Goal: Task Accomplishment & Management: Manage account settings

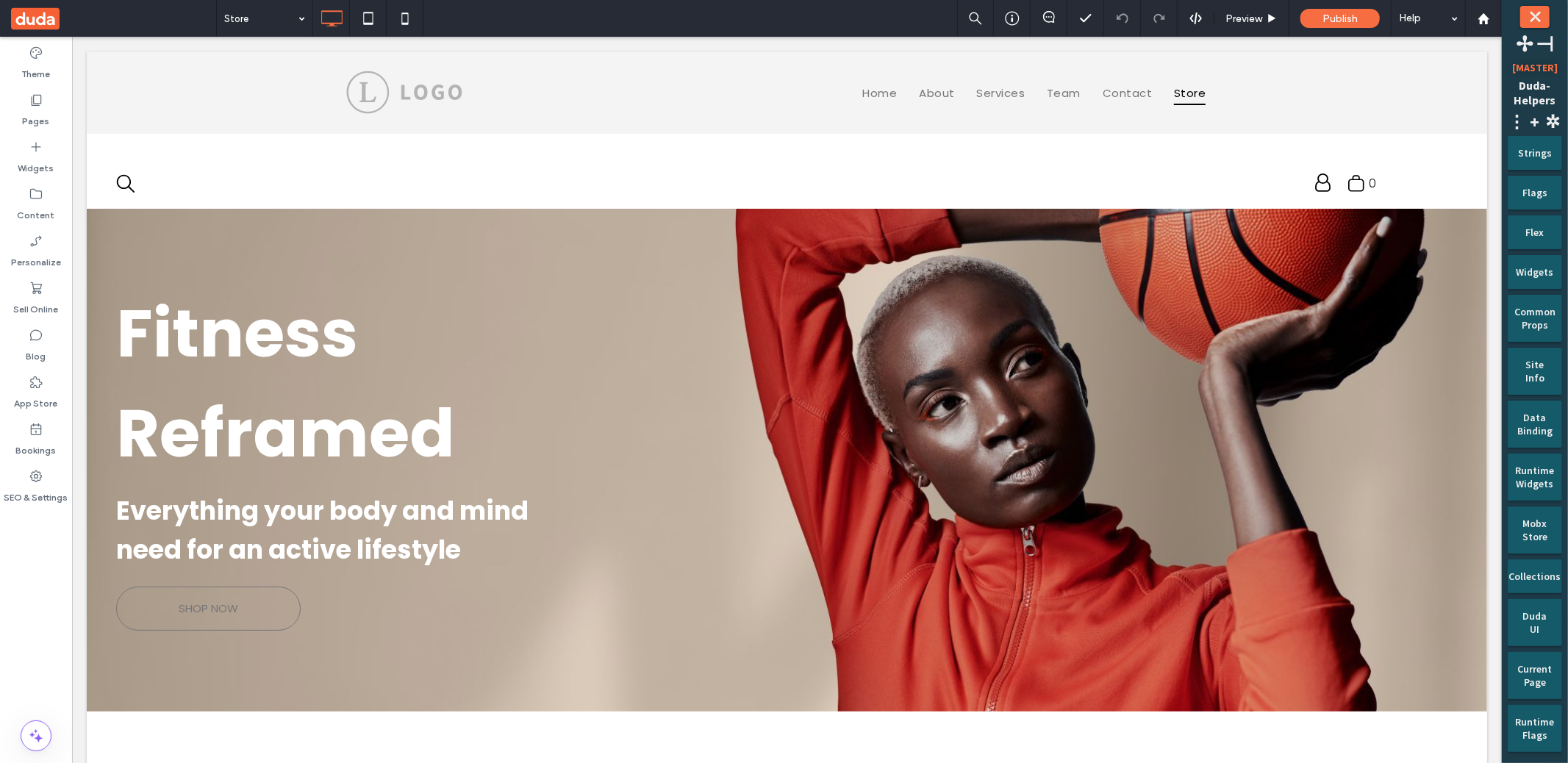
click at [58, 559] on div "Theme Pages Widgets Content Personalize Sell Online Blog App Store Bookings SEO…" at bounding box center [36, 400] width 72 height 726
click at [570, 27] on div "Store Preview Publish Help" at bounding box center [859, 18] width 1286 height 37
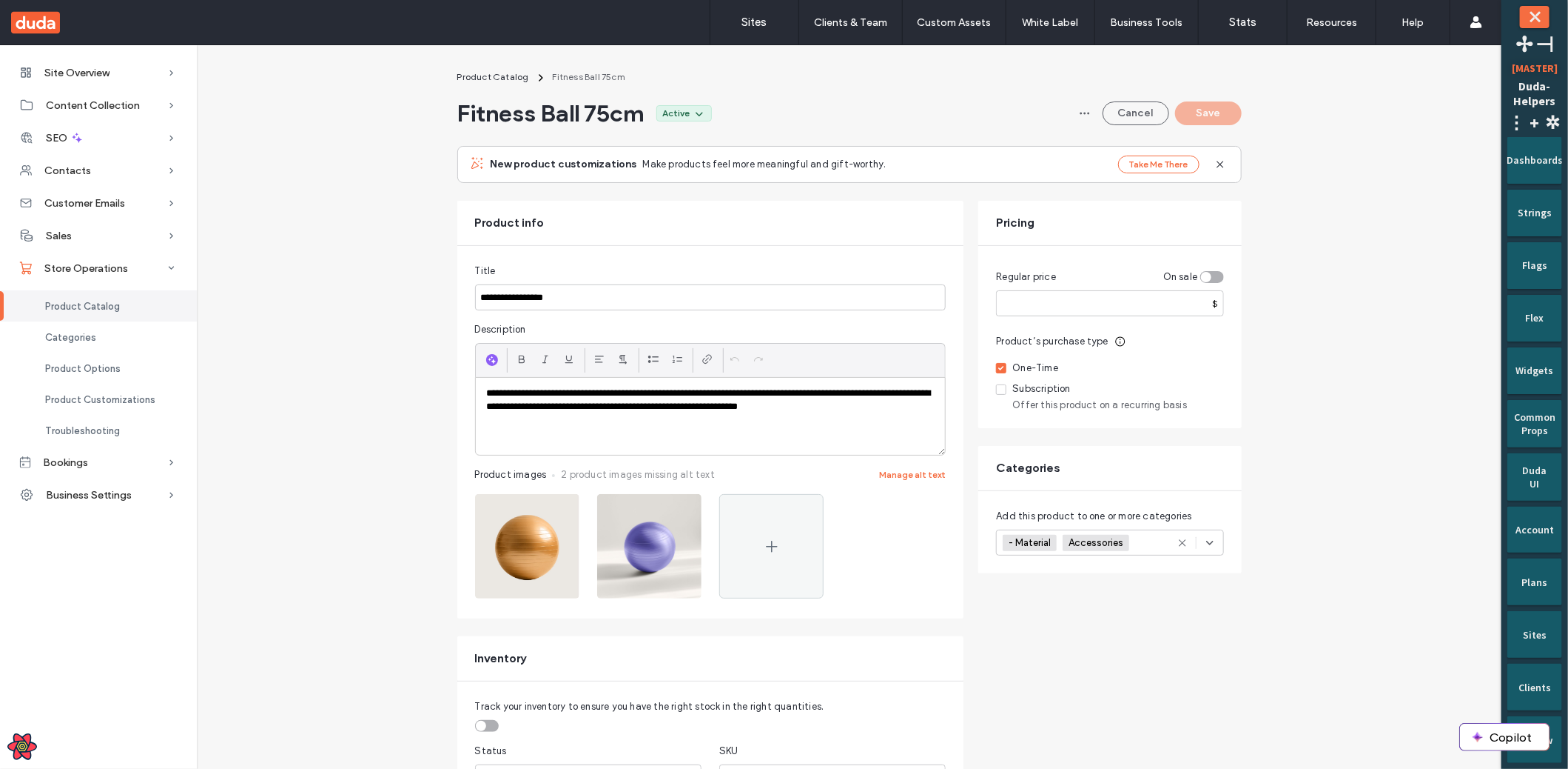
click at [91, 313] on div "Product Catalog" at bounding box center [98, 305] width 197 height 31
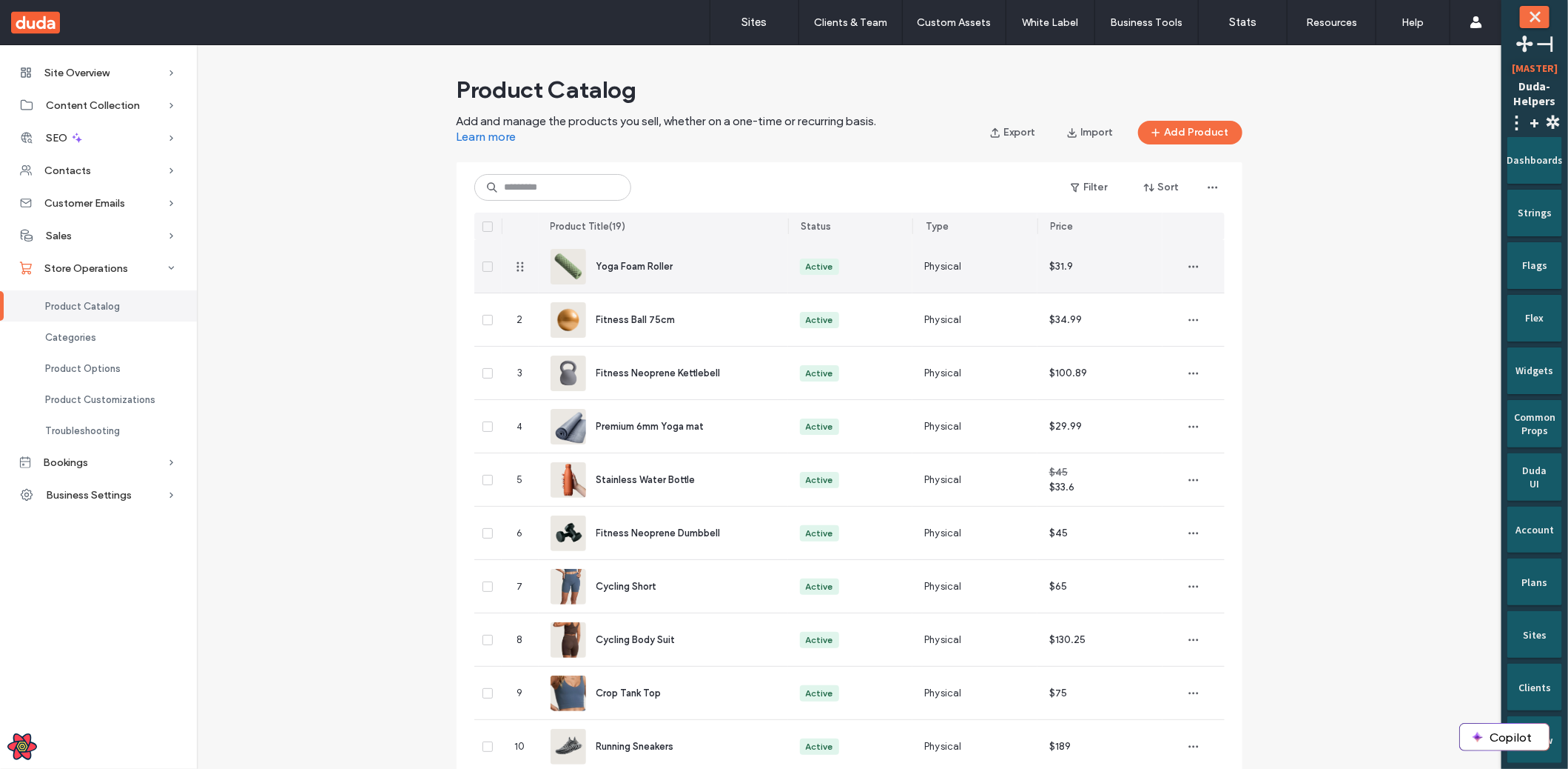
click at [768, 283] on div "Yoga Foam Roller" at bounding box center [663, 267] width 226 height 53
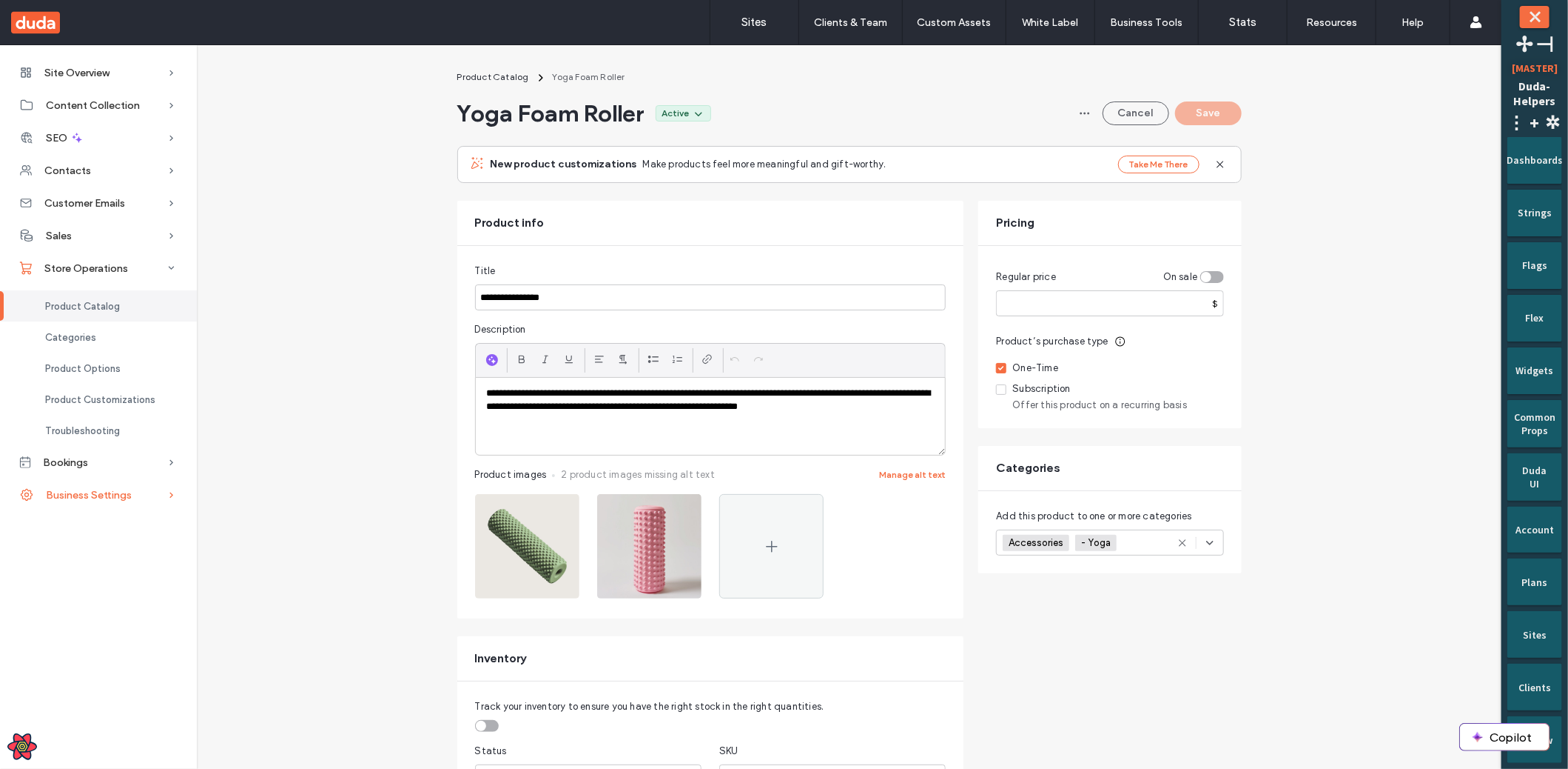
click at [88, 490] on span "Business Settings" at bounding box center [89, 494] width 86 height 12
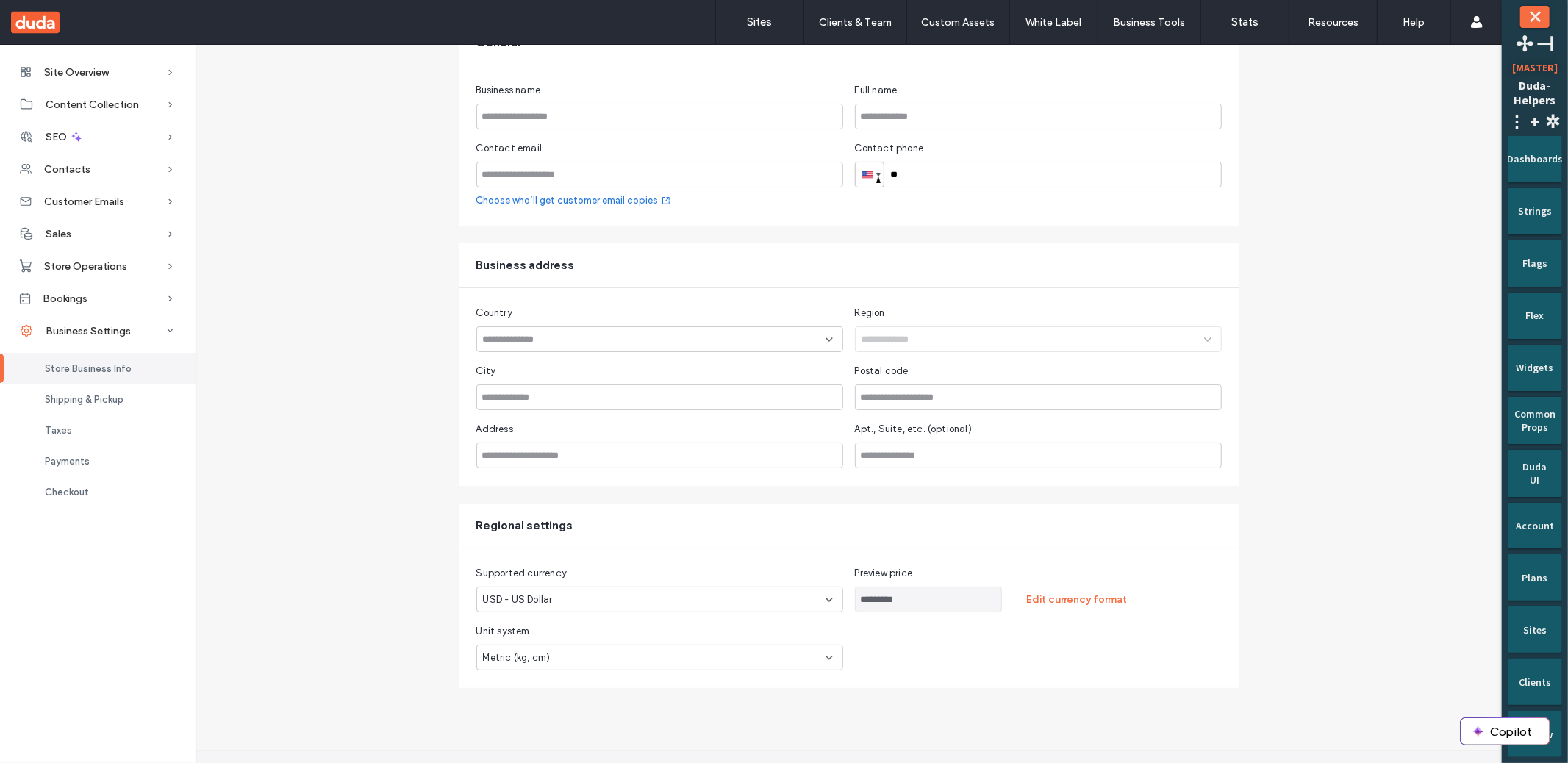
scroll to position [155, 0]
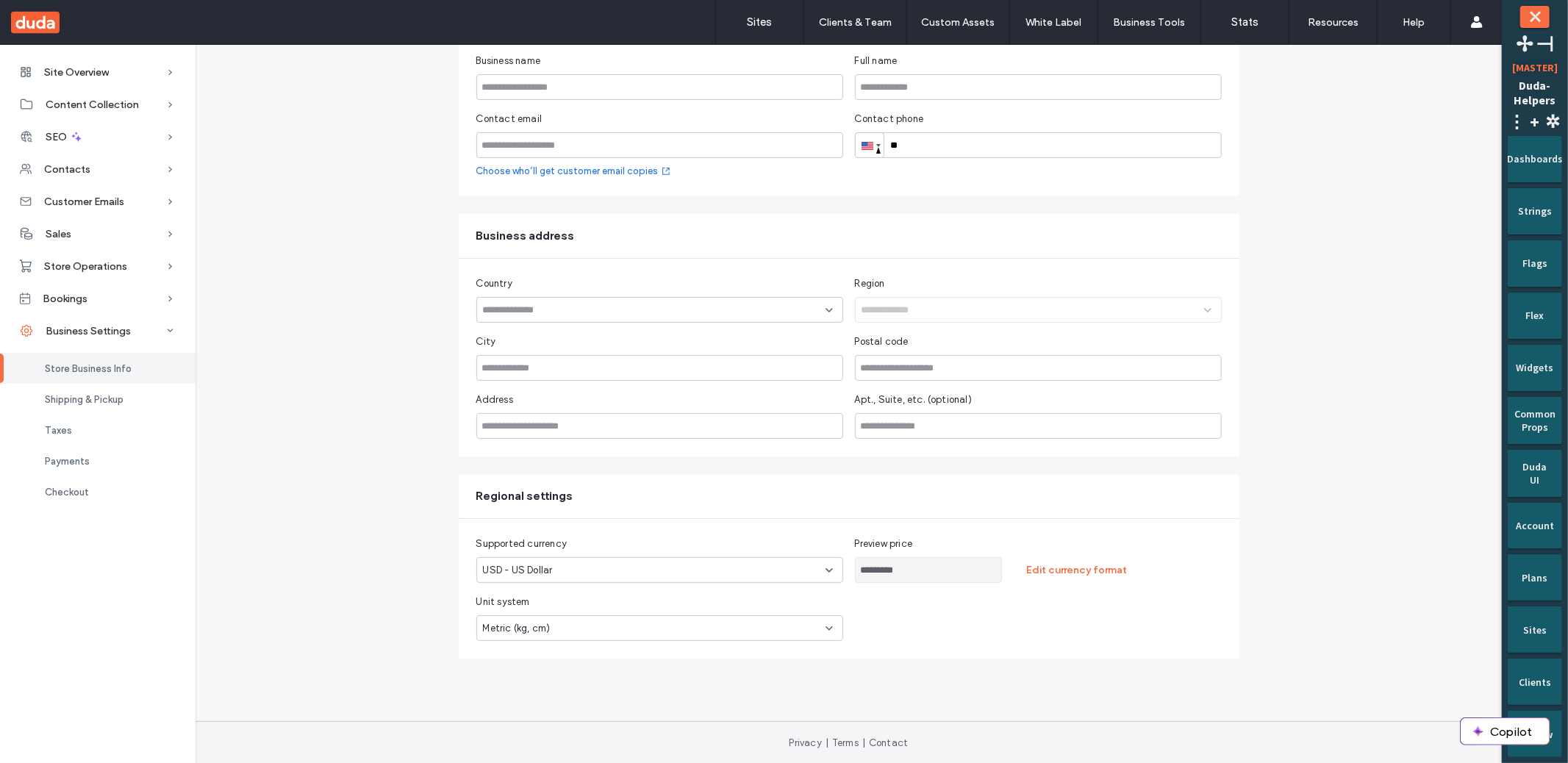
click at [1093, 580] on div "********* Edit currency format" at bounding box center [1039, 569] width 367 height 25
click at [1088, 581] on div "********* Edit currency format" at bounding box center [1039, 569] width 367 height 25
click at [1091, 577] on button "Edit currency format" at bounding box center [1078, 570] width 128 height 24
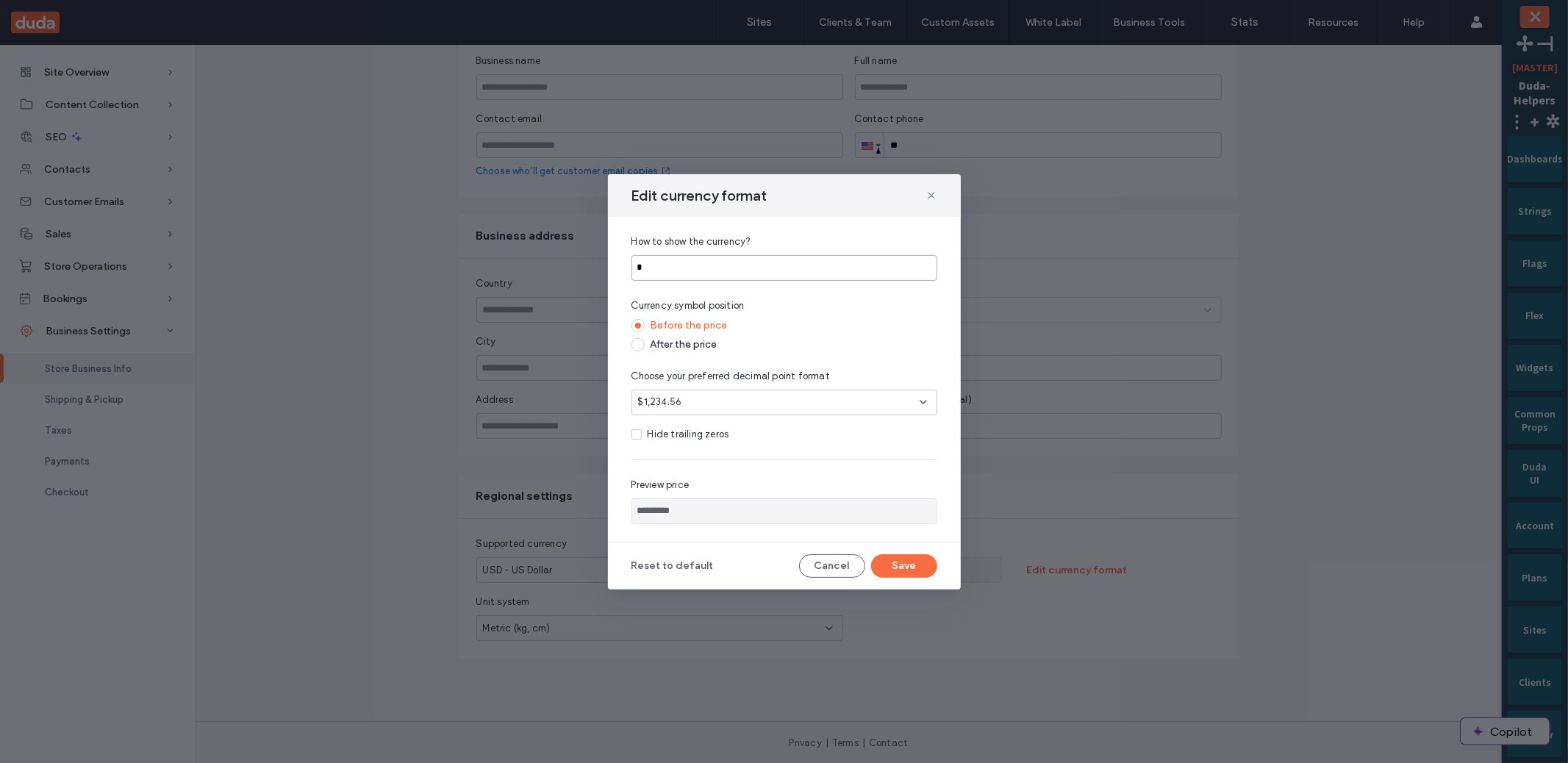
click at [787, 262] on input "*" at bounding box center [784, 267] width 306 height 25
type input "**"
type input "**********"
type input "**"
click at [901, 587] on div "Reset to default Cancel Save" at bounding box center [784, 566] width 353 height 47
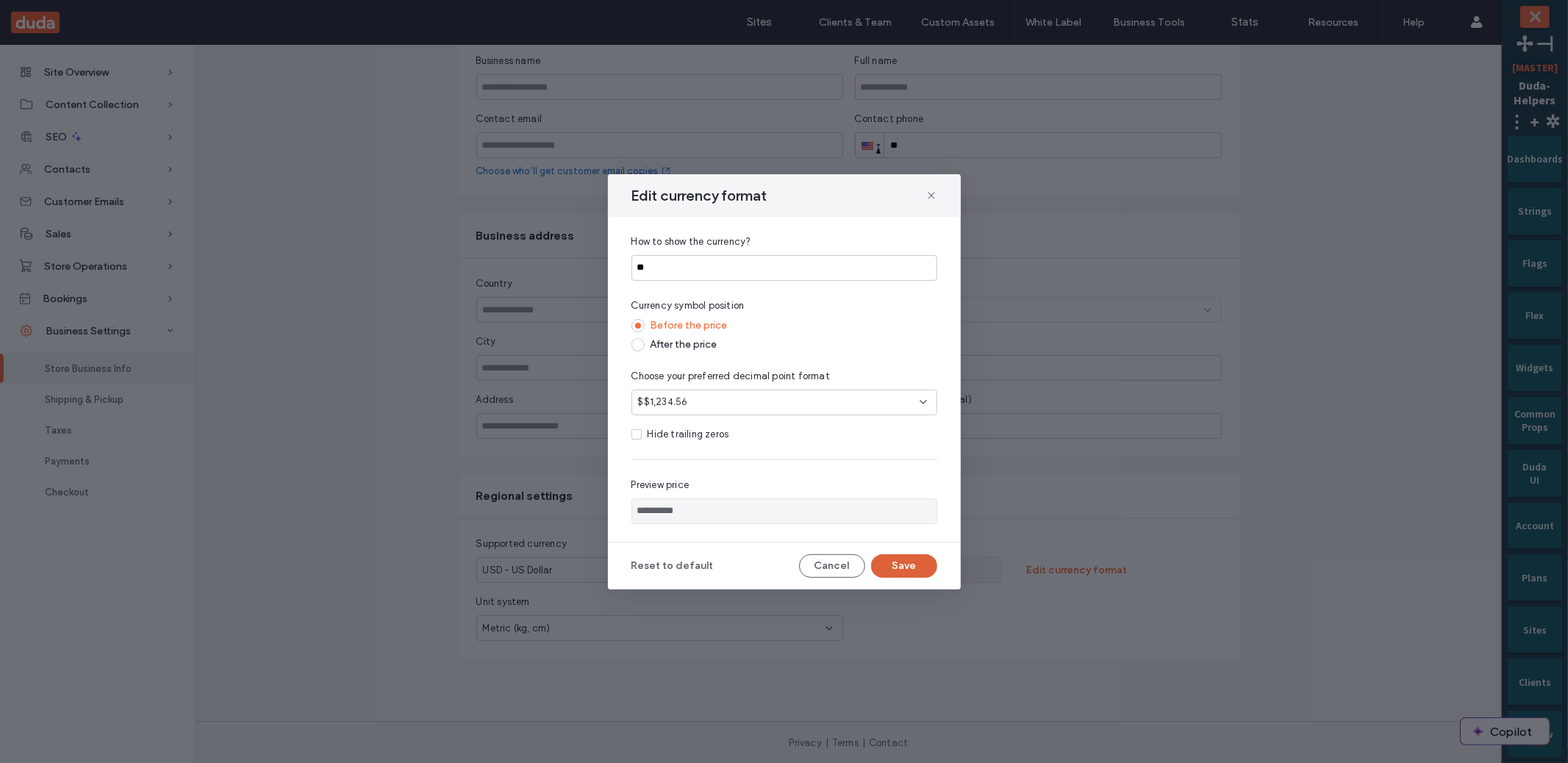
click at [905, 571] on button "Save" at bounding box center [904, 566] width 66 height 24
type input "**********"
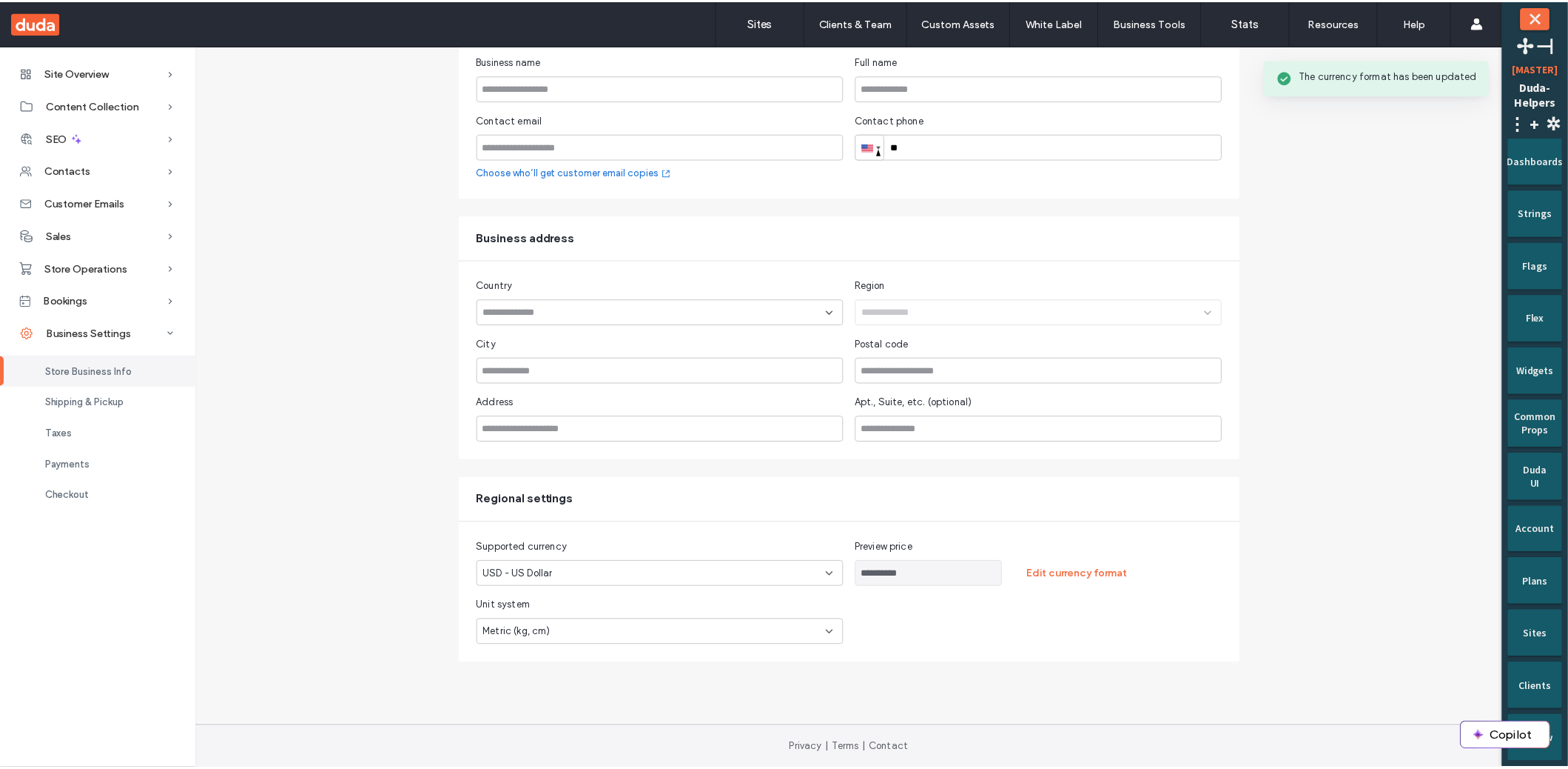
scroll to position [0, 0]
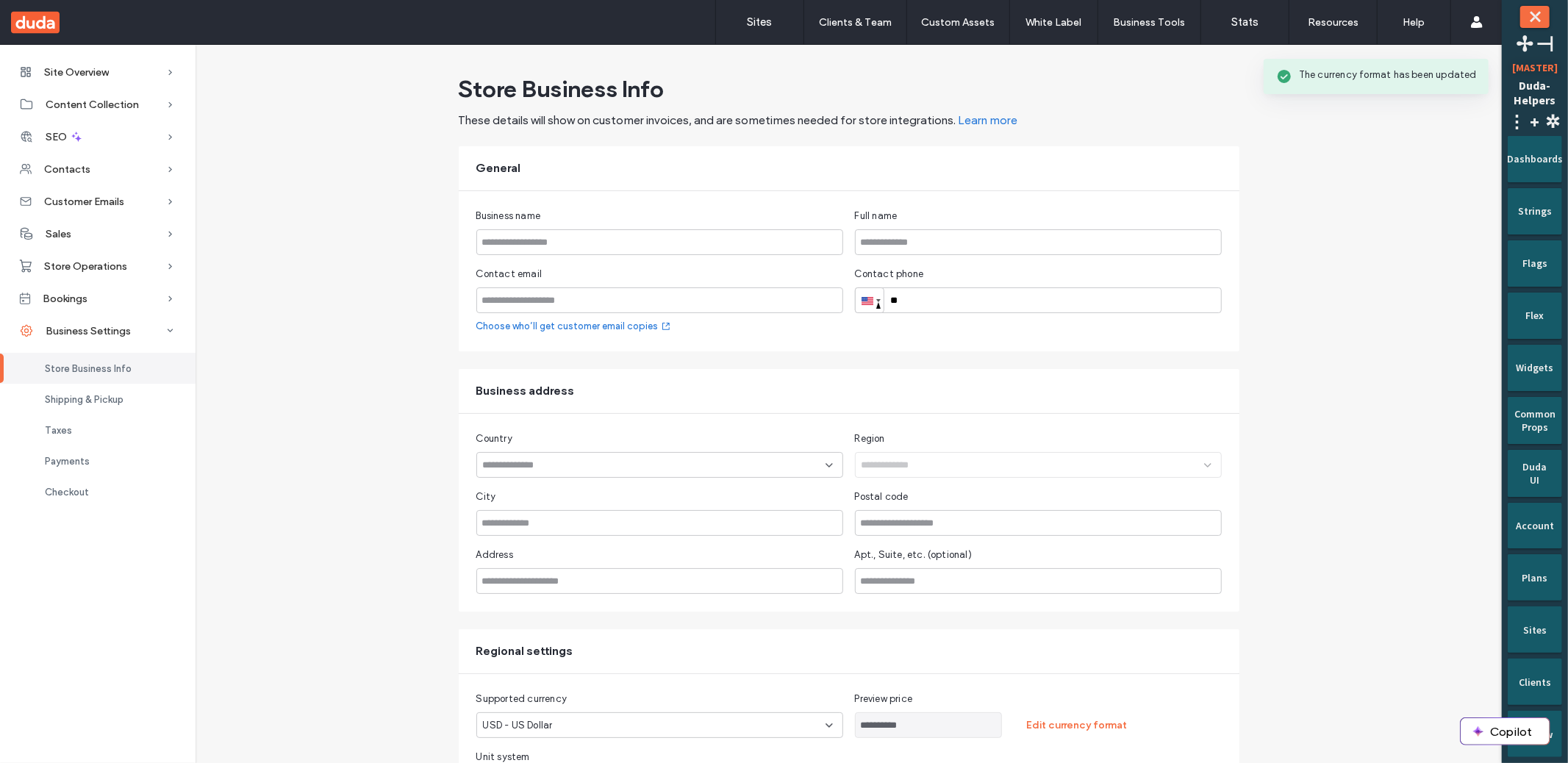
click at [279, 375] on div "**********" at bounding box center [849, 440] width 1307 height 745
click at [120, 258] on div "Store Operations" at bounding box center [98, 265] width 196 height 32
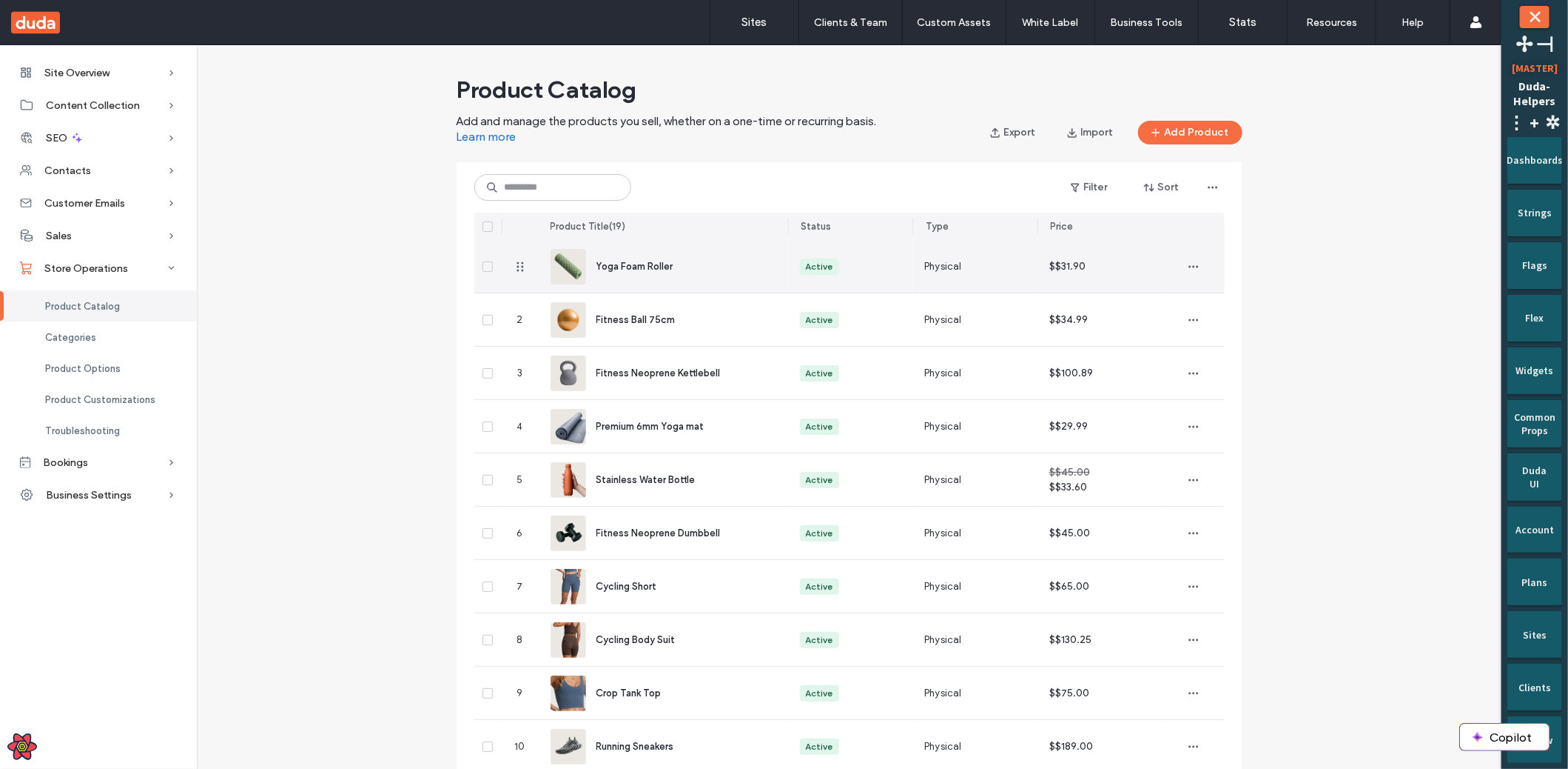
click at [854, 256] on div "Active" at bounding box center [850, 267] width 125 height 53
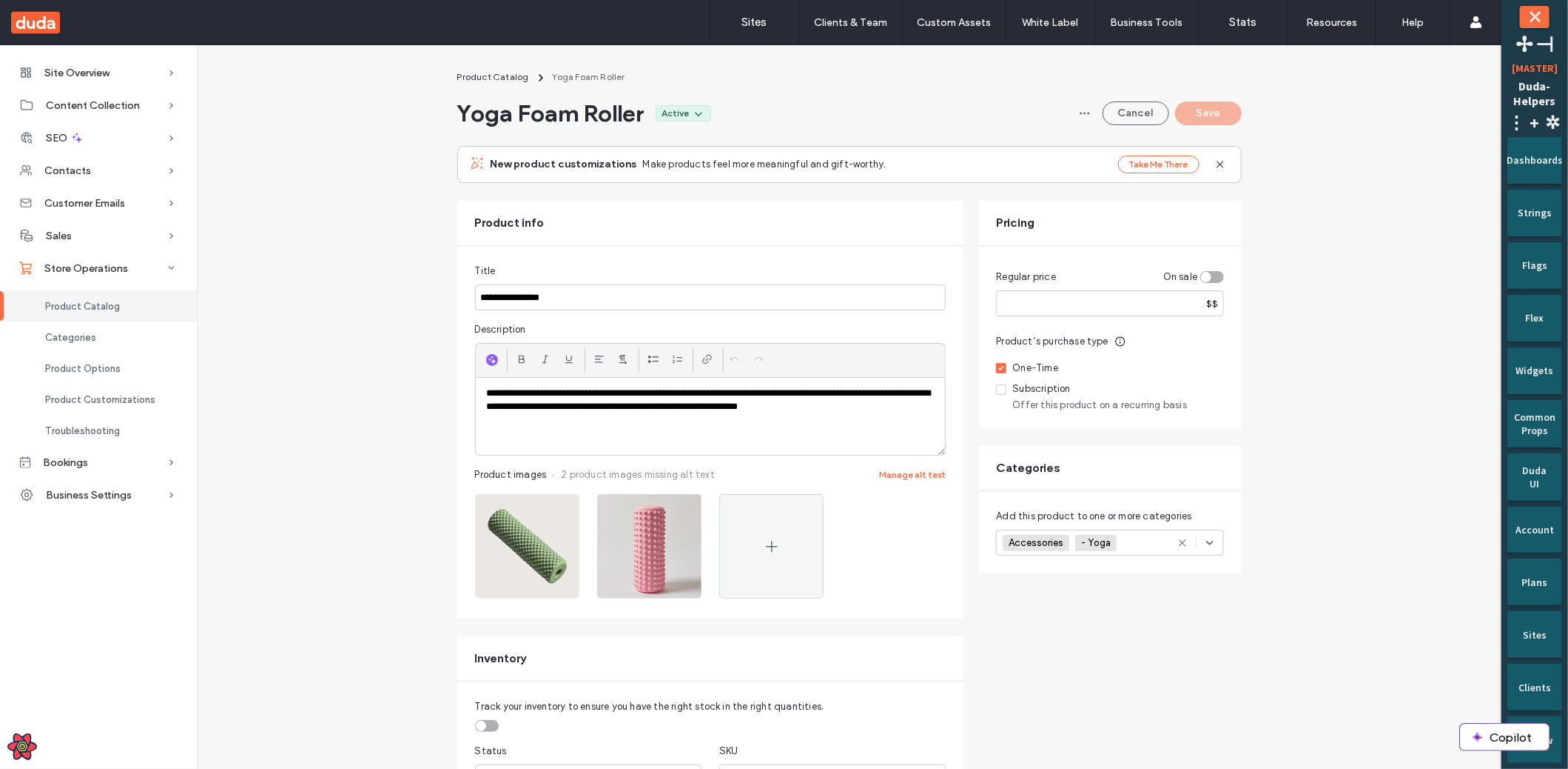
click at [1127, 124] on button "Cancel" at bounding box center [1136, 113] width 67 height 24
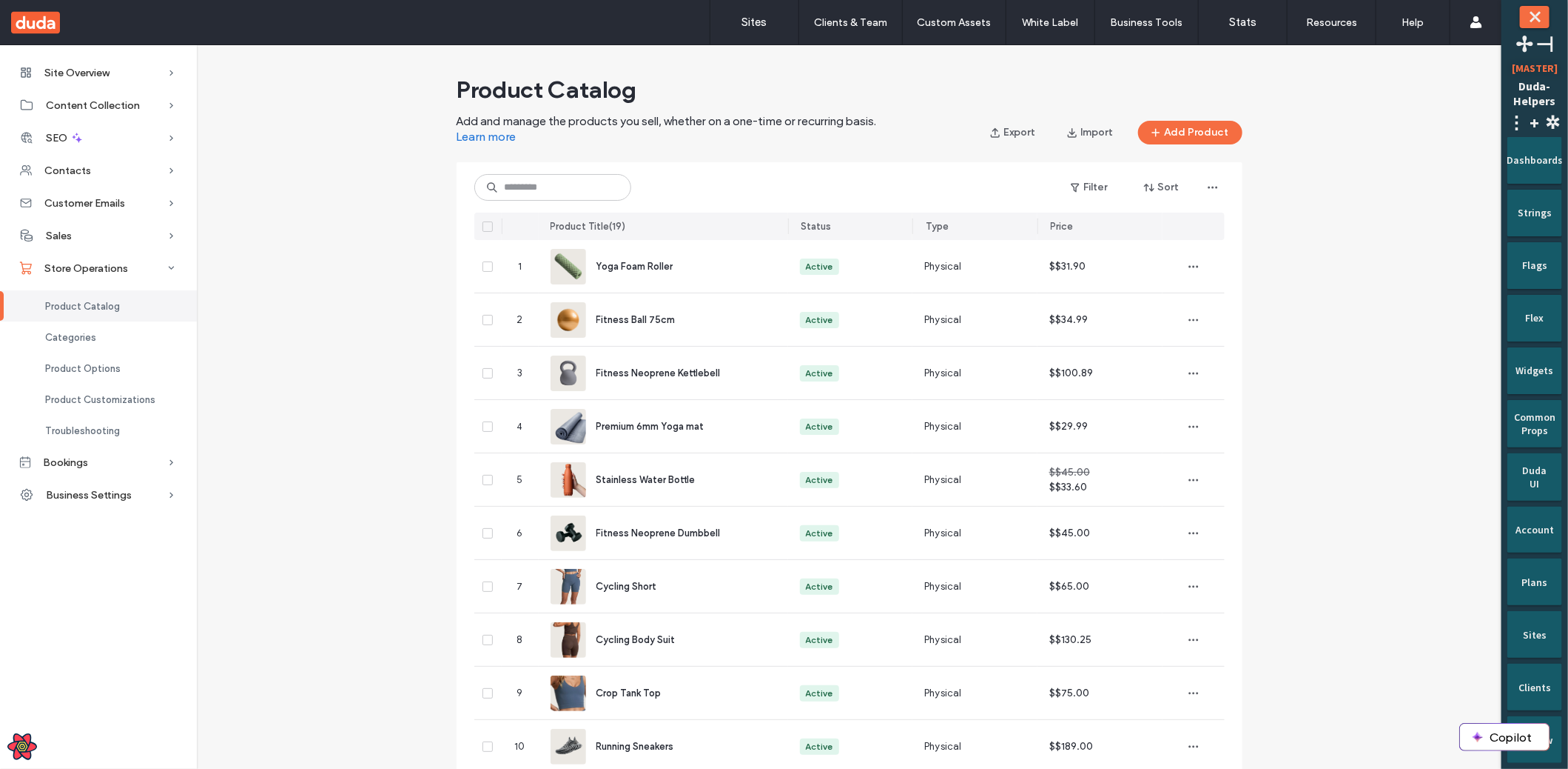
click at [357, 412] on div "Product Catalog Add and manage the products you sell, whether on a one-time or …" at bounding box center [850, 678] width 1305 height 1219
click at [372, 348] on div "Product Catalog Add and manage the products you sell, whether on a one-time or …" at bounding box center [850, 678] width 1305 height 1219
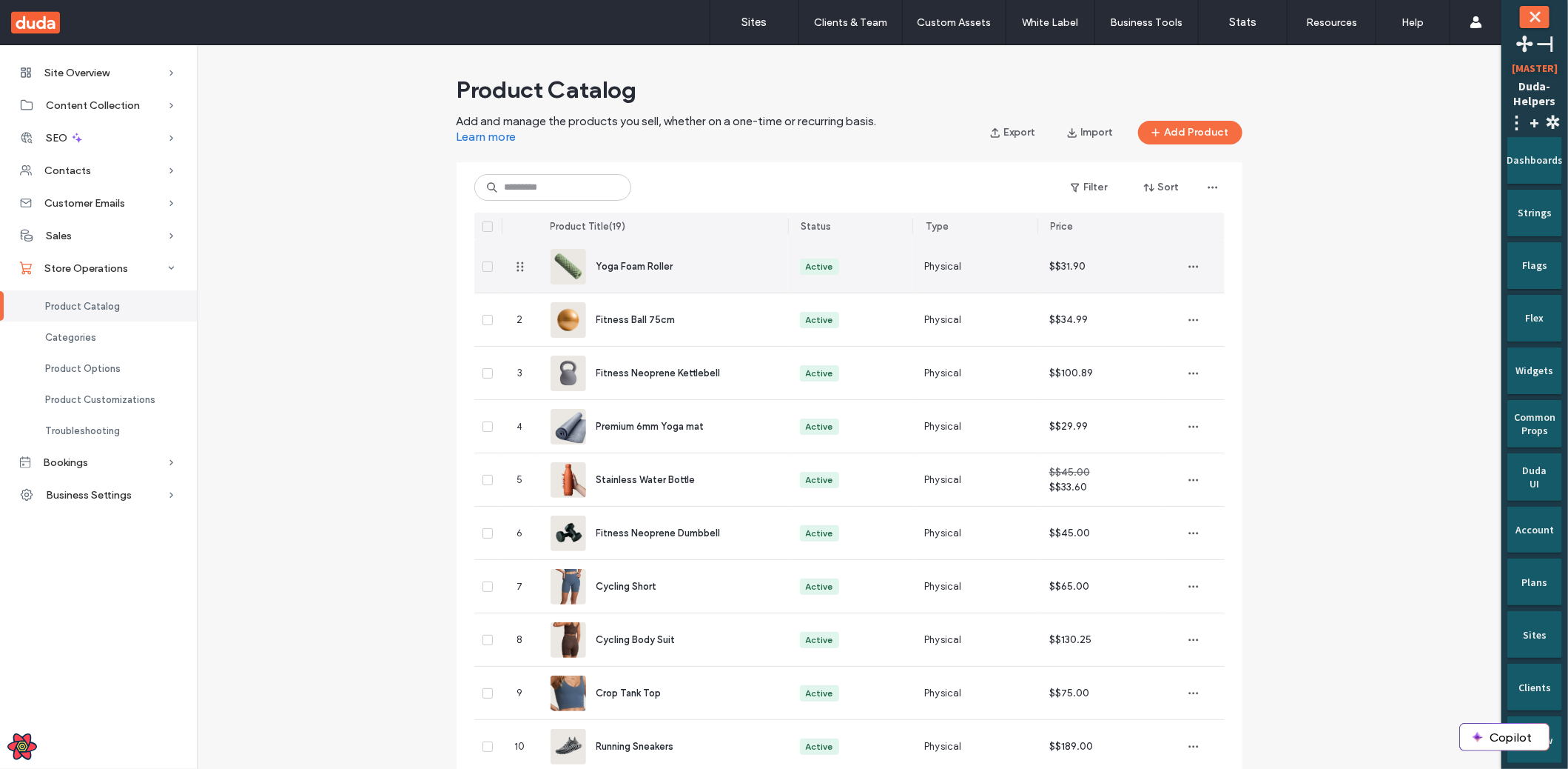
click at [704, 260] on div "Yoga Foam Roller" at bounding box center [680, 267] width 168 height 15
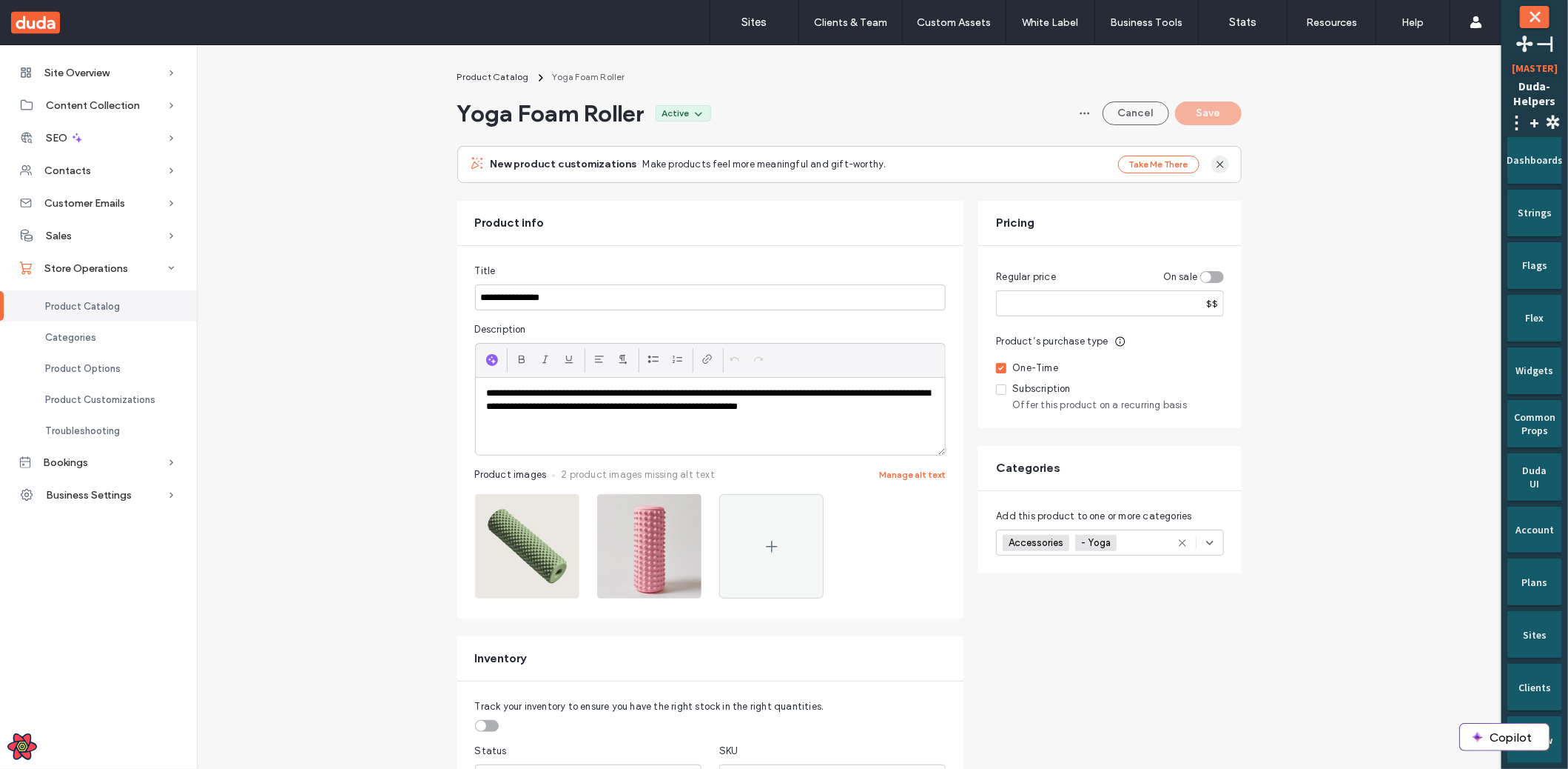
click at [1222, 165] on icon "button" at bounding box center [1220, 164] width 11 height 11
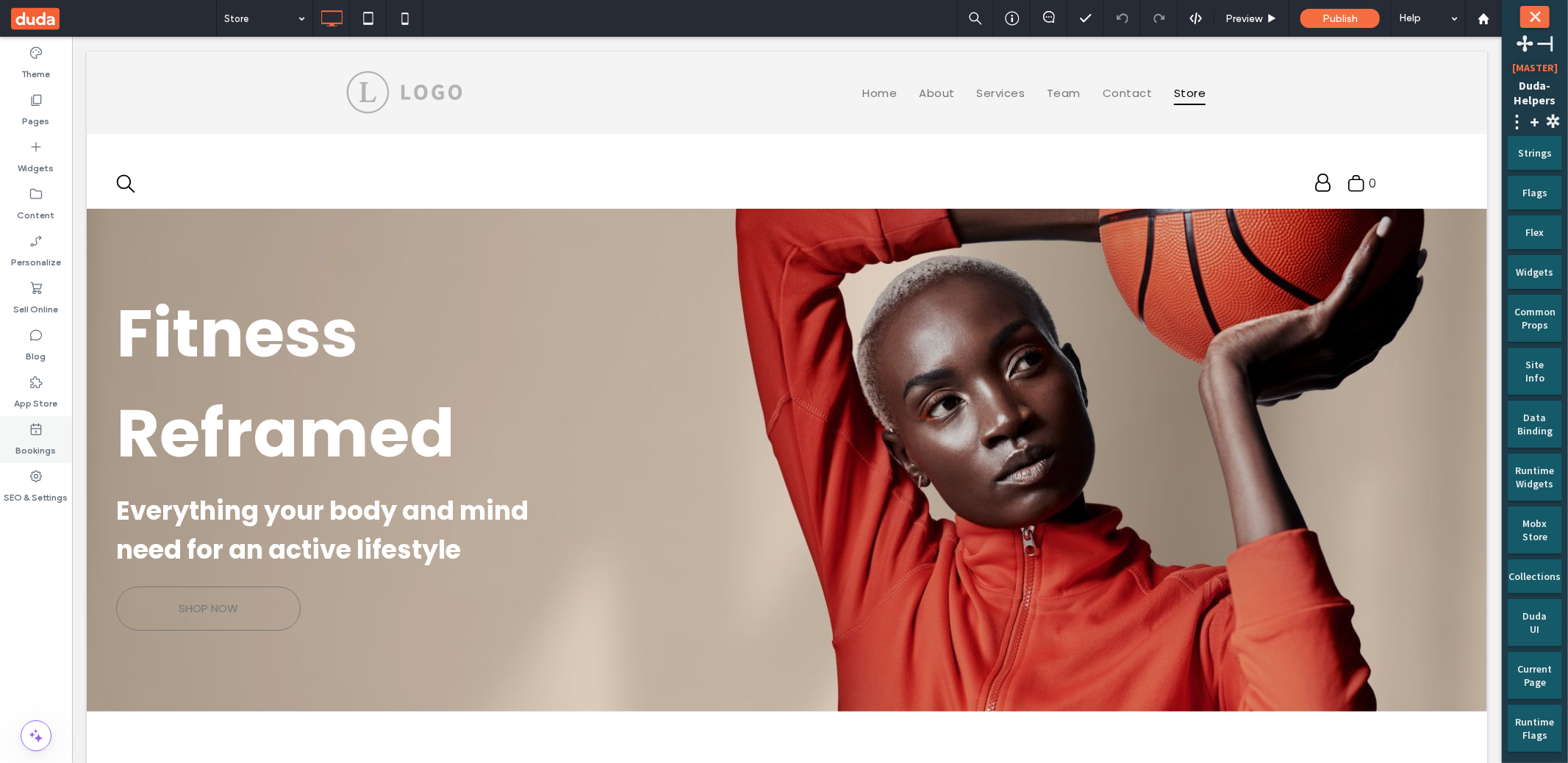
click at [52, 436] on label "Bookings" at bounding box center [37, 447] width 40 height 21
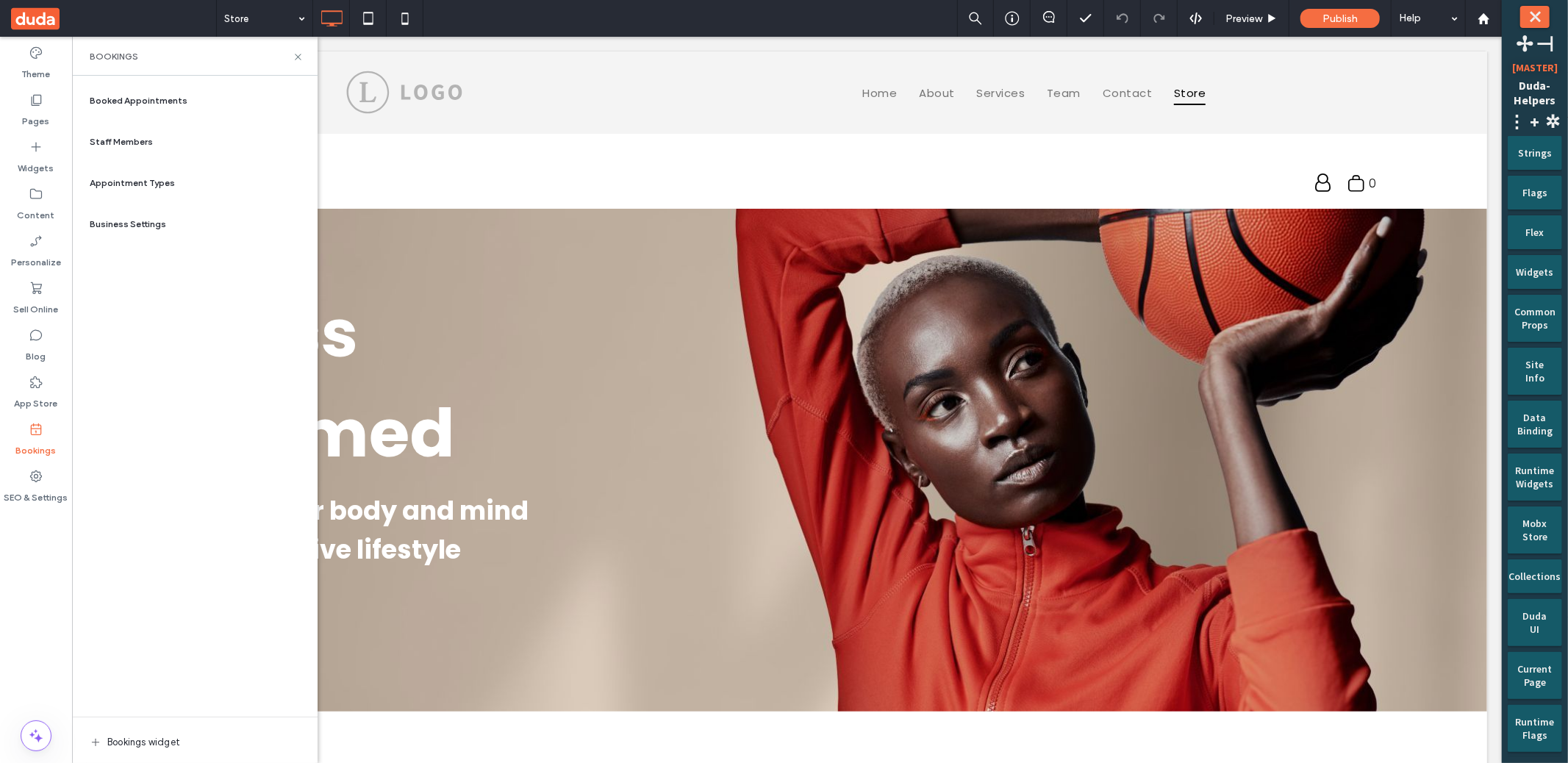
click at [155, 106] on span "Booked Appointments" at bounding box center [139, 100] width 98 height 13
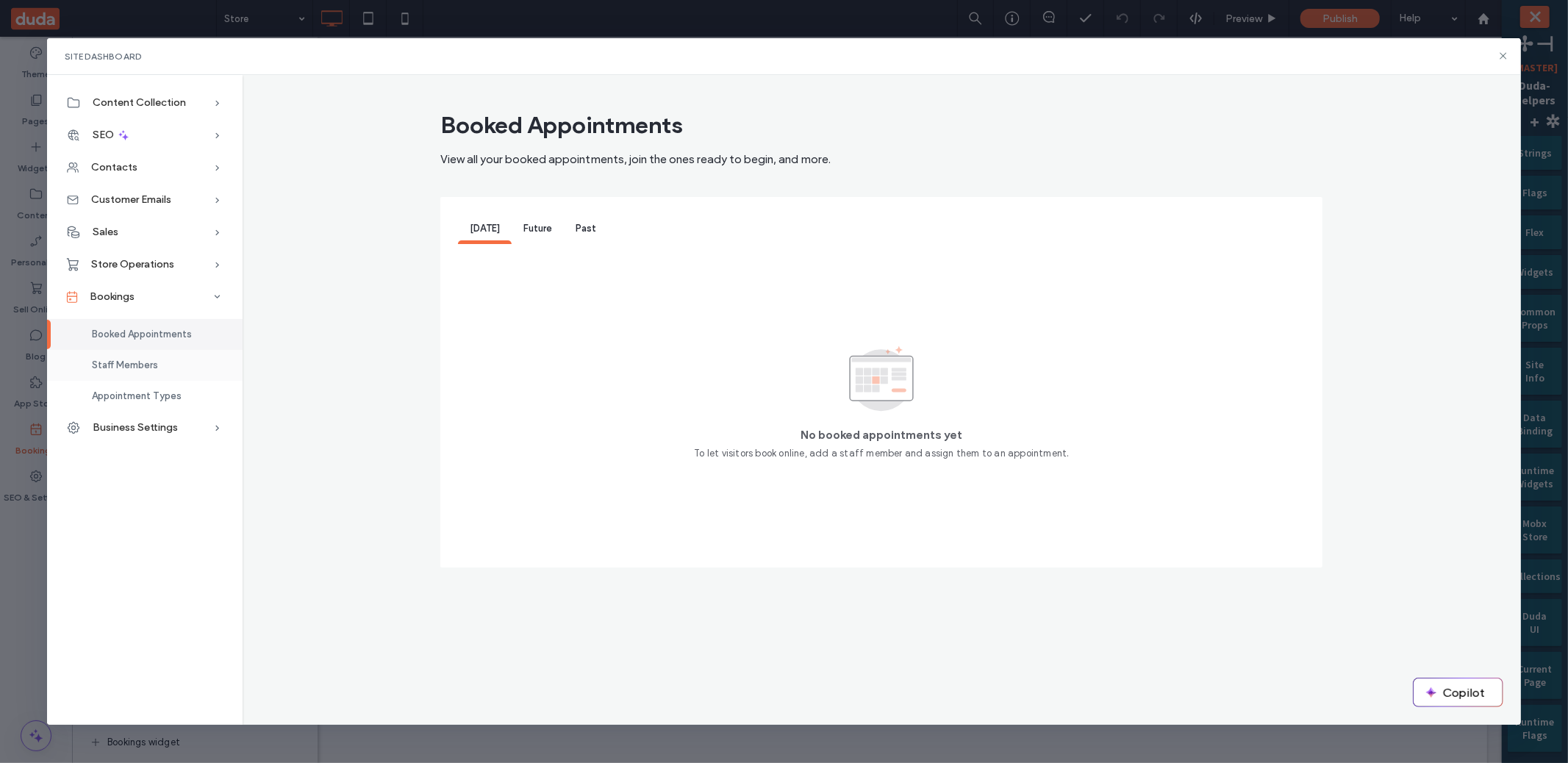
click at [121, 360] on span "Staff Members" at bounding box center [125, 365] width 66 height 11
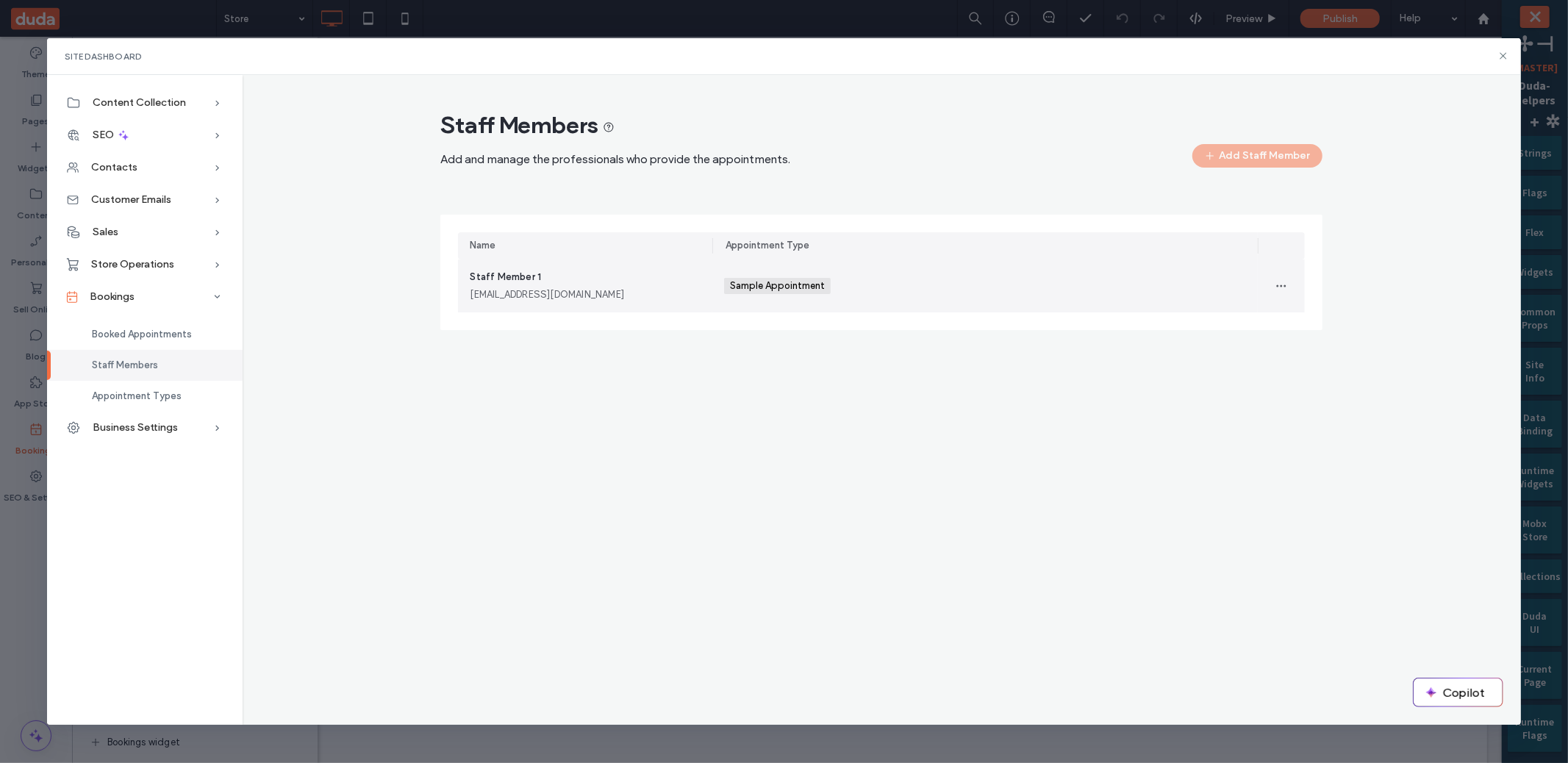
click at [675, 282] on div "Staff Member 1 staffmember1@example.com" at bounding box center [585, 285] width 231 height 32
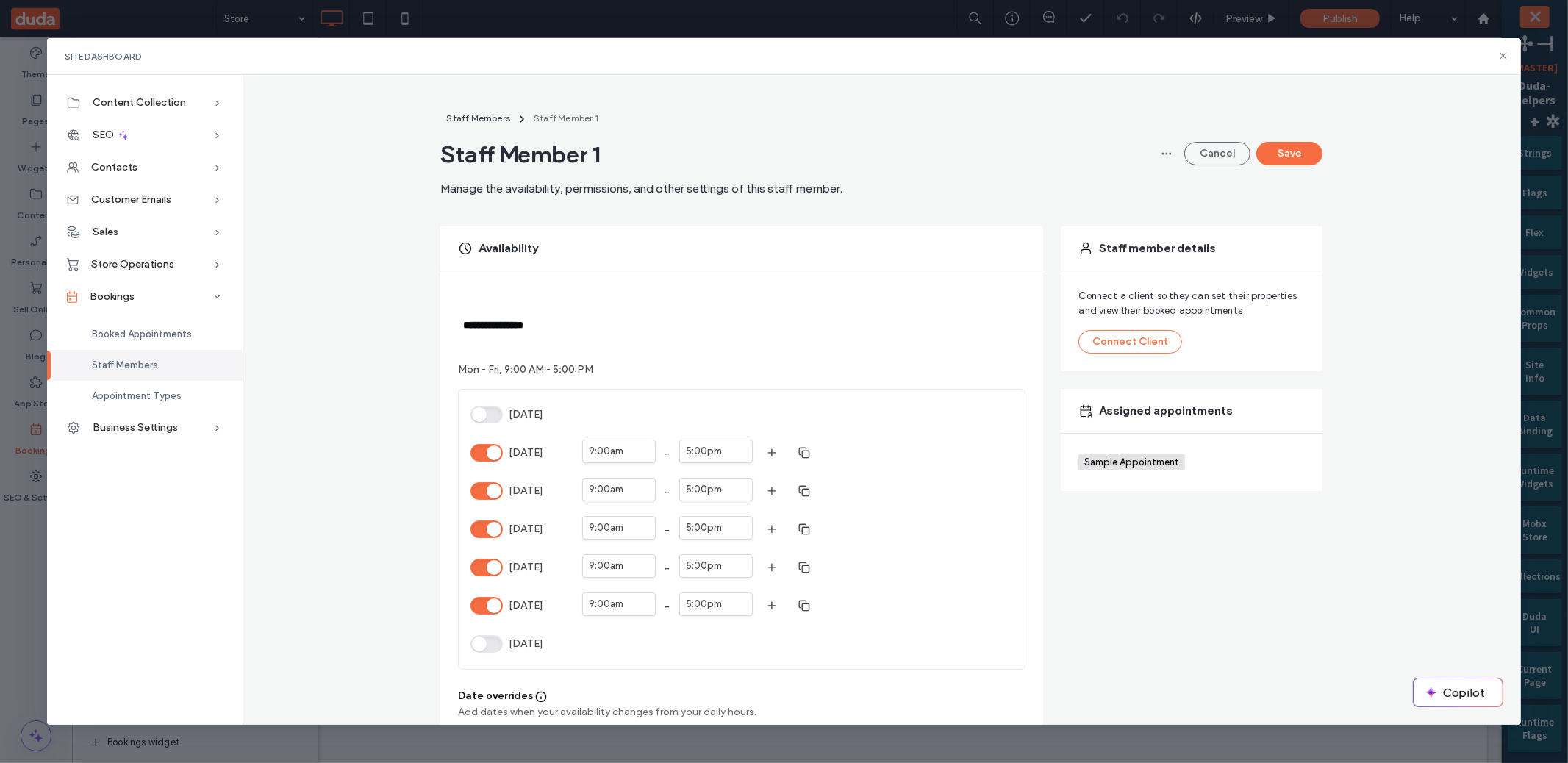
click at [473, 450] on button "[DATE]" at bounding box center [487, 452] width 32 height 17
click at [1294, 154] on button "Save" at bounding box center [1289, 153] width 66 height 24
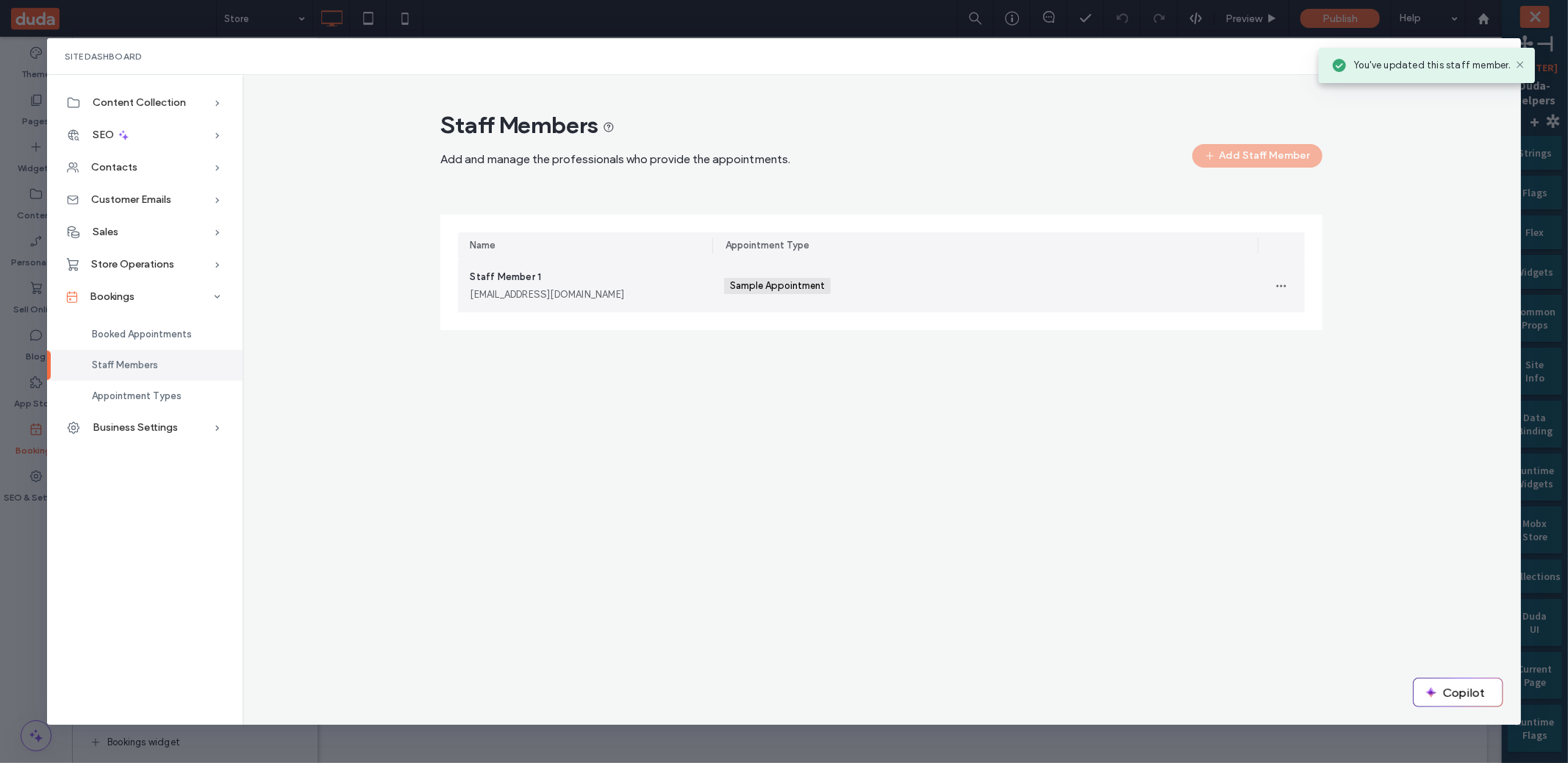
click at [529, 301] on div "staffmember1@example.com" at bounding box center [585, 294] width 231 height 15
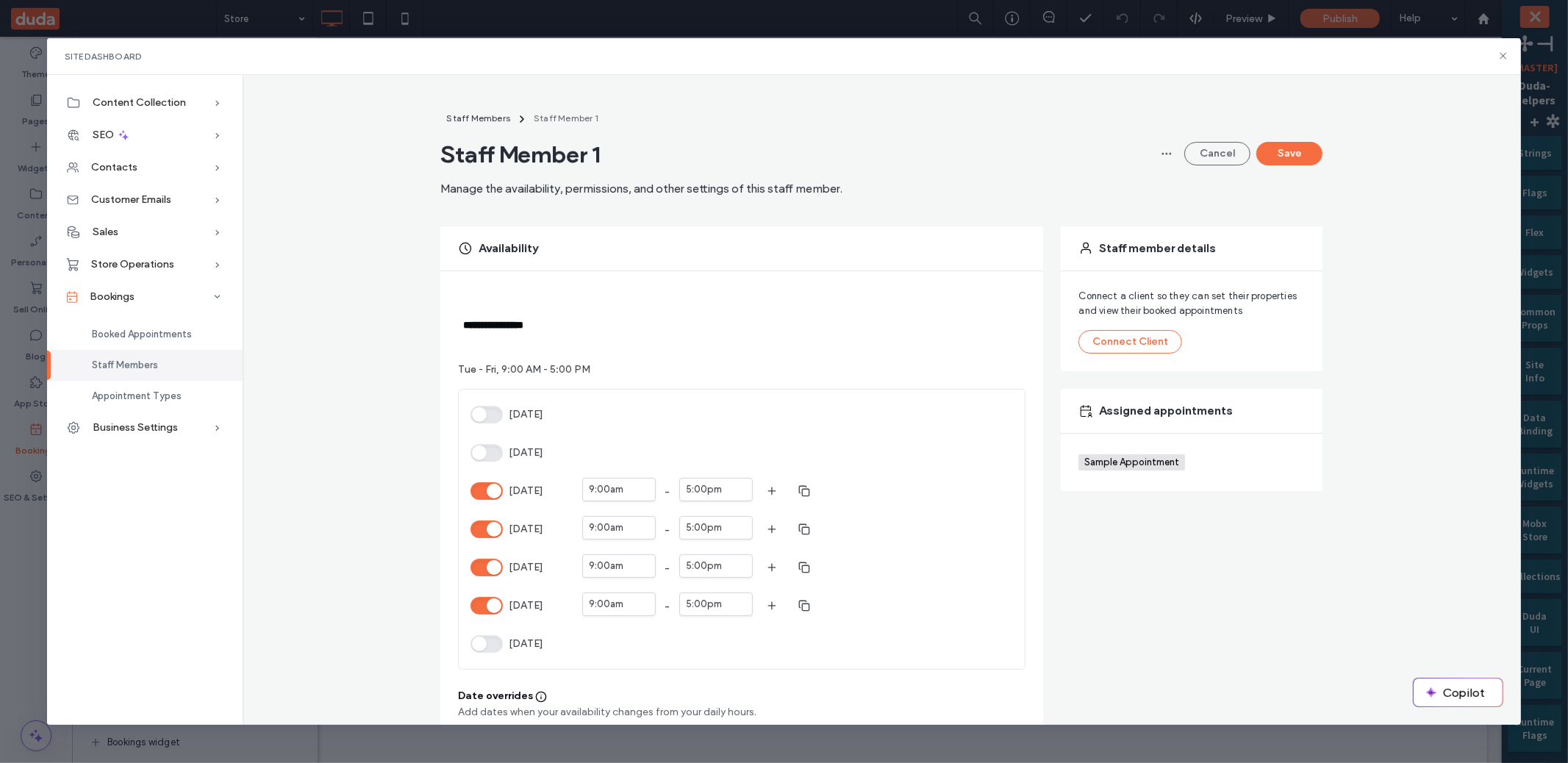
click at [491, 495] on button "[DATE]" at bounding box center [487, 491] width 32 height 17
click at [1288, 153] on button "Save" at bounding box center [1289, 153] width 66 height 24
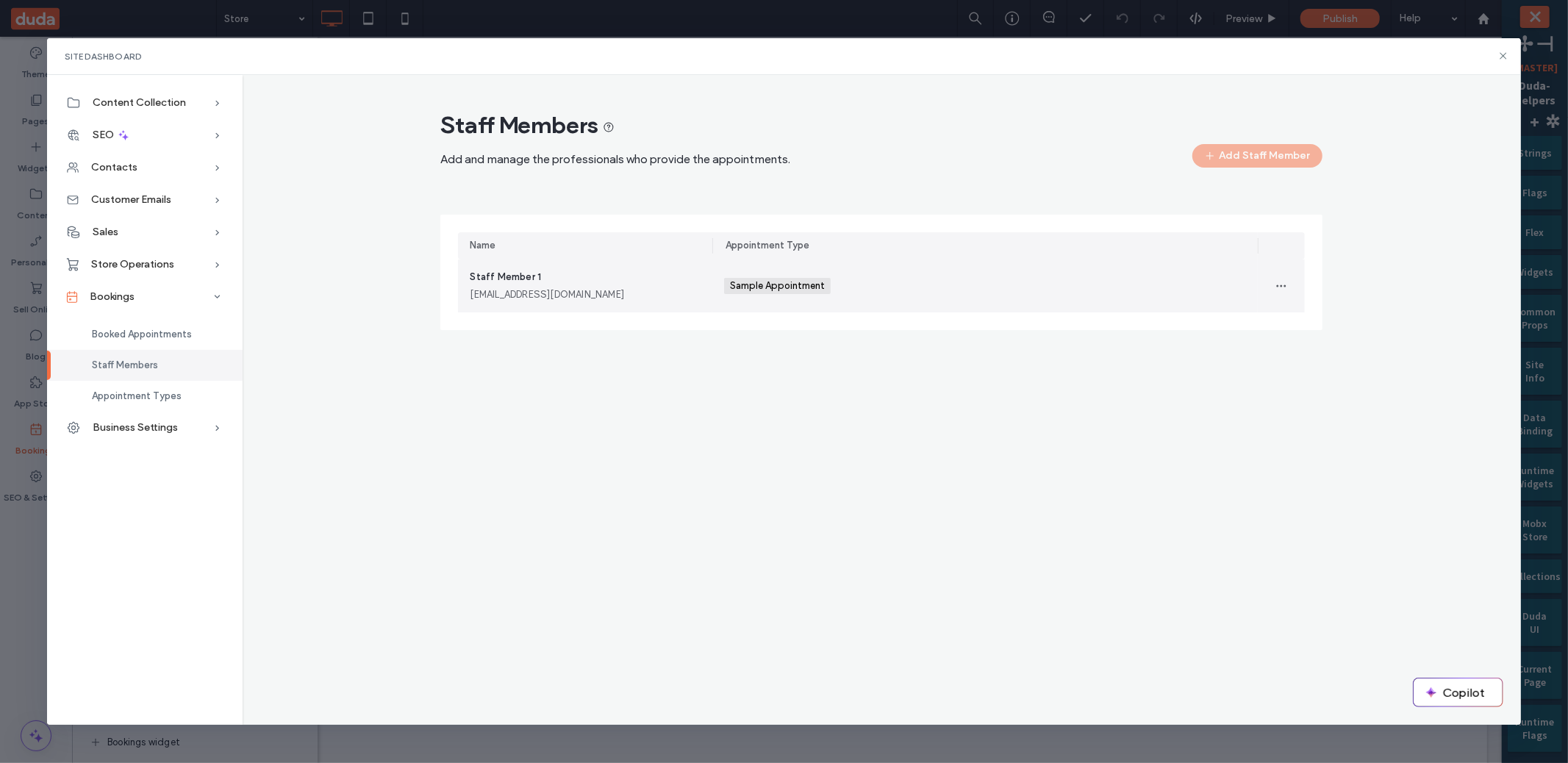
click at [591, 281] on div "Staff Member 1 staffmember1@example.com" at bounding box center [585, 285] width 231 height 32
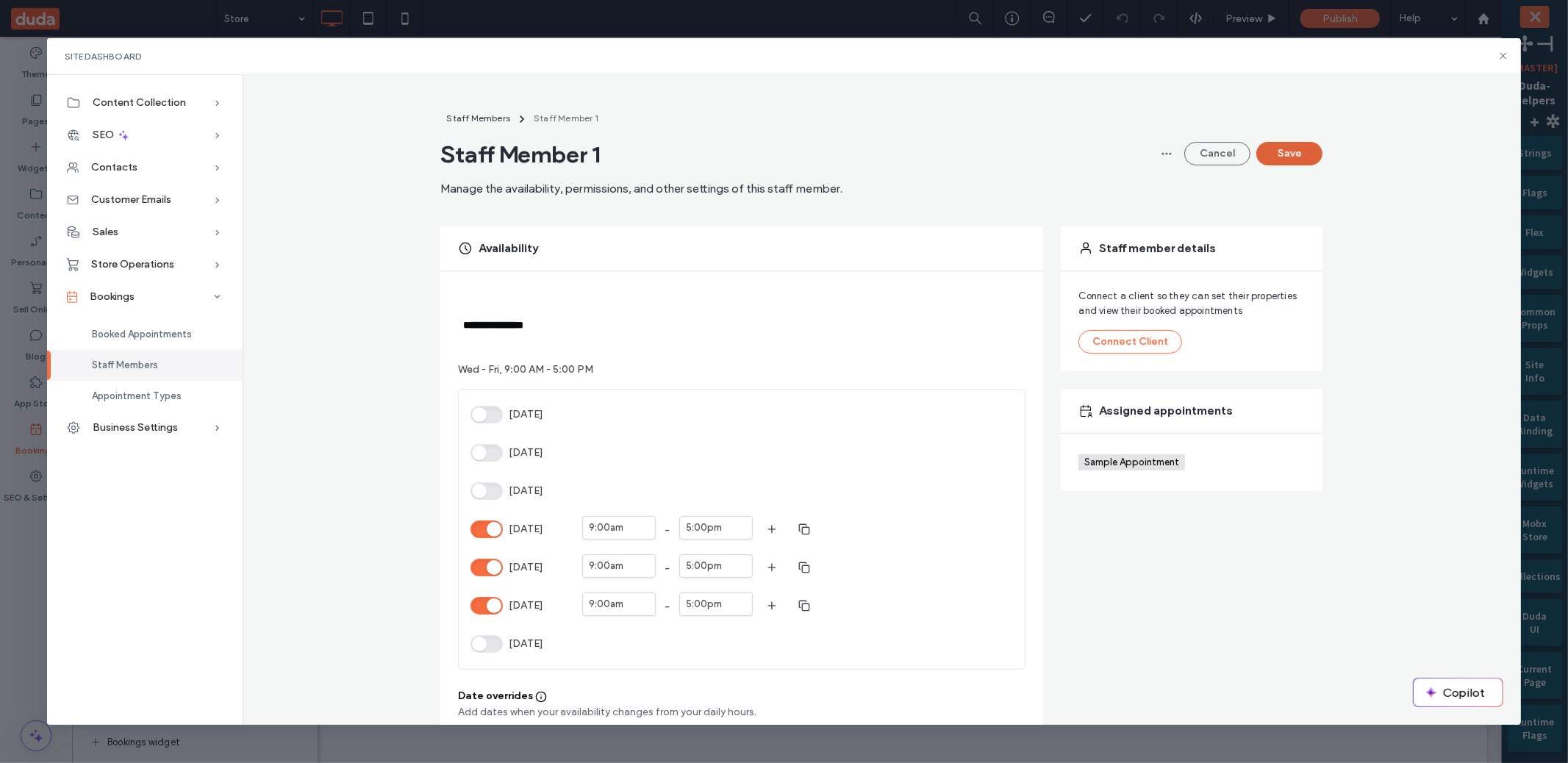
click at [1297, 148] on button "Save" at bounding box center [1289, 153] width 66 height 24
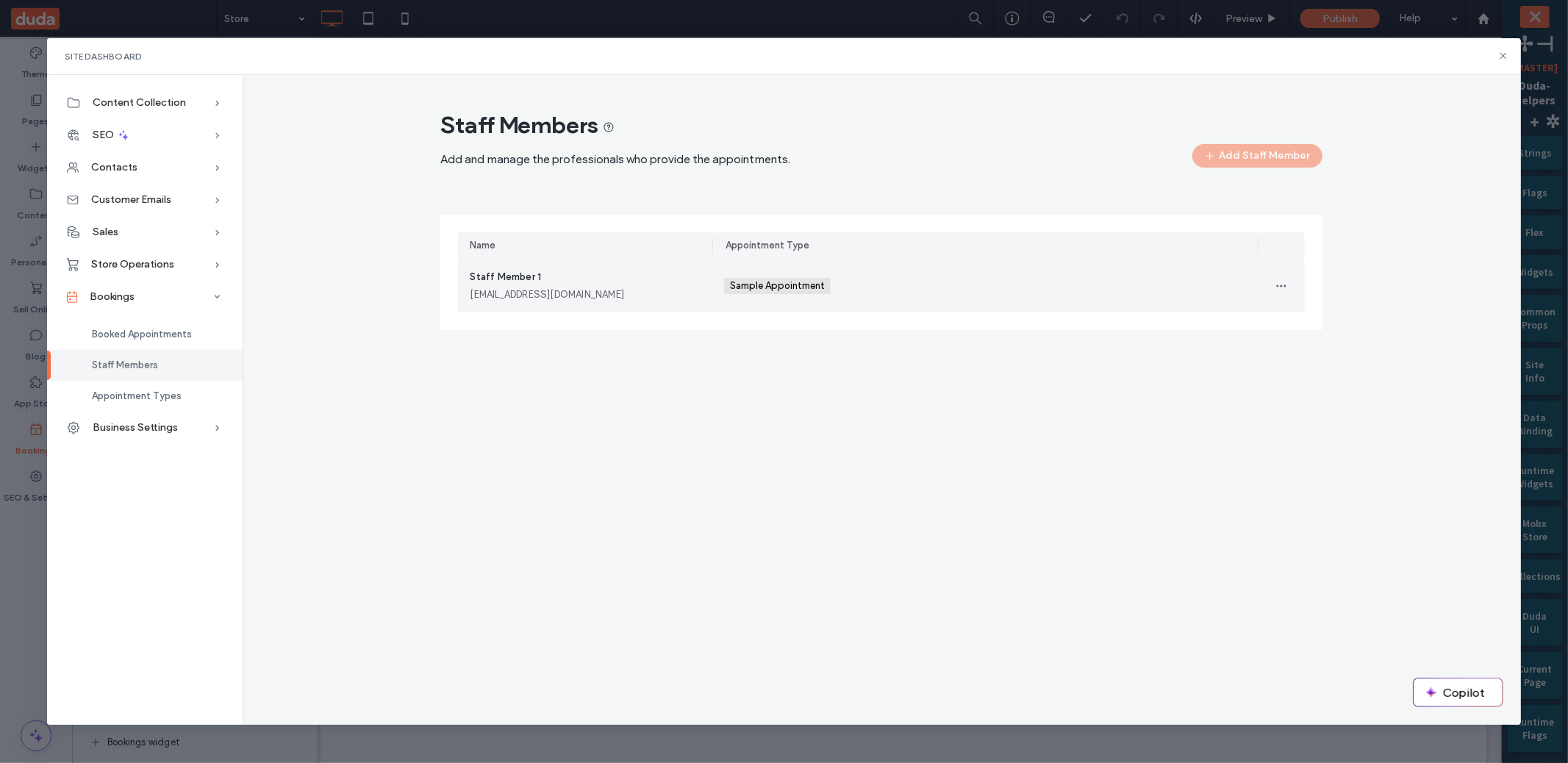
click at [630, 272] on div "Staff Member 1 staffmember1@example.com" at bounding box center [585, 285] width 231 height 32
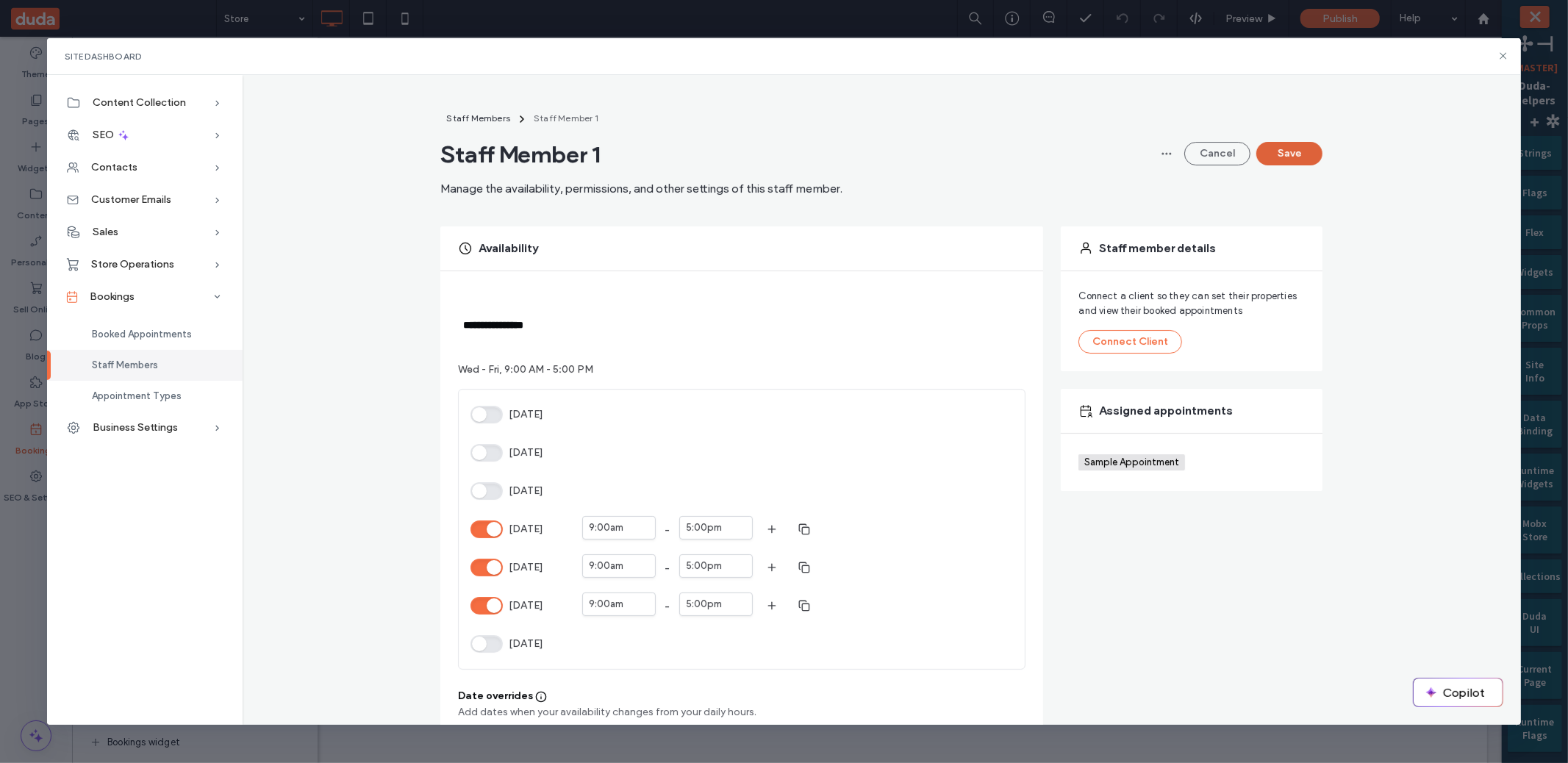
click at [1261, 157] on button "Save" at bounding box center [1289, 153] width 66 height 24
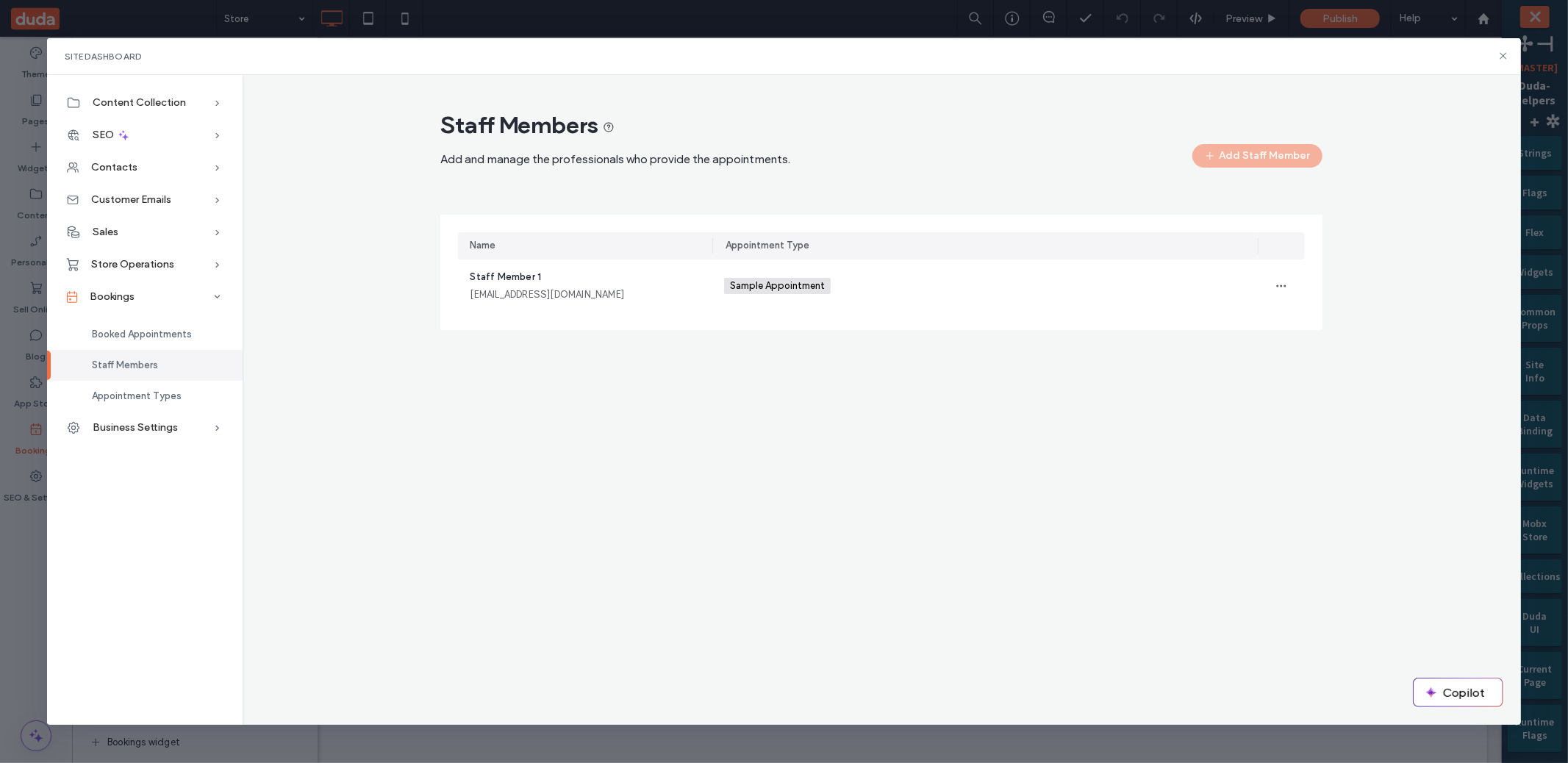
click at [671, 288] on div "staffmember1@example.com" at bounding box center [585, 294] width 231 height 15
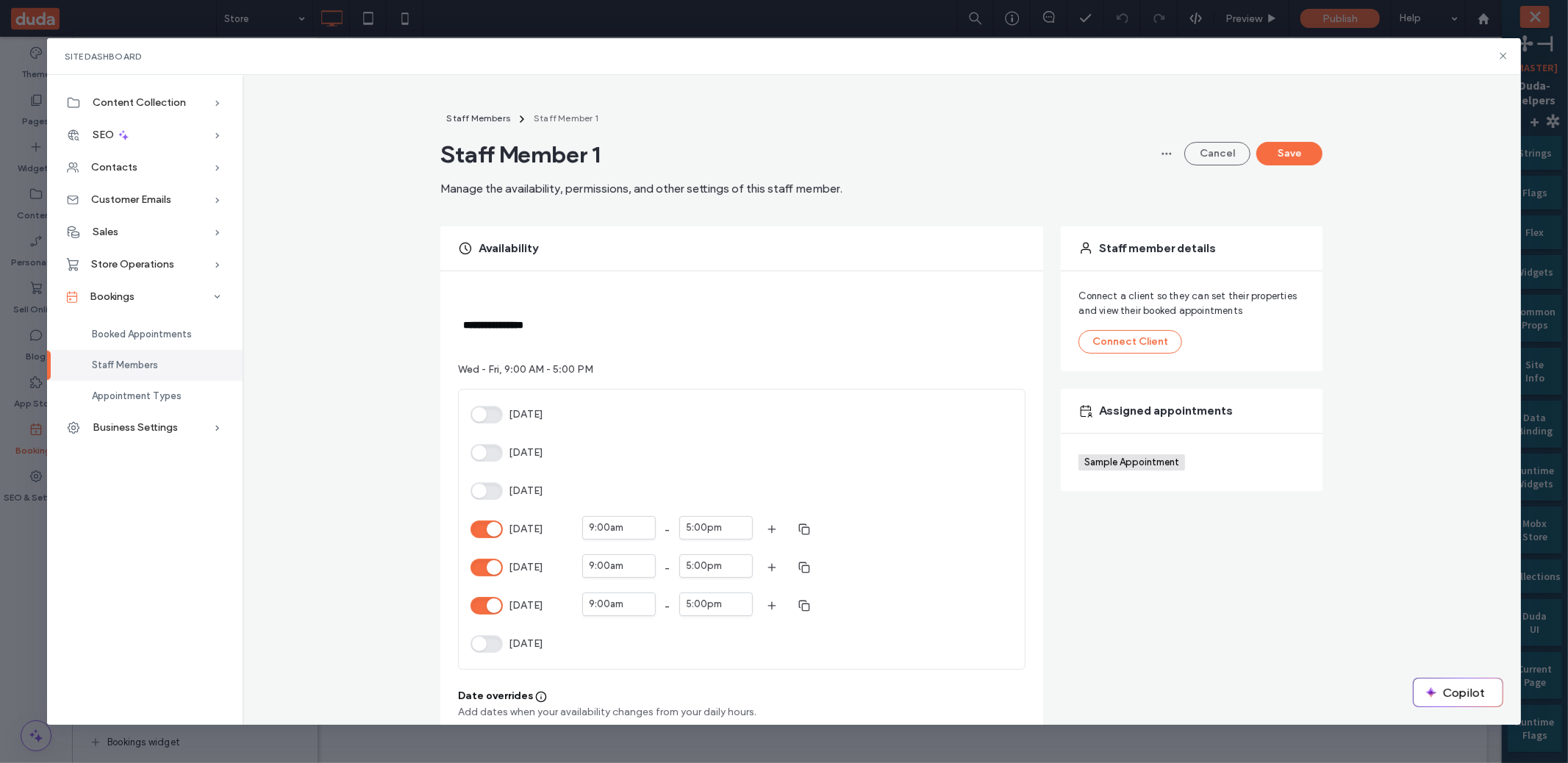
click at [491, 490] on button "[DATE]" at bounding box center [487, 491] width 32 height 17
click at [1286, 155] on button "Save" at bounding box center [1289, 153] width 66 height 24
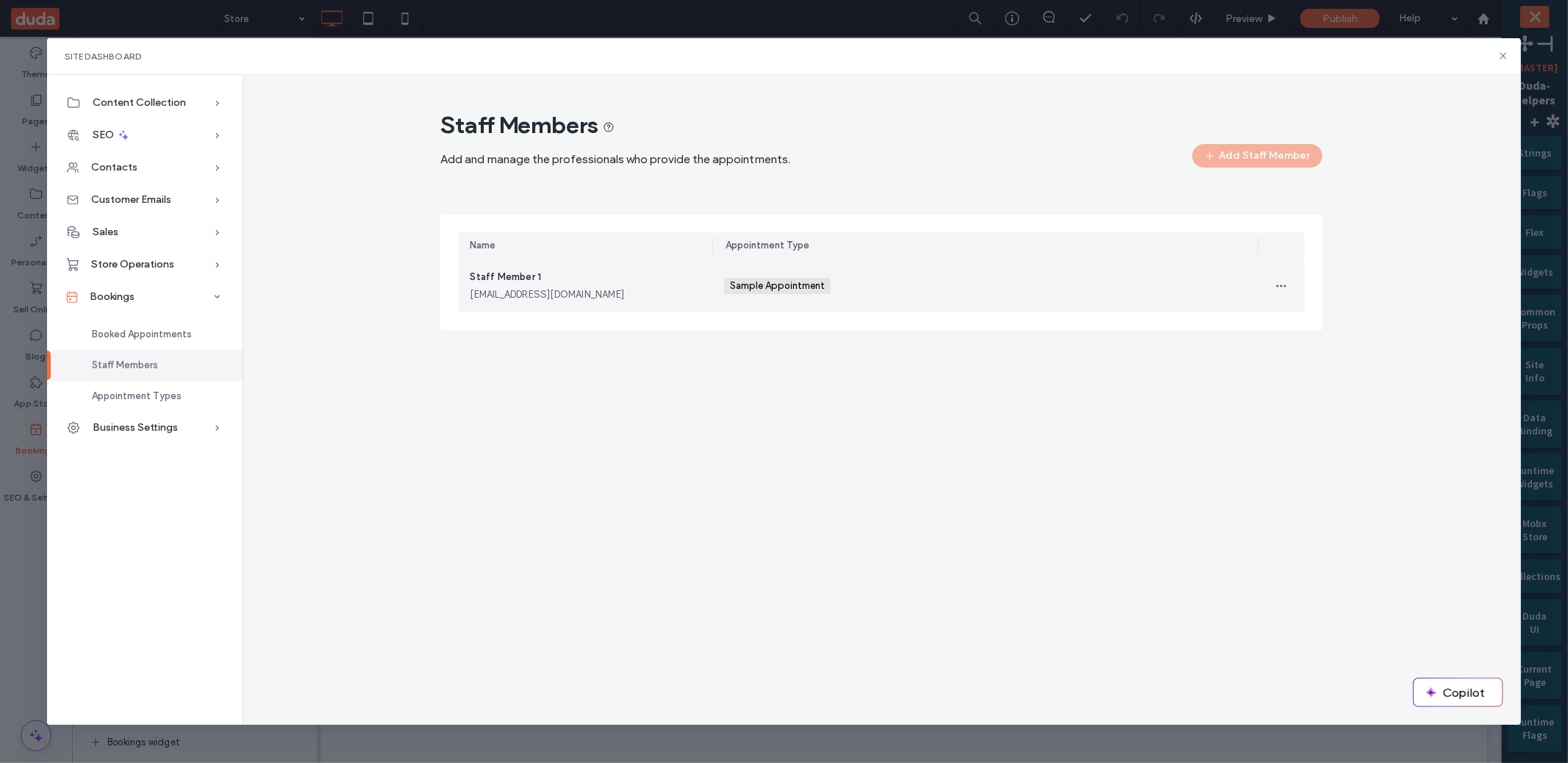
click at [551, 279] on div "Staff Member 1 staffmember1@example.com" at bounding box center [585, 285] width 231 height 32
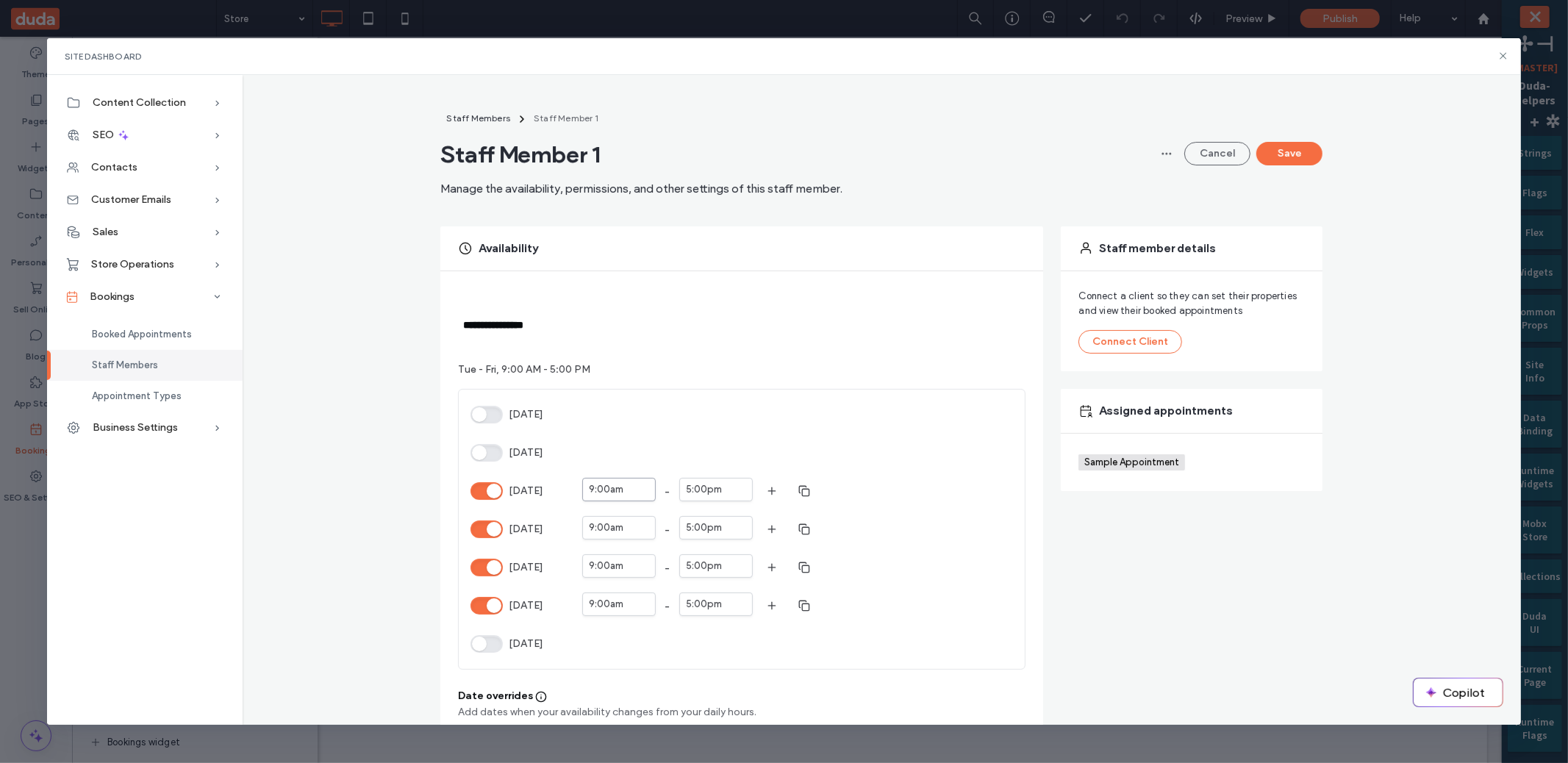
click at [628, 485] on div at bounding box center [632, 489] width 11 height 15
click at [589, 554] on div "7:15am" at bounding box center [619, 565] width 66 height 21
click at [1297, 143] on button "Save" at bounding box center [1289, 153] width 66 height 24
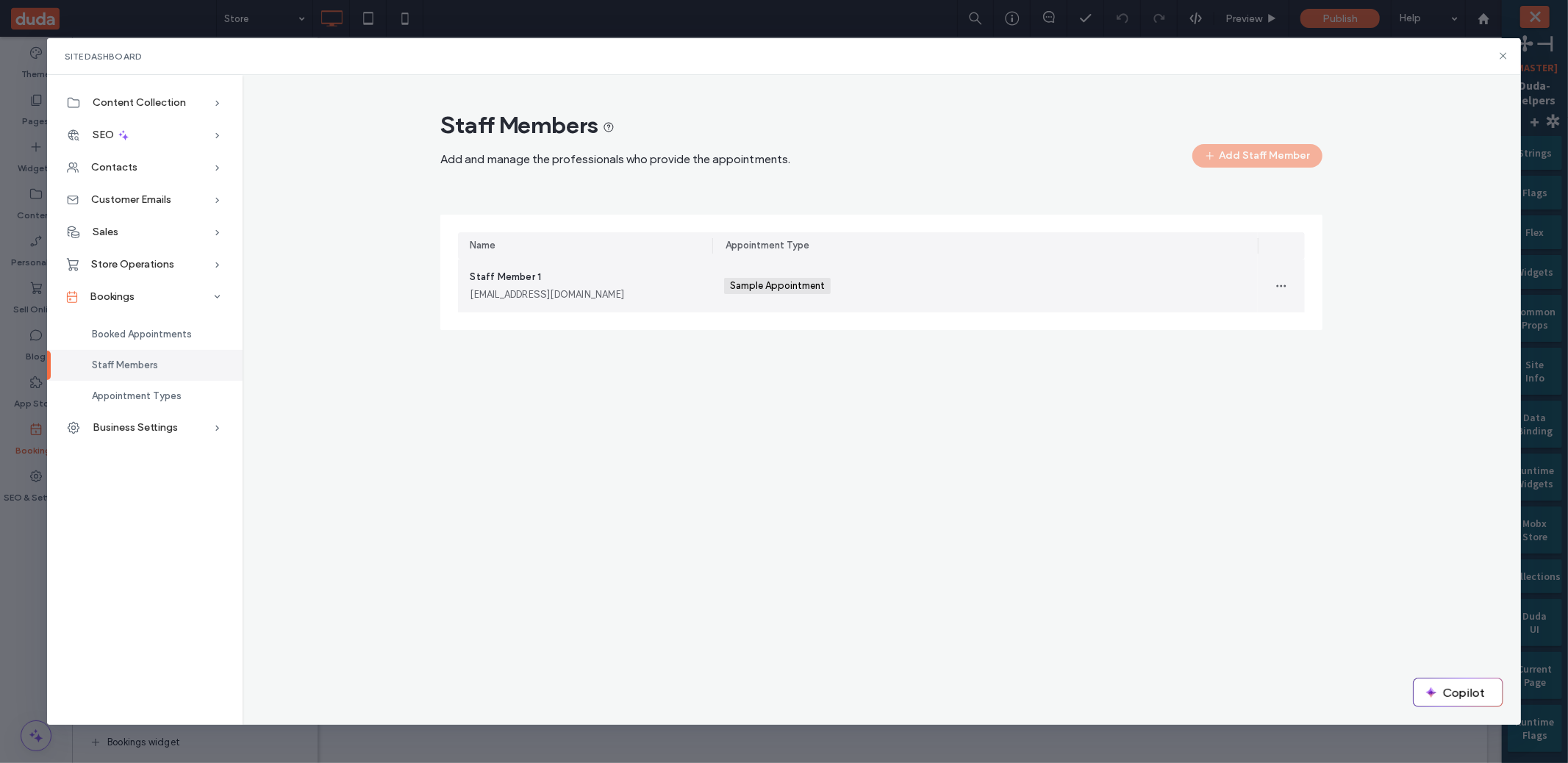
click at [598, 287] on div "staffmember1@example.com" at bounding box center [585, 294] width 231 height 15
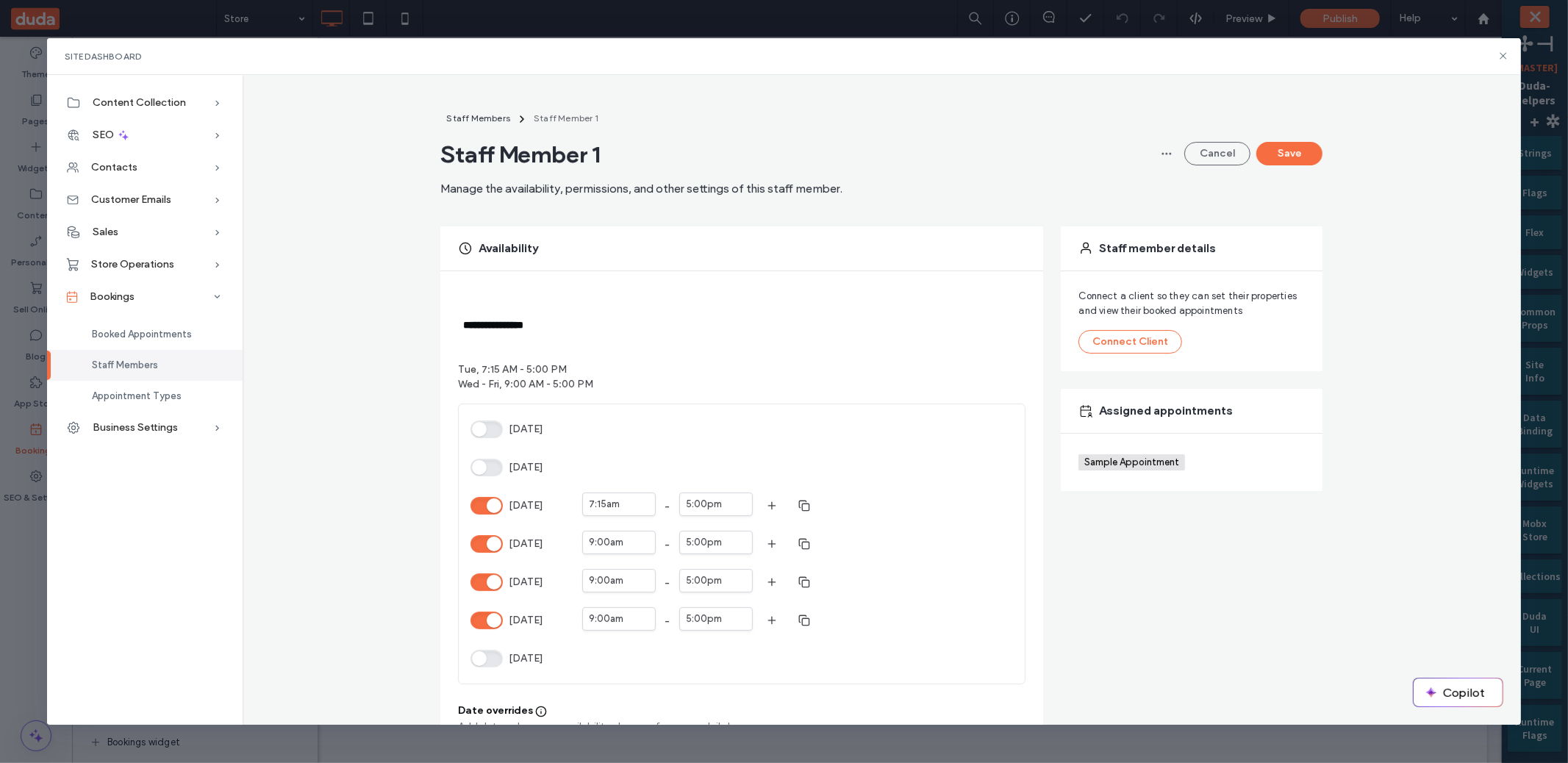
click at [398, 225] on div "**********" at bounding box center [881, 662] width 1255 height 1103
click at [567, 149] on span "Staff Member 1" at bounding box center [641, 155] width 402 height 30
click at [1167, 162] on span "button" at bounding box center [1166, 153] width 24 height 24
click at [888, 148] on div "Staff Members Staff Member 1 Staff Member 1 Manage the availability, permission…" at bounding box center [881, 153] width 882 height 86
click at [466, 111] on button "Staff Members" at bounding box center [478, 119] width 76 height 17
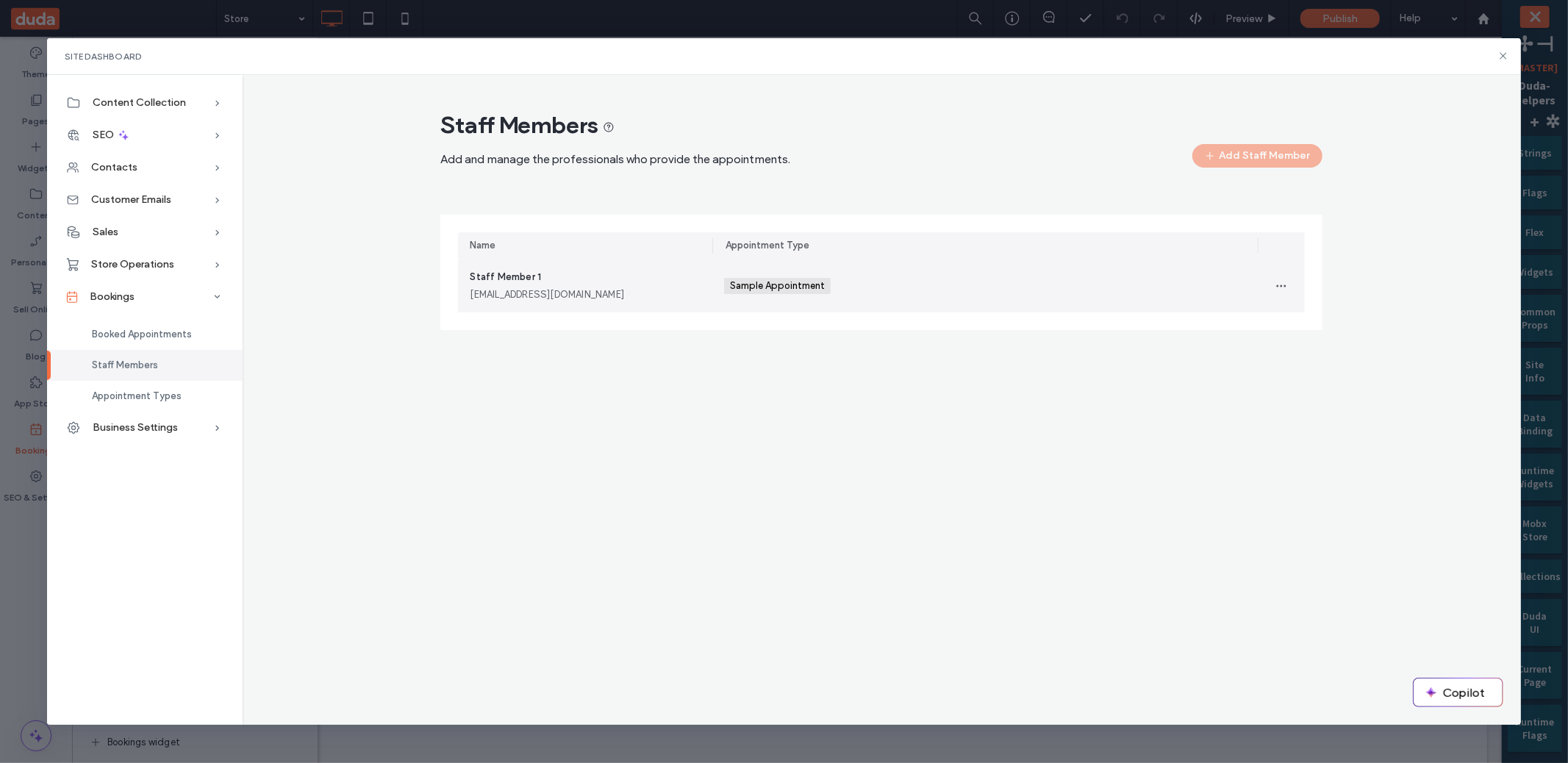
click at [1278, 269] on div at bounding box center [1281, 285] width 47 height 53
click at [1281, 274] on span "button" at bounding box center [1281, 285] width 24 height 24
click at [1306, 354] on span "Delete" at bounding box center [1315, 352] width 29 height 15
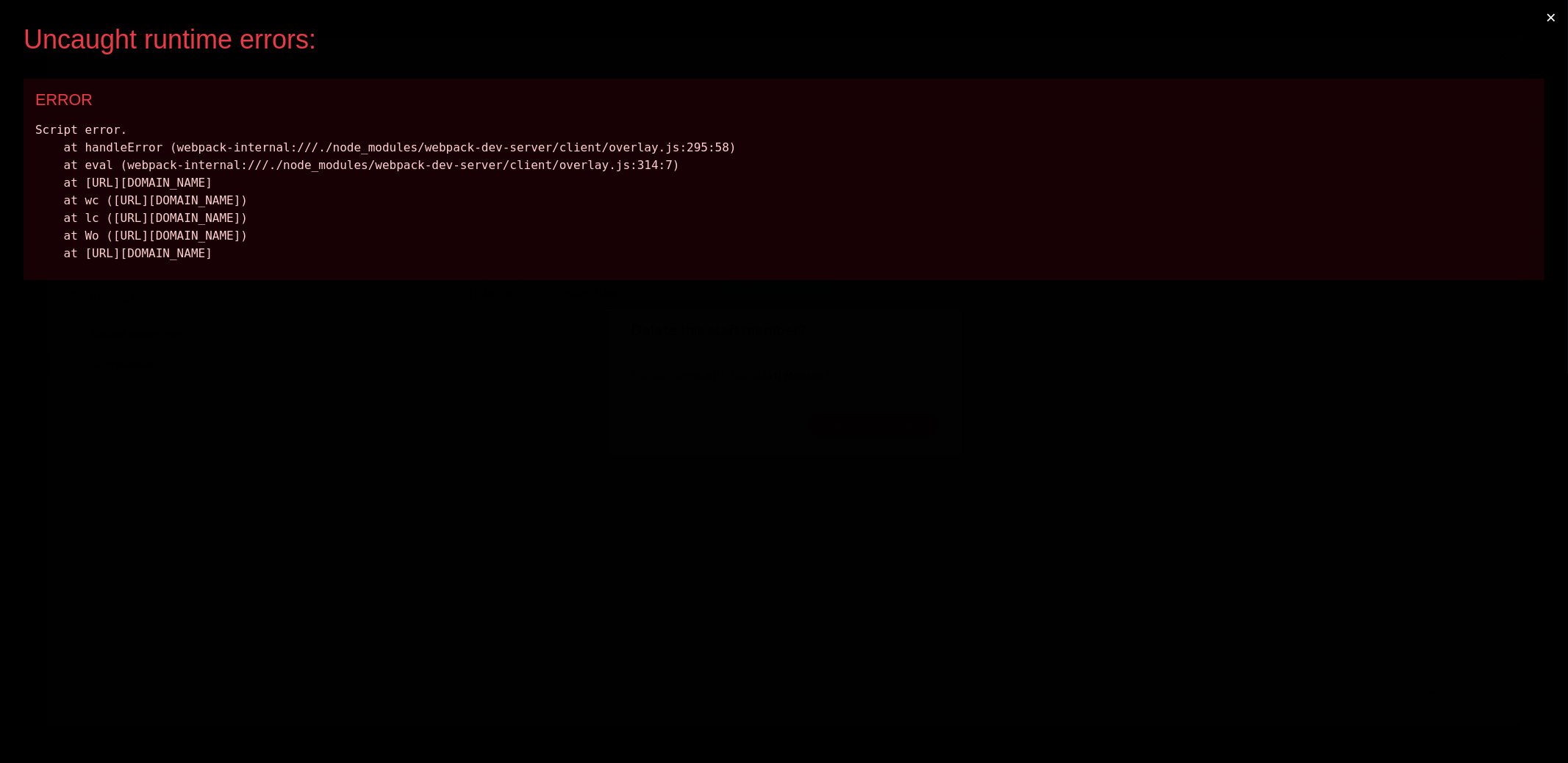
scroll to position [0, 0]
click at [1550, 19] on button "×" at bounding box center [1551, 17] width 34 height 35
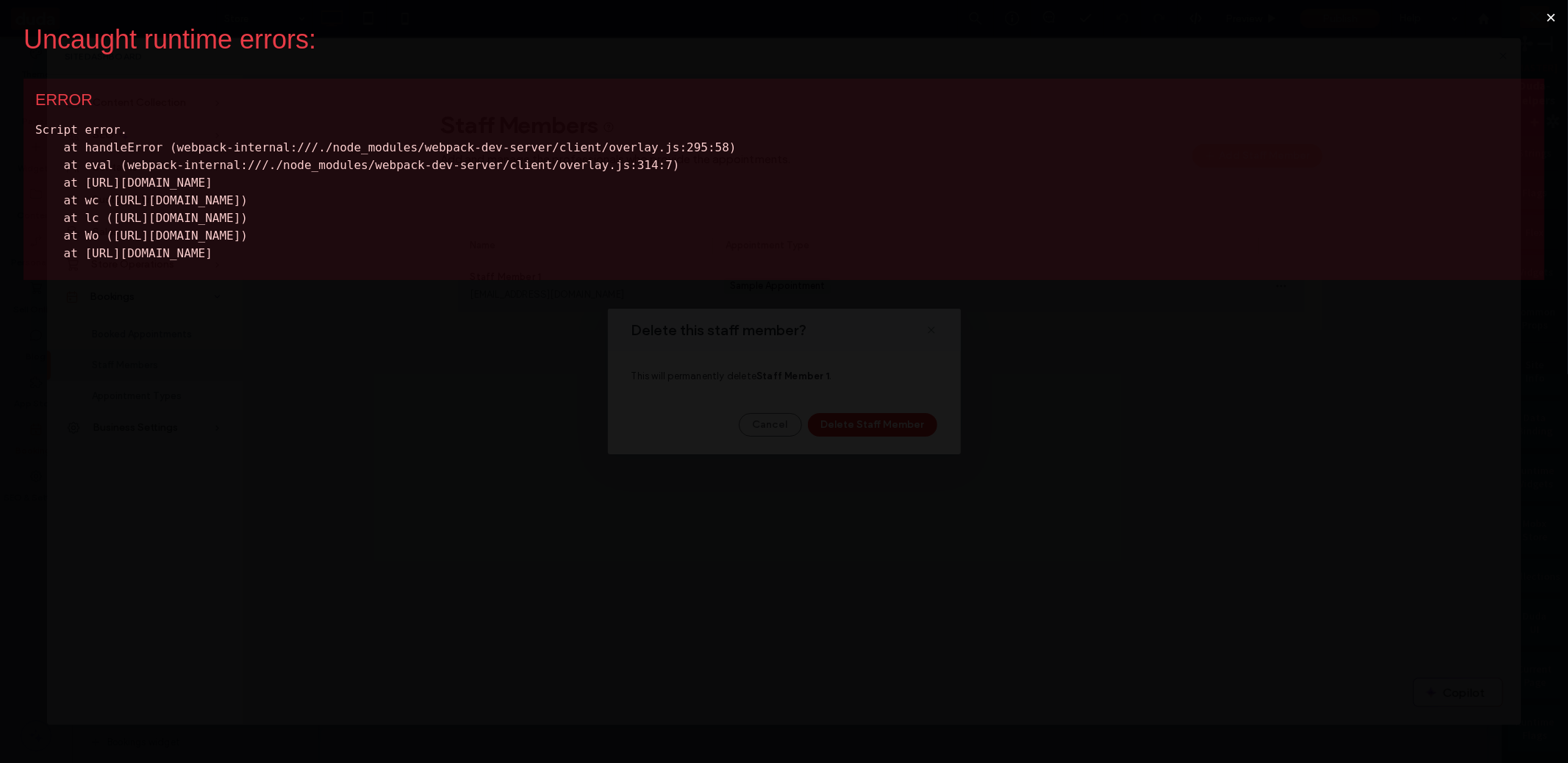
click at [1548, 20] on button "×" at bounding box center [1551, 17] width 34 height 35
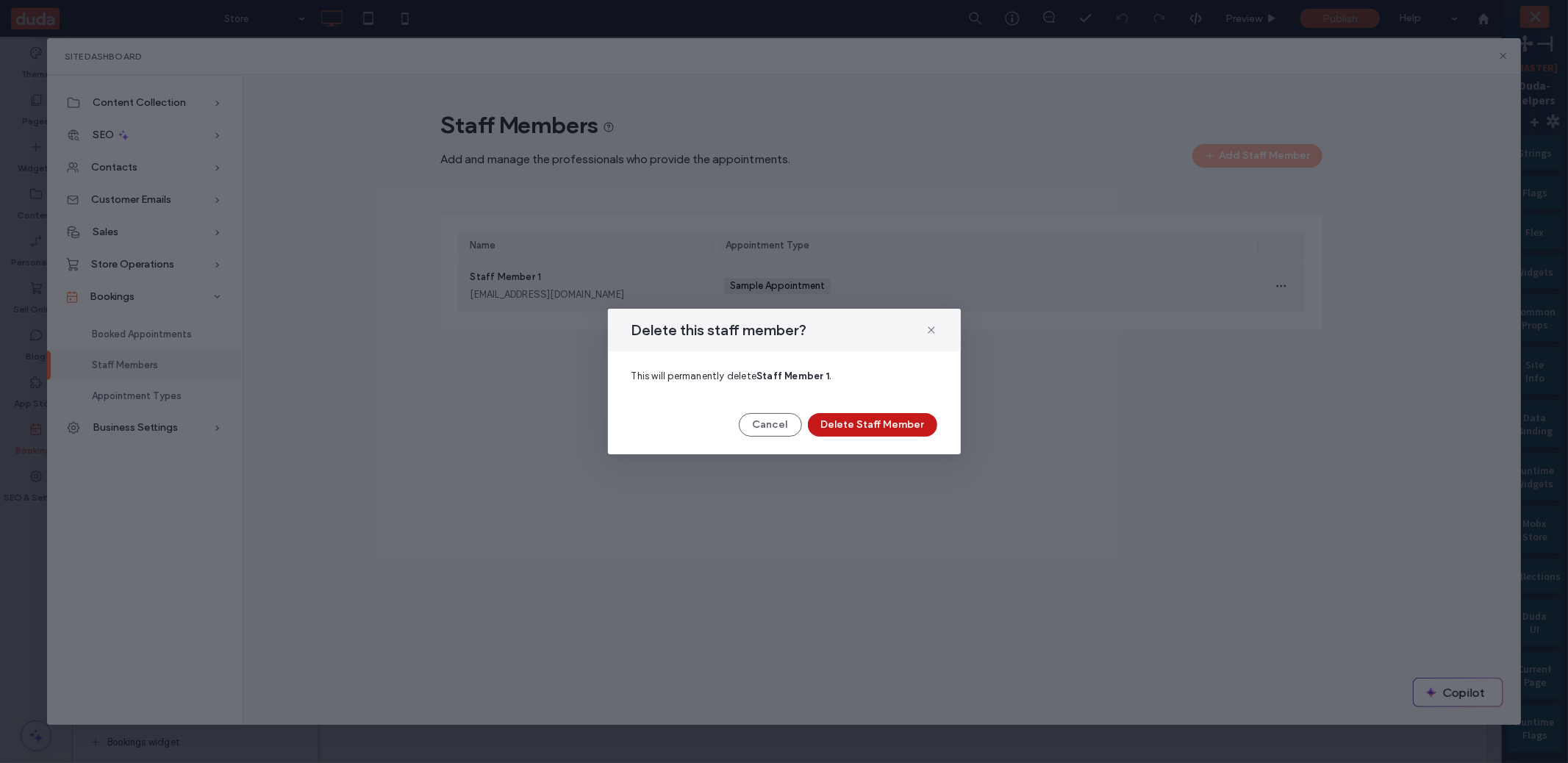
click at [870, 421] on button "Delete Staff Member" at bounding box center [873, 424] width 129 height 24
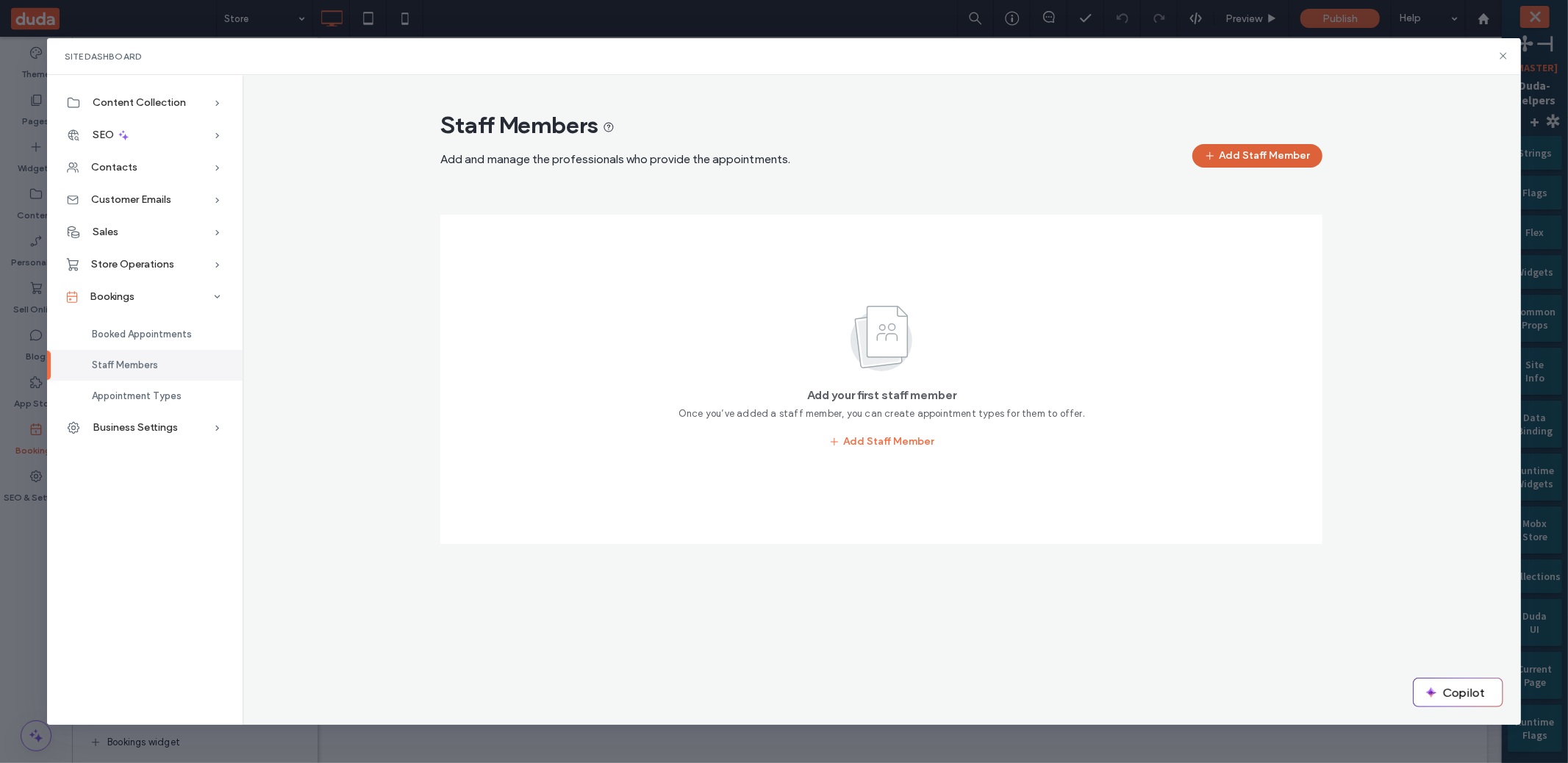
click at [1301, 155] on button "Add Staff Member" at bounding box center [1257, 155] width 130 height 24
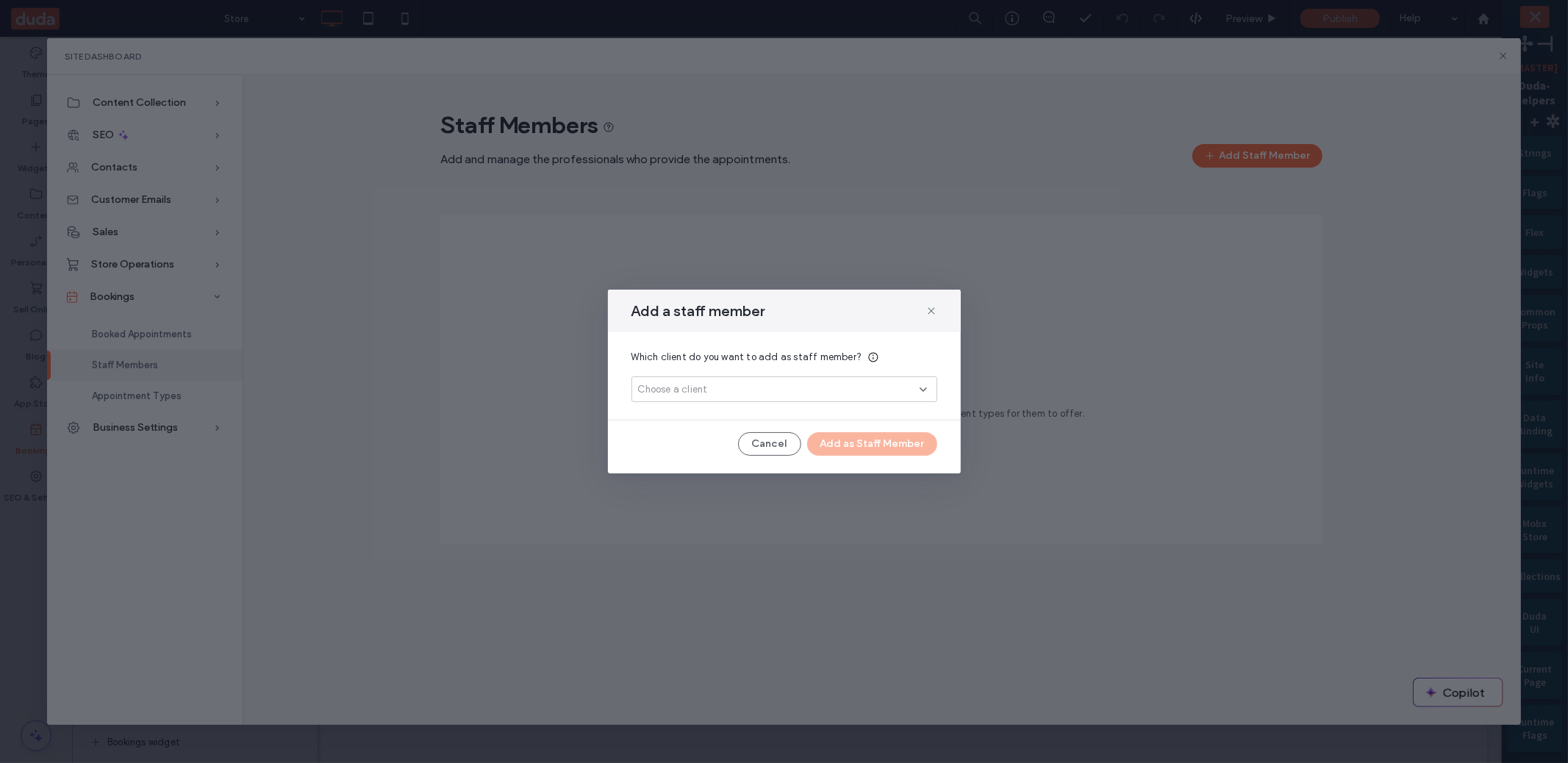
click at [840, 388] on div "Choose a client" at bounding box center [779, 389] width 281 height 15
click at [964, 347] on div "Add a staff member Which client do you want to add as staff member? Choose a cl…" at bounding box center [784, 382] width 1568 height 763
click at [936, 315] on icon at bounding box center [931, 310] width 11 height 11
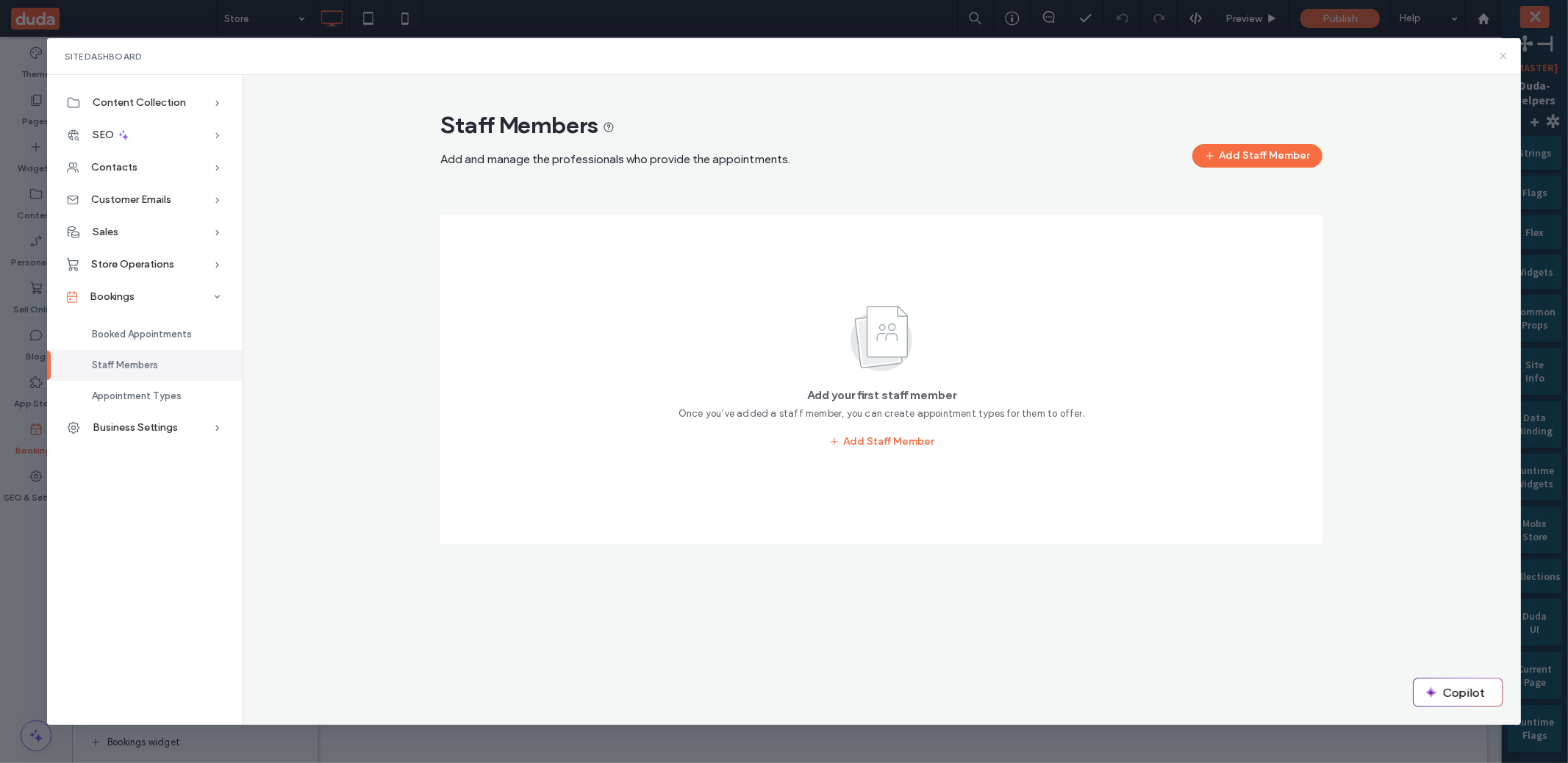
click at [1501, 58] on use at bounding box center [1503, 57] width 7 height 7
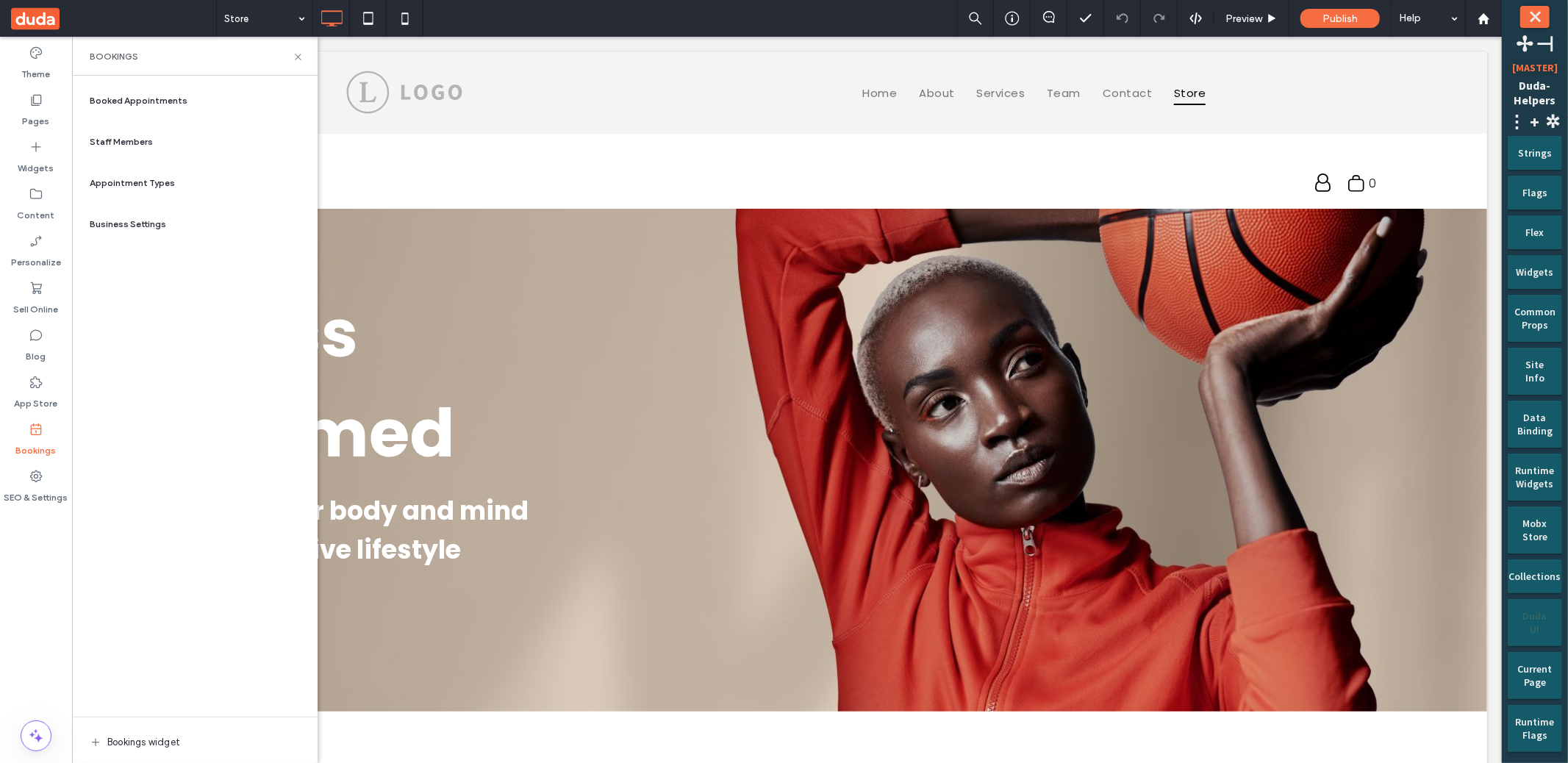
scroll to position [333, 0]
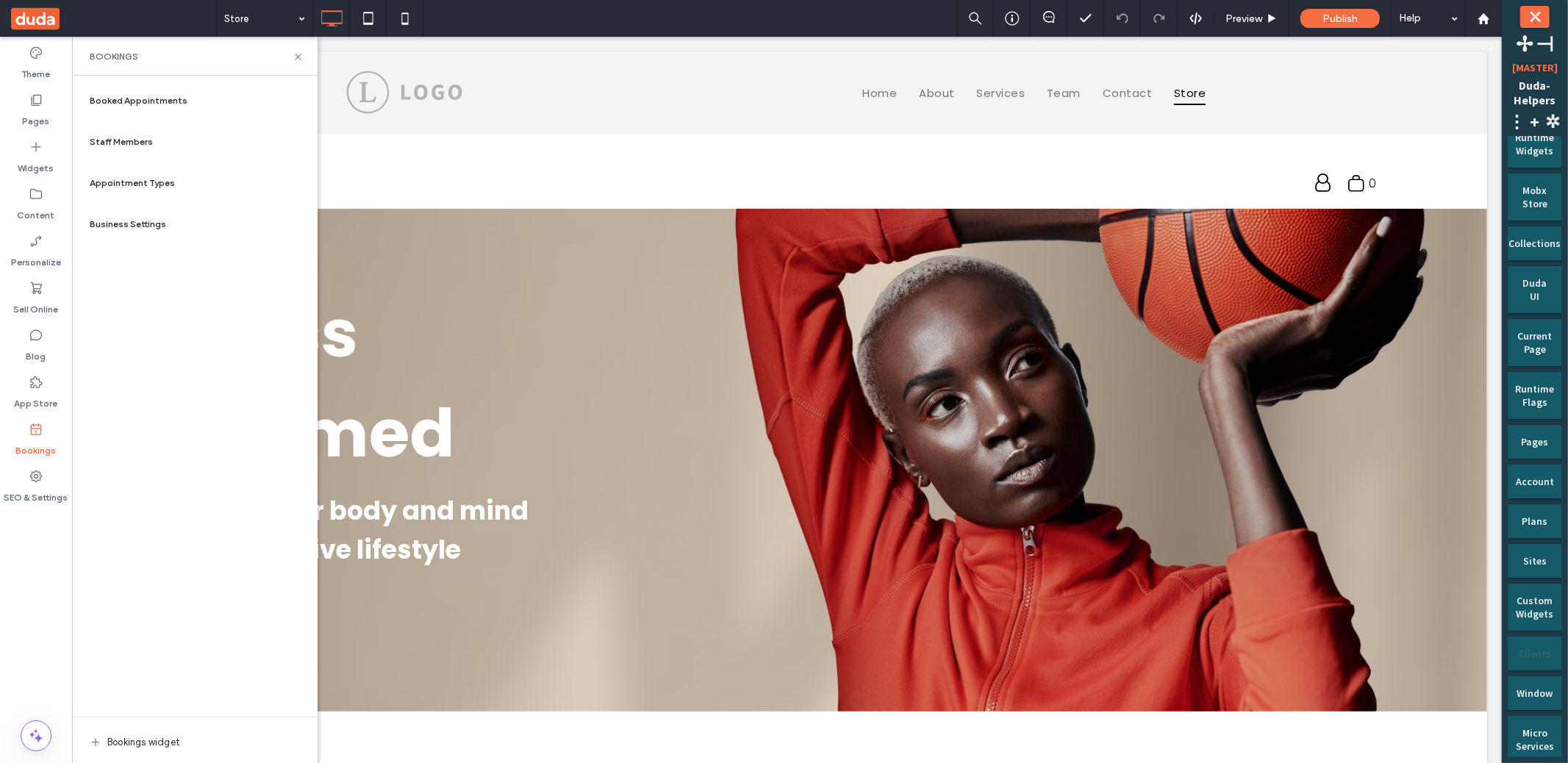
click at [1531, 642] on div "Clients" at bounding box center [1535, 648] width 34 height 24
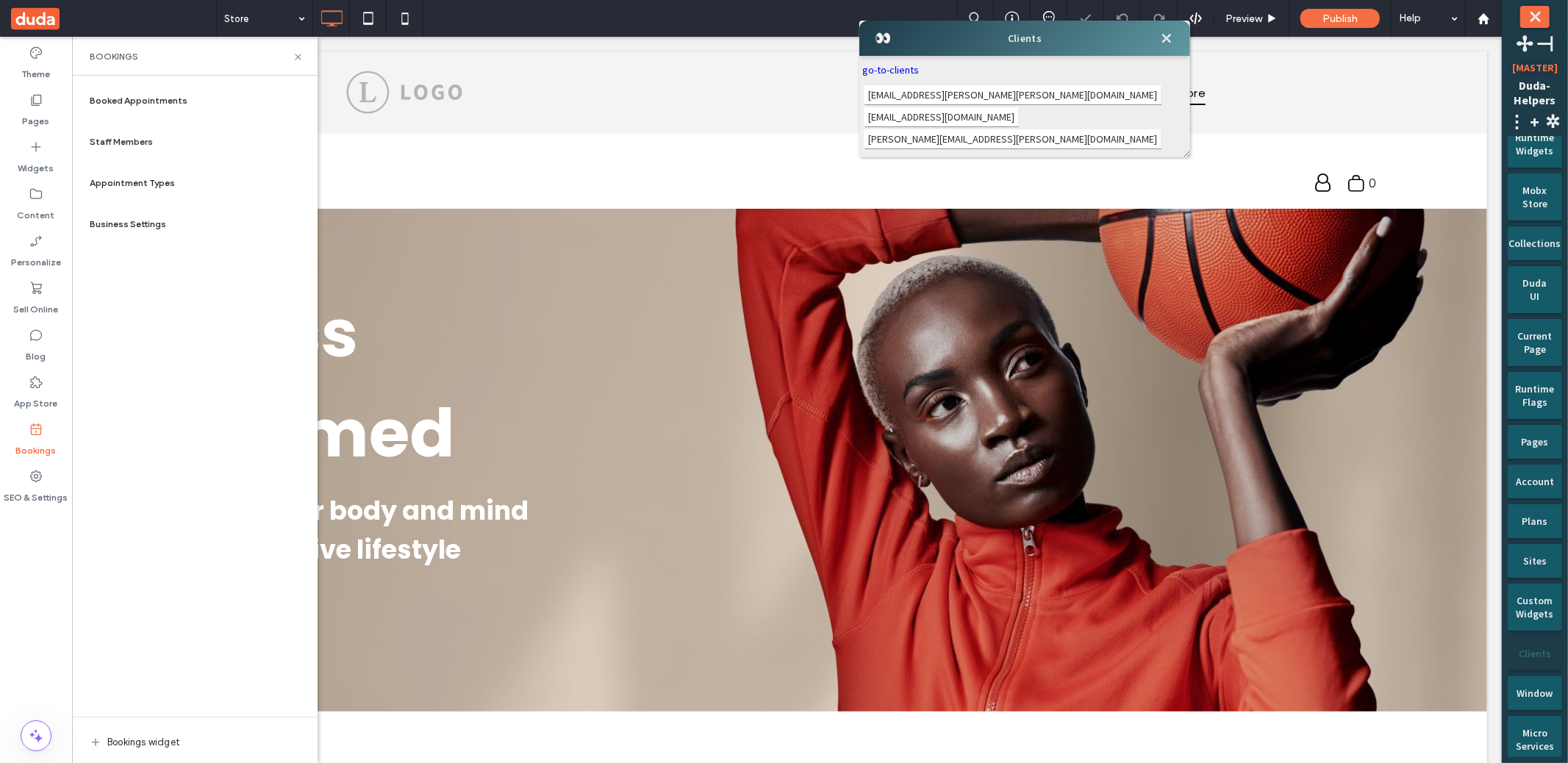
scroll to position [0, 0]
click at [926, 91] on span "milena.matatov@duda.co" at bounding box center [1012, 95] width 298 height 19
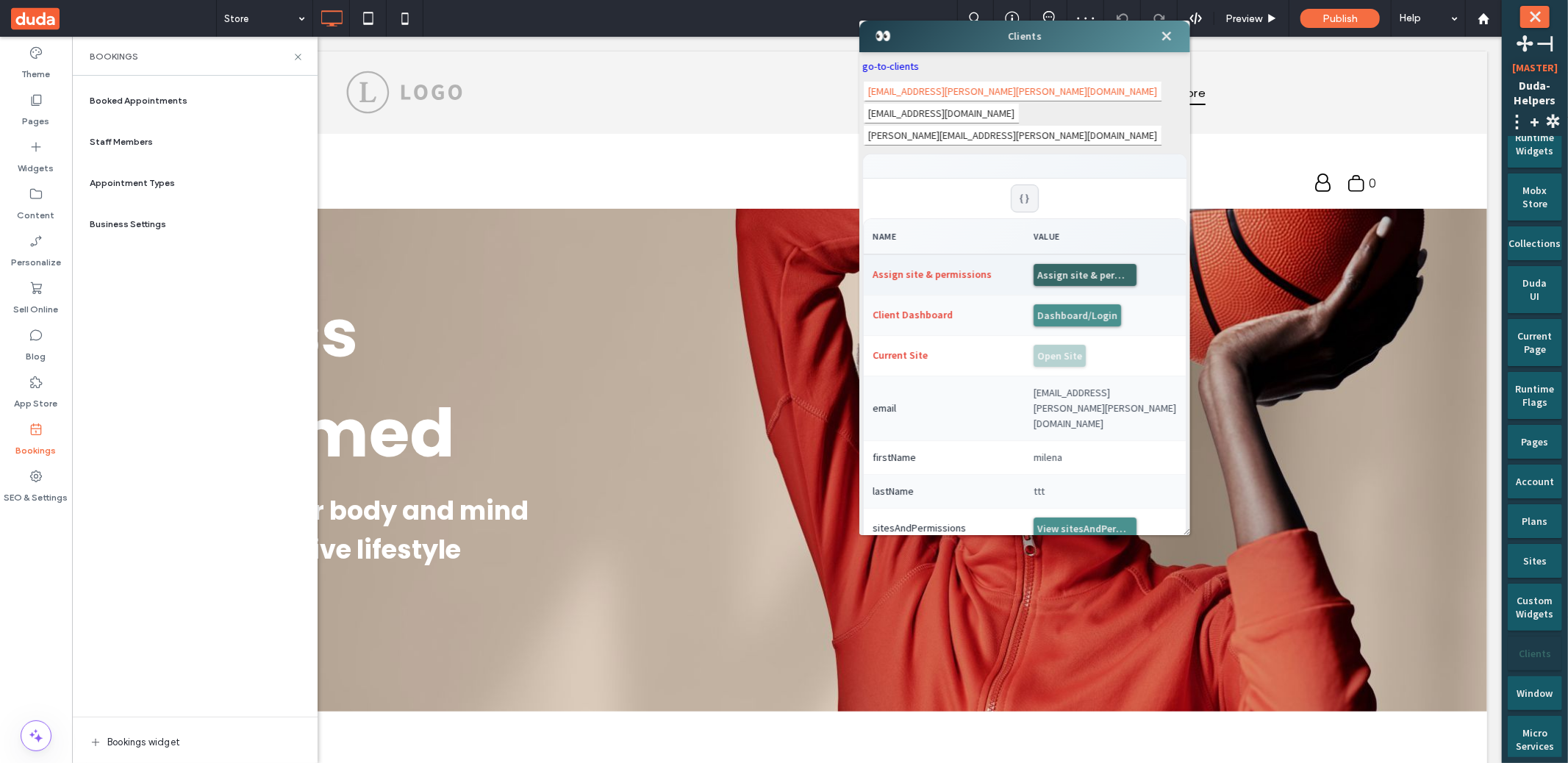
click at [1056, 264] on button "Assign site & permissions" at bounding box center [1085, 274] width 103 height 22
drag, startPoint x: 1166, startPoint y: 39, endPoint x: 320, endPoint y: 301, distance: 885.6
click at [1166, 39] on span "⤬" at bounding box center [1165, 36] width 25 height 25
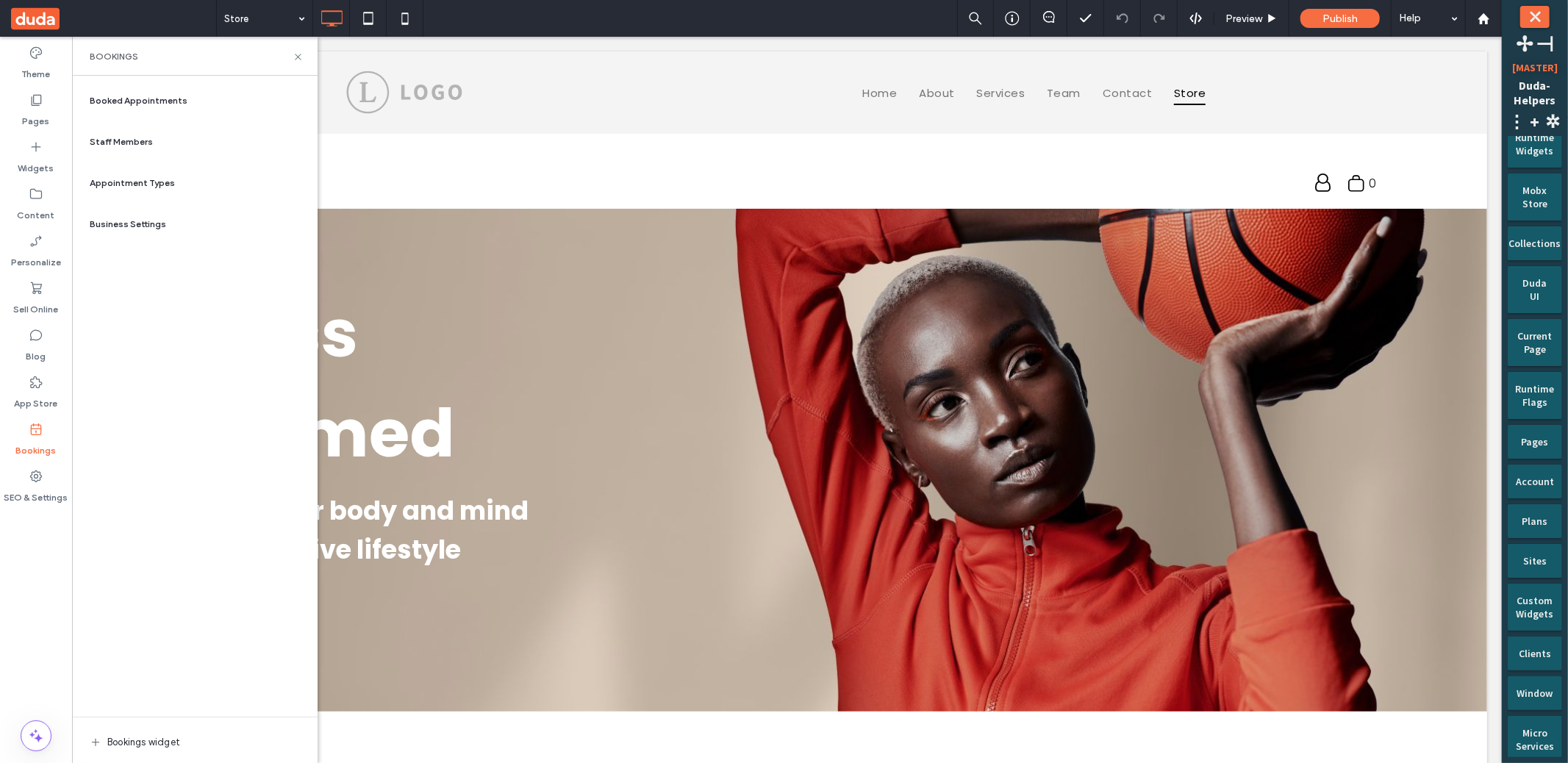
click at [192, 413] on div "Booked Appointments Staff Members Appointment Types Business Settings Bookings …" at bounding box center [195, 419] width 222 height 672
click at [215, 394] on div "Booked Appointments Staff Members Appointment Types Business Settings Bookings …" at bounding box center [195, 419] width 222 height 672
click at [165, 409] on div "Booked Appointments Staff Members Appointment Types Business Settings Bookings …" at bounding box center [195, 419] width 222 height 672
click at [162, 402] on div "Booked Appointments Staff Members Appointment Types Business Settings Bookings …" at bounding box center [195, 419] width 222 height 672
click at [168, 402] on div "Booked Appointments Staff Members Appointment Types Business Settings Bookings …" at bounding box center [195, 419] width 222 height 672
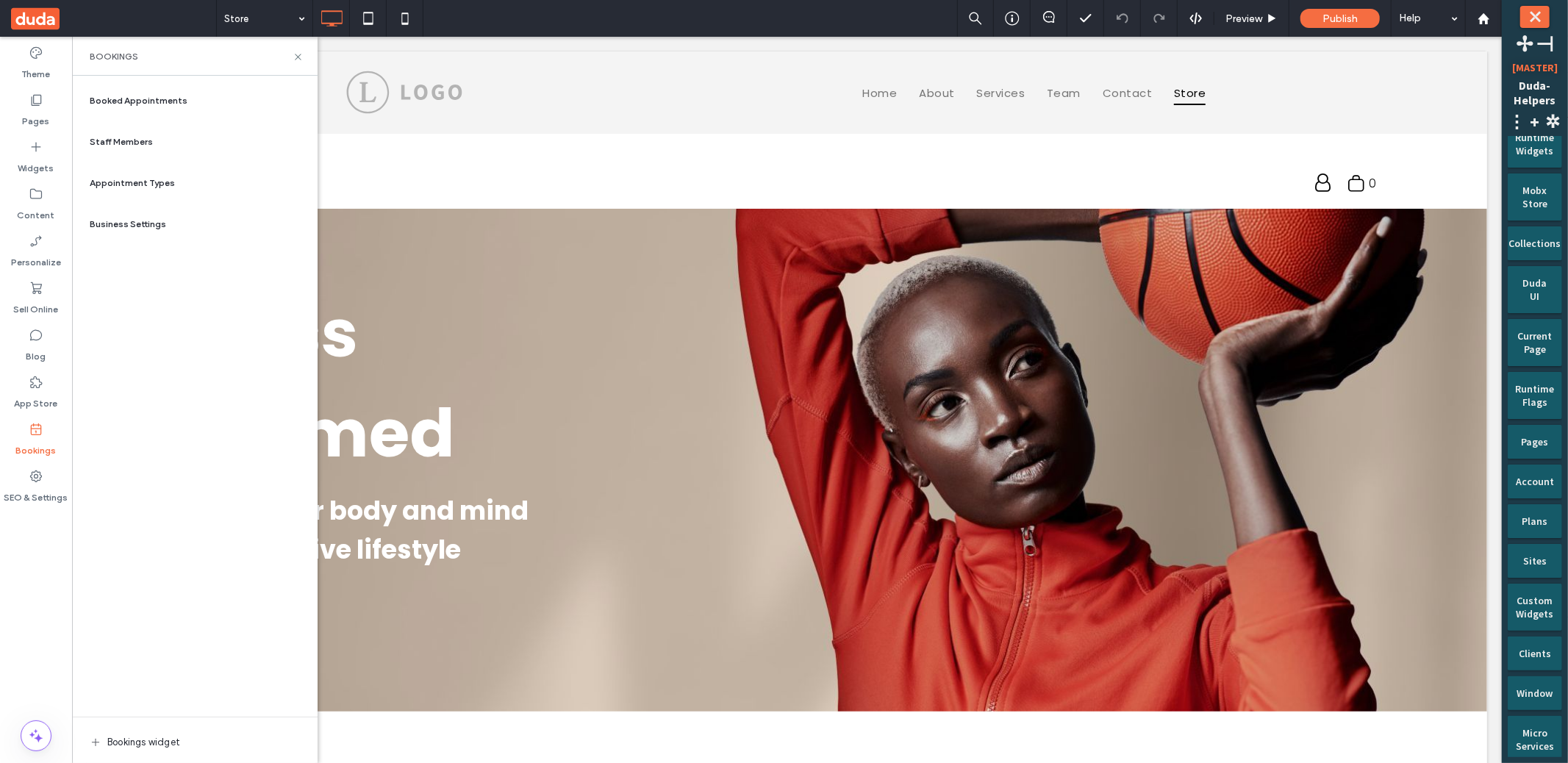
click at [168, 402] on div "Booked Appointments Staff Members Appointment Types Business Settings Bookings …" at bounding box center [195, 419] width 222 height 672
click at [166, 149] on div "Staff Members" at bounding box center [195, 141] width 222 height 35
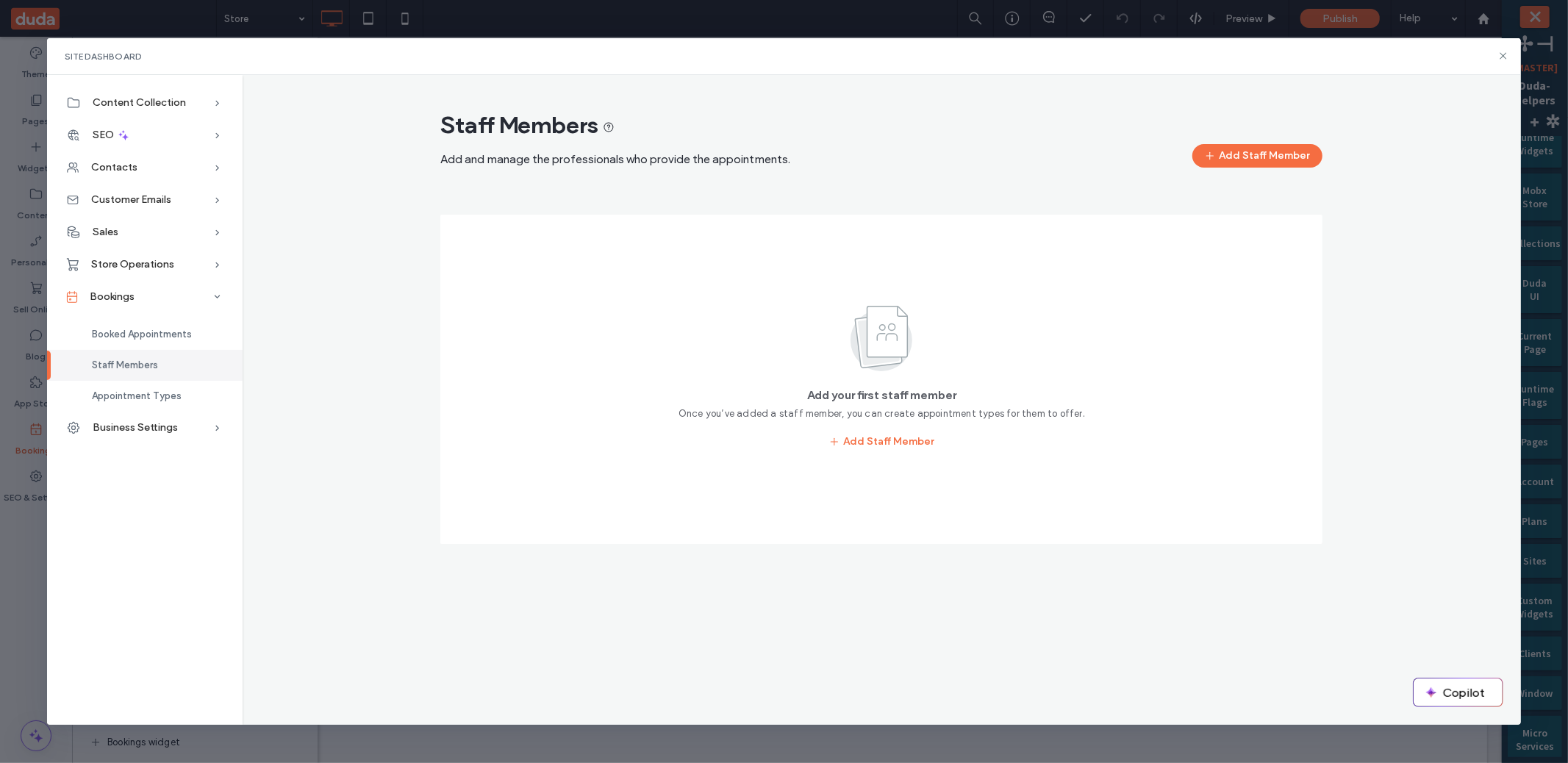
click at [1215, 139] on div "Staff Members Add and manage the professionals who provide the appointments. Ad…" at bounding box center [881, 139] width 882 height 58
click at [1230, 152] on button "Add Staff Member" at bounding box center [1257, 155] width 130 height 24
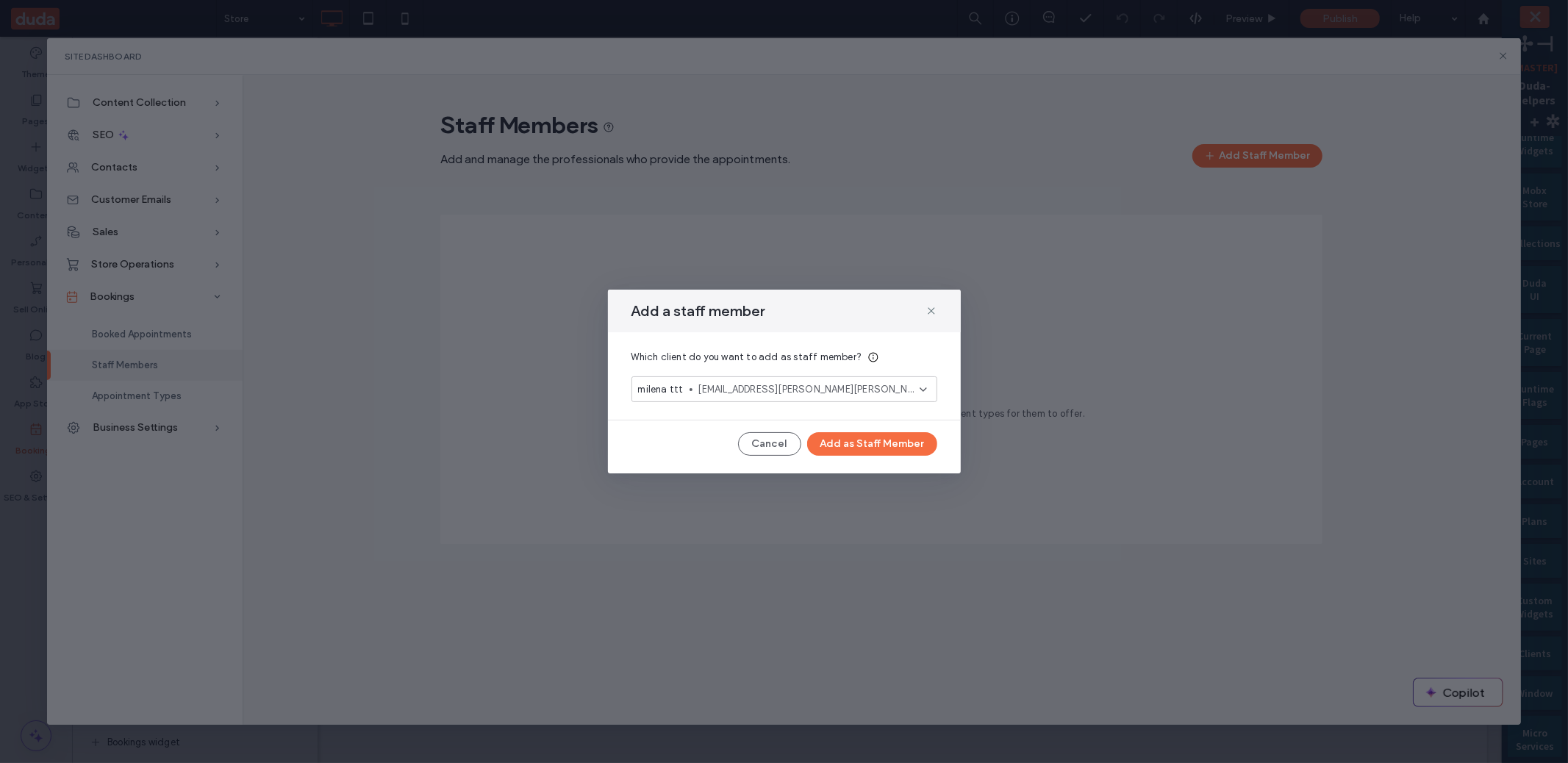
click at [780, 396] on div "milena ttt milena.matatov@duda.co" at bounding box center [784, 388] width 306 height 25
click at [866, 340] on div "Which client do you want to add as staff member? milena ttt milena.matatov@duda…" at bounding box center [784, 375] width 353 height 87
click at [895, 444] on button "Add as Staff Member" at bounding box center [872, 443] width 130 height 24
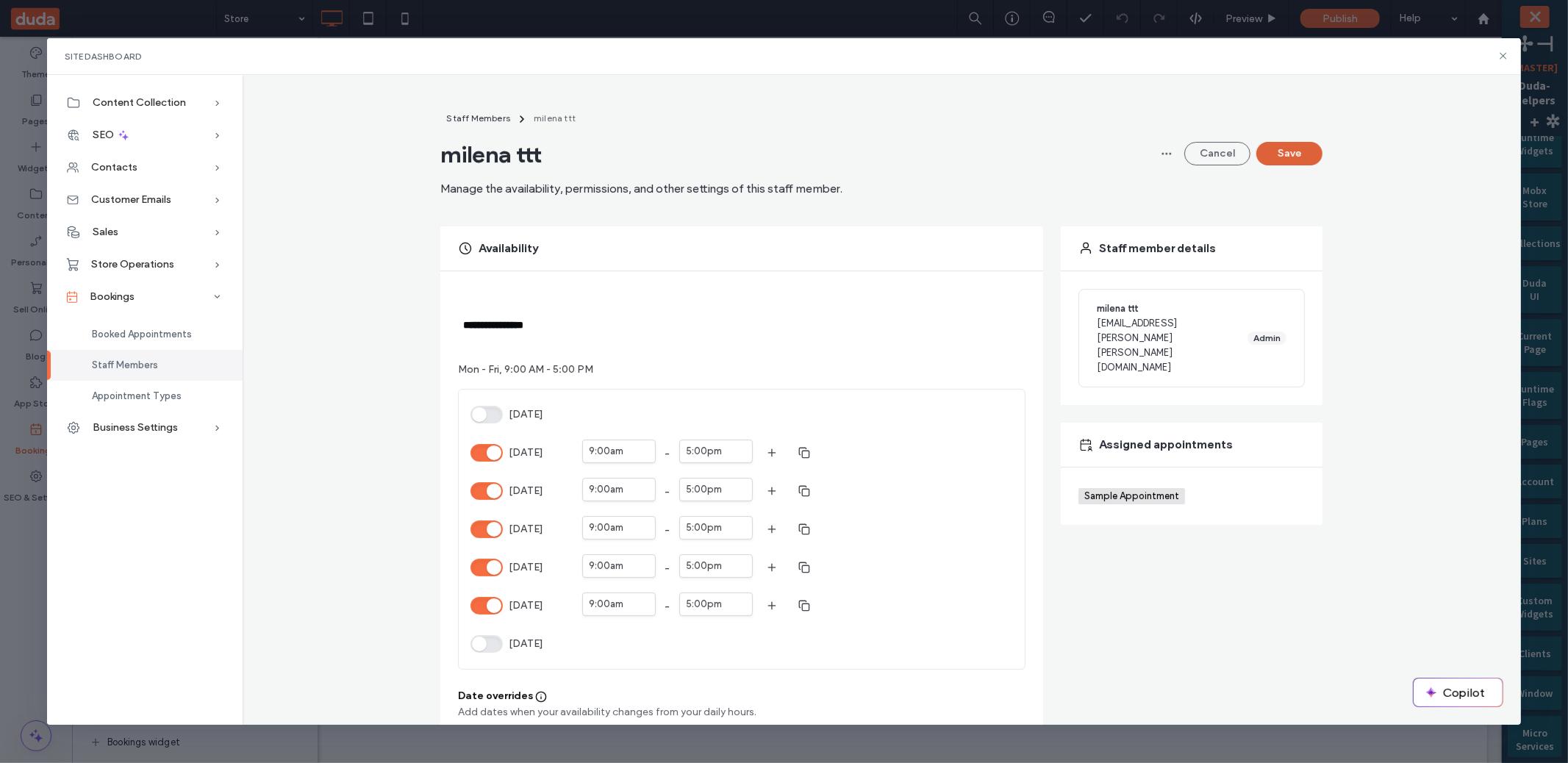
click at [1268, 160] on button "Save" at bounding box center [1289, 153] width 66 height 24
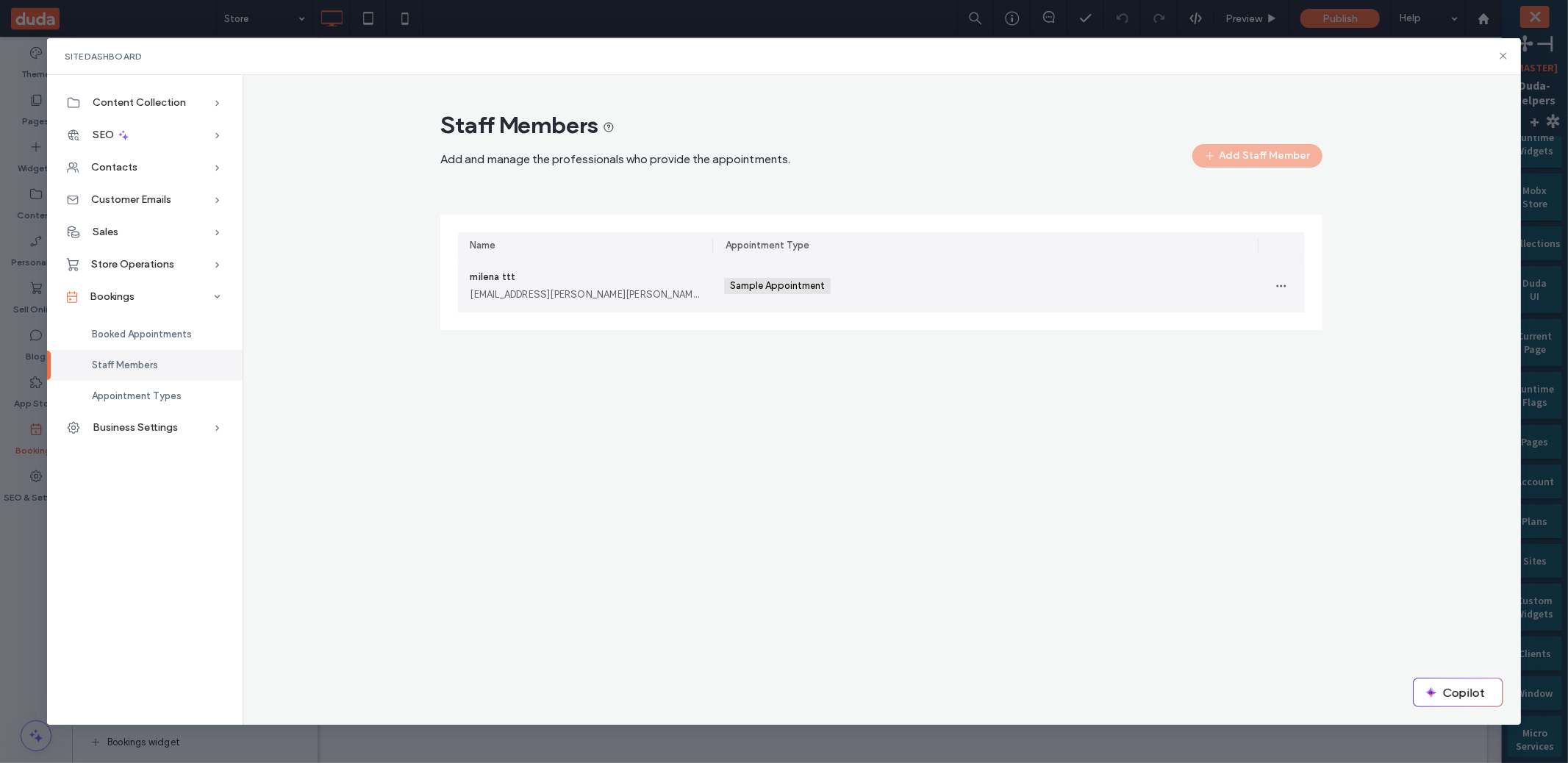
click at [717, 272] on div "Sample Appointment +0 Sample Appointment +0" at bounding box center [985, 285] width 545 height 53
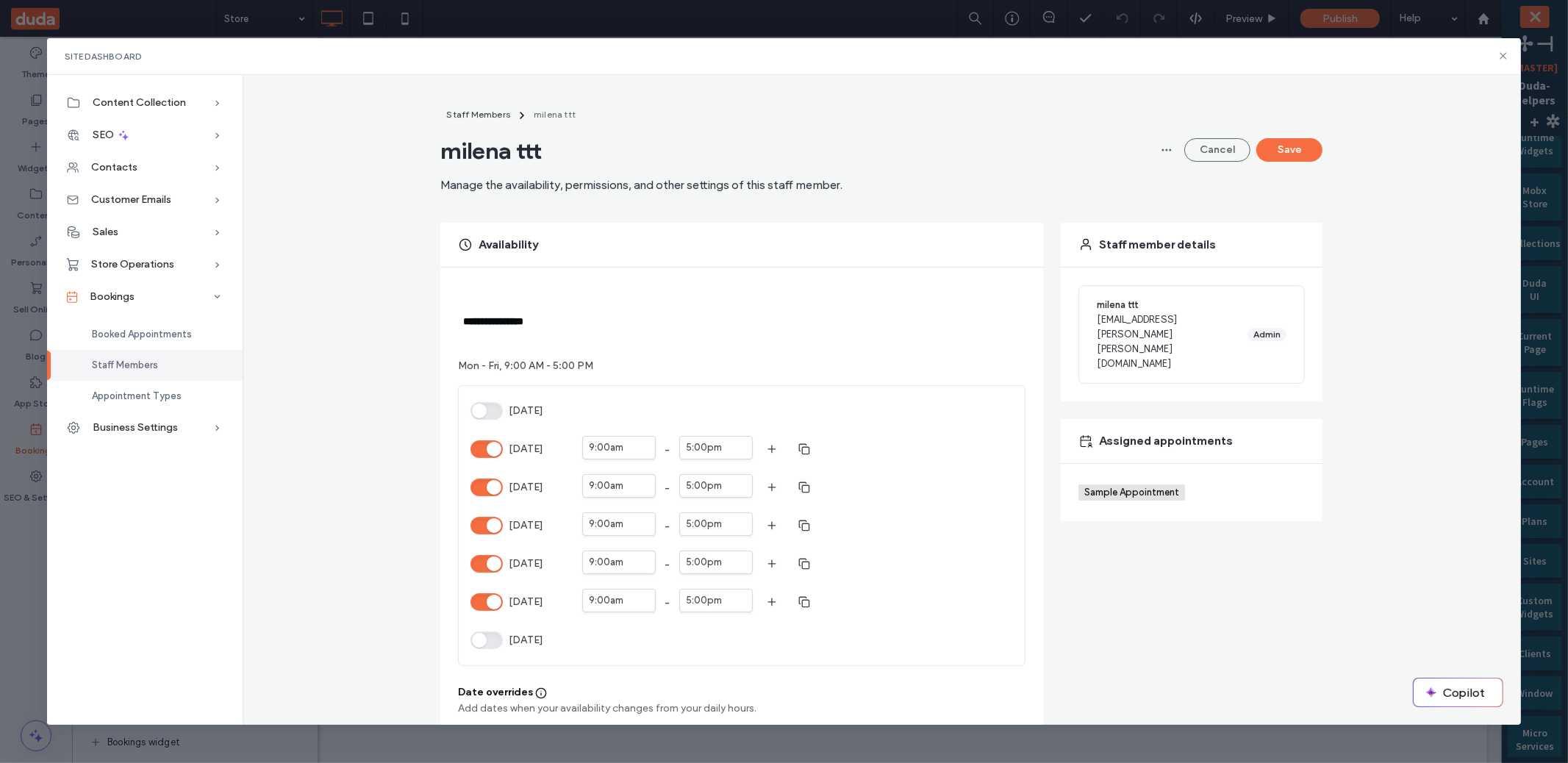
scroll to position [132, 0]
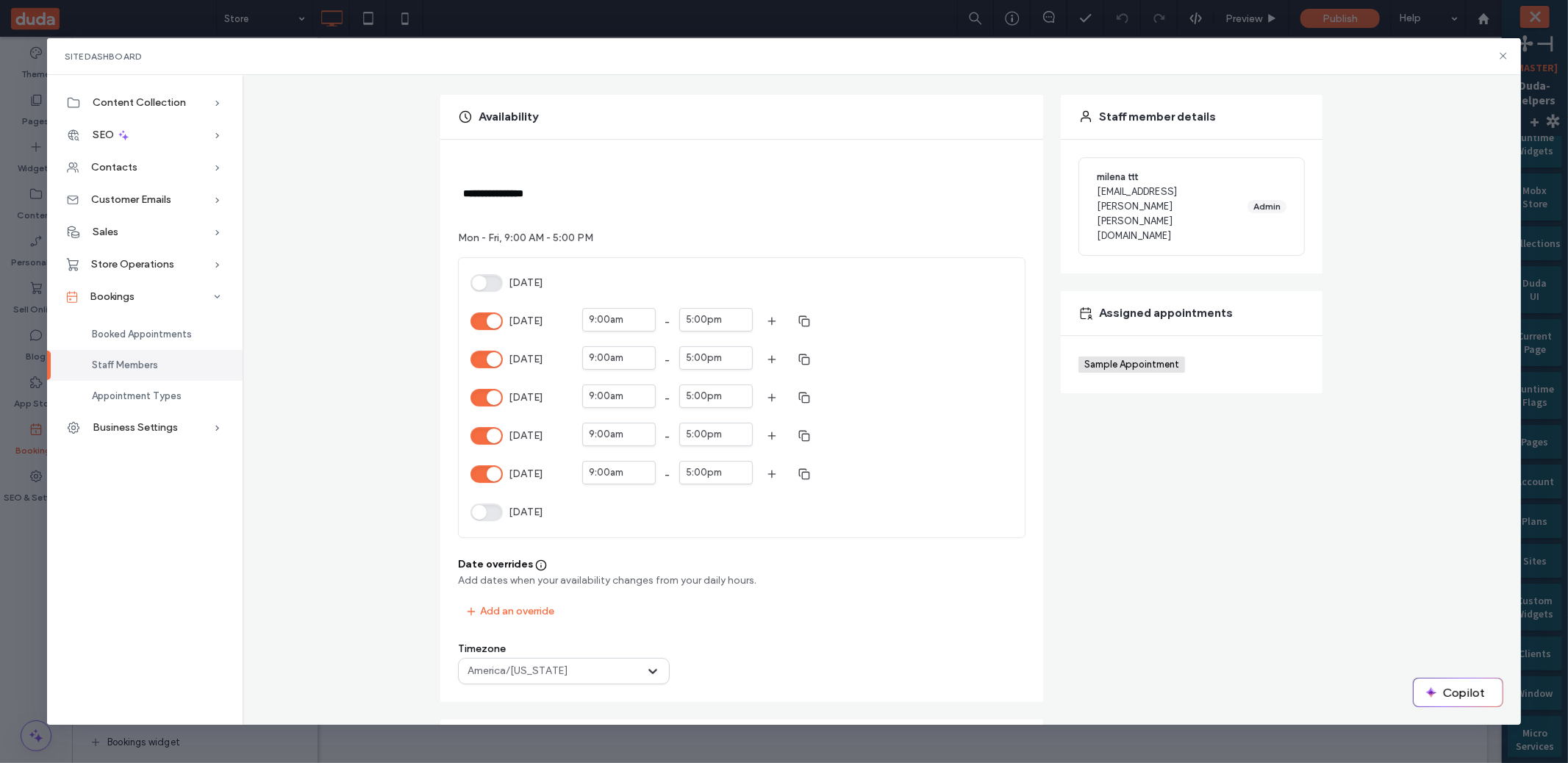
click at [471, 313] on div at bounding box center [487, 321] width 32 height 17
click at [471, 313] on button "[DATE]" at bounding box center [487, 321] width 32 height 17
click at [471, 316] on button "[DATE]" at bounding box center [487, 321] width 32 height 17
click at [494, 325] on button "[DATE]" at bounding box center [487, 321] width 32 height 17
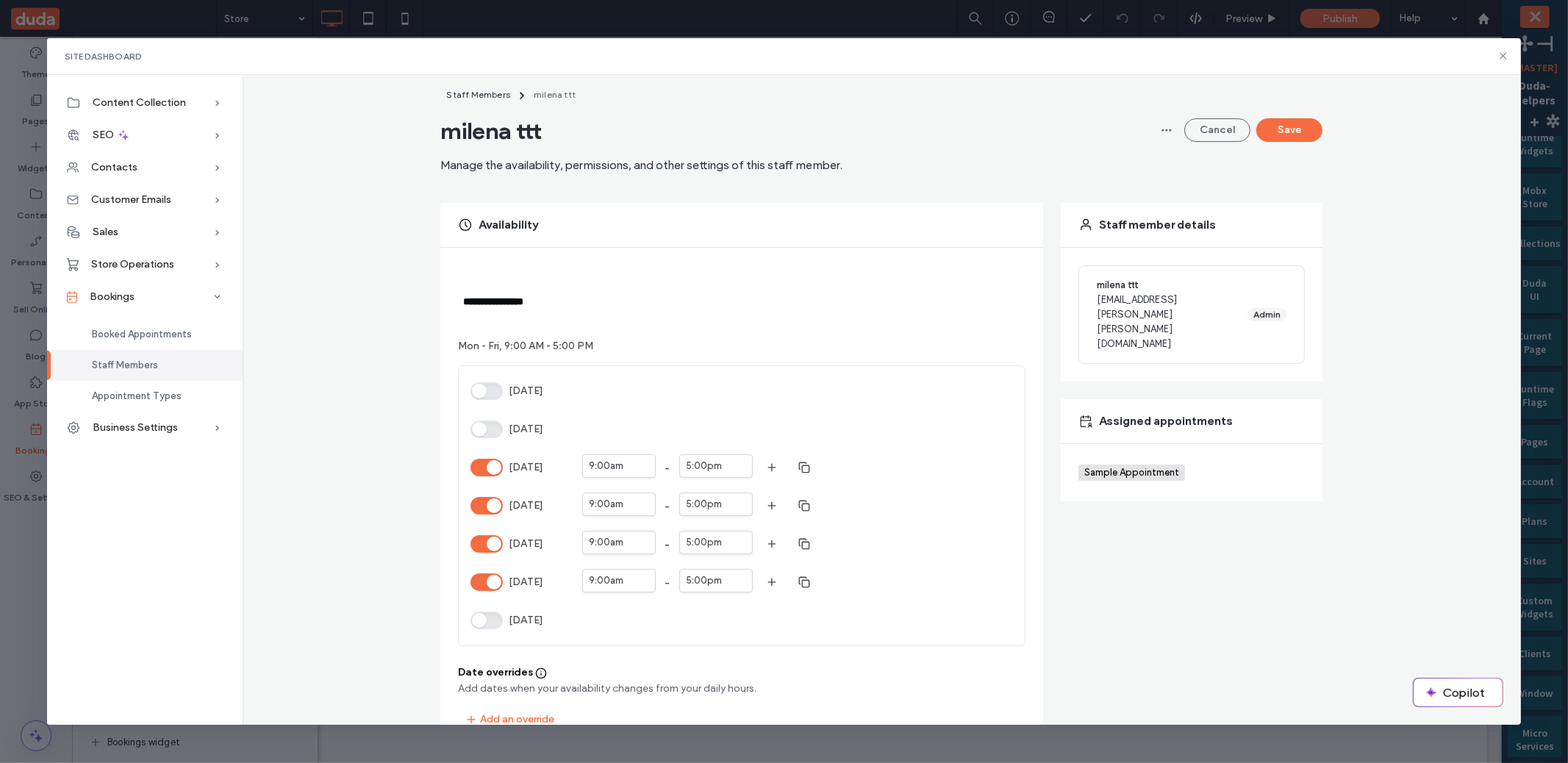
scroll to position [0, 0]
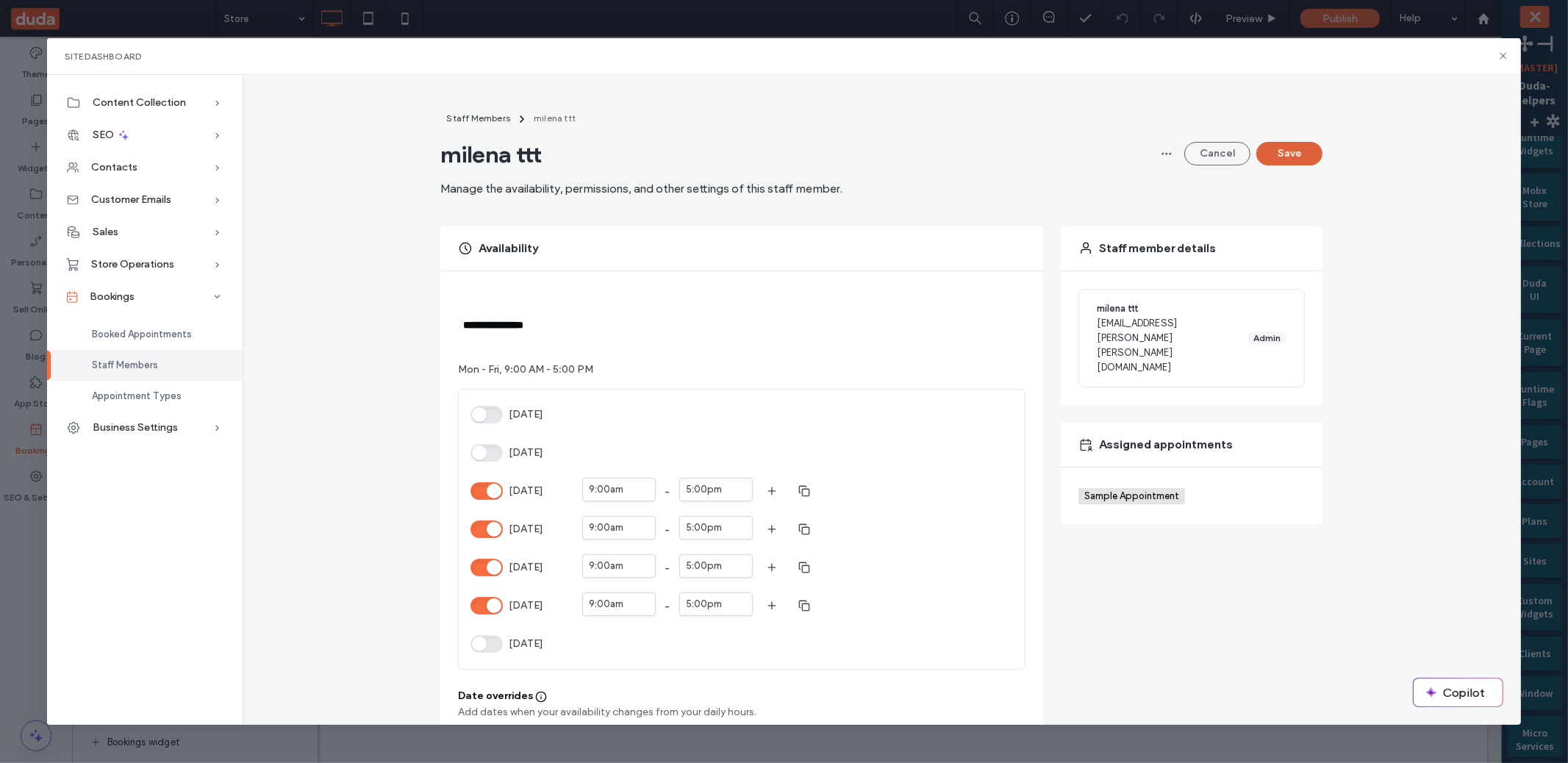
click at [1272, 160] on button "Save" at bounding box center [1289, 153] width 66 height 24
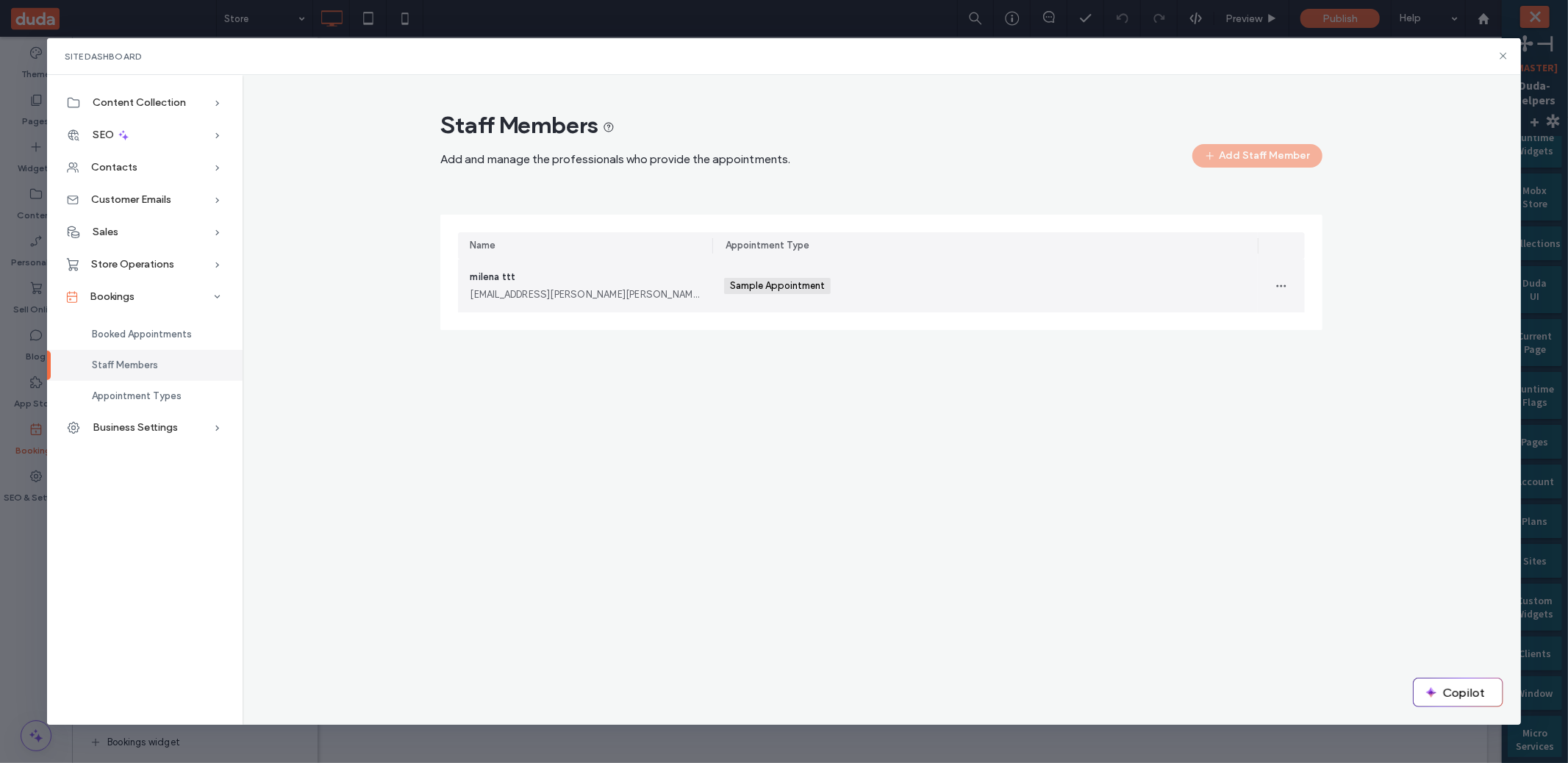
click at [656, 285] on div "milena ttt milena.matatov@duda.co" at bounding box center [585, 285] width 231 height 32
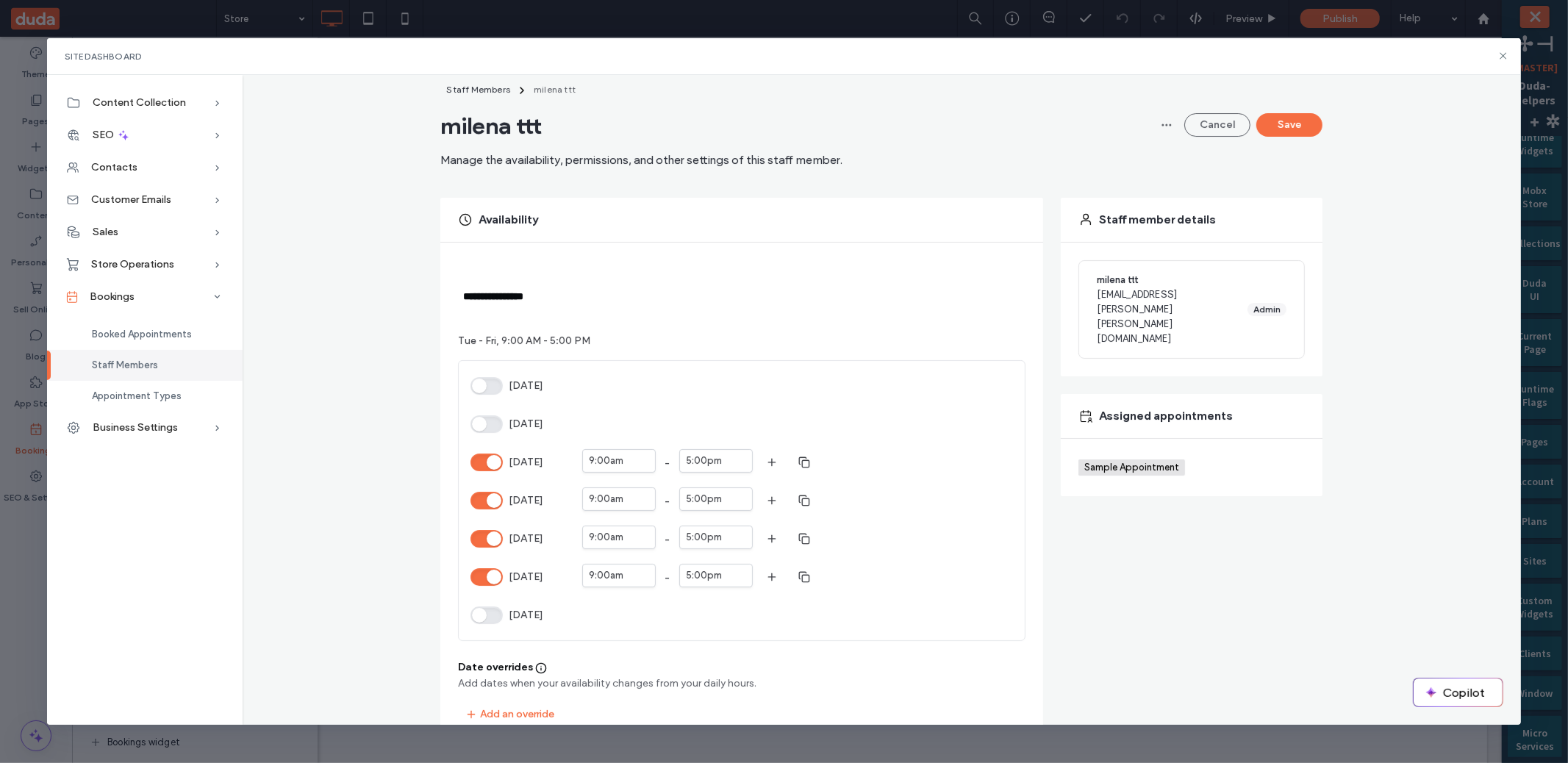
scroll to position [58, 0]
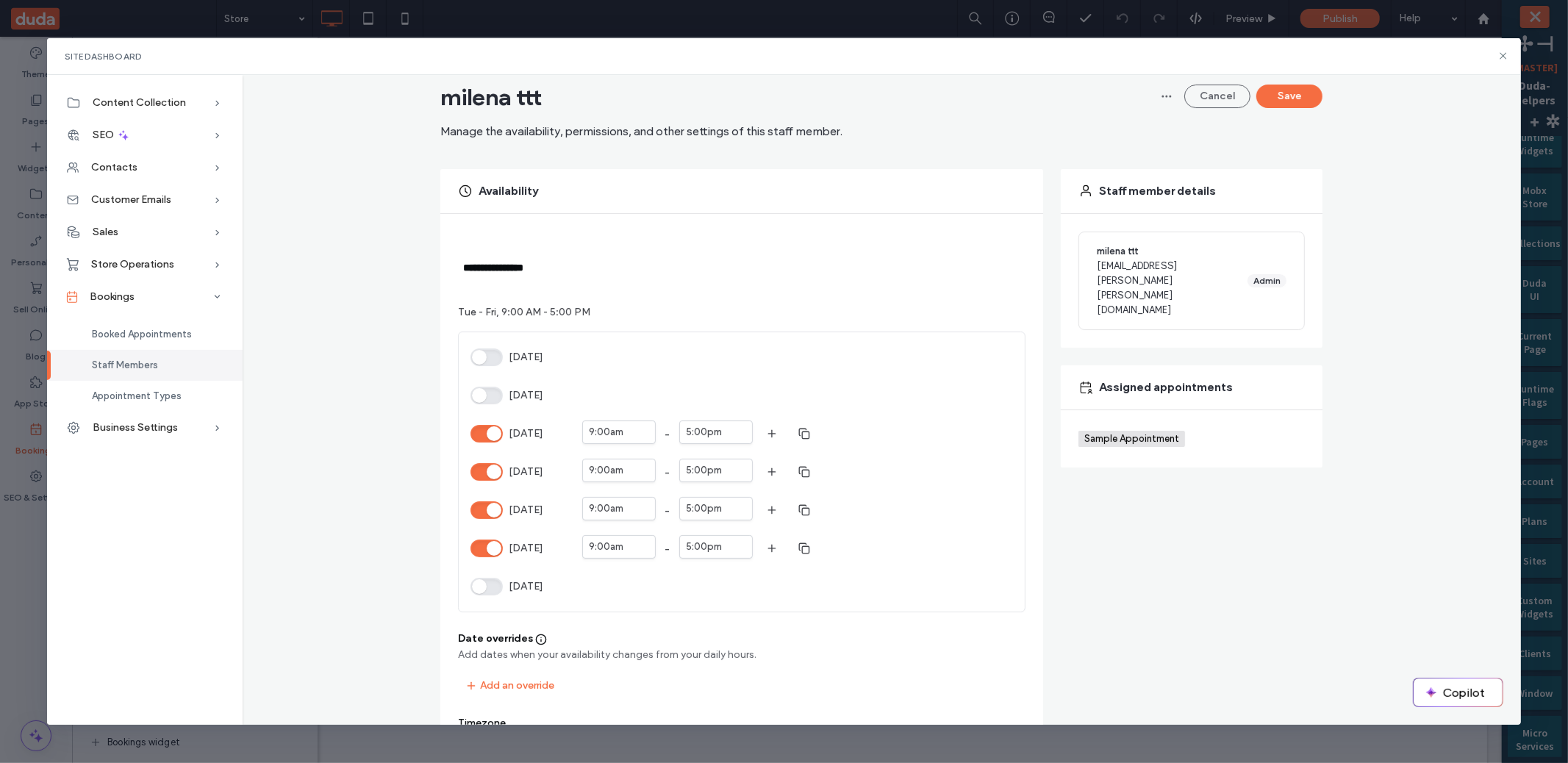
click at [478, 398] on button "[DATE]" at bounding box center [487, 395] width 32 height 17
click at [1302, 89] on button "Save" at bounding box center [1289, 96] width 66 height 24
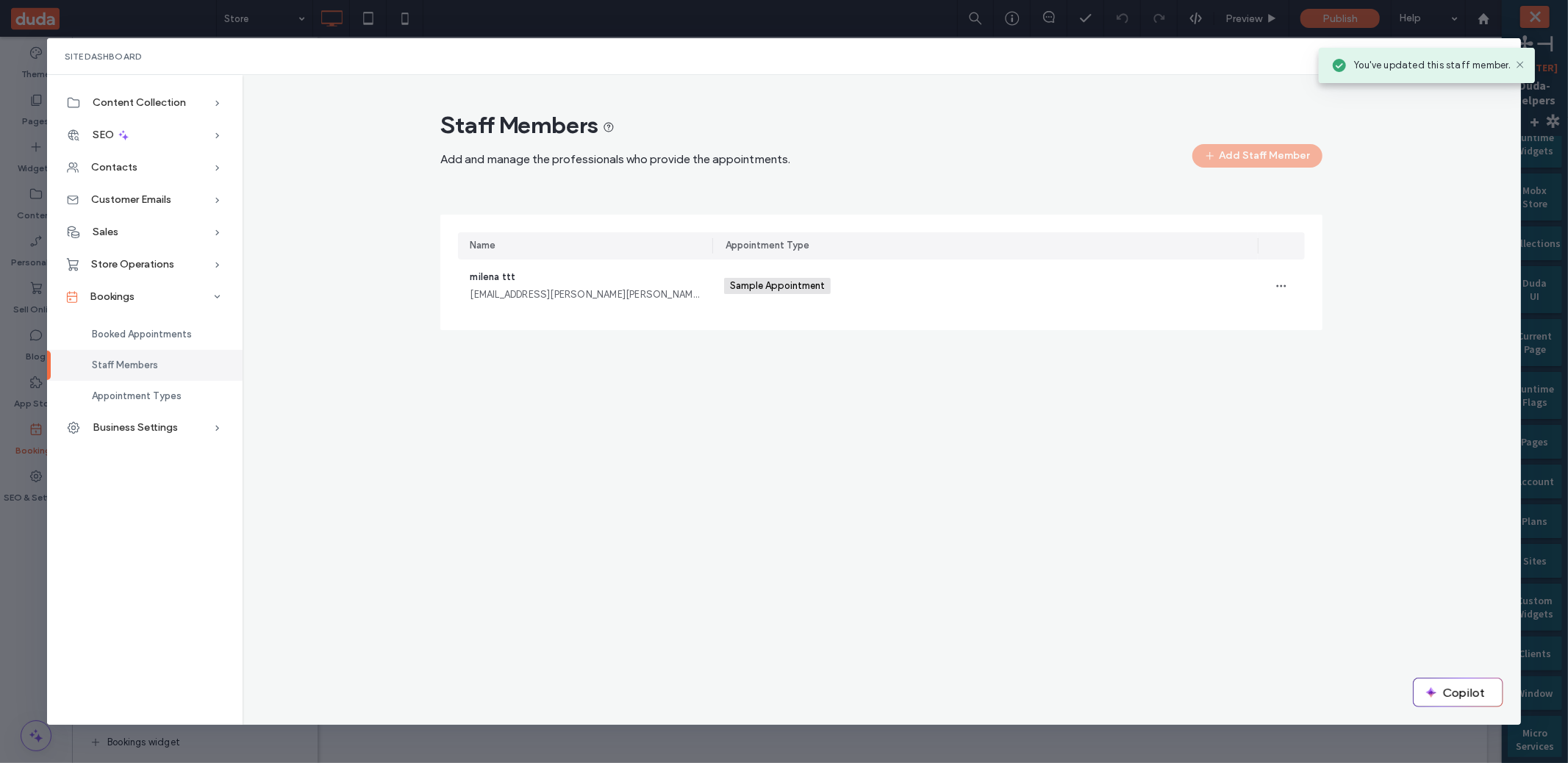
scroll to position [0, 0]
click at [570, 292] on div "milena.matatov@duda.co" at bounding box center [585, 294] width 231 height 15
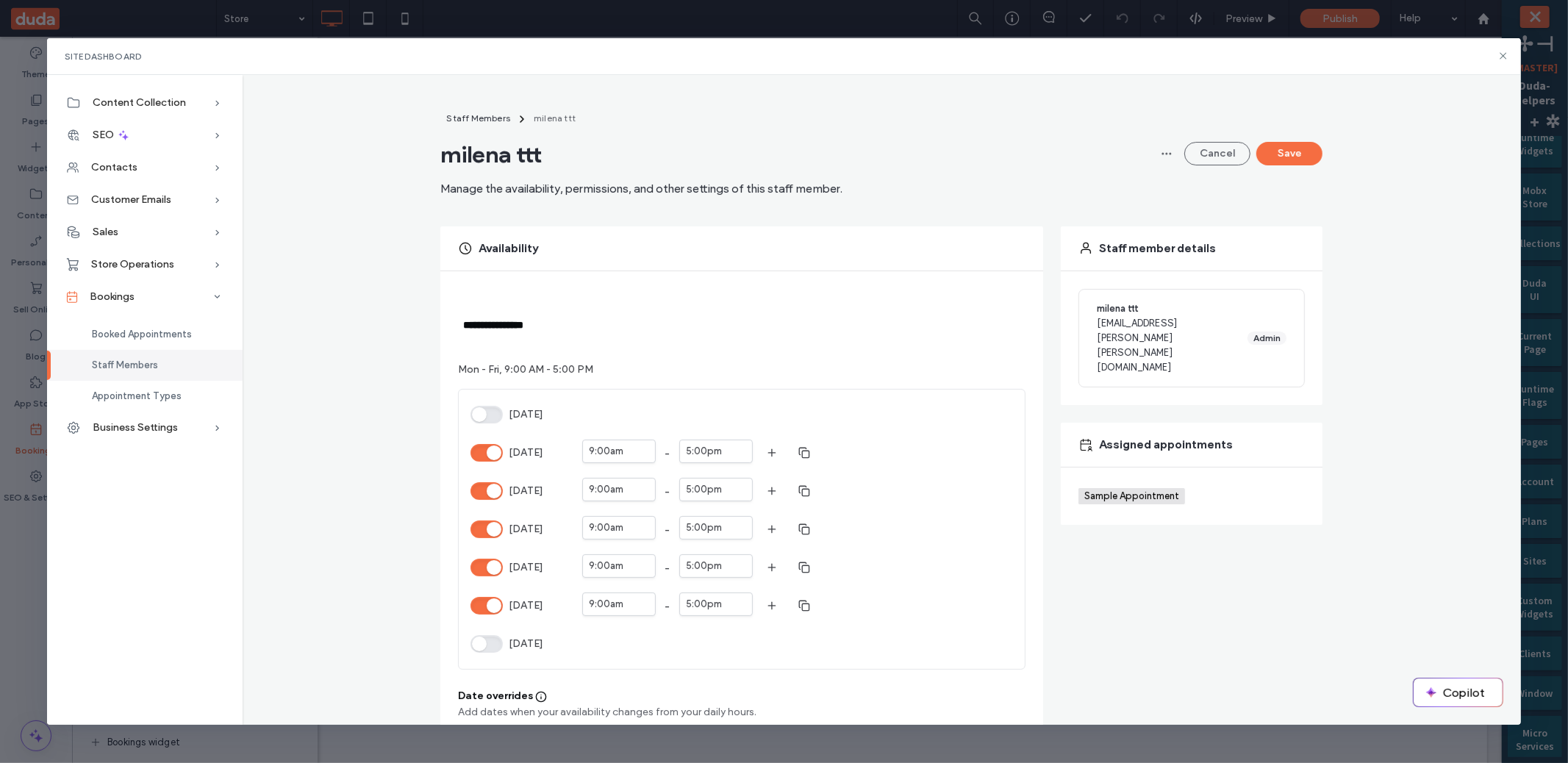
scroll to position [148, 0]
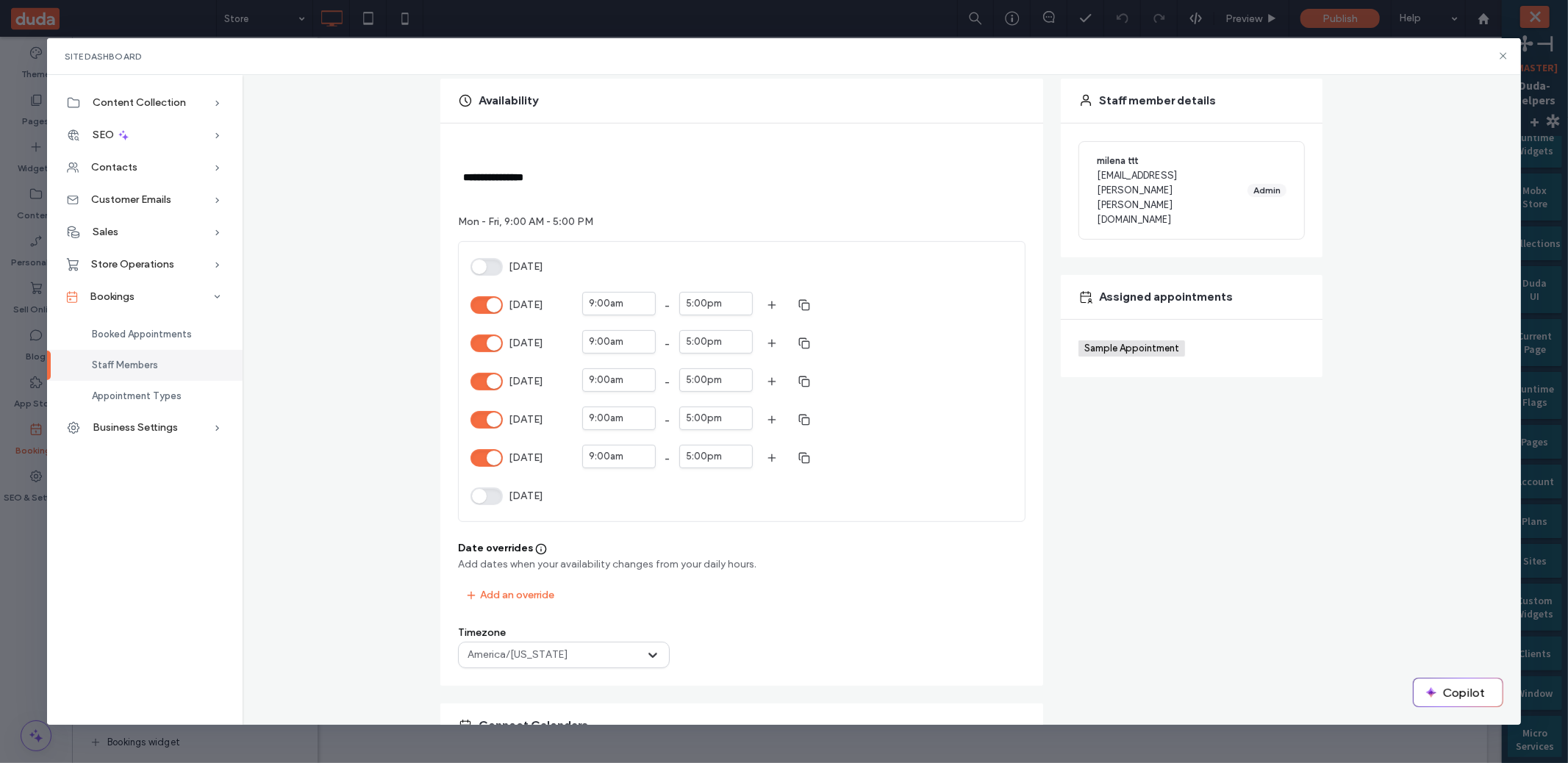
click at [491, 464] on button "[DATE]" at bounding box center [487, 457] width 32 height 17
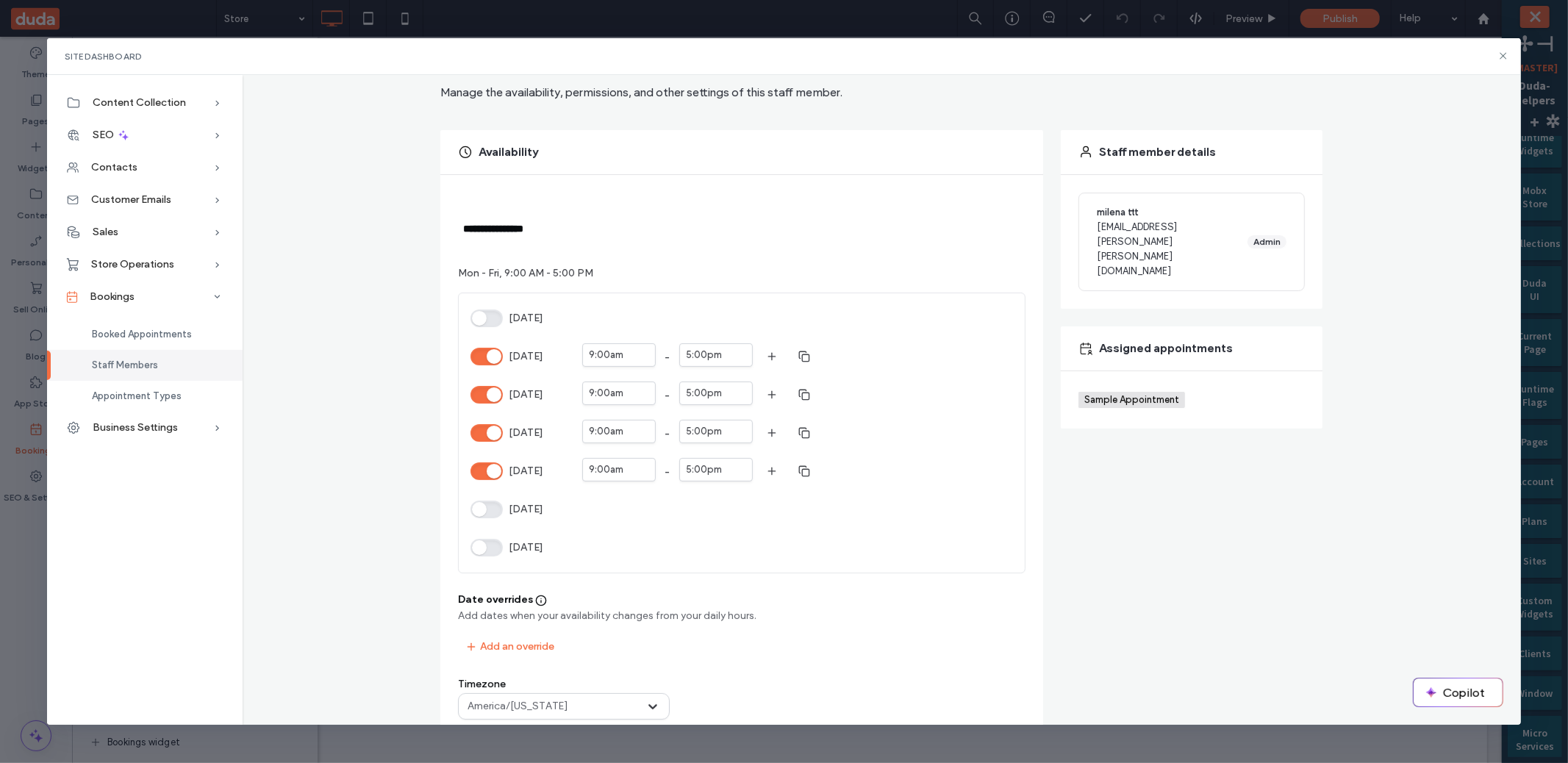
scroll to position [0, 0]
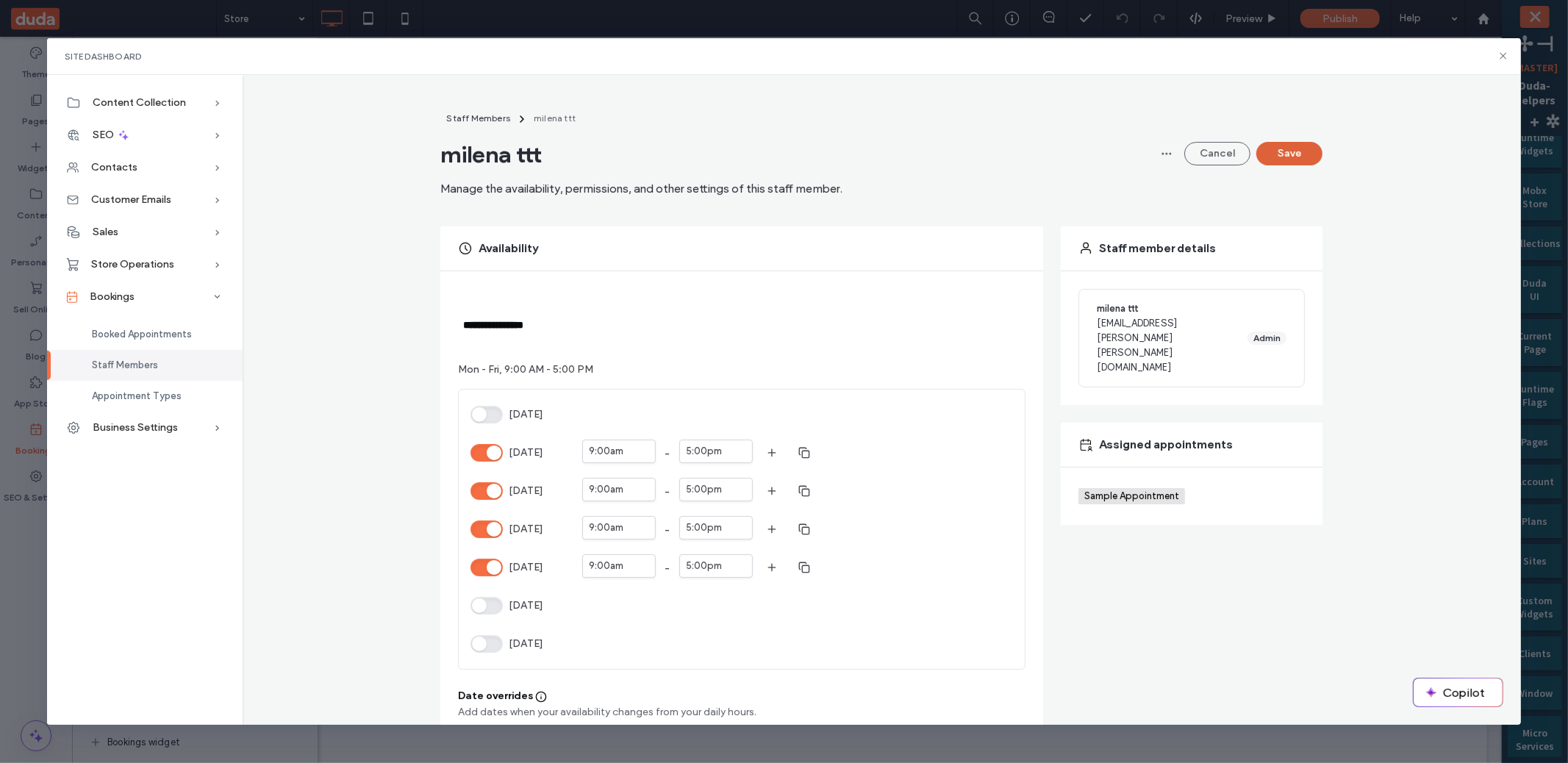
click at [1292, 161] on button "Save" at bounding box center [1289, 153] width 66 height 24
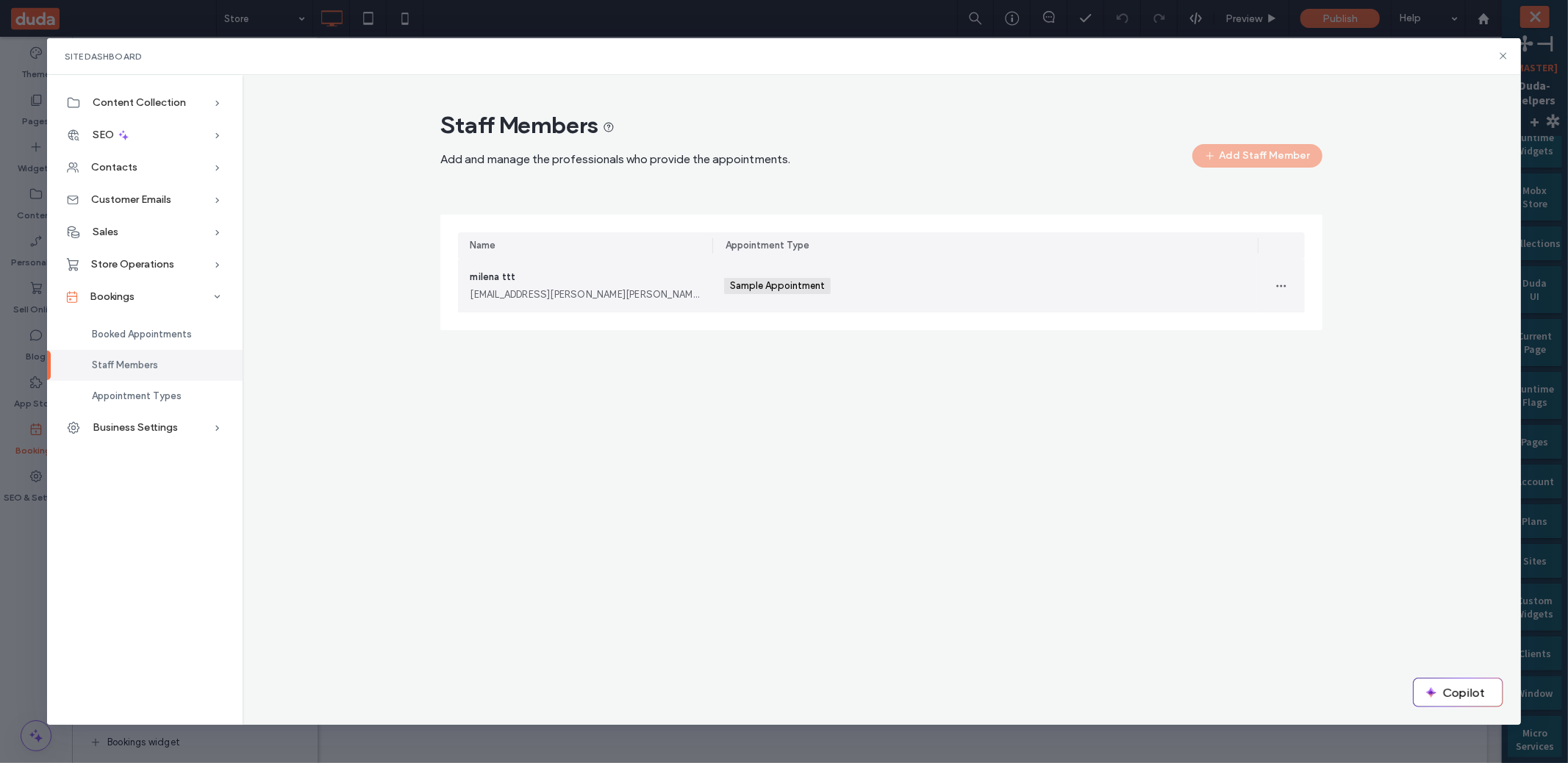
click at [555, 296] on div "milena.matatov@duda.co" at bounding box center [585, 294] width 231 height 15
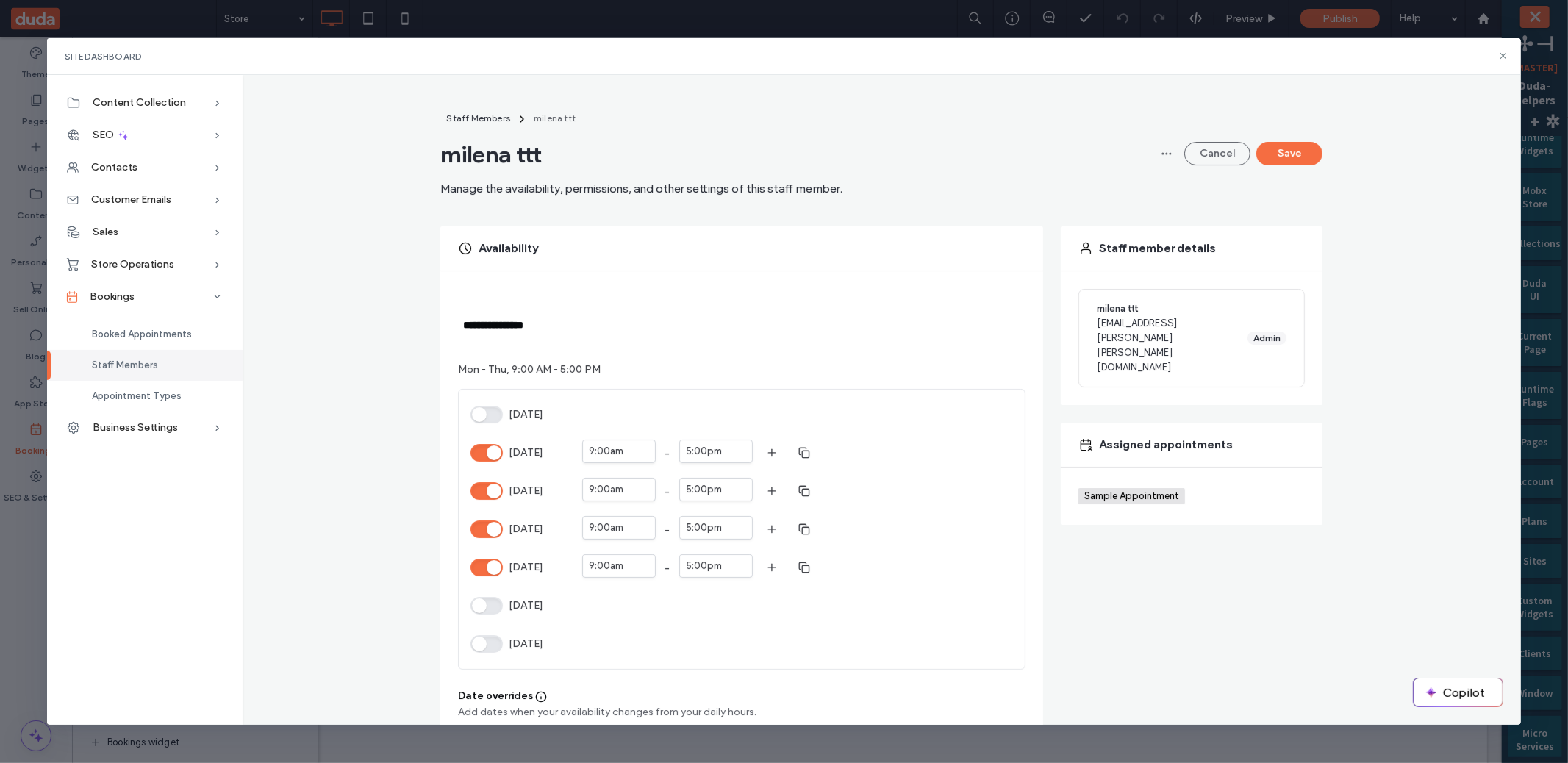
scroll to position [3, 0]
click at [495, 497] on div "Tuesday" at bounding box center [518, 488] width 94 height 26
click at [492, 491] on button "Tuesday" at bounding box center [487, 488] width 32 height 17
click at [1302, 127] on div "Cancel Save" at bounding box center [1239, 150] width 168 height 86
click at [1296, 152] on button "Save" at bounding box center [1289, 150] width 66 height 24
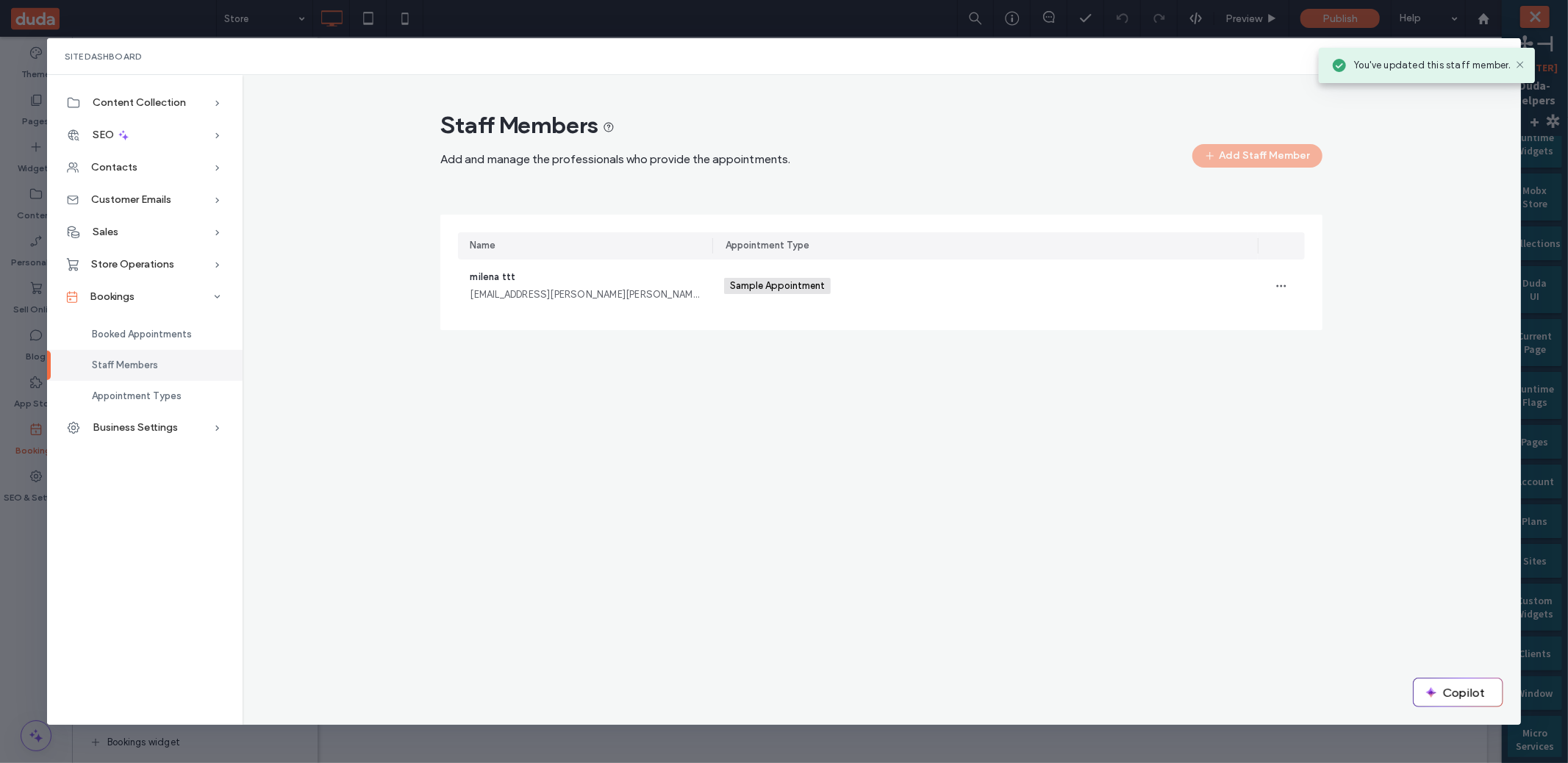
scroll to position [0, 0]
click at [1505, 57] on icon at bounding box center [1502, 55] width 11 height 11
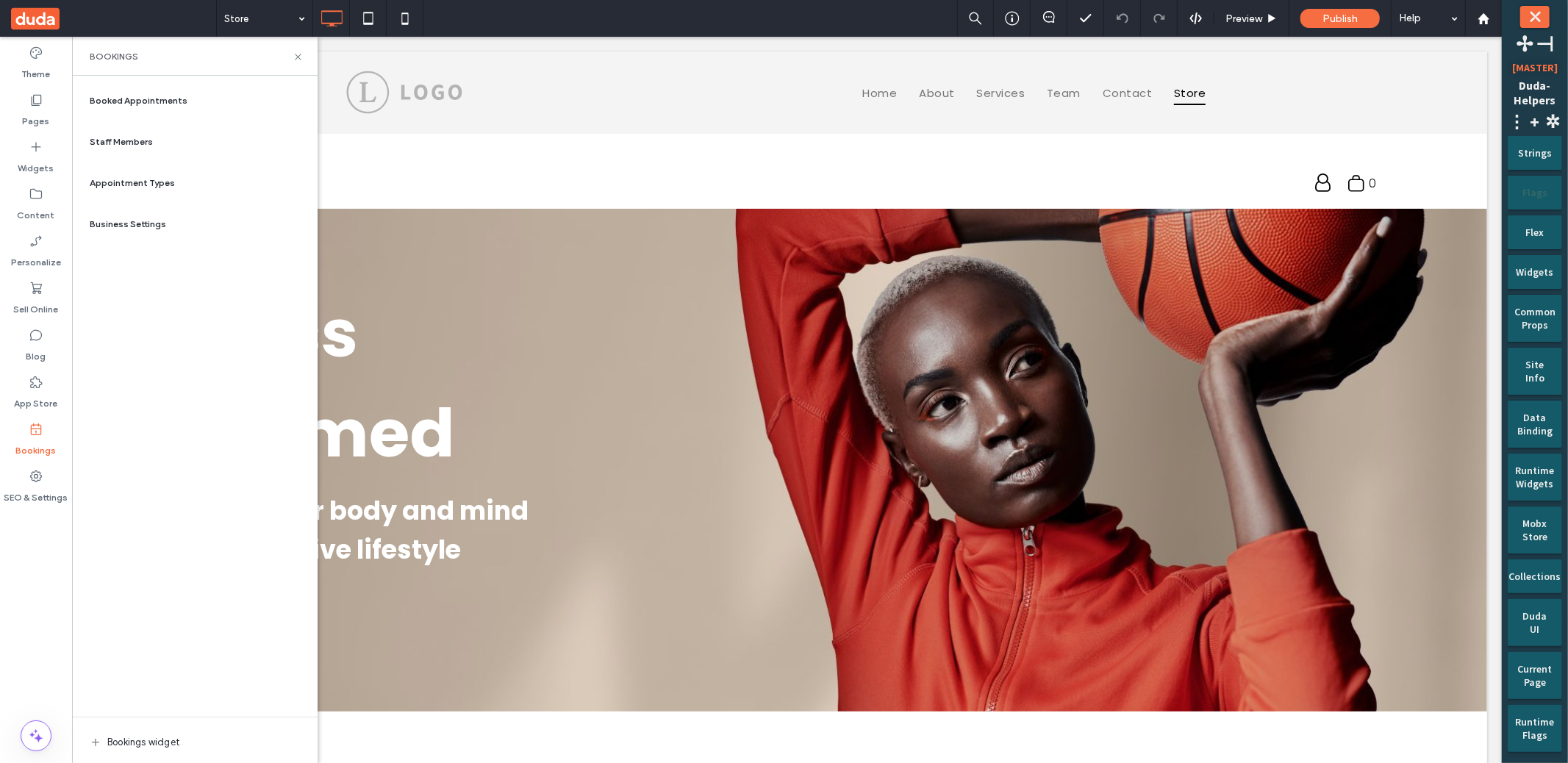
click at [1534, 196] on div "Flags" at bounding box center [1535, 187] width 34 height 24
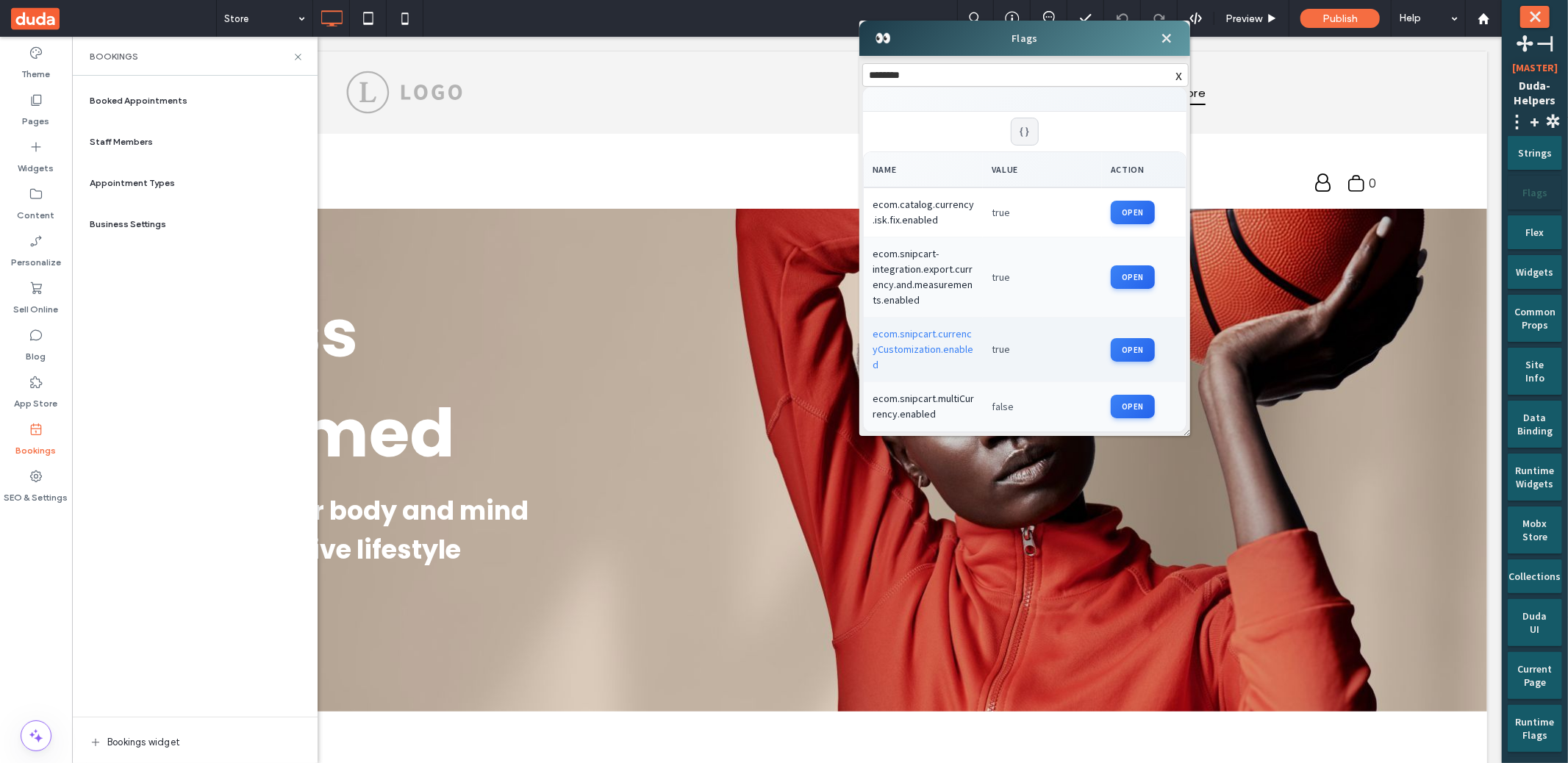
click at [942, 344] on td "ecom.snipcart.currencyCustomization.enabled" at bounding box center [923, 350] width 119 height 65
click at [980, 81] on input "********" at bounding box center [1019, 74] width 313 height 22
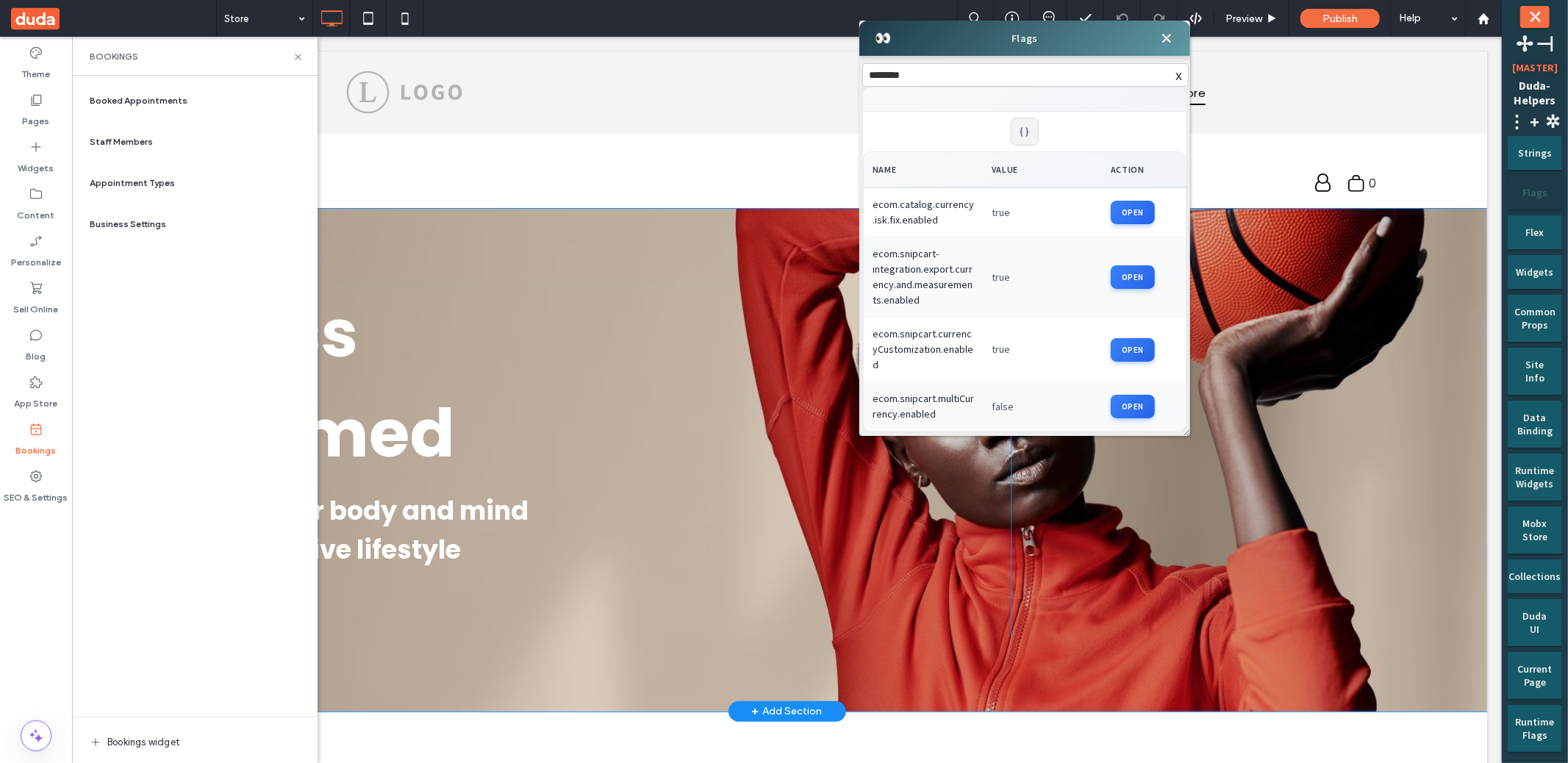
scroll to position [29, 0]
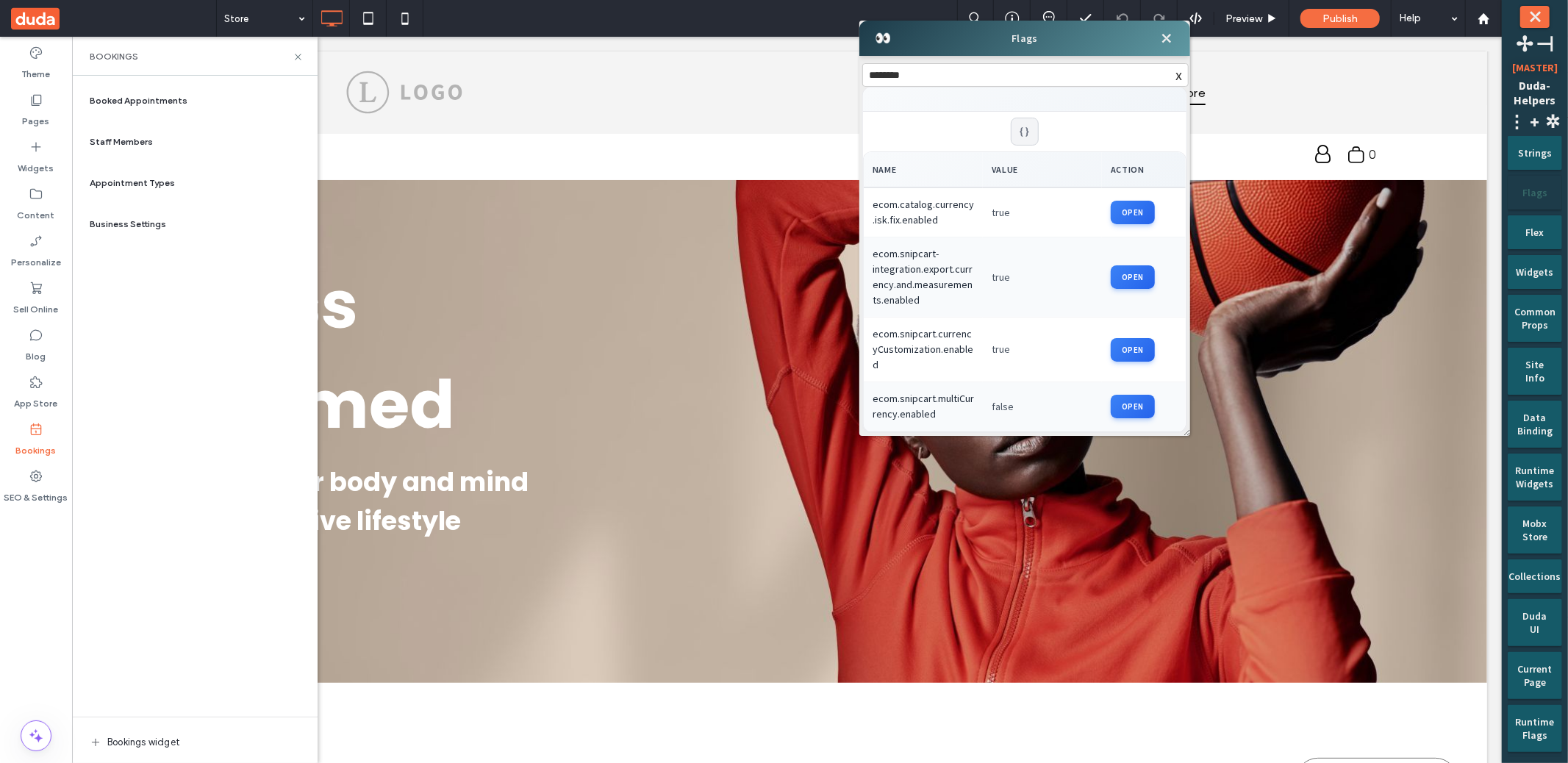
click at [912, 67] on input "********" at bounding box center [1019, 74] width 313 height 22
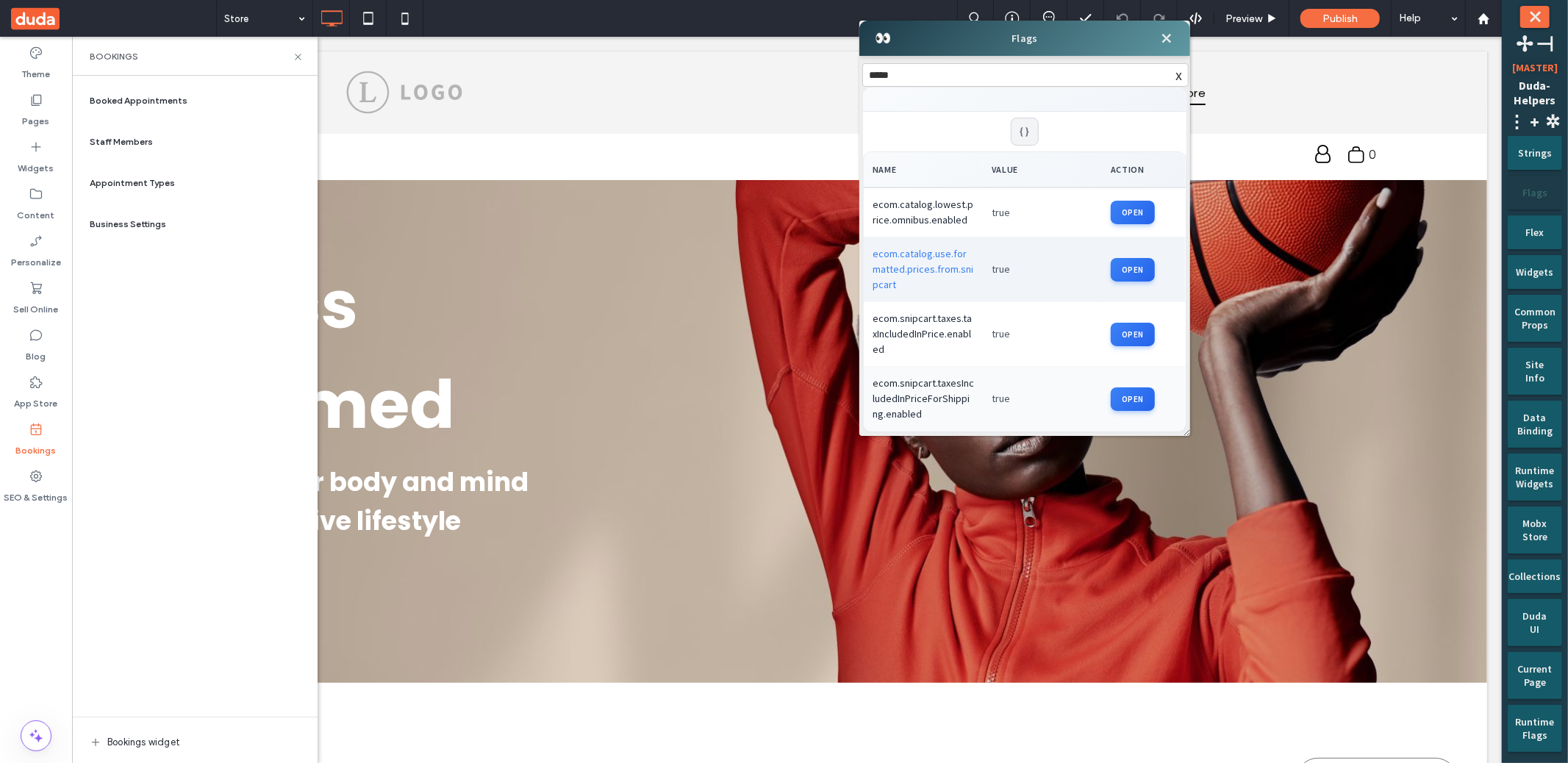
type input "*****"
click at [949, 275] on td "ecom.catalog.use.formatted.prices.from.snipcart" at bounding box center [923, 270] width 119 height 65
click at [176, 293] on div "Booked Appointments Staff Members Appointment Types Business Settings Bookings …" at bounding box center [195, 419] width 222 height 672
click at [183, 147] on div "Staff Members" at bounding box center [195, 141] width 222 height 35
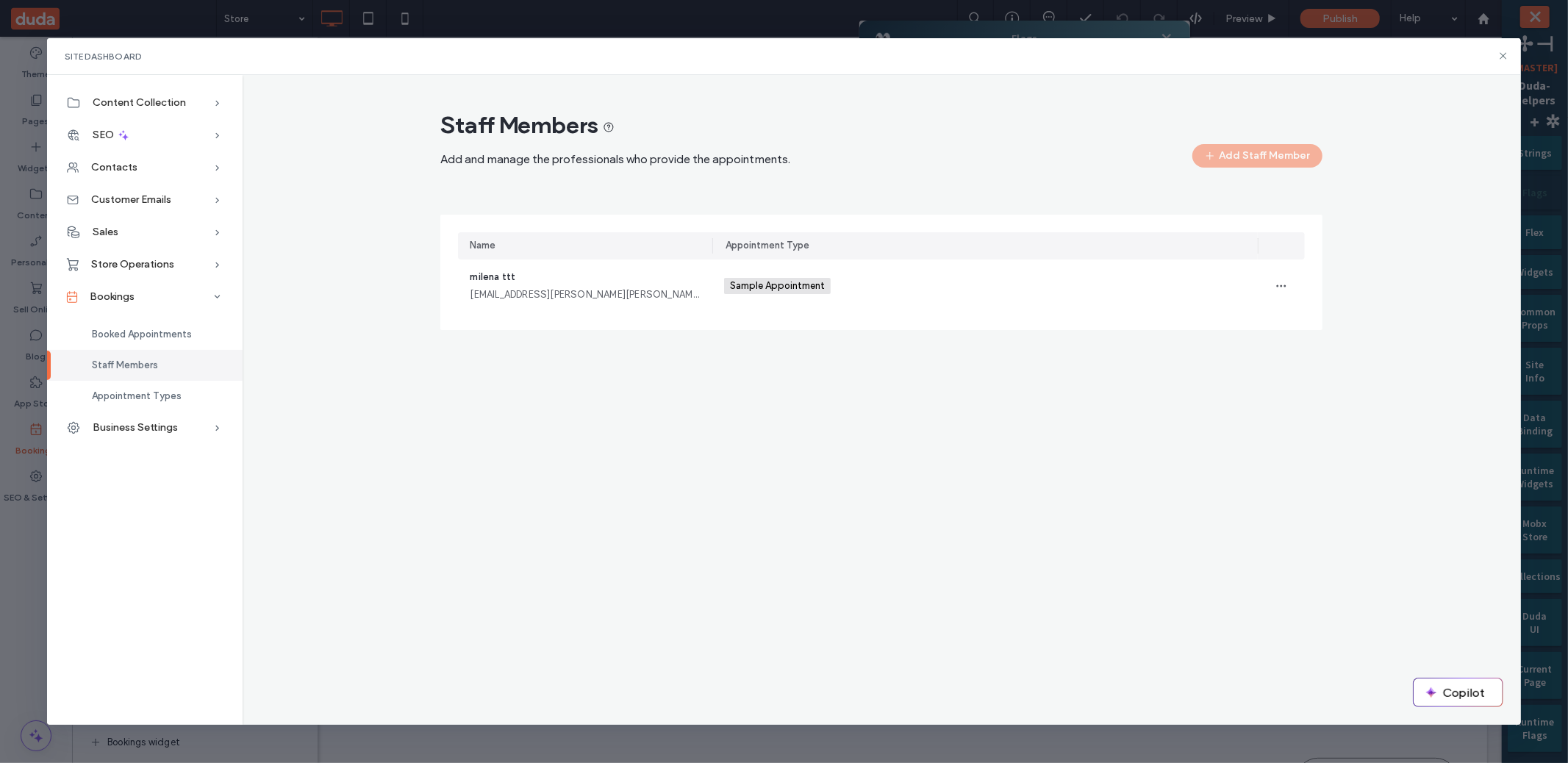
click at [848, 309] on div "Sample Appointment +0 Sample Appointment +0" at bounding box center [985, 285] width 522 height 53
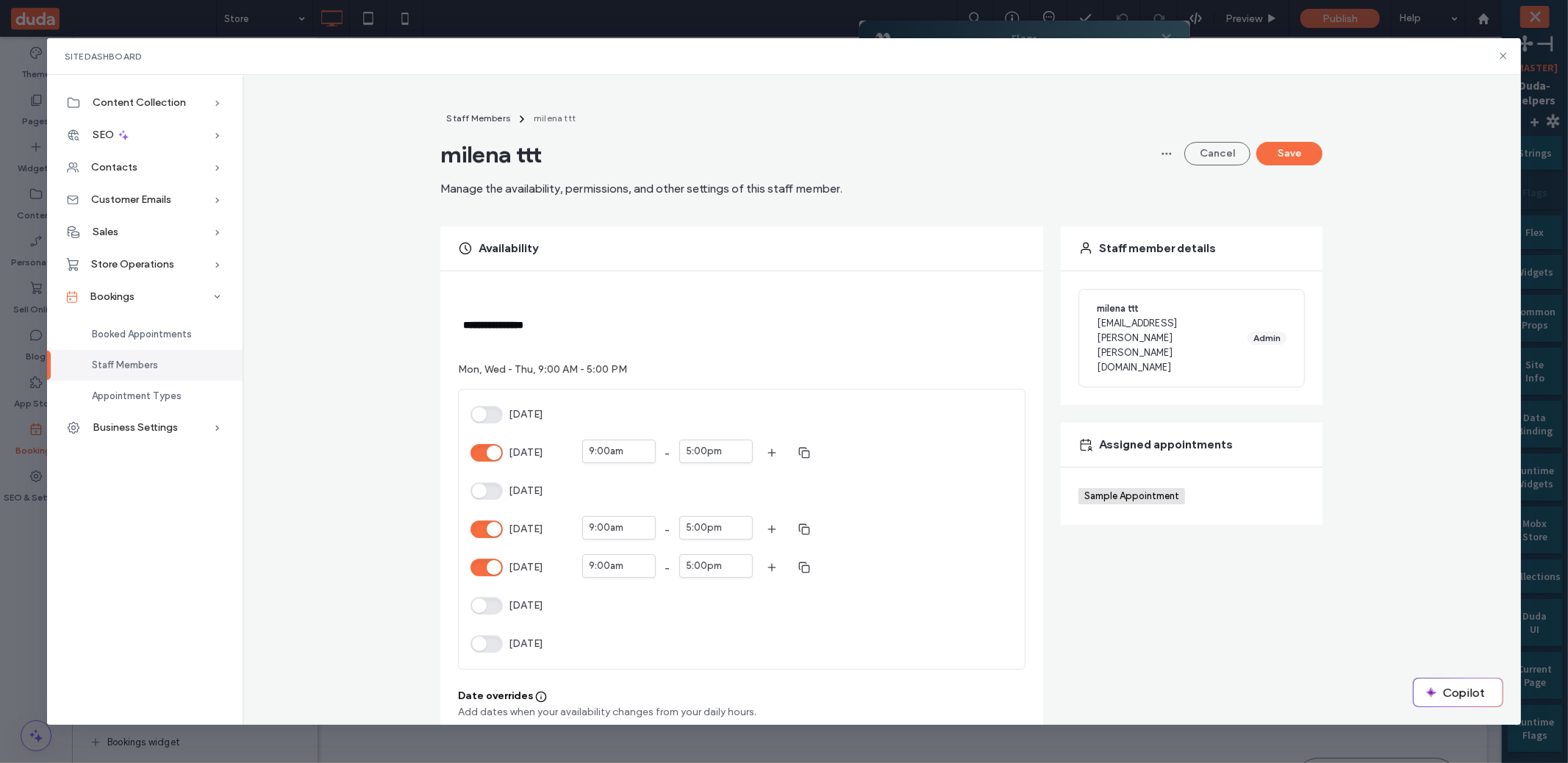
click at [479, 488] on button "Tuesday" at bounding box center [487, 491] width 32 height 17
click at [1291, 162] on button "Save" at bounding box center [1289, 153] width 66 height 24
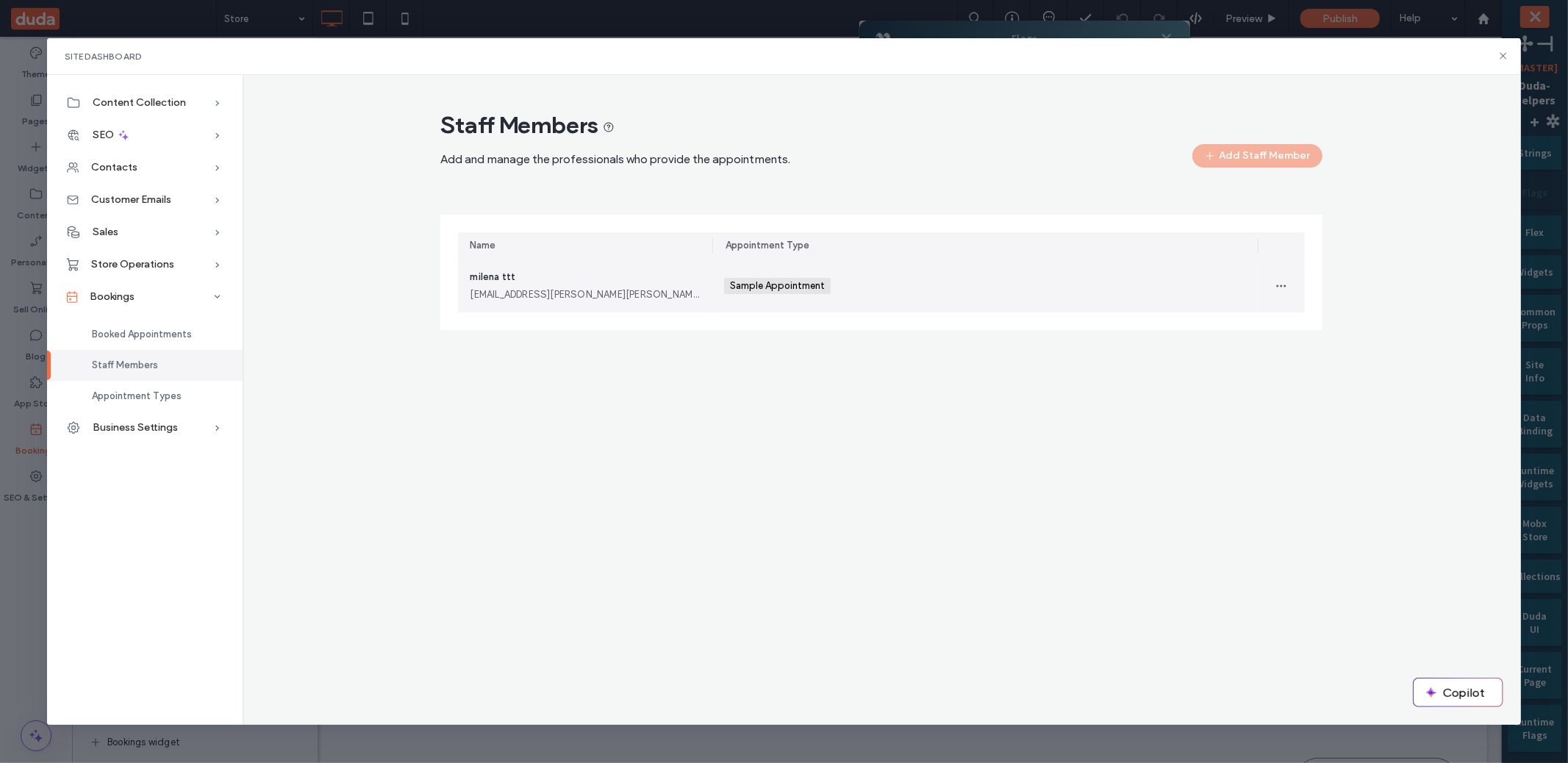
click at [972, 266] on div "Sample Appointment +0 Sample Appointment +0" at bounding box center [985, 285] width 522 height 53
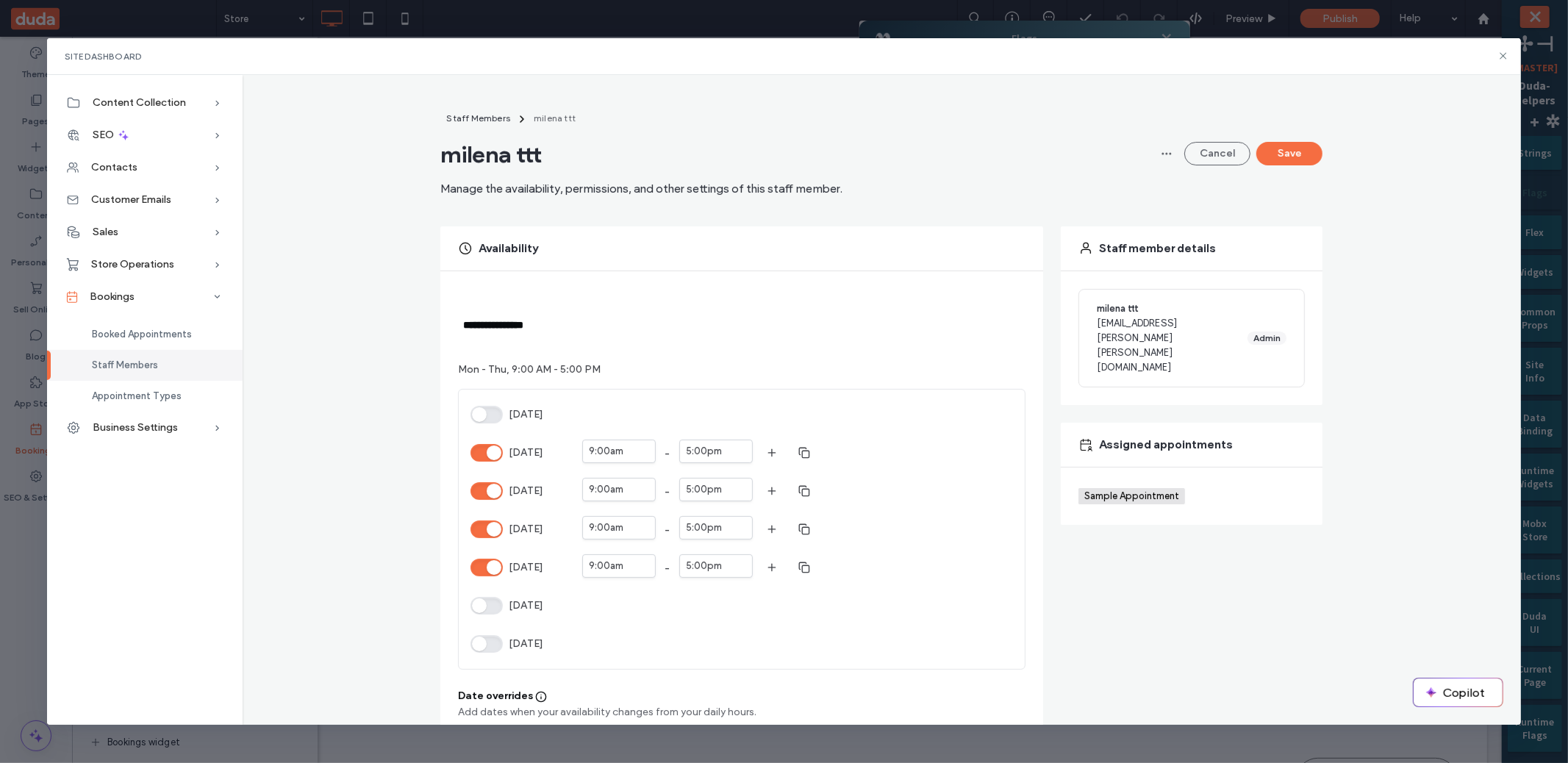
click at [484, 524] on button "Wednesday" at bounding box center [487, 529] width 32 height 17
click at [1299, 146] on button "Save" at bounding box center [1289, 153] width 66 height 24
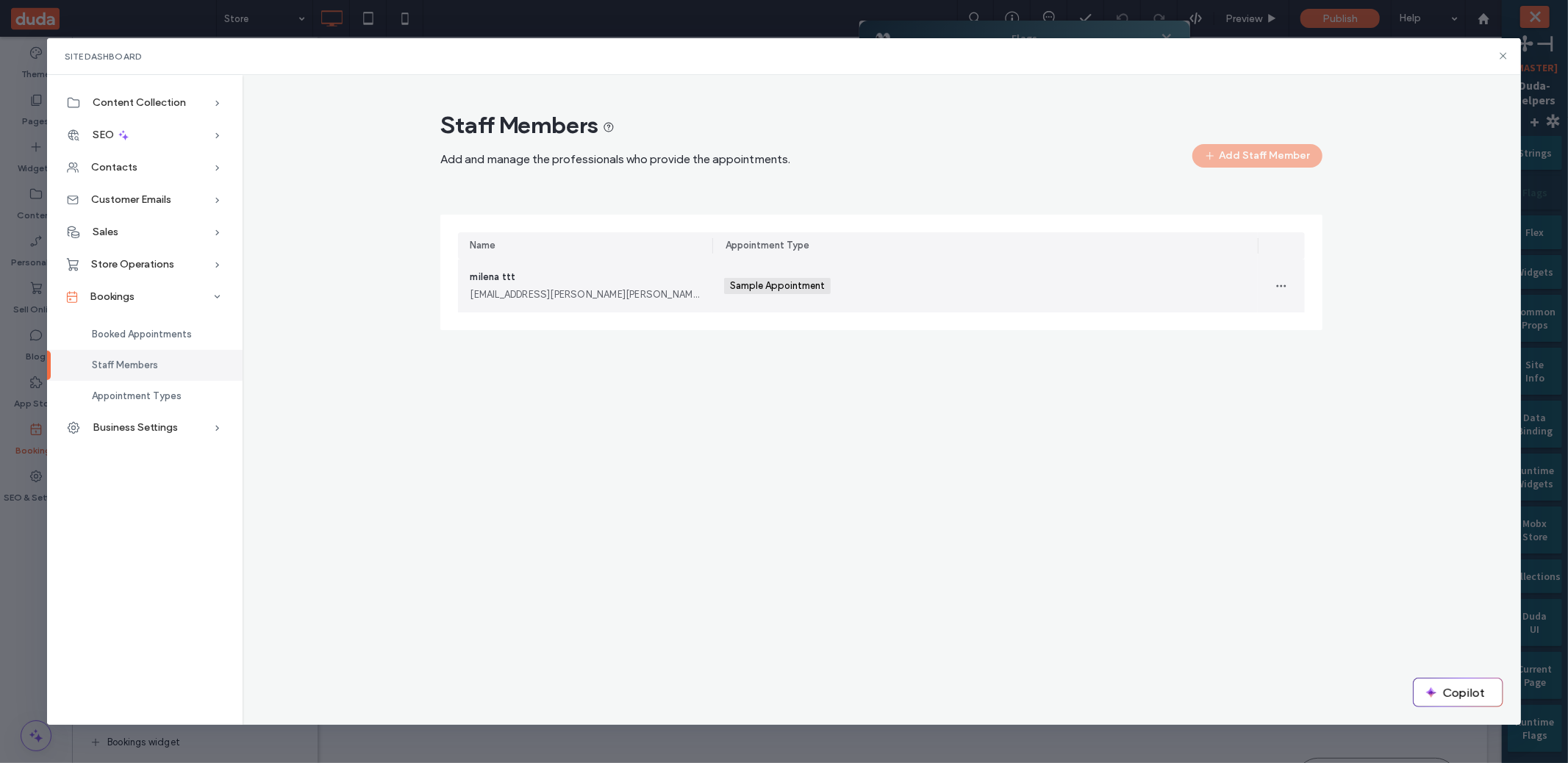
click at [584, 290] on div "milena.matatov@duda.co" at bounding box center [585, 294] width 231 height 15
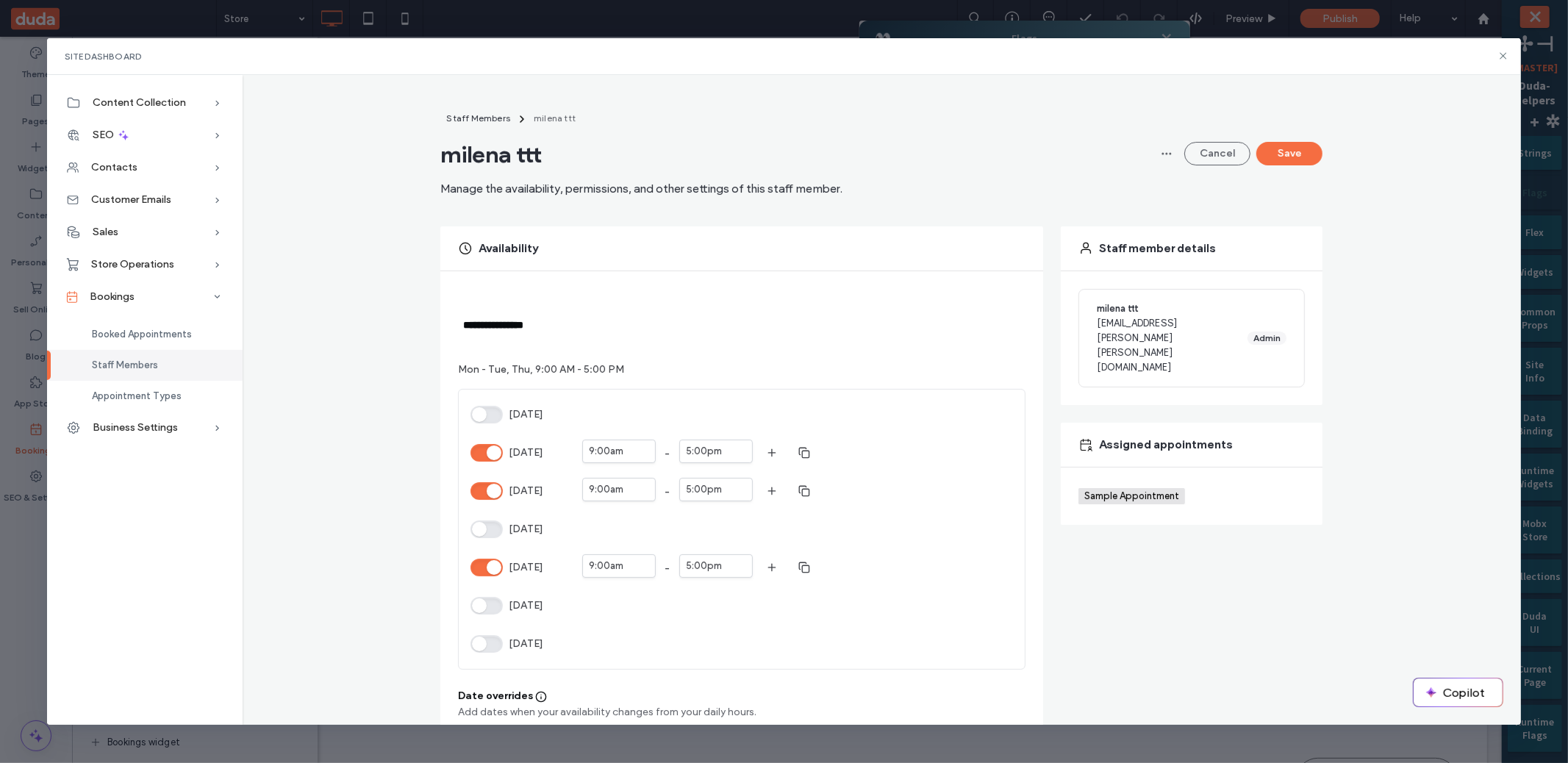
click at [487, 527] on button "[DATE]" at bounding box center [487, 529] width 32 height 17
click at [1295, 153] on button "Save" at bounding box center [1289, 153] width 66 height 24
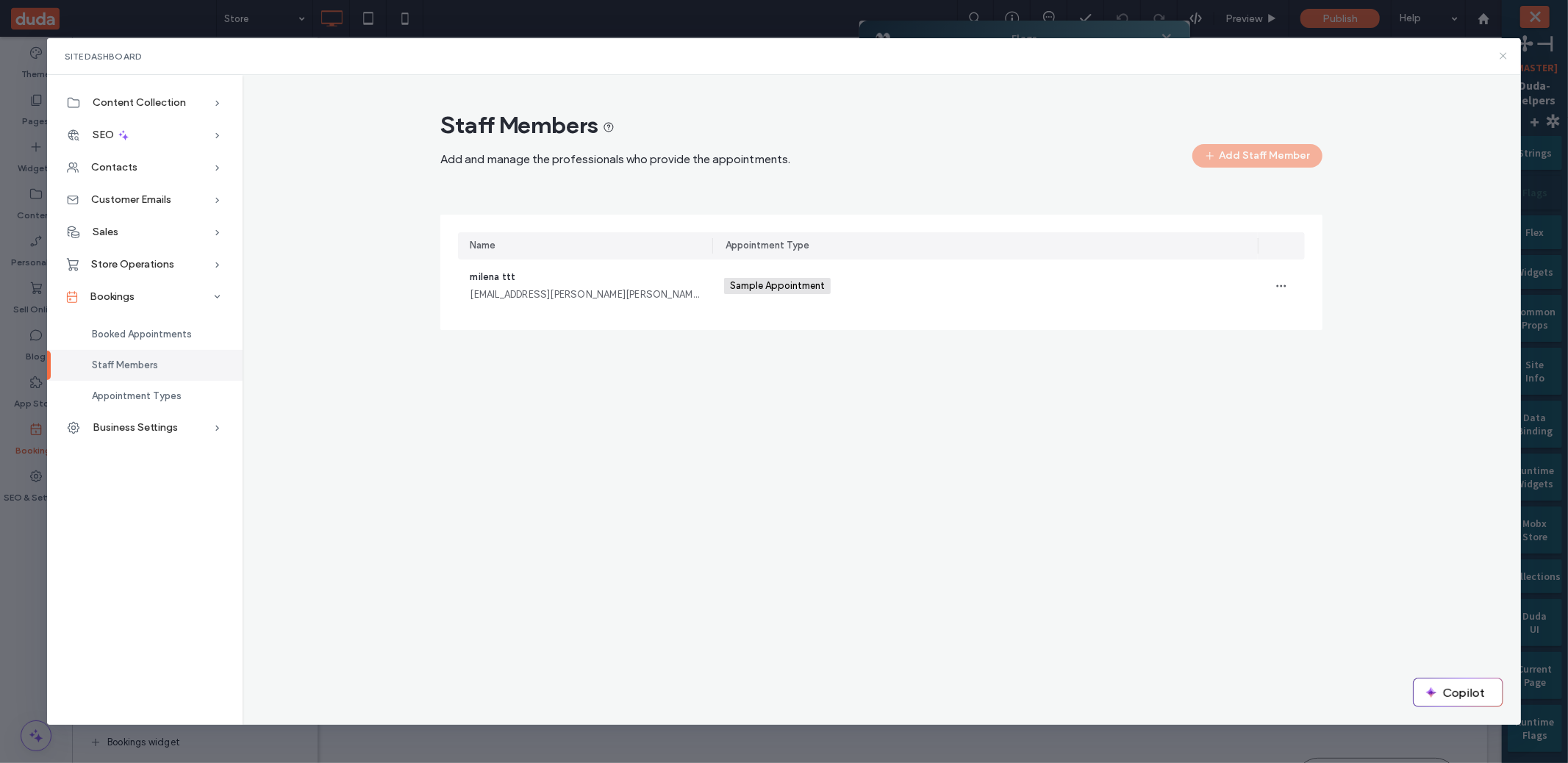
click at [1508, 58] on icon at bounding box center [1502, 55] width 11 height 11
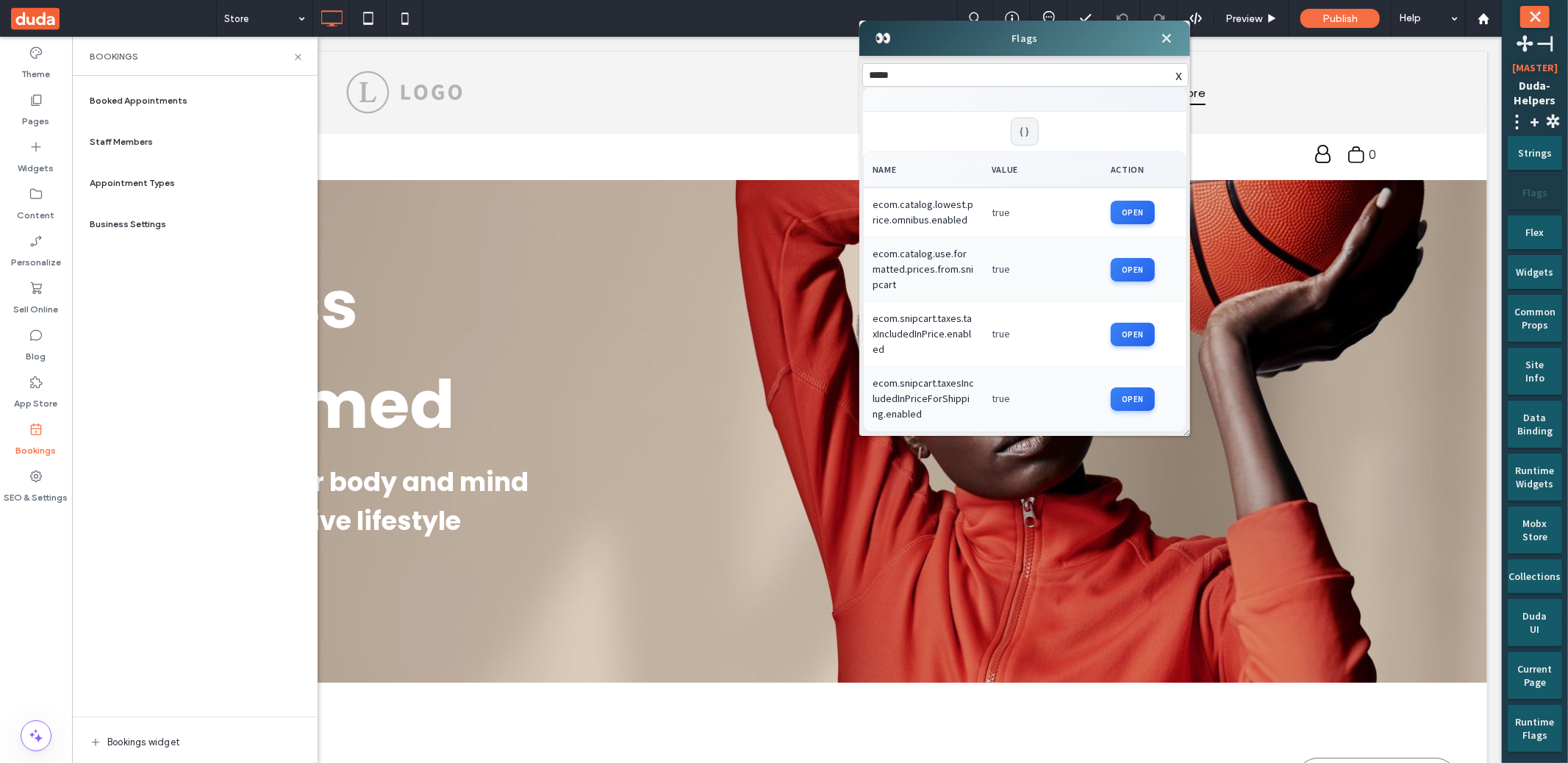
click at [169, 285] on div "Booked Appointments Staff Members Appointment Types Business Settings Bookings …" at bounding box center [195, 419] width 222 height 672
click at [1163, 42] on span "⤬" at bounding box center [1165, 38] width 25 height 25
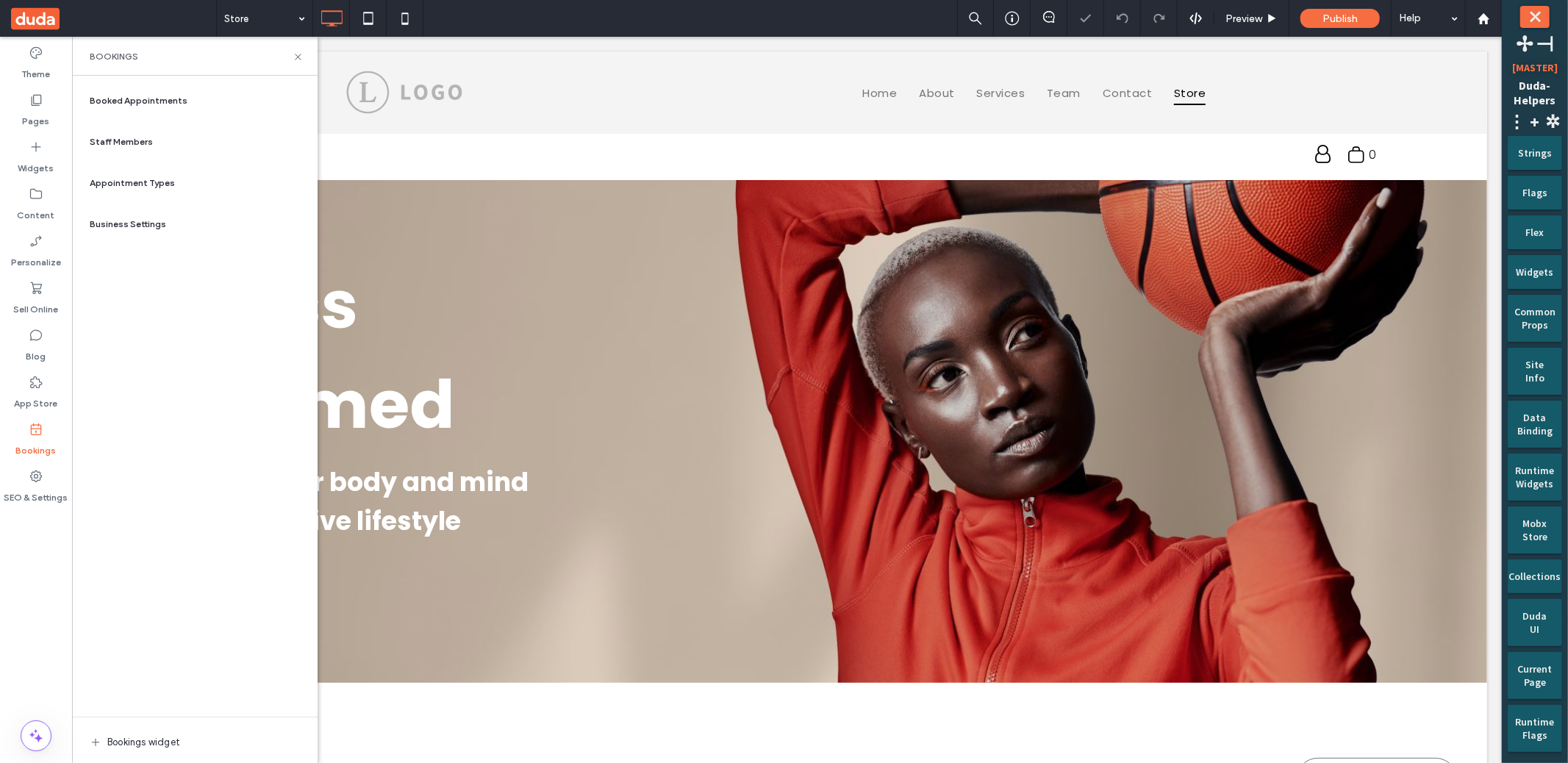
click at [154, 377] on div "Booked Appointments Staff Members Appointment Types Business Settings Bookings …" at bounding box center [195, 419] width 222 height 672
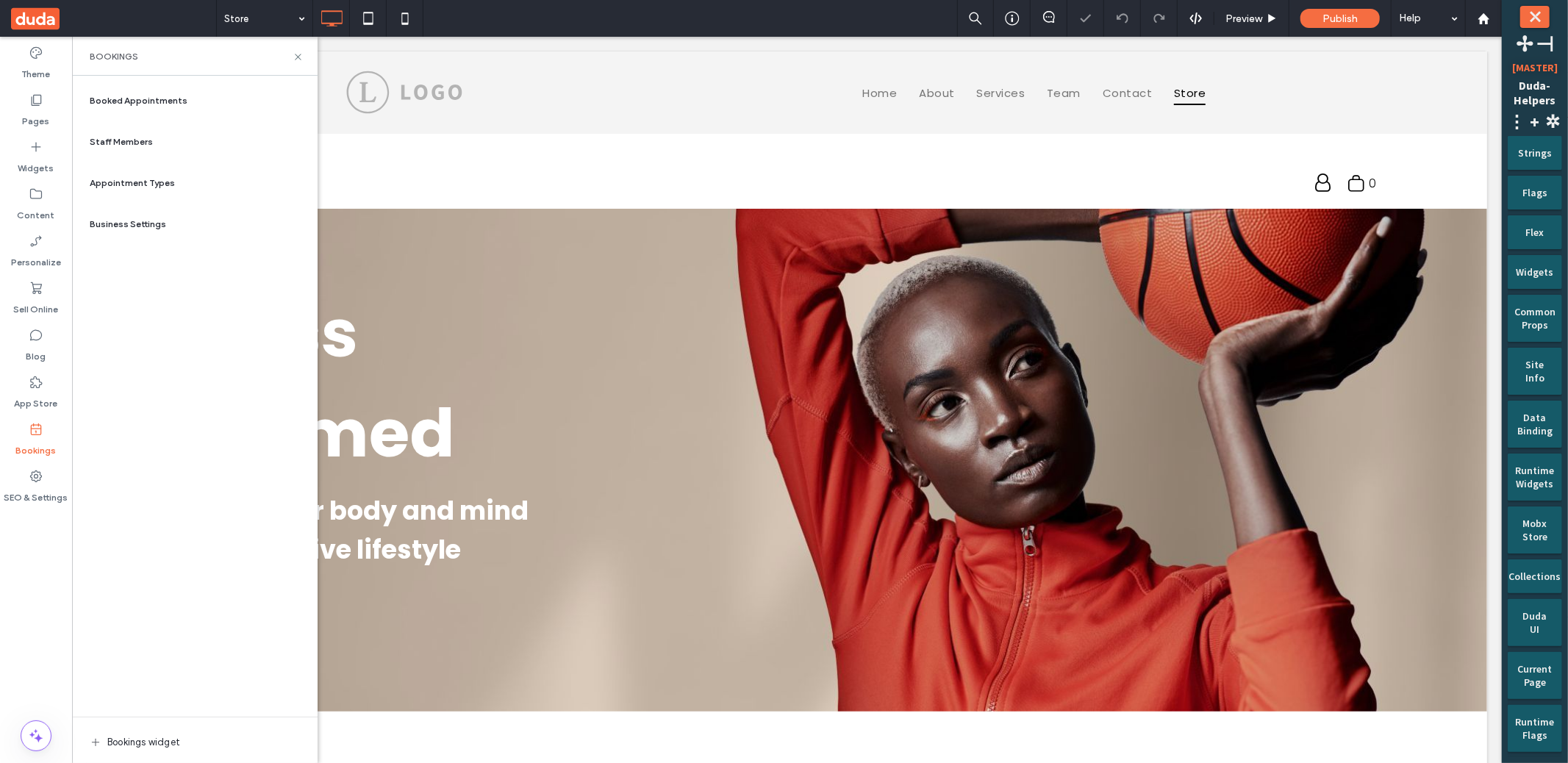
scroll to position [0, 0]
click at [132, 137] on span "Staff Members" at bounding box center [121, 141] width 63 height 13
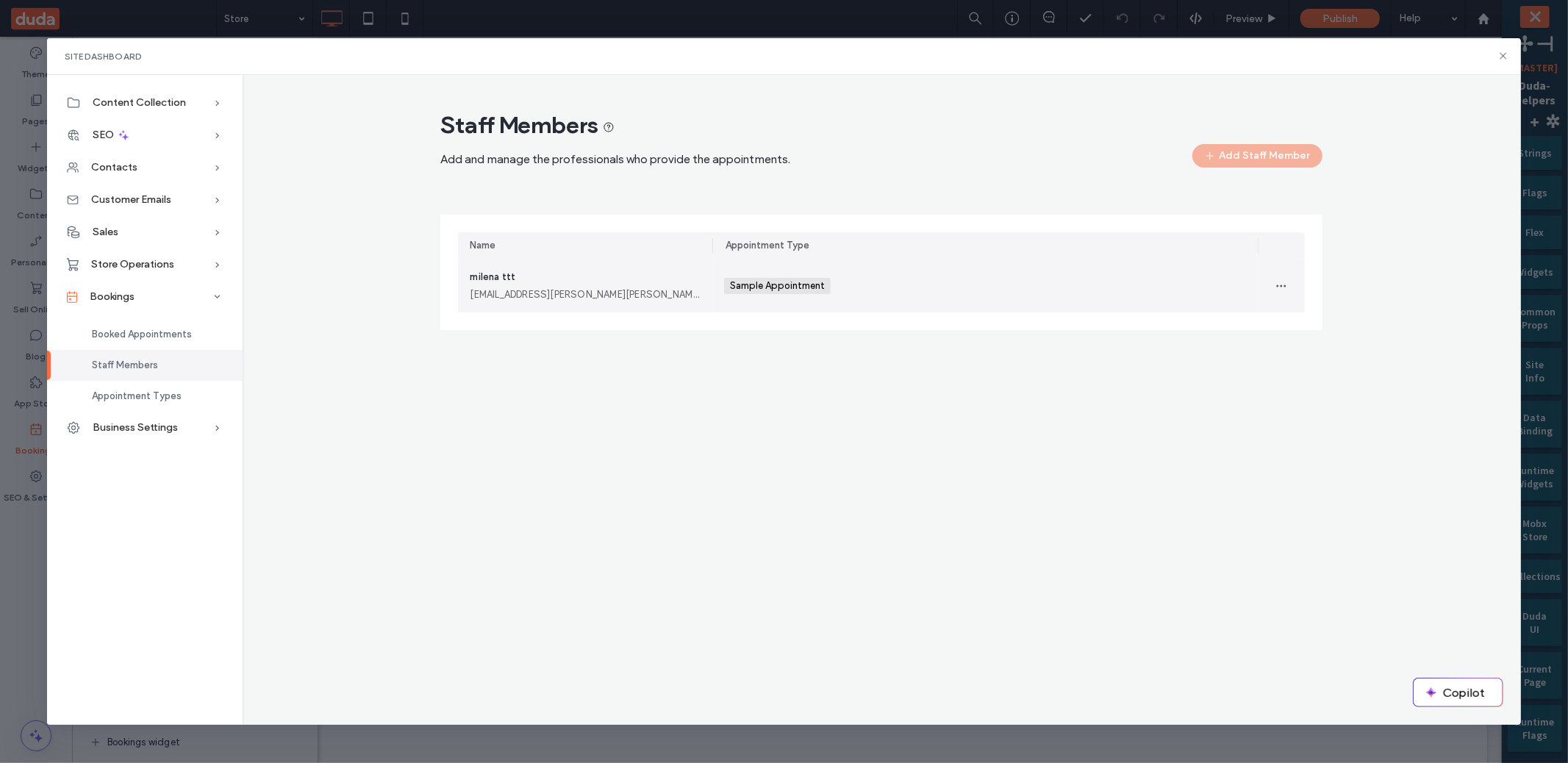
click at [568, 280] on div "milena ttt milena.matatov@duda.co" at bounding box center [585, 285] width 231 height 32
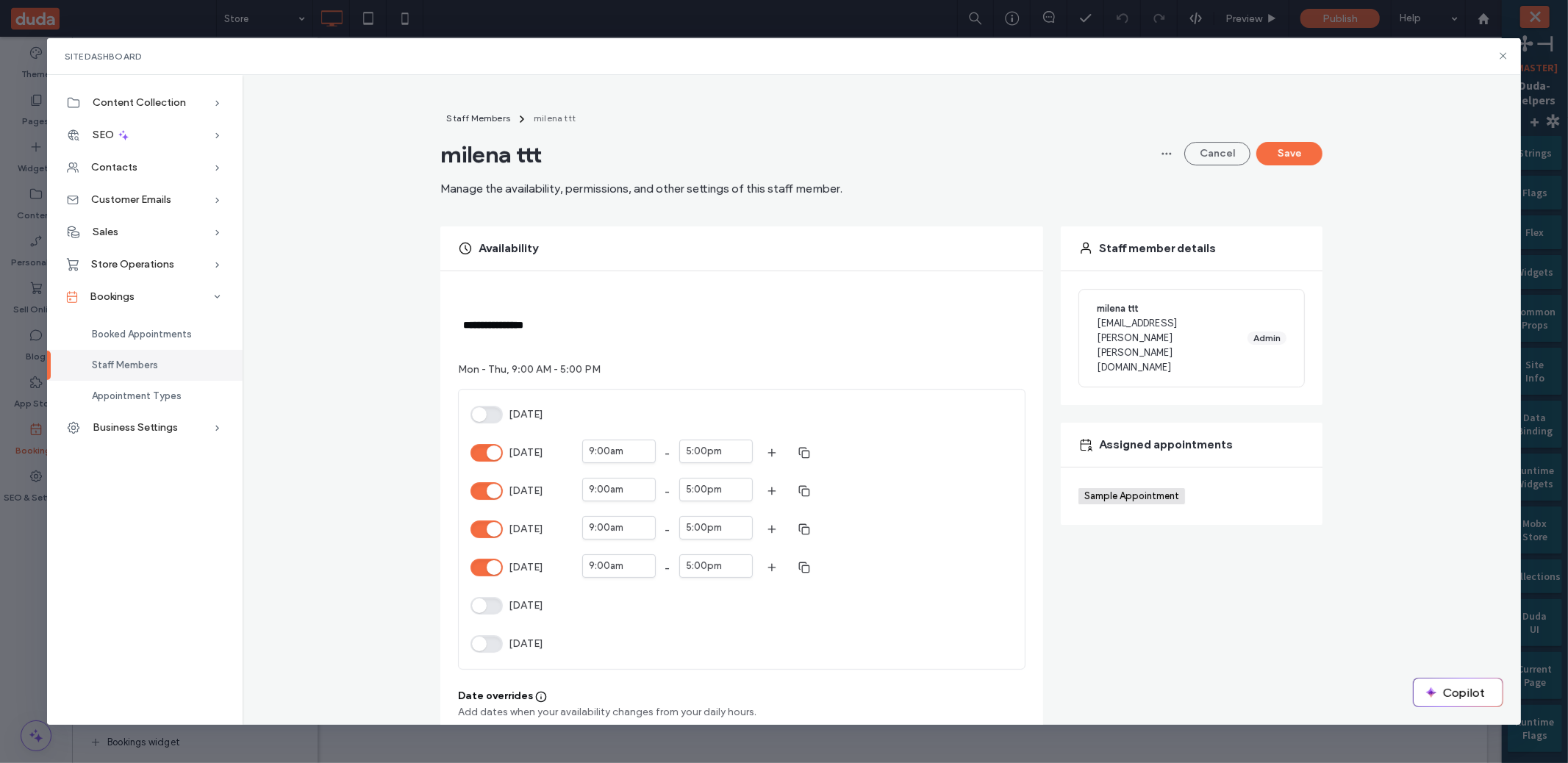
click at [487, 416] on button "Sunday" at bounding box center [487, 415] width 32 height 17
click at [1279, 158] on button "Save" at bounding box center [1289, 153] width 66 height 24
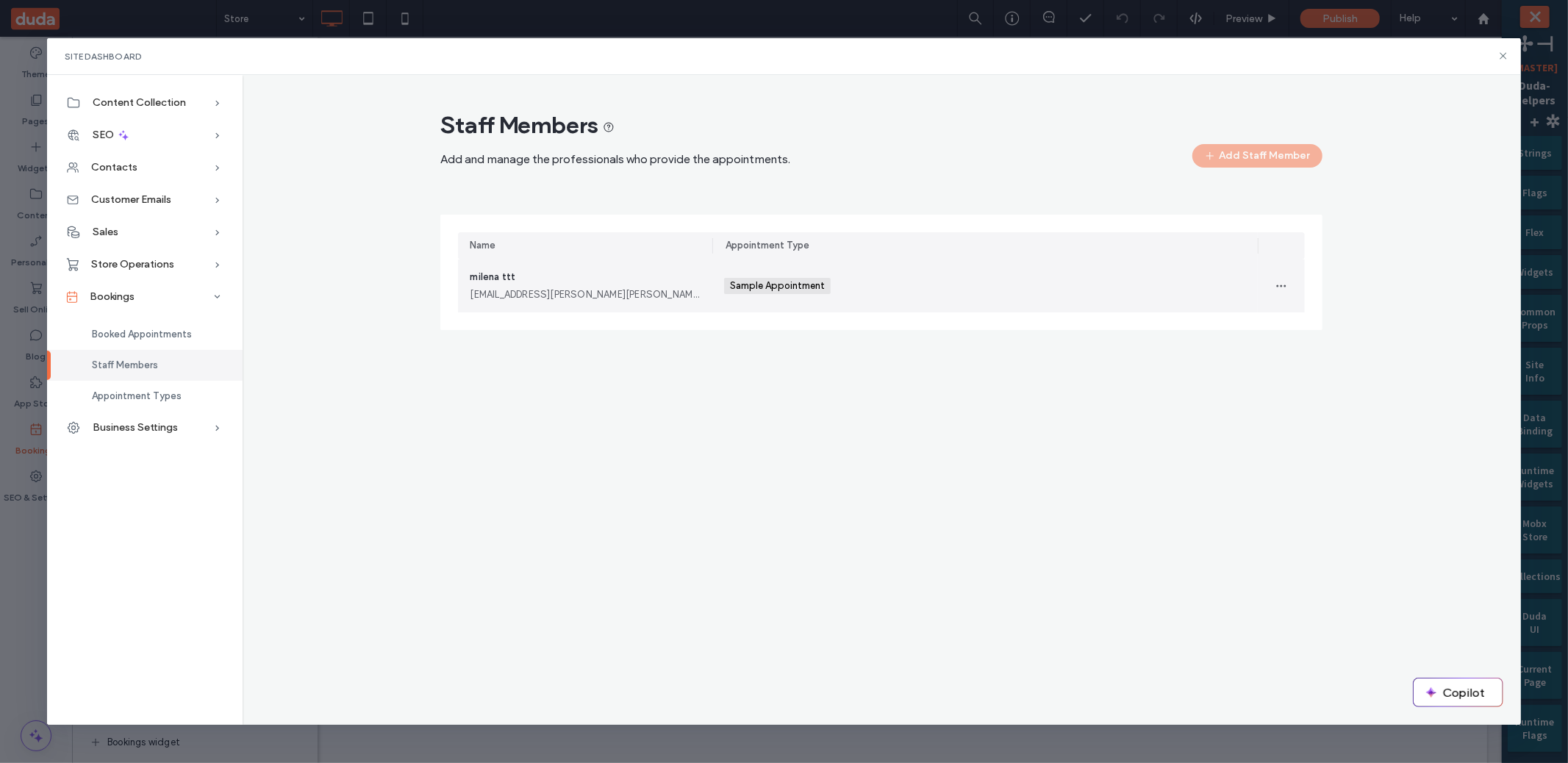
click at [601, 294] on div "[EMAIL_ADDRESS][PERSON_NAME][PERSON_NAME][DOMAIN_NAME]" at bounding box center [585, 294] width 231 height 15
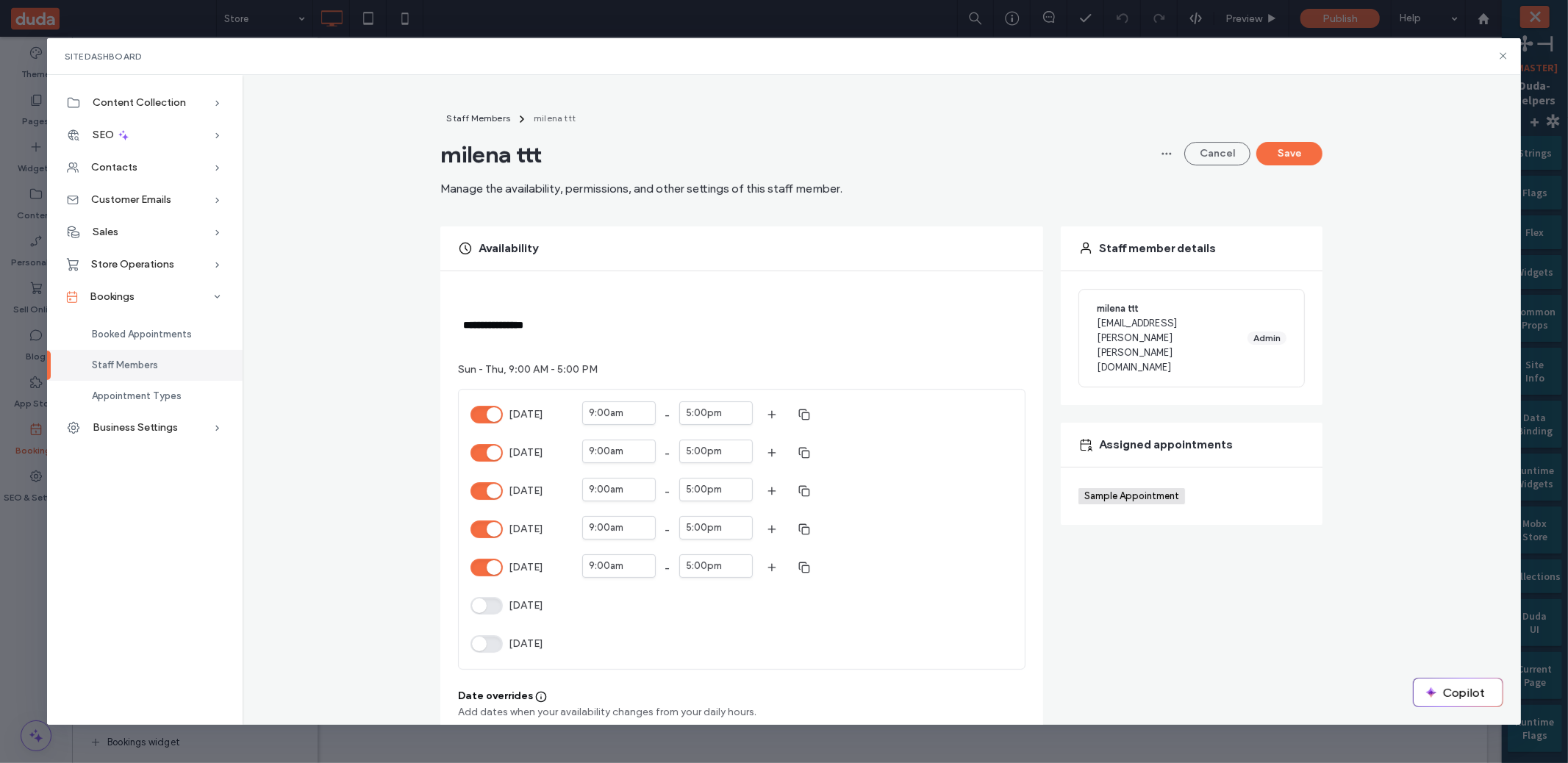
click at [402, 512] on div "**********" at bounding box center [881, 654] width 1255 height 1089
click at [487, 442] on div "[DATE]" at bounding box center [518, 452] width 94 height 26
click at [488, 448] on button "[DATE]" at bounding box center [487, 452] width 32 height 17
click at [1278, 155] on button "Save" at bounding box center [1289, 153] width 66 height 24
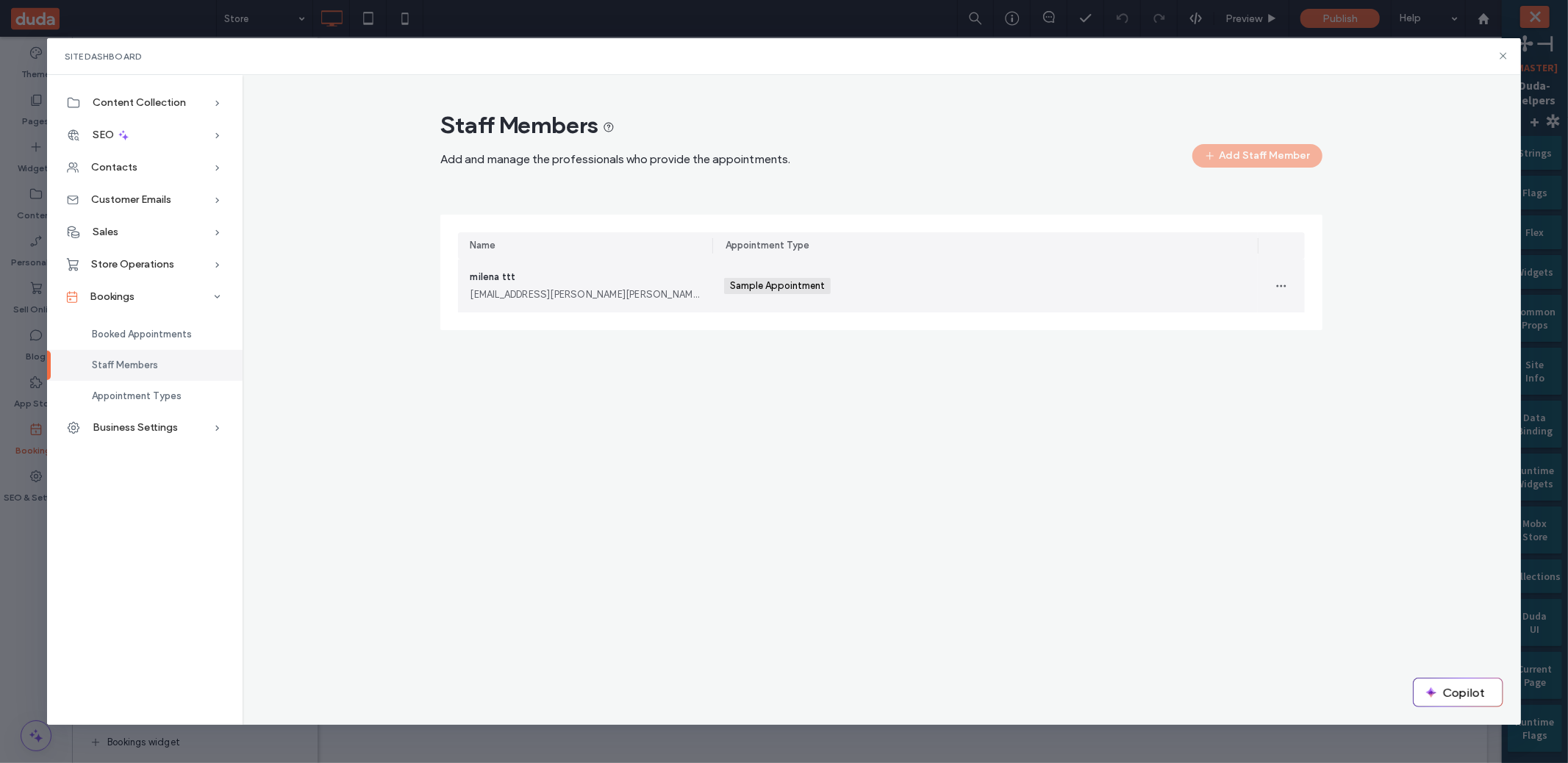
click at [588, 246] on div "Name" at bounding box center [584, 245] width 254 height 27
click at [588, 285] on div "milena ttt [EMAIL_ADDRESS][PERSON_NAME][PERSON_NAME][DOMAIN_NAME]" at bounding box center [585, 285] width 231 height 32
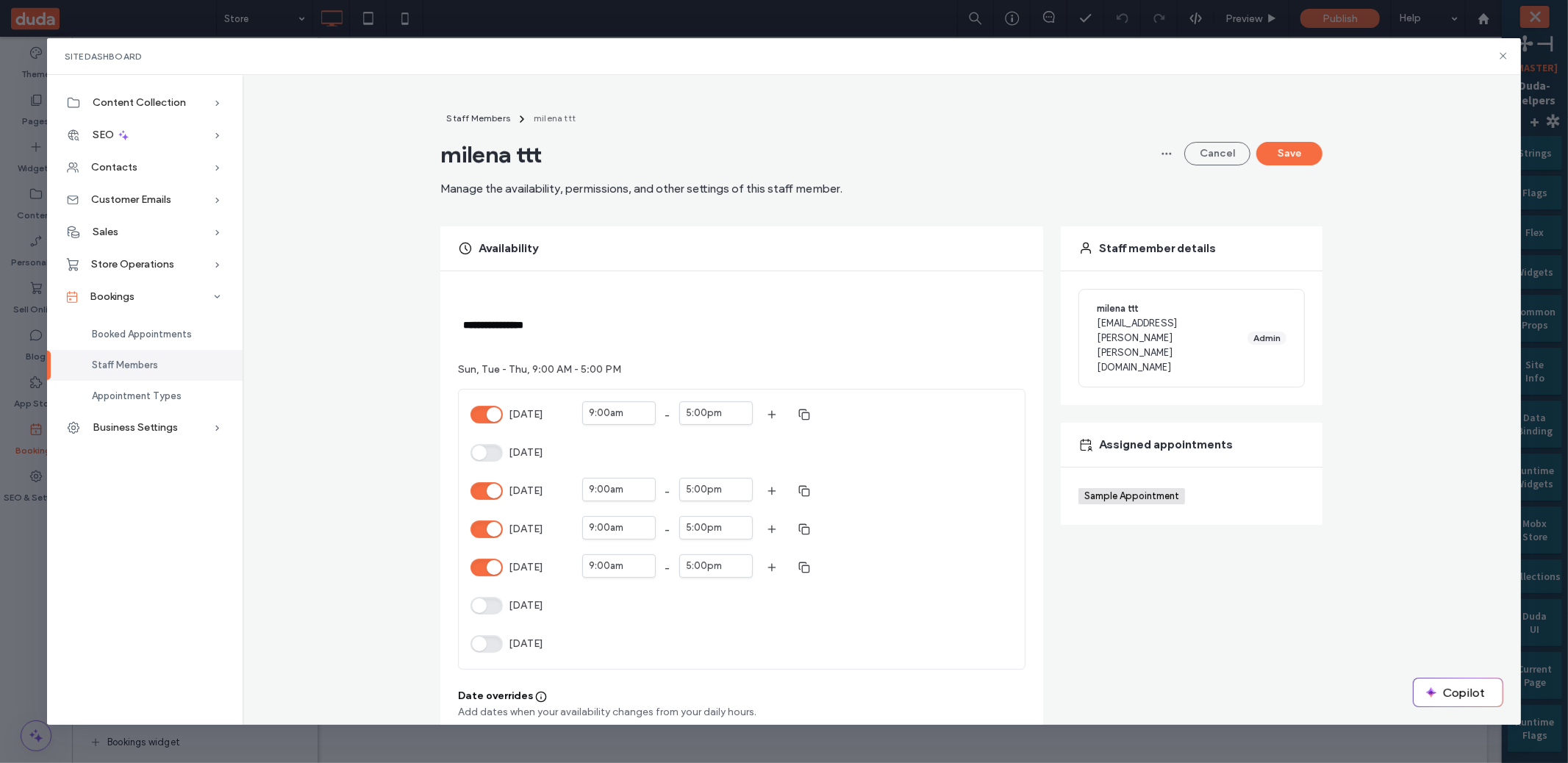
click at [485, 457] on button "[DATE]" at bounding box center [487, 452] width 32 height 17
click at [1278, 161] on button "Save" at bounding box center [1289, 153] width 66 height 24
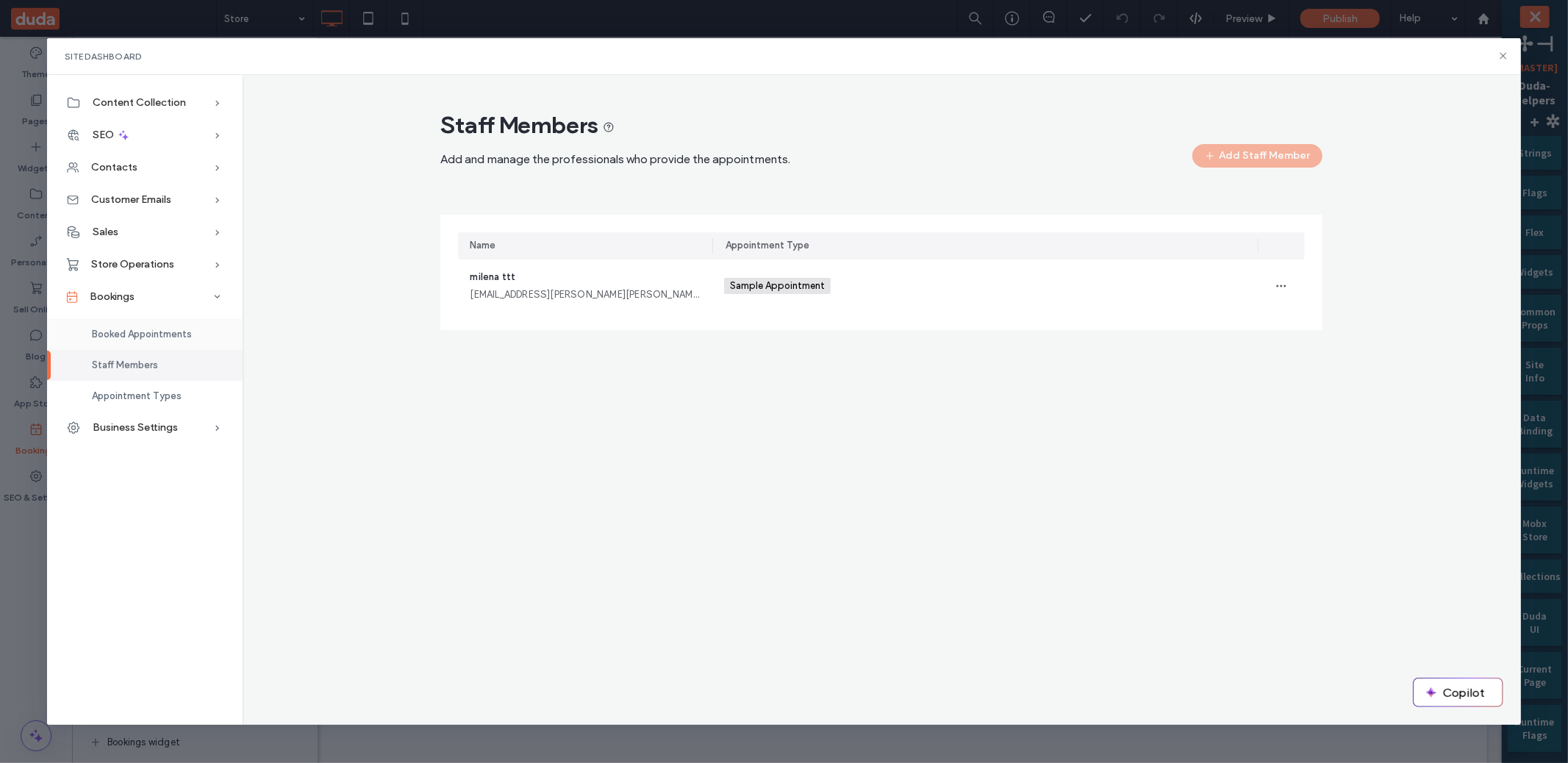
click at [150, 332] on span "Booked Appointments" at bounding box center [142, 333] width 100 height 11
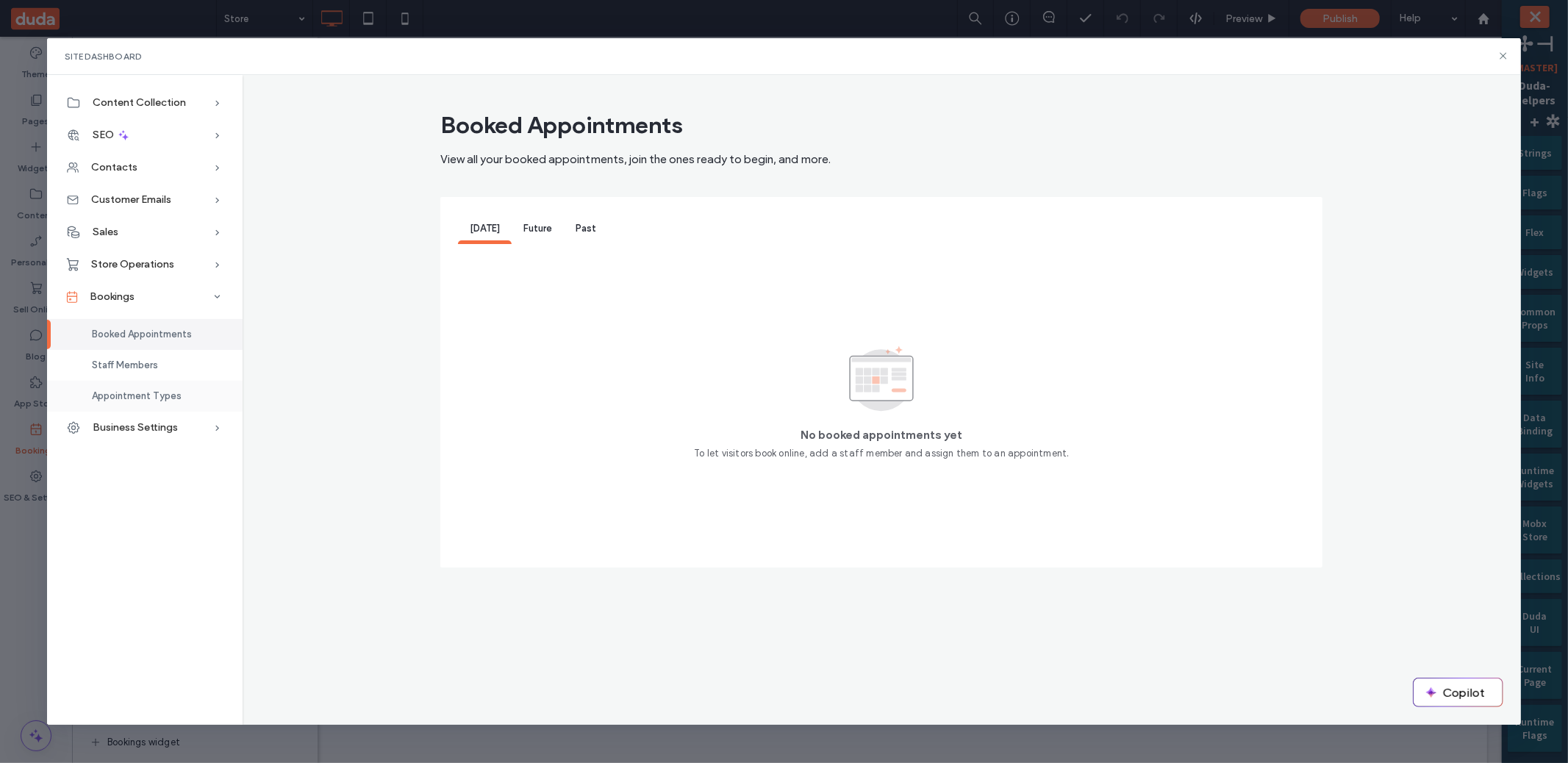
click at [142, 390] on span "Appointment Types" at bounding box center [136, 395] width 90 height 11
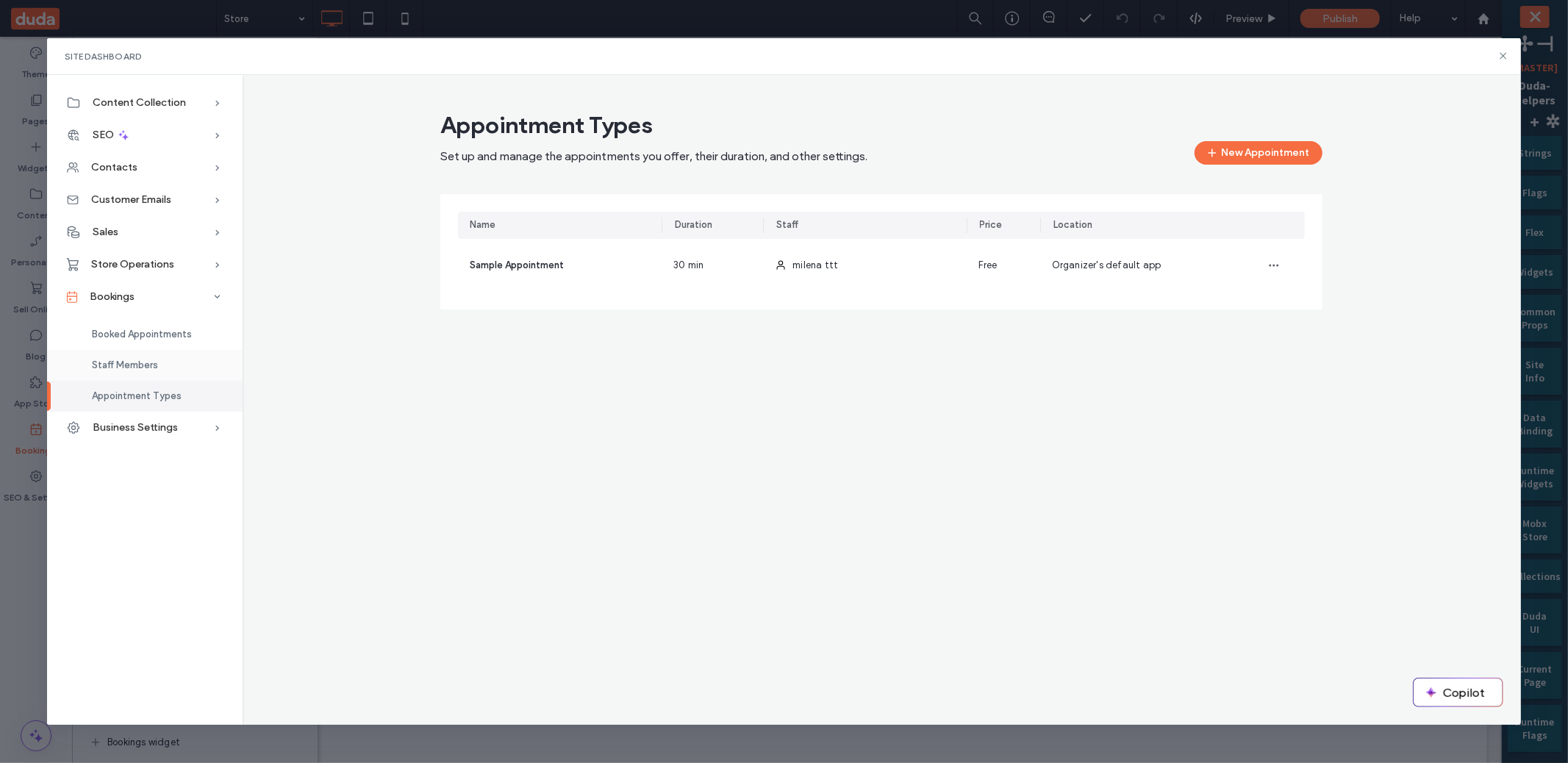
click at [144, 366] on span "Staff Members" at bounding box center [125, 365] width 66 height 11
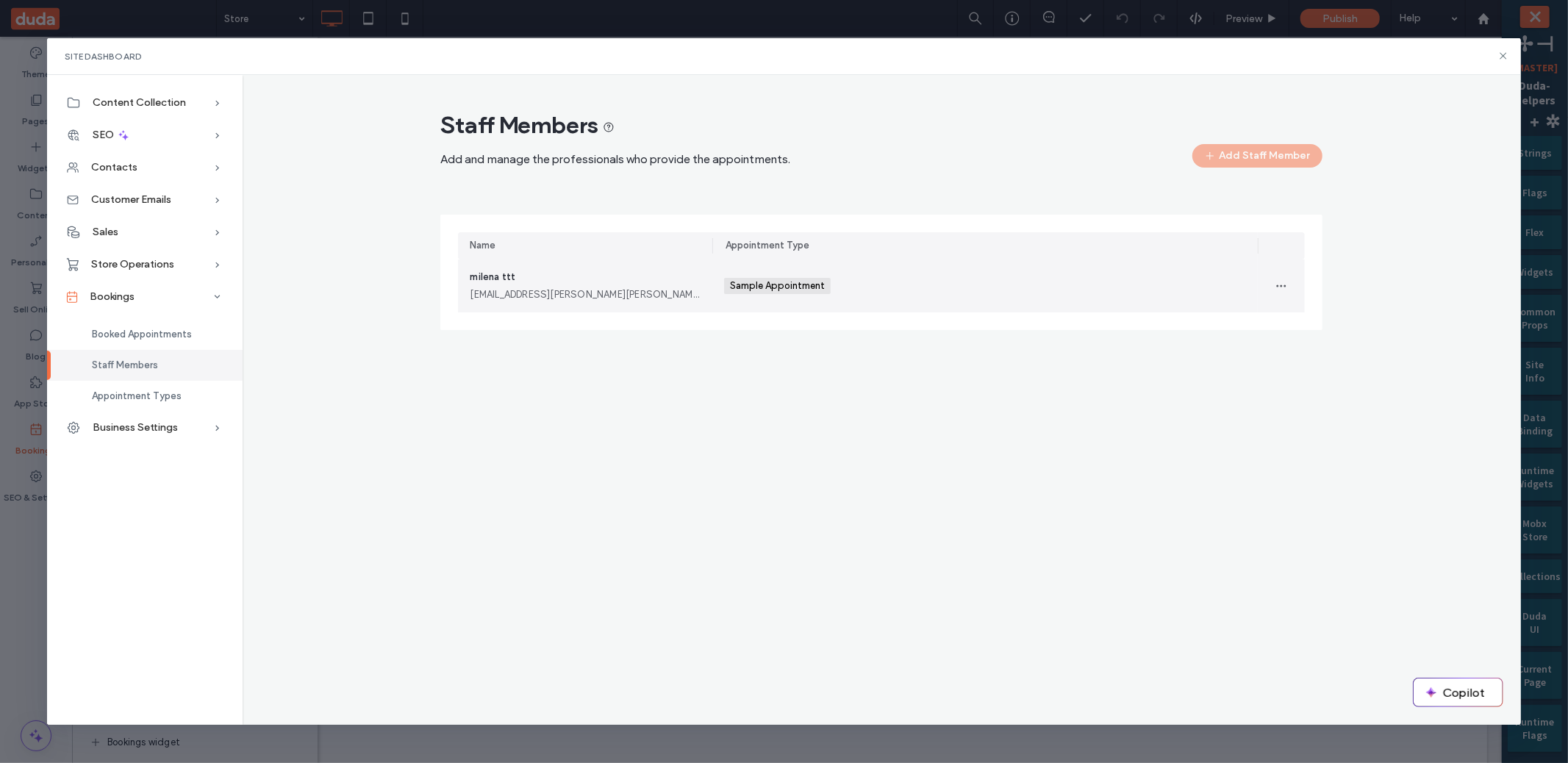
click at [573, 278] on div "milena ttt [EMAIL_ADDRESS][PERSON_NAME][PERSON_NAME][DOMAIN_NAME]" at bounding box center [585, 285] width 231 height 32
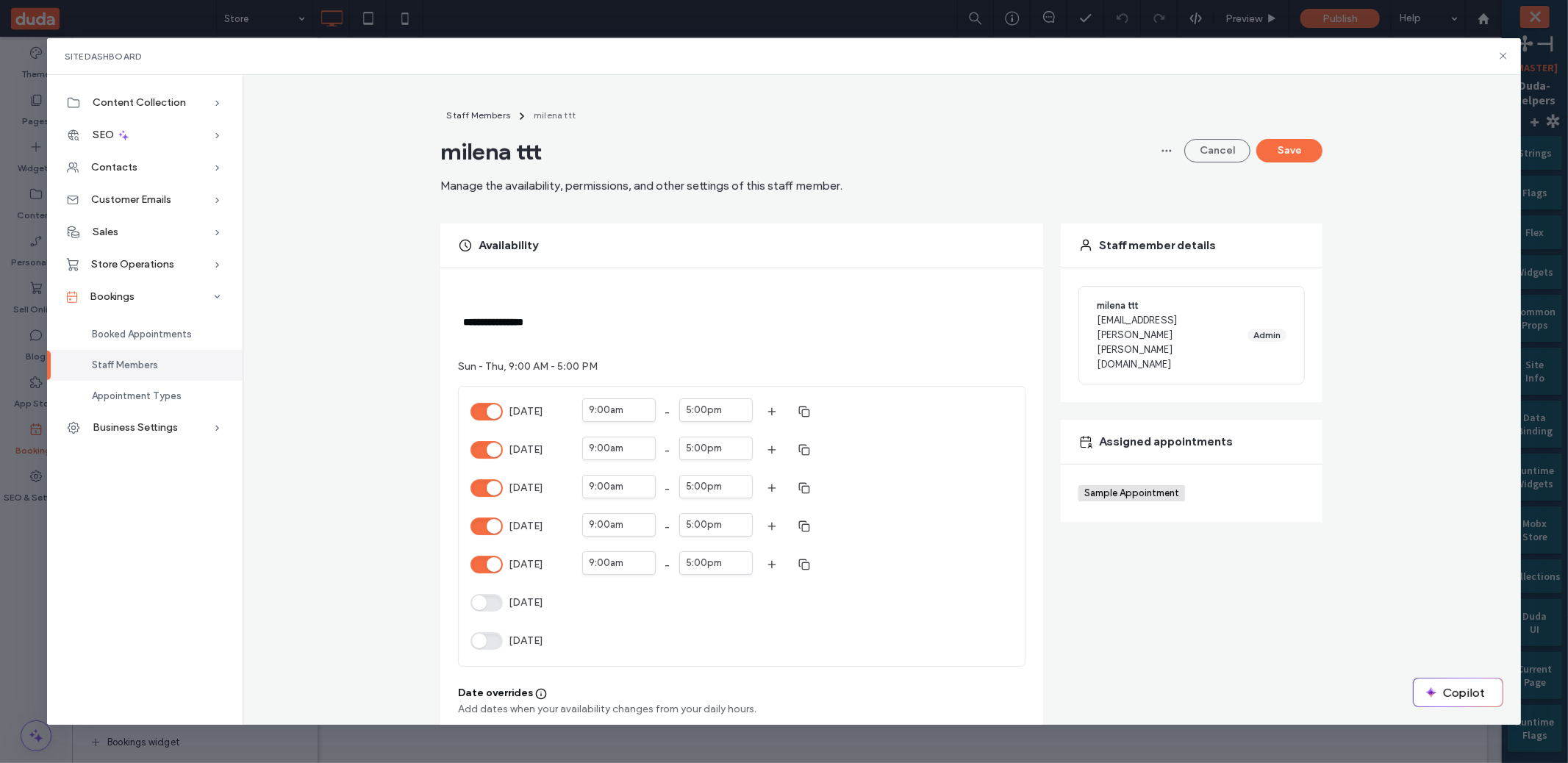
scroll to position [9, 0]
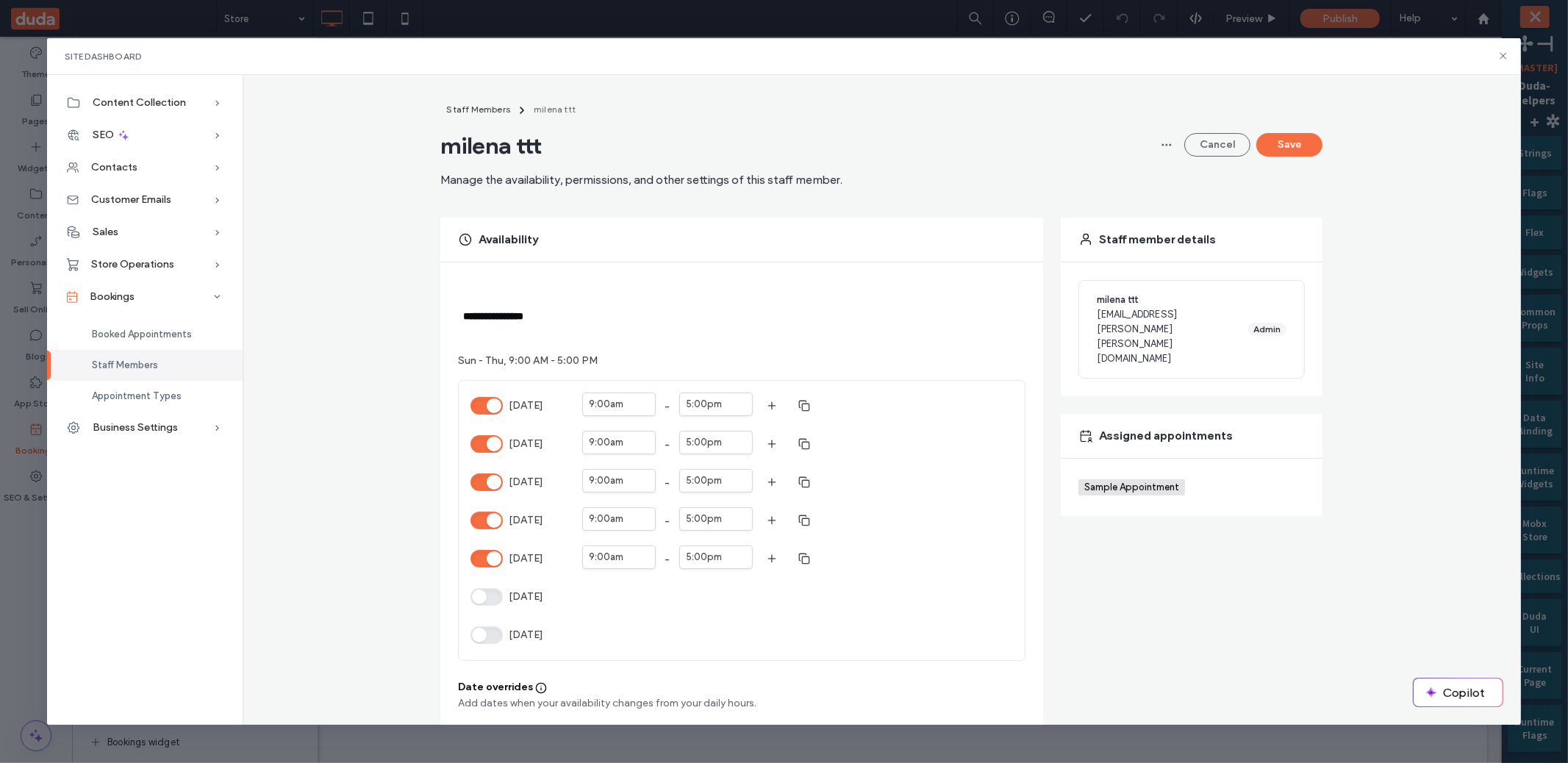
click at [493, 476] on button "[DATE]" at bounding box center [487, 482] width 32 height 17
click at [1260, 149] on button "Save" at bounding box center [1289, 144] width 66 height 24
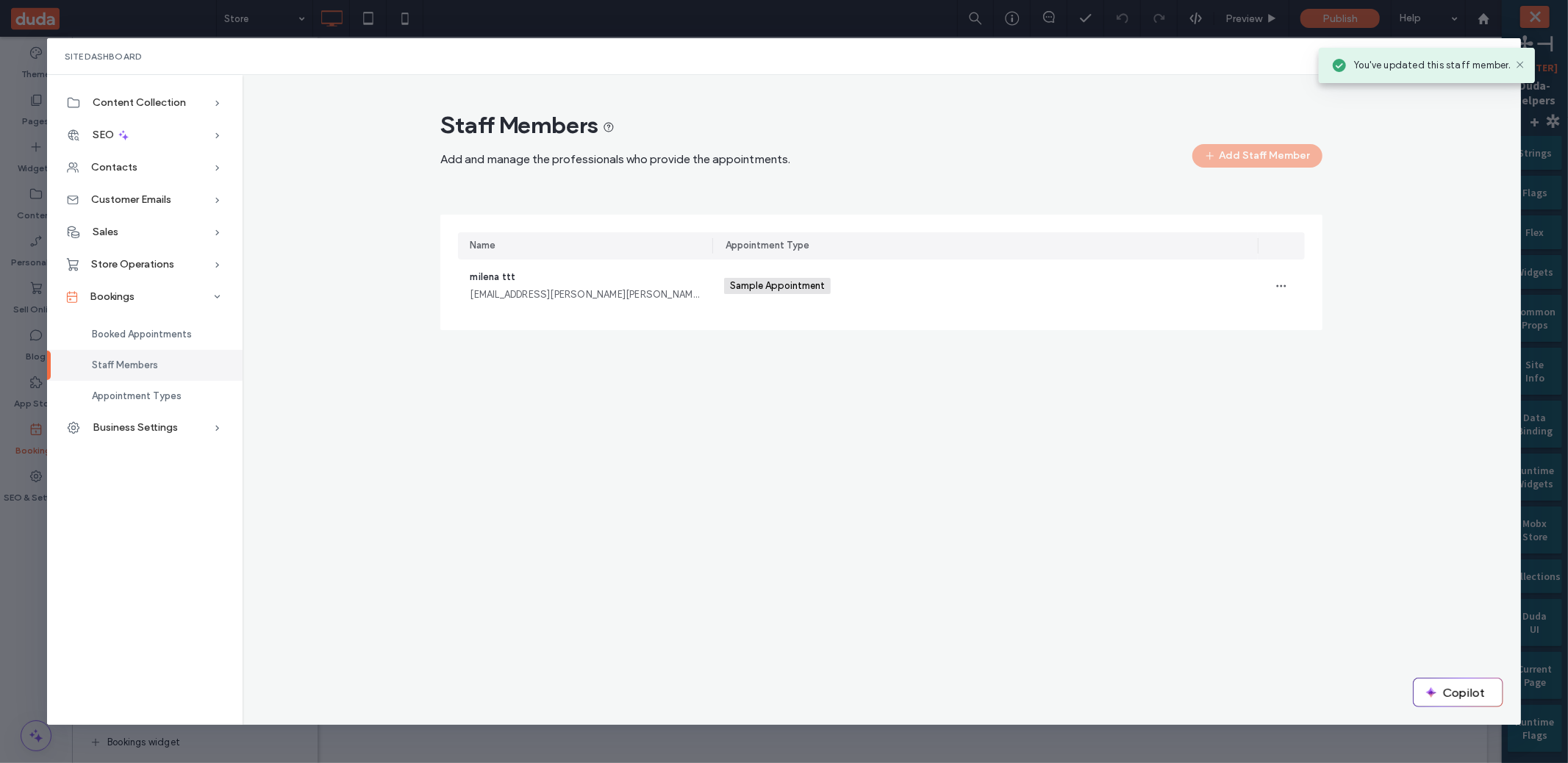
scroll to position [0, 0]
click at [332, 393] on div "Staff Members Add and manage the professionals who provide the appointments. Ad…" at bounding box center [882, 400] width 1279 height 650
click at [173, 388] on div "Appointment Types" at bounding box center [145, 395] width 196 height 31
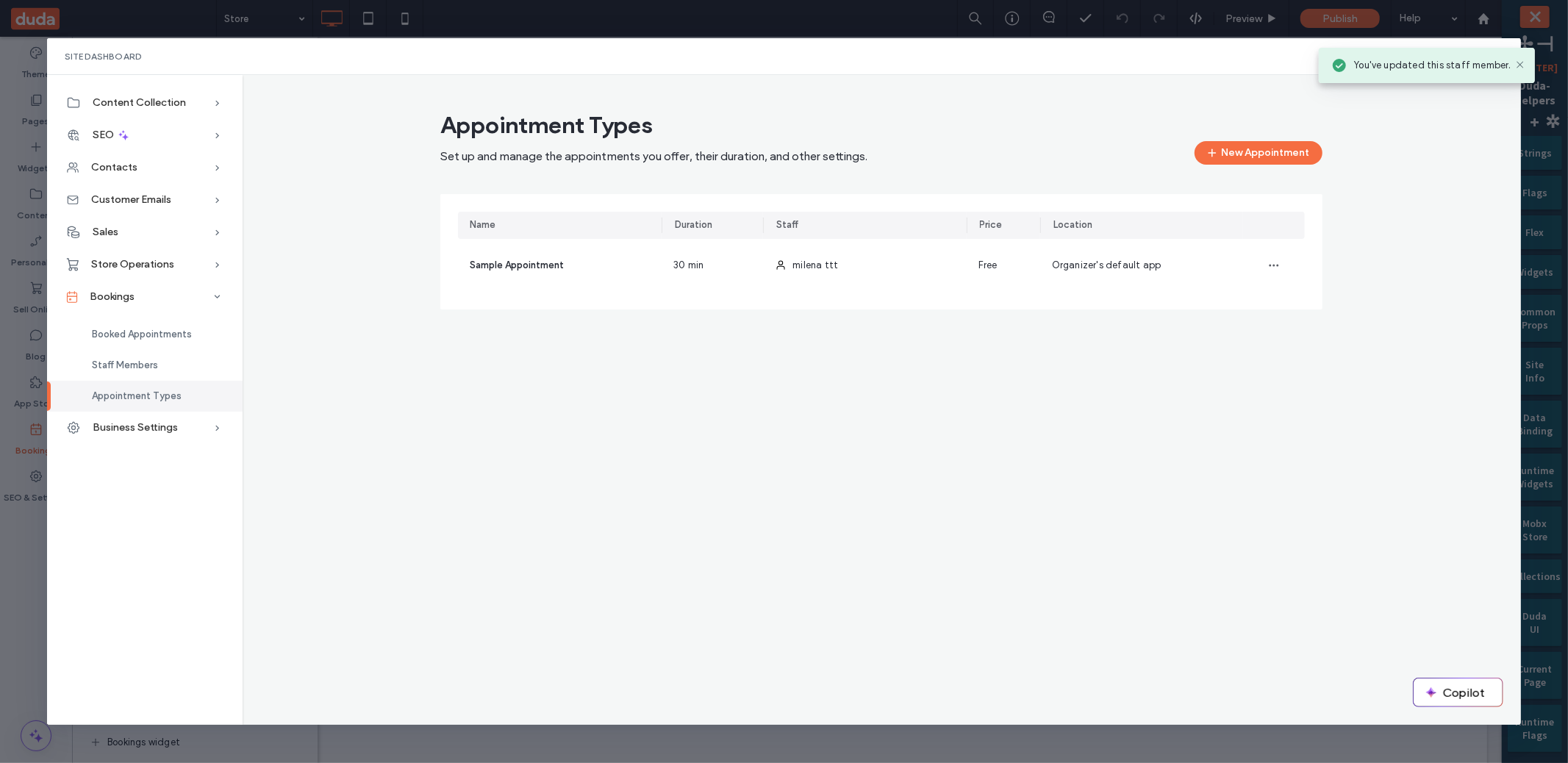
click at [591, 274] on div "Sample Appointment" at bounding box center [559, 265] width 204 height 53
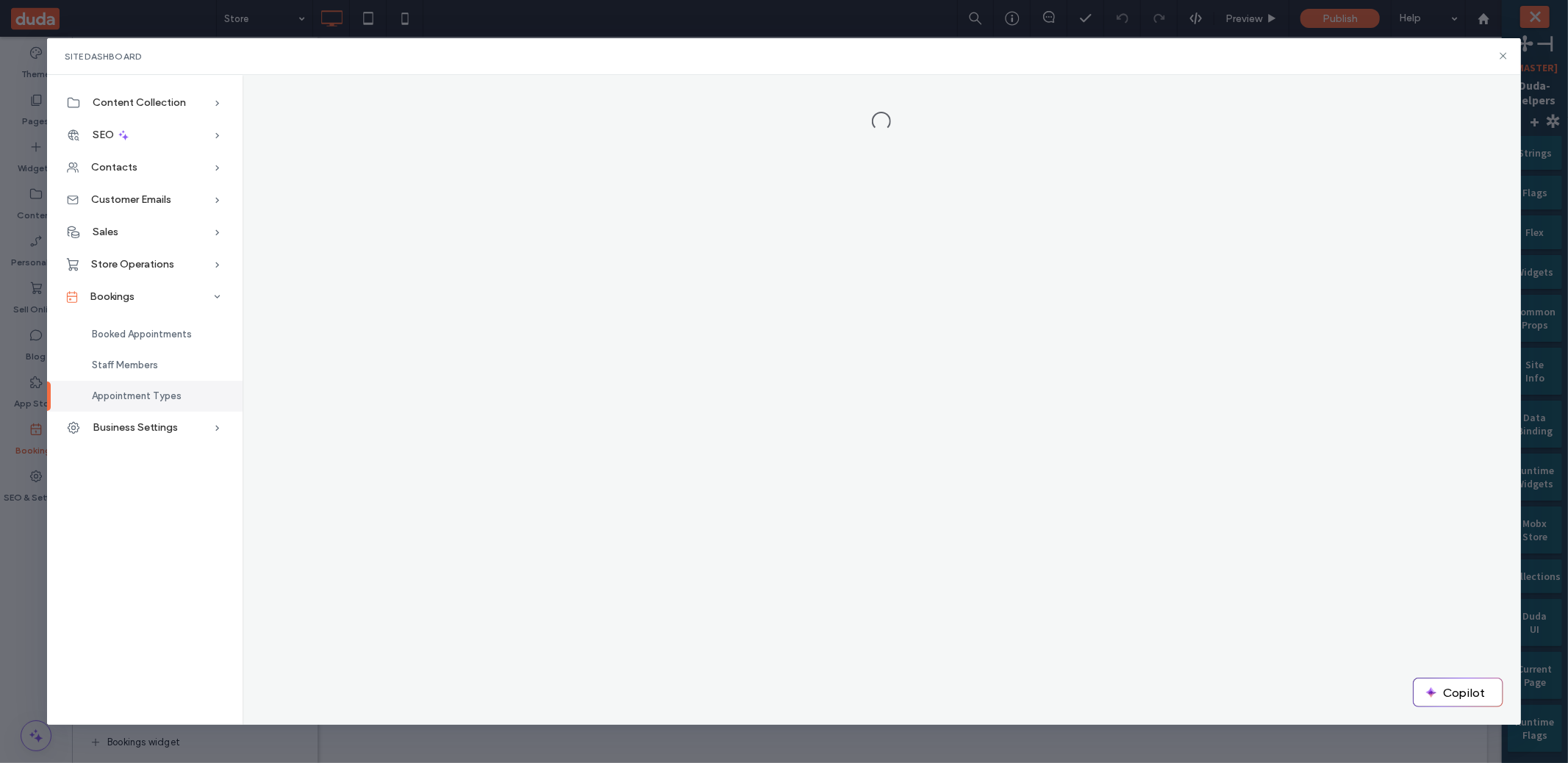
click at [637, 270] on div at bounding box center [882, 400] width 1279 height 650
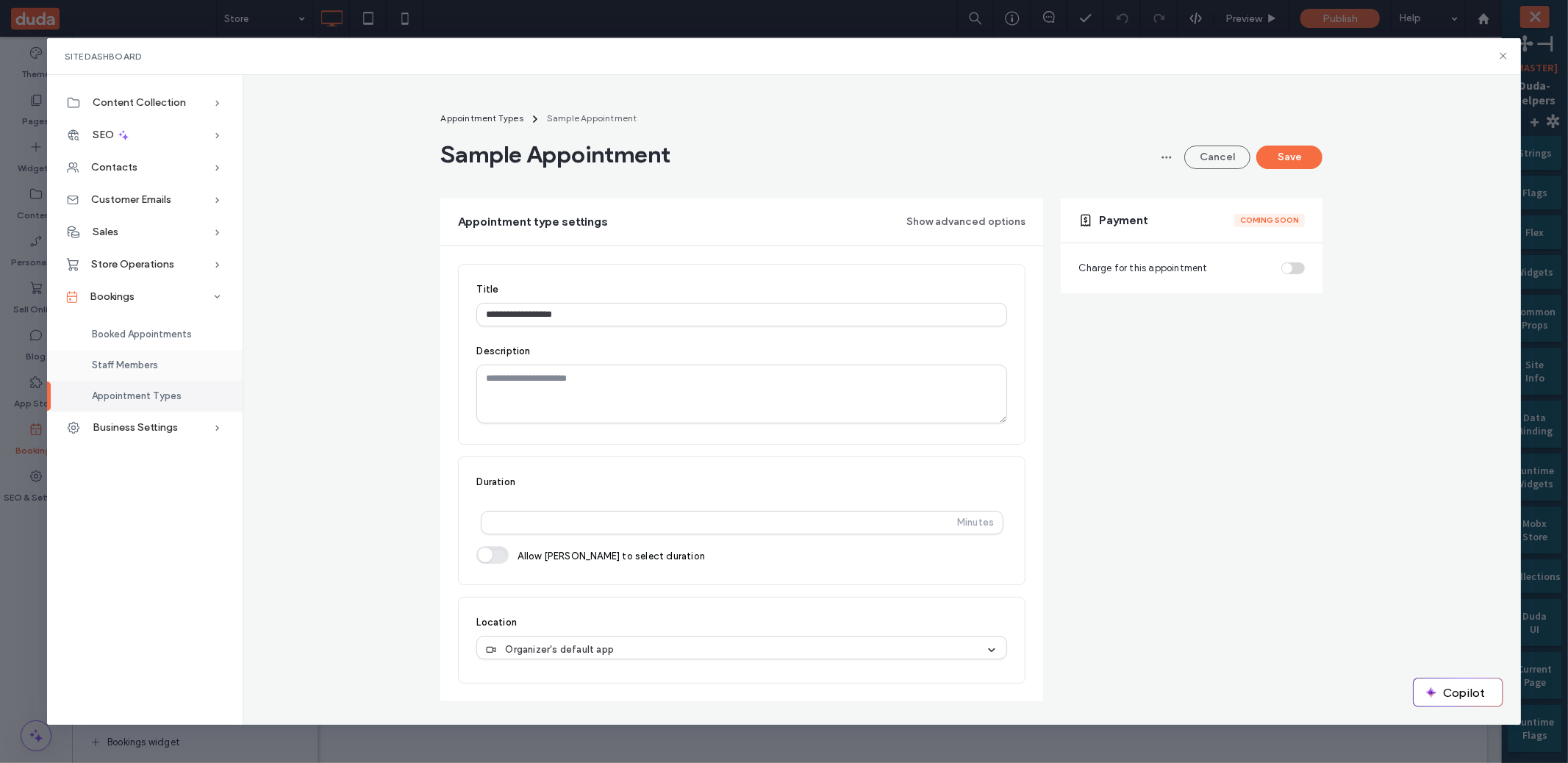
click at [135, 361] on span "Staff Members" at bounding box center [125, 365] width 66 height 11
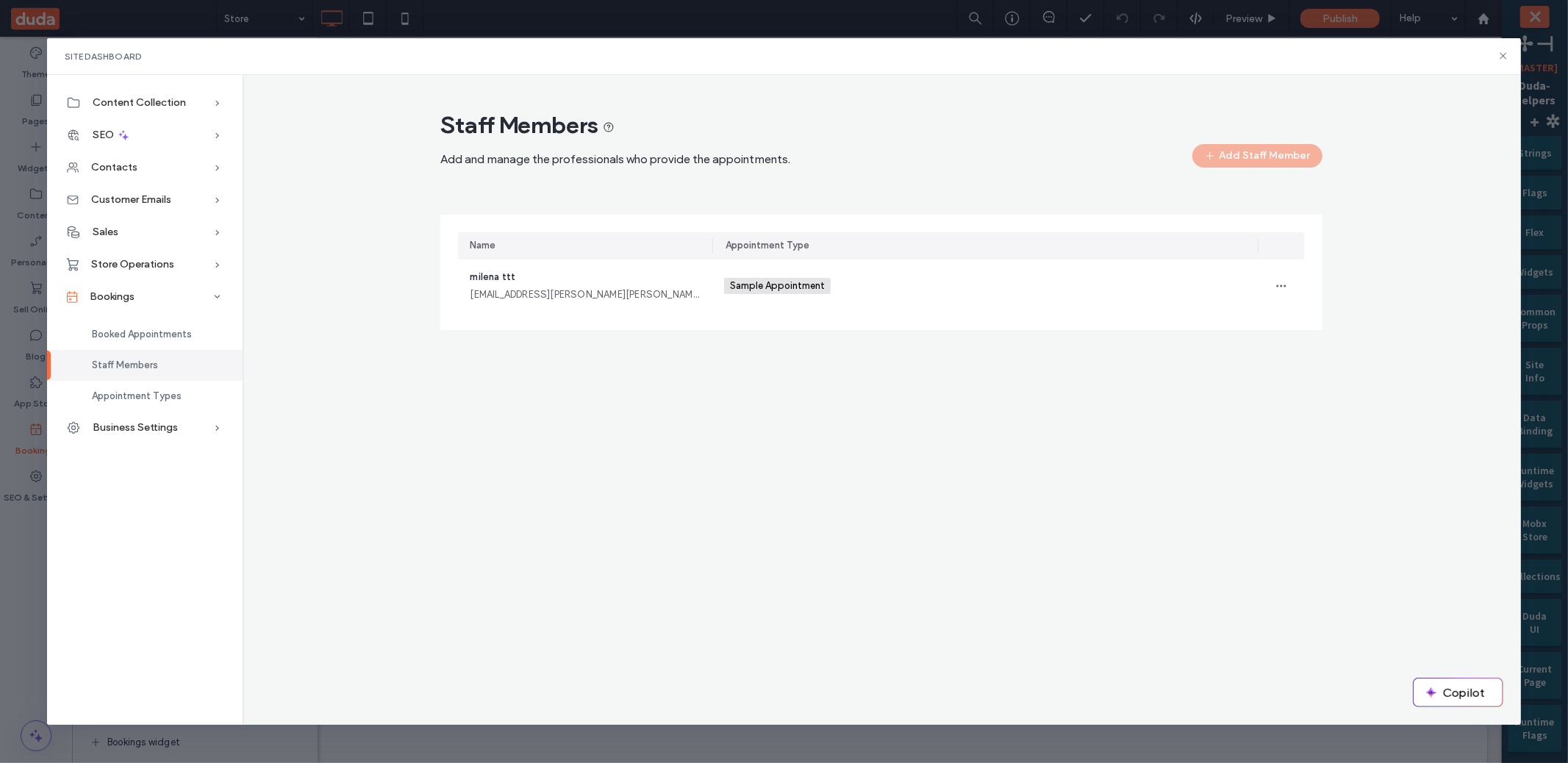
click at [653, 302] on div "milena ttt [EMAIL_ADDRESS][PERSON_NAME][PERSON_NAME][DOMAIN_NAME]" at bounding box center [584, 285] width 254 height 53
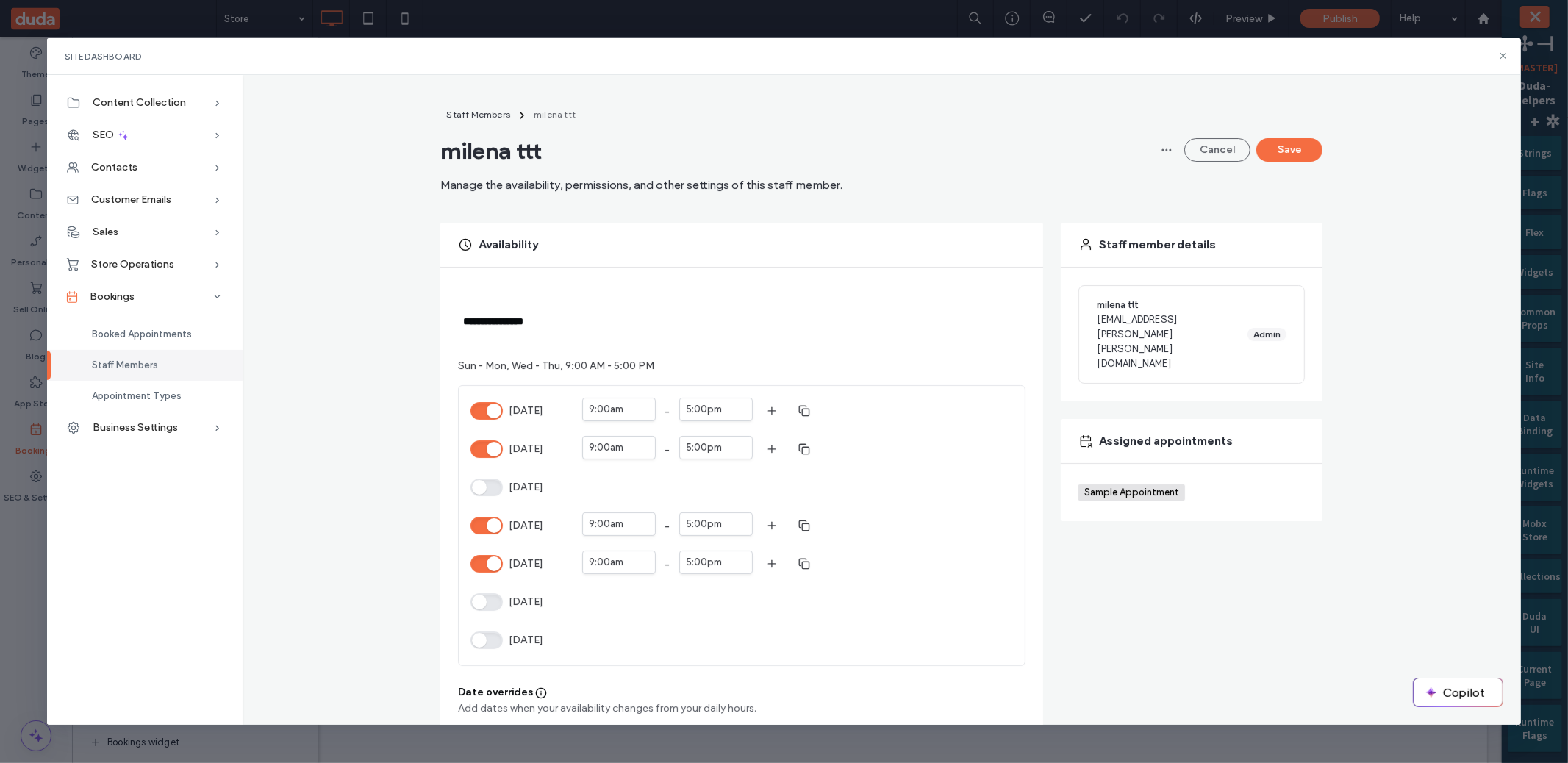
scroll to position [113, 0]
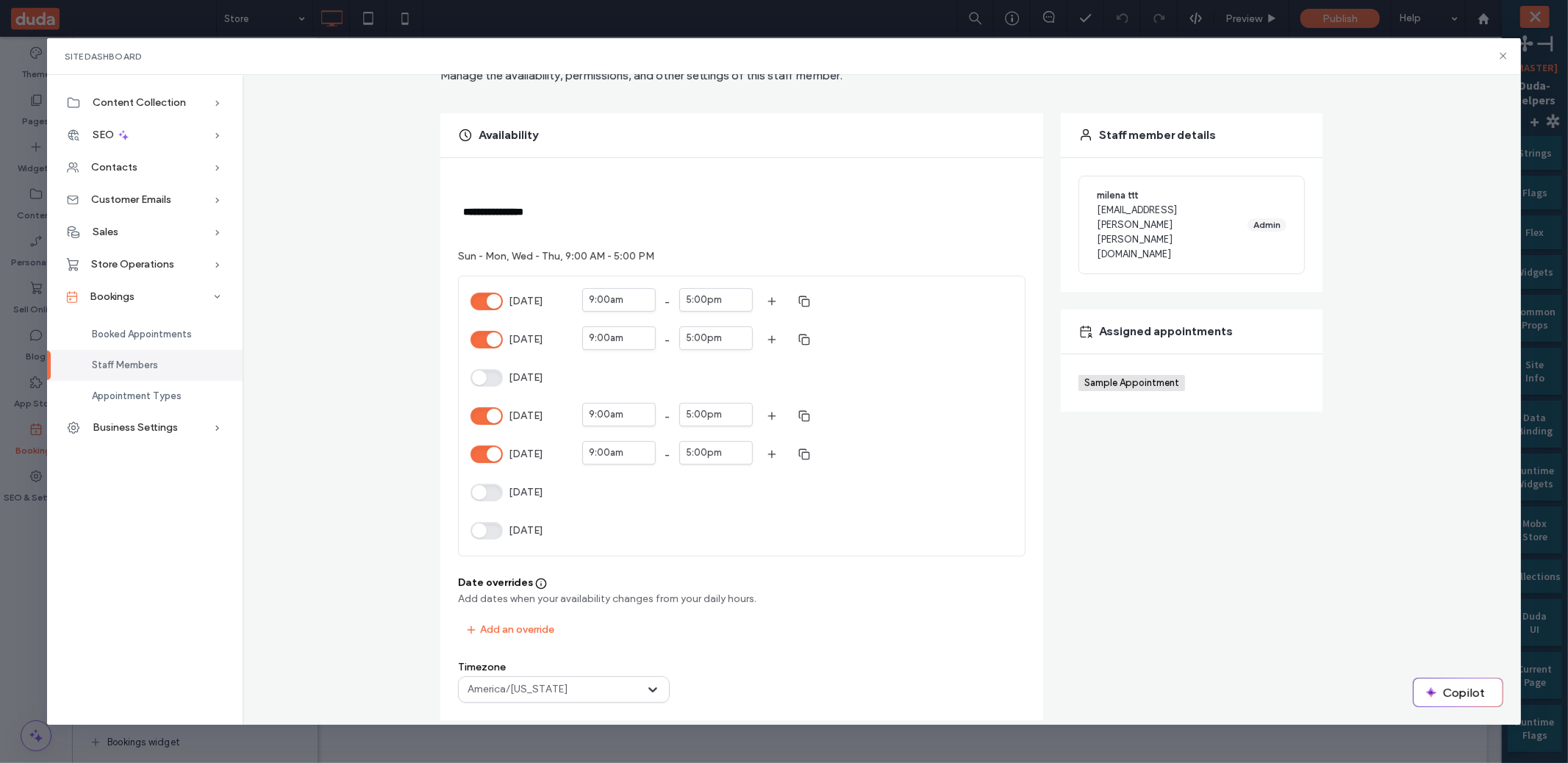
click at [490, 364] on div "[DATE]" at bounding box center [518, 377] width 94 height 26
click at [489, 369] on button "[DATE]" at bounding box center [487, 377] width 32 height 17
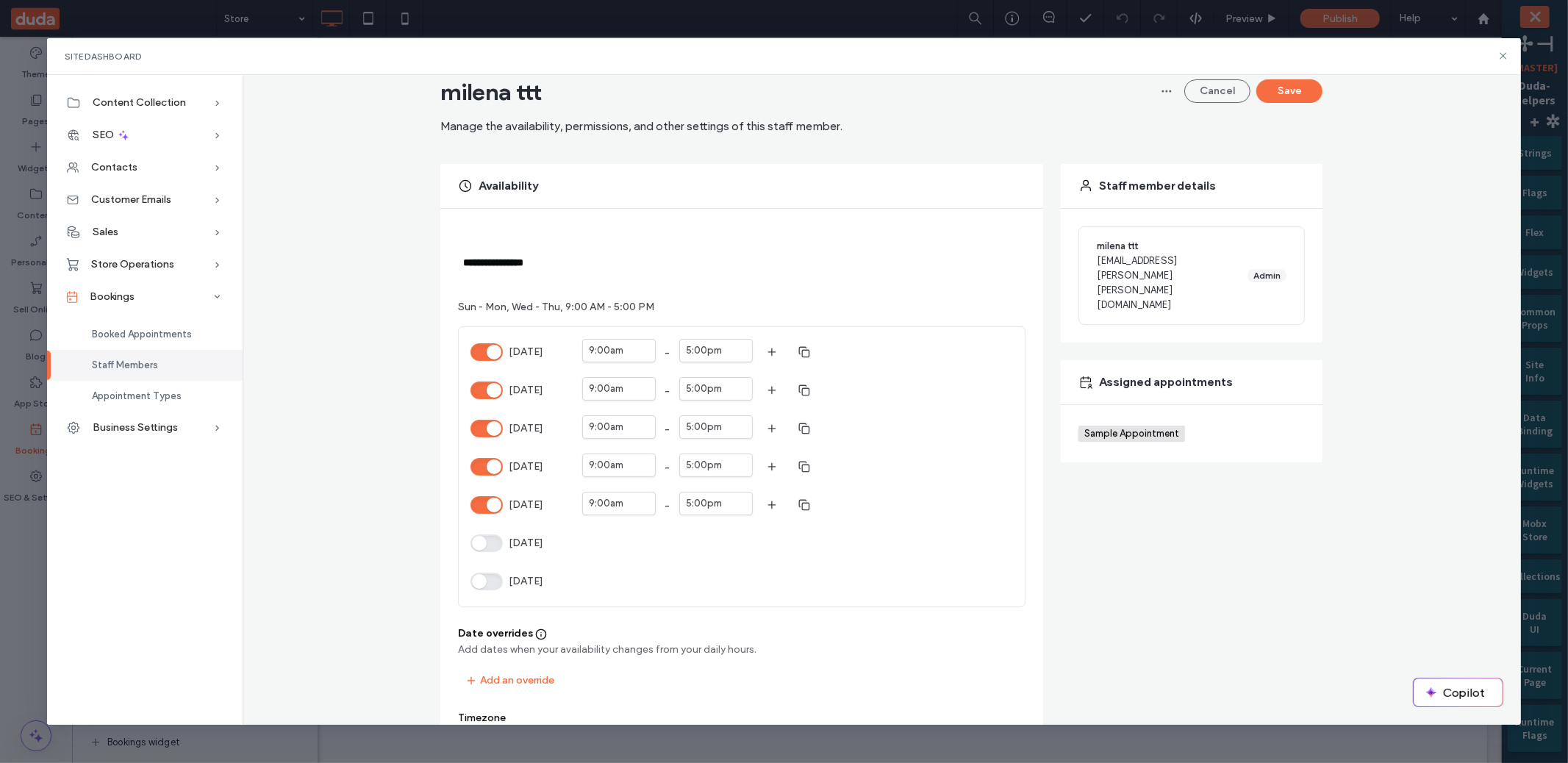
scroll to position [0, 0]
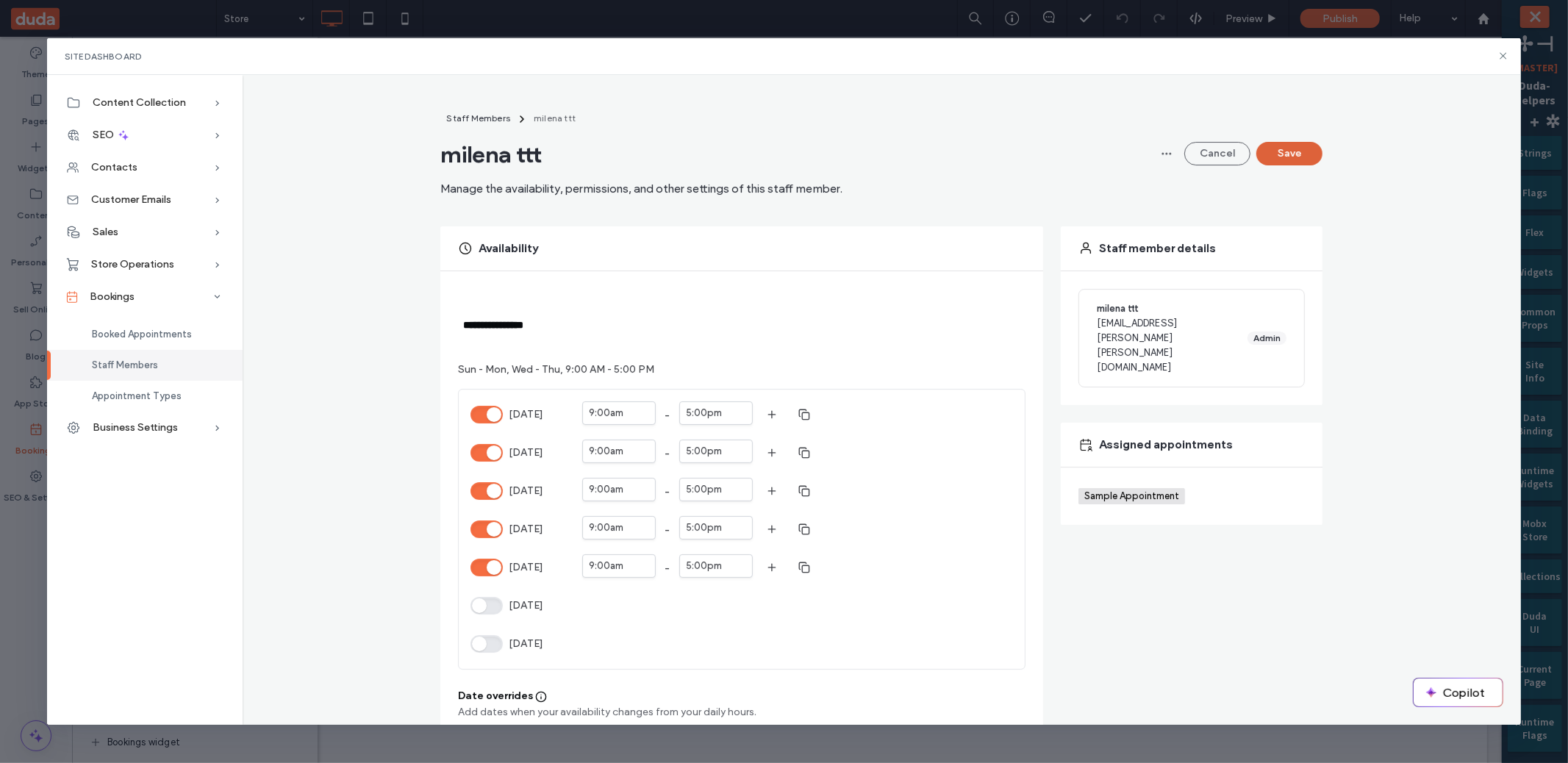
click at [1299, 156] on button "Save" at bounding box center [1289, 153] width 66 height 24
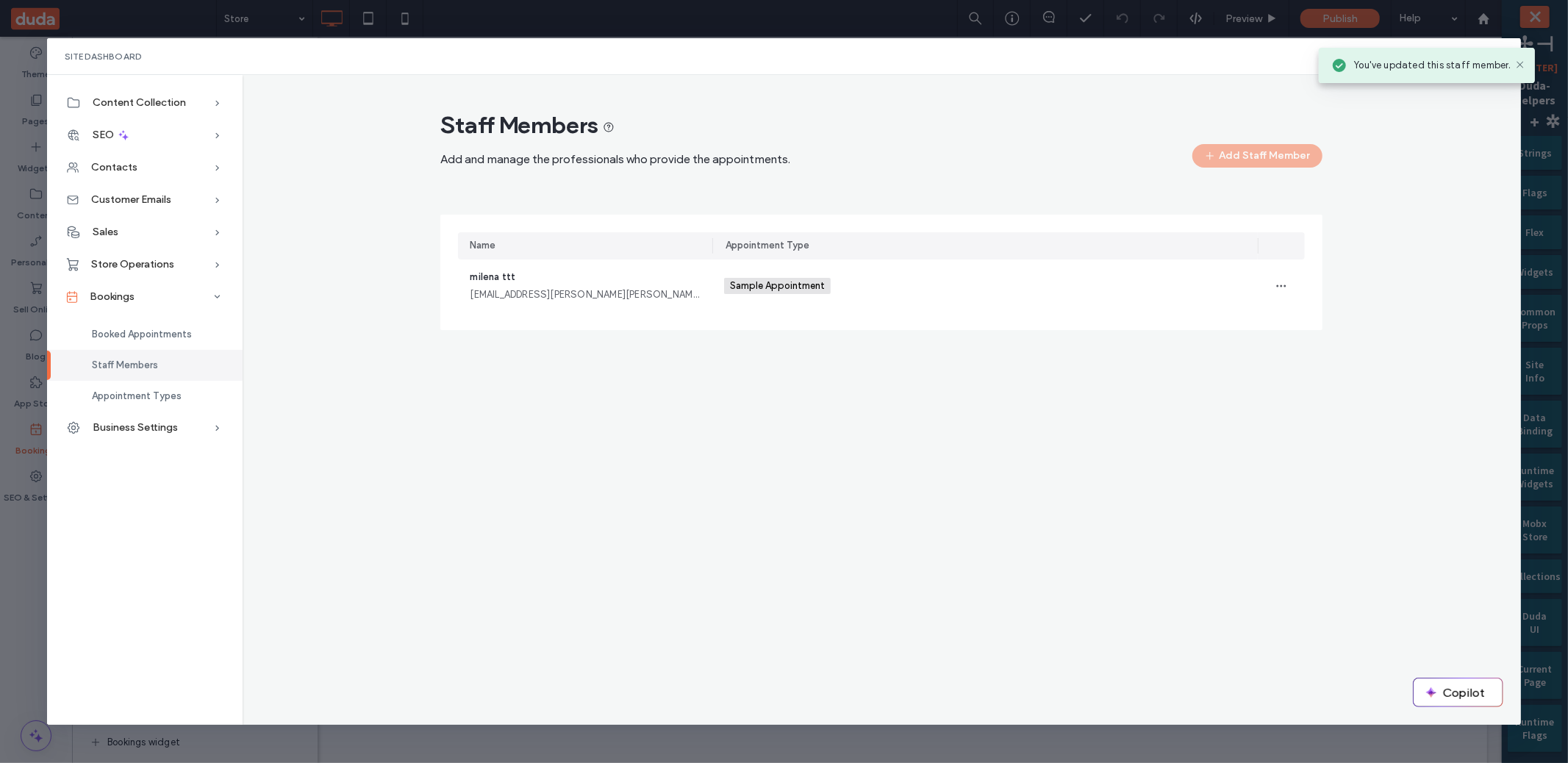
click at [704, 418] on div "Staff Members Add and manage the professionals who provide the appointments. Ad…" at bounding box center [882, 400] width 1279 height 650
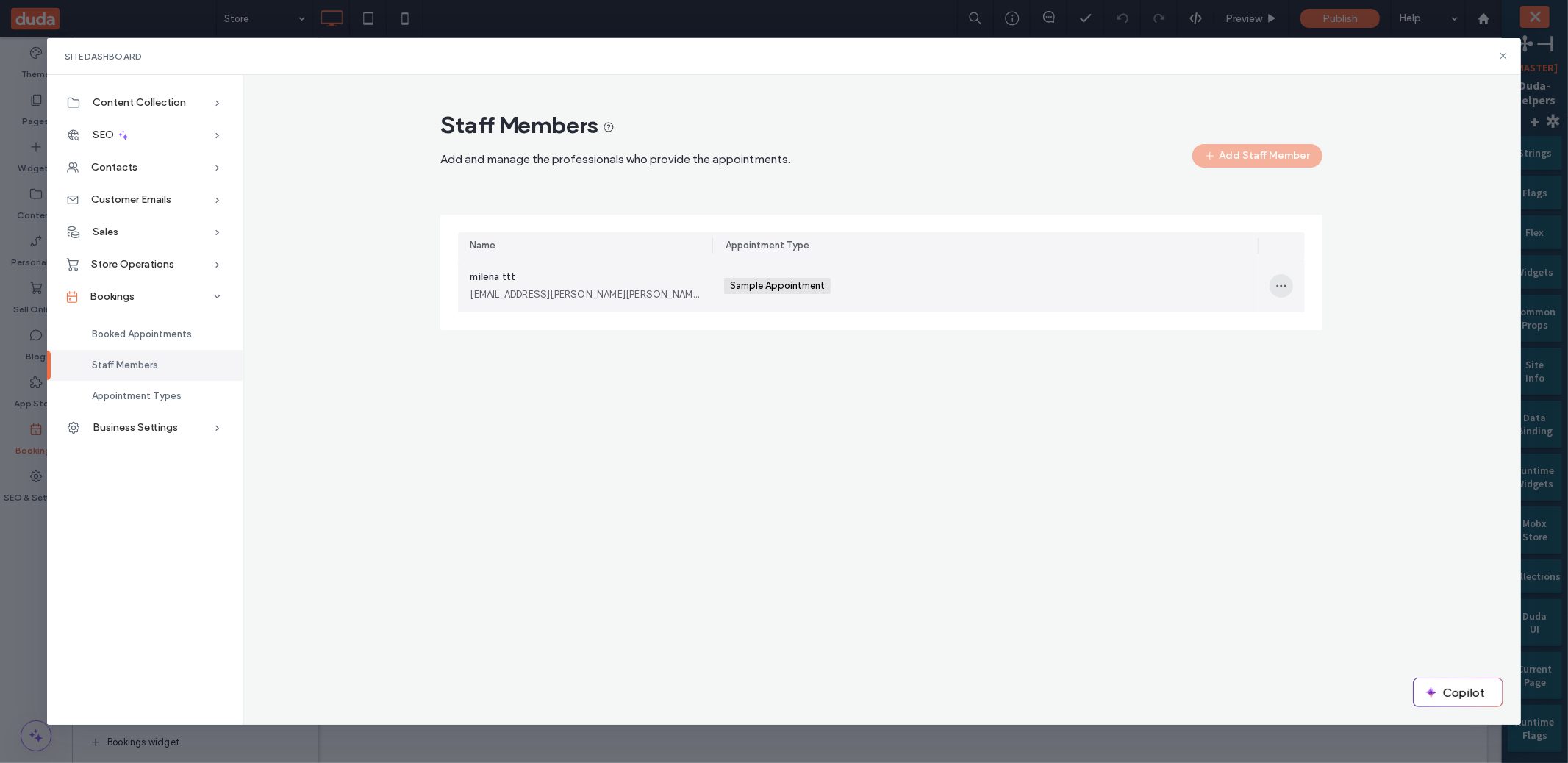
click at [1291, 290] on span "button" at bounding box center [1281, 285] width 24 height 24
click at [1353, 349] on div "Delete" at bounding box center [1337, 352] width 131 height 28
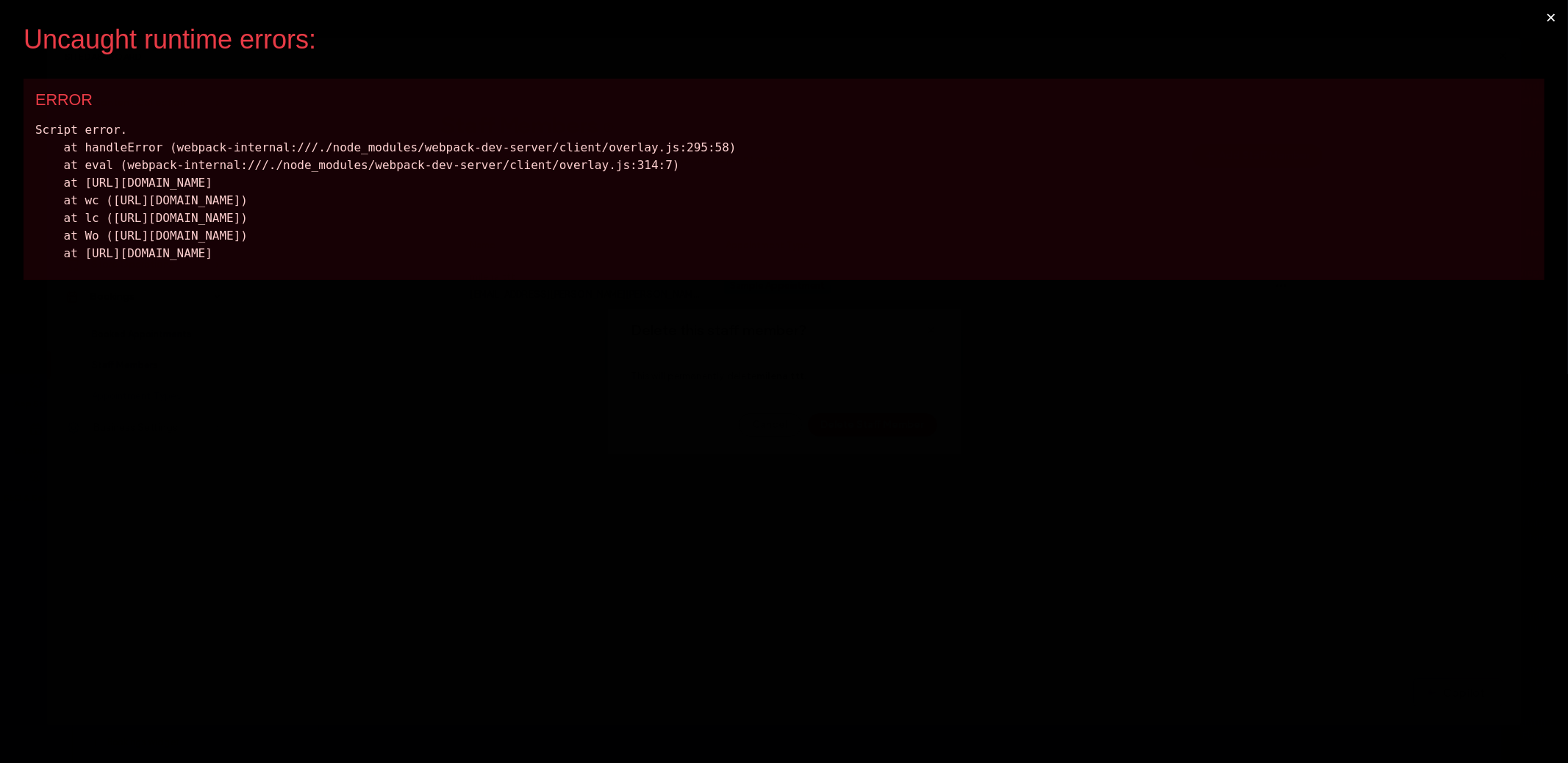
click at [1544, 12] on button "×" at bounding box center [1551, 17] width 34 height 35
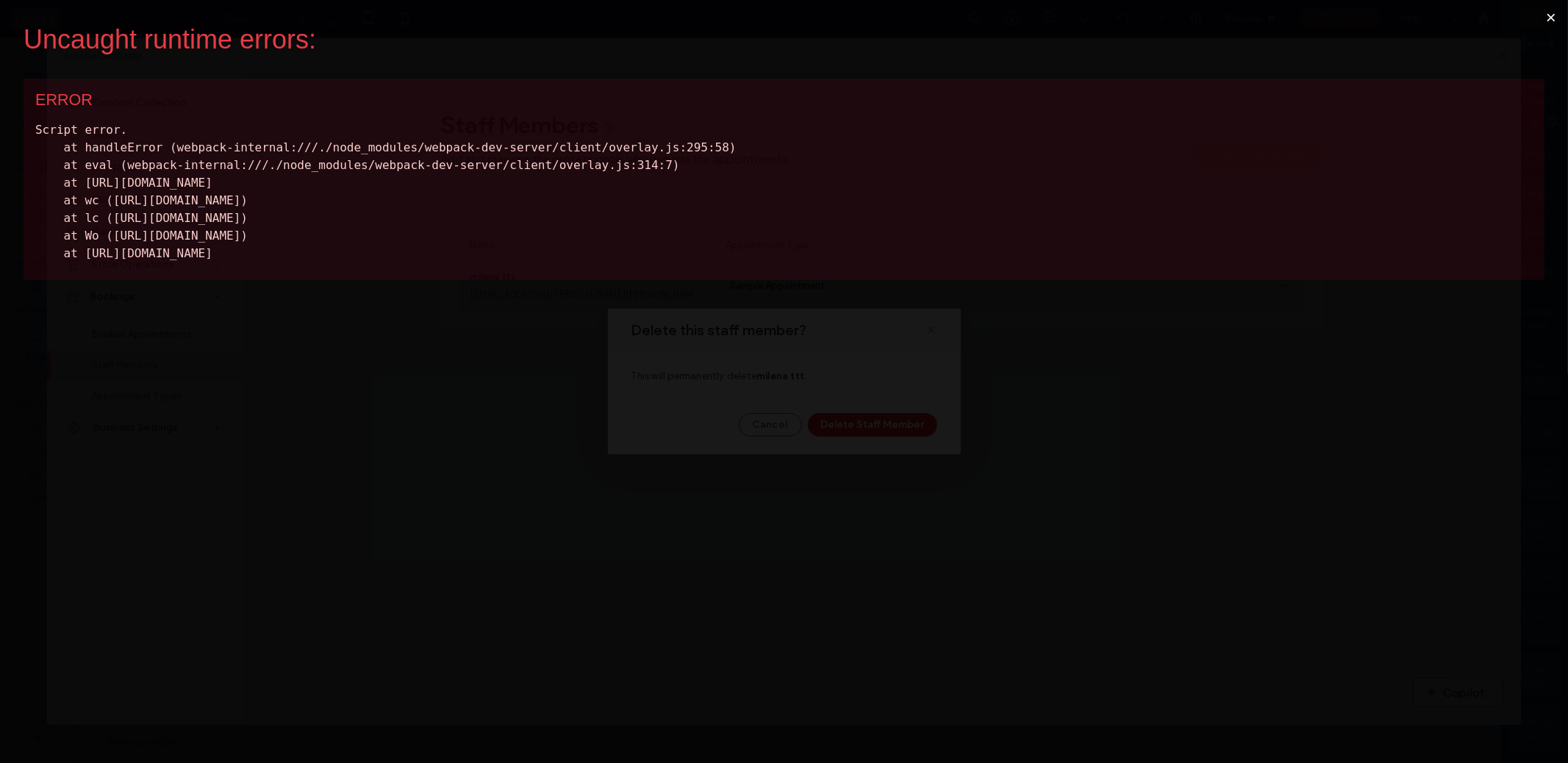
click at [1548, 17] on button "×" at bounding box center [1551, 17] width 34 height 35
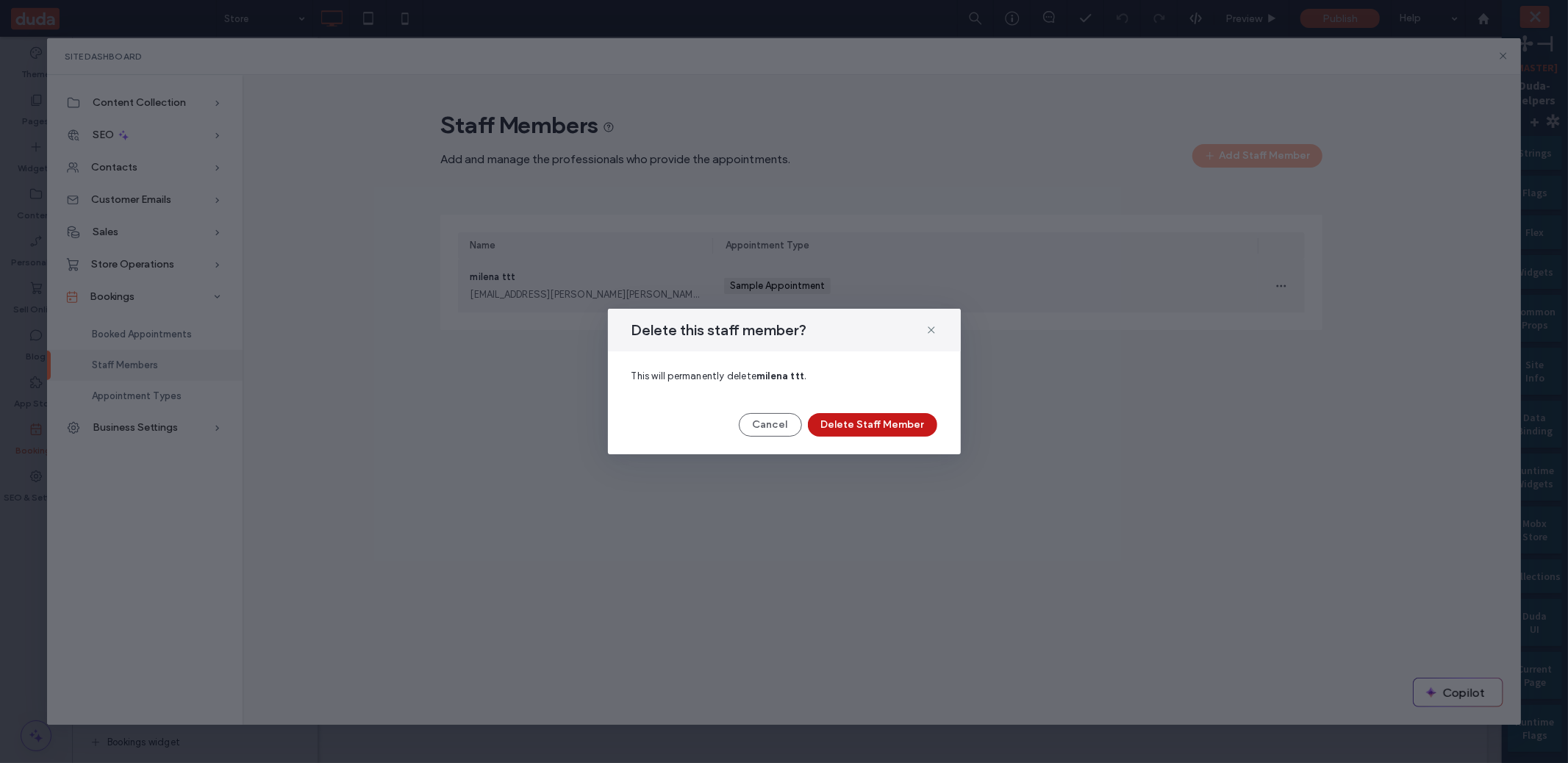
click at [887, 422] on button "Delete Staff Member" at bounding box center [873, 424] width 129 height 24
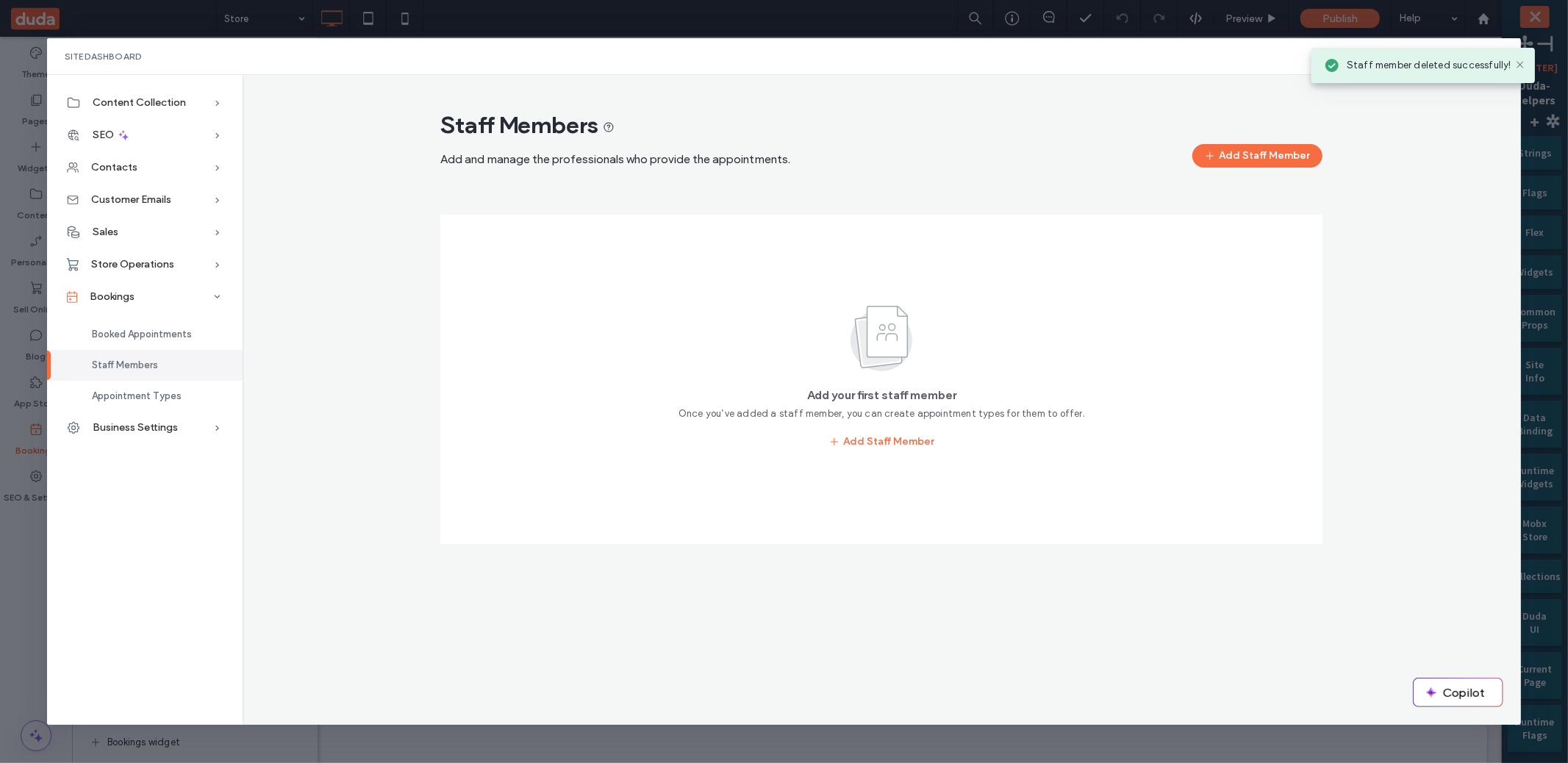
click at [1514, 154] on div "Staff Members Add and manage the professionals who provide the appointments. Ad…" at bounding box center [882, 333] width 1279 height 471
click at [1269, 162] on button "Add Staff Member" at bounding box center [1257, 155] width 130 height 24
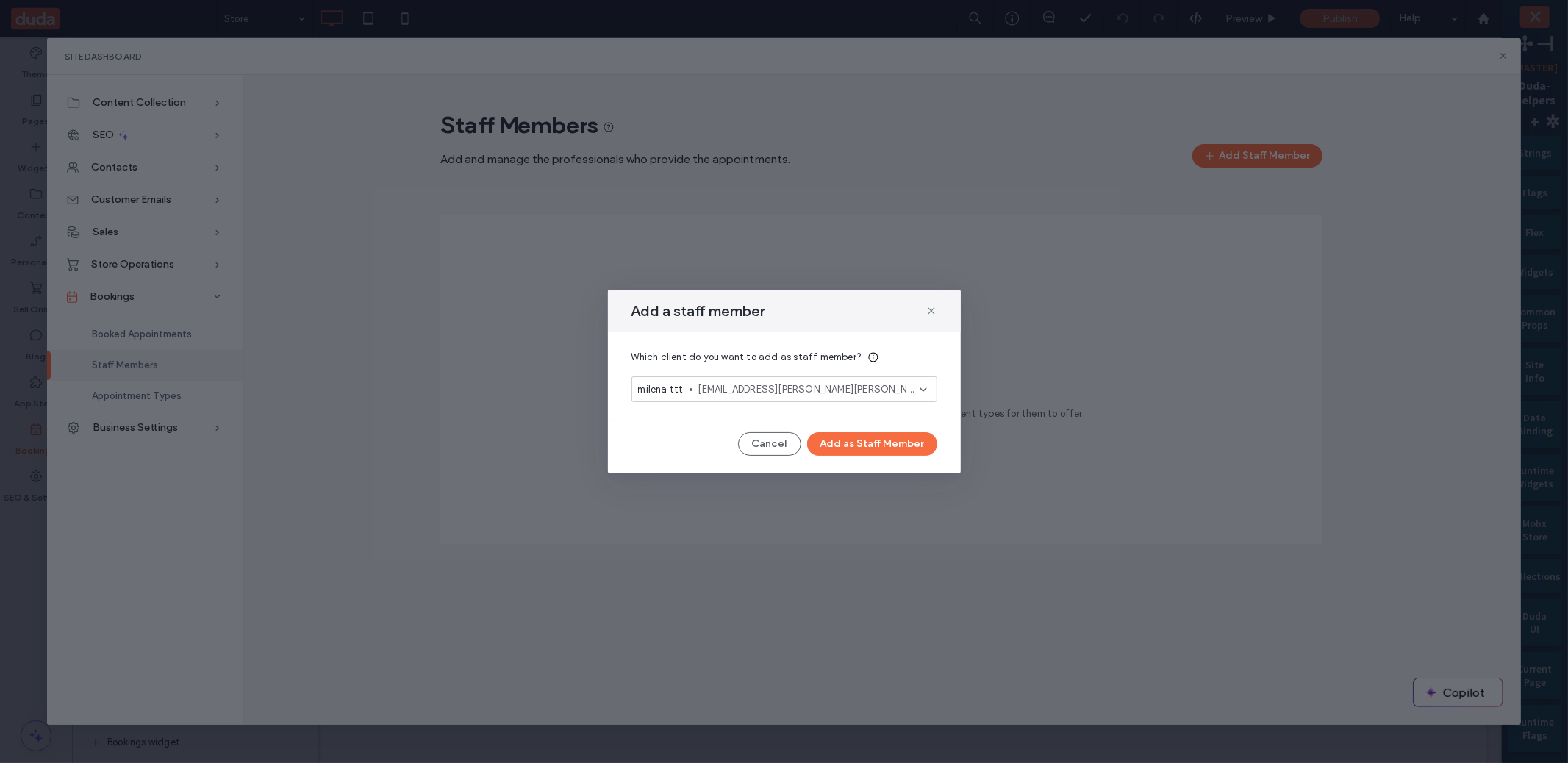
click at [771, 388] on span "[EMAIL_ADDRESS][PERSON_NAME][PERSON_NAME][DOMAIN_NAME]" at bounding box center [809, 389] width 221 height 15
click at [791, 410] on span "[EMAIL_ADDRESS][PERSON_NAME][PERSON_NAME][DOMAIN_NAME]" at bounding box center [812, 415] width 227 height 15
click at [883, 443] on button "Add as Staff Member" at bounding box center [872, 443] width 130 height 24
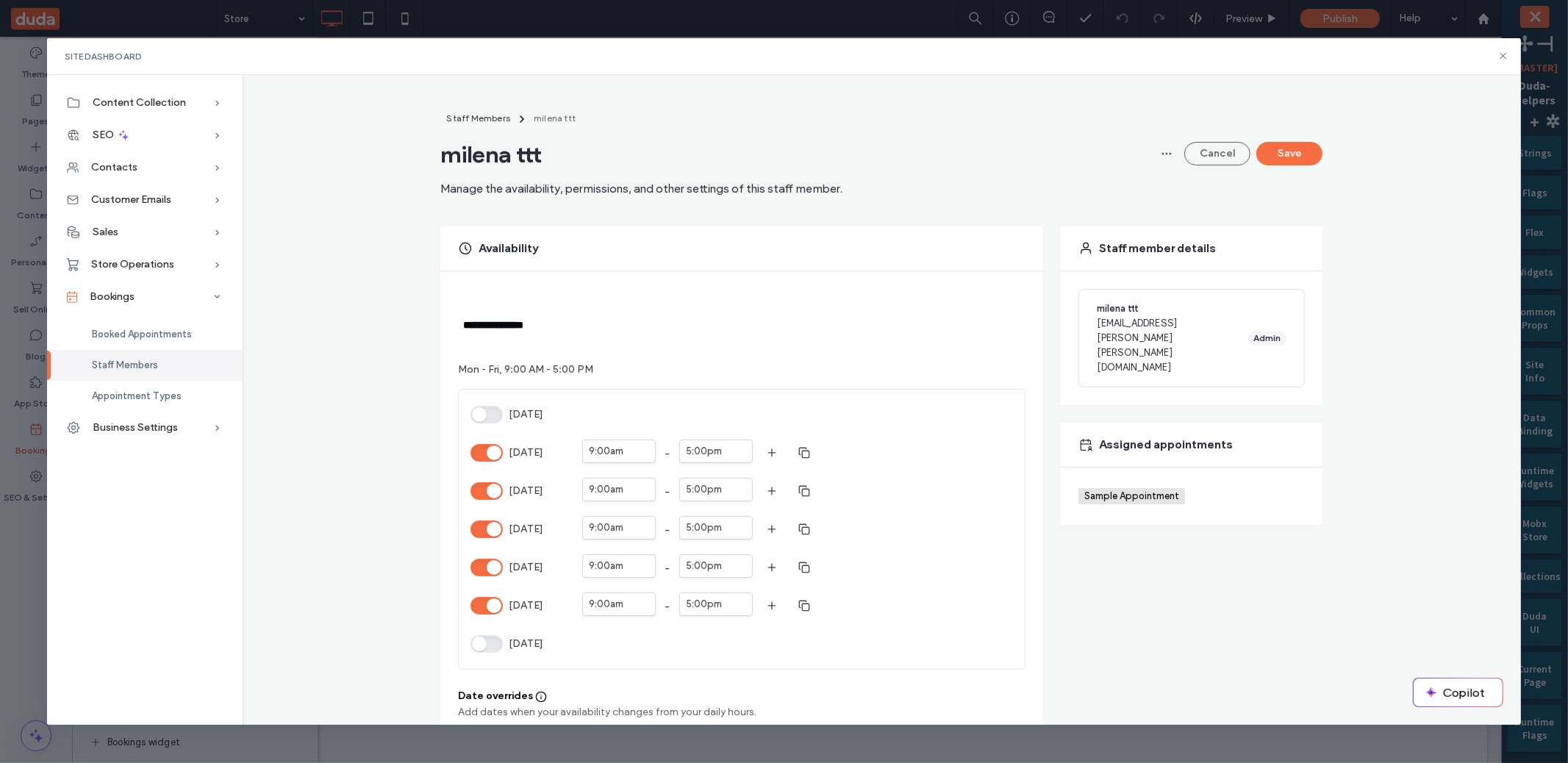
click at [492, 448] on button "[DATE]" at bounding box center [487, 452] width 32 height 17
click at [1302, 150] on button "Save" at bounding box center [1289, 153] width 66 height 24
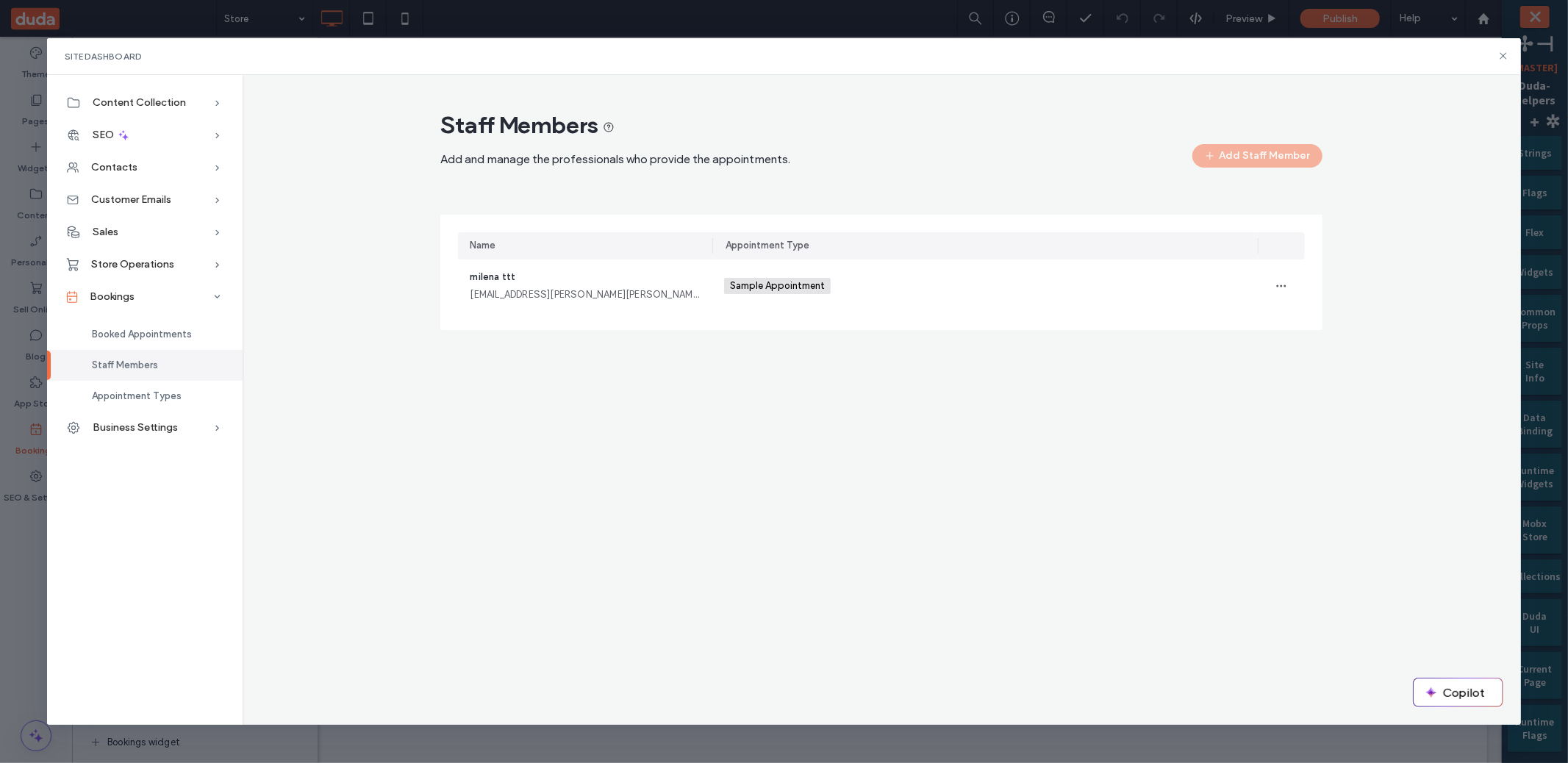
click at [759, 210] on div "Staff Members Add and manage the professionals who provide the appointments. Ad…" at bounding box center [881, 220] width 882 height 220
click at [561, 444] on div "Staff Members Add and manage the professionals who provide the appointments. Ad…" at bounding box center [882, 400] width 1279 height 650
click at [167, 396] on span "Appointment Types" at bounding box center [136, 395] width 90 height 11
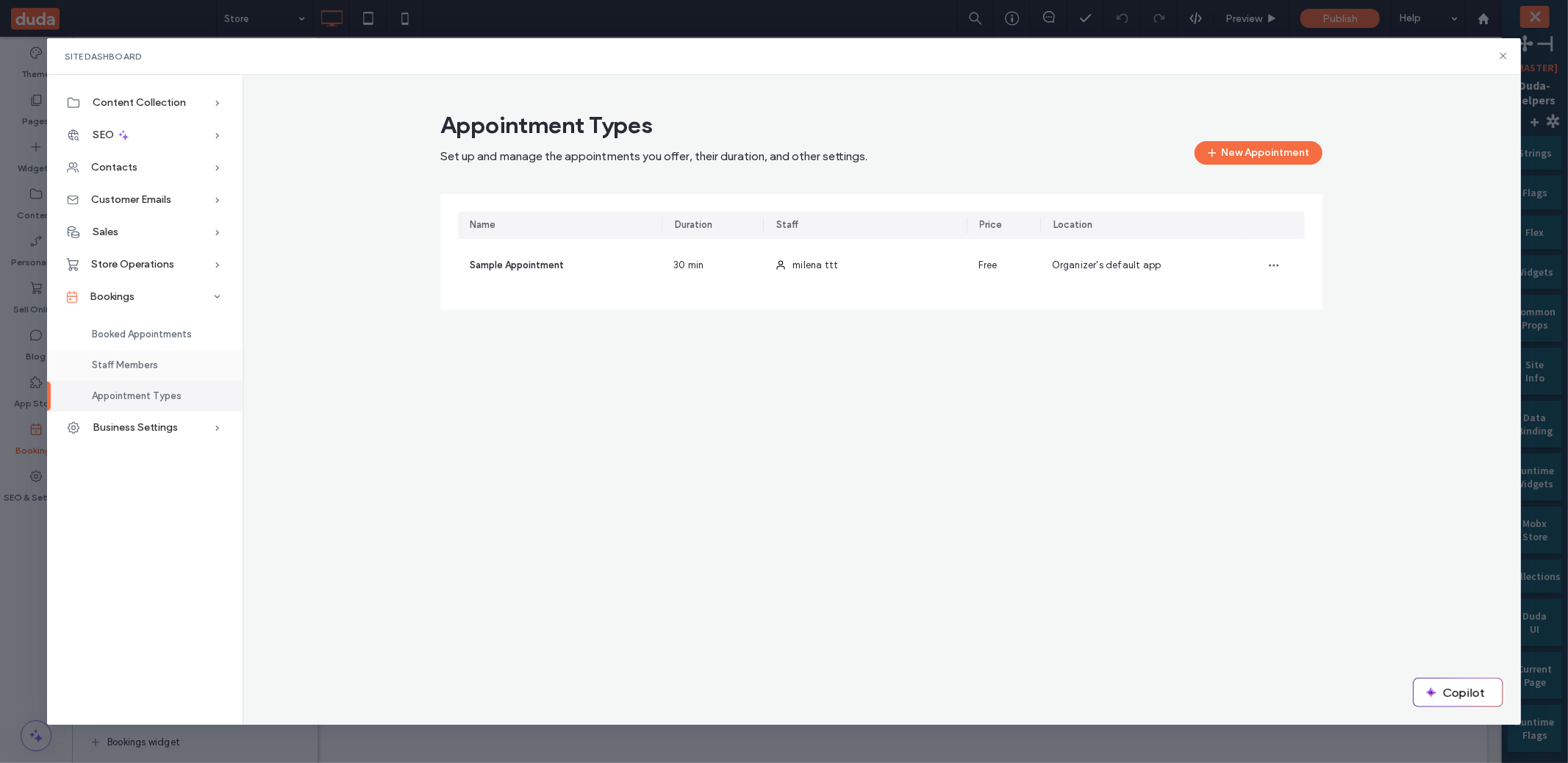
click at [172, 362] on div "Staff Members" at bounding box center [145, 365] width 196 height 31
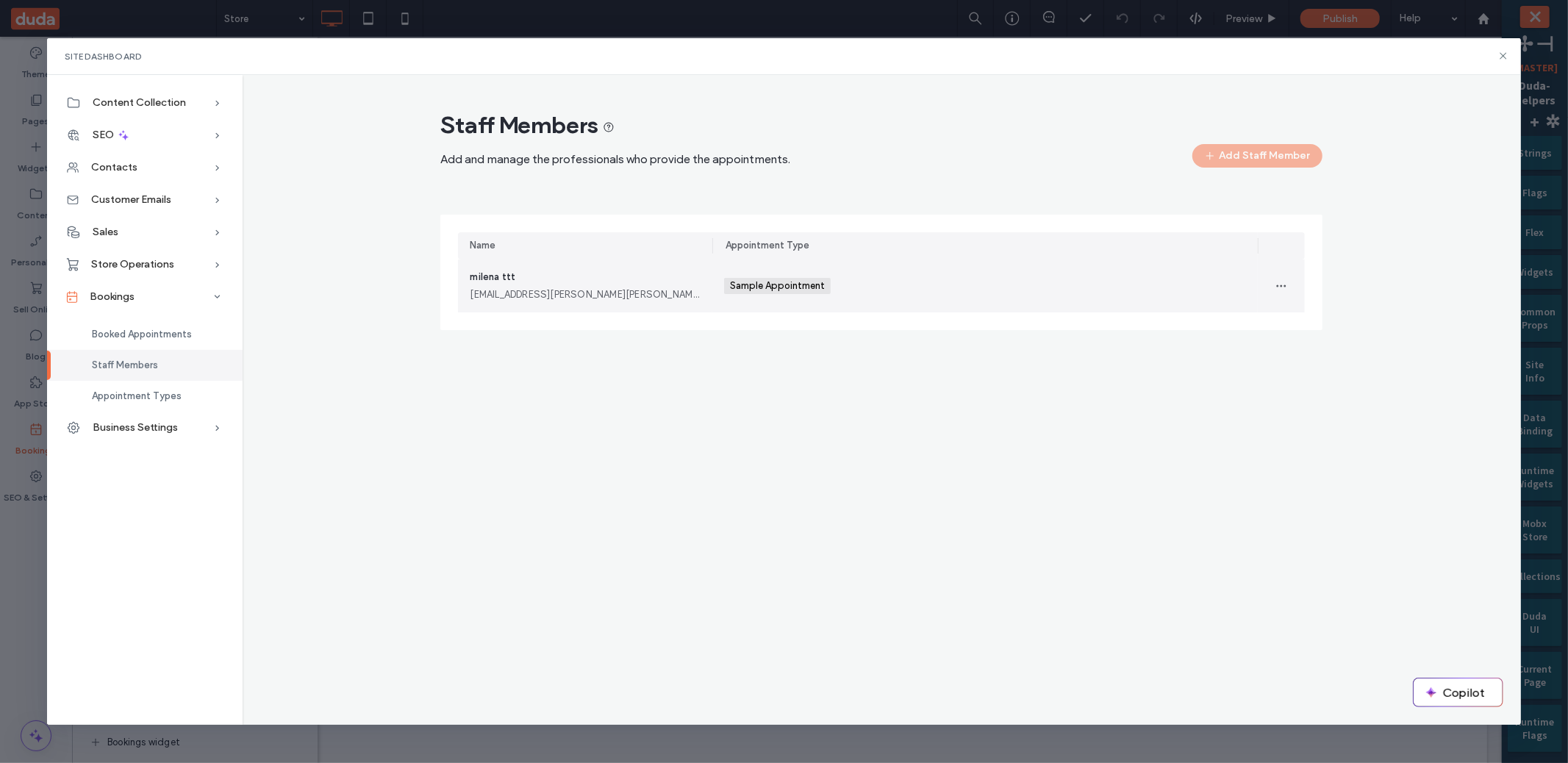
click at [619, 280] on div "milena ttt milena.matatov@duda.co" at bounding box center [585, 285] width 231 height 32
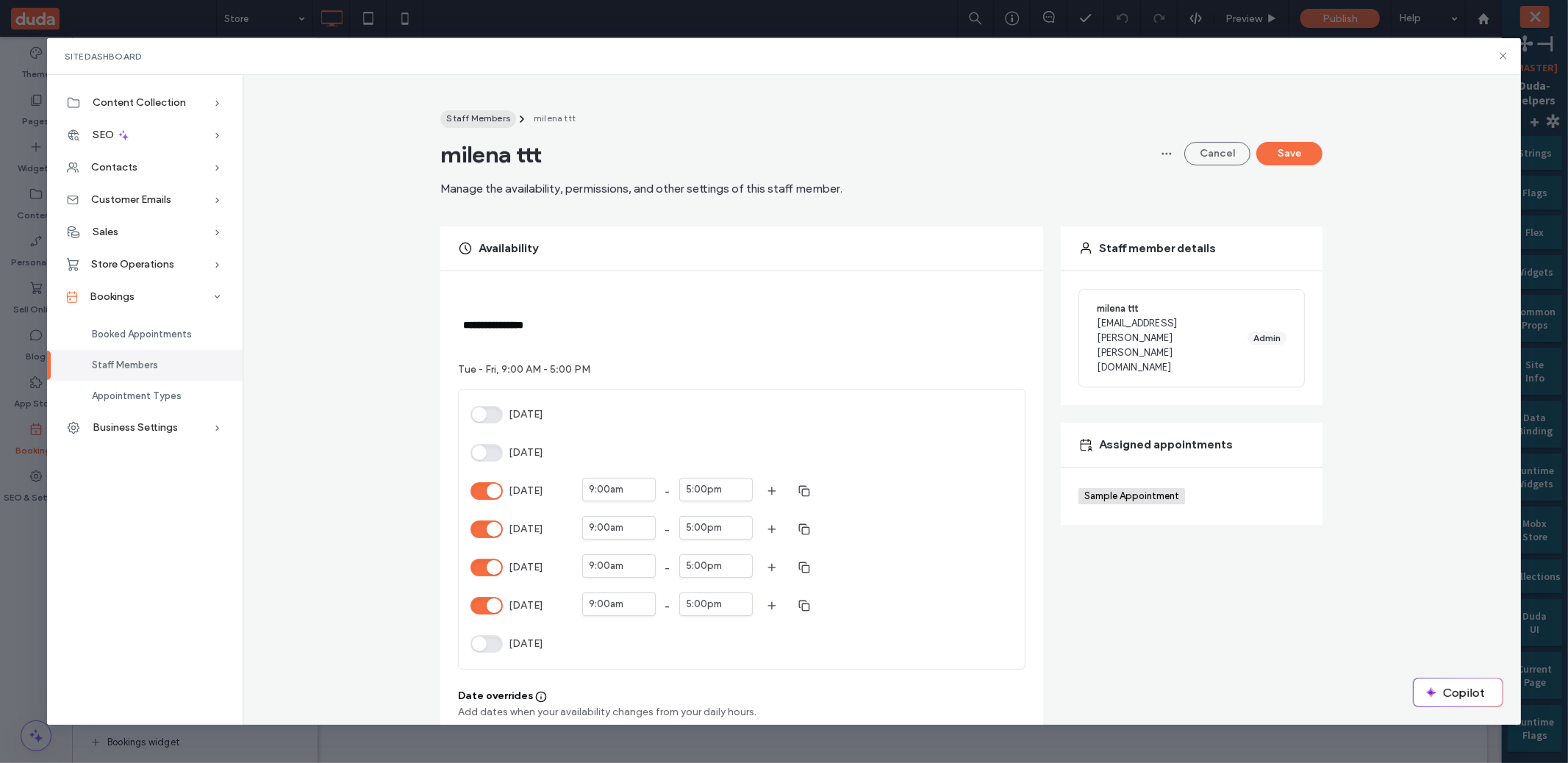
click at [476, 124] on button "Staff Members" at bounding box center [478, 119] width 76 height 17
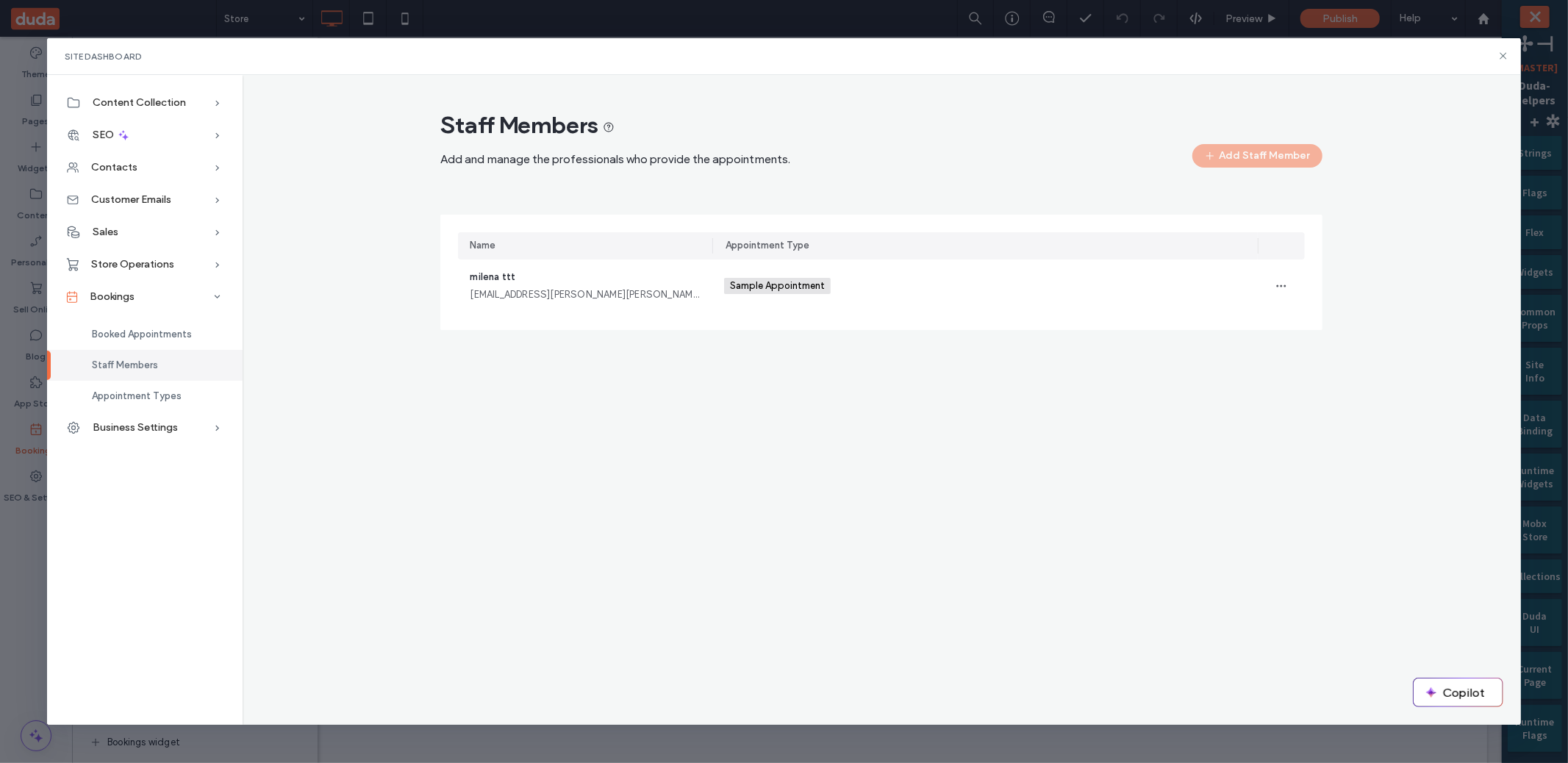
click at [421, 524] on div "Staff Members Add and manage the professionals who provide the appointments. Ad…" at bounding box center [882, 400] width 1279 height 650
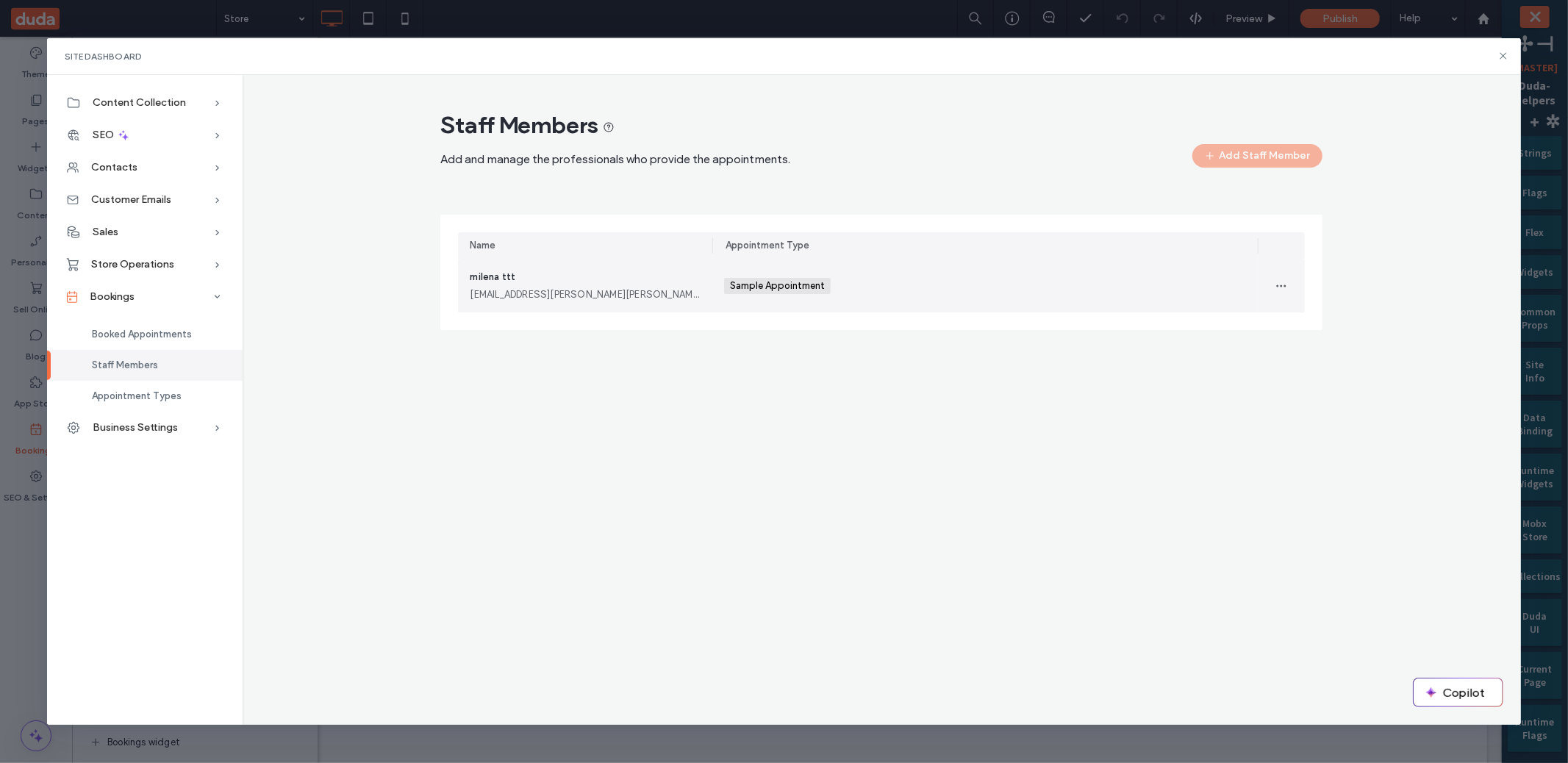
click at [633, 260] on div "milena ttt milena.matatov@duda.co" at bounding box center [584, 285] width 254 height 53
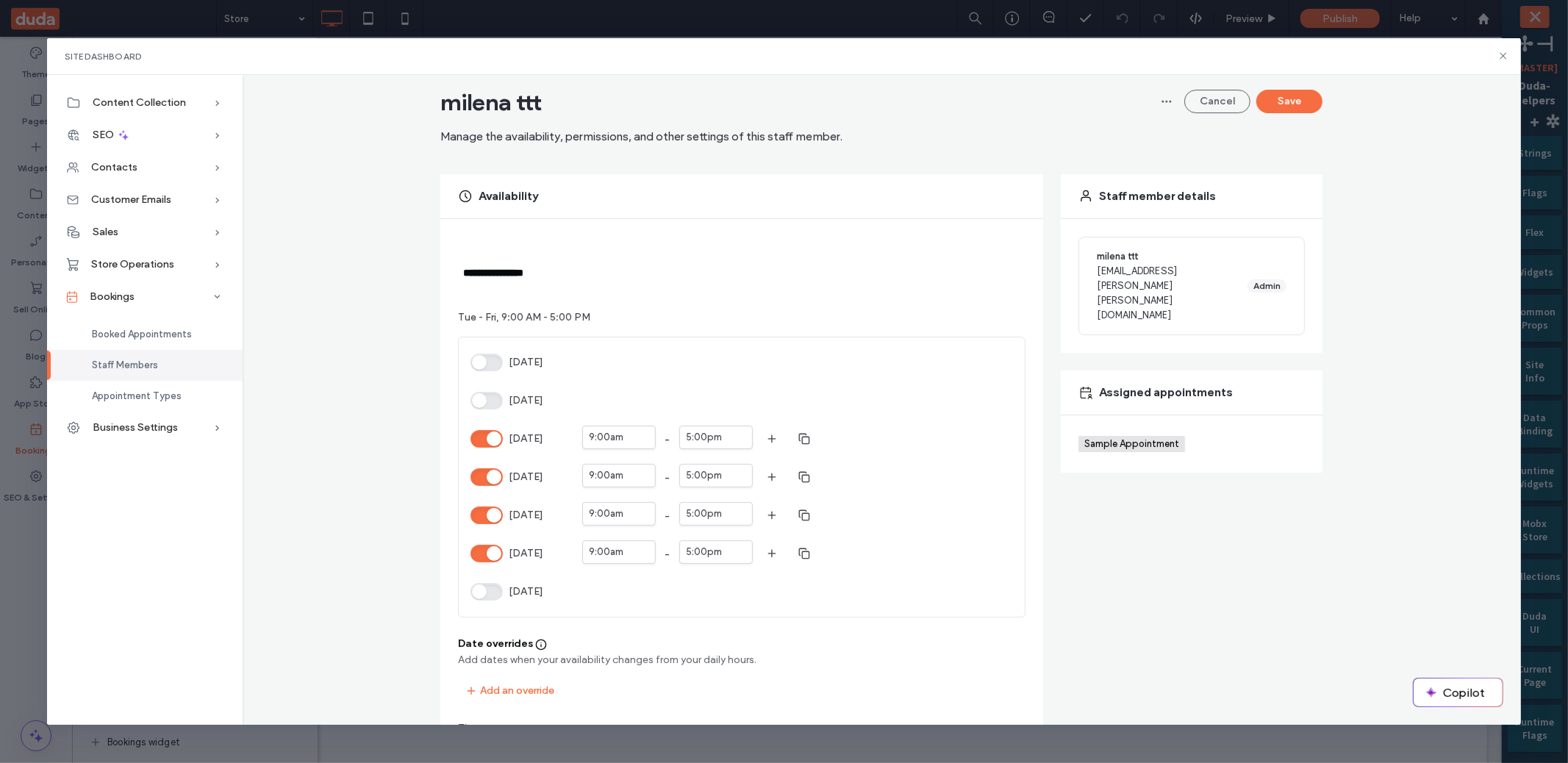
scroll to position [122, 0]
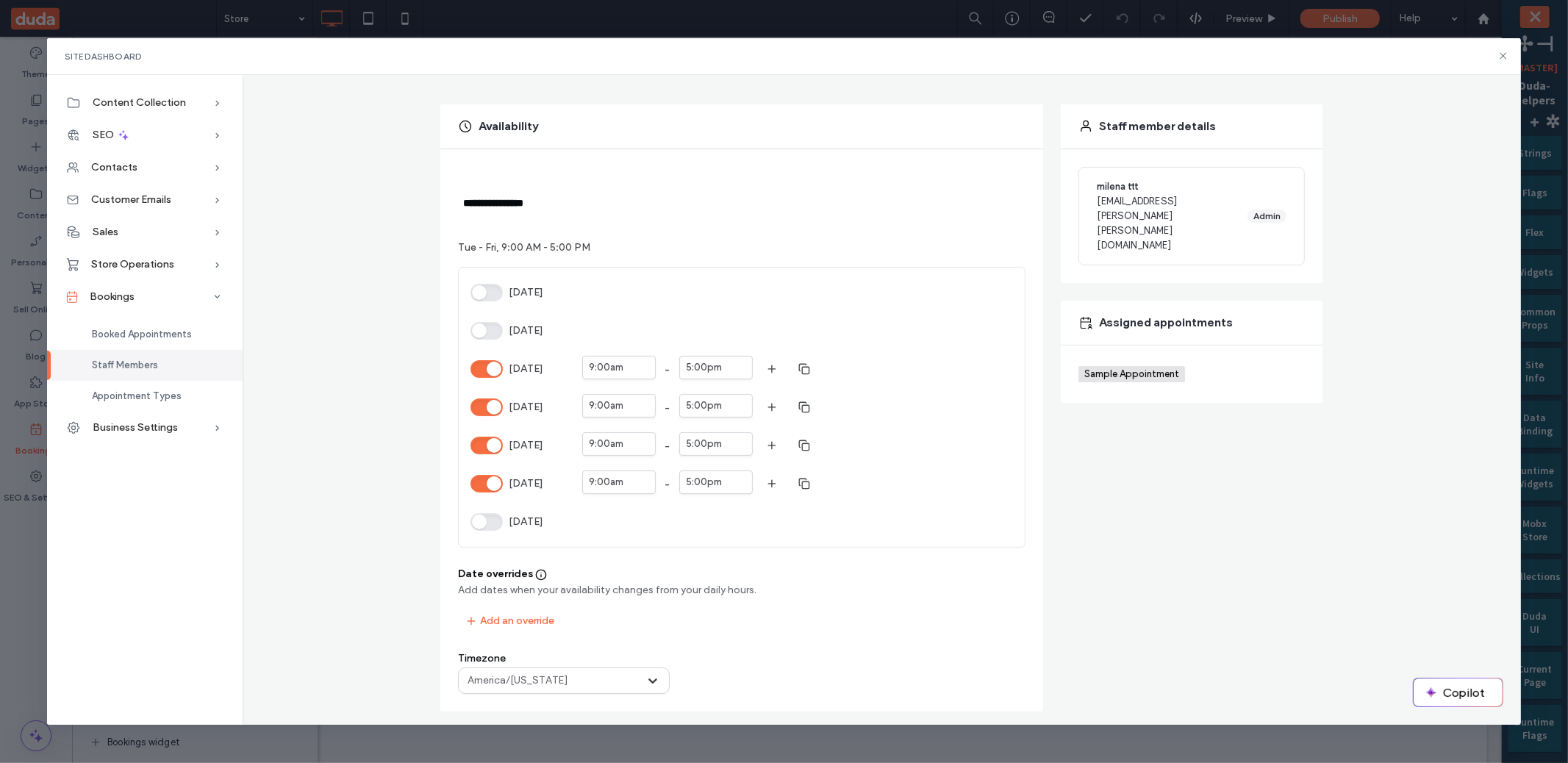
click at [473, 313] on div "Sunday Monday Tuesday 9:00am - 5:00pm Wednesday 9:00am - 5:00pm Thursday 9:00am…" at bounding box center [742, 407] width 566 height 279
click at [471, 322] on button "[DATE]" at bounding box center [487, 331] width 32 height 17
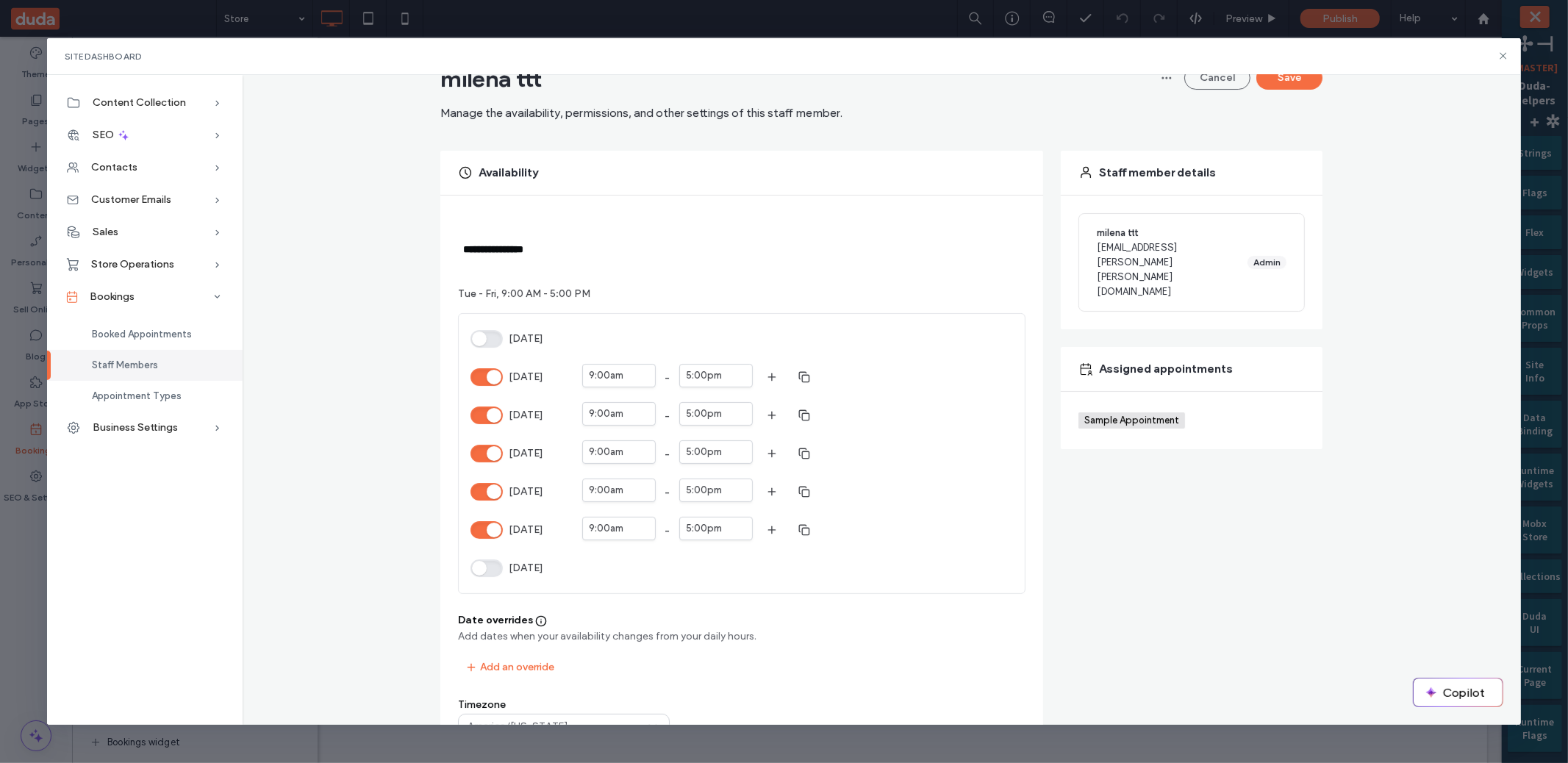
scroll to position [0, 0]
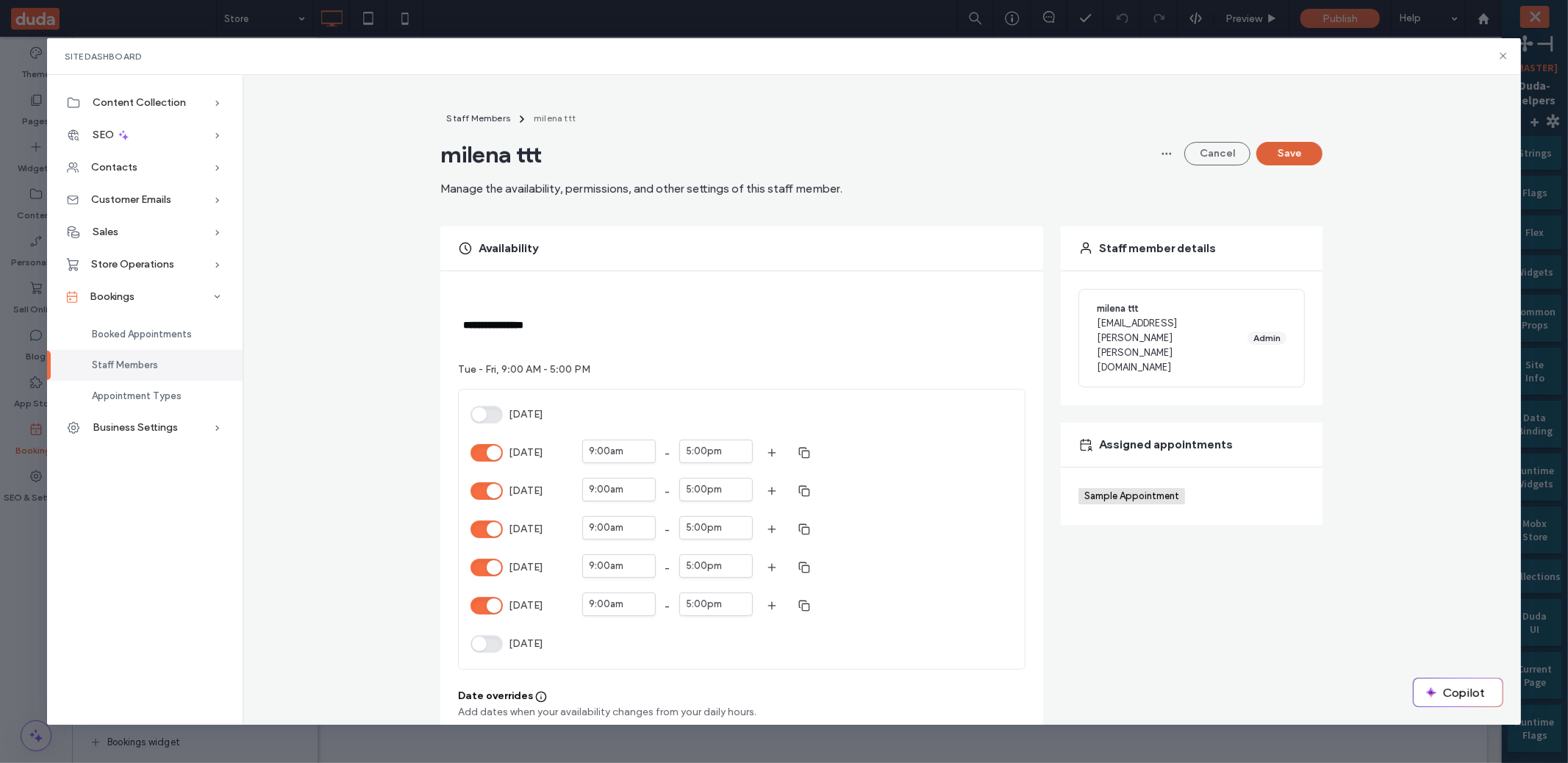
click at [1296, 155] on button "Save" at bounding box center [1289, 153] width 66 height 24
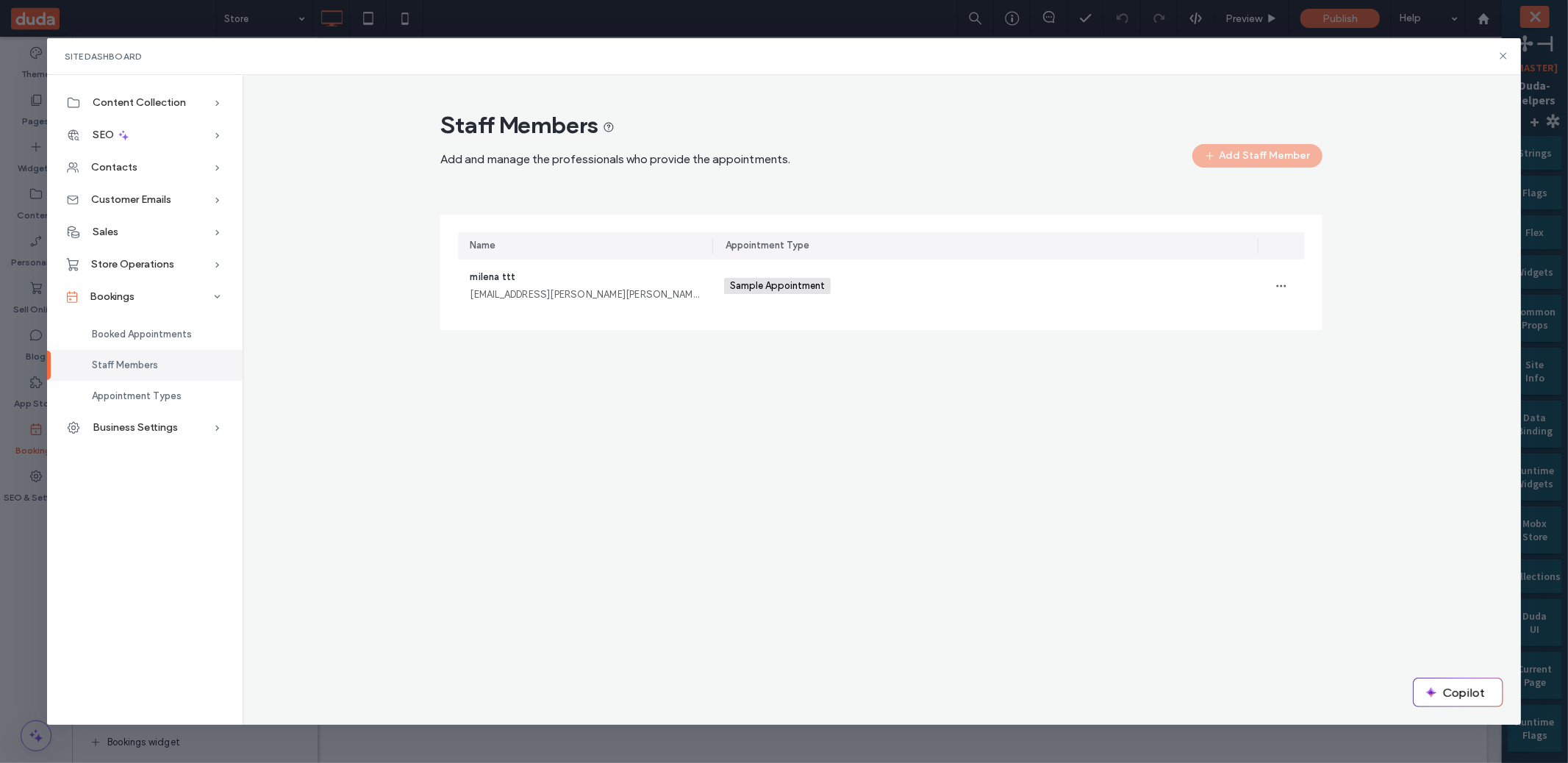
click at [1389, 215] on div "Staff Members Add and manage the professionals who provide the appointments. Ad…" at bounding box center [881, 227] width 1255 height 234
click at [1276, 164] on button "Add Staff Member" at bounding box center [1257, 155] width 130 height 24
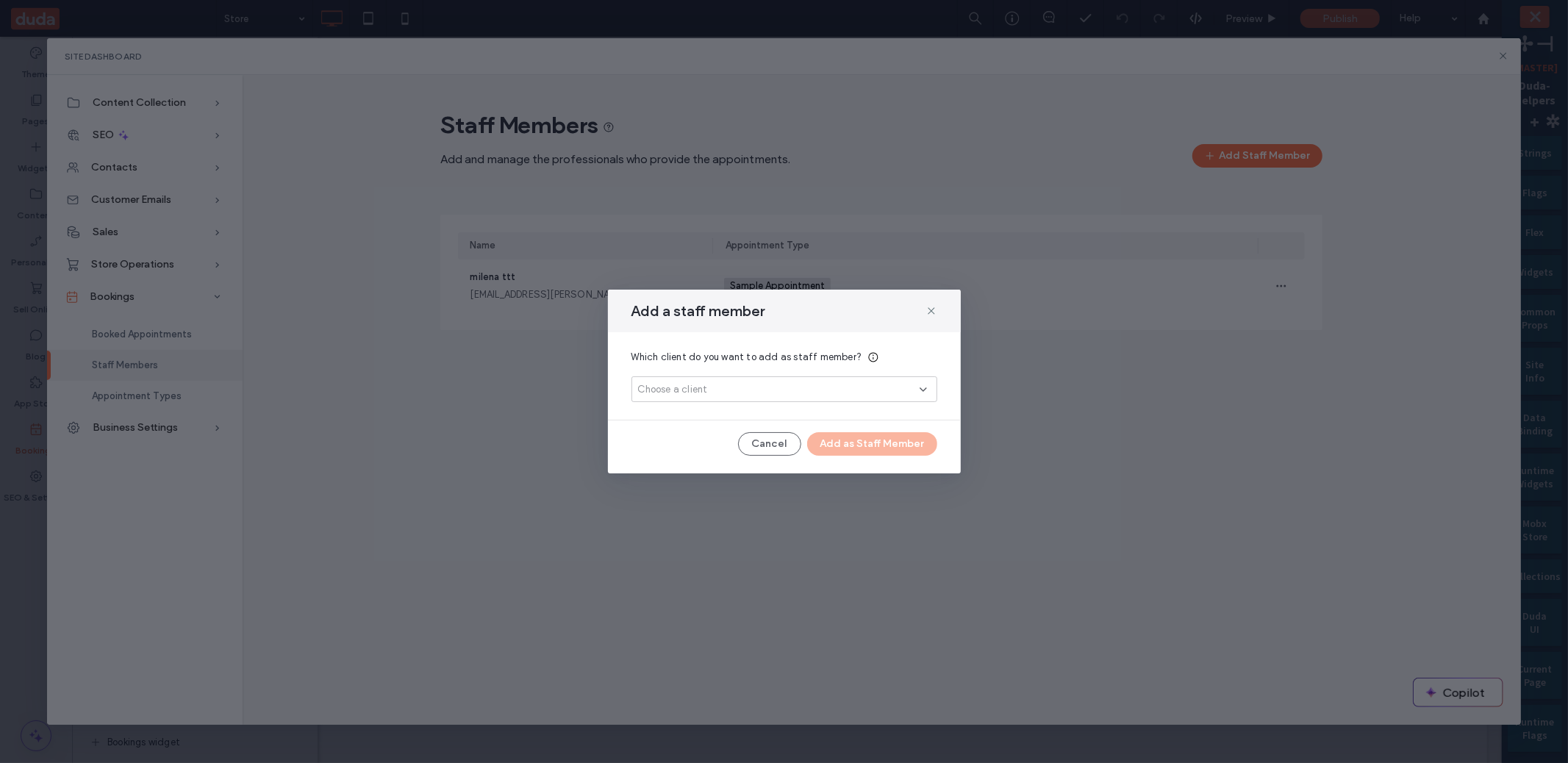
click at [939, 320] on div "Add a staff member" at bounding box center [784, 311] width 353 height 43
click at [928, 314] on icon at bounding box center [931, 310] width 11 height 11
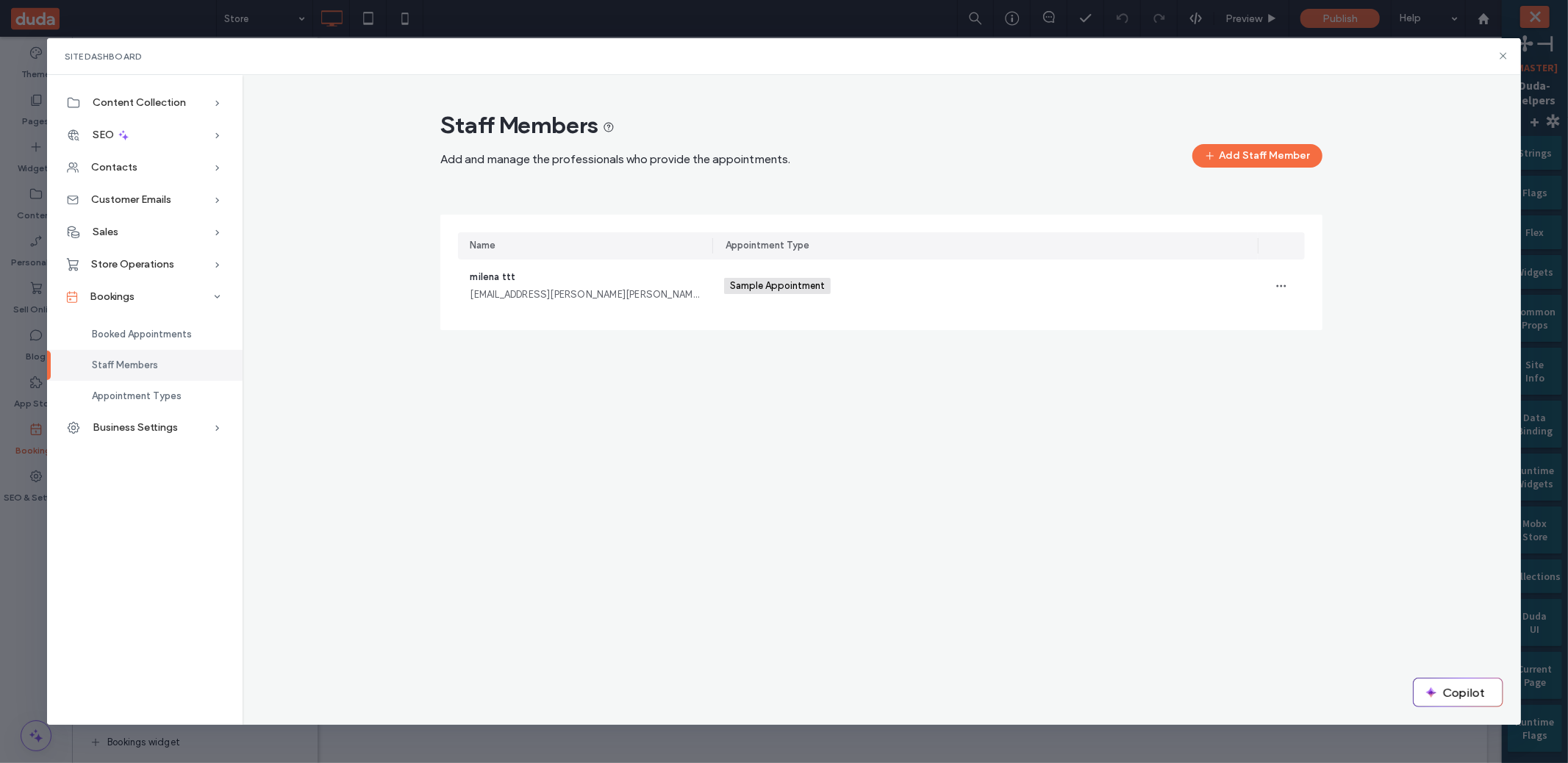
click at [1507, 49] on div "Site Dashboard" at bounding box center [784, 57] width 1474 height 37
click at [1505, 50] on icon at bounding box center [1502, 55] width 11 height 11
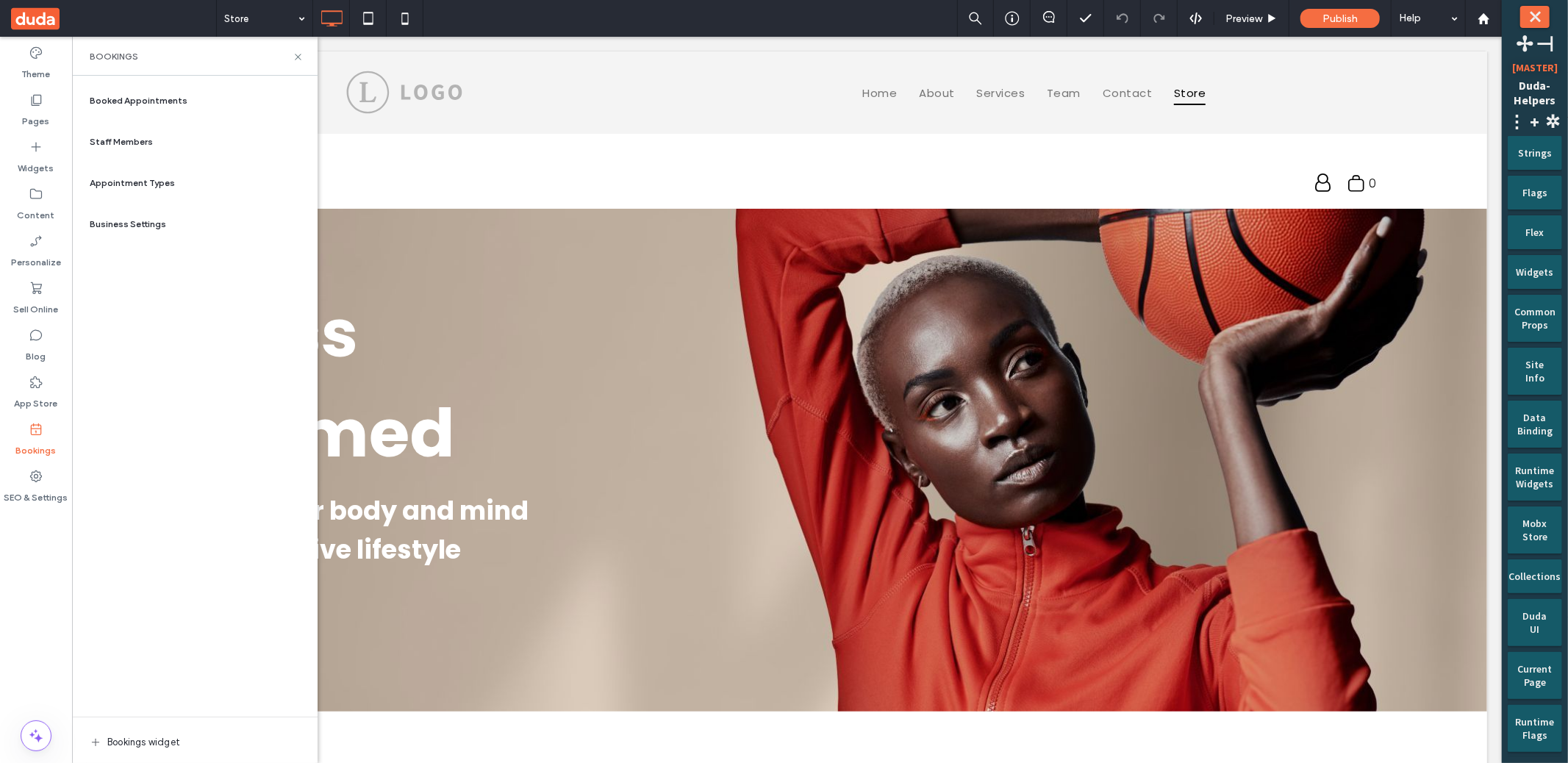
click at [1503, 54] on div "⤬ [PERSON_NAME]-Helpers [MASTER] ✢ ⊣ ⋮ Admin Site Admin Collections Store Admin…" at bounding box center [1535, 382] width 66 height 763
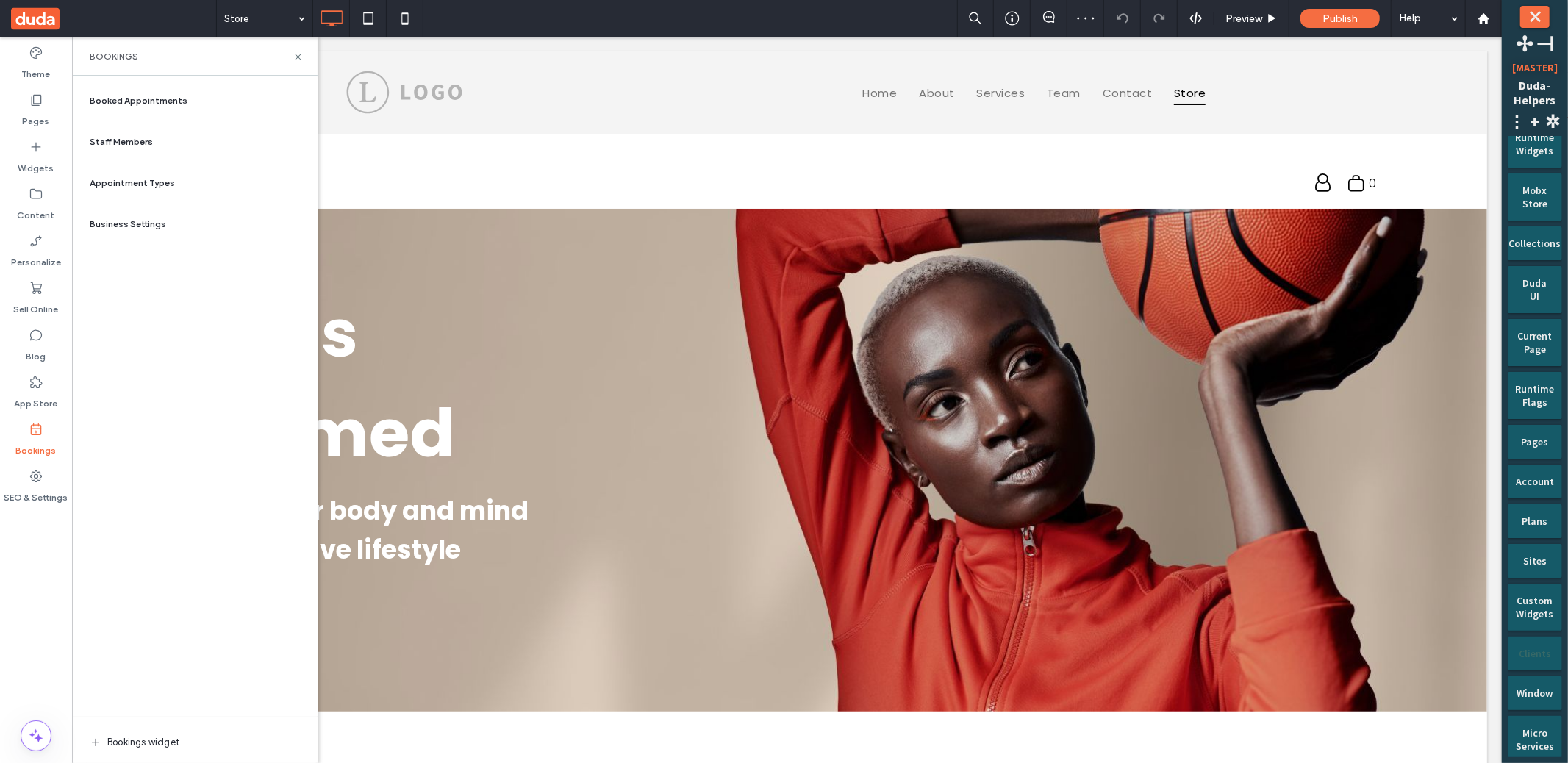
click at [1537, 640] on div "Clients" at bounding box center [1535, 648] width 34 height 24
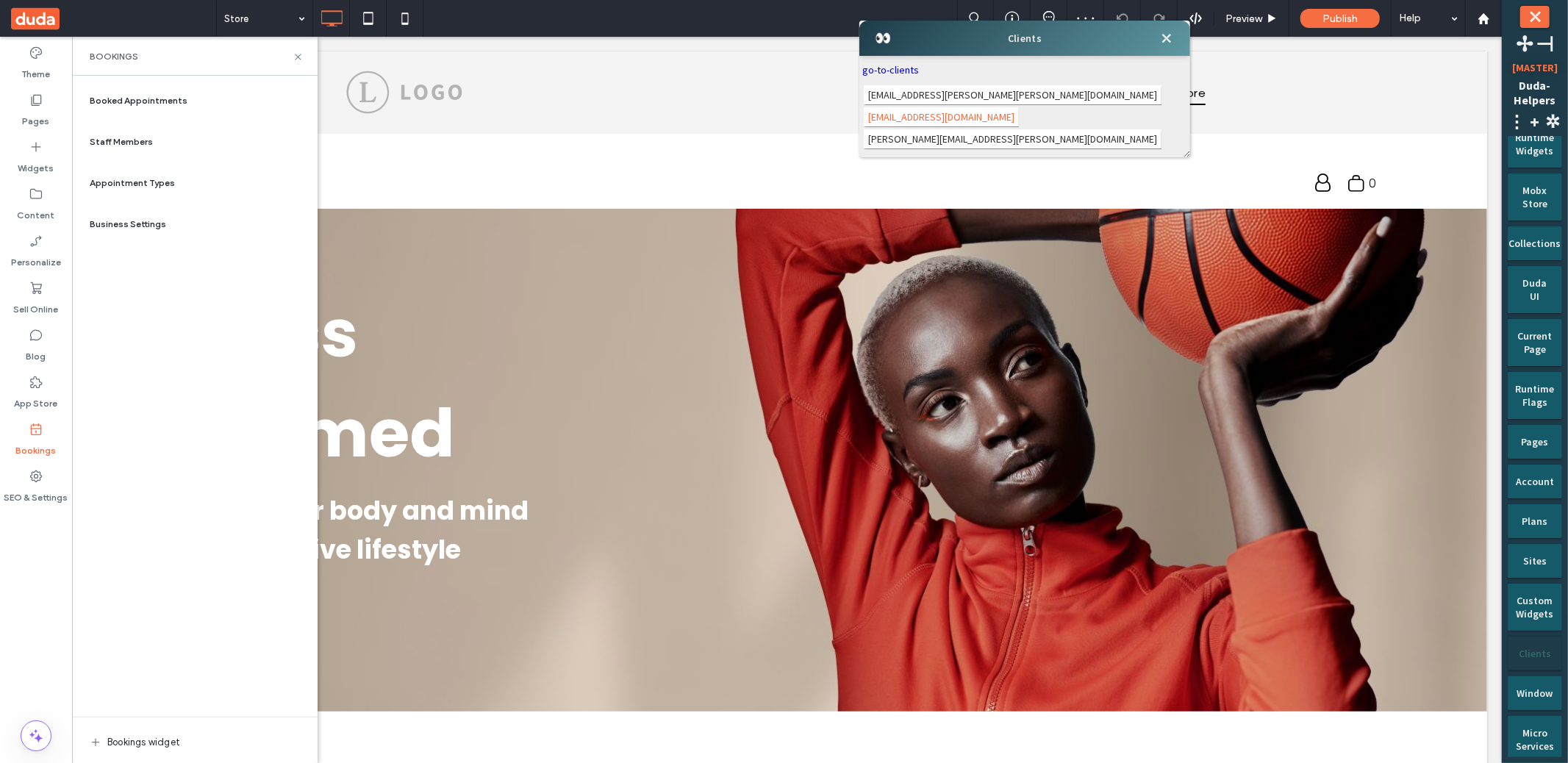
click at [1014, 107] on span "aa@cc.ss" at bounding box center [942, 117] width 155 height 19
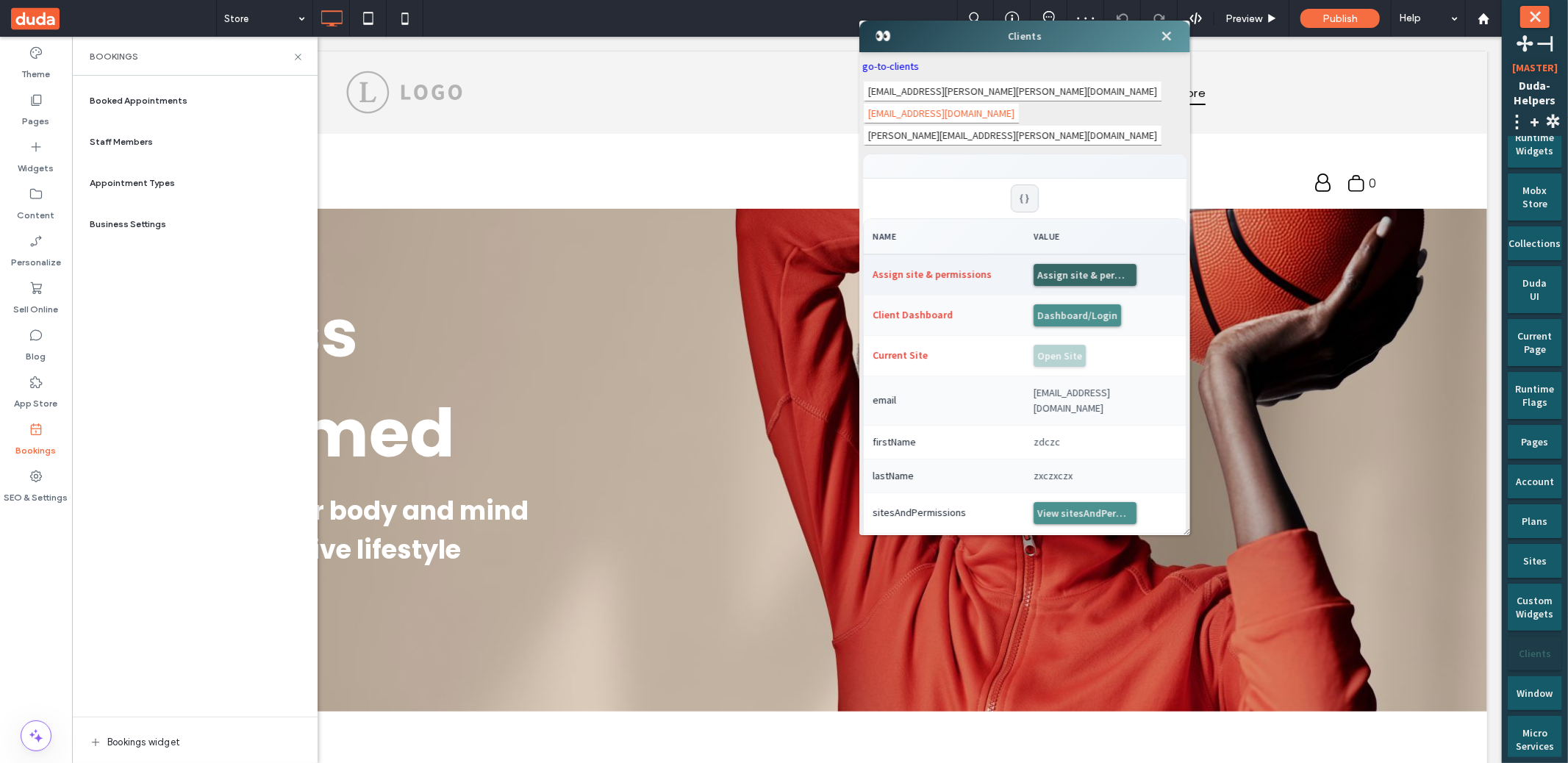
click at [1078, 264] on button "Assign site & permissions" at bounding box center [1085, 274] width 103 height 22
click at [1163, 45] on span "⤬" at bounding box center [1165, 36] width 25 height 25
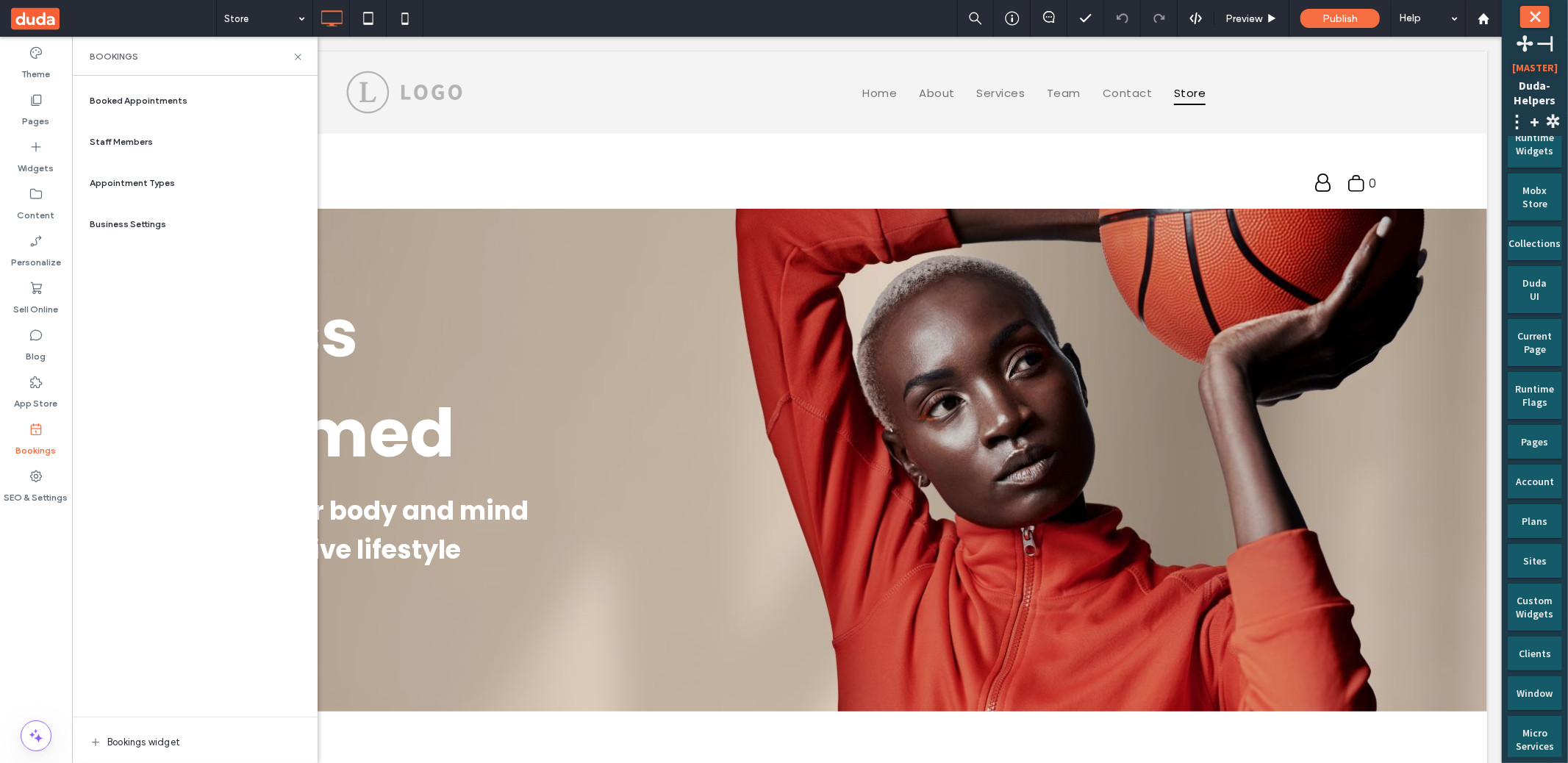
click at [147, 143] on span "Staff Members" at bounding box center [121, 141] width 63 height 13
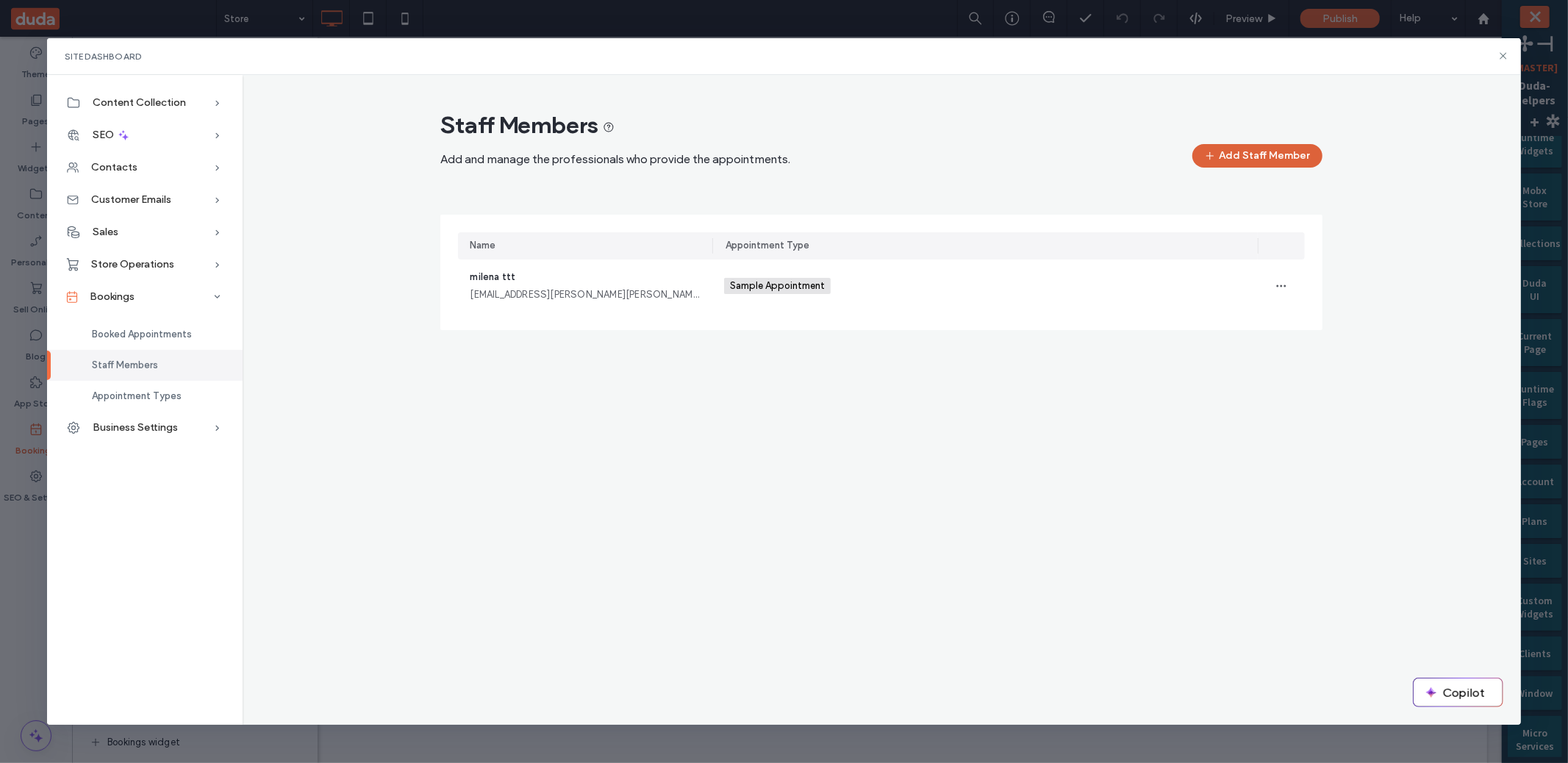
click at [1238, 145] on button "Add Staff Member" at bounding box center [1257, 155] width 130 height 24
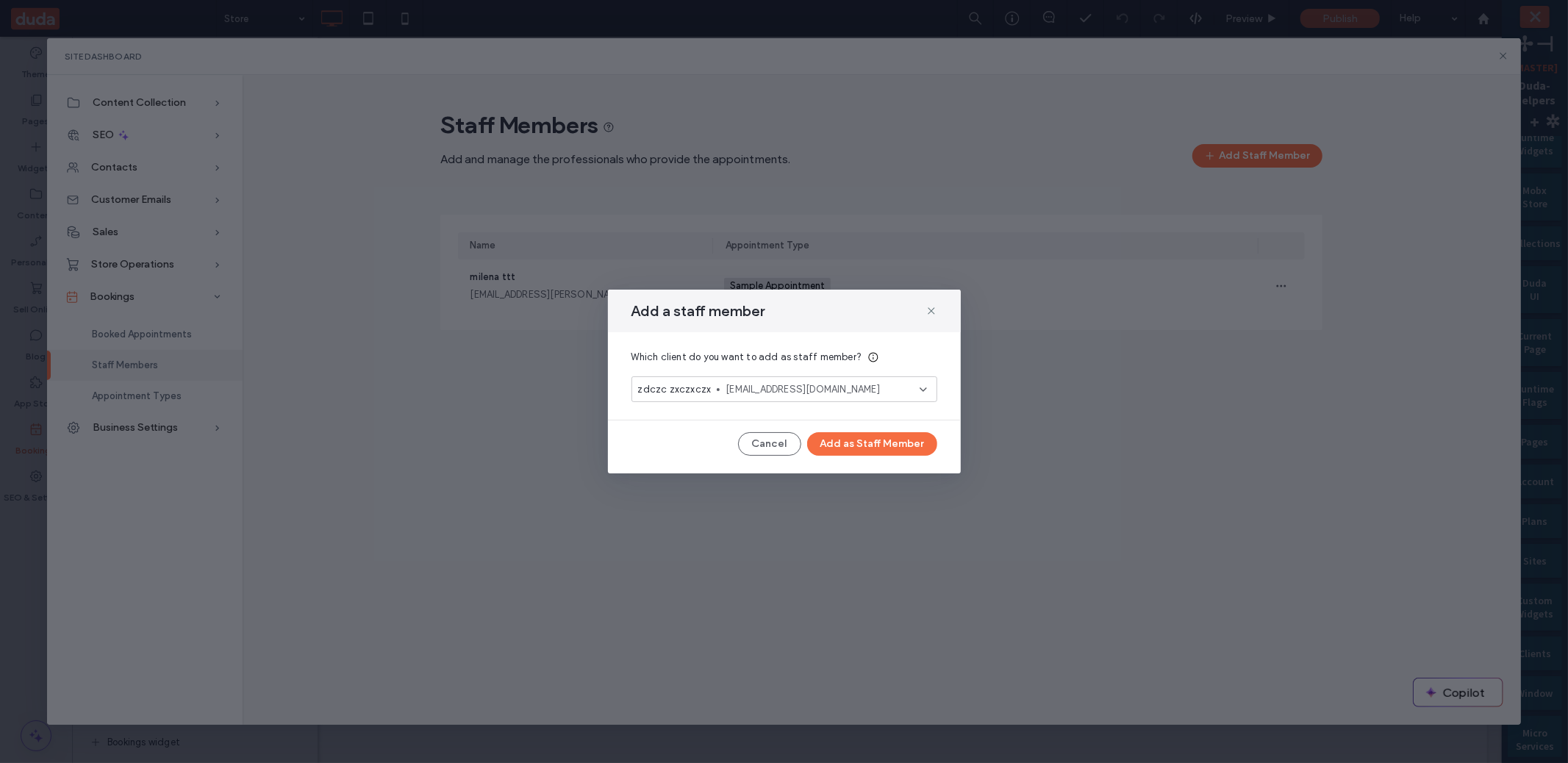
click at [768, 385] on span "aa@cc.ss" at bounding box center [822, 389] width 193 height 15
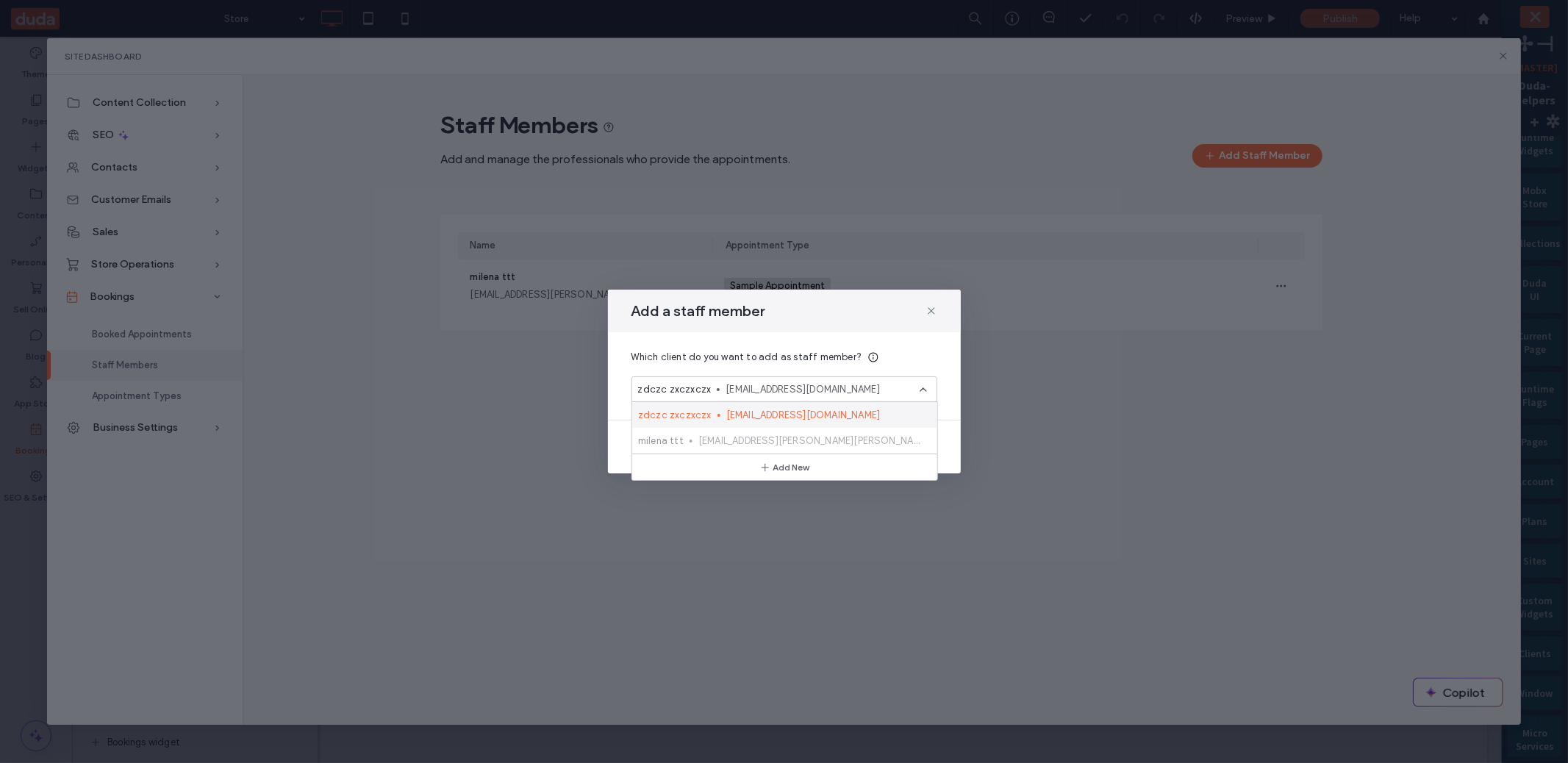
click at [840, 344] on div "Which client do you want to add as staff member? zdczc zxczxczx aa@cc.ss" at bounding box center [784, 375] width 353 height 87
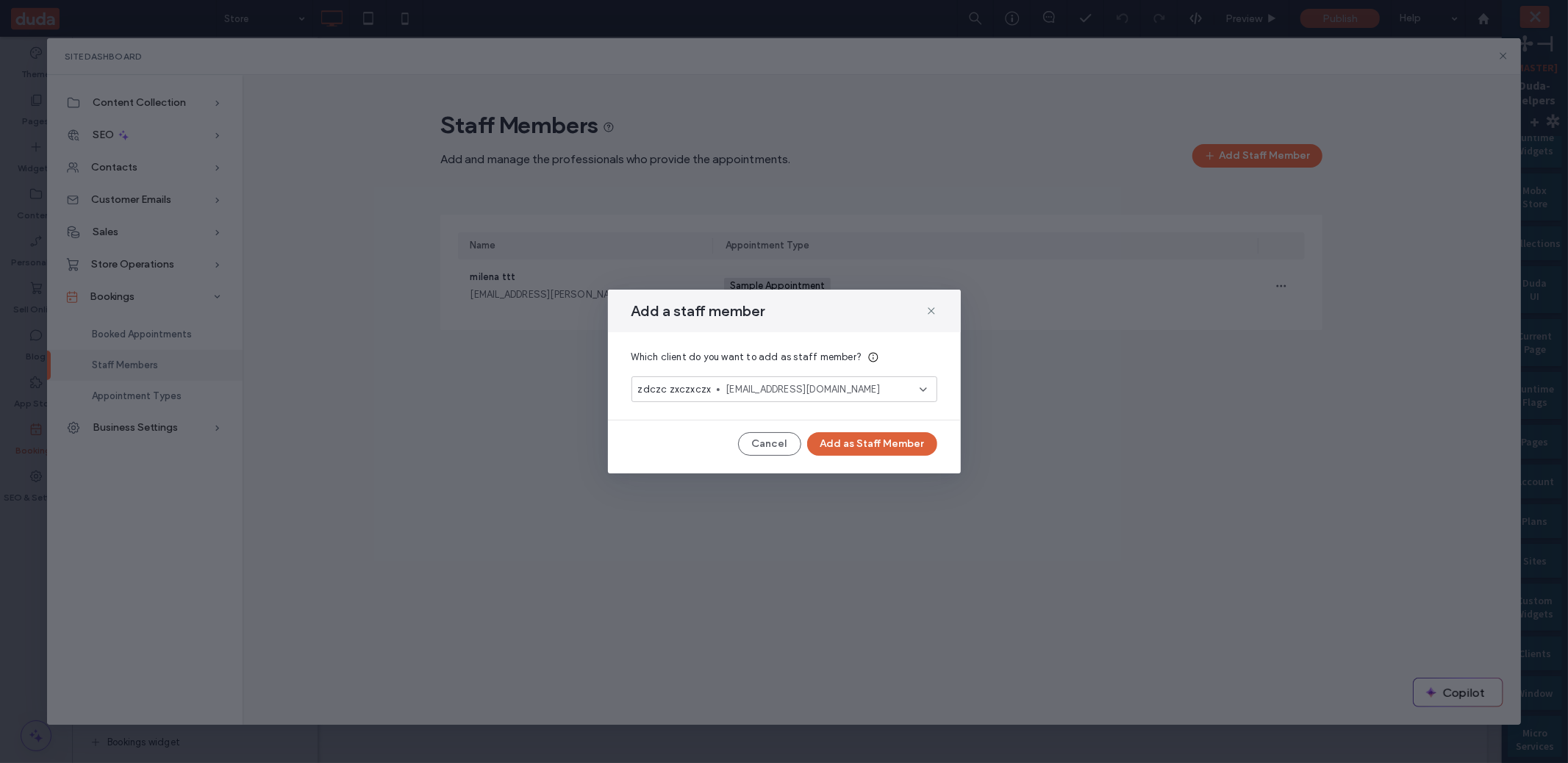
click at [888, 443] on button "Add as Staff Member" at bounding box center [872, 443] width 130 height 24
click at [744, 579] on div "Add a staff member Which client do you want to add as staff member? zdczc zxczx…" at bounding box center [784, 382] width 1568 height 763
click at [923, 312] on div "Add a staff member" at bounding box center [784, 311] width 353 height 43
click at [934, 312] on icon at bounding box center [931, 310] width 11 height 11
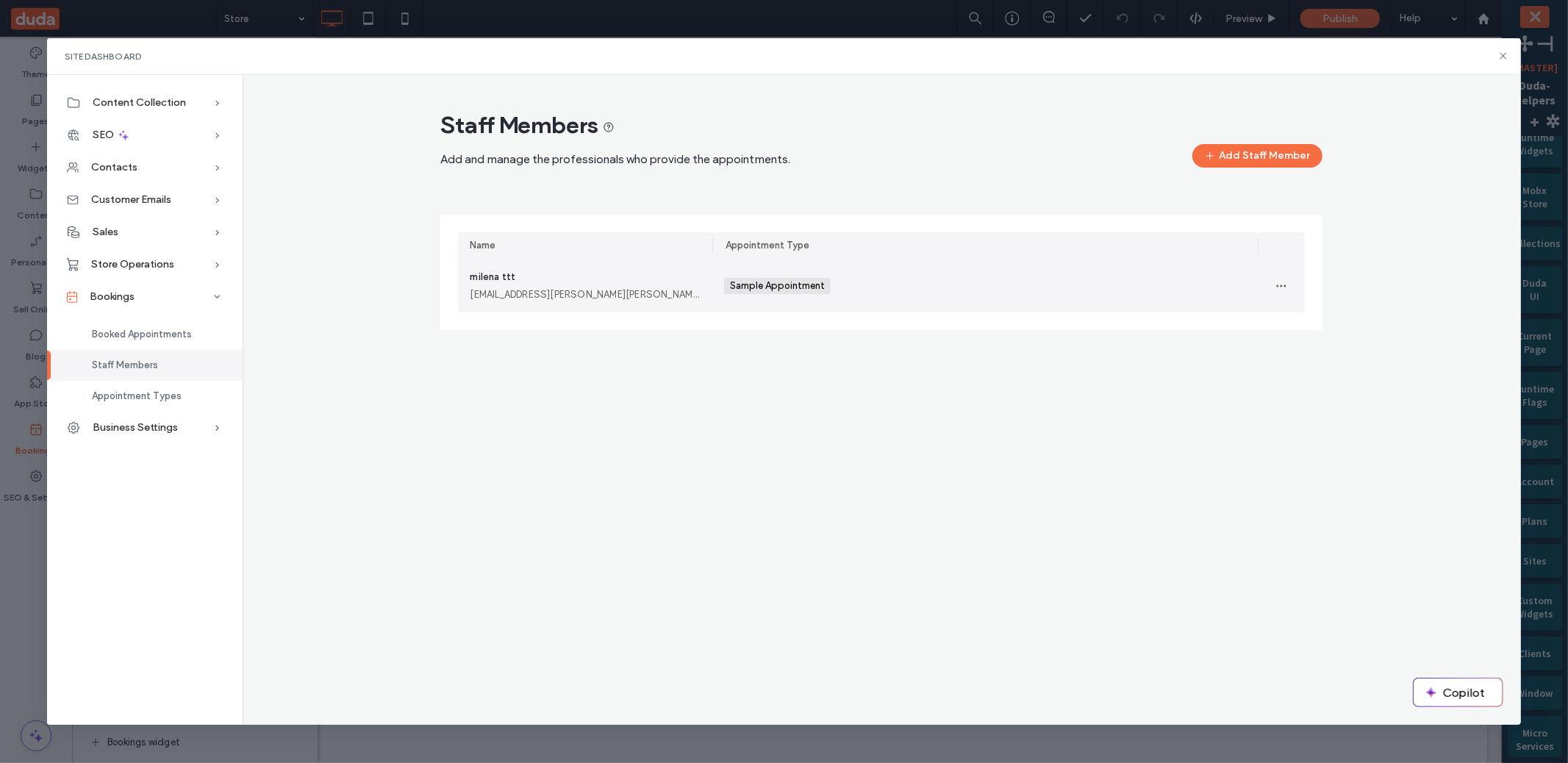
click at [610, 285] on div "milena ttt [EMAIL_ADDRESS][PERSON_NAME][PERSON_NAME][DOMAIN_NAME]" at bounding box center [585, 285] width 231 height 32
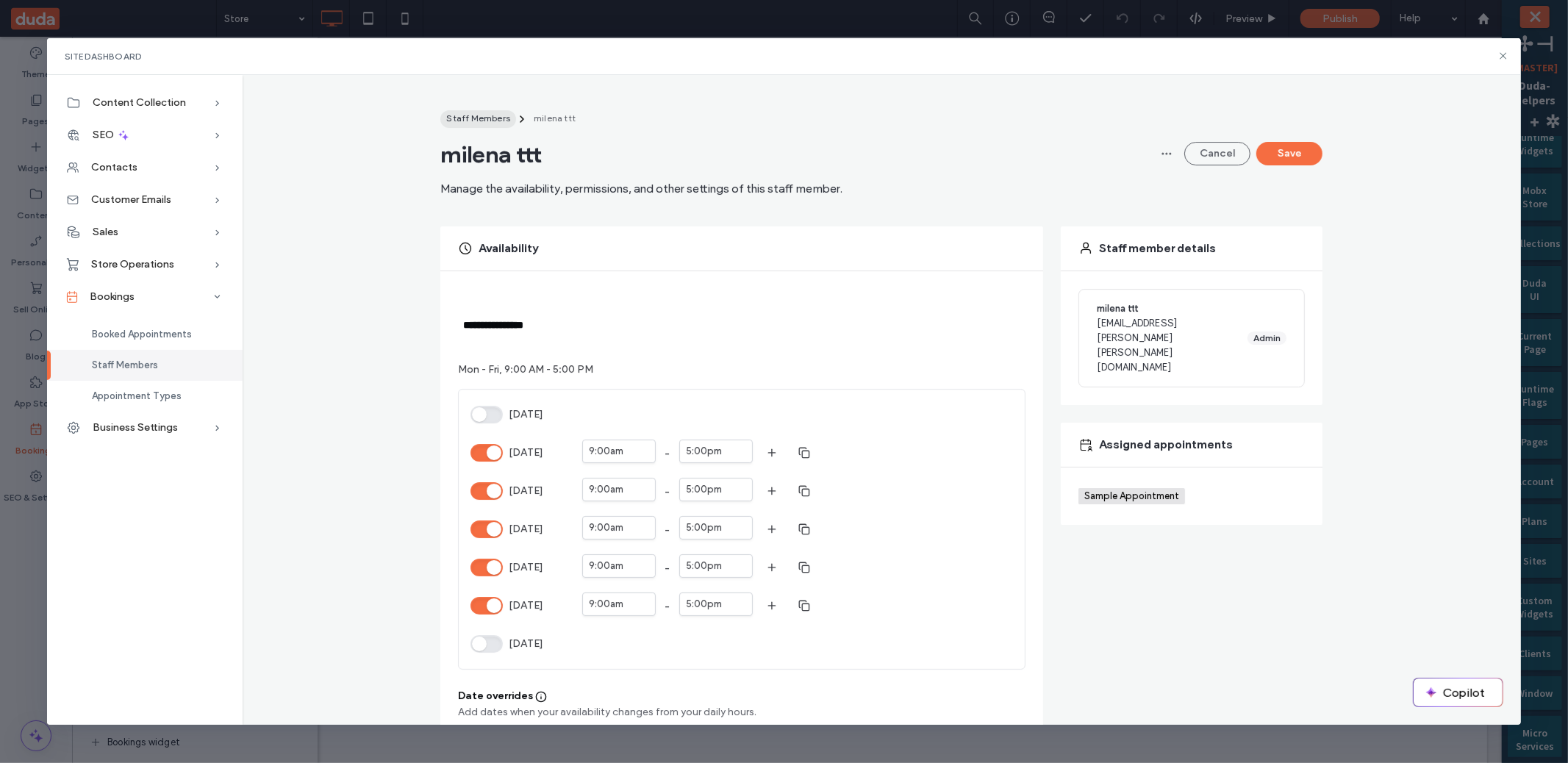
click at [472, 117] on span "Staff Members" at bounding box center [478, 118] width 64 height 11
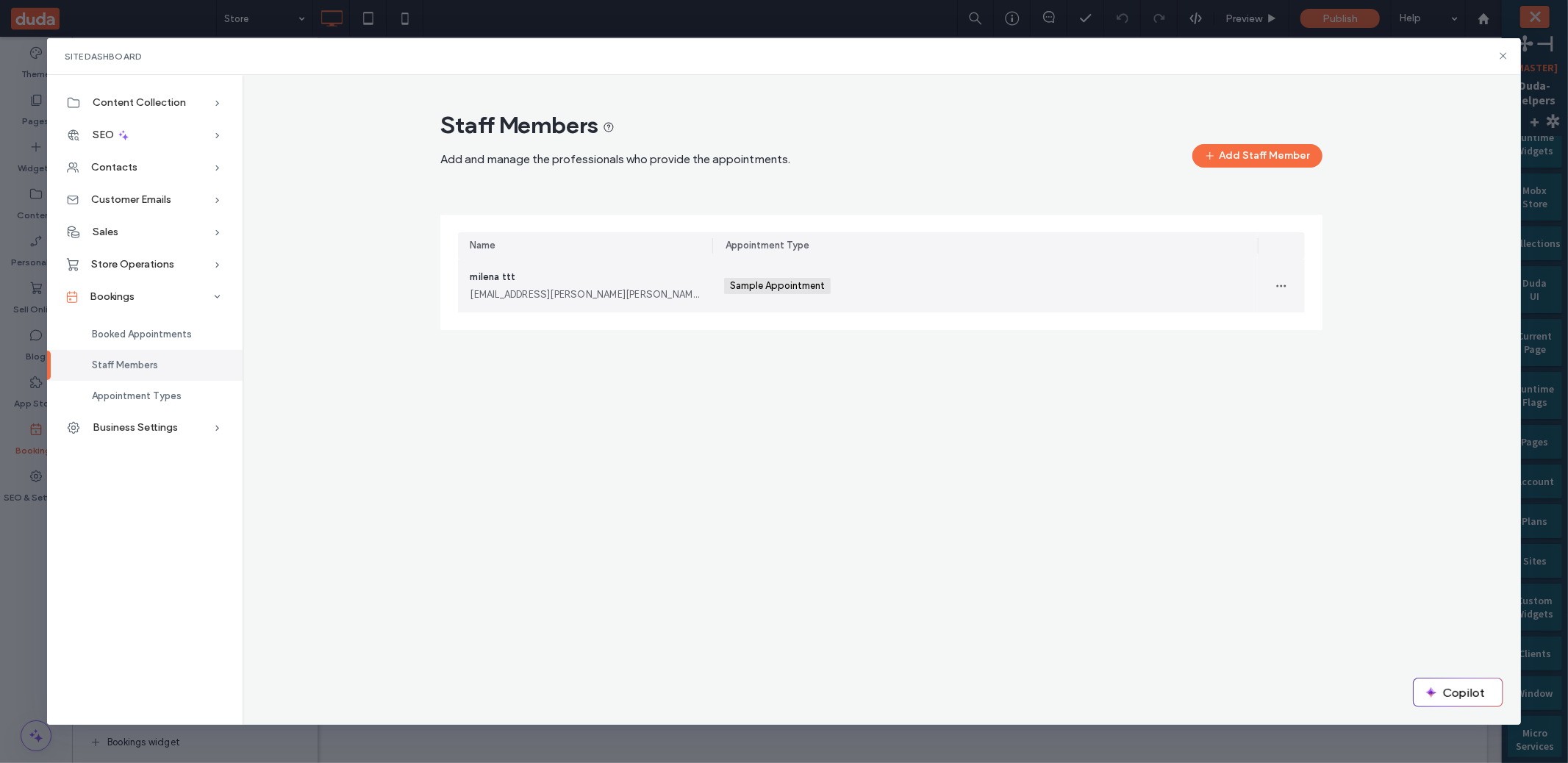
click at [653, 299] on div "[EMAIL_ADDRESS][PERSON_NAME][PERSON_NAME][DOMAIN_NAME]" at bounding box center [585, 294] width 231 height 15
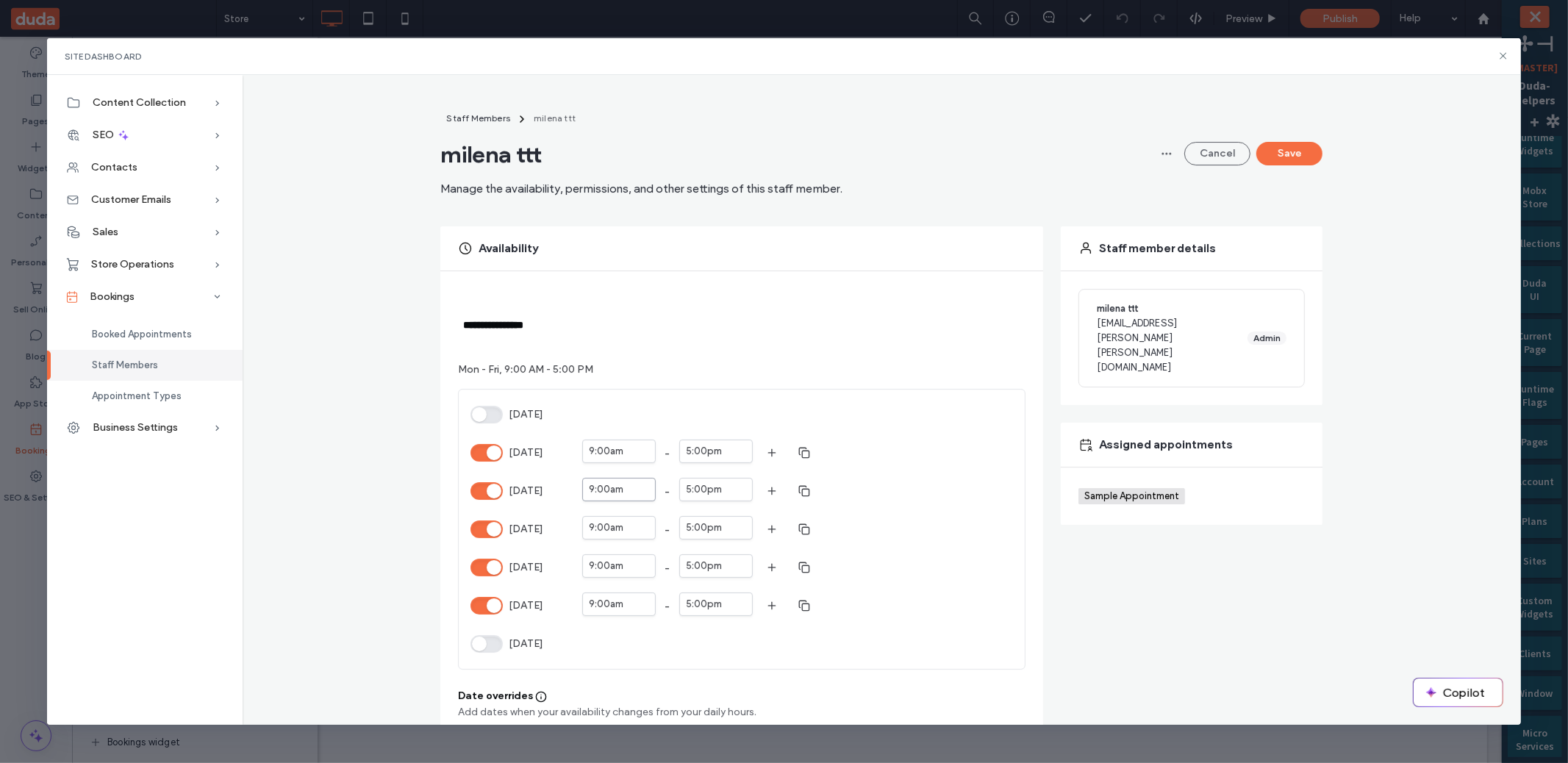
click at [589, 484] on div "9:00am" at bounding box center [606, 489] width 35 height 15
click at [617, 512] on div "6:45am" at bounding box center [619, 523] width 66 height 21
click at [1296, 151] on button "Save" at bounding box center [1289, 153] width 66 height 24
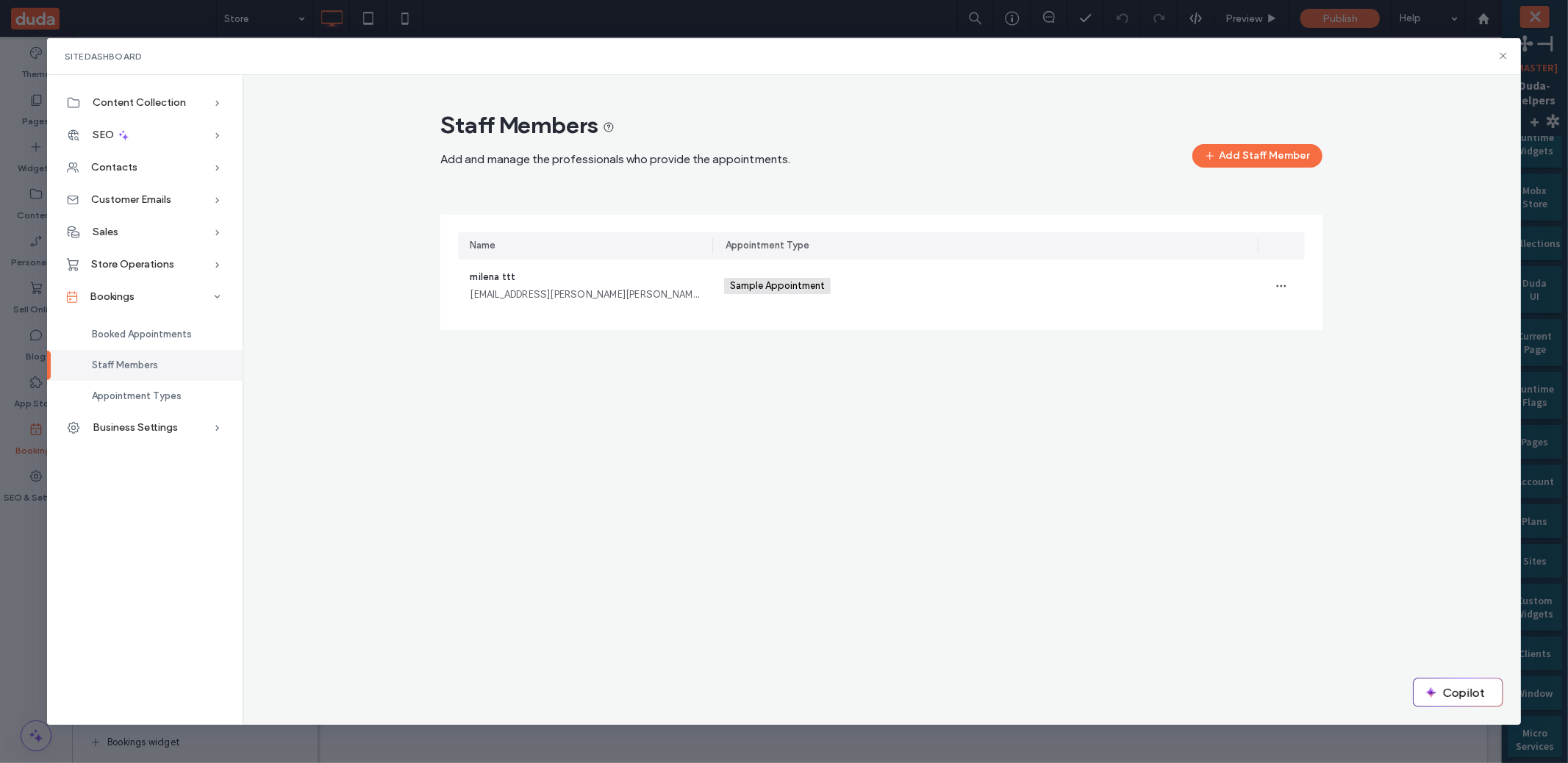
click at [662, 297] on div "[EMAIL_ADDRESS][PERSON_NAME][PERSON_NAME][DOMAIN_NAME]" at bounding box center [585, 294] width 231 height 15
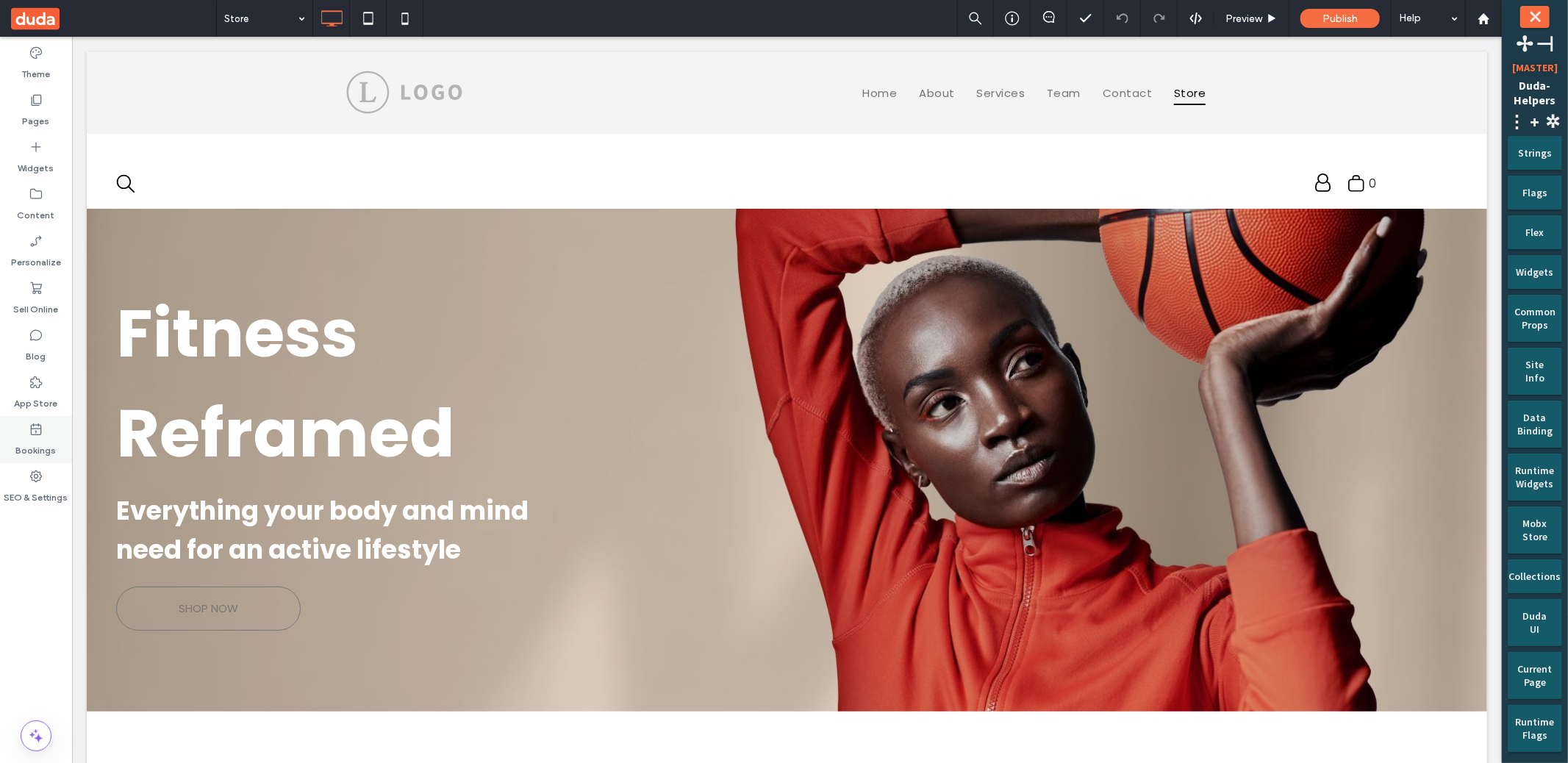
click at [62, 429] on div "Bookings" at bounding box center [36, 439] width 72 height 47
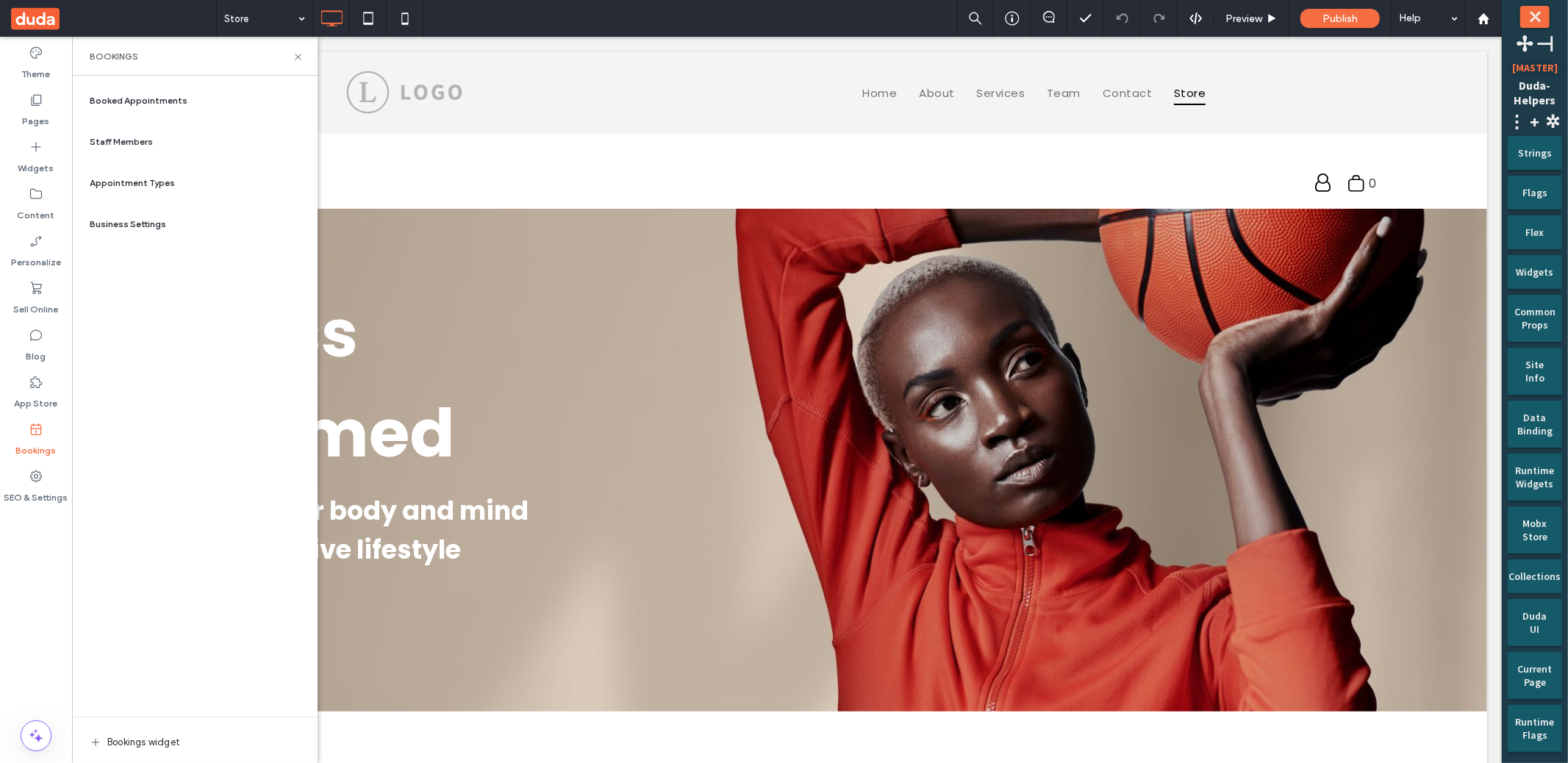
click at [204, 143] on div "Staff Members" at bounding box center [195, 141] width 222 height 35
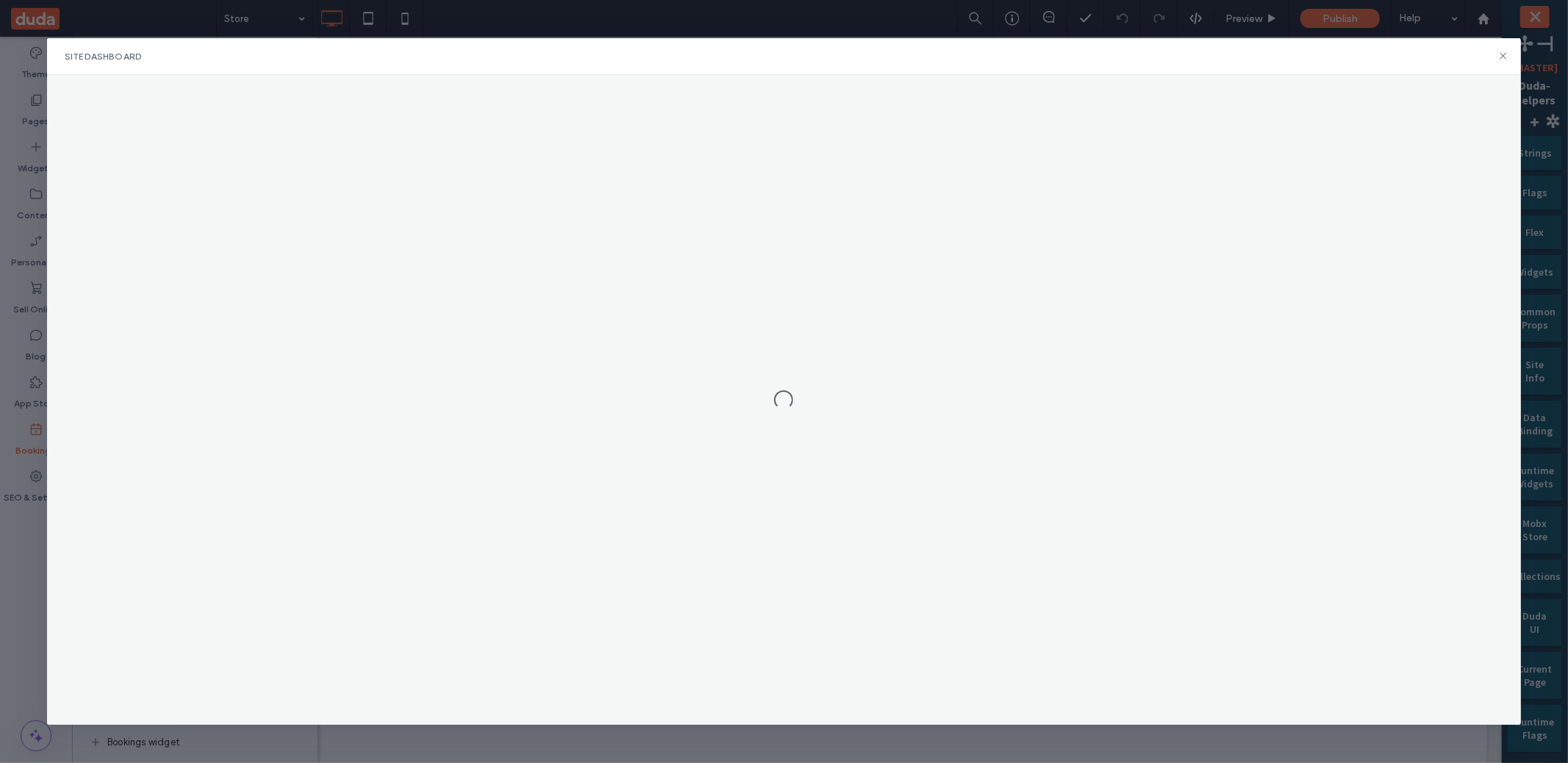
click at [204, 143] on div "Site Dashboard" at bounding box center [784, 382] width 1474 height 686
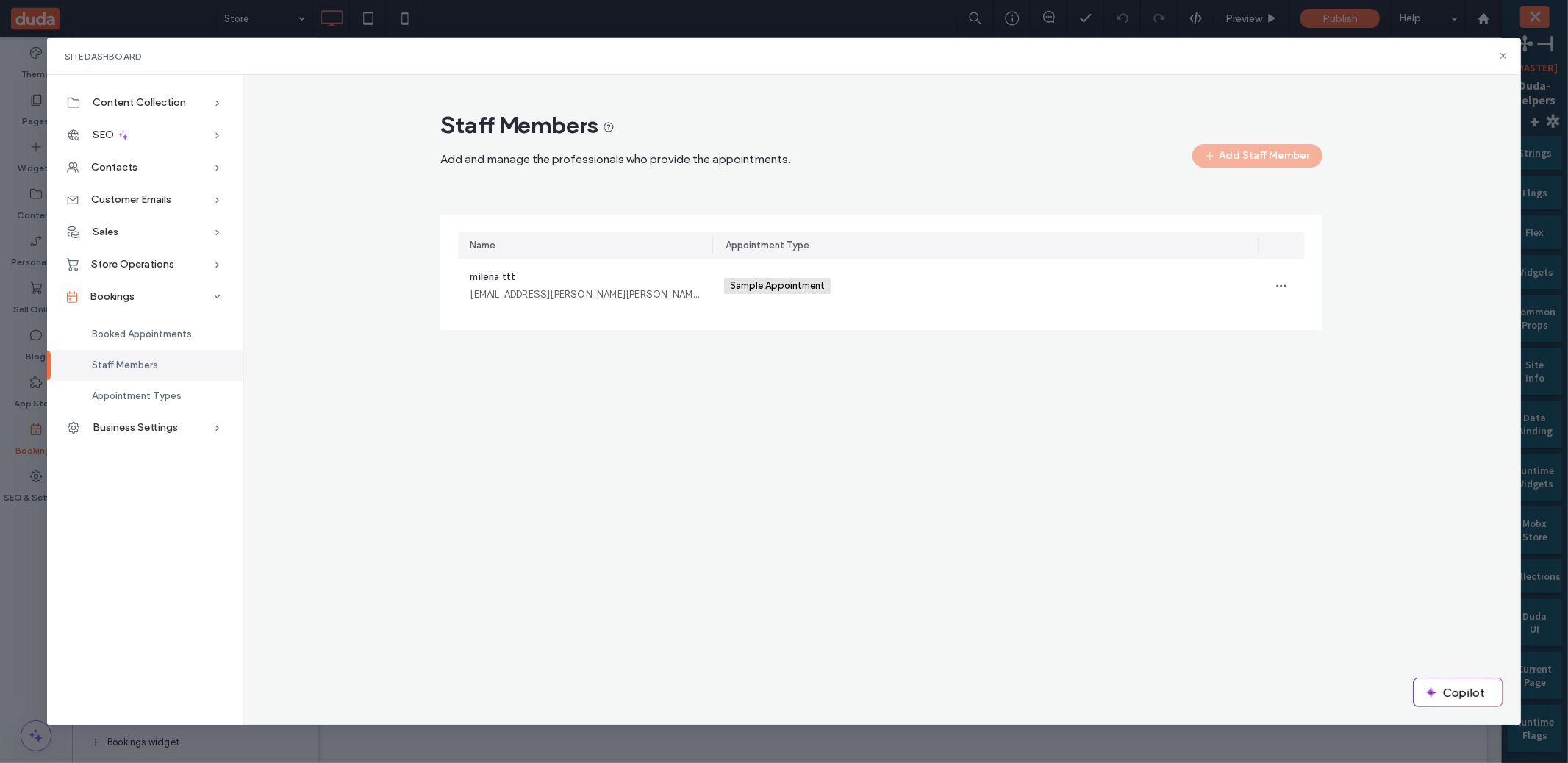
drag, startPoint x: 648, startPoint y: 330, endPoint x: 579, endPoint y: 279, distance: 85.8
click at [648, 329] on div "Staff Members Add and manage the professionals who provide the appointments. Ad…" at bounding box center [881, 227] width 1255 height 234
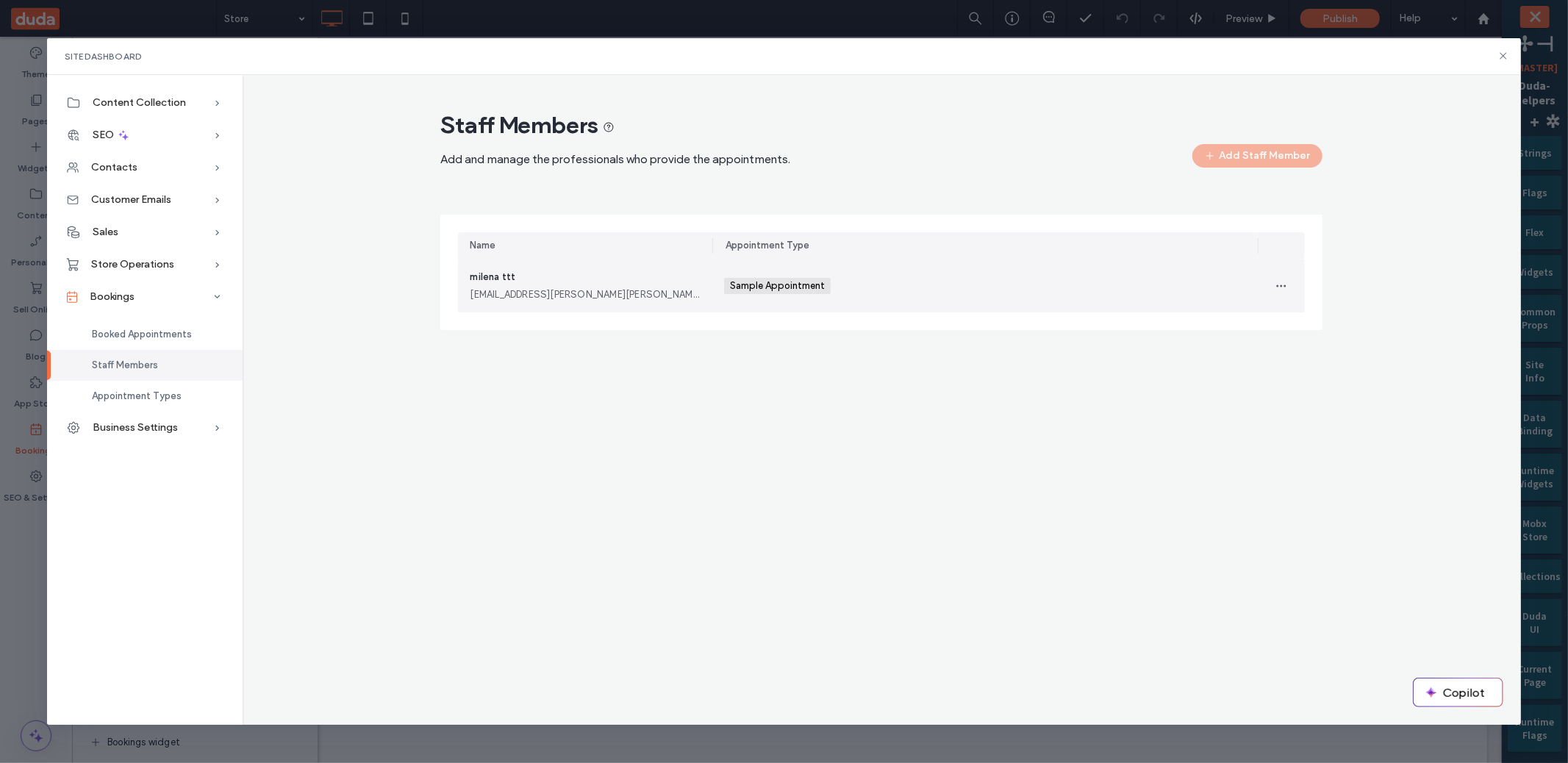
click at [577, 277] on div "milena ttt [EMAIL_ADDRESS][PERSON_NAME][PERSON_NAME][DOMAIN_NAME]" at bounding box center [585, 285] width 231 height 32
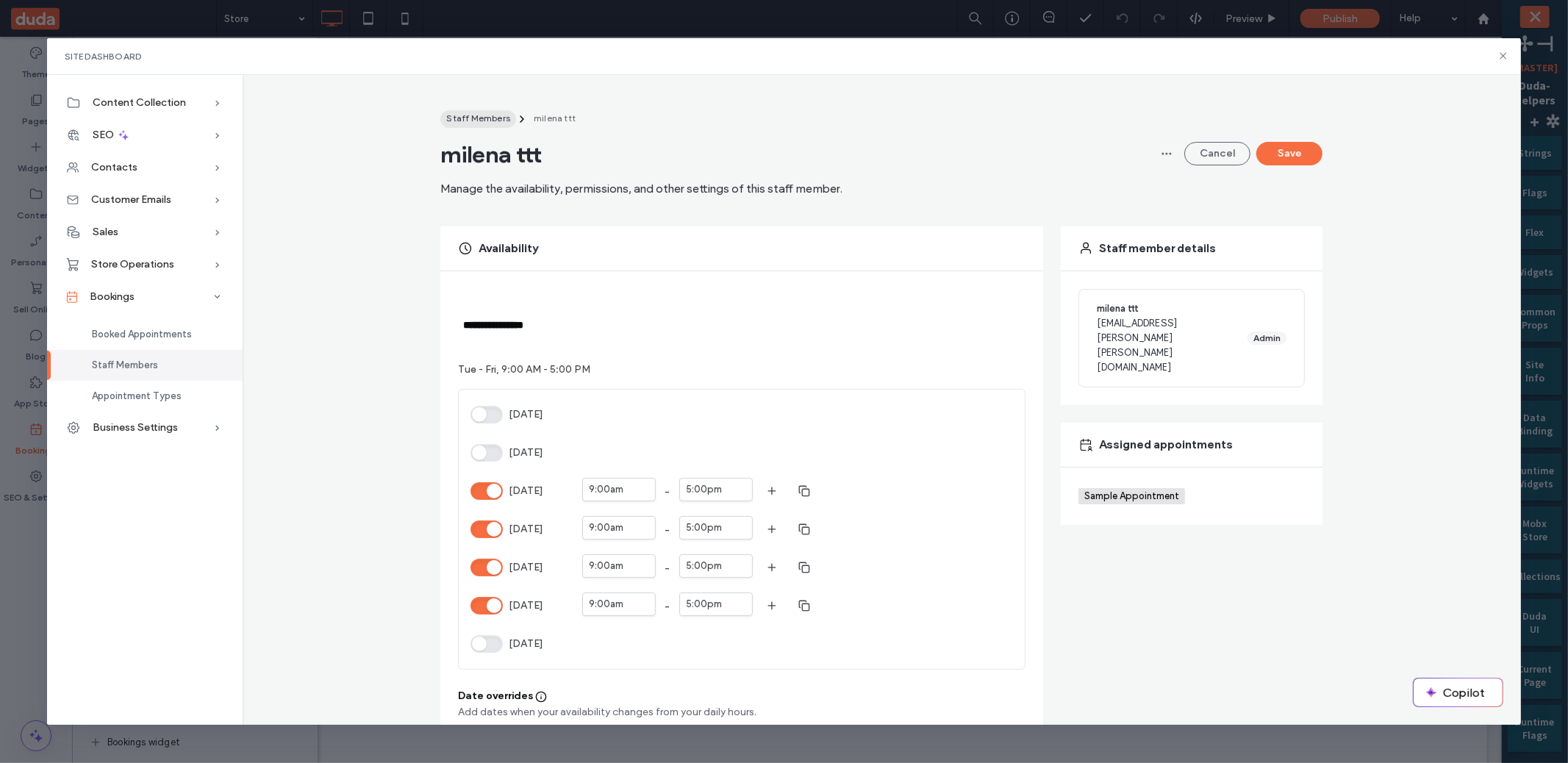
click at [470, 113] on span "Staff Members" at bounding box center [478, 118] width 64 height 11
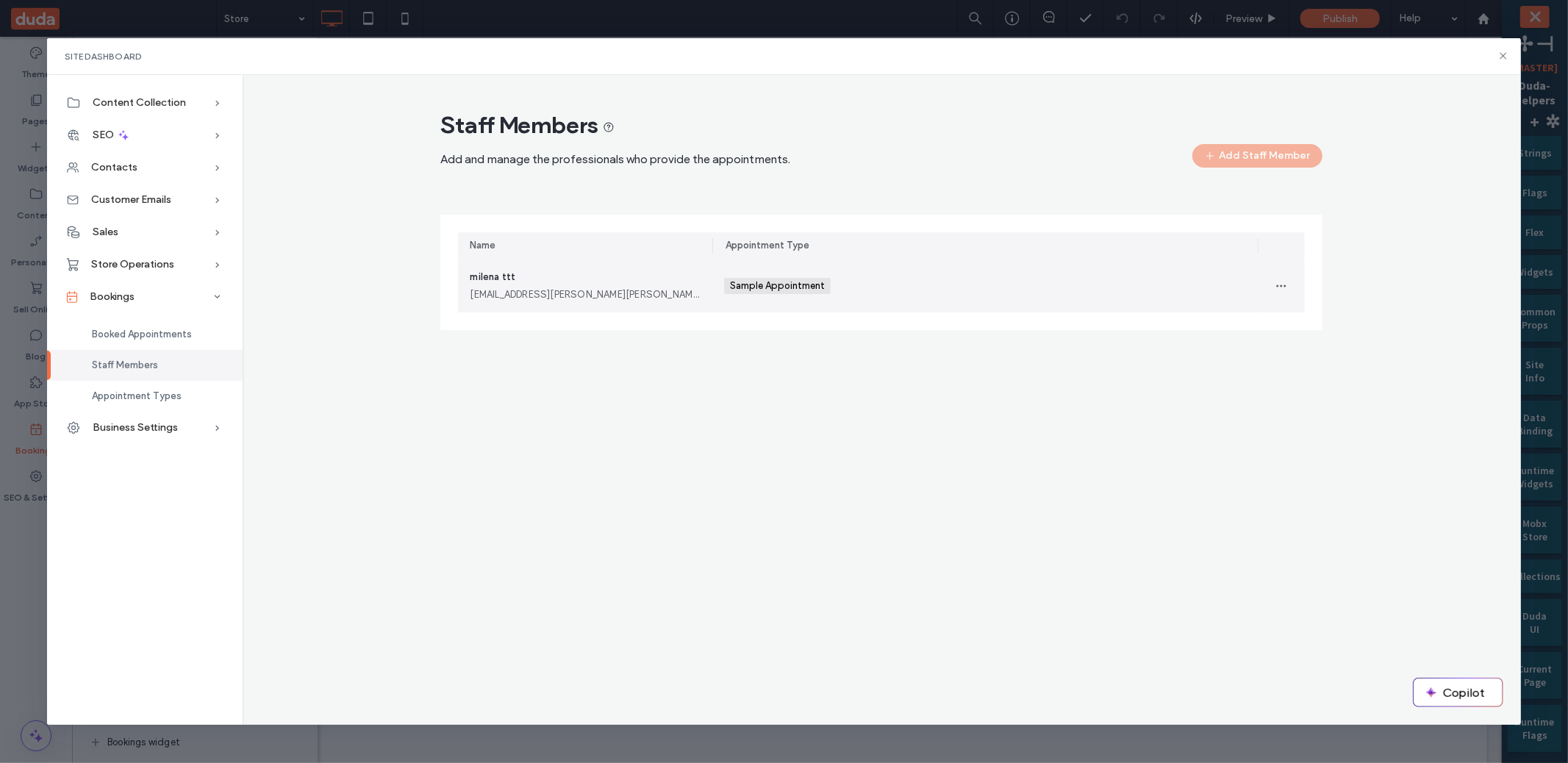
click at [895, 292] on div "Sample Appointment +0 Sample Appointment +0" at bounding box center [985, 285] width 522 height 53
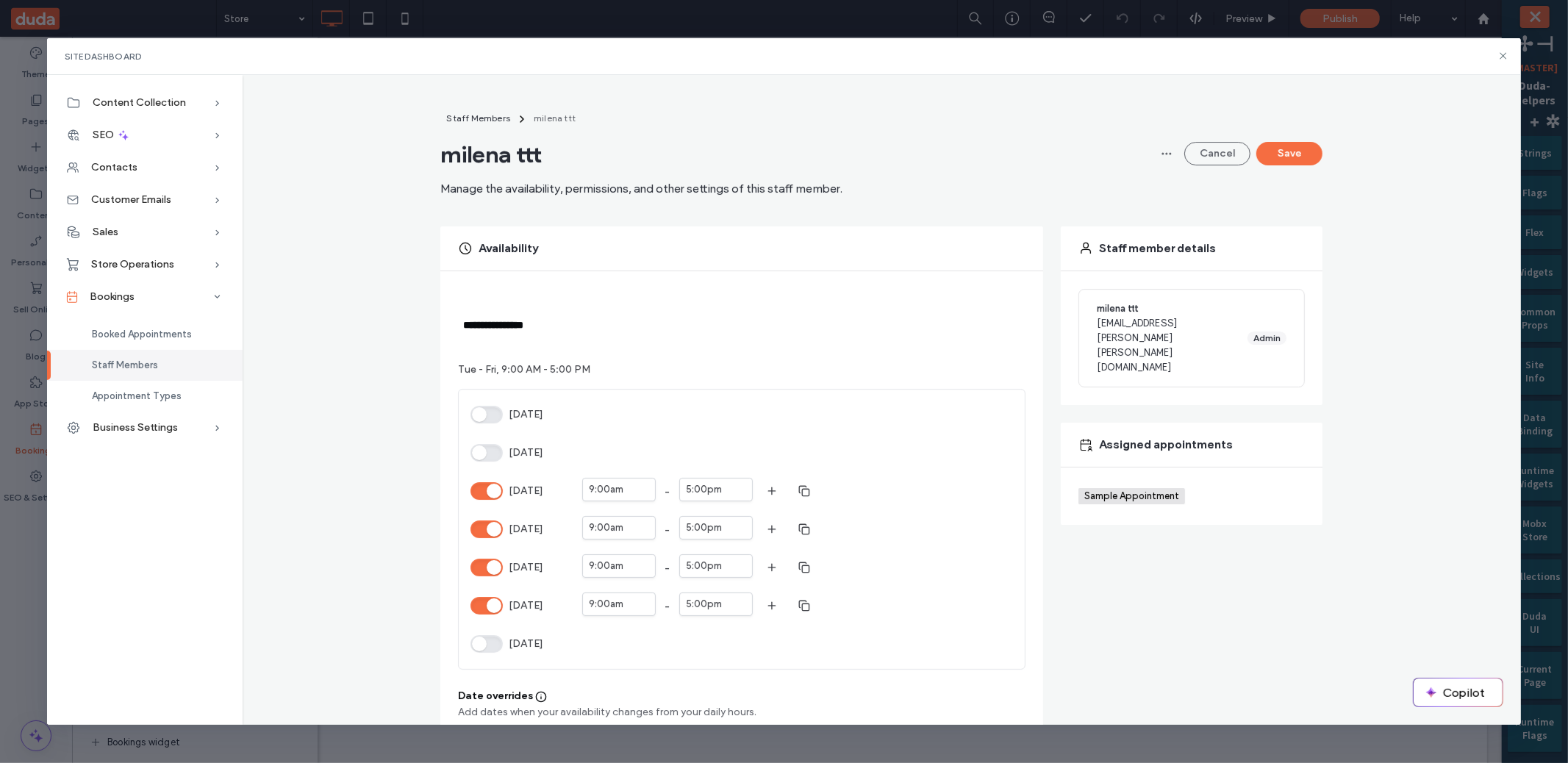
click at [490, 448] on button "[DATE]" at bounding box center [487, 452] width 32 height 17
click at [1279, 154] on button "Save" at bounding box center [1289, 153] width 66 height 24
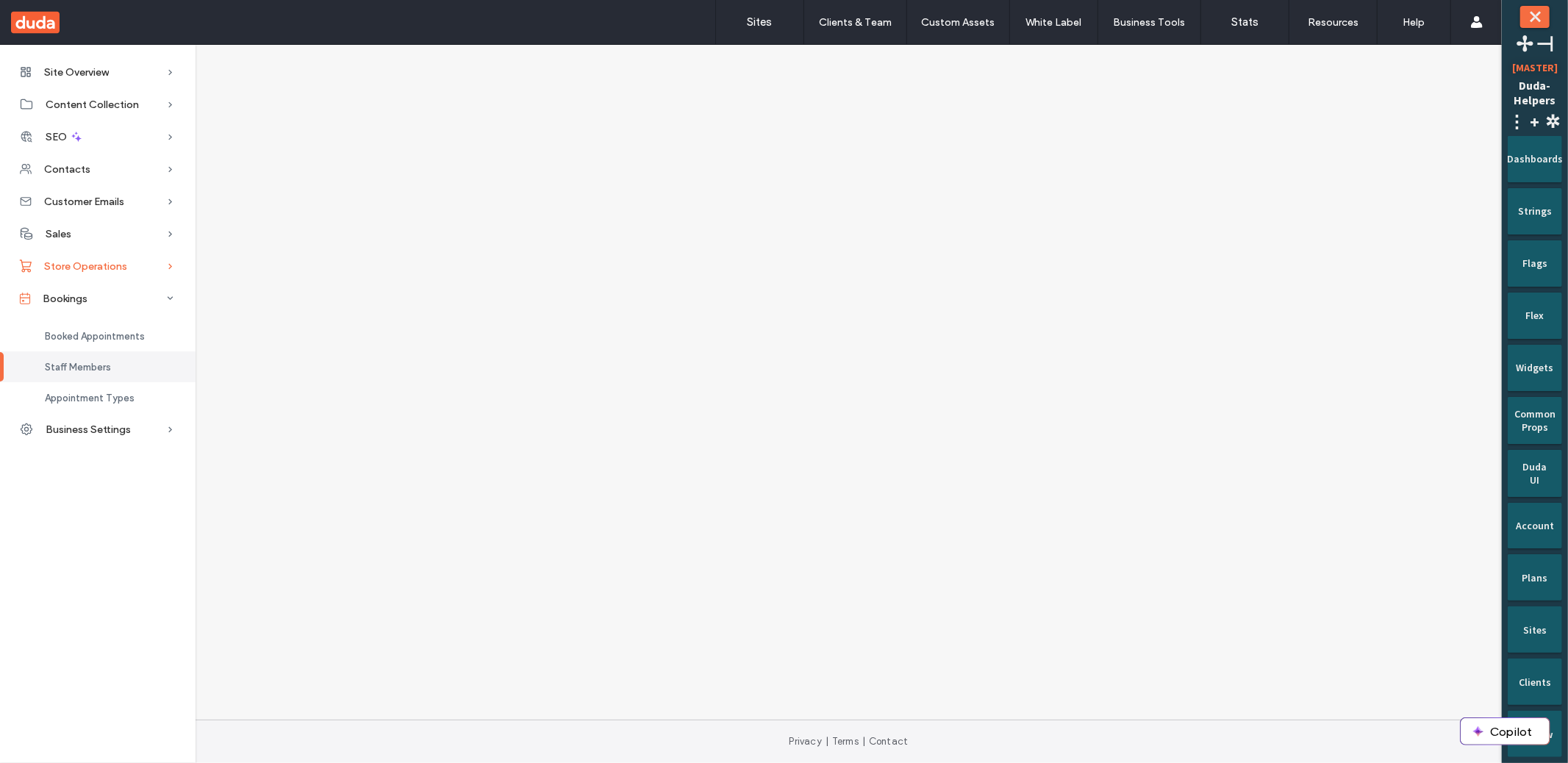
click at [118, 274] on div "Store Operations" at bounding box center [98, 265] width 196 height 32
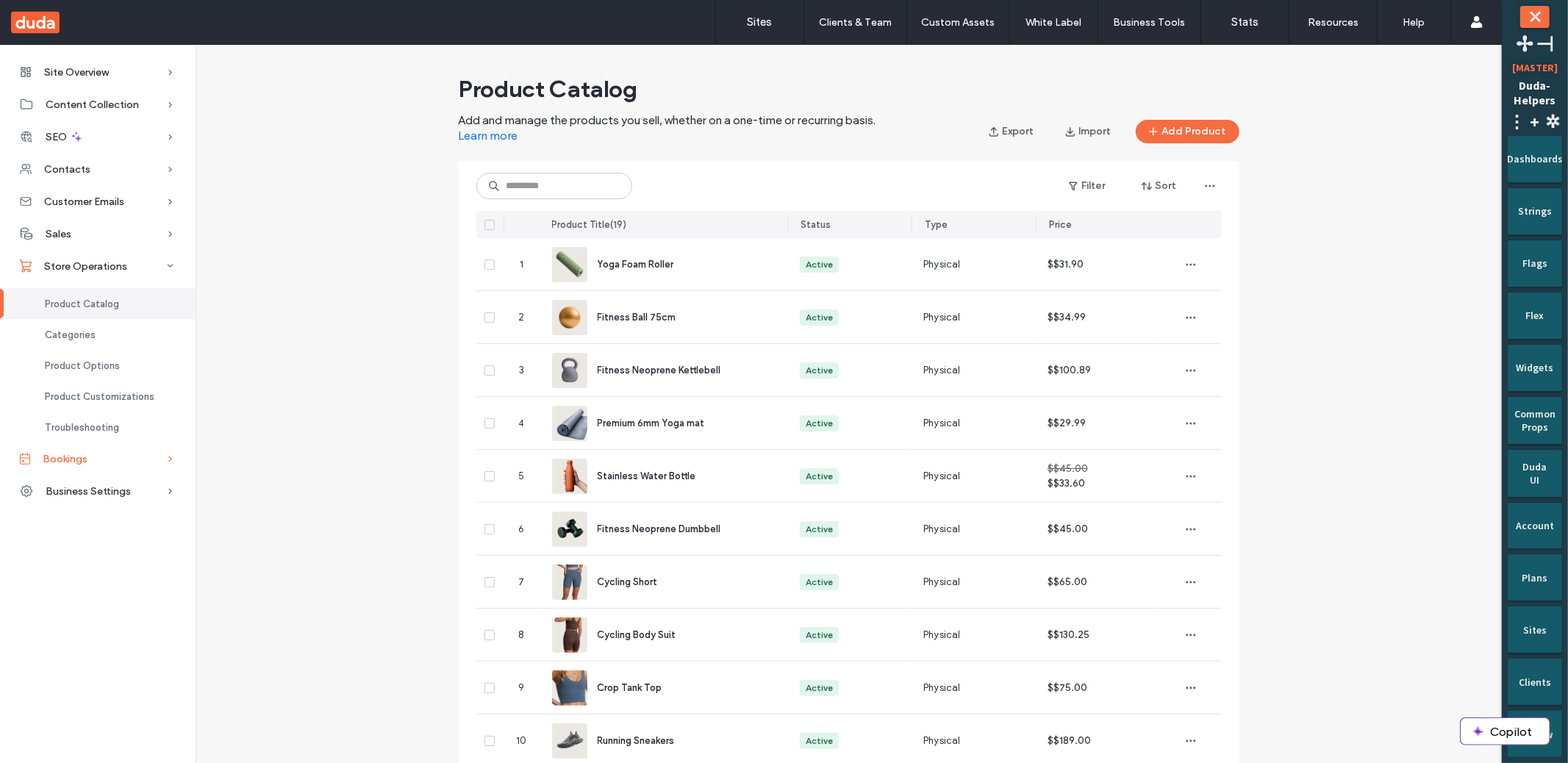
click at [100, 456] on div "Bookings" at bounding box center [98, 458] width 196 height 32
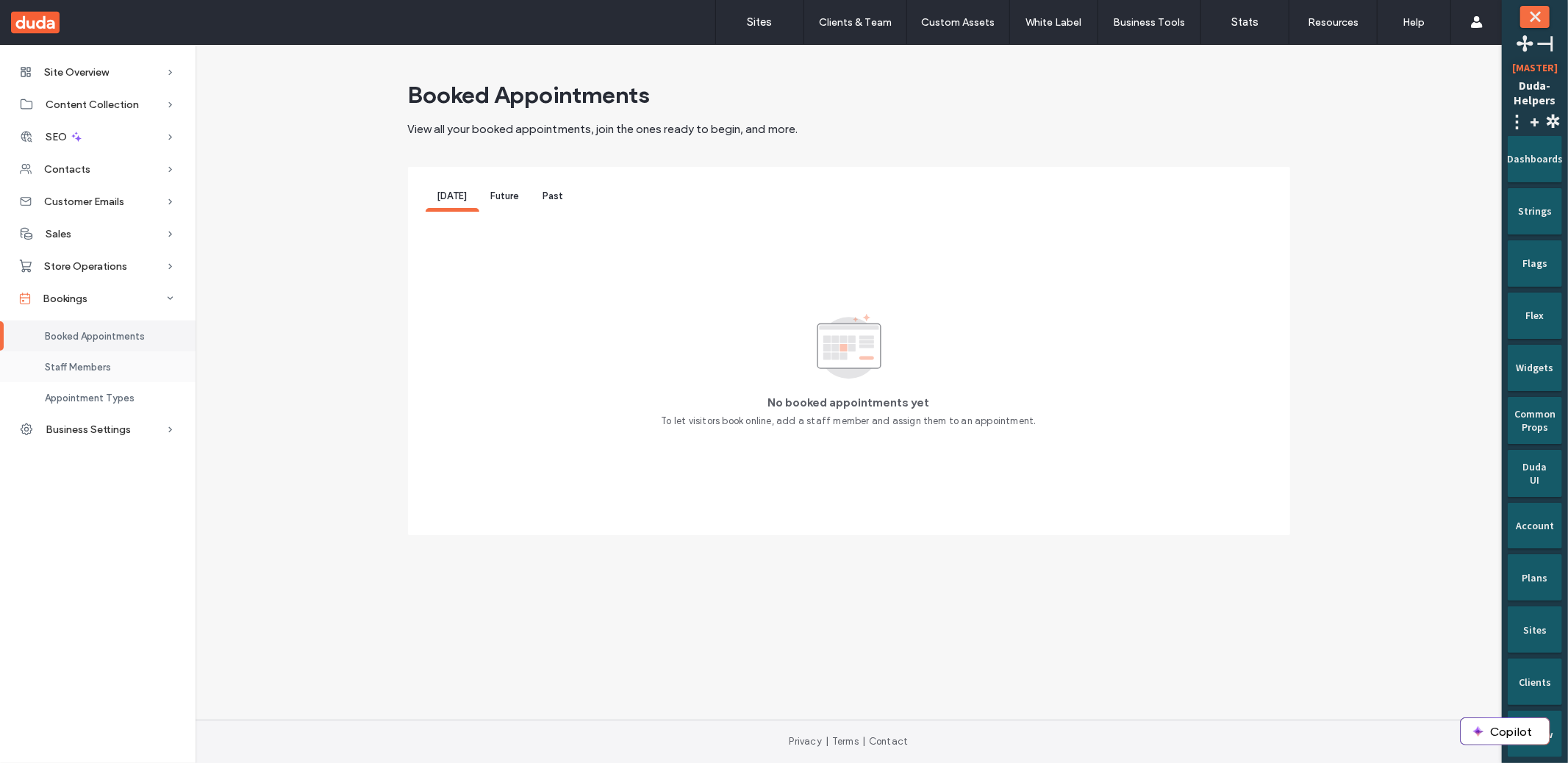
click at [155, 377] on div "Staff Members" at bounding box center [98, 366] width 196 height 31
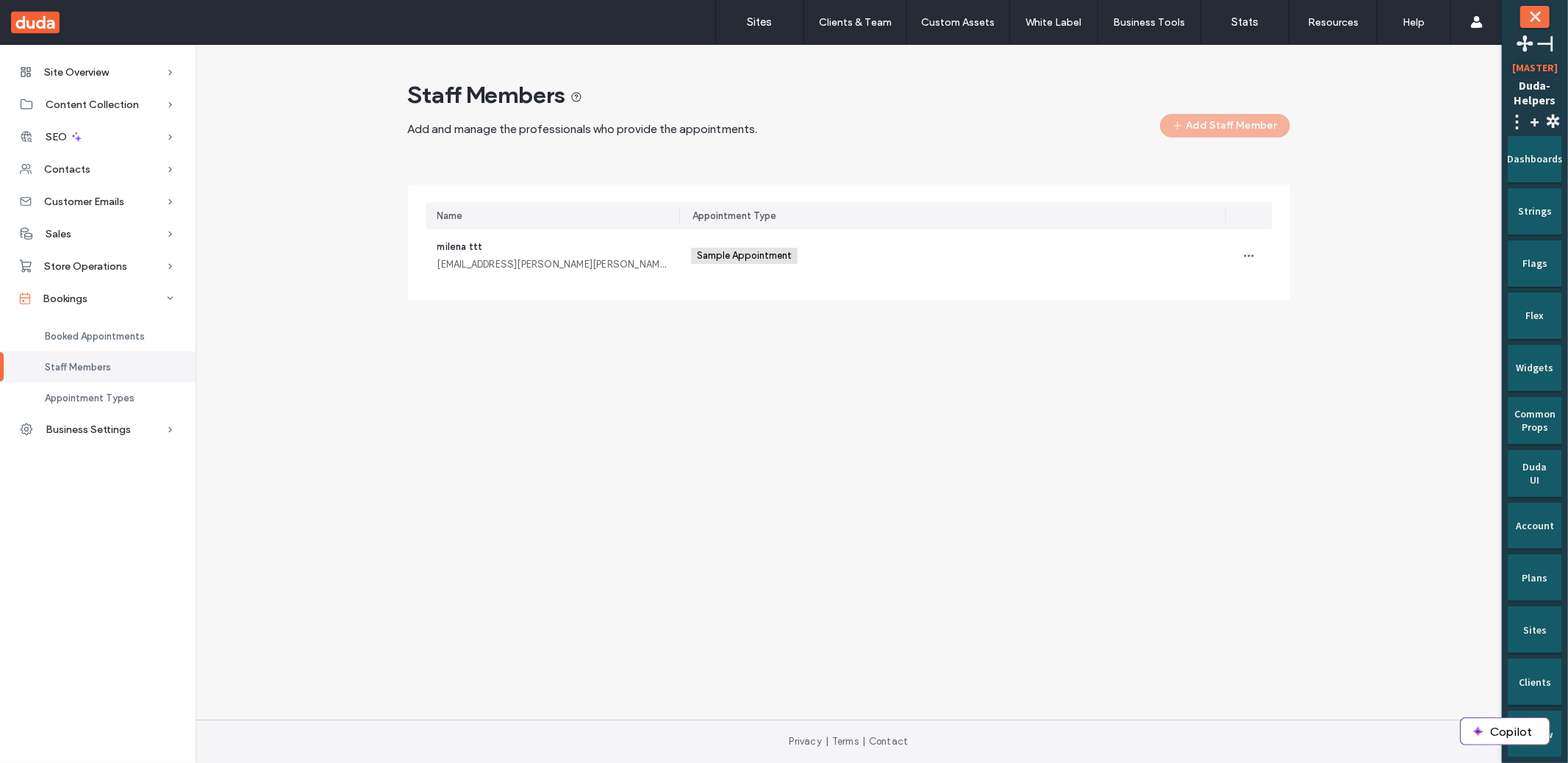
click at [142, 517] on div "Site Overview Overview Project Files Stats Form Responses Clients Client Billin…" at bounding box center [98, 402] width 196 height 718
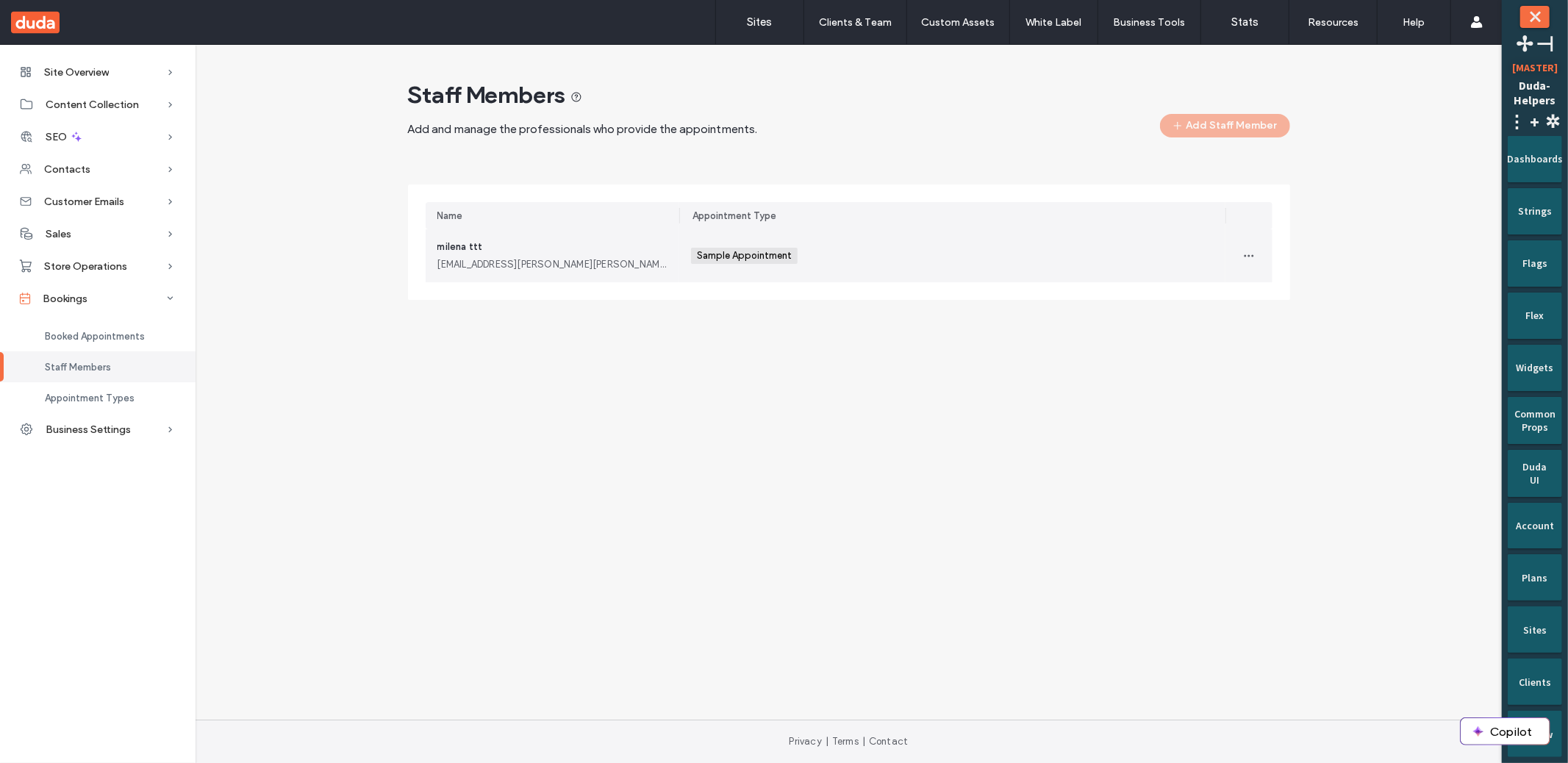
click at [587, 272] on div "[EMAIL_ADDRESS][PERSON_NAME][PERSON_NAME][DOMAIN_NAME]" at bounding box center [553, 265] width 231 height 15
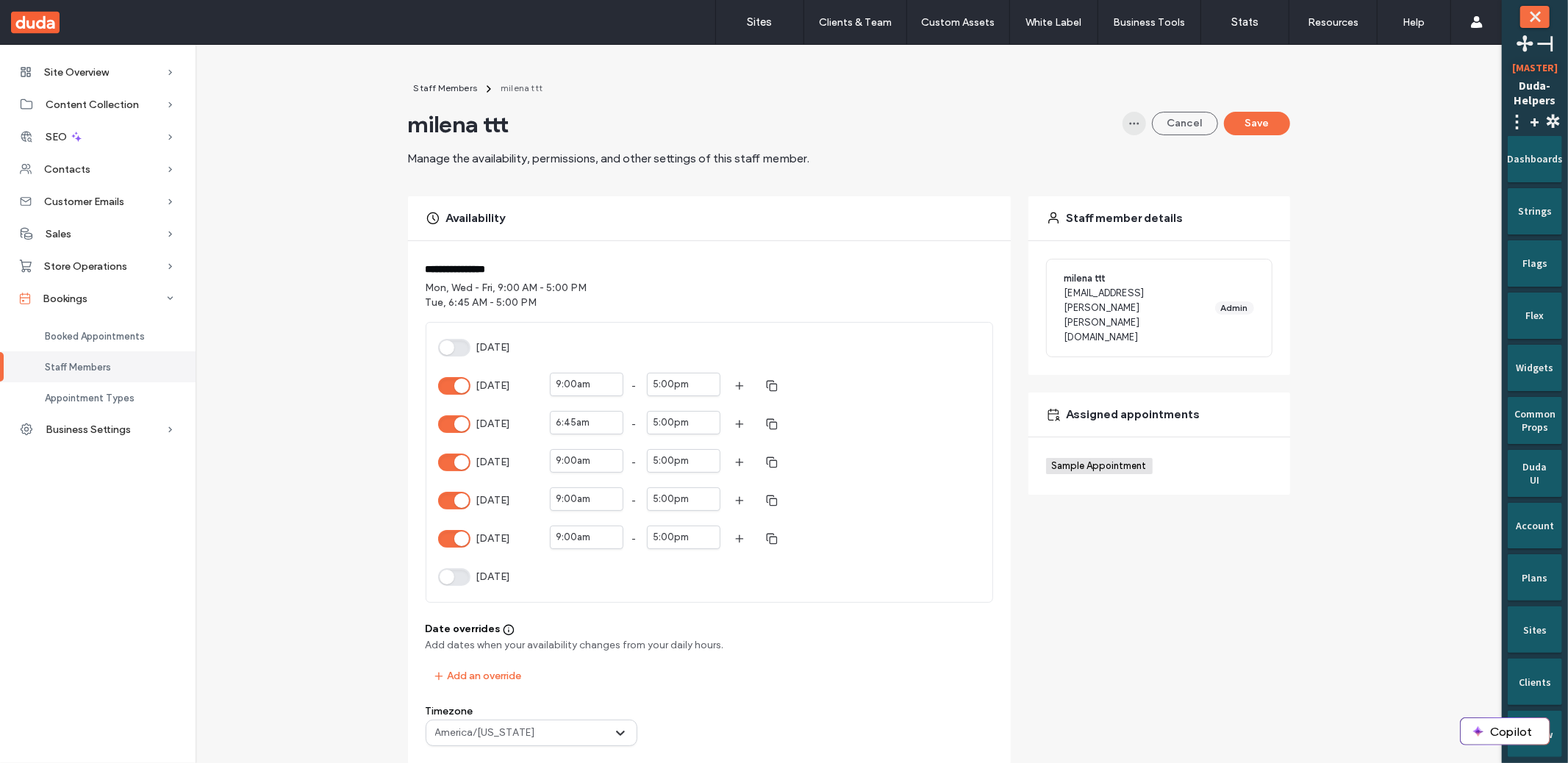
click at [1129, 130] on span "button" at bounding box center [1134, 123] width 24 height 24
click at [1089, 170] on div "Delete" at bounding box center [1075, 162] width 131 height 28
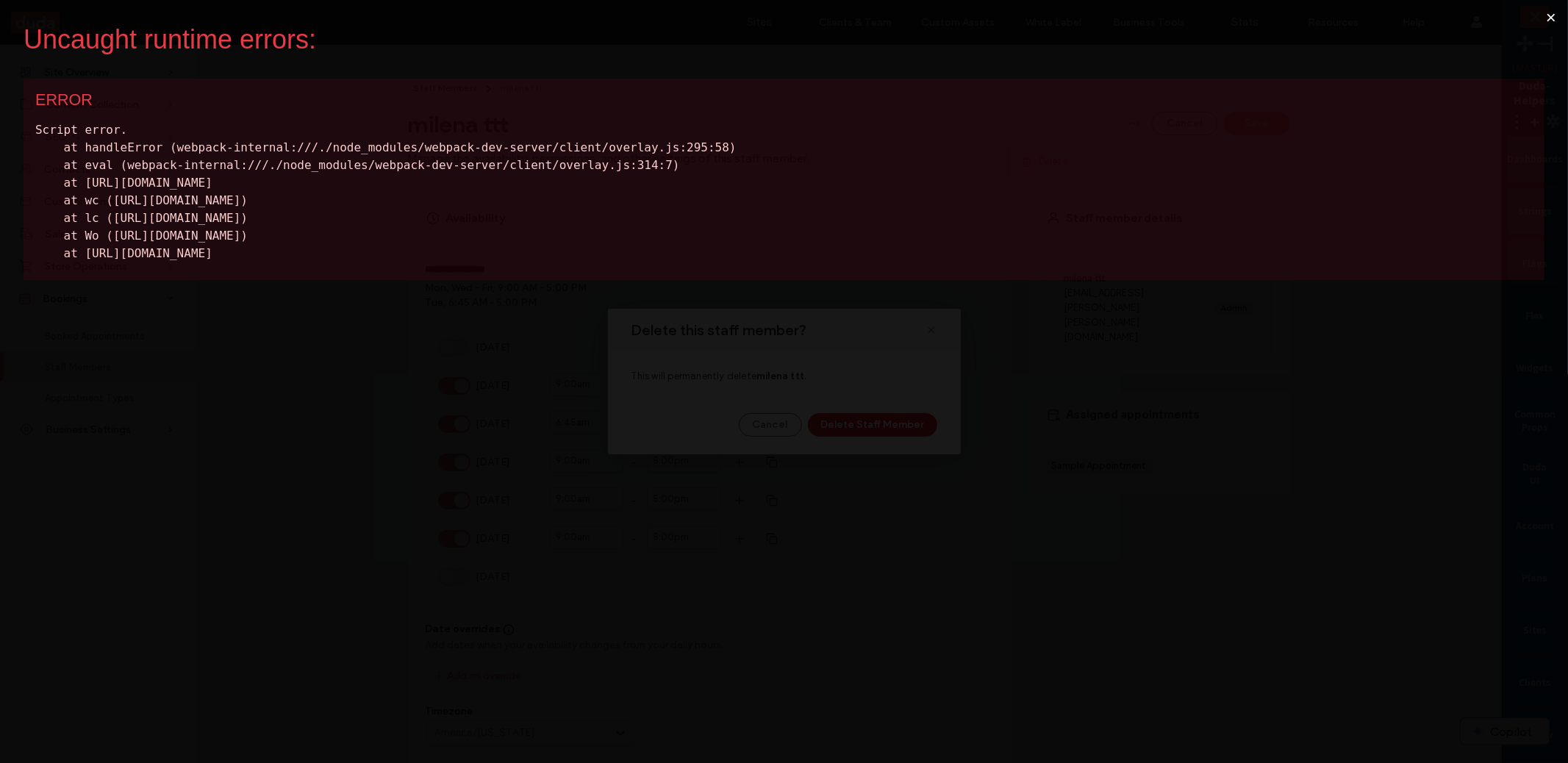
click at [1548, 17] on button "×" at bounding box center [1551, 17] width 34 height 35
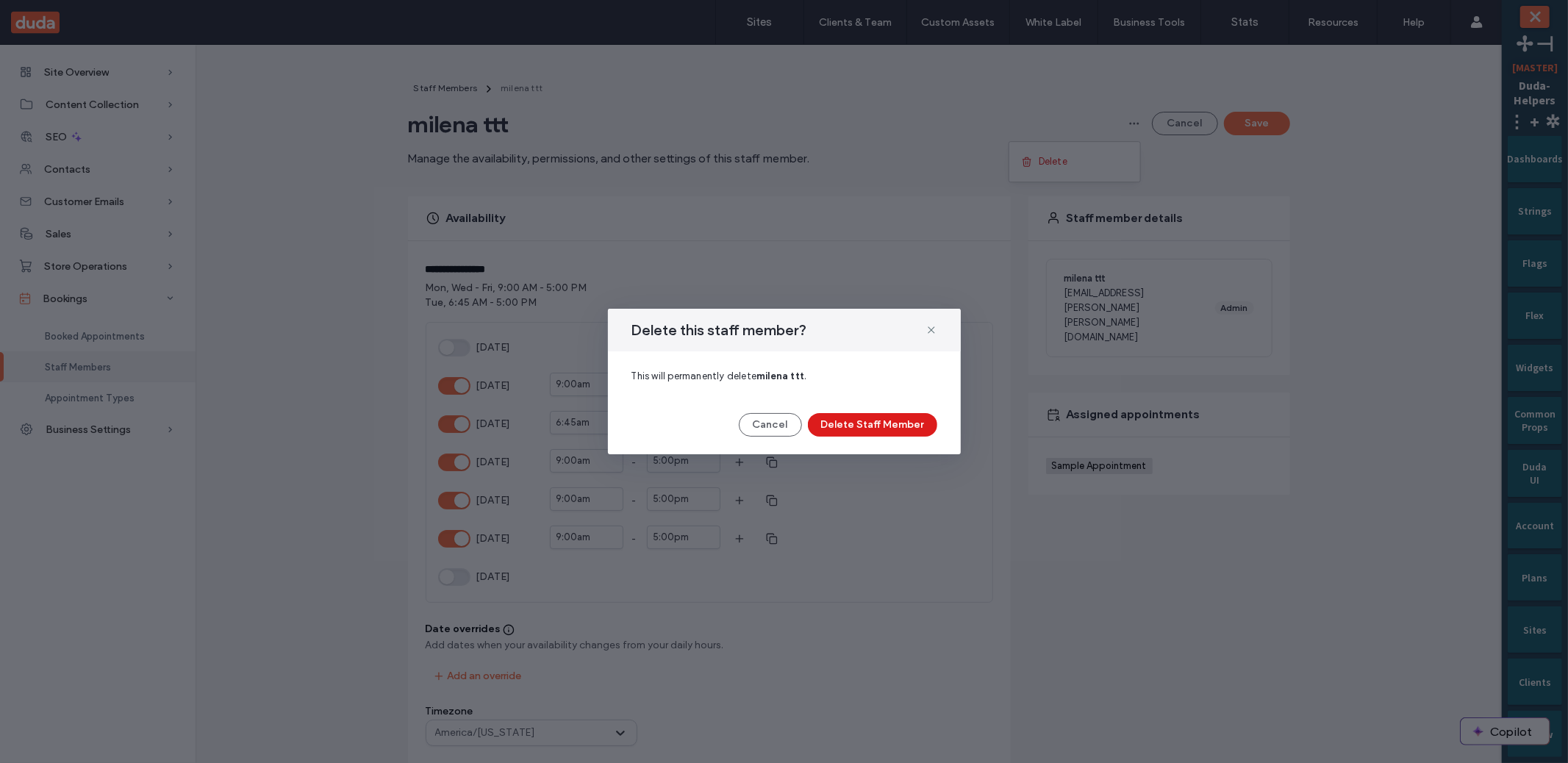
click at [864, 439] on div "Delete this staff member? This will permanently delete milena ttt . Cancel Dele…" at bounding box center [784, 381] width 353 height 146
click at [868, 432] on button "Delete Staff Member" at bounding box center [873, 424] width 129 height 24
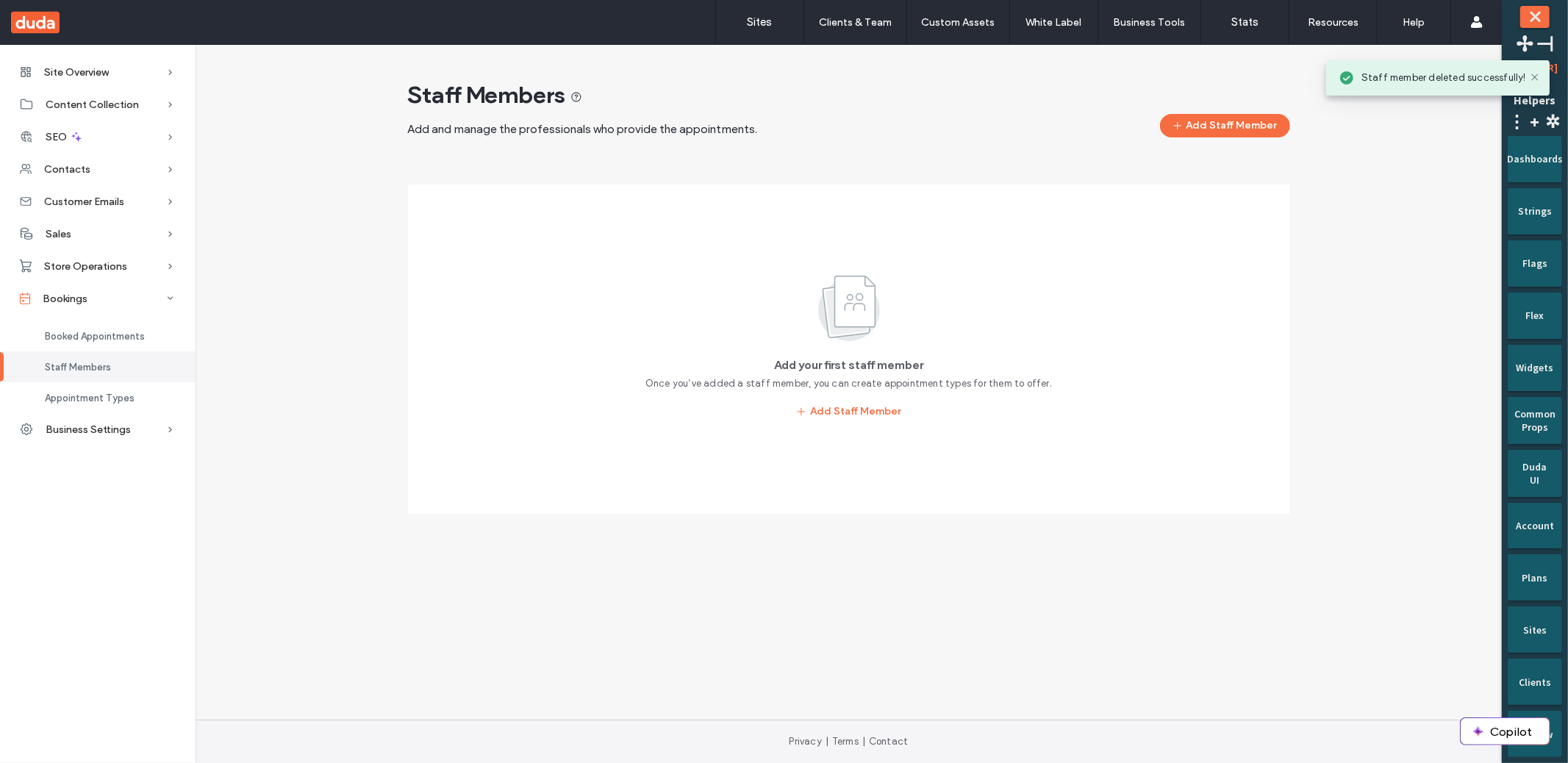
click at [1199, 137] on div "Staff Members Add and manage the professionals who provide the appointments. Ad…" at bounding box center [849, 118] width 882 height 75
click at [1203, 128] on button "Add Staff Member" at bounding box center [1225, 125] width 130 height 24
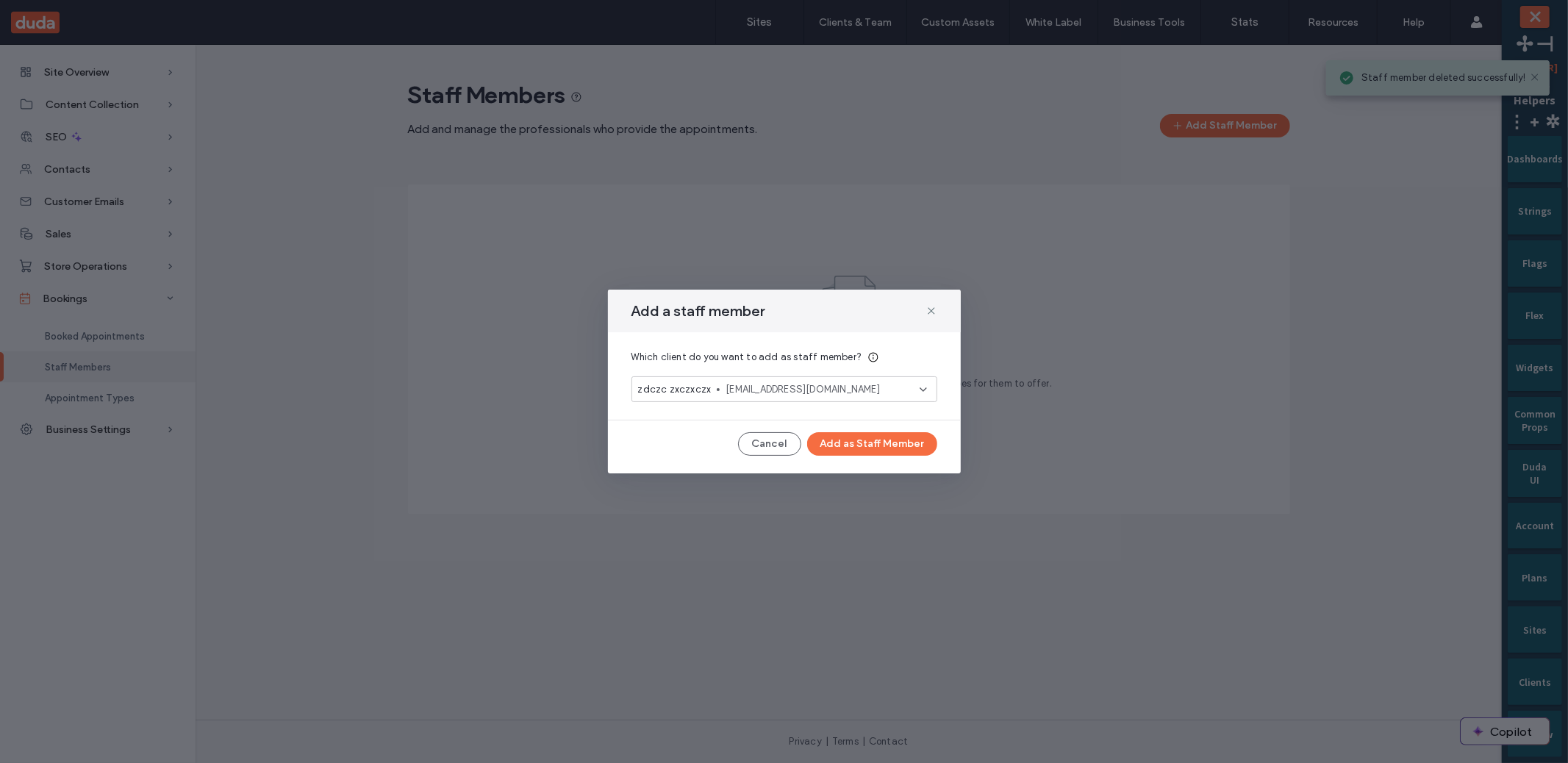
click at [756, 389] on span "[EMAIL_ADDRESS][DOMAIN_NAME]" at bounding box center [822, 389] width 193 height 15
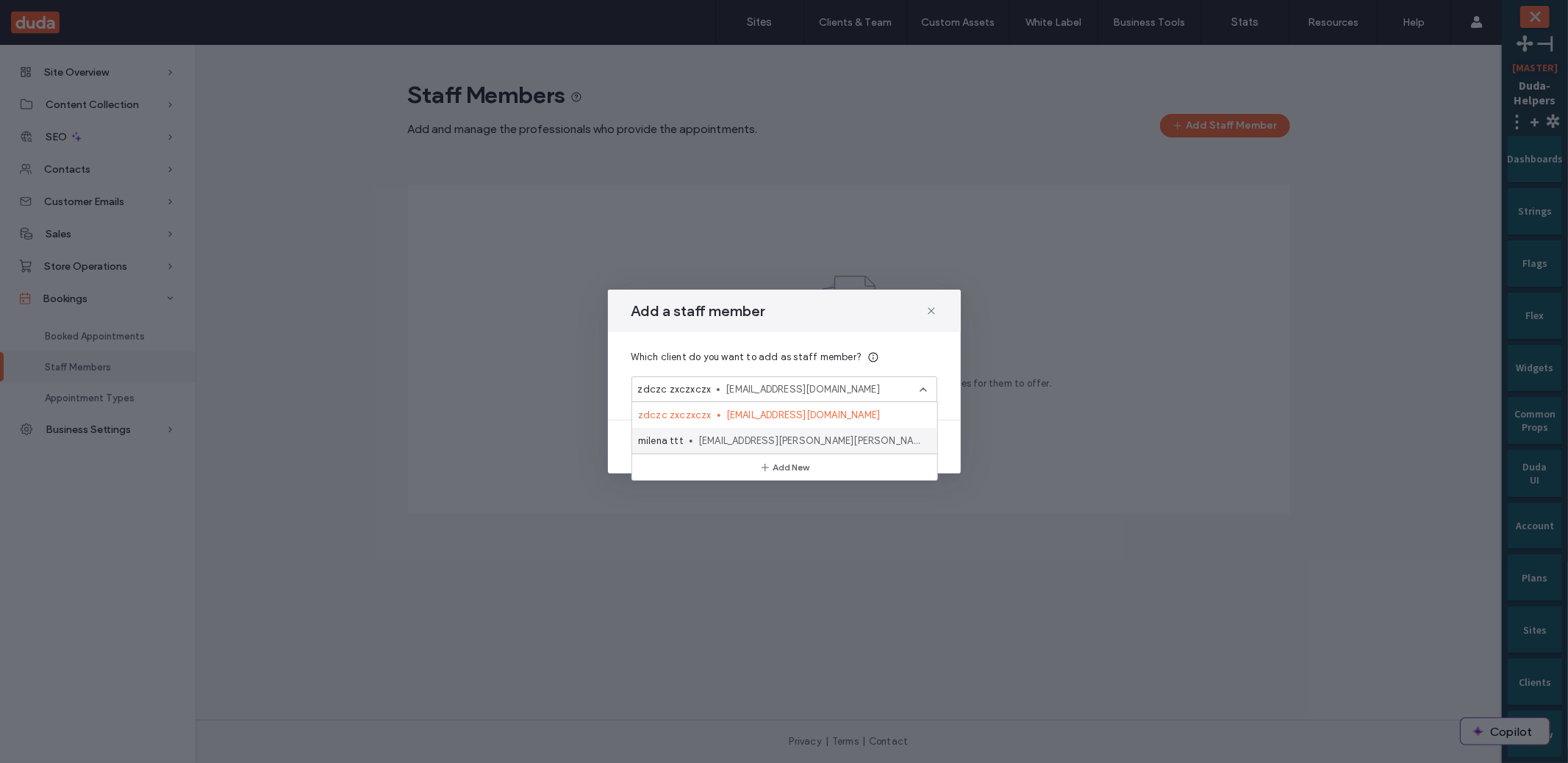
click at [755, 438] on span "milena.matatov@duda.co" at bounding box center [812, 441] width 227 height 15
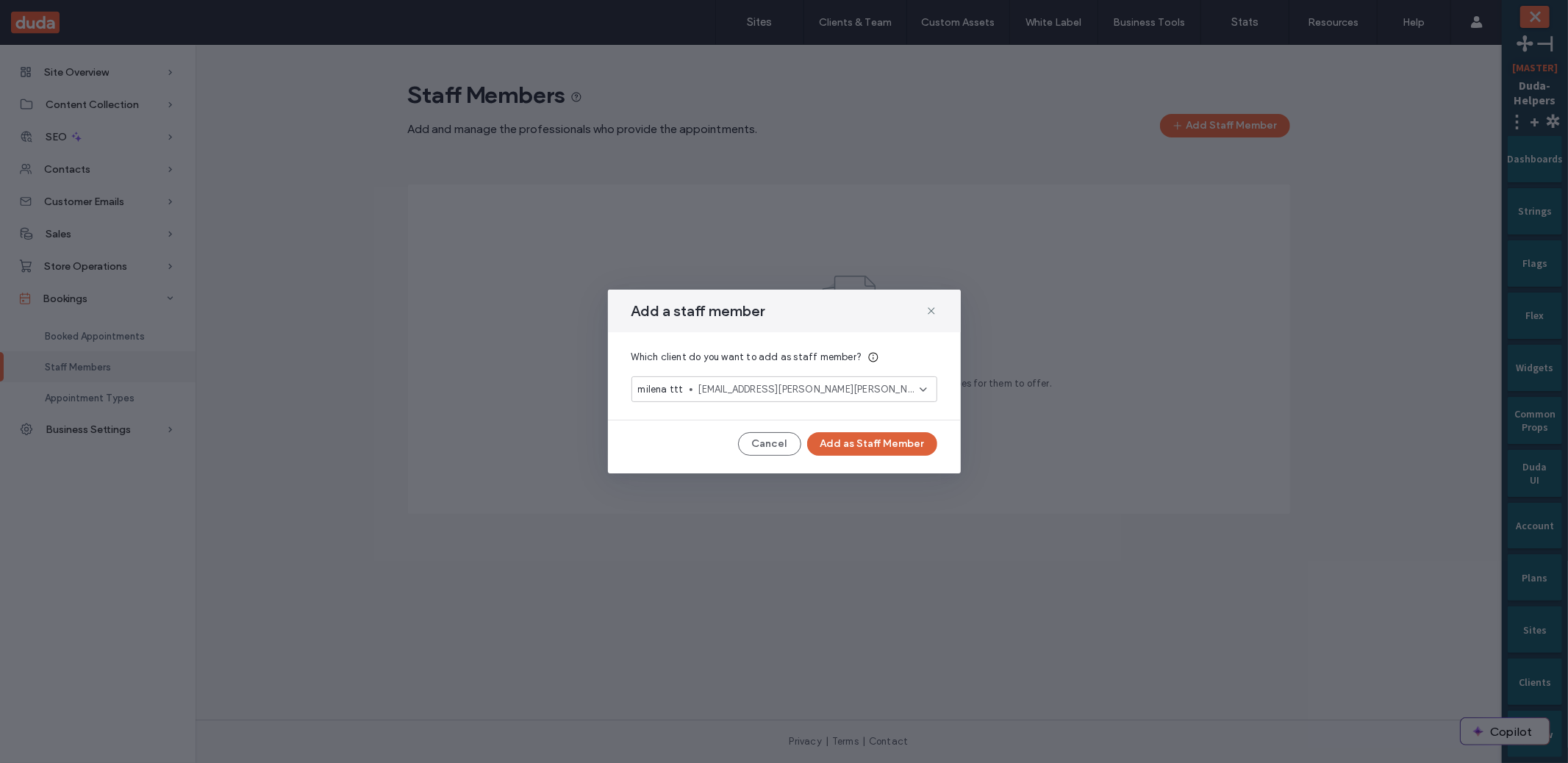
click at [849, 442] on button "Add as Staff Member" at bounding box center [872, 443] width 130 height 24
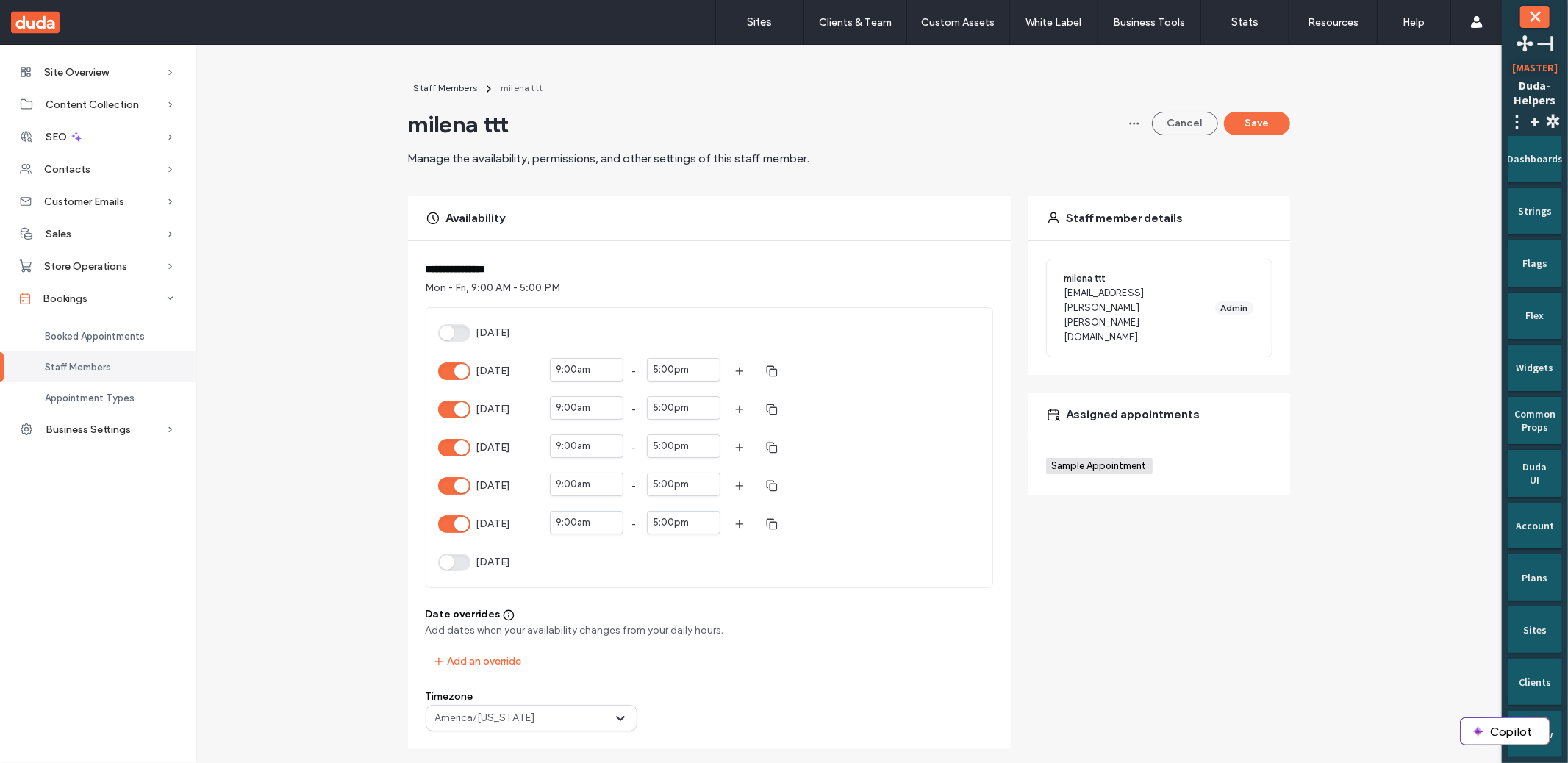
click at [1343, 229] on div "**********" at bounding box center [848, 596] width 1283 height 1032
click at [444, 369] on button "Monday" at bounding box center [454, 371] width 32 height 17
click at [1251, 114] on button "Save" at bounding box center [1257, 123] width 66 height 24
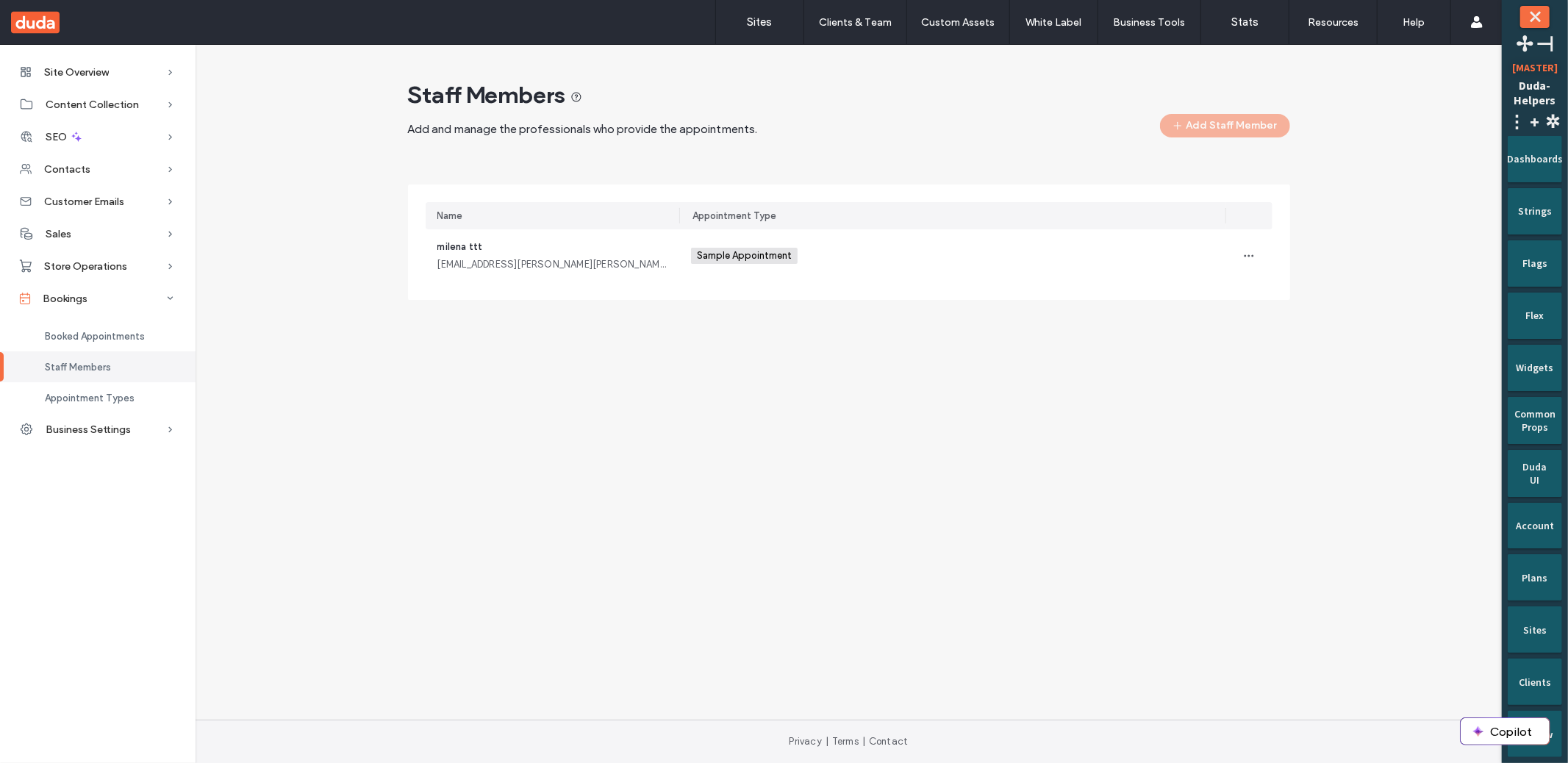
click at [272, 274] on div "Staff Members Add and manage the professionals who provide the appointments. Ad…" at bounding box center [848, 196] width 1283 height 230
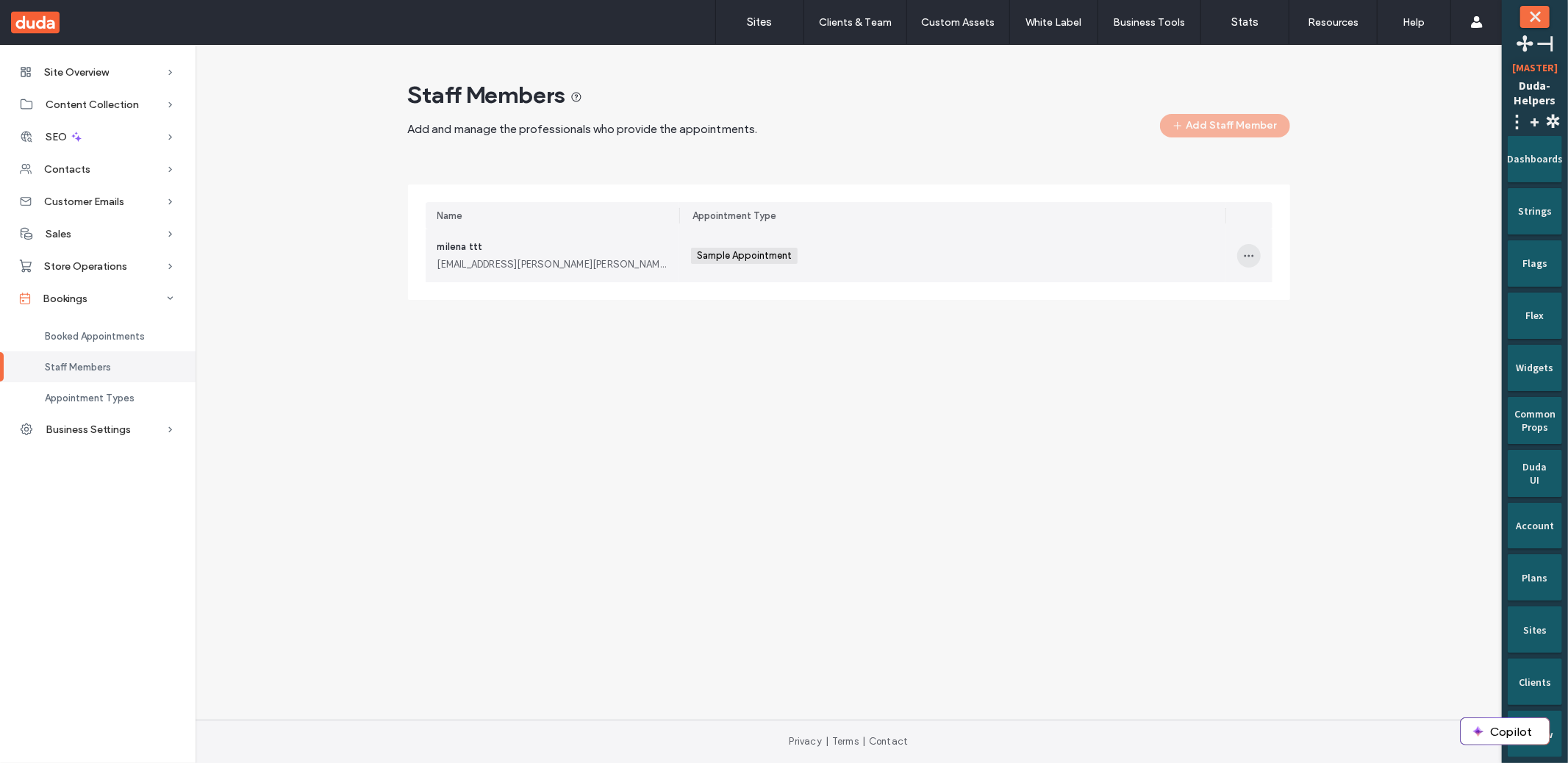
click at [1250, 245] on span "button" at bounding box center [1248, 255] width 24 height 24
click at [1261, 313] on span at bounding box center [1259, 321] width 17 height 17
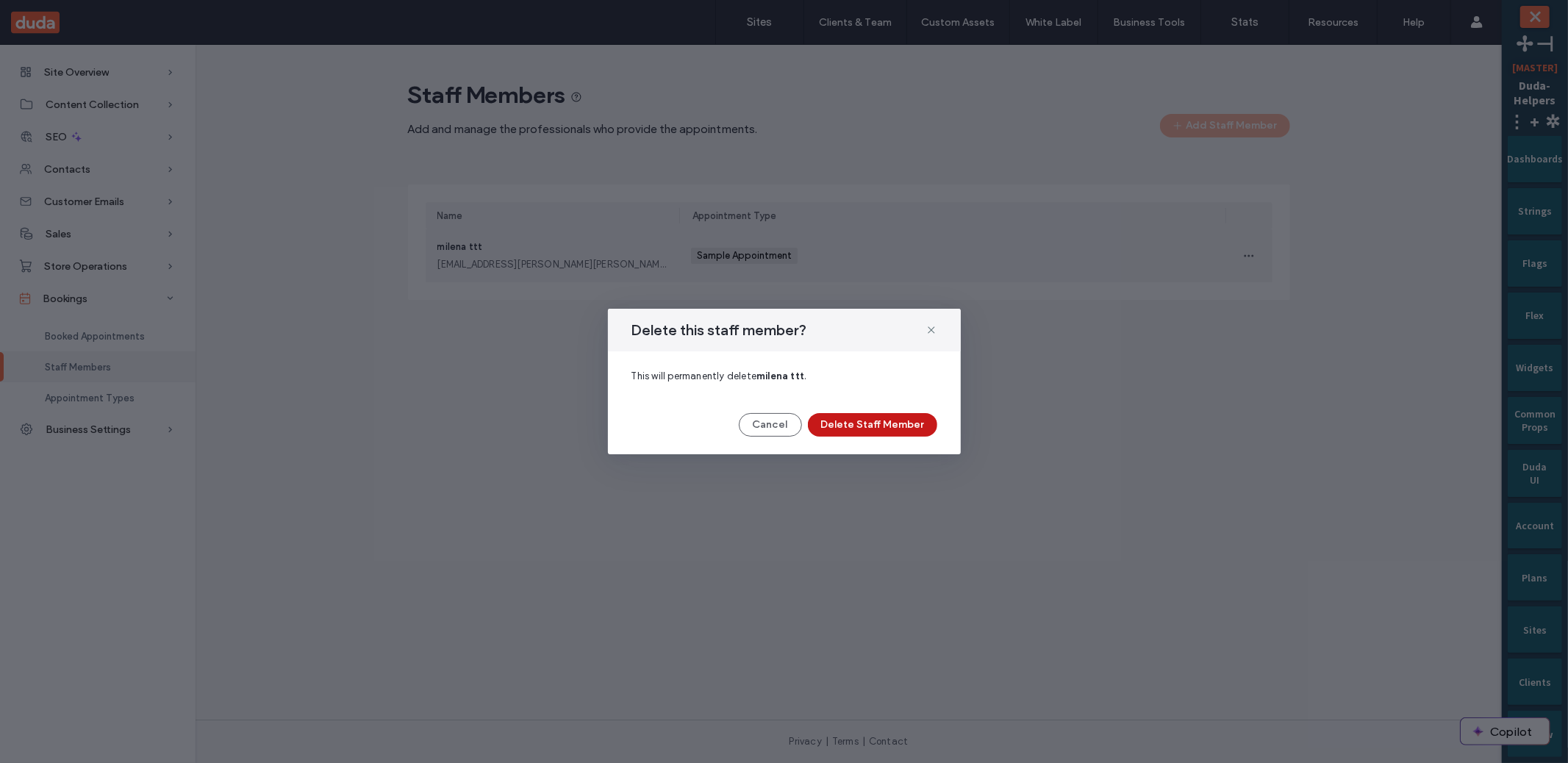
click at [837, 416] on button "Delete Staff Member" at bounding box center [873, 424] width 129 height 24
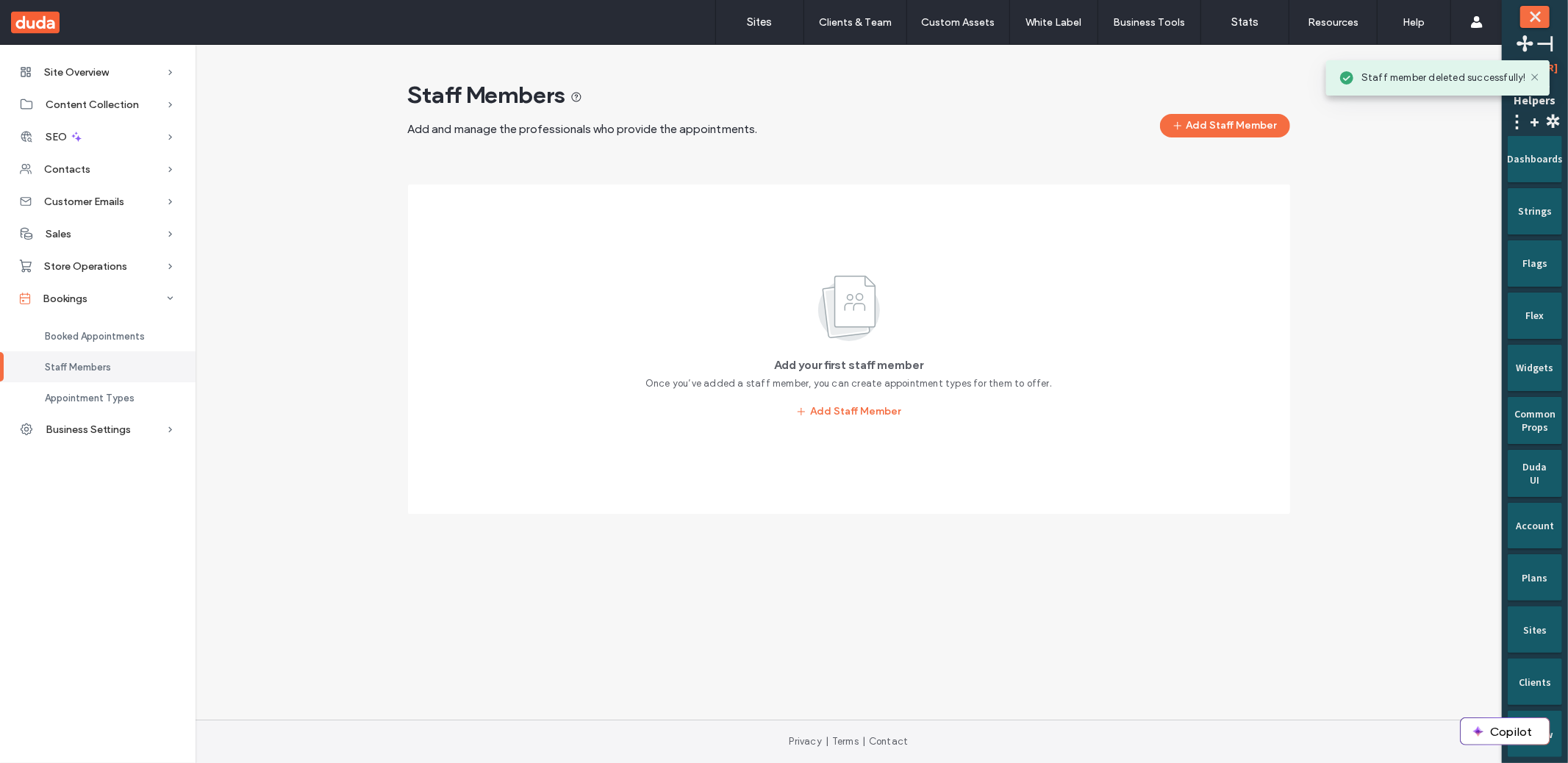
click at [1237, 105] on div "Staff Members Add and manage the professionals who provide the appointments. Ad…" at bounding box center [849, 109] width 882 height 58
click at [1236, 118] on button "Add Staff Member" at bounding box center [1225, 125] width 130 height 24
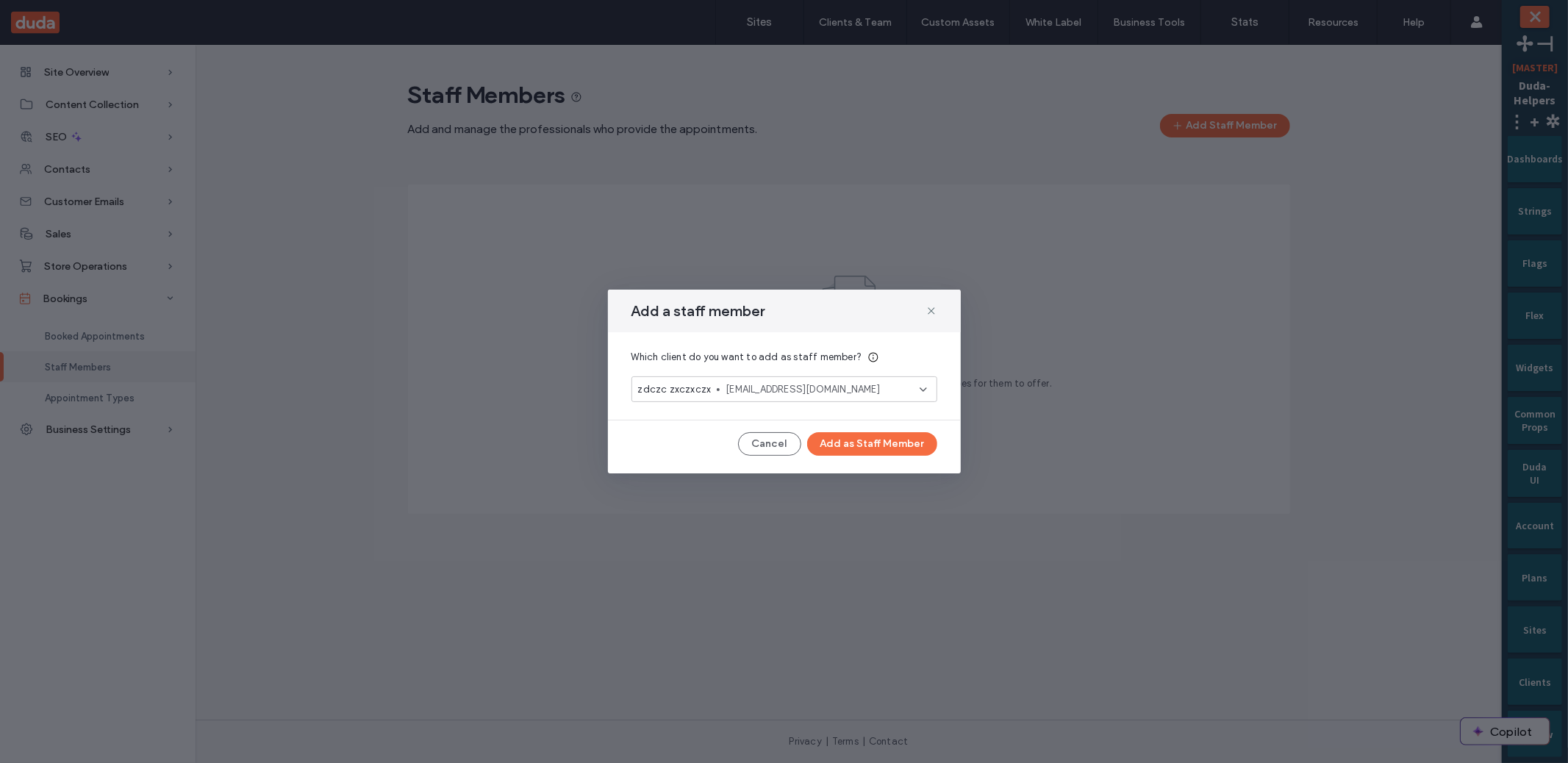
click at [853, 430] on div "Add a staff member Which client do you want to add as staff member? zdczc zxczx…" at bounding box center [784, 382] width 353 height 183
click at [889, 440] on button "Add as Staff Member" at bounding box center [872, 443] width 130 height 24
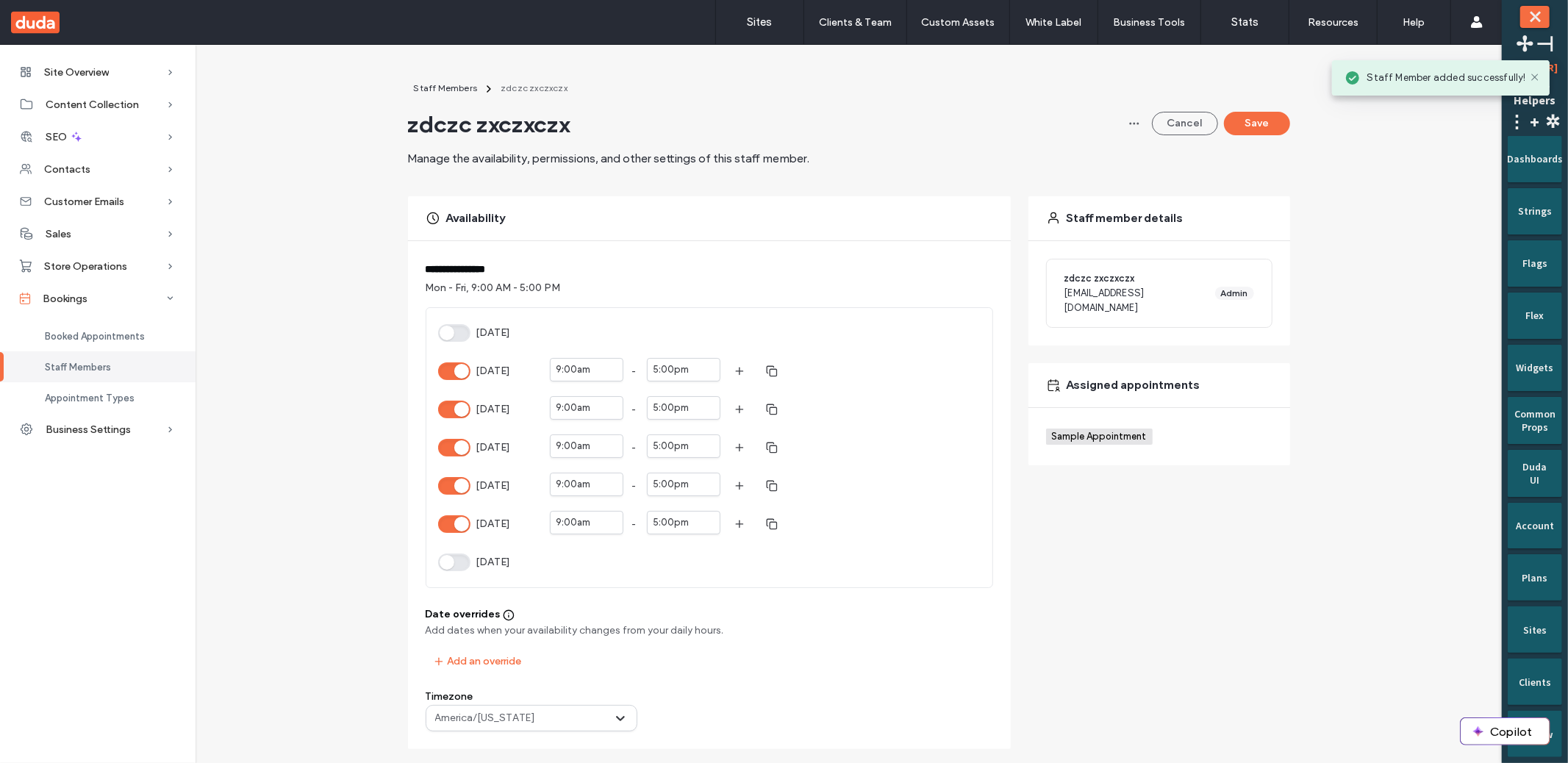
click at [456, 451] on button "Wednesday" at bounding box center [454, 447] width 32 height 17
click at [1255, 135] on div "Cancel Save" at bounding box center [1206, 123] width 168 height 86
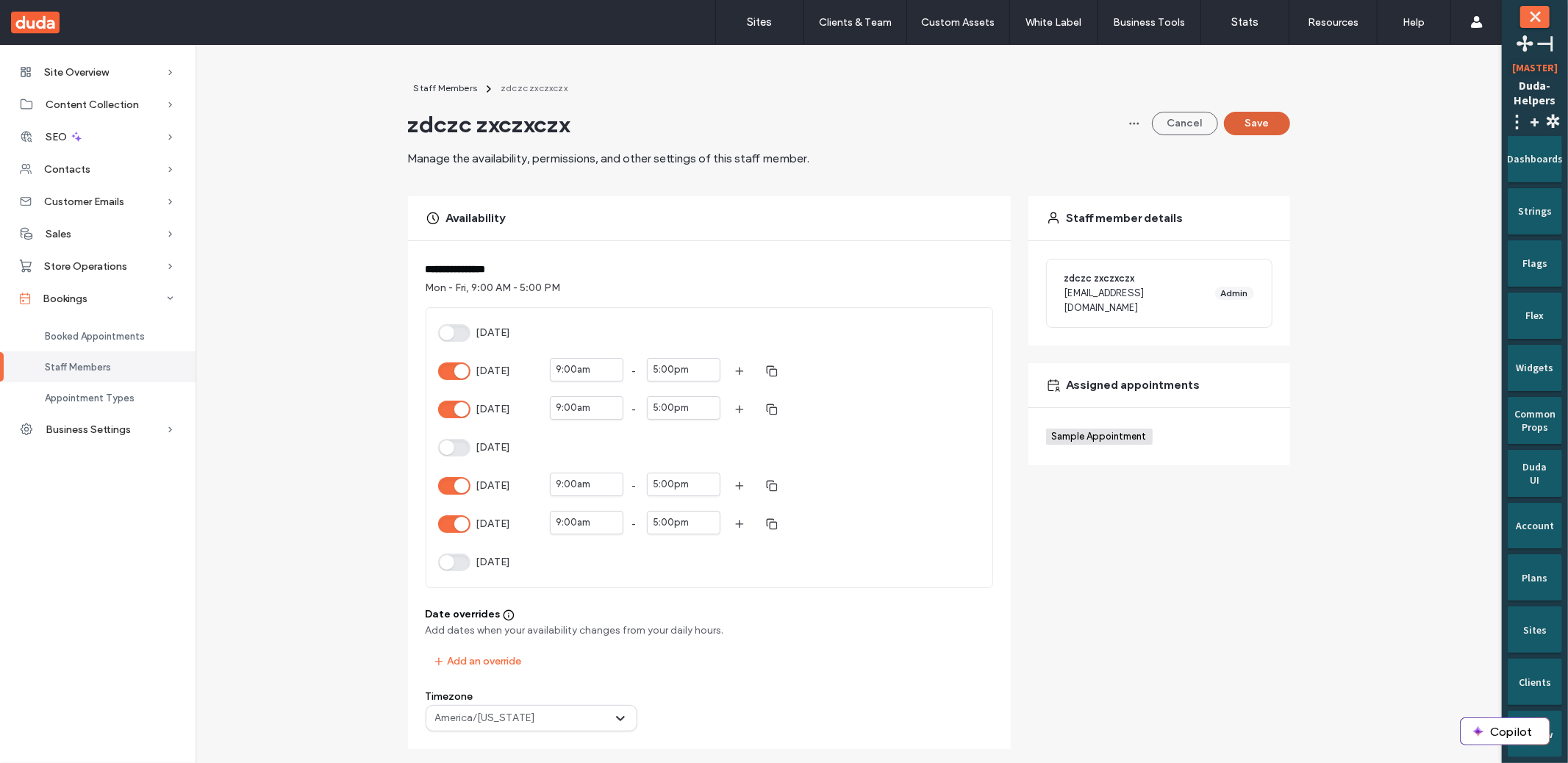
click at [1256, 131] on button "Save" at bounding box center [1257, 123] width 66 height 24
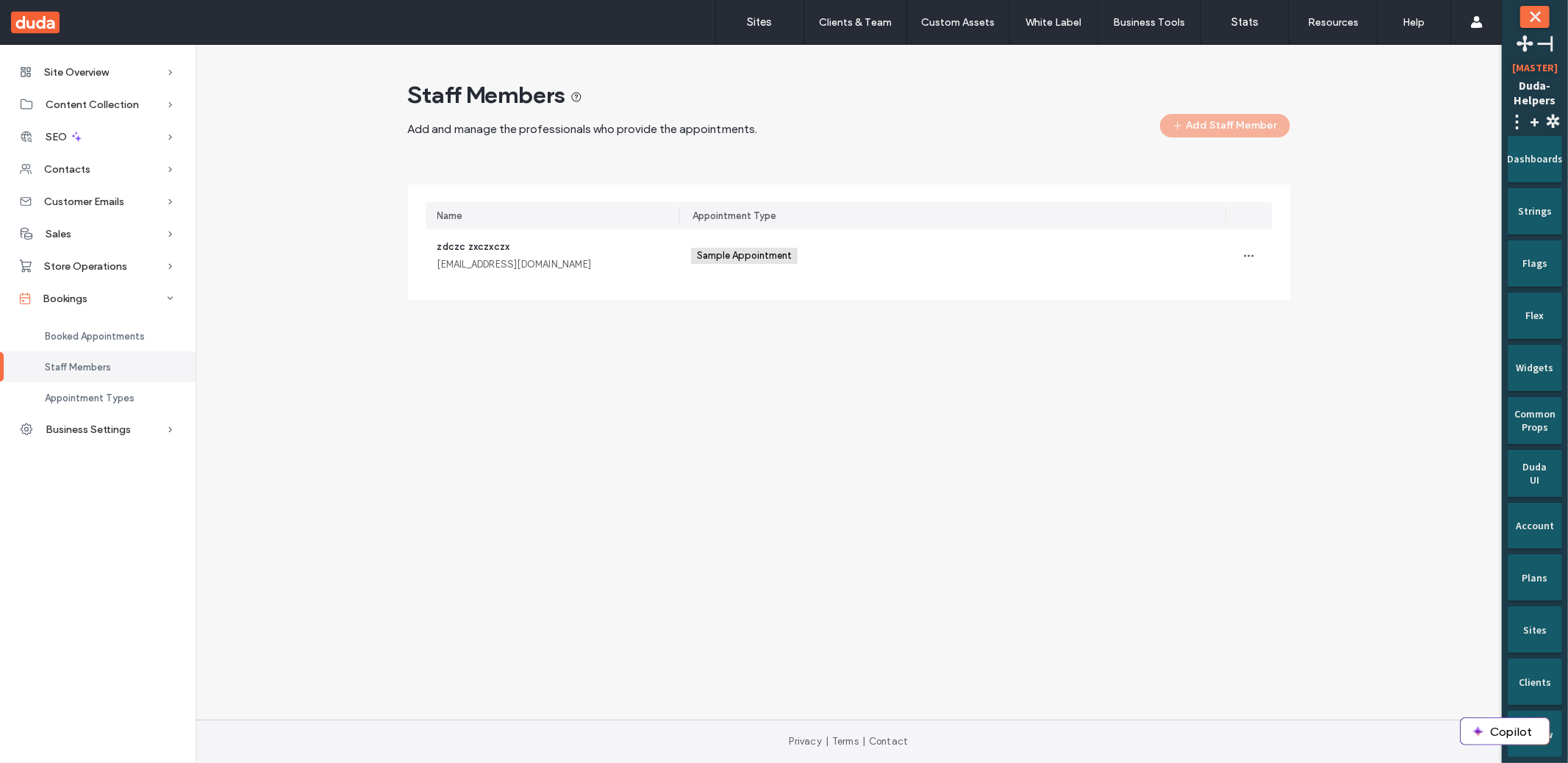
click at [374, 413] on div "Site Overview Overview Project Files Stats Form Responses Clients Client Billin…" at bounding box center [750, 382] width 1502 height 675
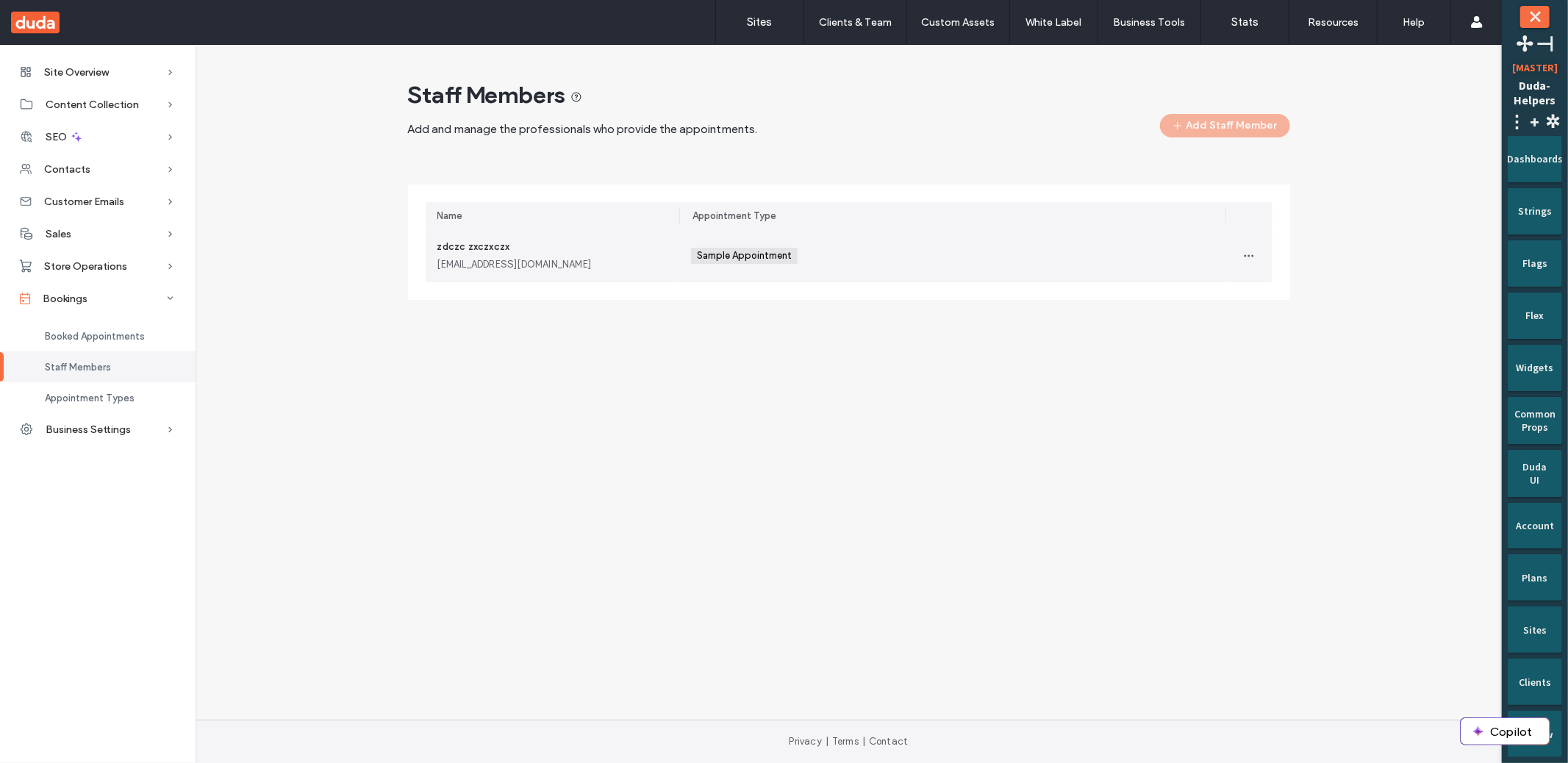
click at [952, 258] on div "Sample Appointment +0 Sample Appointment +0" at bounding box center [952, 256] width 522 height 53
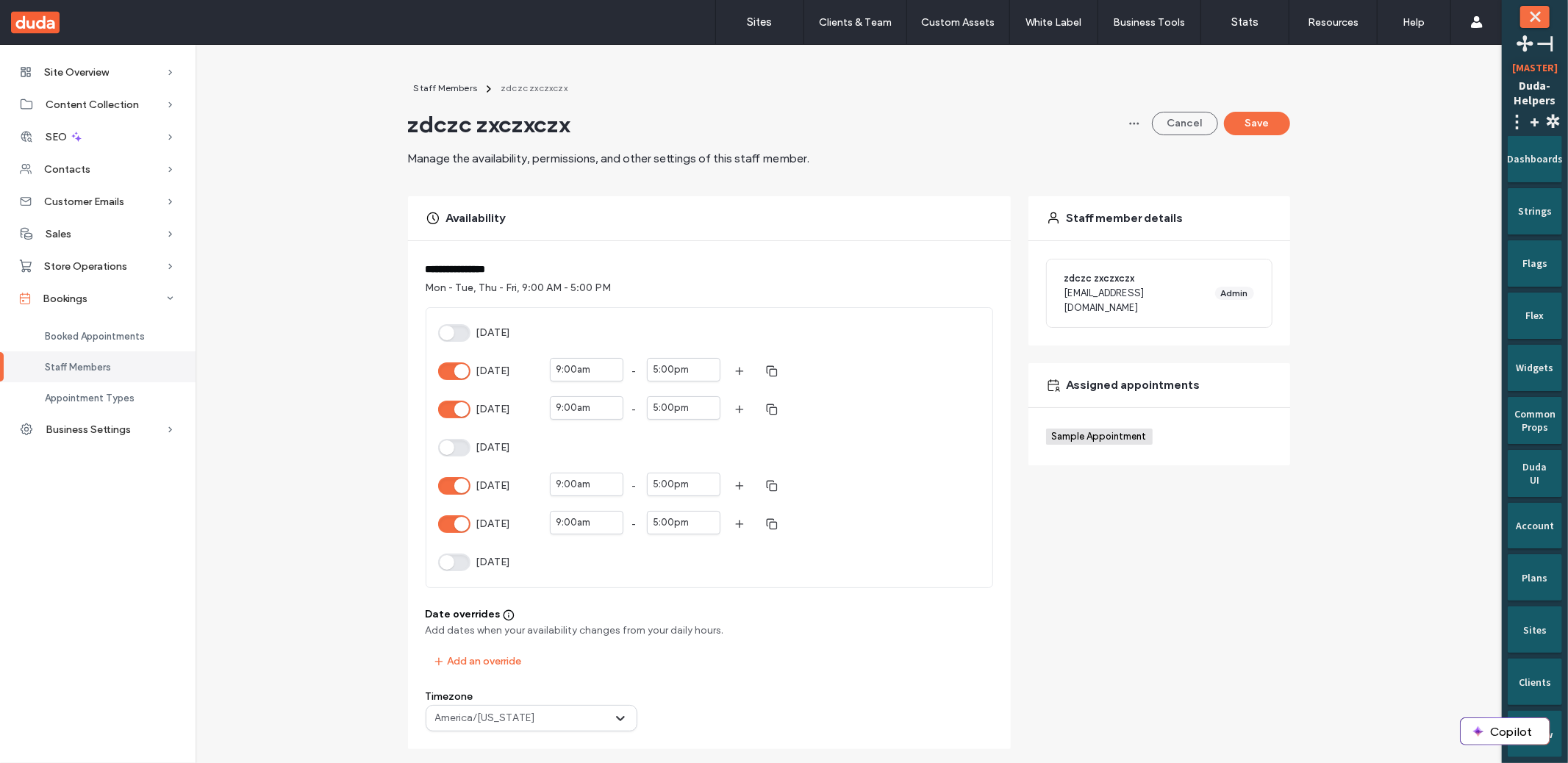
click at [439, 448] on button "Wednesday" at bounding box center [454, 447] width 32 height 17
click at [443, 448] on button "Wednesday" at bounding box center [454, 447] width 32 height 17
click at [1274, 127] on button "Save" at bounding box center [1257, 123] width 66 height 24
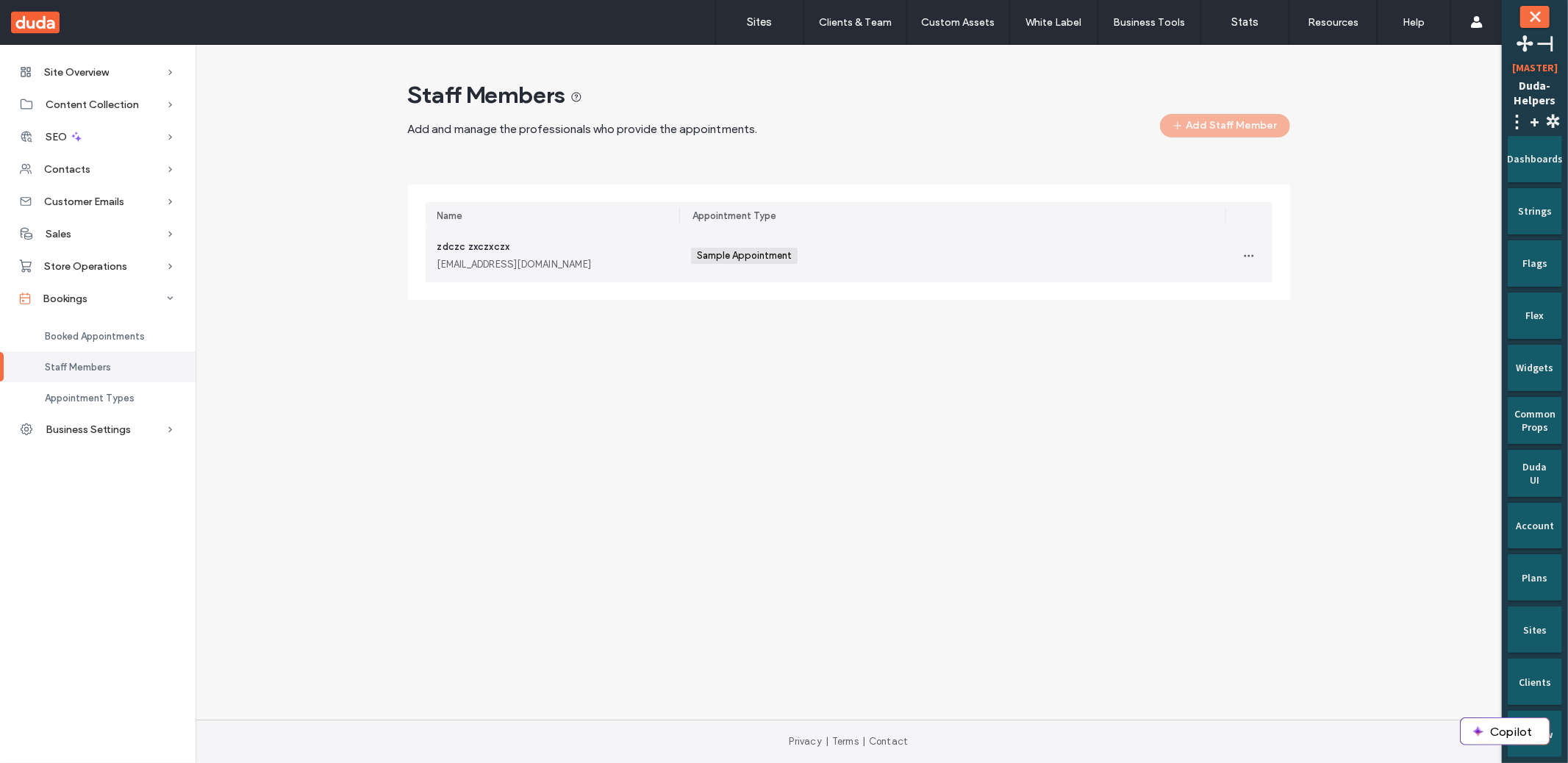
click at [607, 255] on div "zdczc zxczxczx aa@cc.ss" at bounding box center [553, 255] width 231 height 32
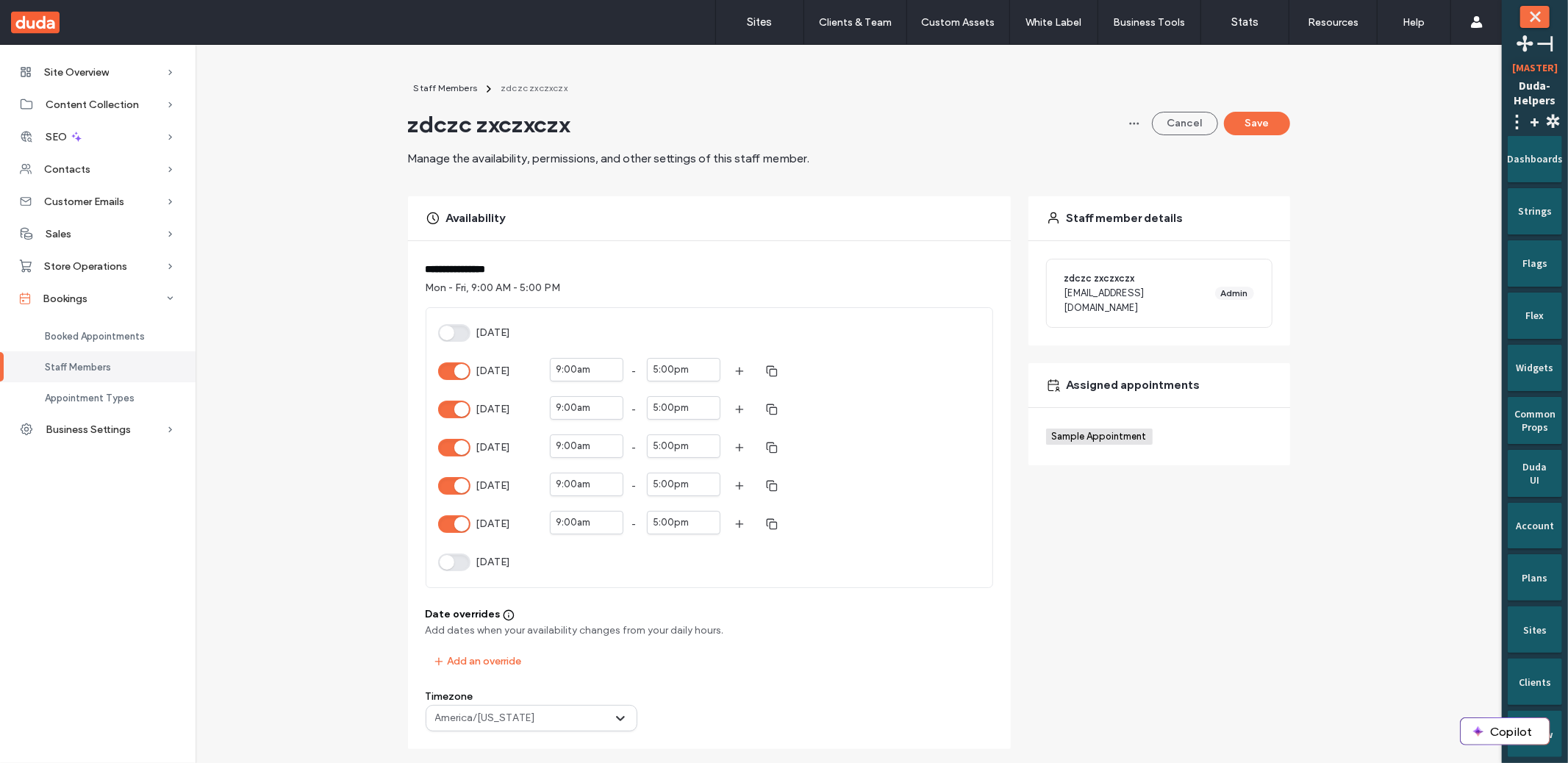
click at [453, 370] on button "Monday" at bounding box center [454, 371] width 32 height 17
click at [1247, 119] on button "Save" at bounding box center [1257, 123] width 66 height 24
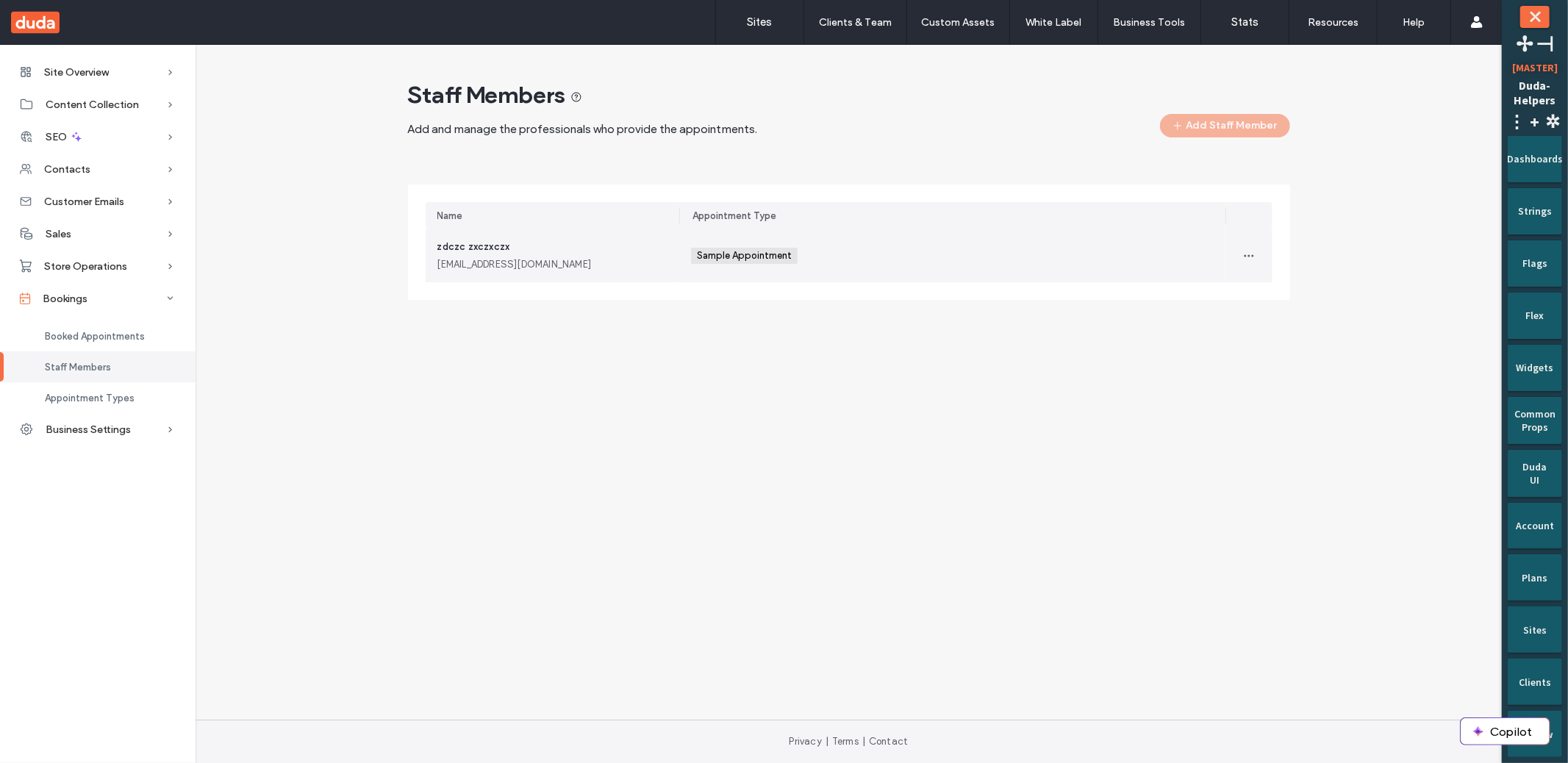
click at [1011, 281] on div "Sample Appointment +0 Sample Appointment +0" at bounding box center [952, 256] width 522 height 53
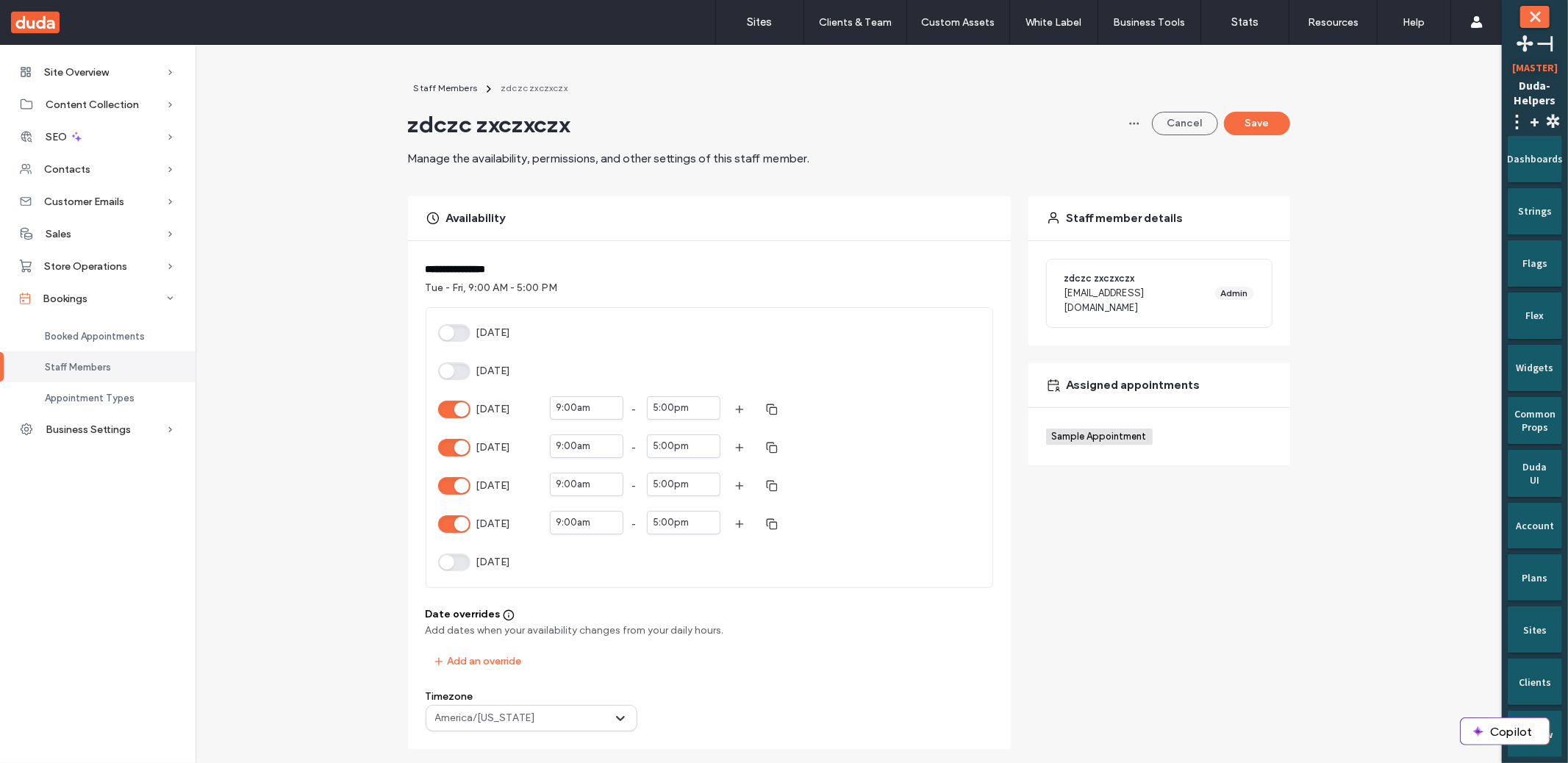
click at [439, 396] on div "Tuesday" at bounding box center [486, 409] width 94 height 26
click at [442, 401] on button "Tuesday" at bounding box center [454, 409] width 32 height 17
click at [1251, 121] on button "Save" at bounding box center [1257, 123] width 66 height 24
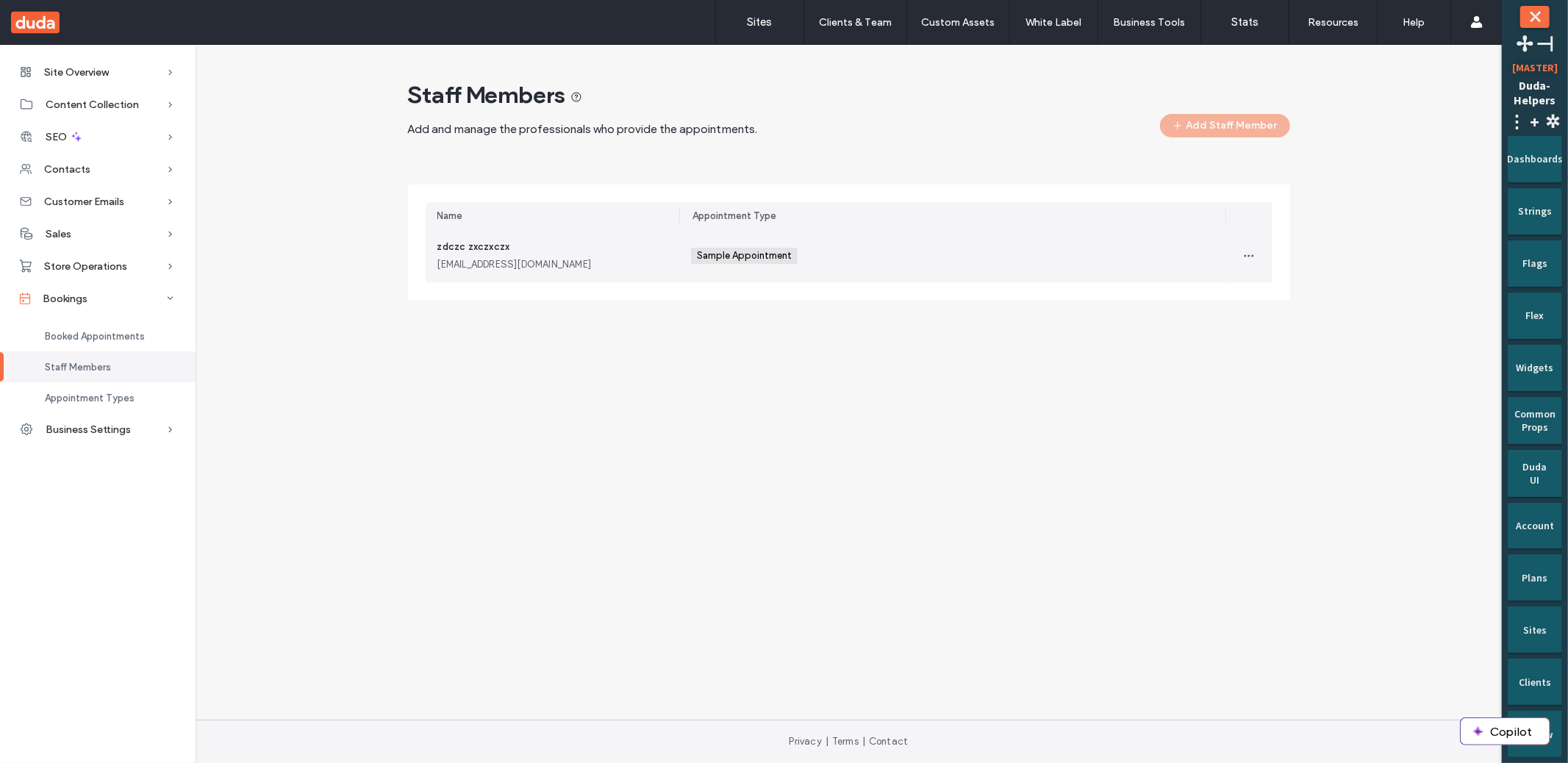
click at [1148, 247] on div "Sample Appointment +0 Sample Appointment +0" at bounding box center [952, 256] width 522 height 53
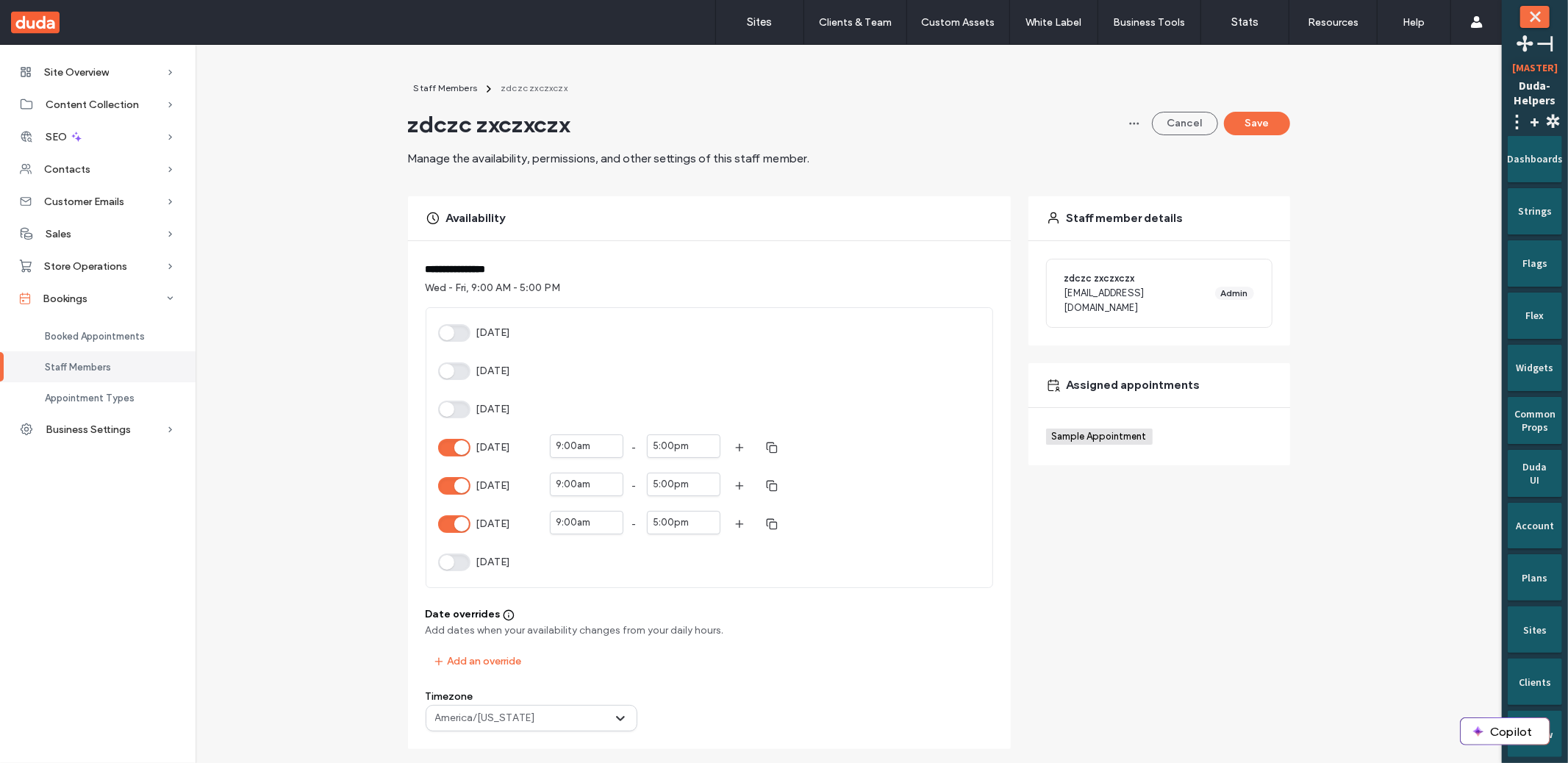
click at [461, 406] on button "[DATE]" at bounding box center [454, 409] width 32 height 17
click at [1262, 133] on button "Save" at bounding box center [1257, 123] width 66 height 24
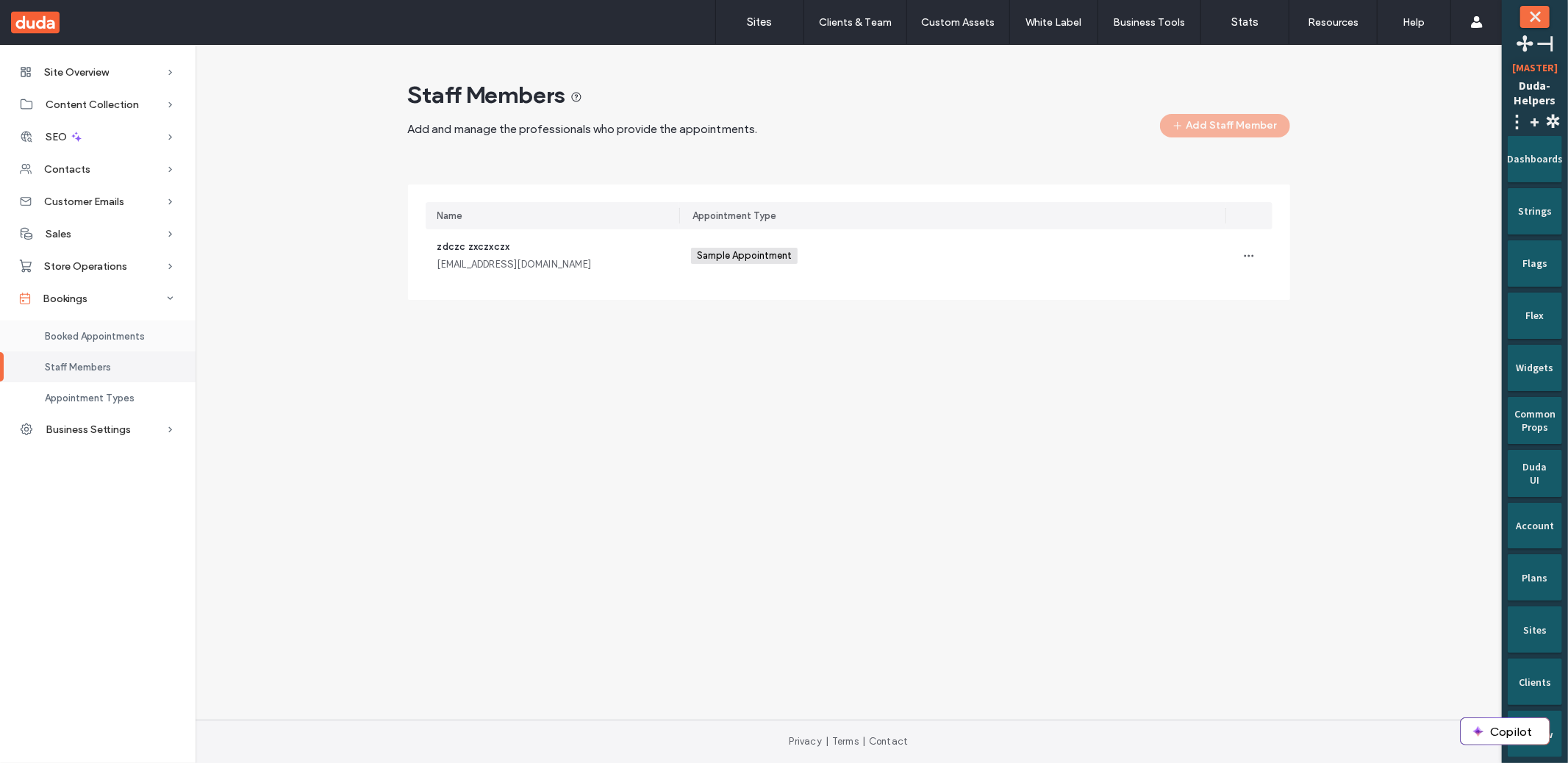
click at [129, 339] on span "Booked Appointments" at bounding box center [94, 336] width 100 height 11
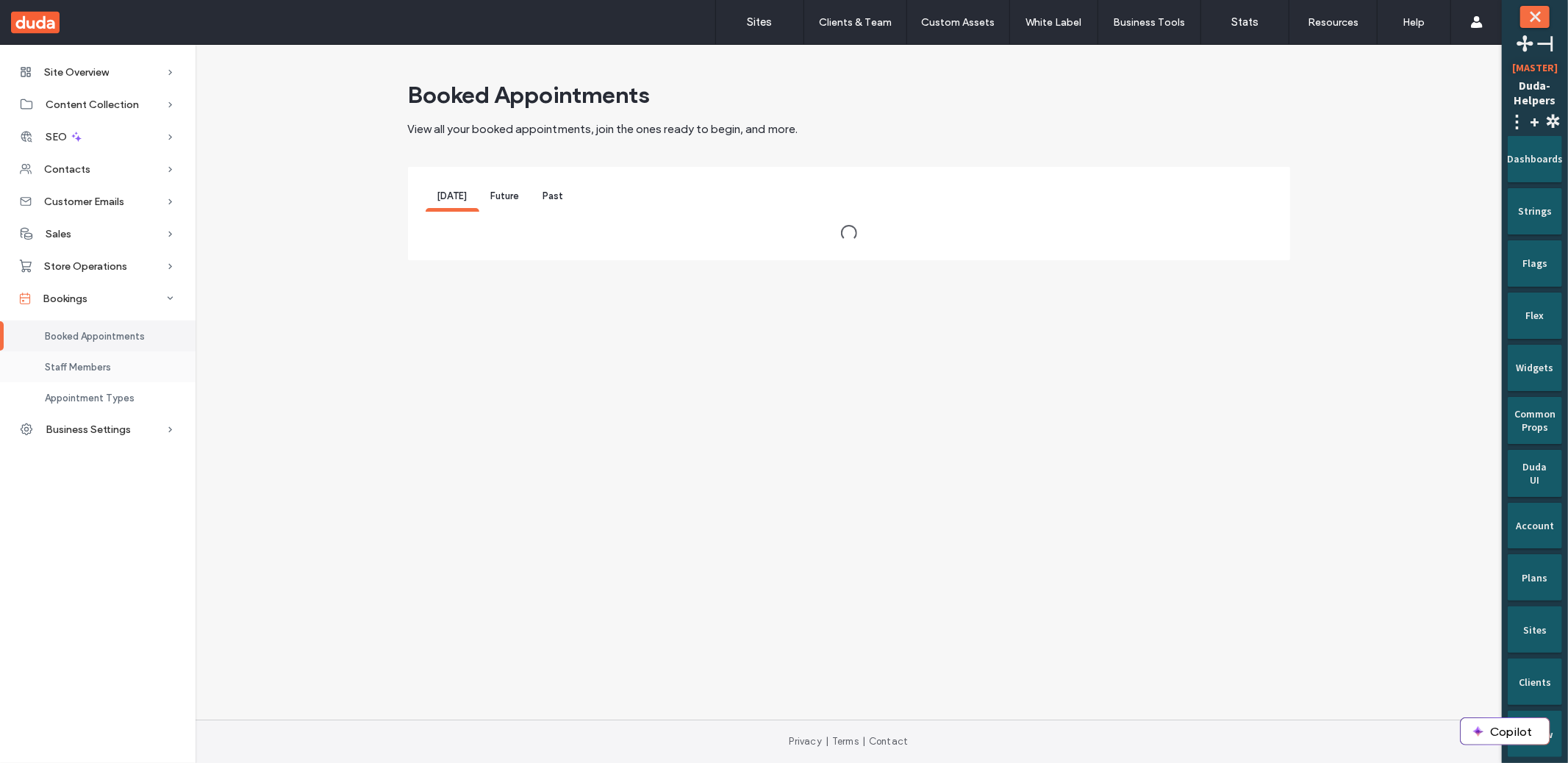
click at [123, 359] on div "Staff Members" at bounding box center [98, 366] width 196 height 31
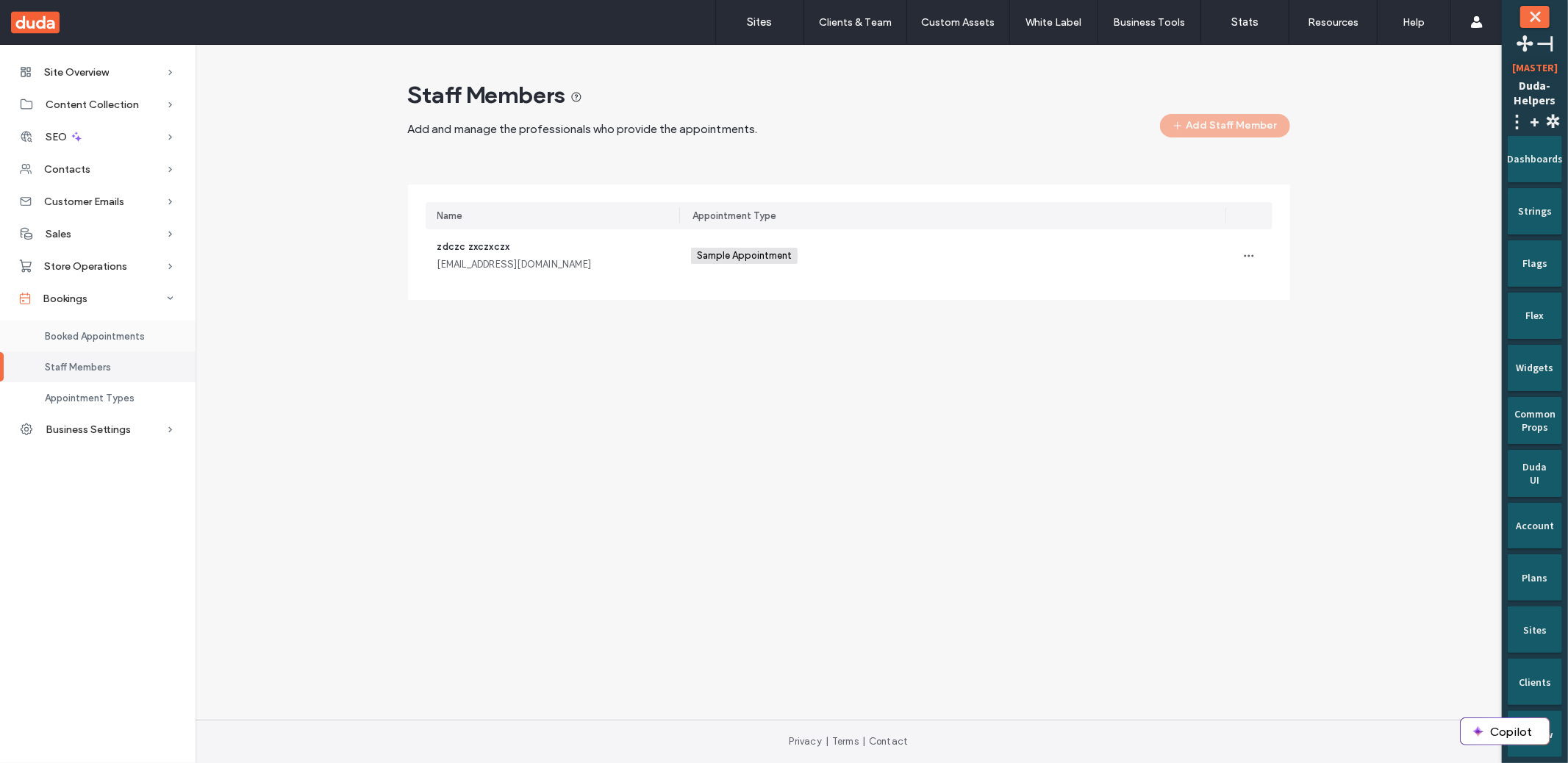
click at [95, 338] on span "Booked Appointments" at bounding box center [94, 336] width 100 height 11
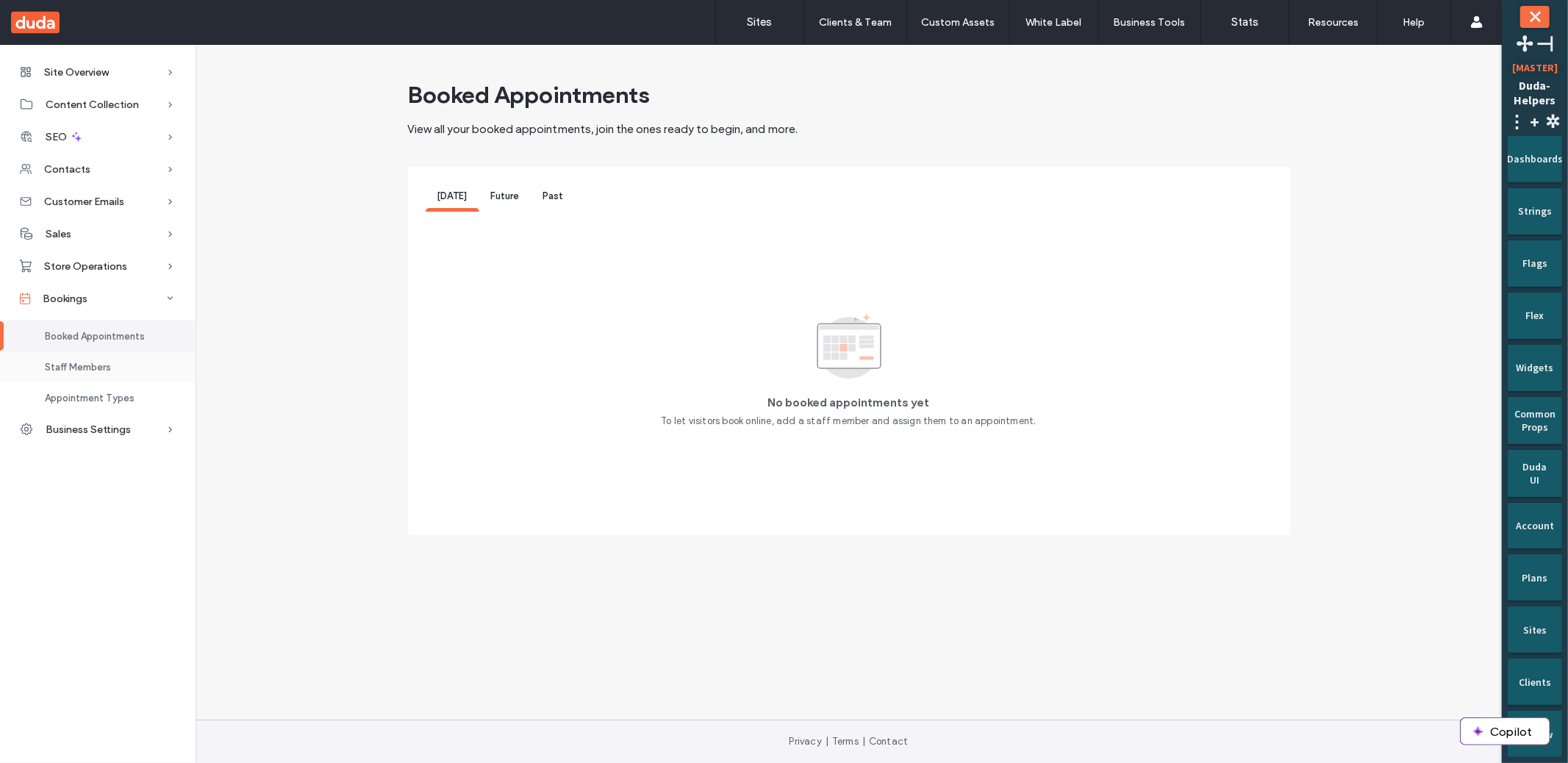
click at [102, 361] on span "Staff Members" at bounding box center [78, 367] width 66 height 11
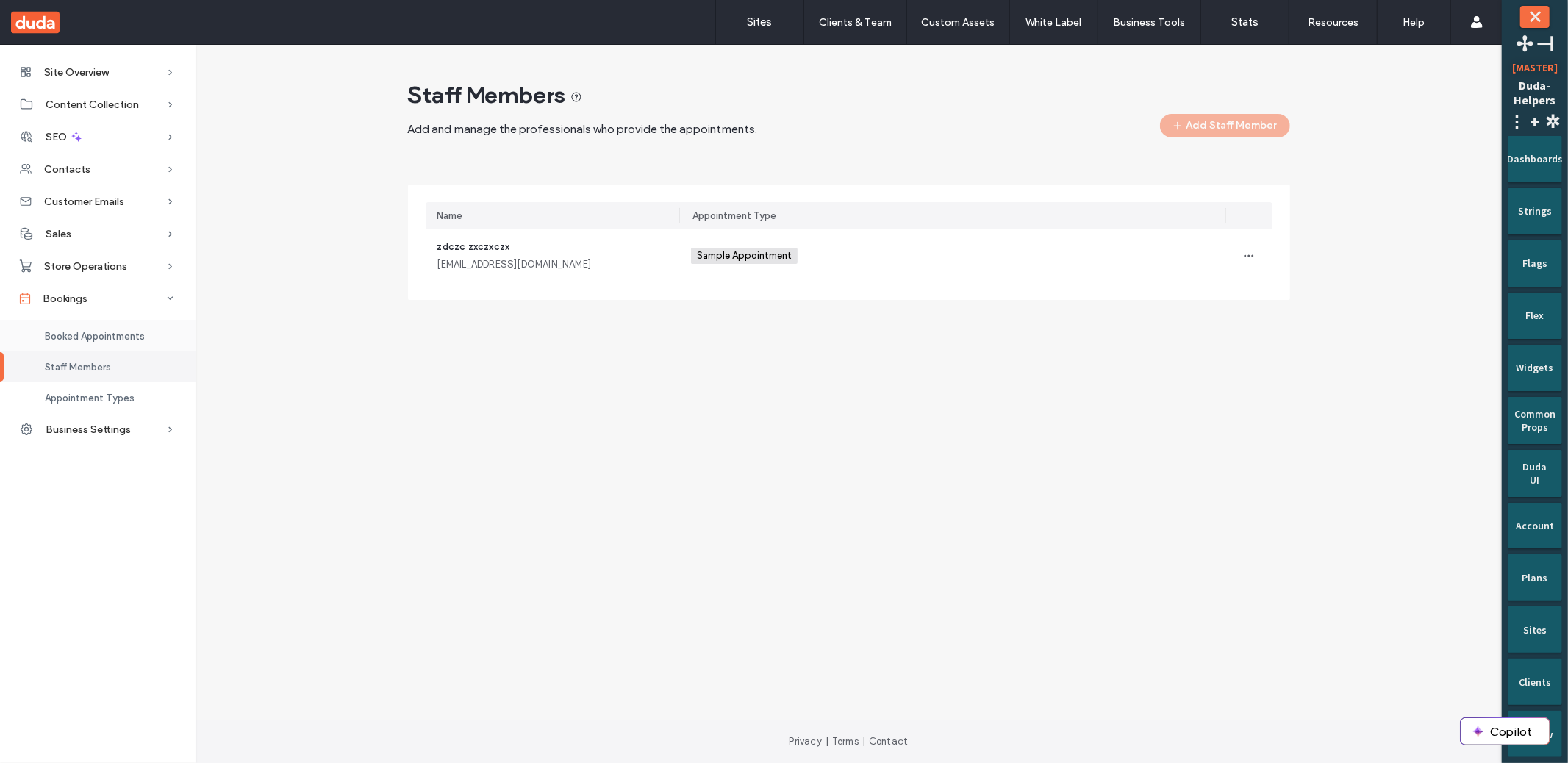
click at [108, 340] on span "Booked Appointments" at bounding box center [94, 336] width 100 height 11
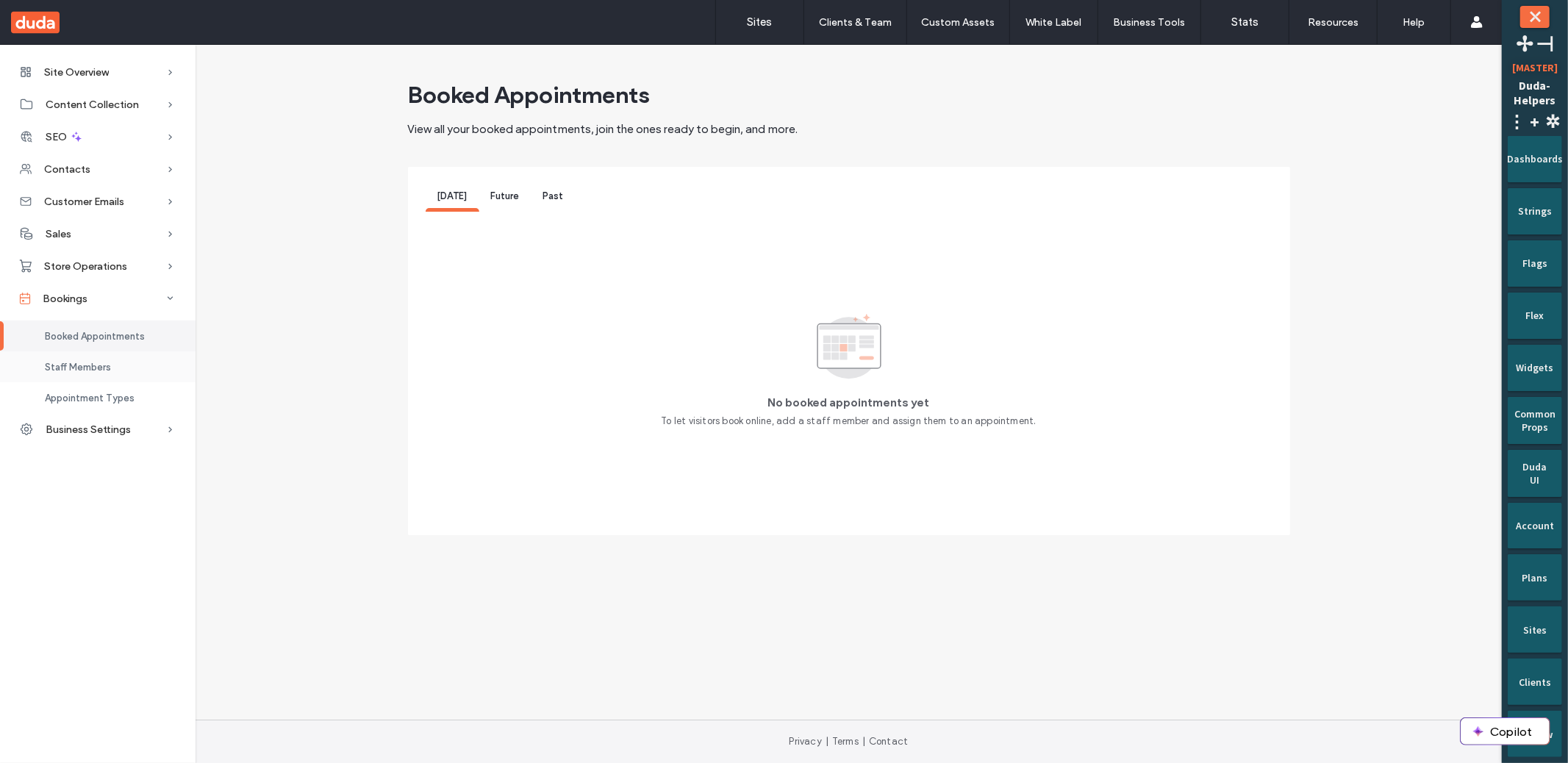
click at [105, 372] on div "Staff Members" at bounding box center [98, 366] width 196 height 31
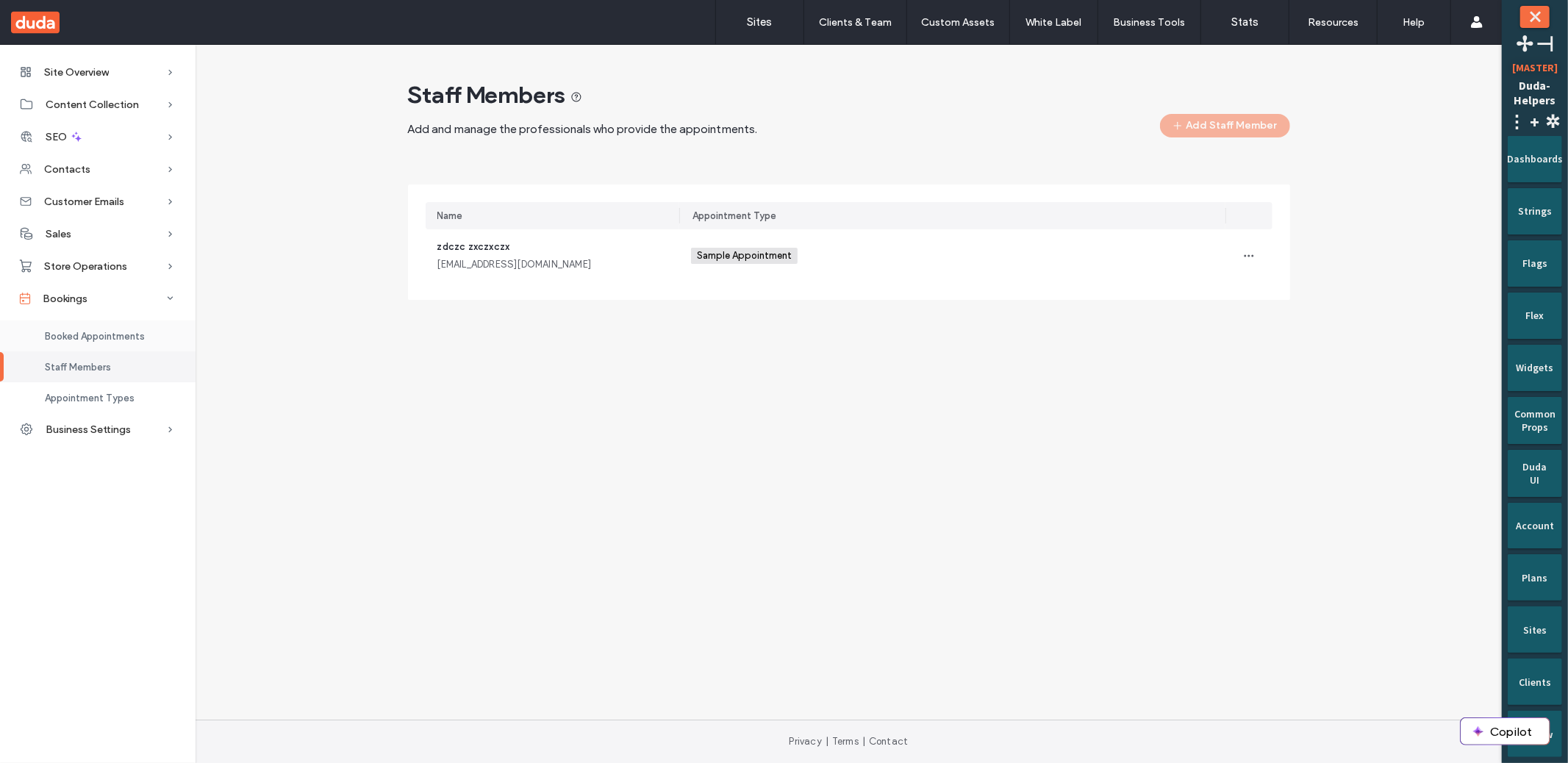
click at [131, 341] on span "Booked Appointments" at bounding box center [94, 336] width 100 height 11
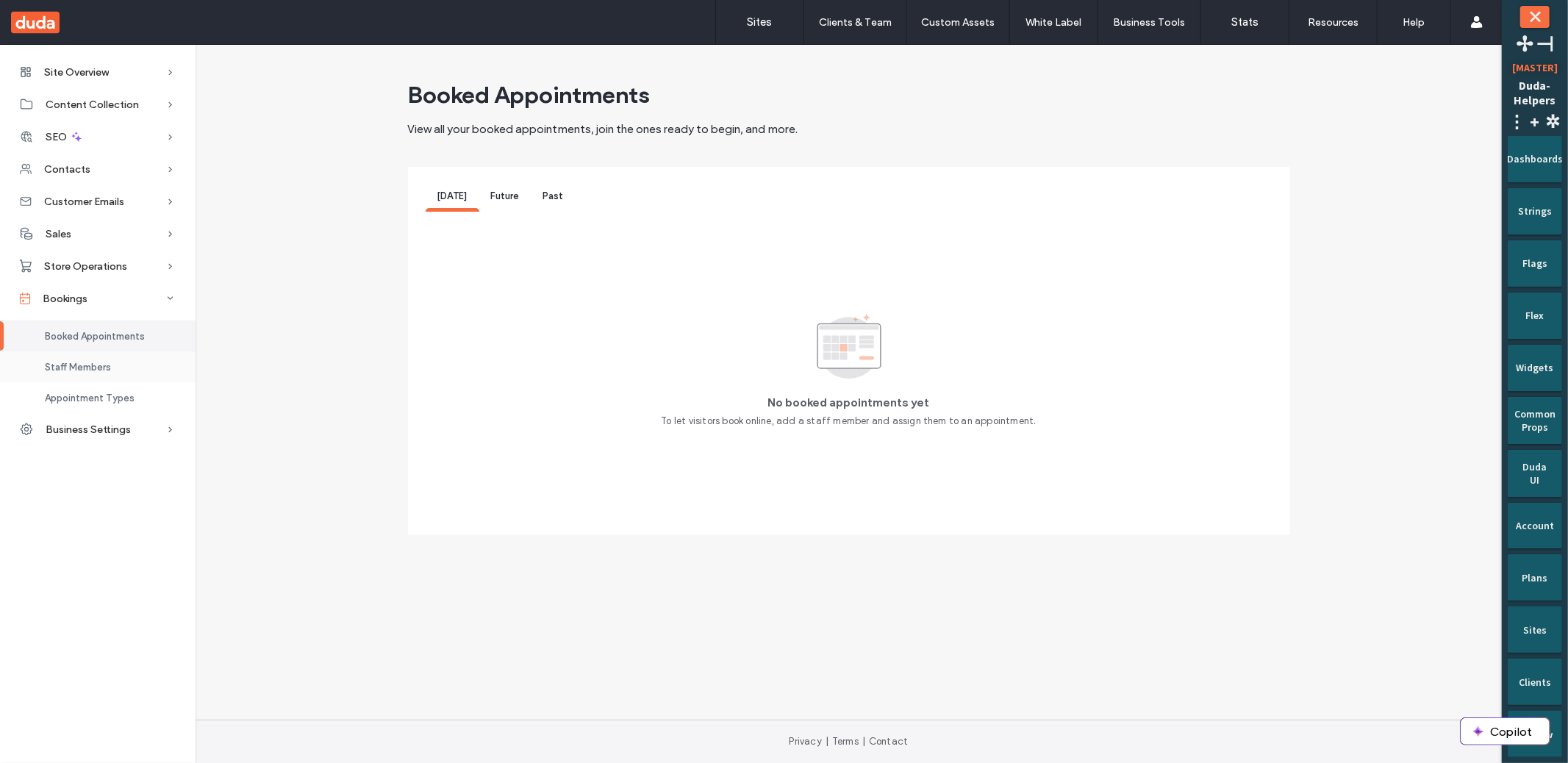
click at [122, 354] on div "Staff Members" at bounding box center [98, 366] width 196 height 31
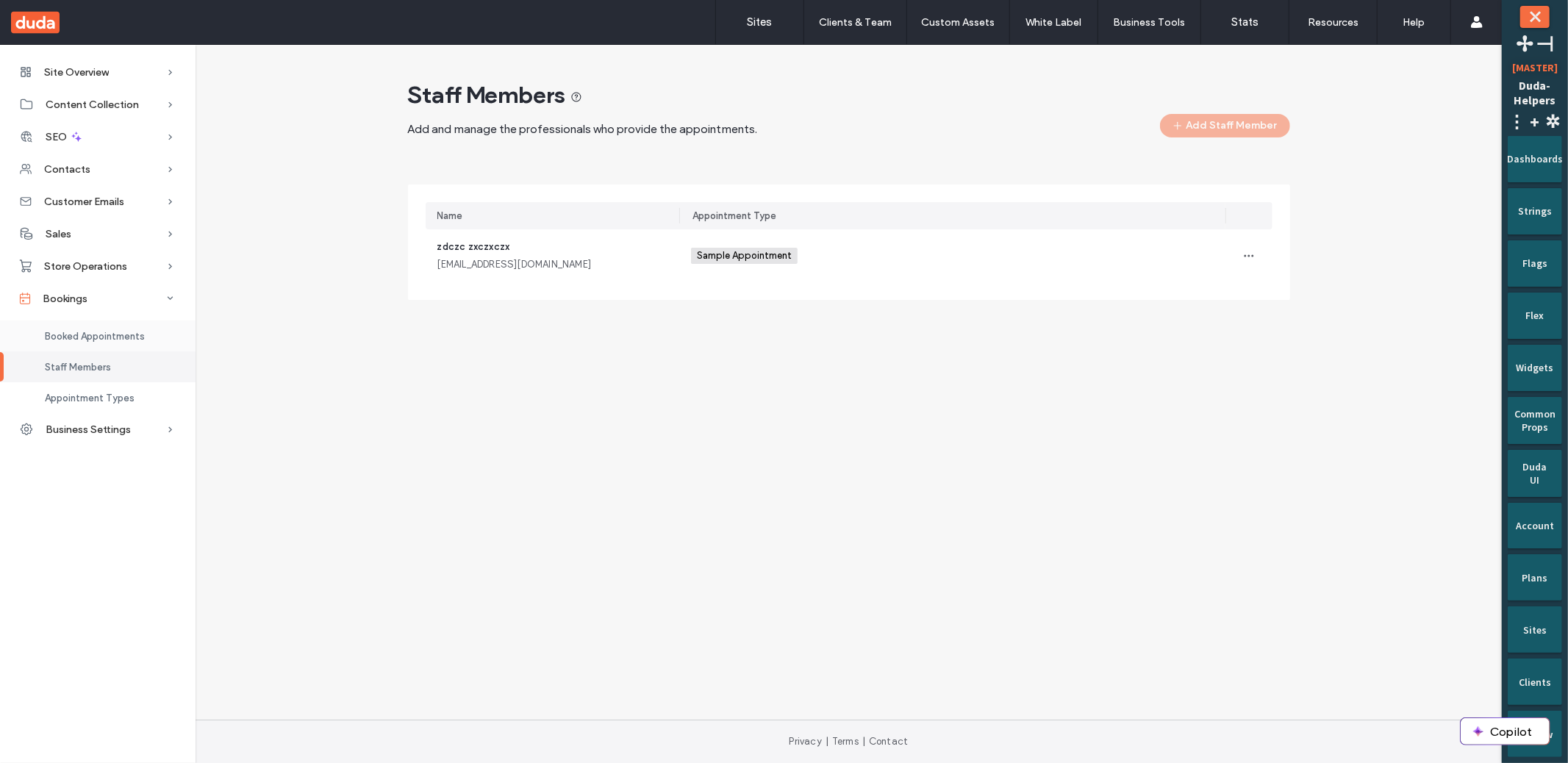
click at [129, 339] on span "Booked Appointments" at bounding box center [94, 336] width 100 height 11
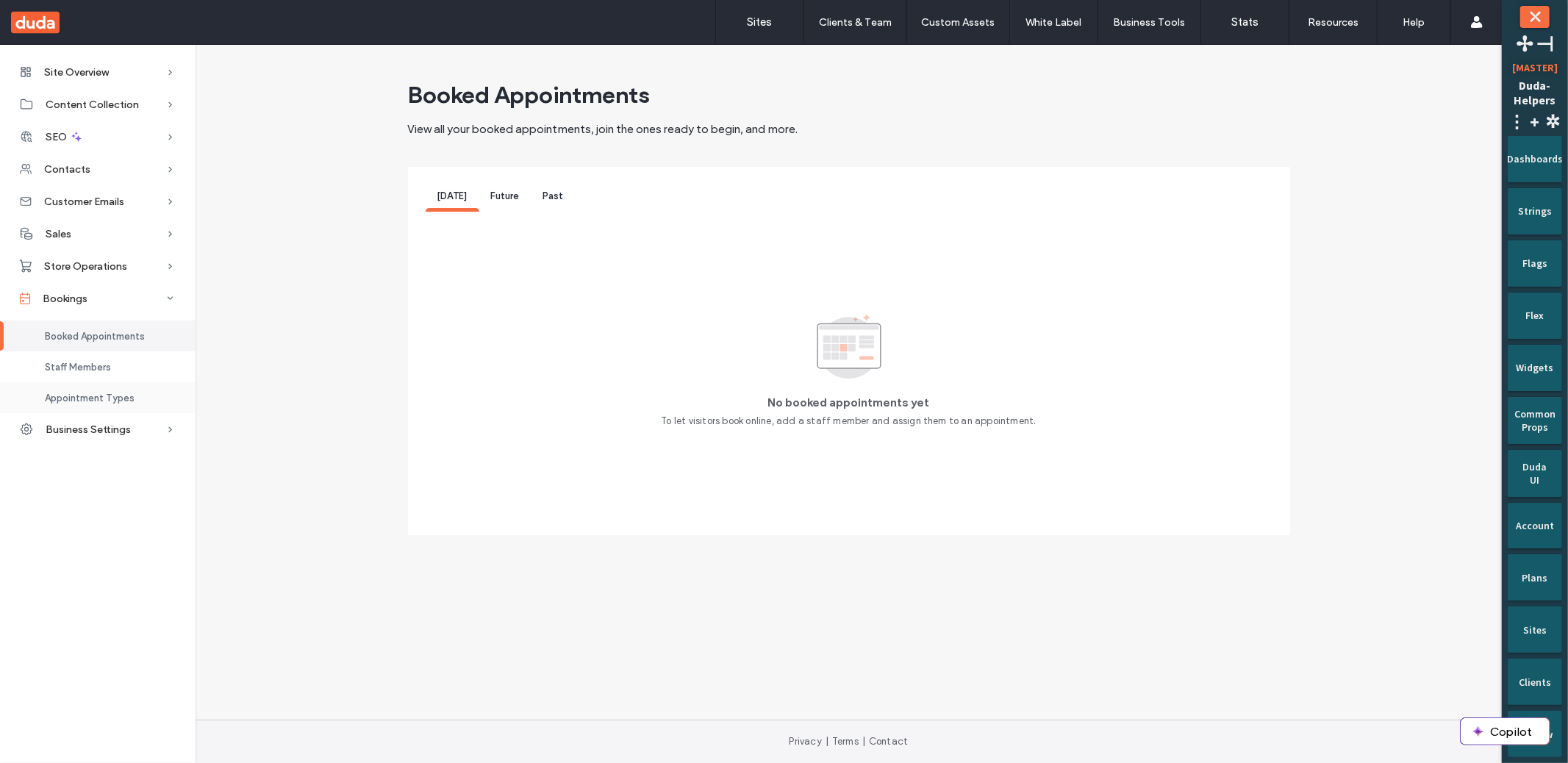
click at [118, 390] on div "Appointment Types" at bounding box center [98, 397] width 196 height 31
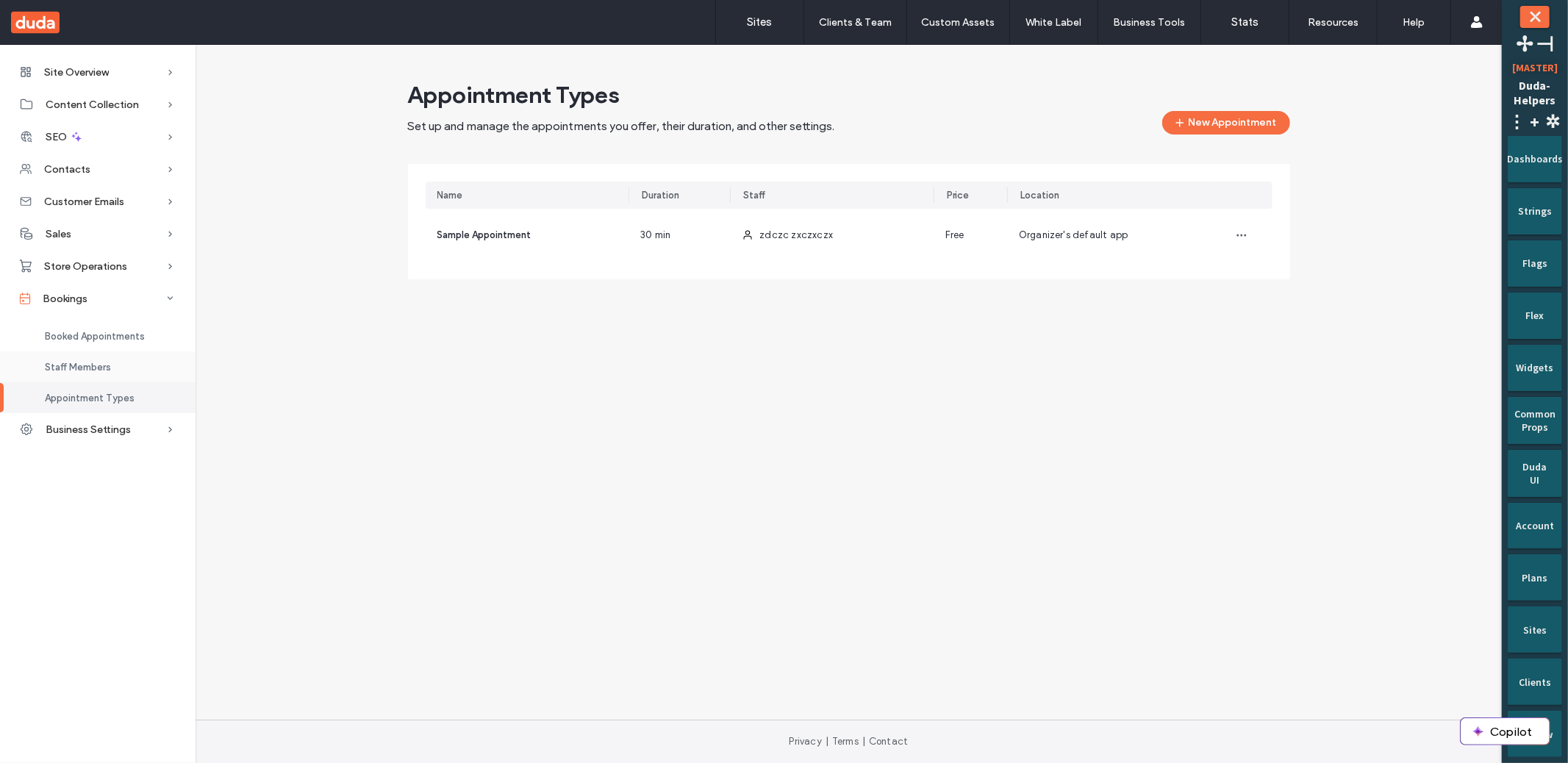
click at [135, 372] on div "Staff Members" at bounding box center [98, 366] width 196 height 31
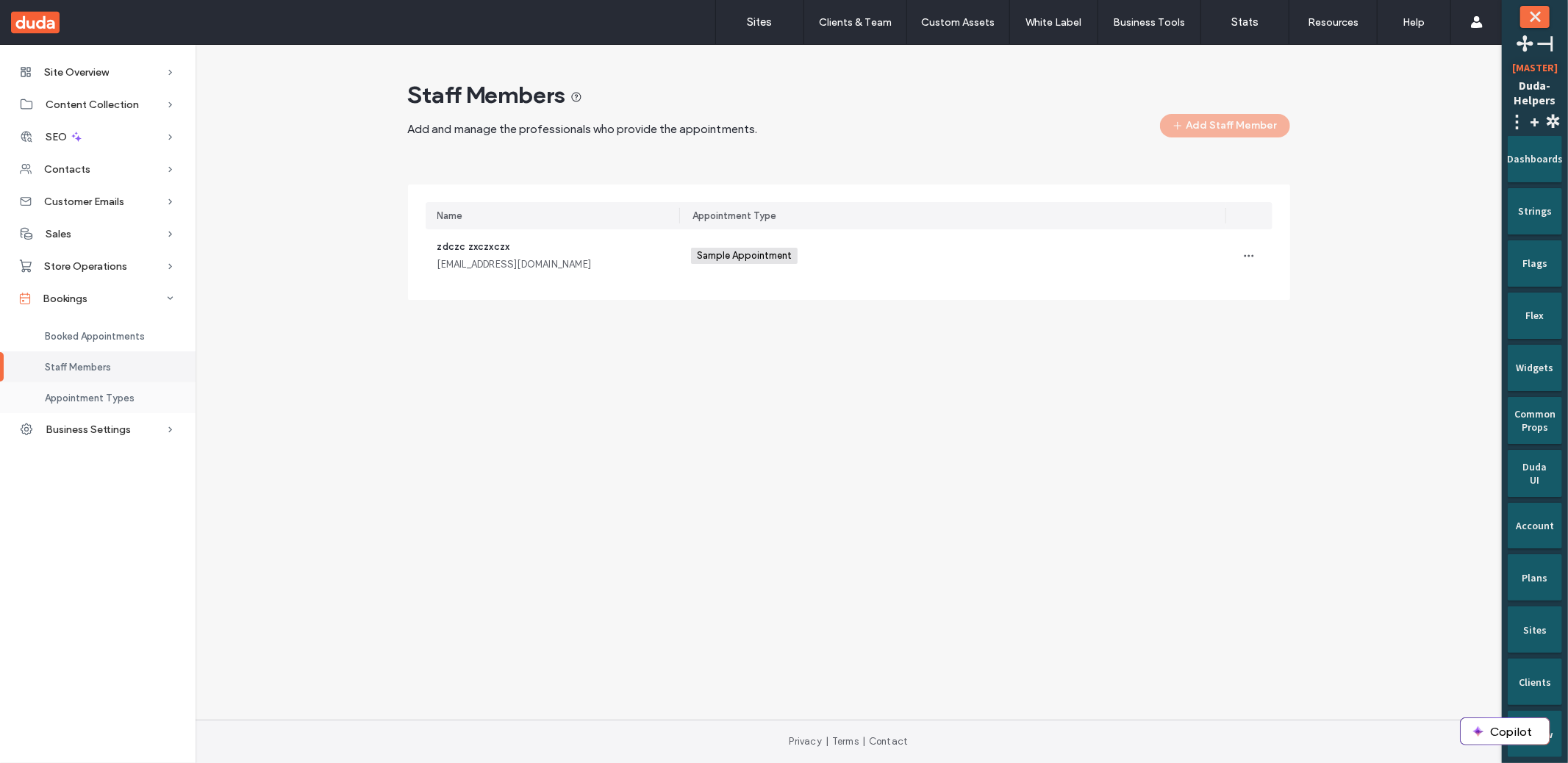
click at [127, 395] on span "Appointment Types" at bounding box center [89, 397] width 90 height 11
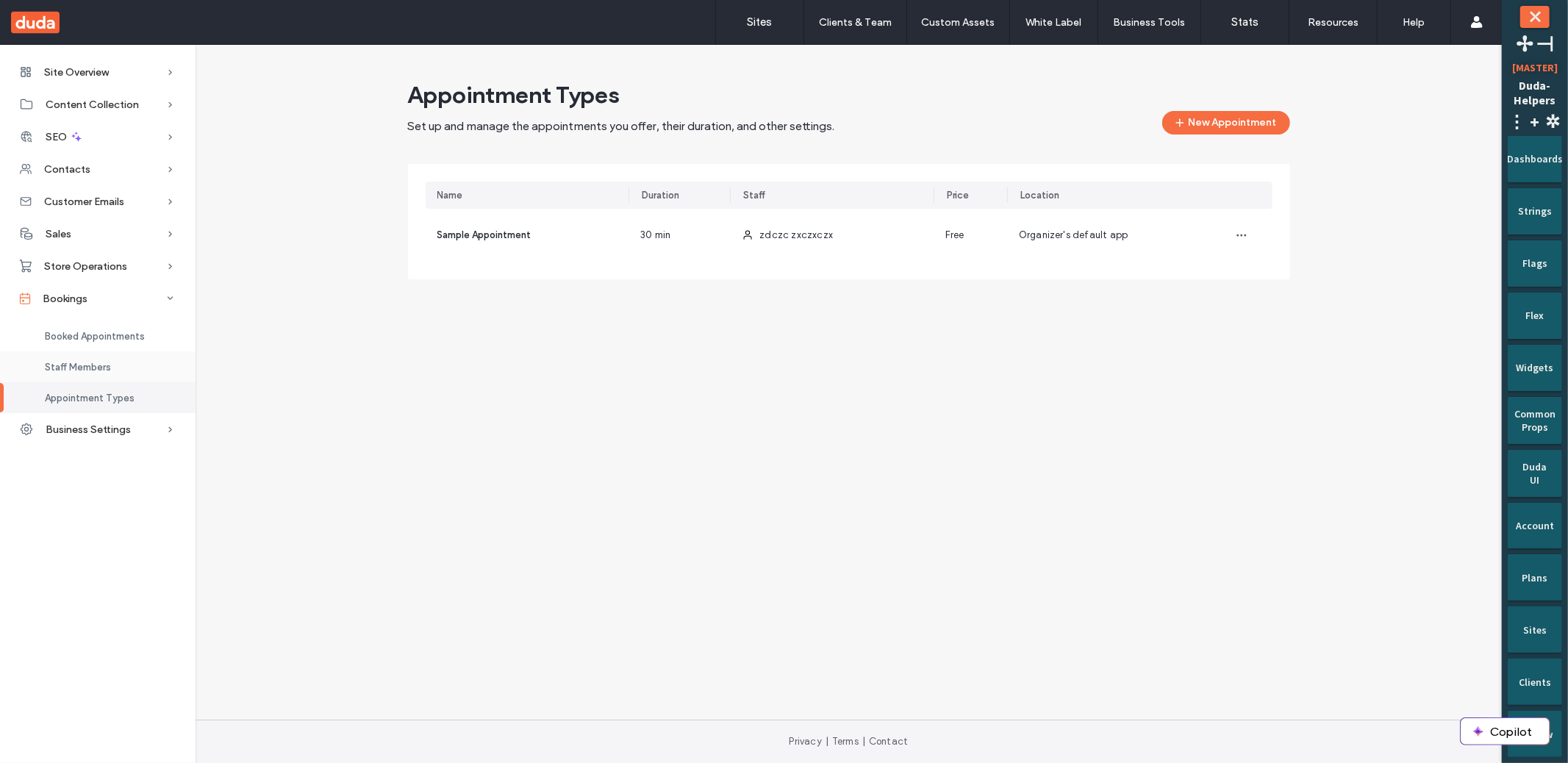
click at [132, 369] on div "Staff Members" at bounding box center [98, 366] width 196 height 31
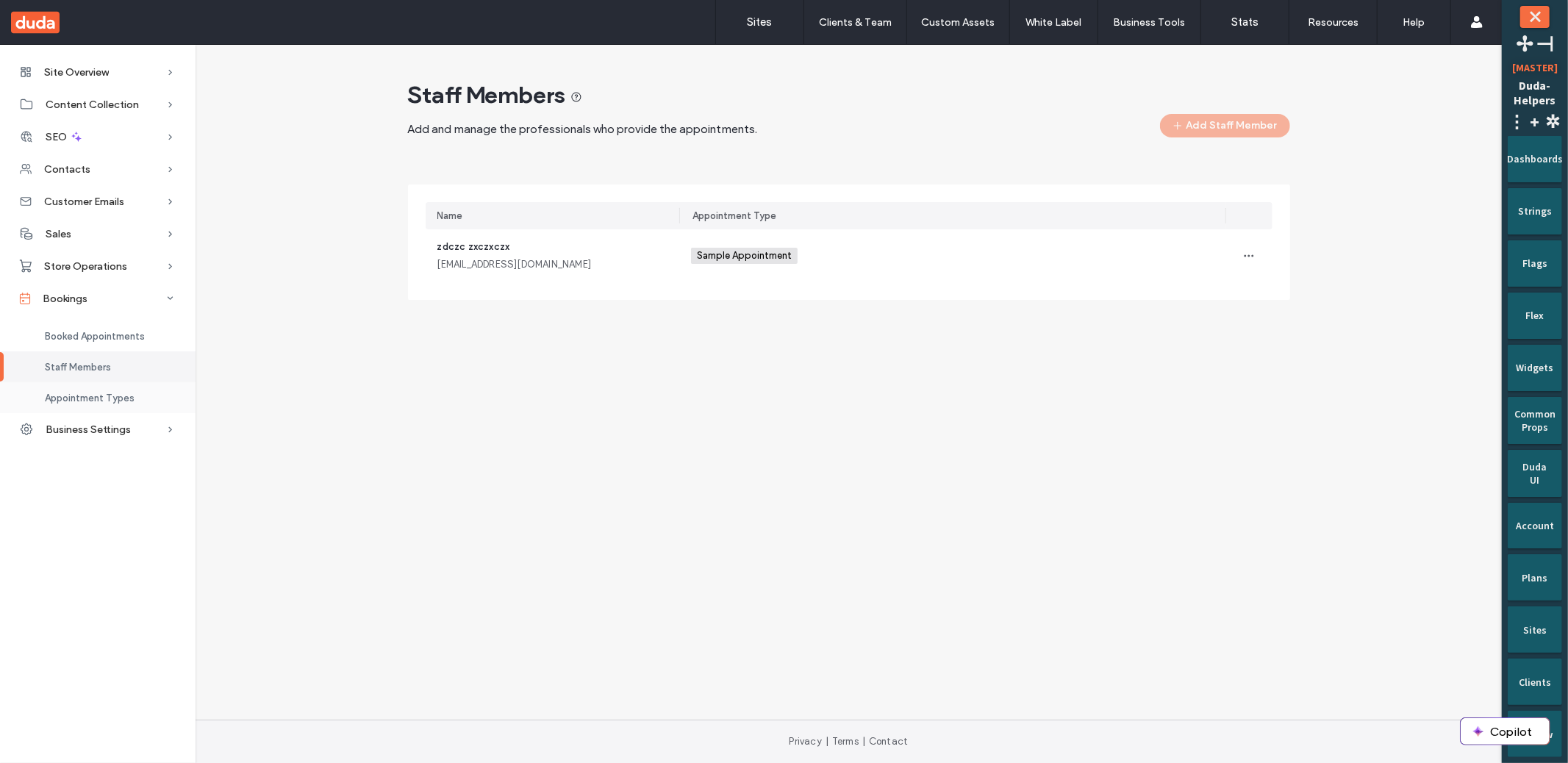
click at [93, 406] on div "Appointment Types" at bounding box center [98, 397] width 196 height 31
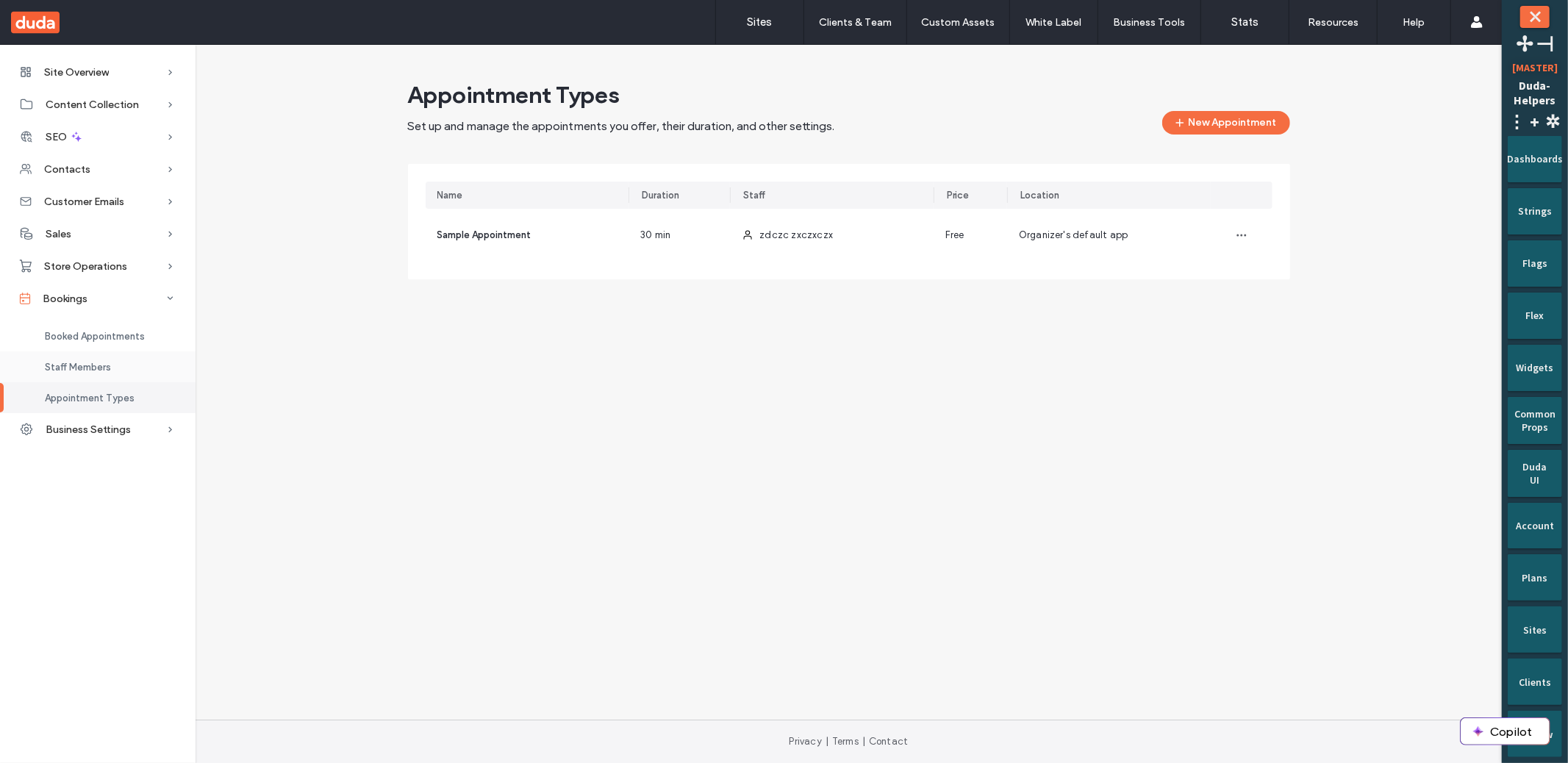
click at [103, 373] on div "Staff Members" at bounding box center [98, 366] width 196 height 31
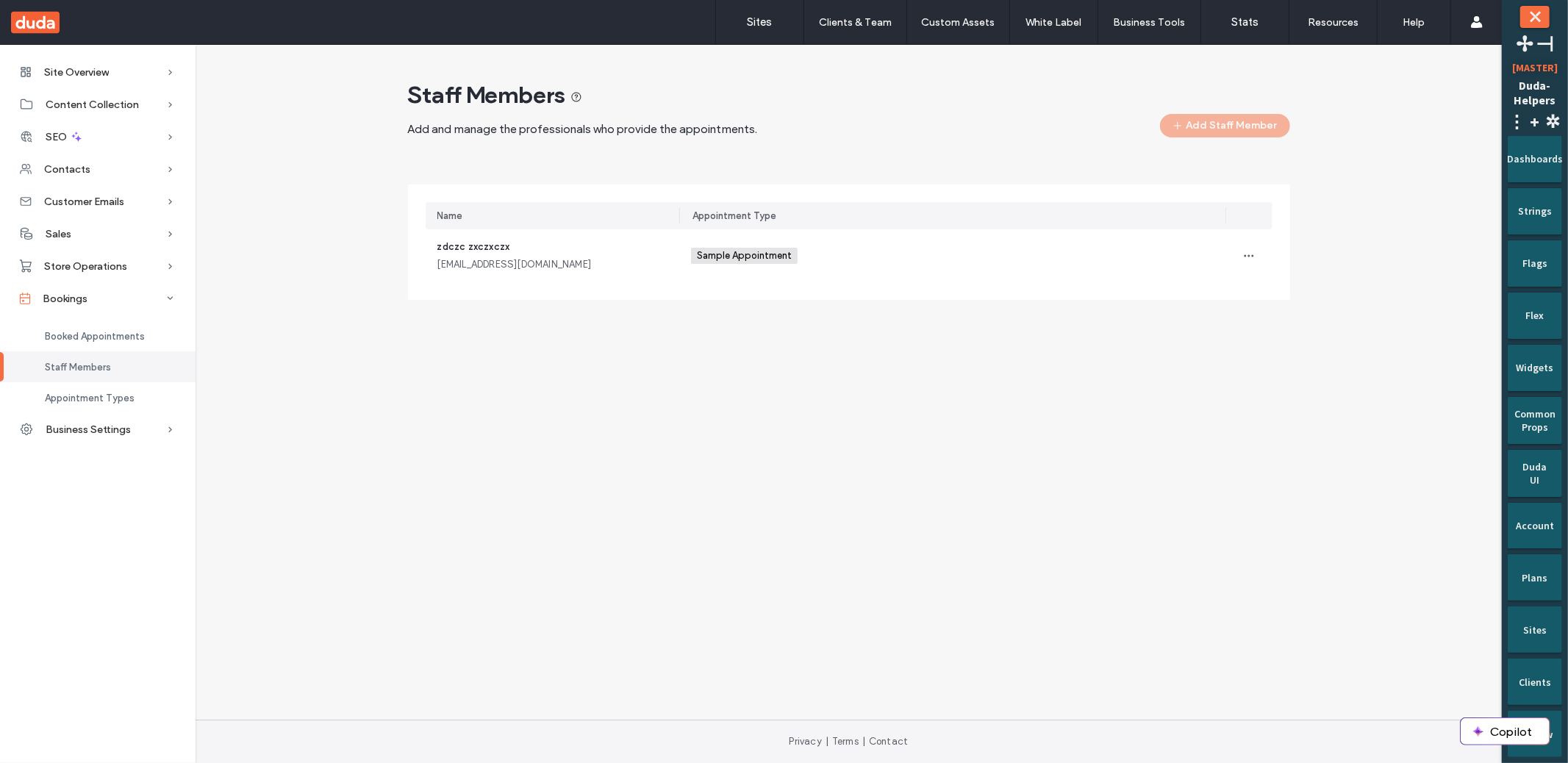
click at [103, 373] on div "Staff Members" at bounding box center [98, 366] width 196 height 31
click at [100, 390] on div "Appointment Types" at bounding box center [98, 397] width 196 height 31
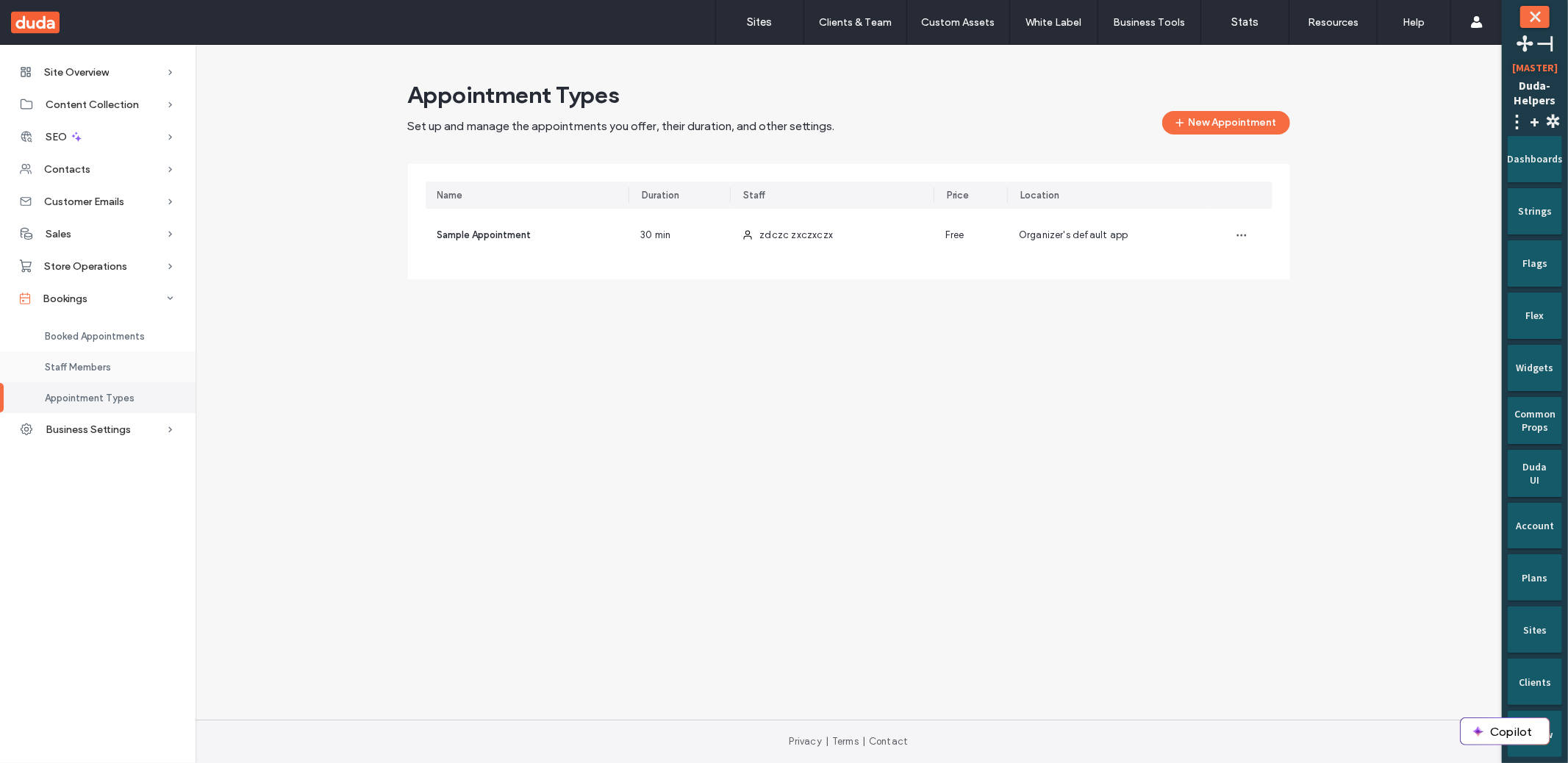
click at [133, 371] on div "Staff Members" at bounding box center [98, 366] width 196 height 31
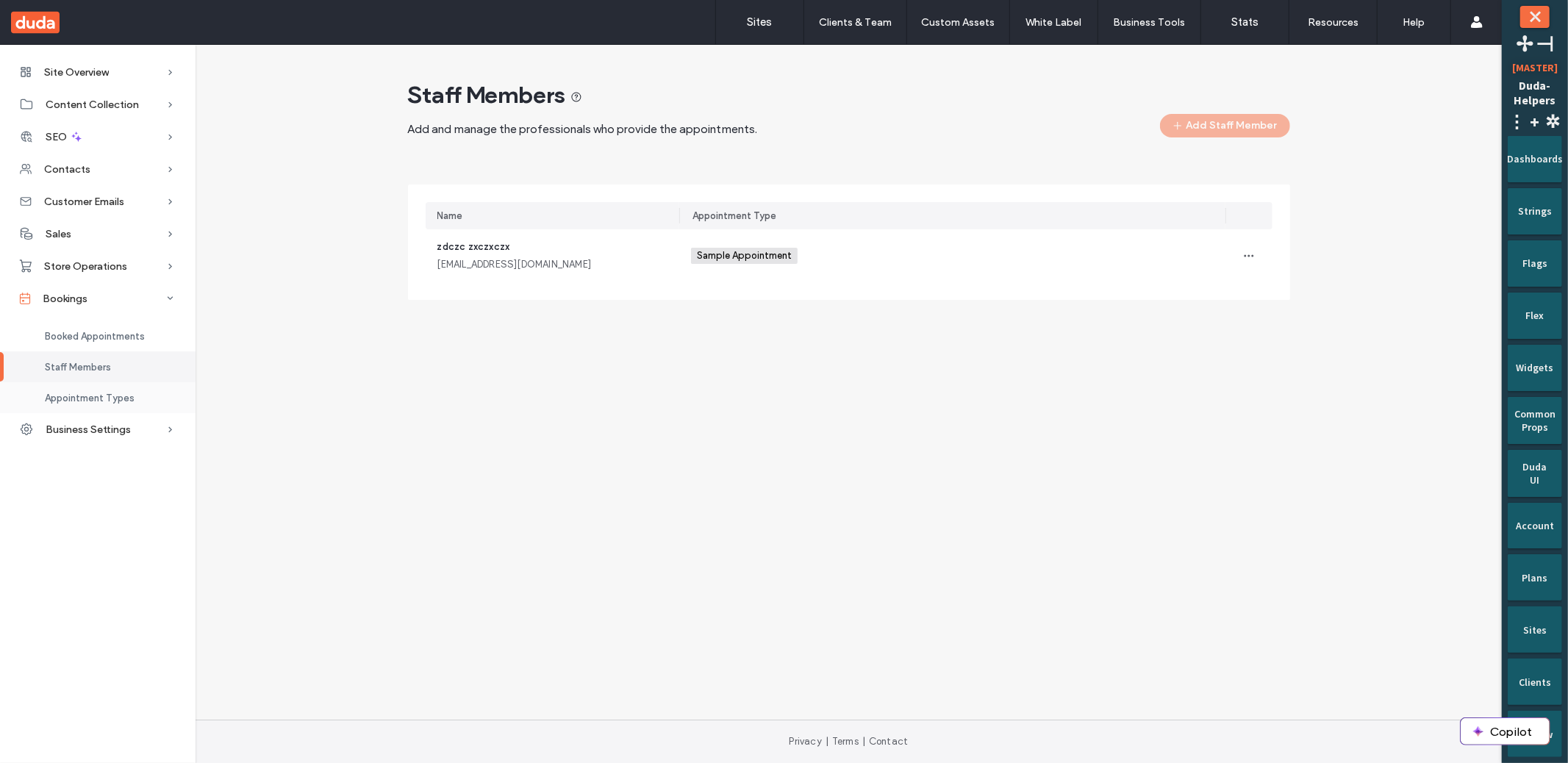
click at [101, 395] on span "Appointment Types" at bounding box center [89, 397] width 90 height 11
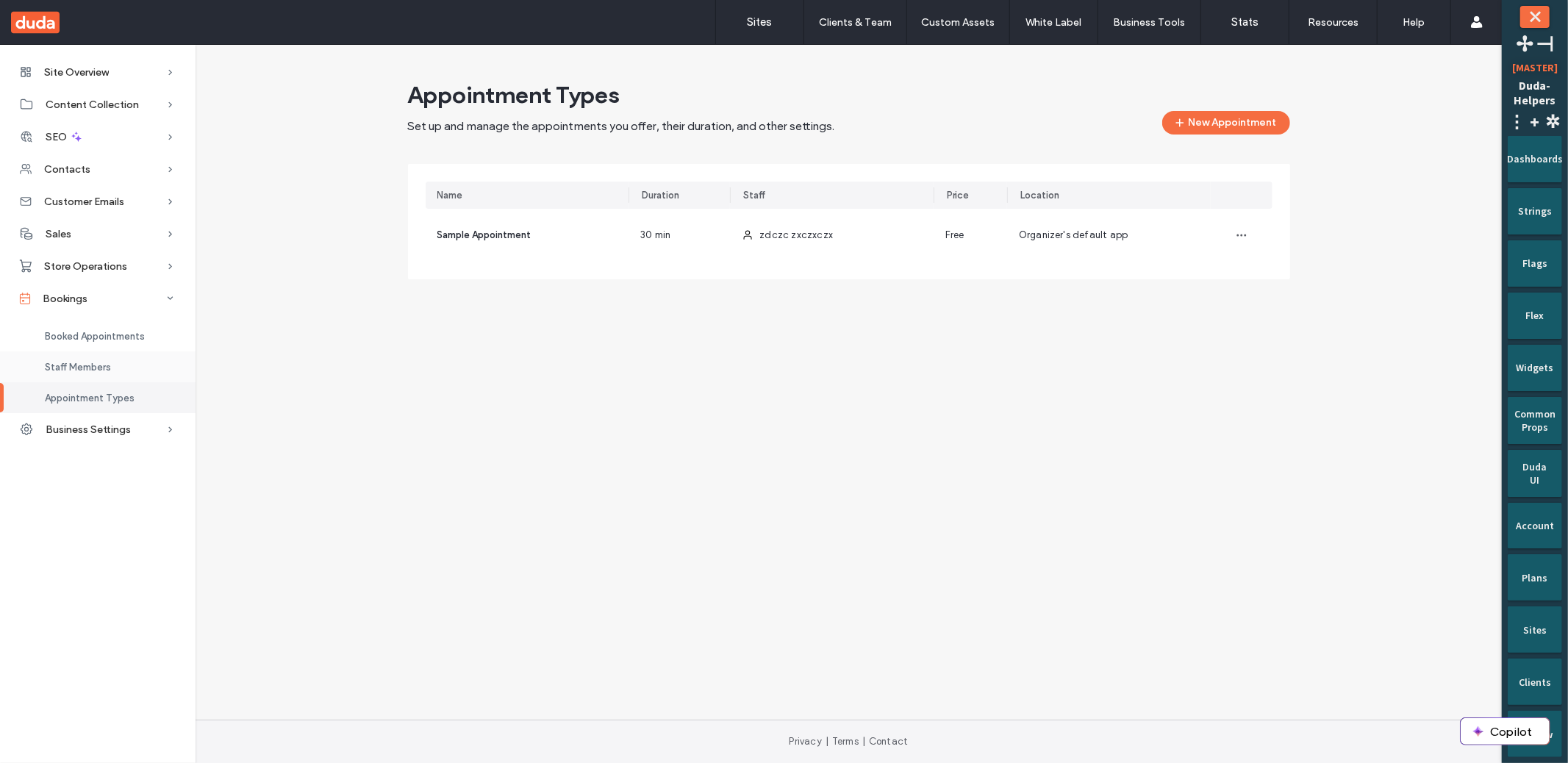
click at [105, 367] on span "Staff Members" at bounding box center [78, 367] width 66 height 11
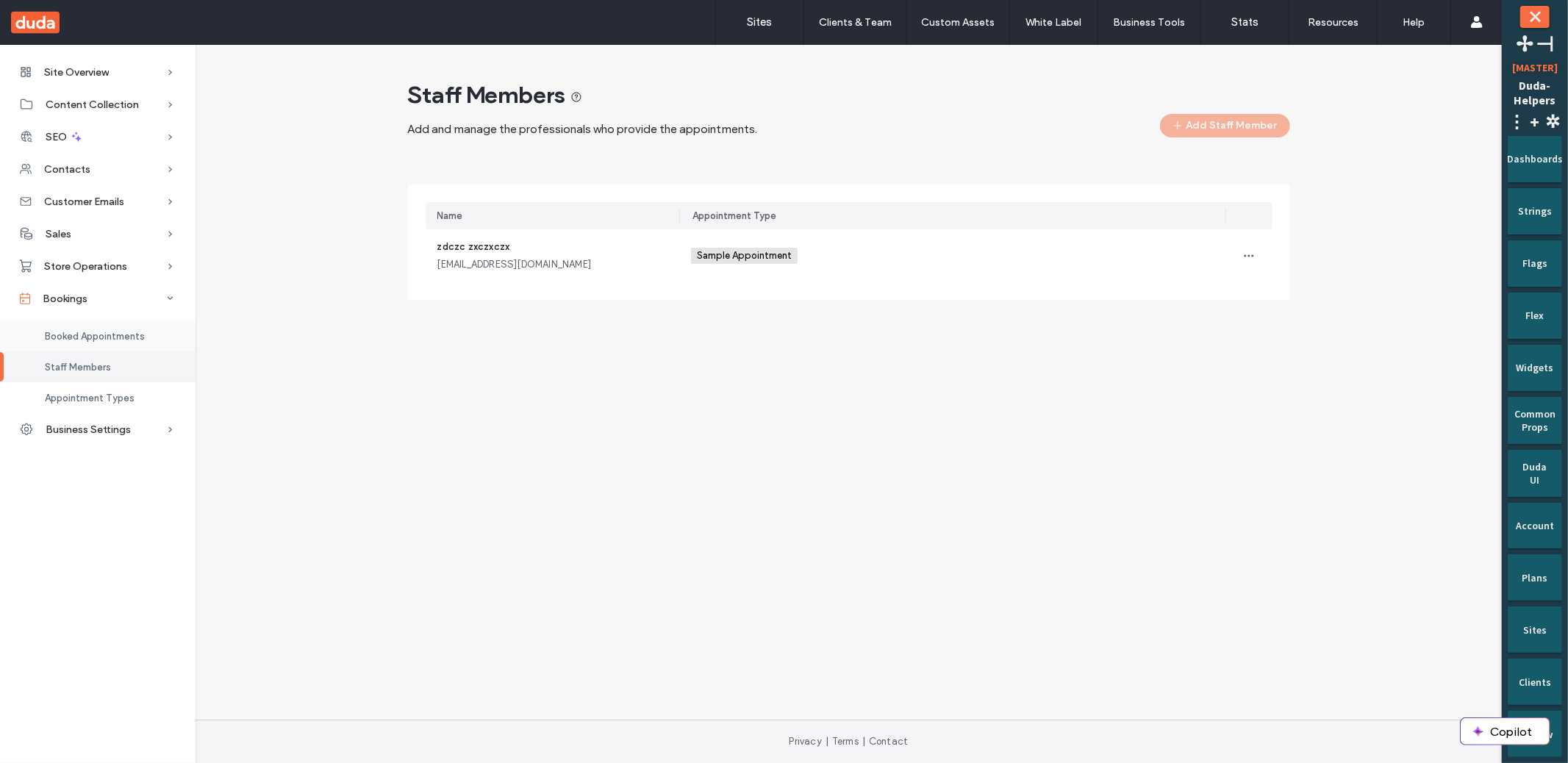
click at [107, 340] on span "Booked Appointments" at bounding box center [94, 336] width 100 height 11
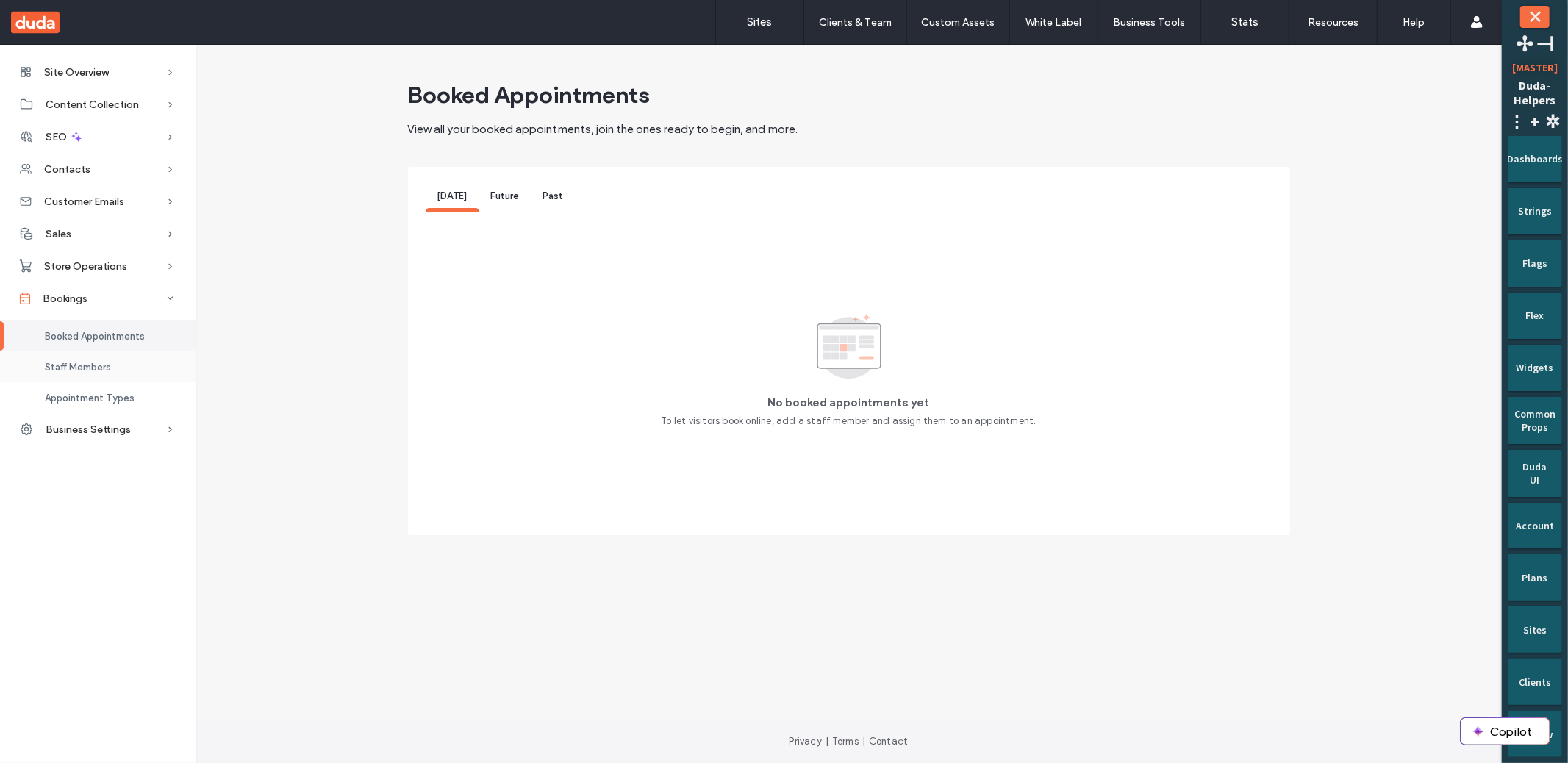
click at [106, 354] on div "Staff Members" at bounding box center [98, 366] width 196 height 31
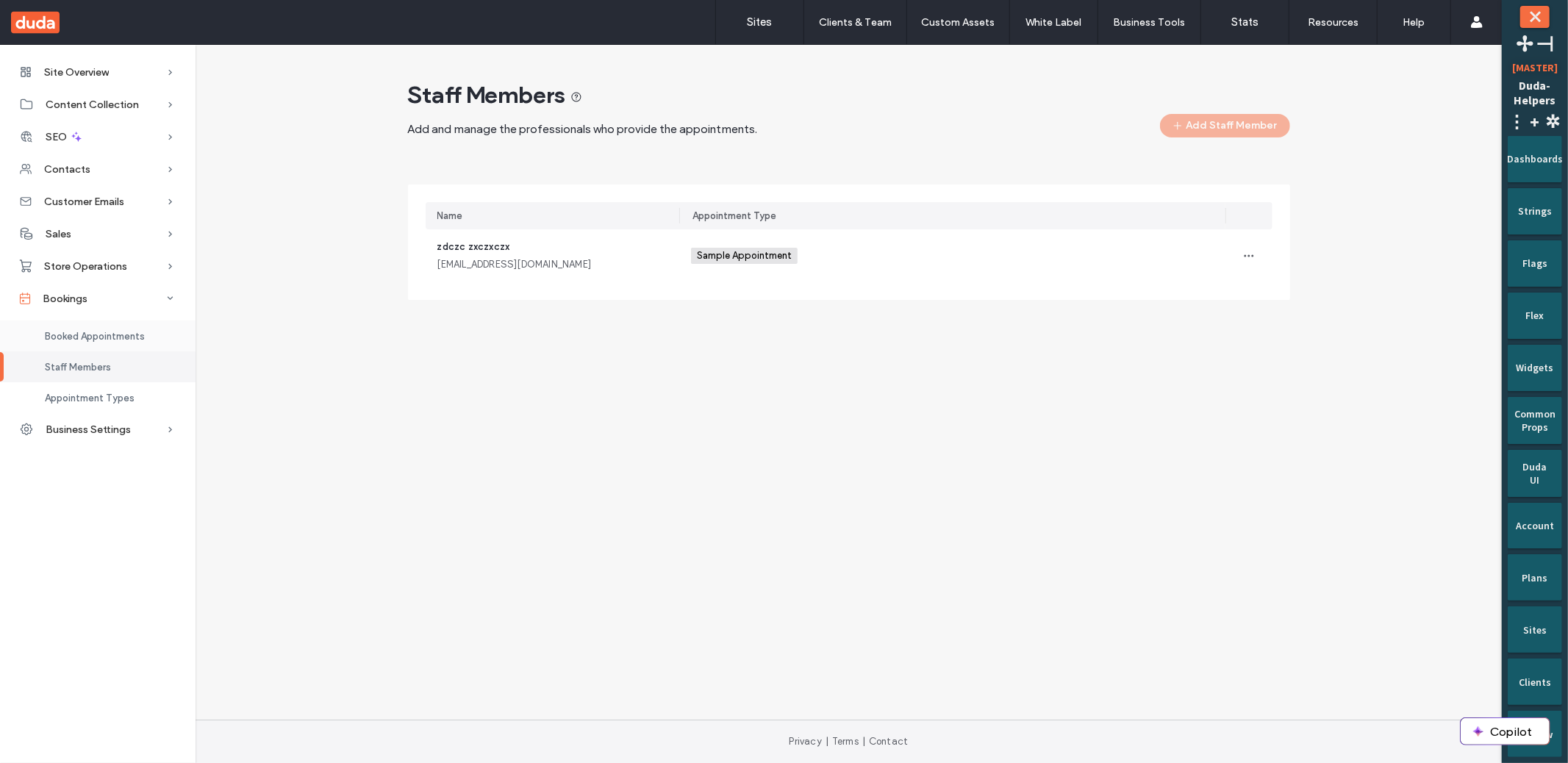
click at [106, 332] on span "Booked Appointments" at bounding box center [94, 336] width 100 height 11
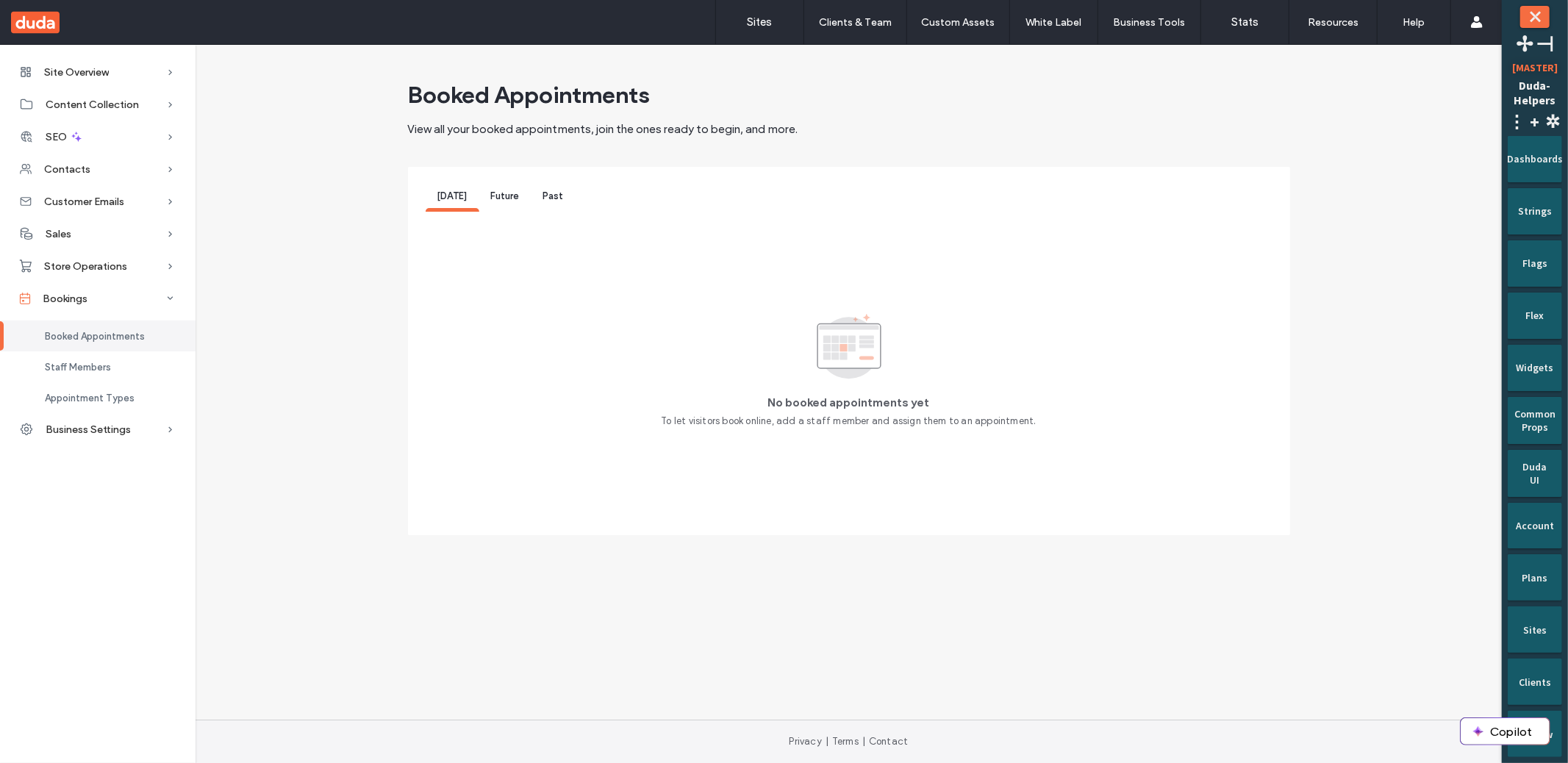
click at [101, 342] on div "Booked Appointments" at bounding box center [98, 335] width 196 height 31
click at [96, 379] on div "Staff Members" at bounding box center [98, 366] width 196 height 31
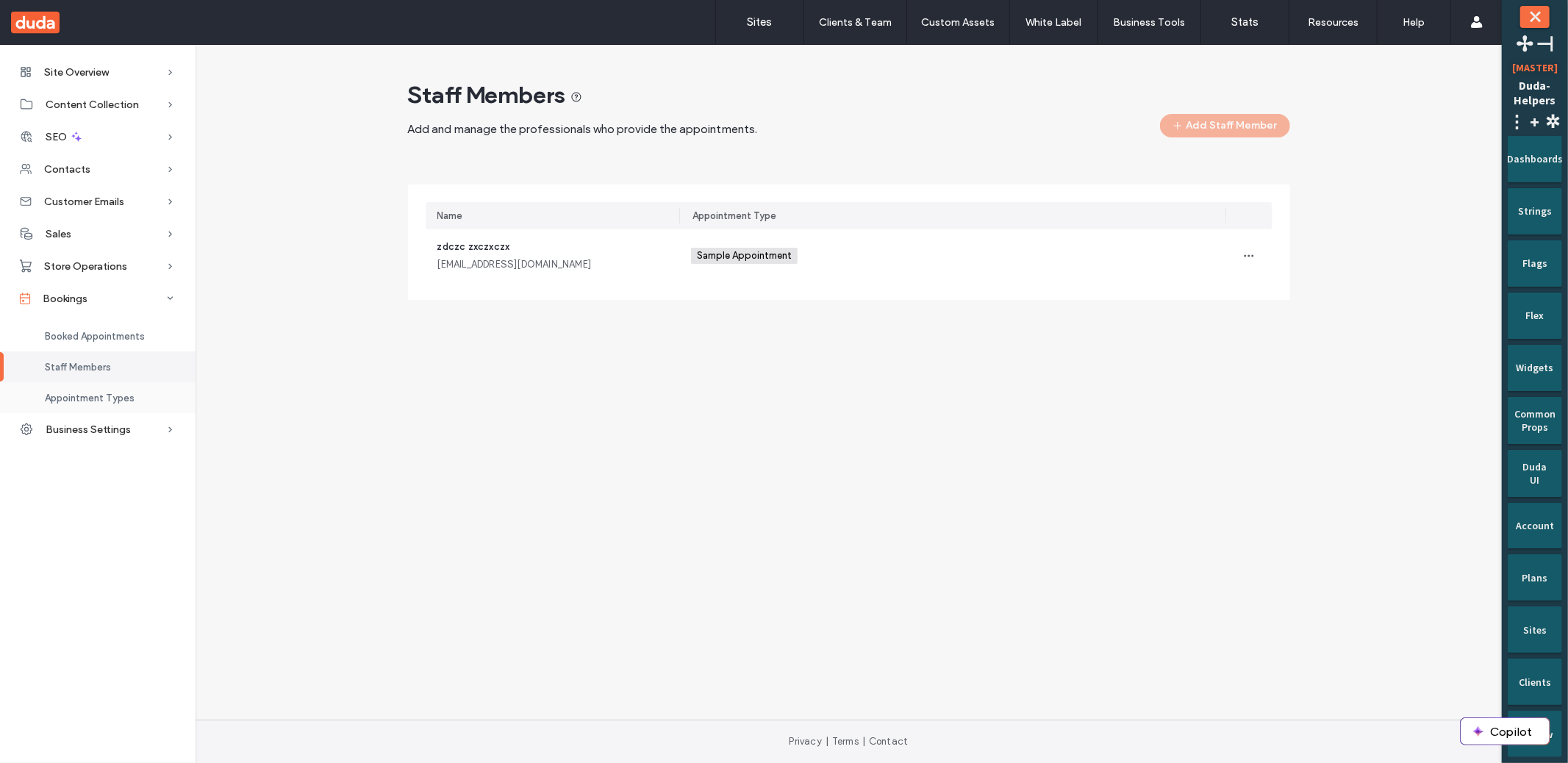
click at [111, 391] on div "Appointment Types" at bounding box center [98, 397] width 196 height 31
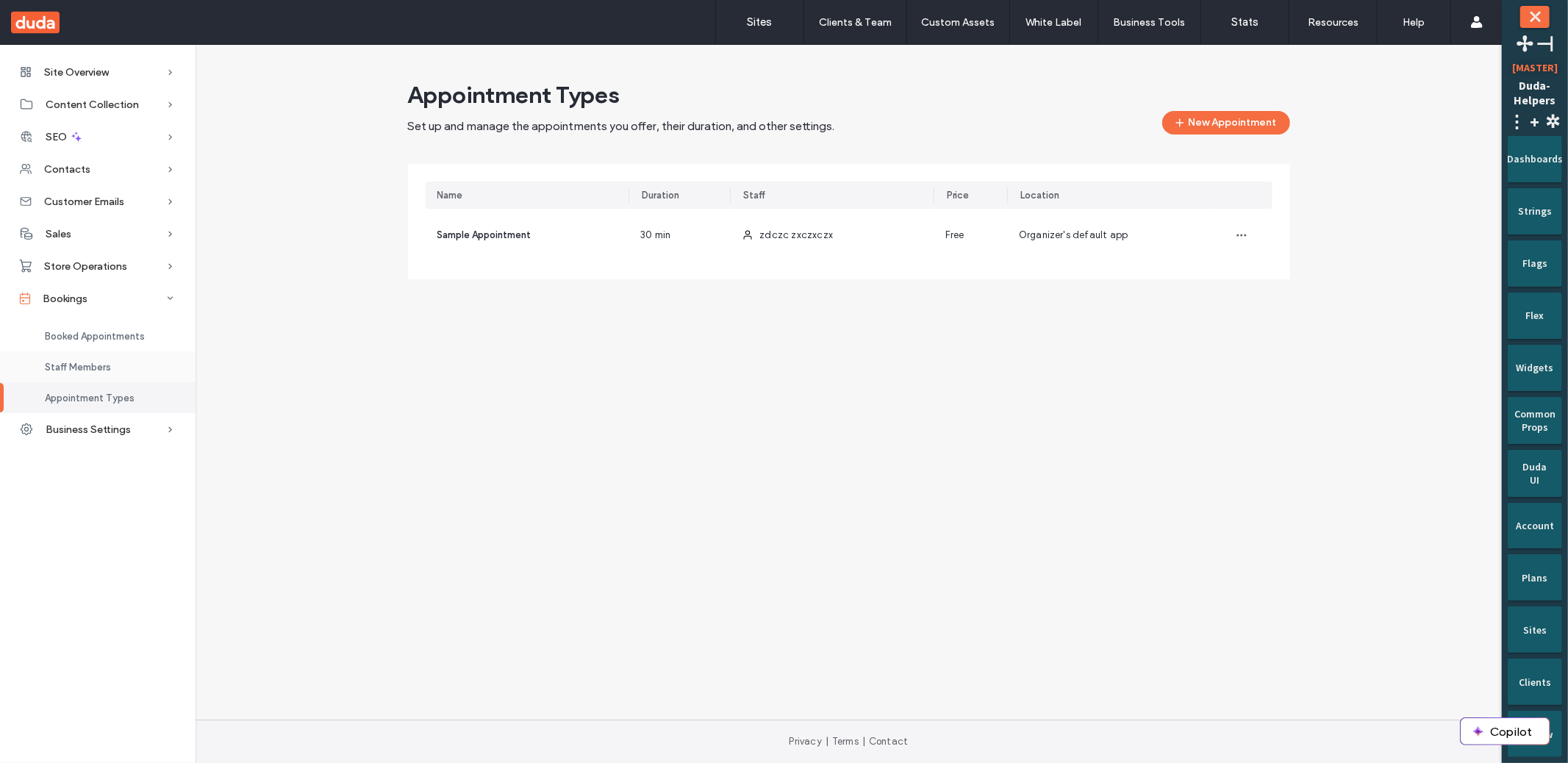
click at [121, 376] on div "Staff Members" at bounding box center [98, 366] width 196 height 31
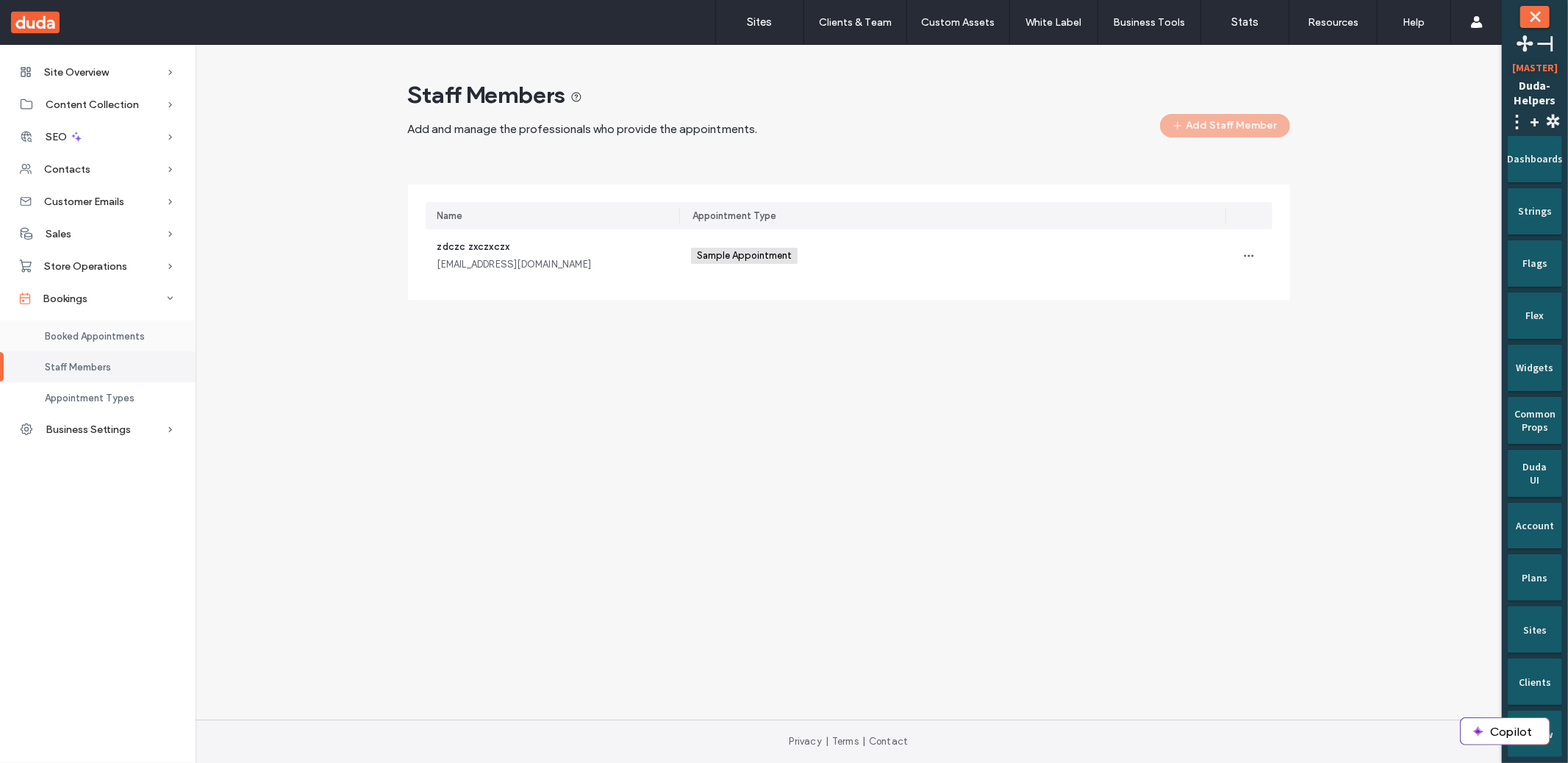
click at [150, 338] on div "Booked Appointments" at bounding box center [98, 335] width 196 height 31
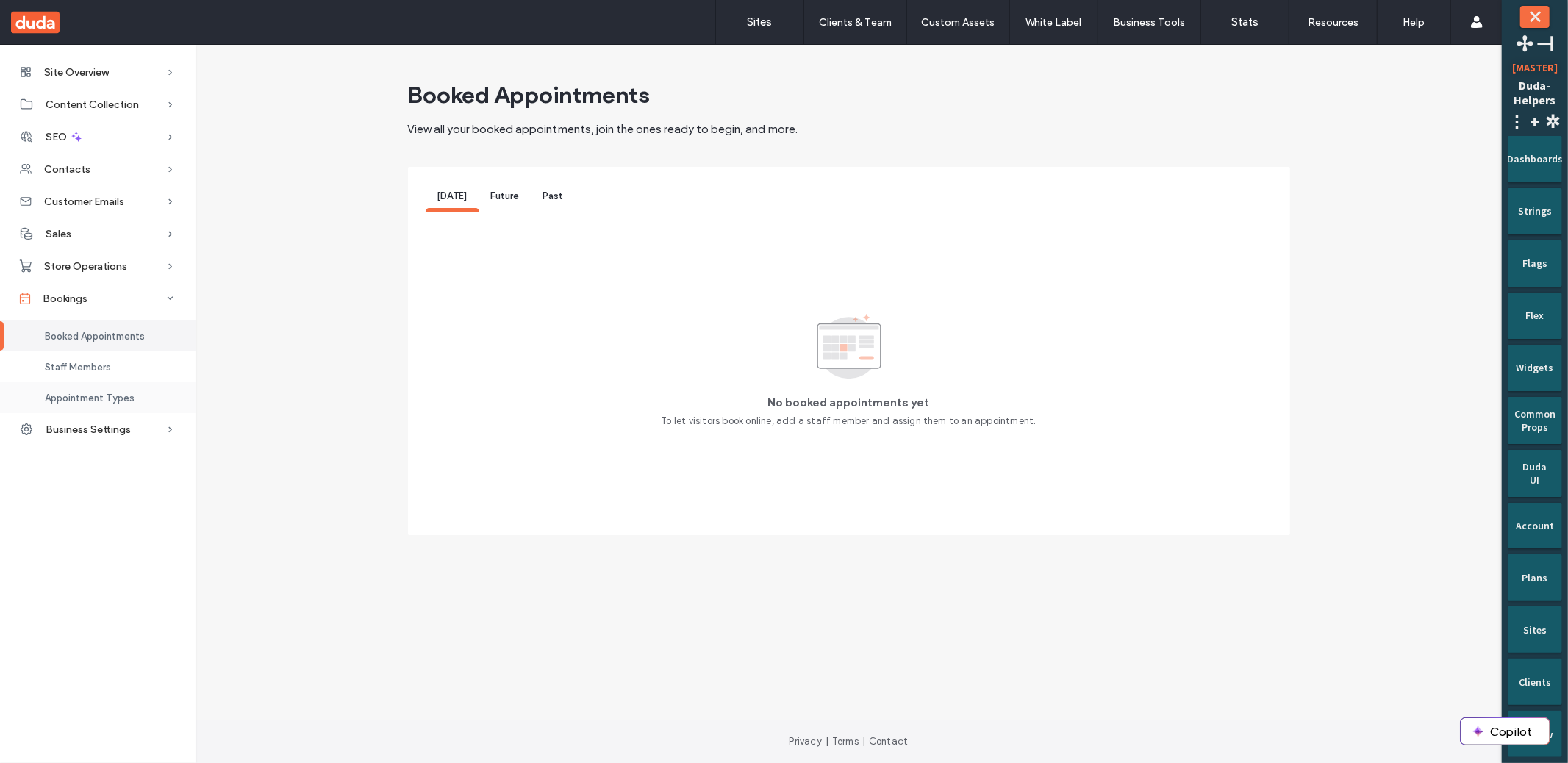
click at [93, 396] on span "Appointment Types" at bounding box center [89, 397] width 90 height 11
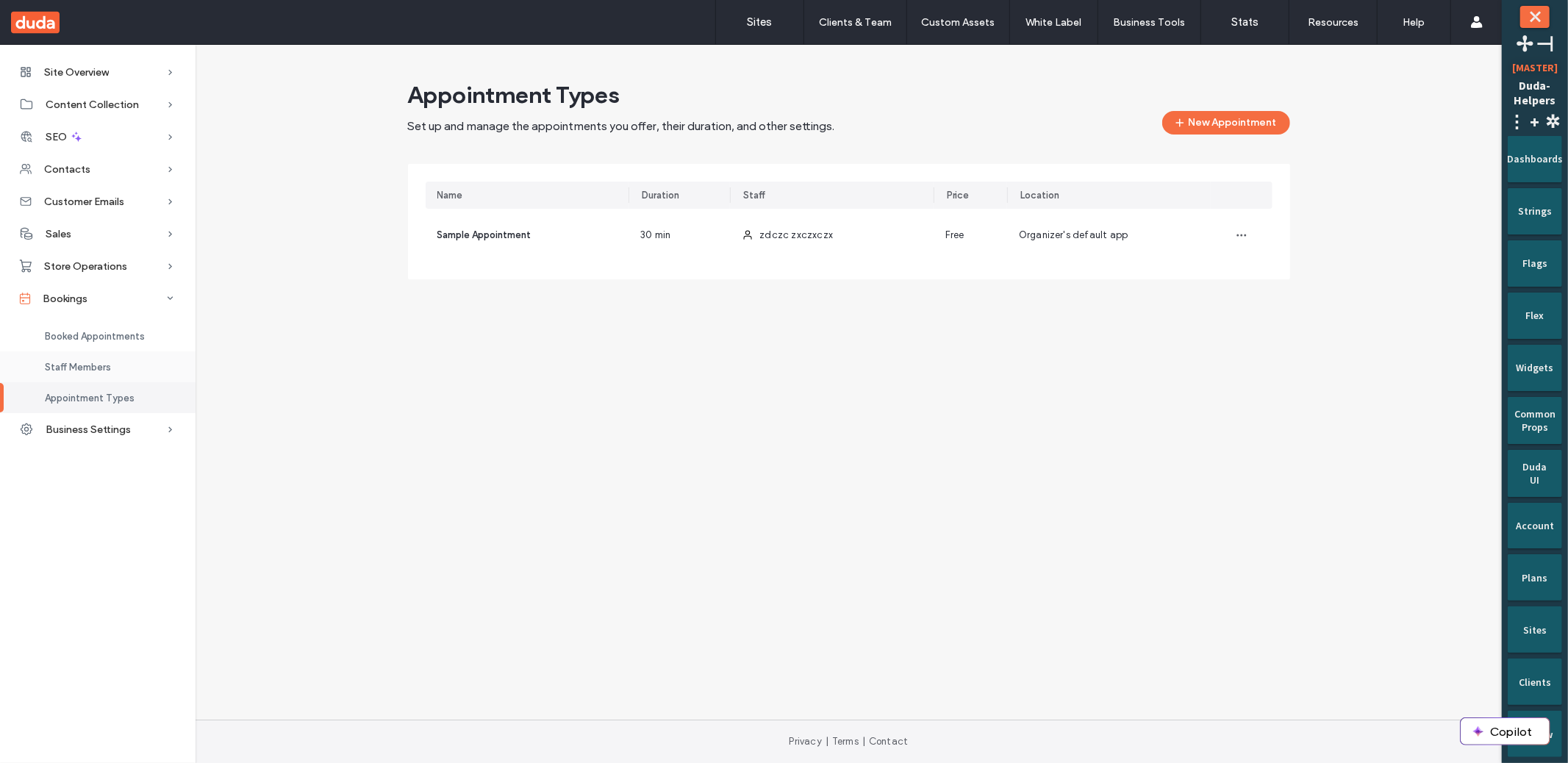
click at [118, 362] on div "Staff Members" at bounding box center [98, 366] width 196 height 31
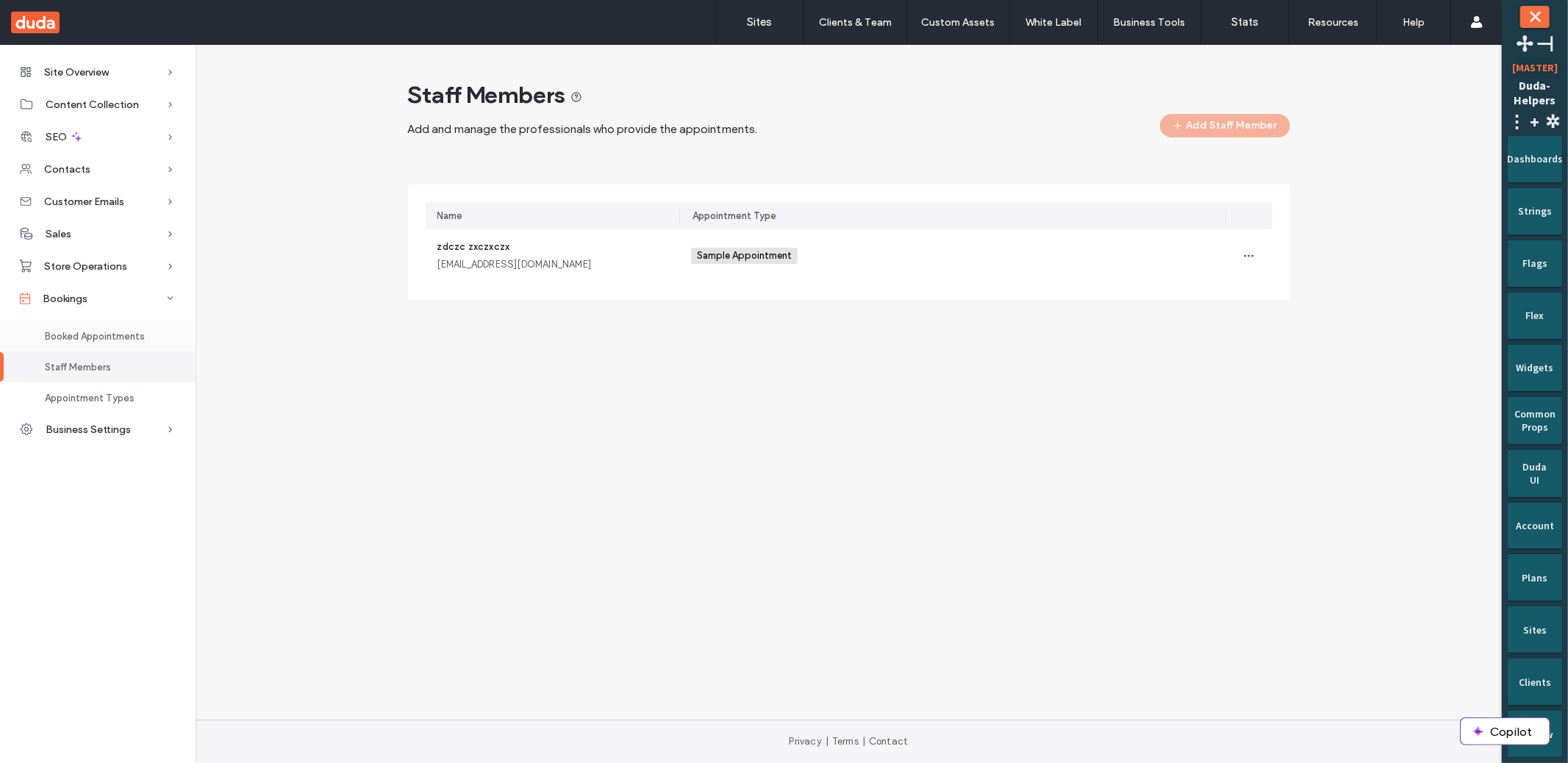
click at [78, 333] on span "Booked Appointments" at bounding box center [94, 336] width 100 height 11
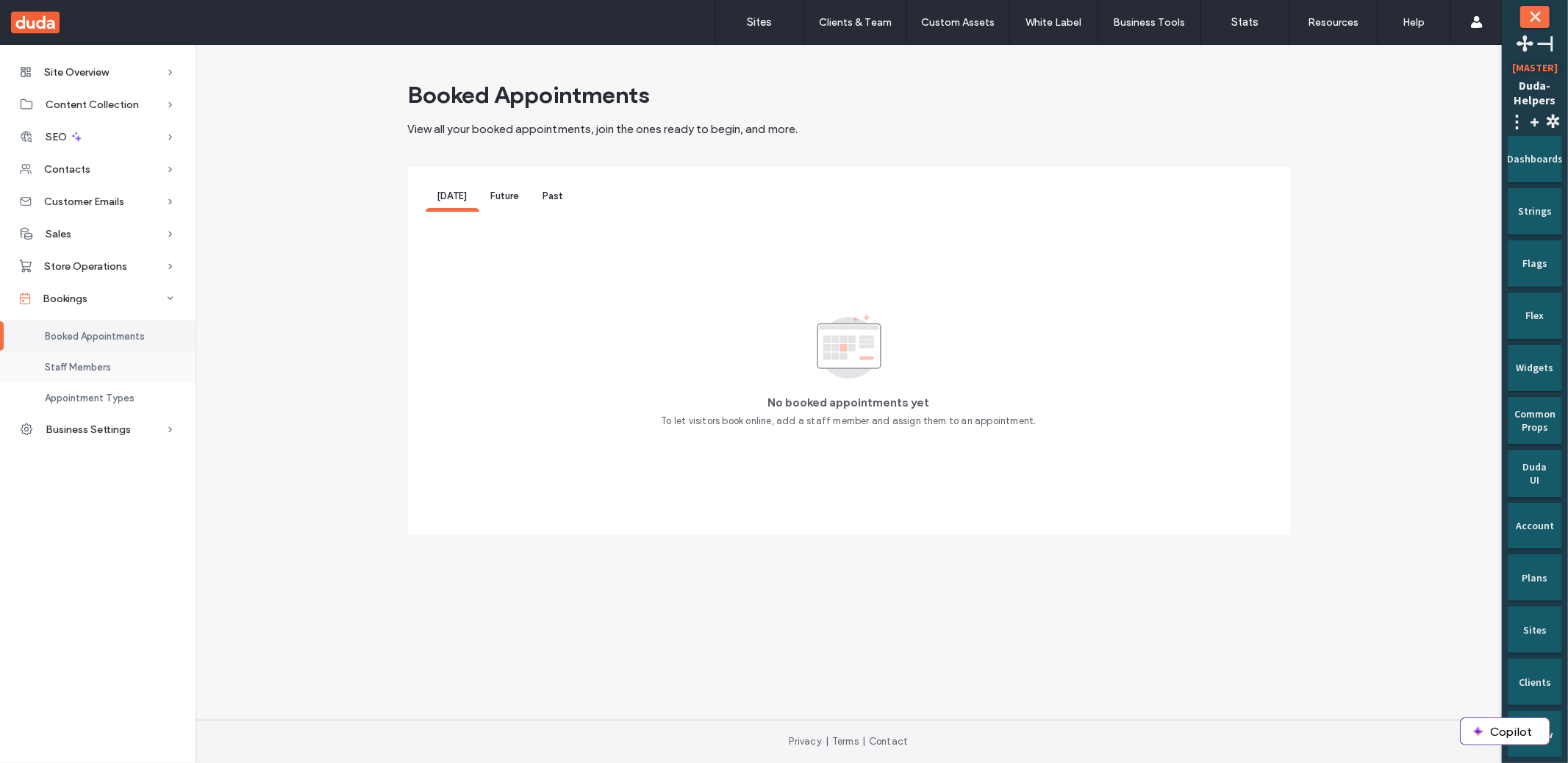
click at [88, 365] on span "Staff Members" at bounding box center [78, 367] width 66 height 11
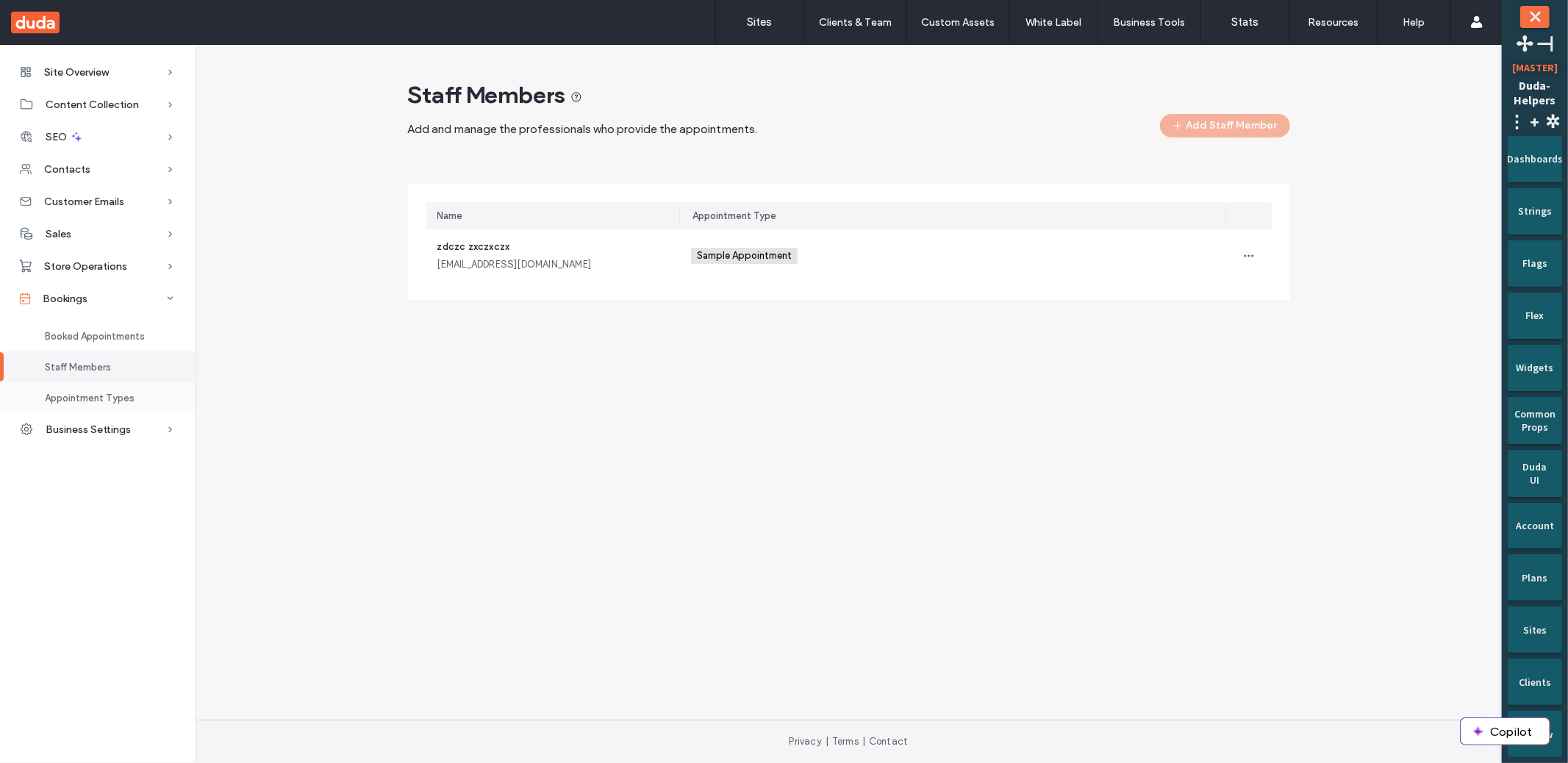
click at [146, 390] on div "Appointment Types" at bounding box center [98, 397] width 196 height 31
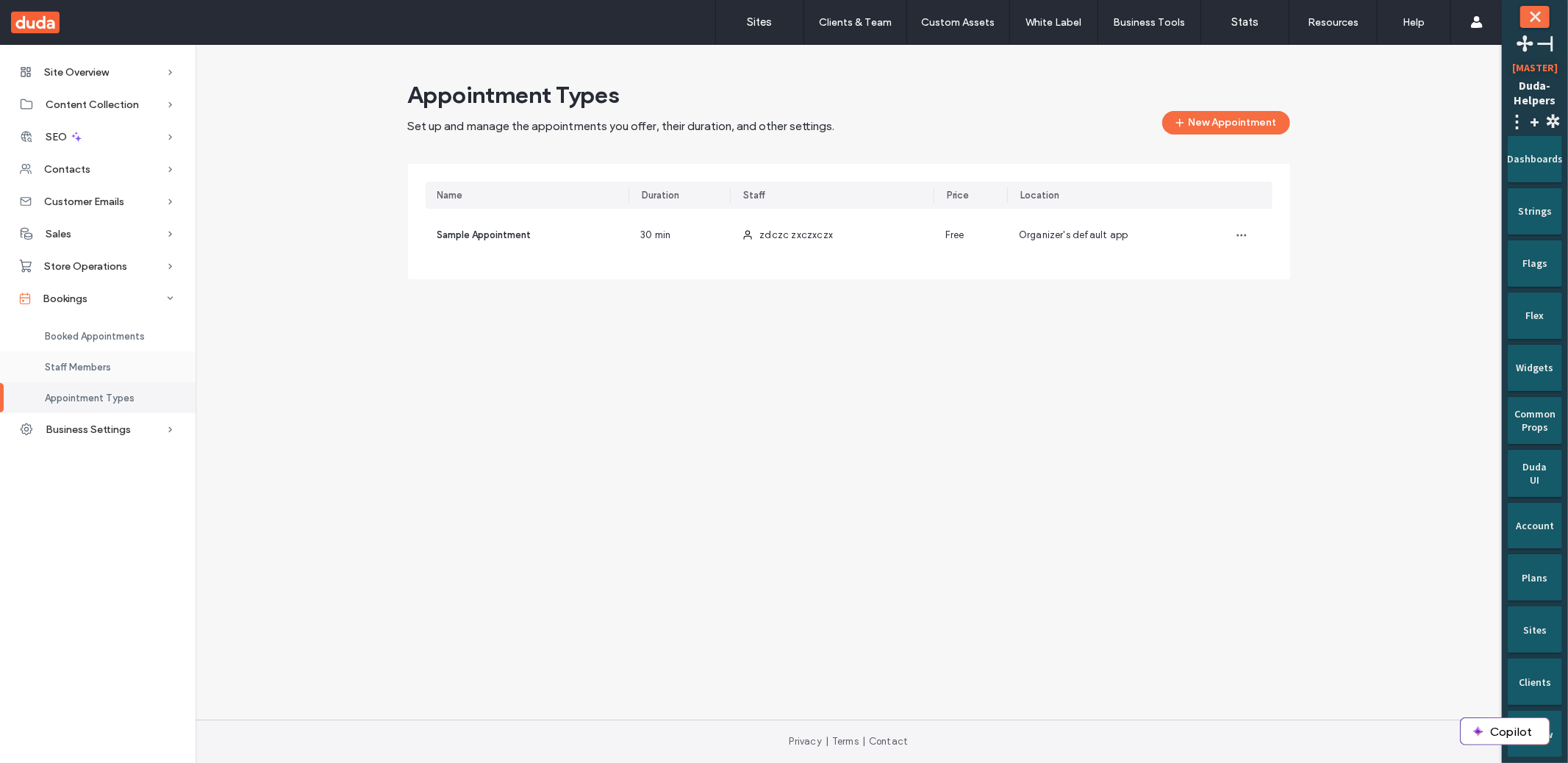
click at [101, 367] on span "Staff Members" at bounding box center [78, 367] width 66 height 11
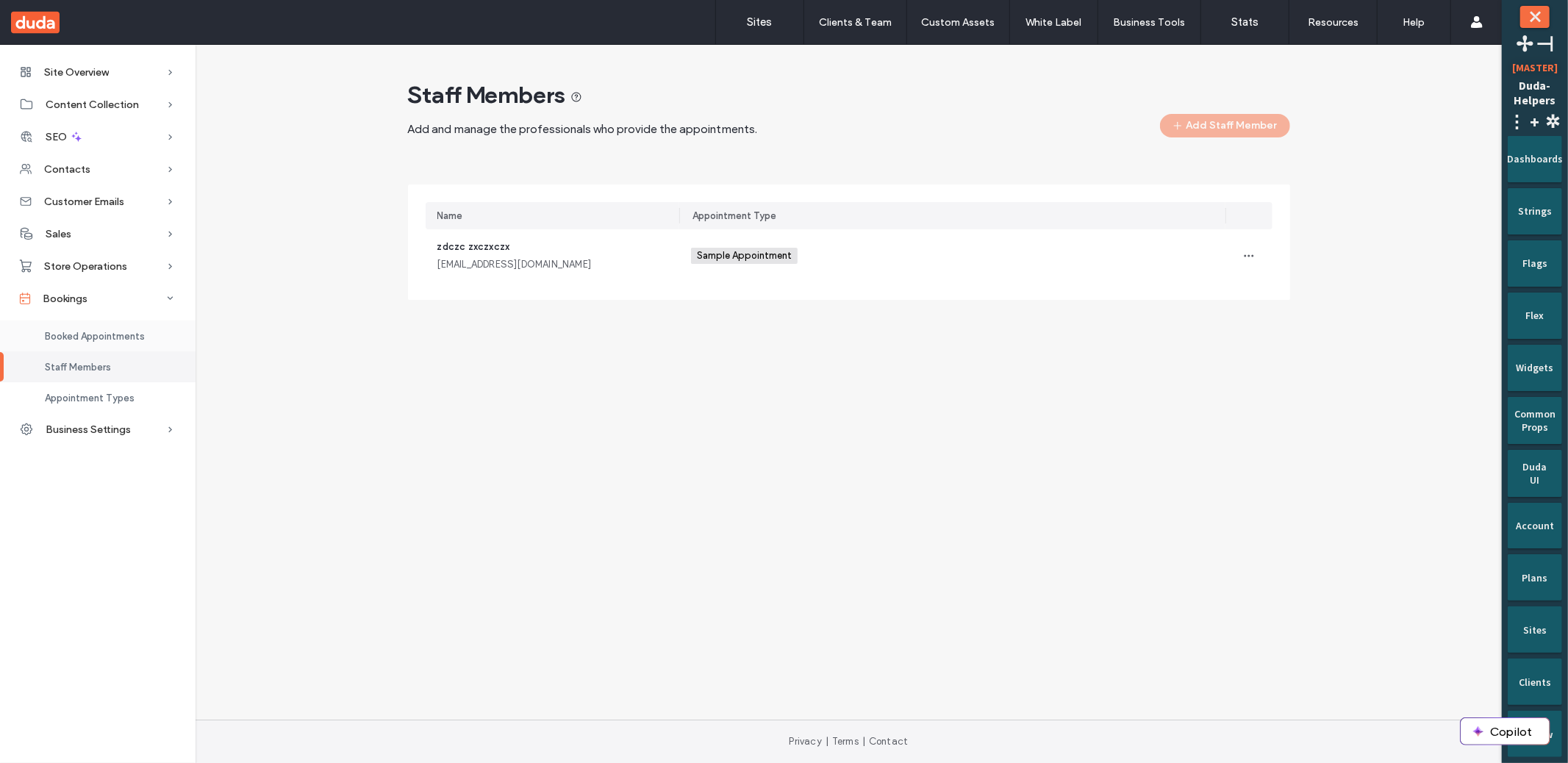
click at [100, 328] on div "Booked Appointments" at bounding box center [98, 335] width 196 height 31
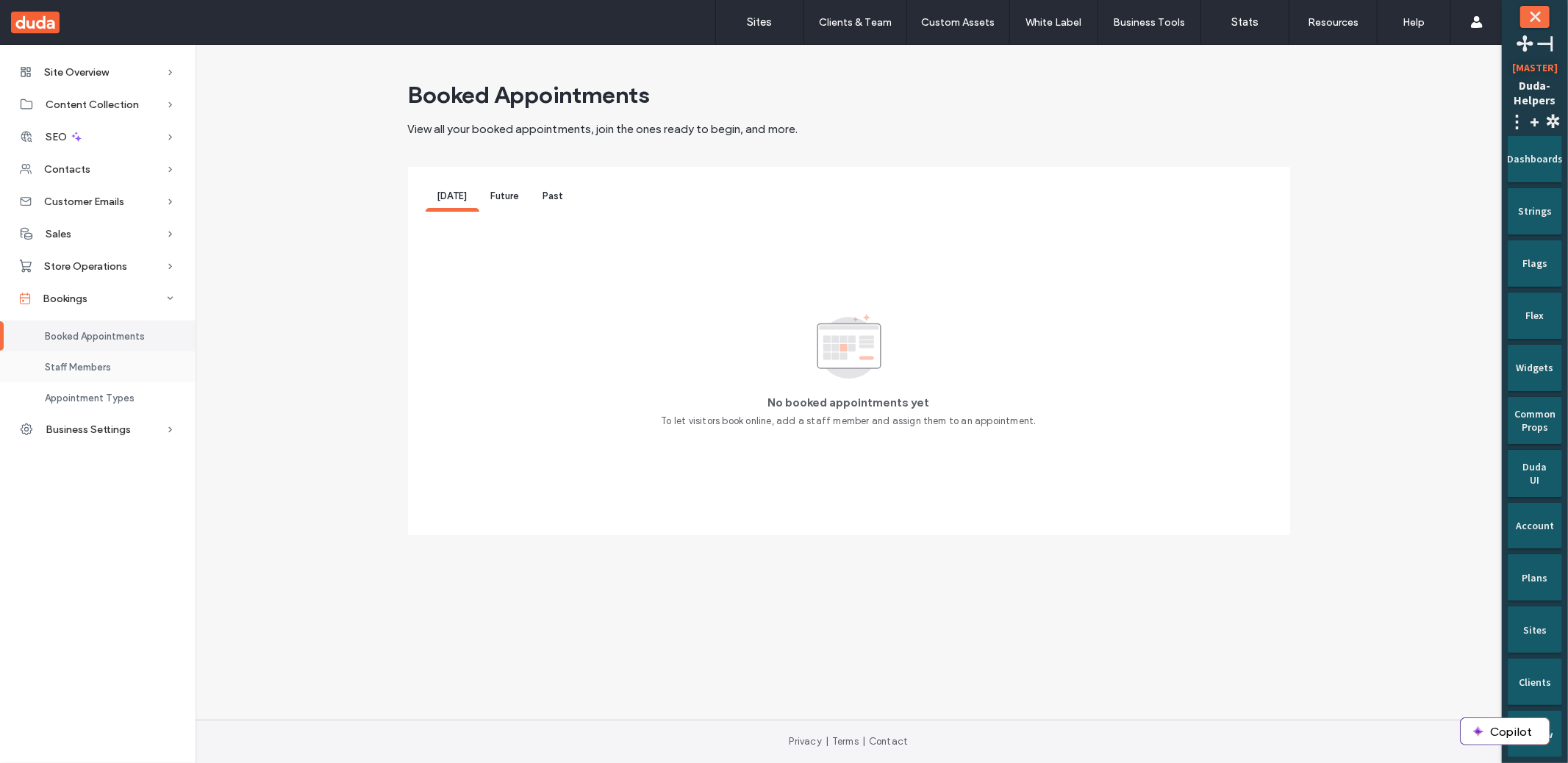
click at [102, 362] on span "Staff Members" at bounding box center [78, 367] width 66 height 11
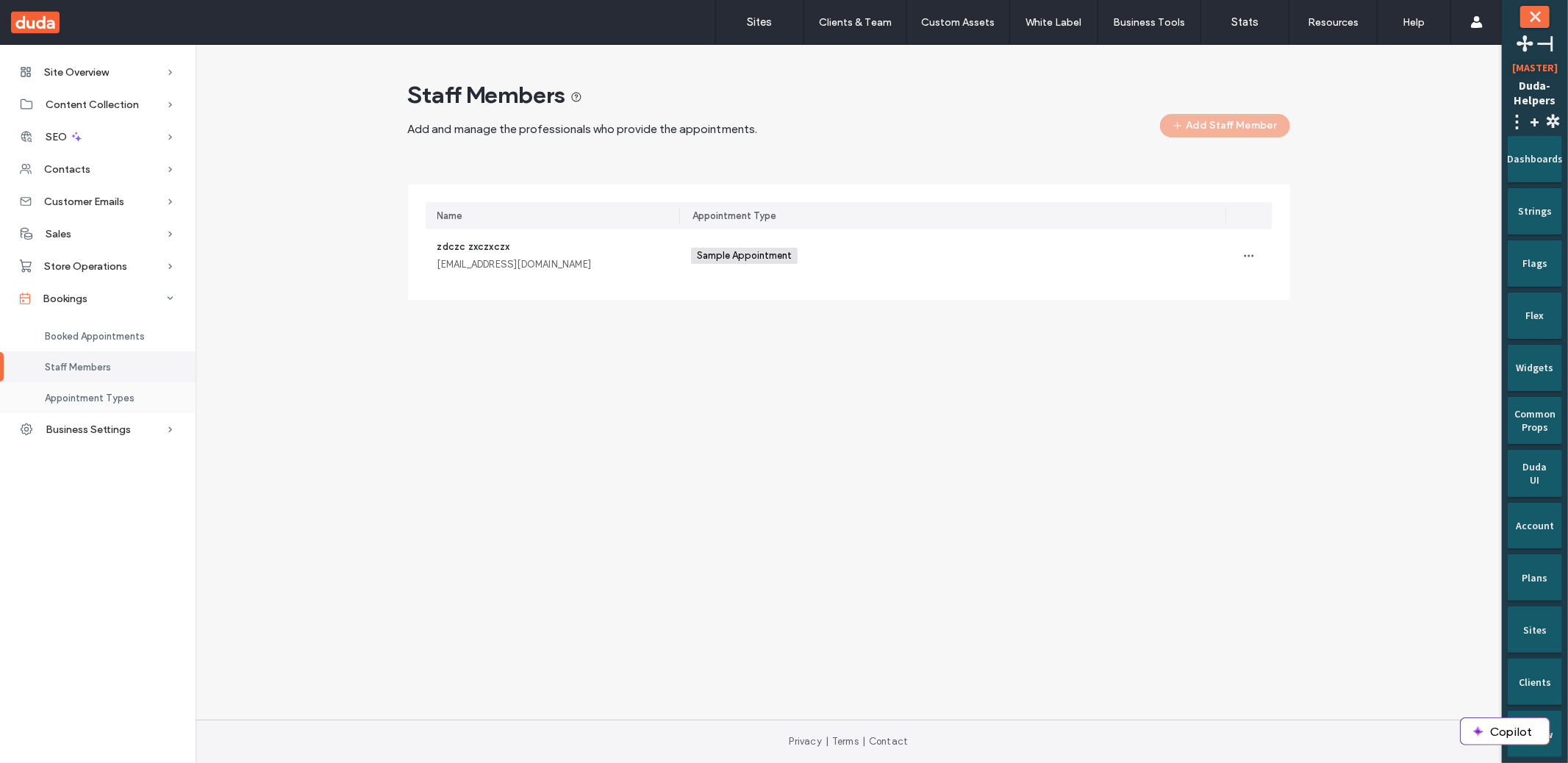
click at [95, 392] on span "Appointment Types" at bounding box center [89, 397] width 90 height 11
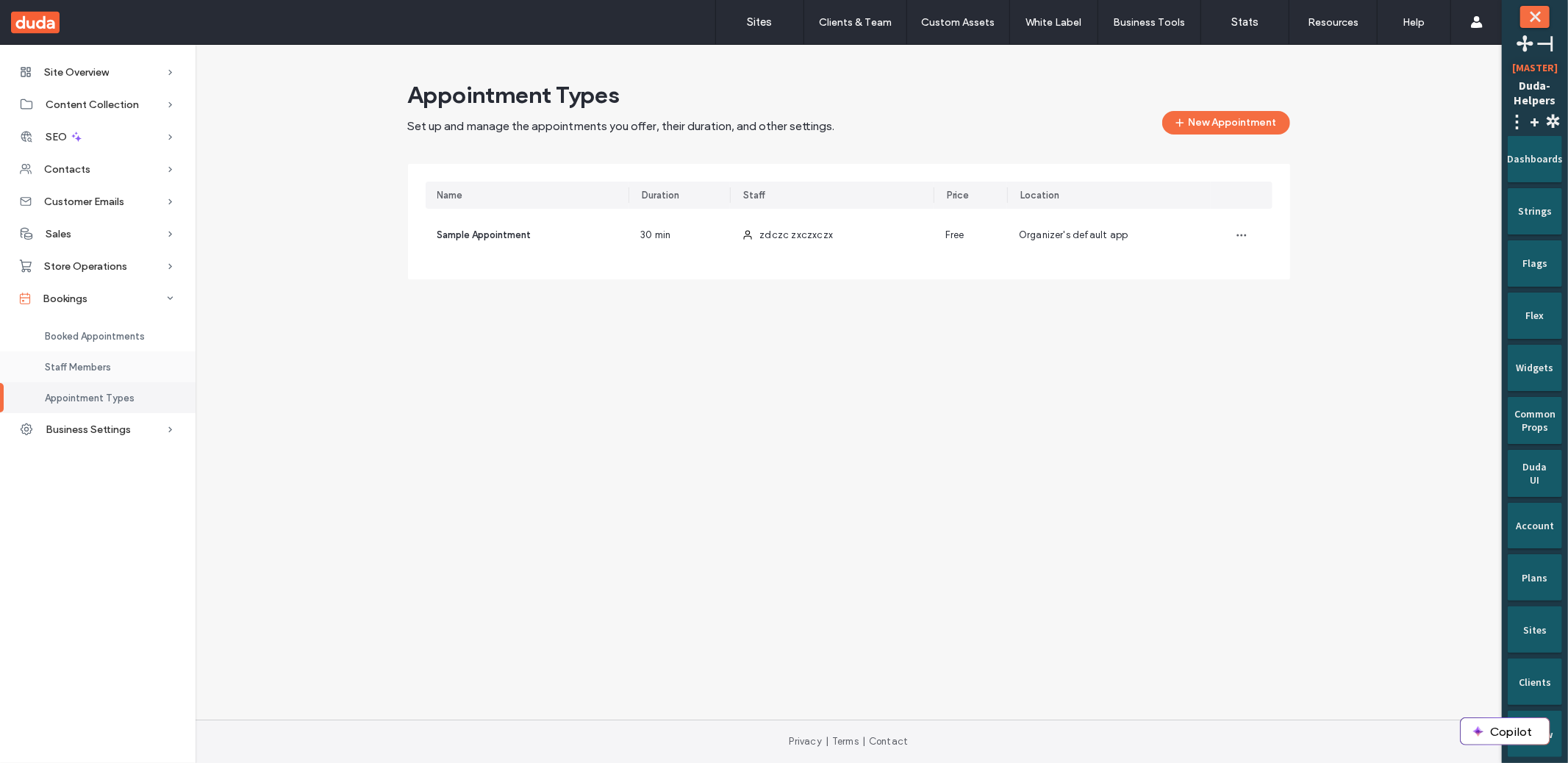
click at [132, 369] on div "Staff Members" at bounding box center [98, 366] width 196 height 31
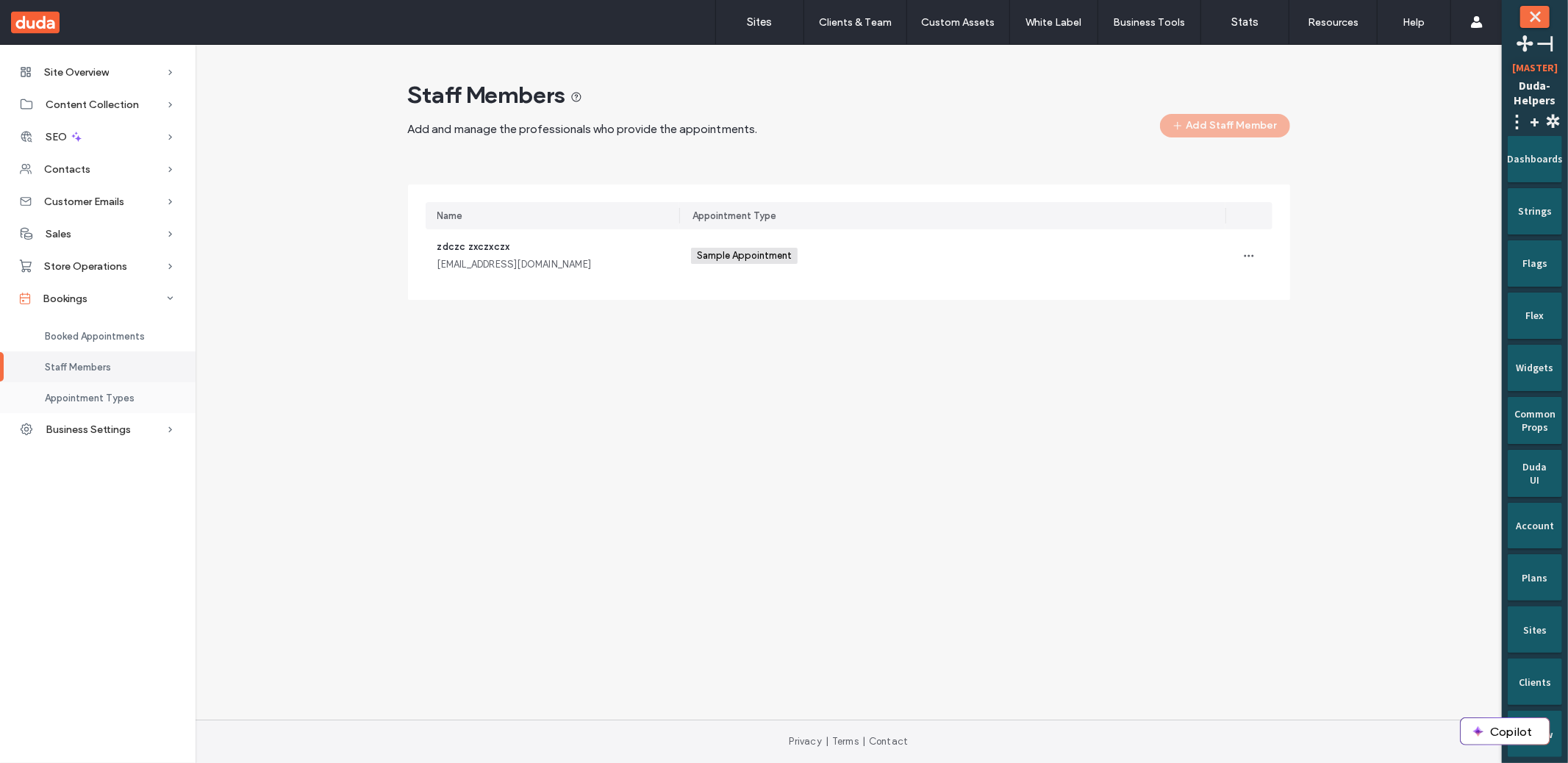
click at [142, 396] on div "Appointment Types" at bounding box center [98, 397] width 196 height 31
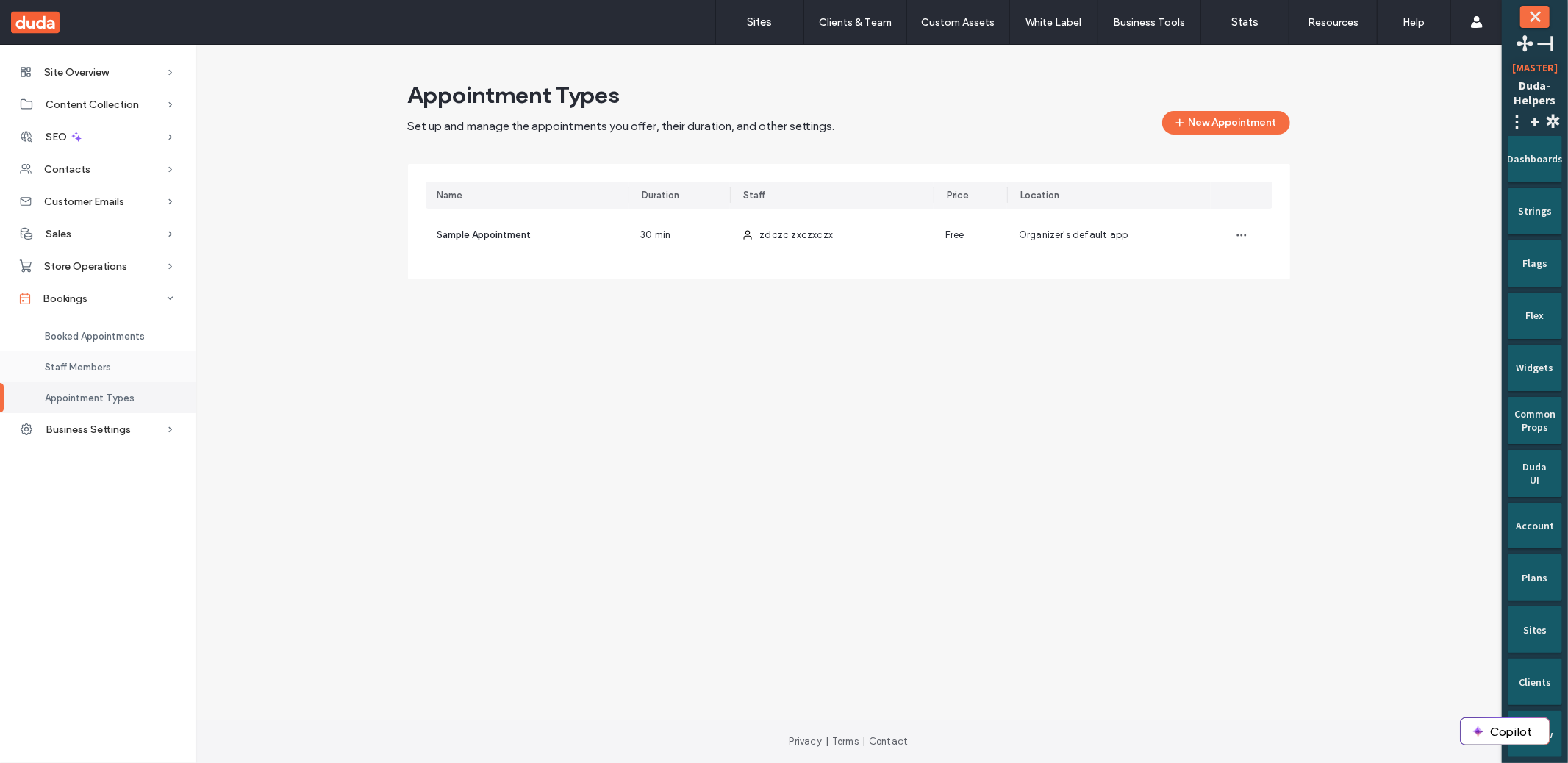
click at [94, 367] on span "Staff Members" at bounding box center [78, 367] width 66 height 11
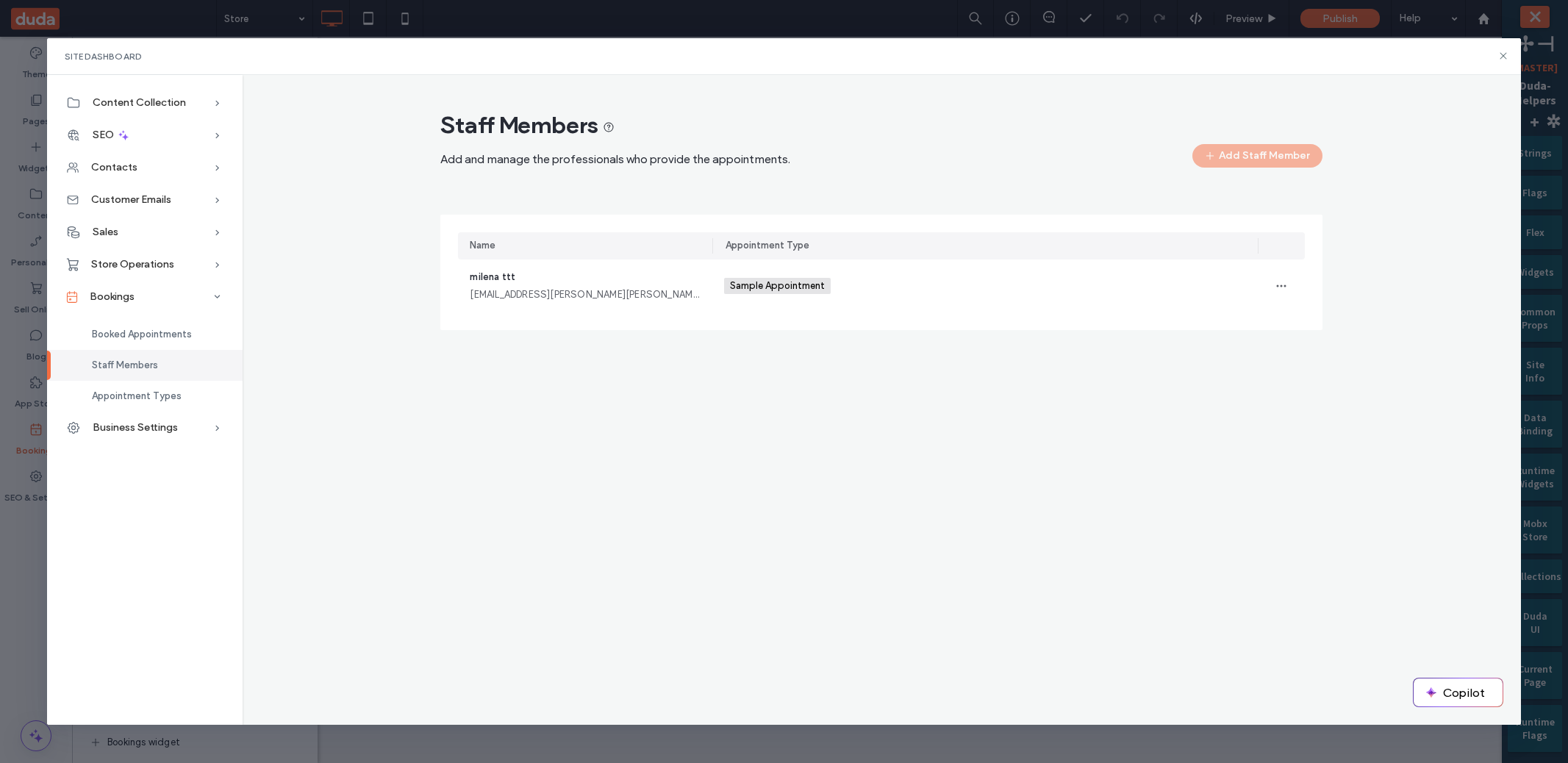
click at [446, 234] on div "Name Appointment Type milena ttt [EMAIL_ADDRESS][PERSON_NAME][PERSON_NAME][DOMA…" at bounding box center [881, 272] width 882 height 115
click at [190, 381] on div "Appointment Types" at bounding box center [145, 395] width 196 height 31
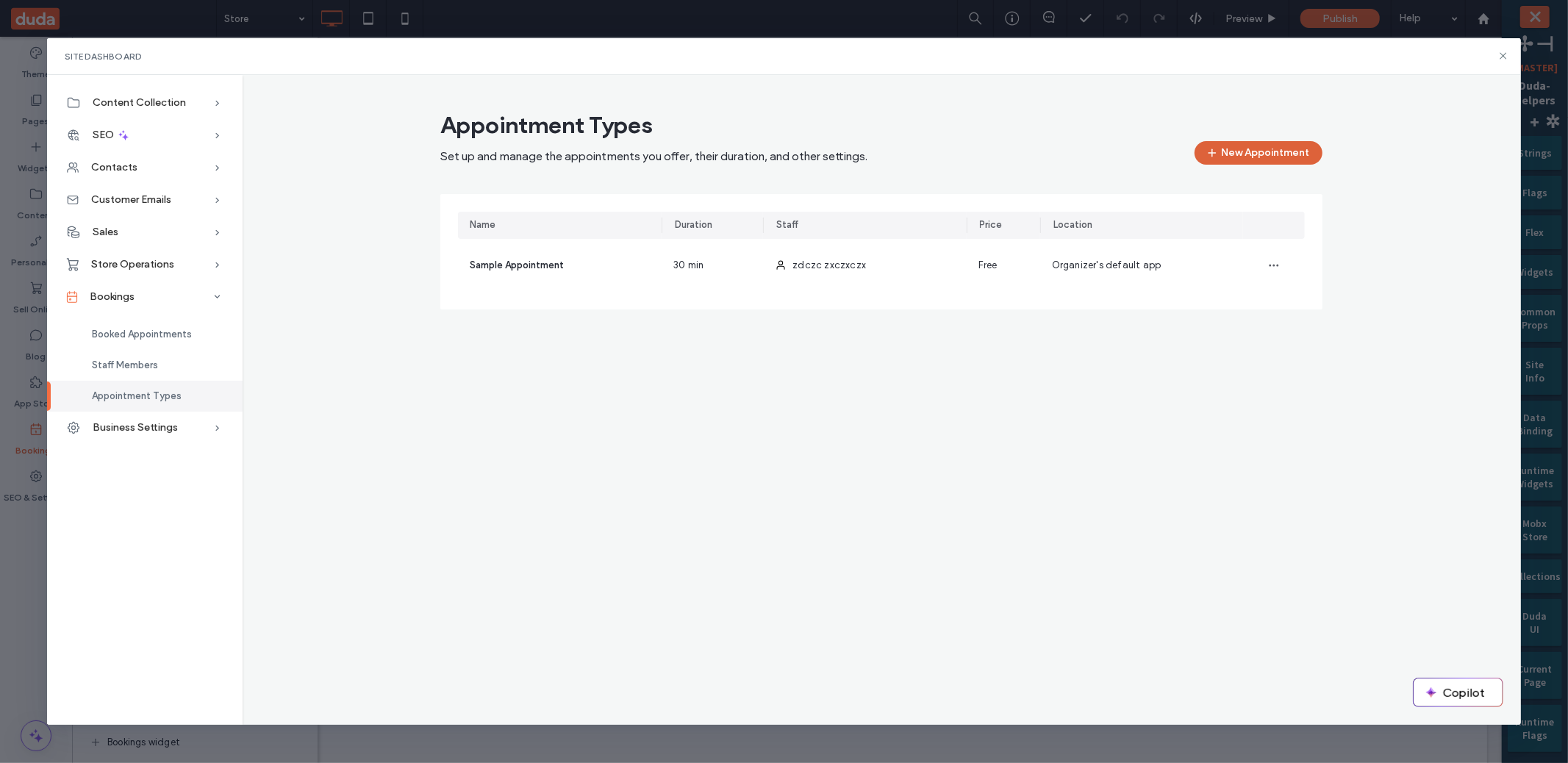
click at [1284, 154] on button "New Appointment" at bounding box center [1259, 153] width 128 height 24
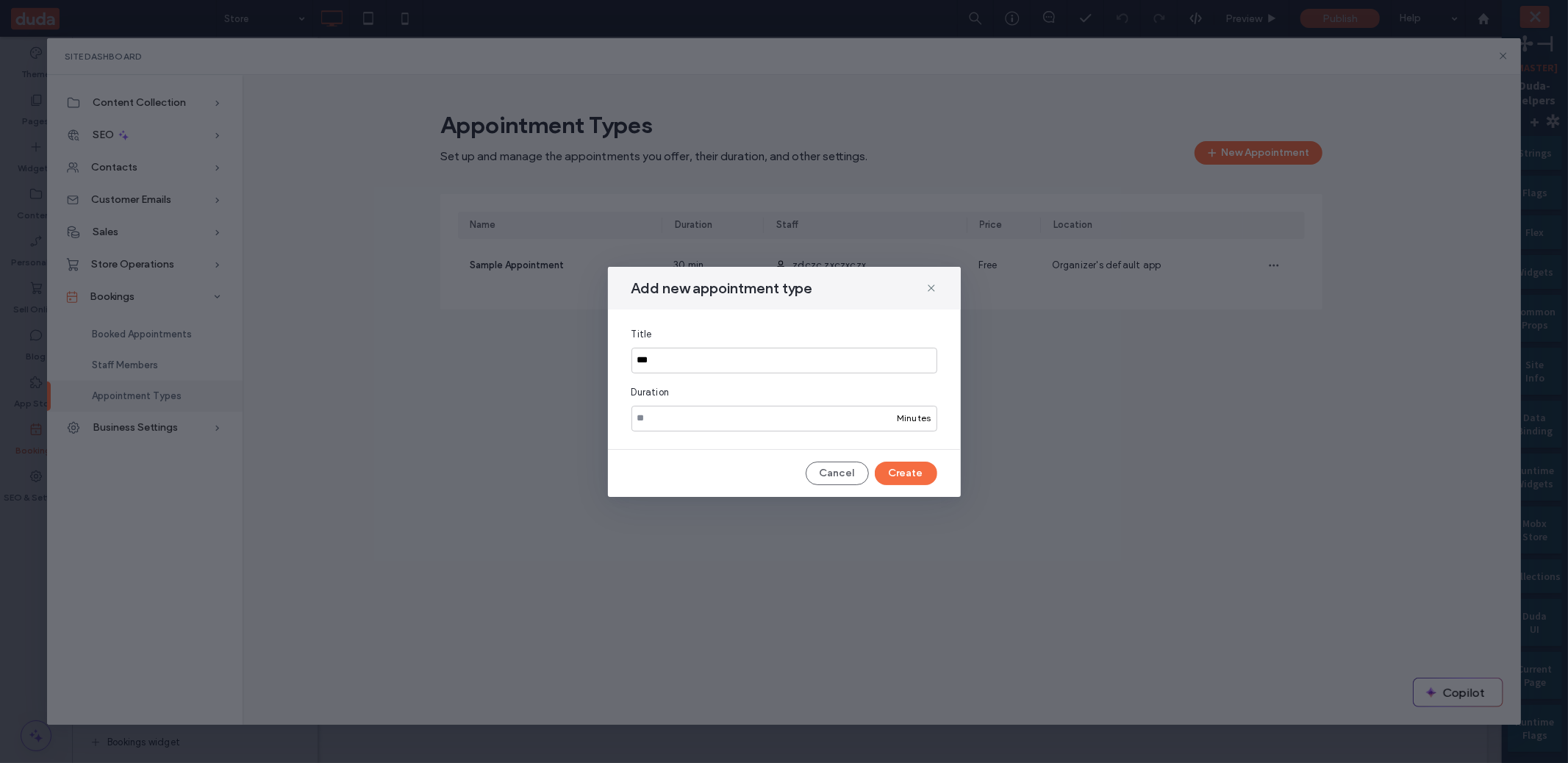
type input "***"
click at [902, 478] on button "Create" at bounding box center [907, 473] width 63 height 24
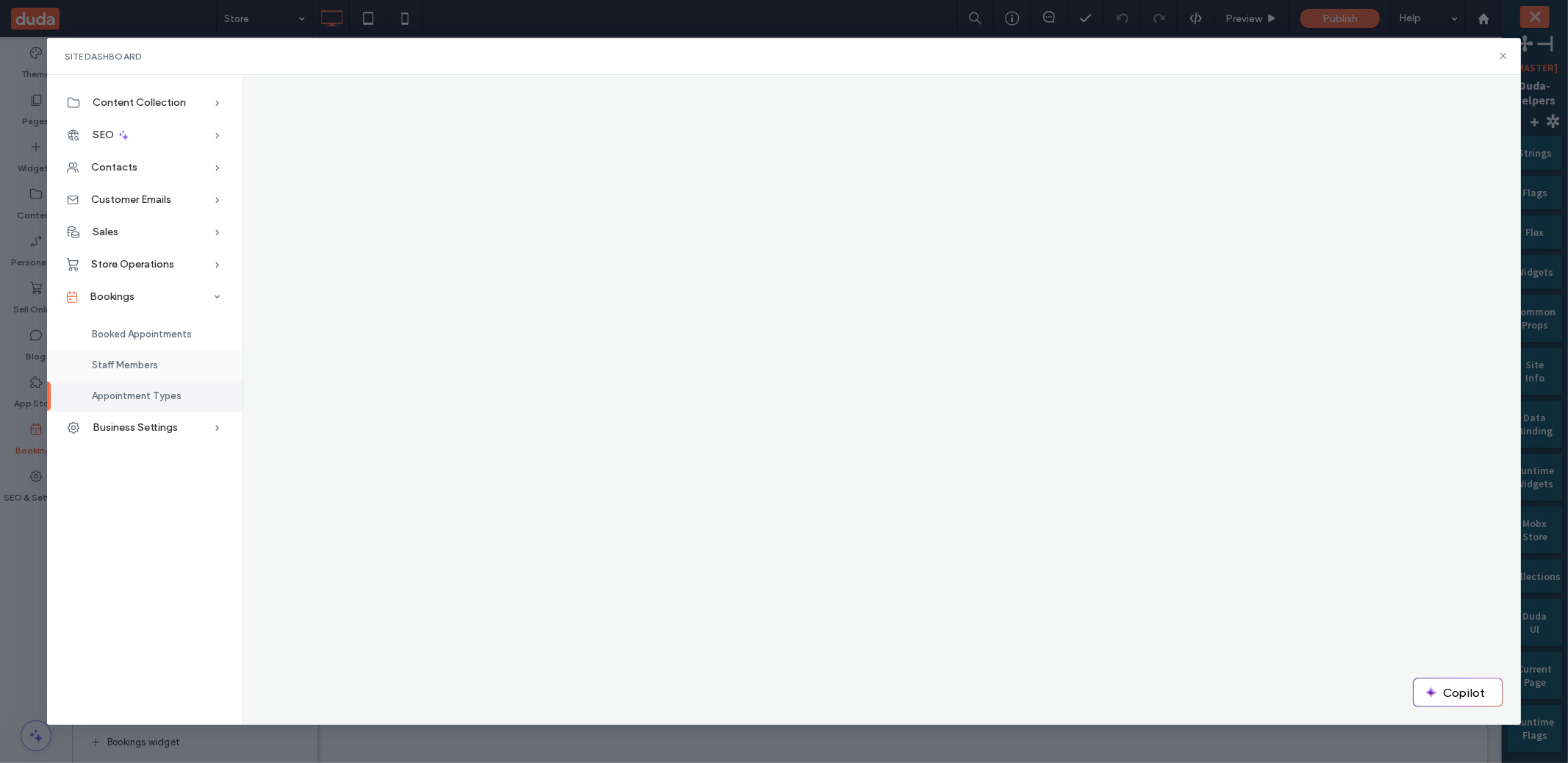
drag, startPoint x: 127, startPoint y: 360, endPoint x: 135, endPoint y: 366, distance: 10.0
click at [127, 360] on span "Staff Members" at bounding box center [125, 365] width 66 height 11
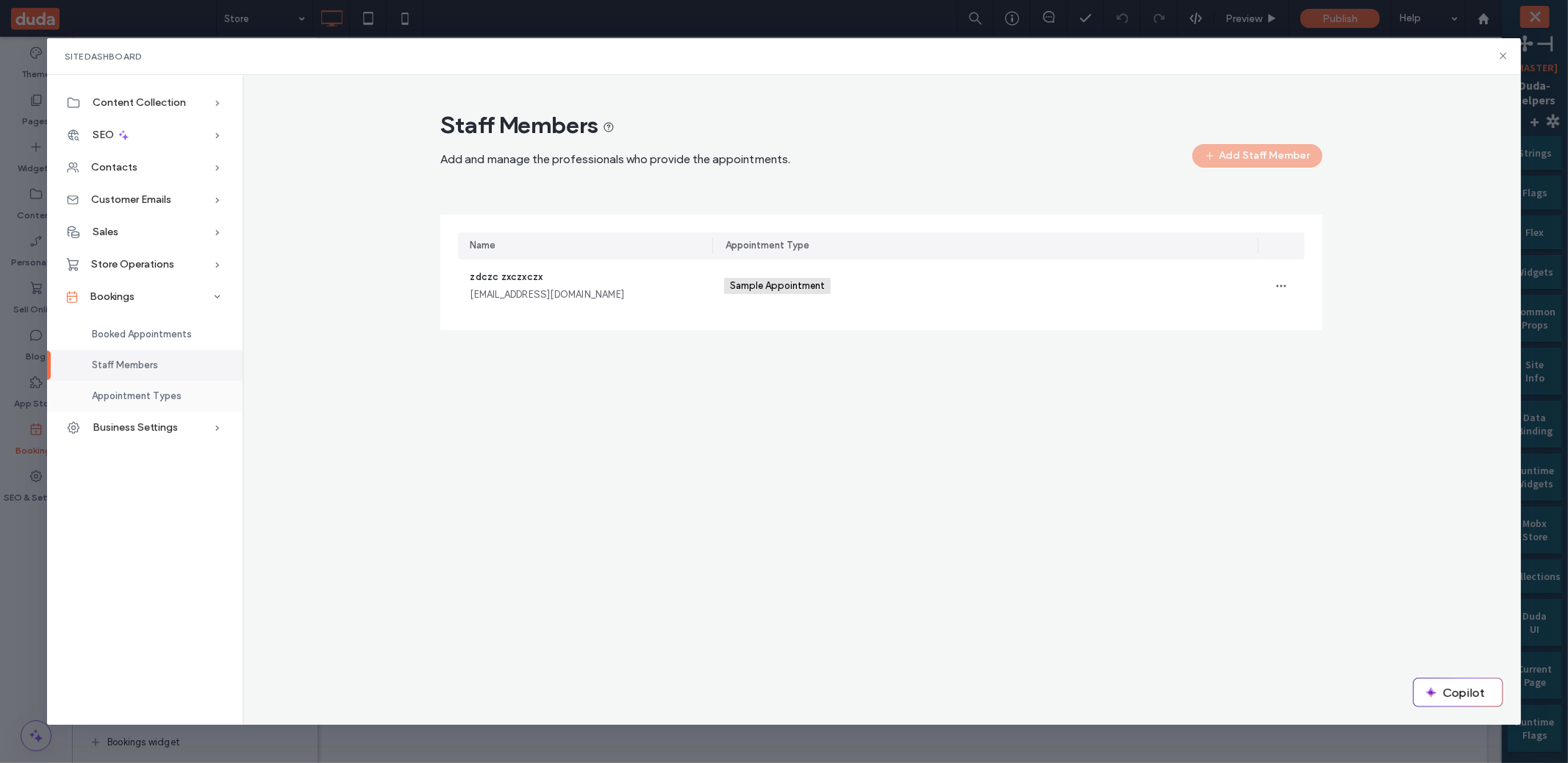
click at [143, 388] on div "Appointment Types" at bounding box center [145, 395] width 196 height 31
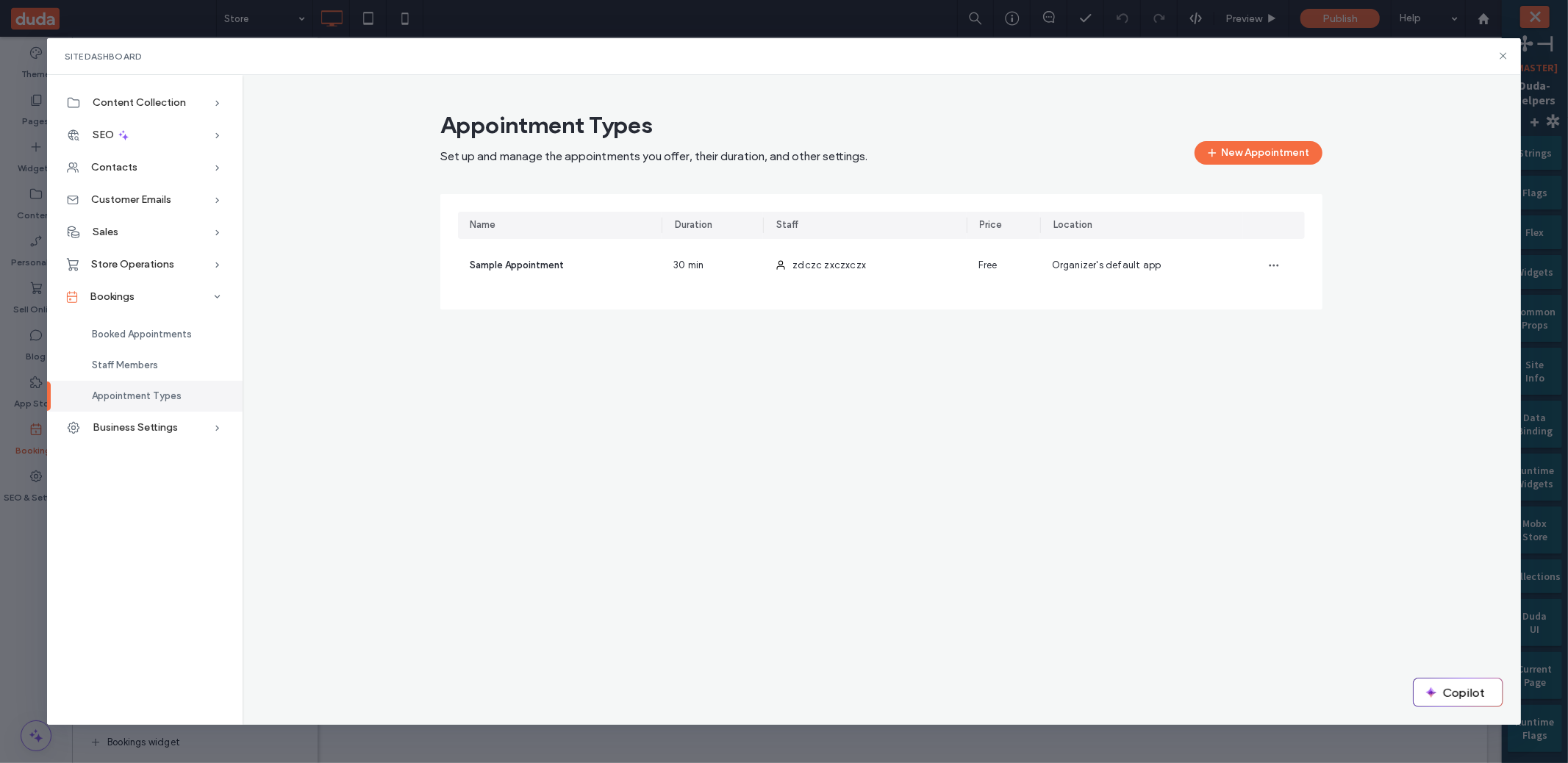
click at [1285, 168] on div "Appointment Types Set up and manage the appointments you offer, their duration,…" at bounding box center [881, 210] width 882 height 199
click at [1285, 160] on button "New Appointment" at bounding box center [1259, 153] width 128 height 24
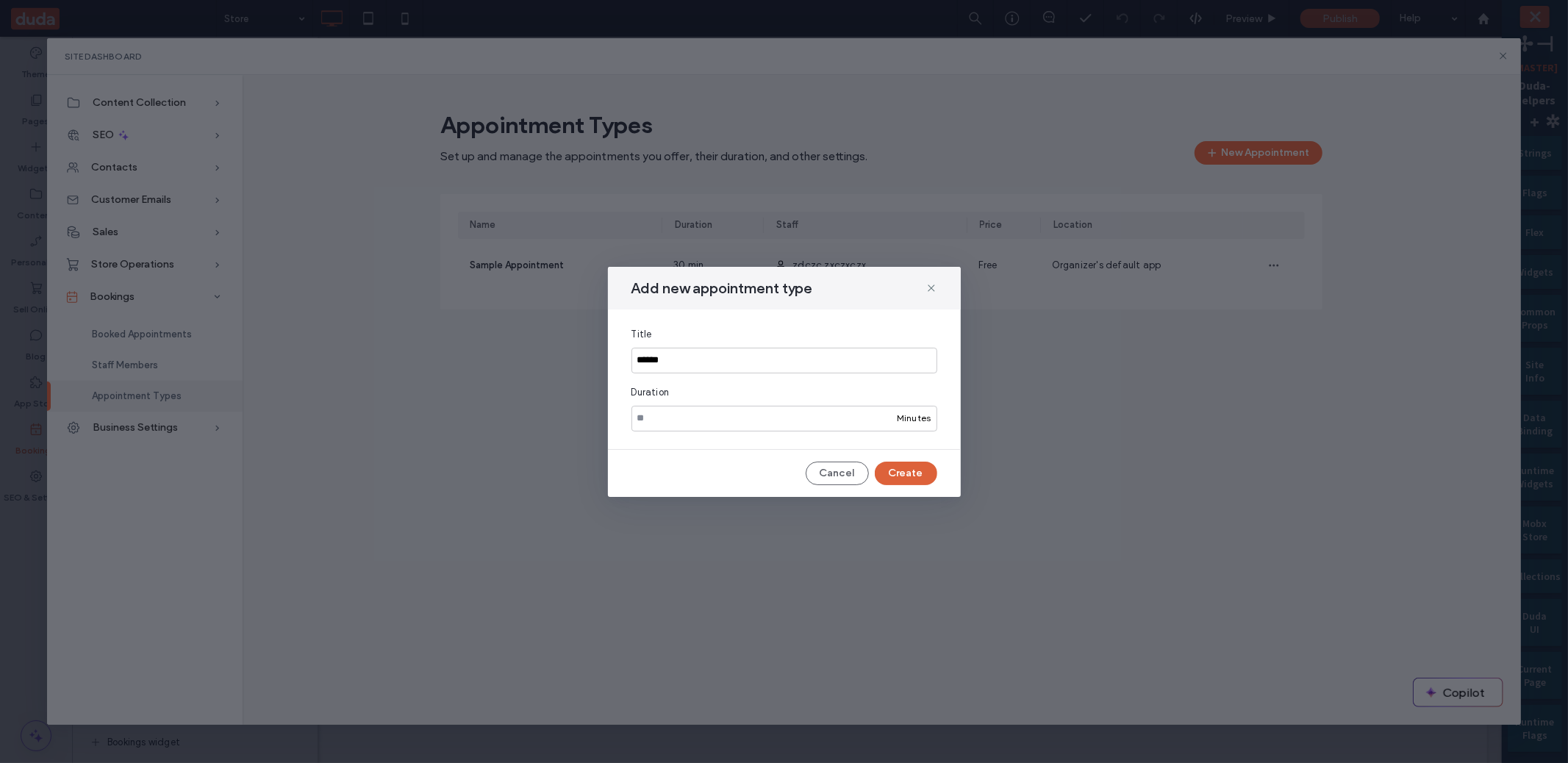
type input "******"
click at [923, 478] on button "Create" at bounding box center [907, 473] width 63 height 24
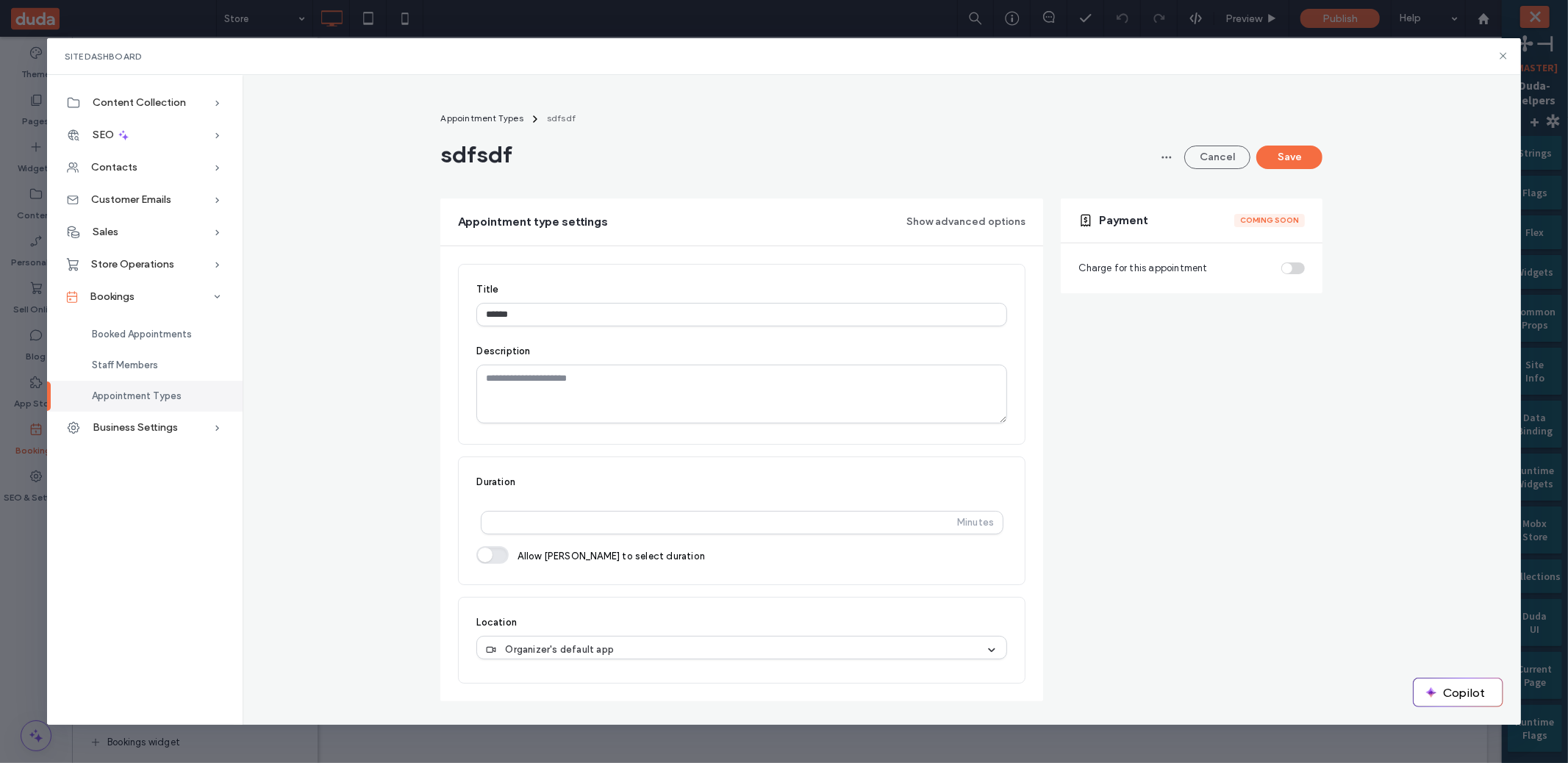
click at [1277, 154] on button "Save" at bounding box center [1289, 157] width 66 height 24
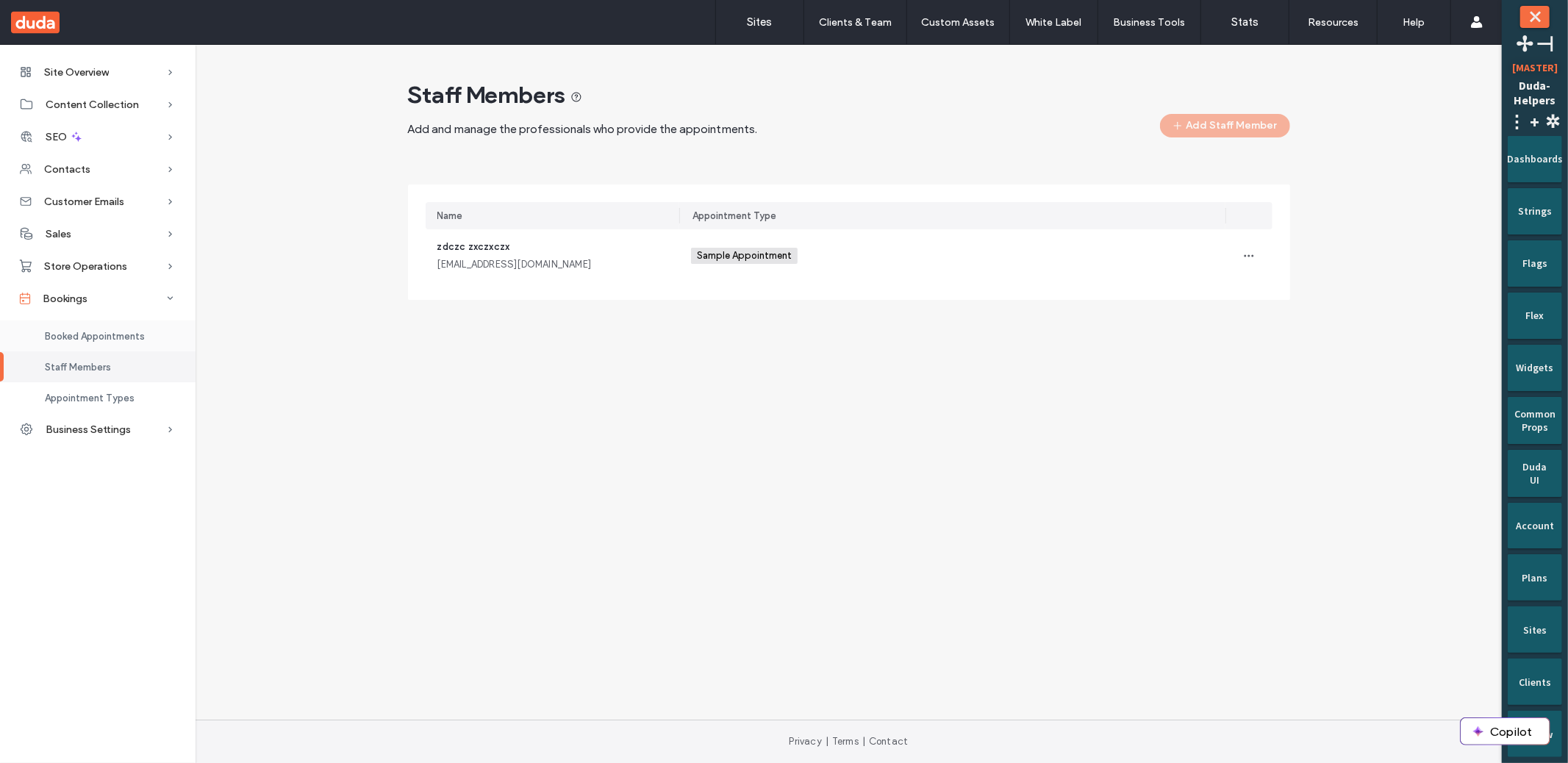
click at [107, 346] on div "Booked Appointments" at bounding box center [98, 335] width 196 height 31
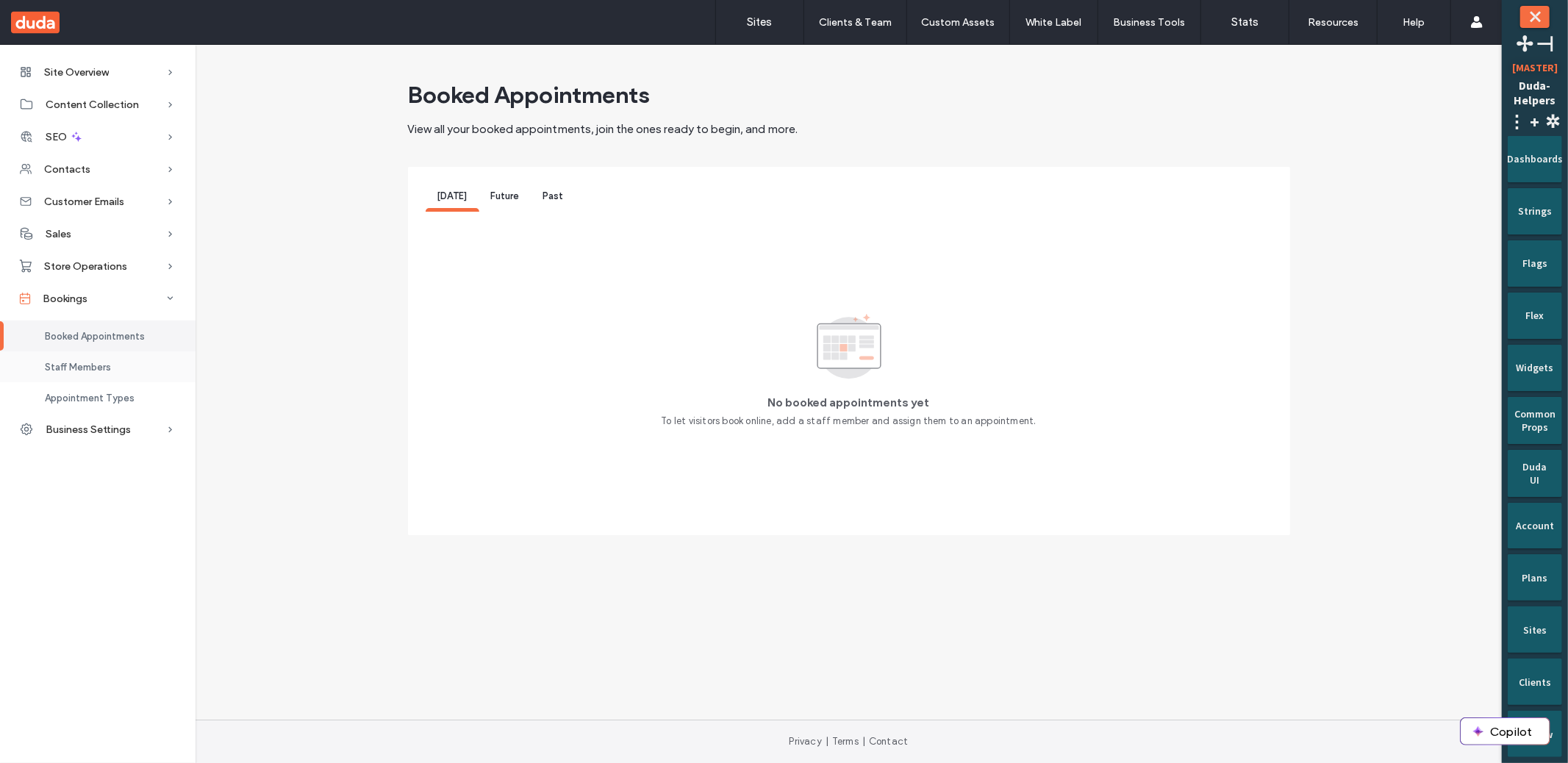
click at [109, 360] on div "Staff Members" at bounding box center [98, 366] width 196 height 31
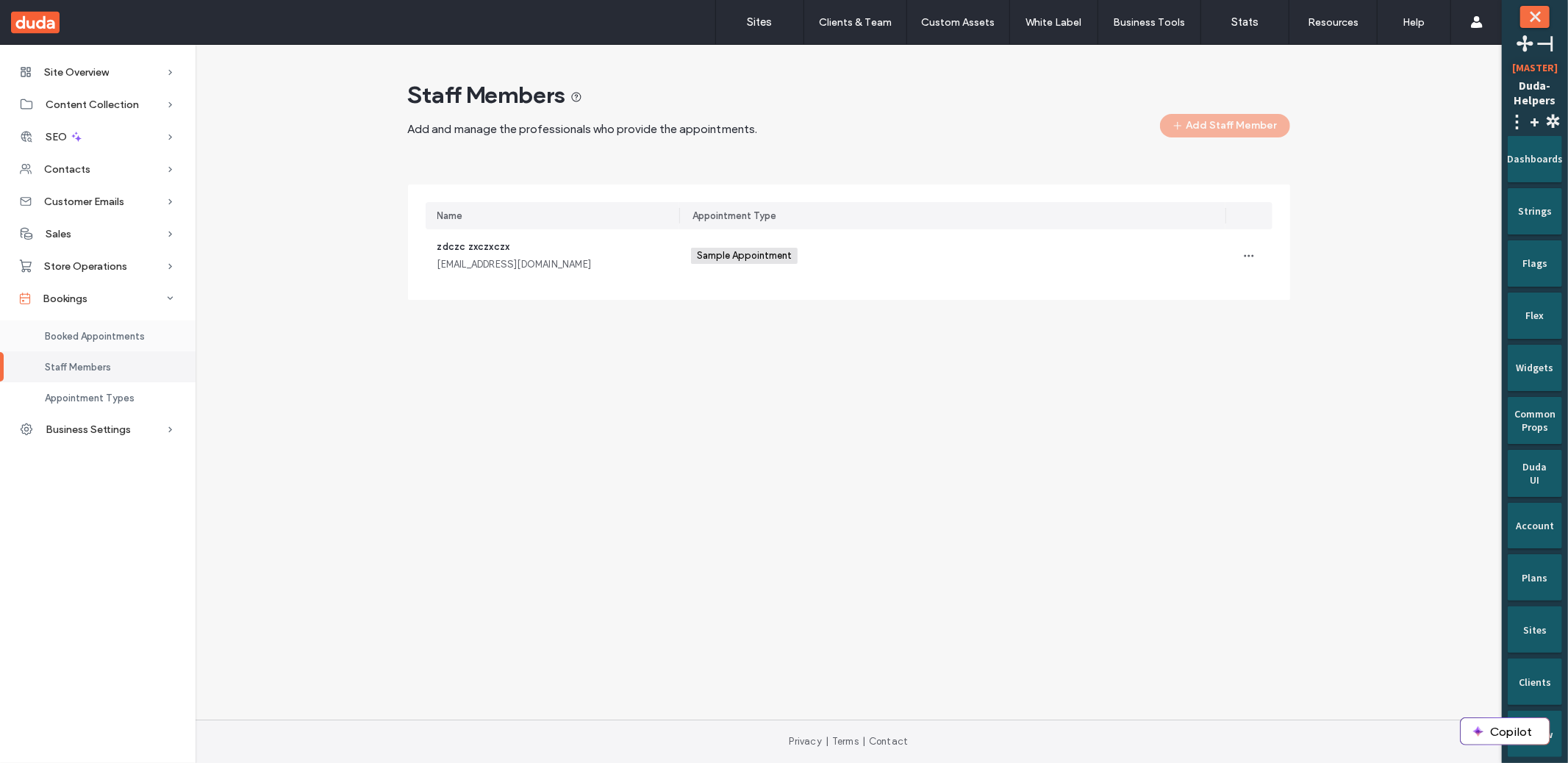
click at [114, 336] on span "Booked Appointments" at bounding box center [94, 336] width 100 height 11
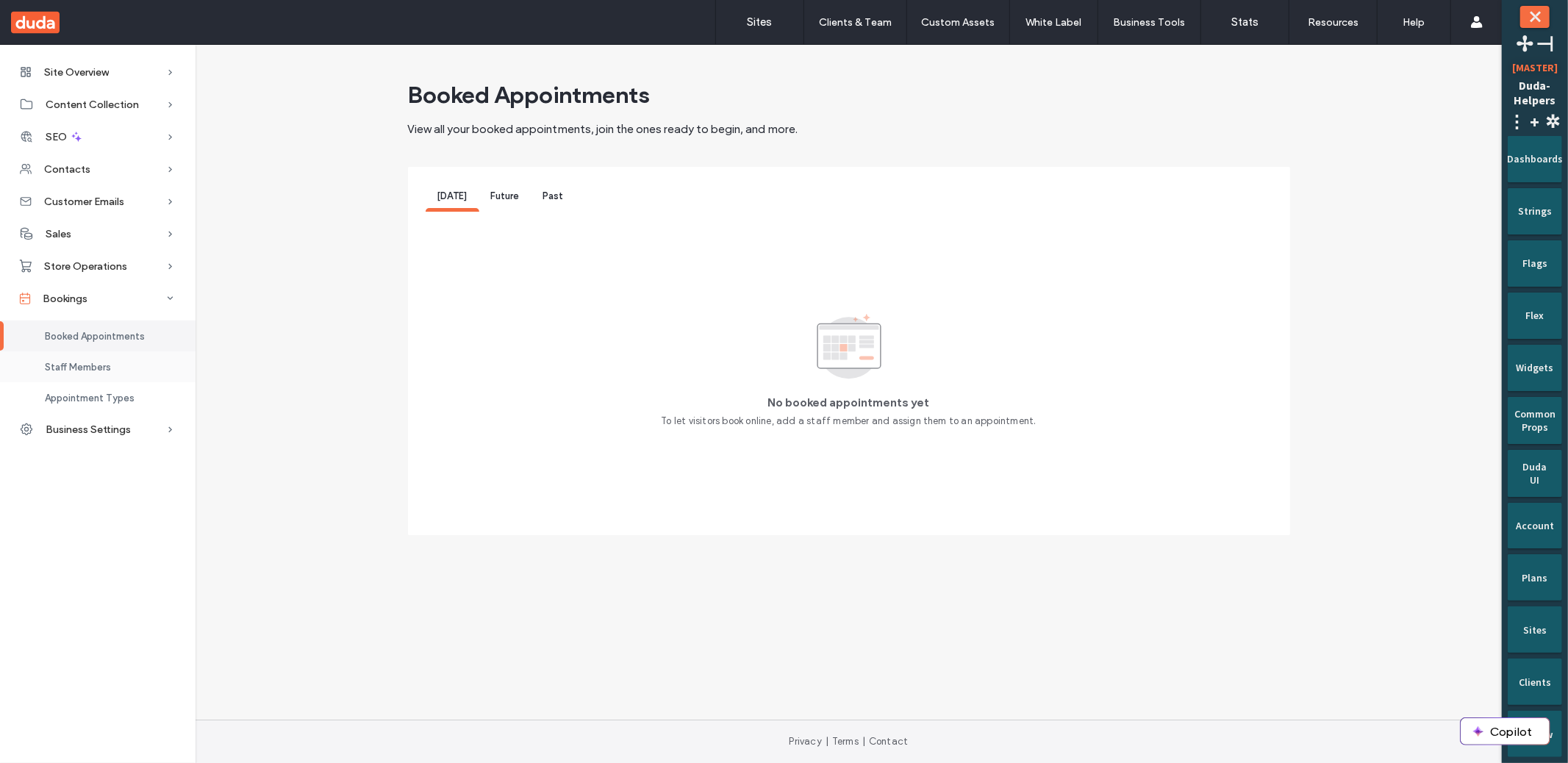
click at [118, 360] on div "Staff Members" at bounding box center [98, 366] width 196 height 31
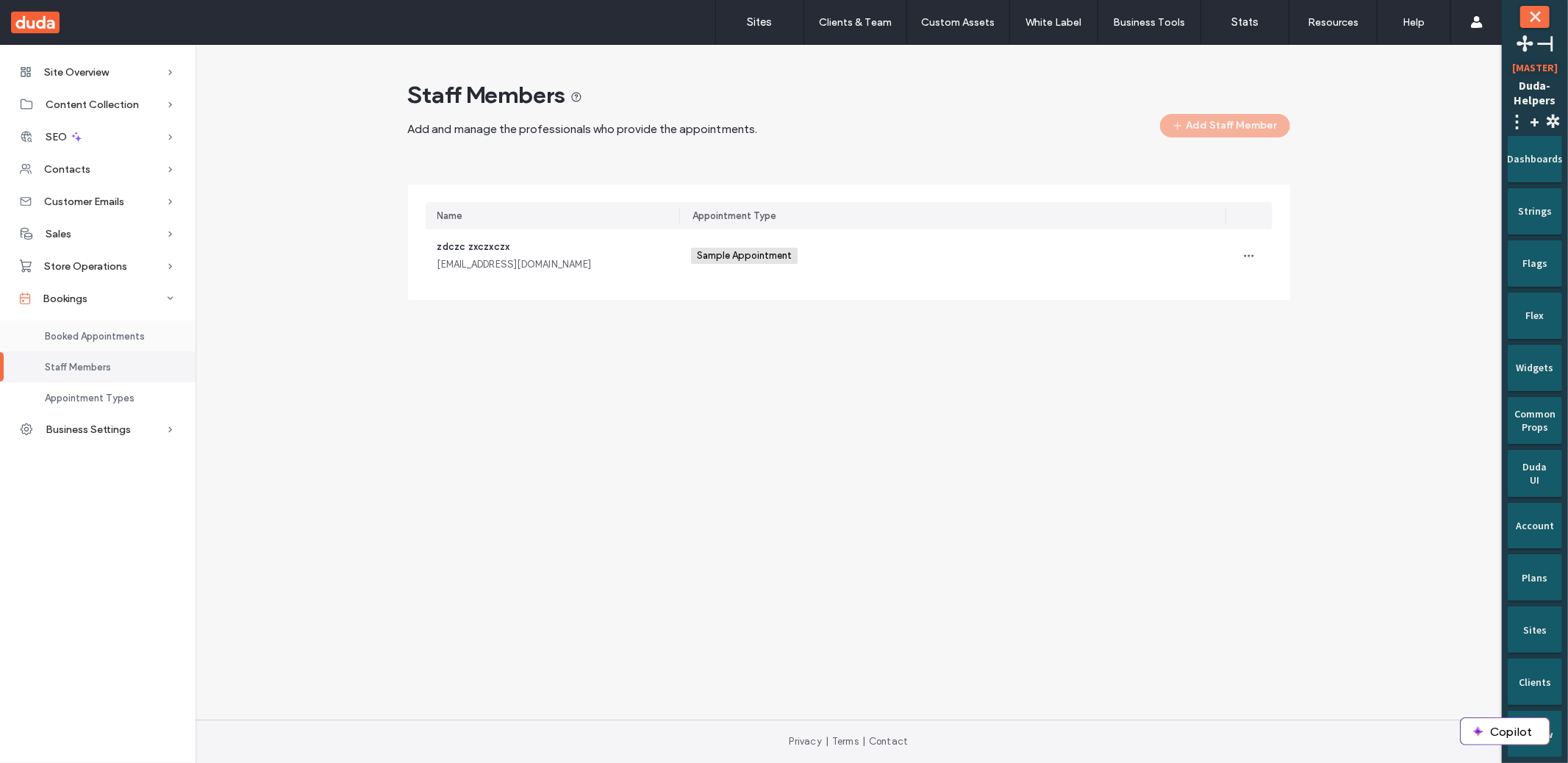
click at [94, 336] on span "Booked Appointments" at bounding box center [94, 336] width 100 height 11
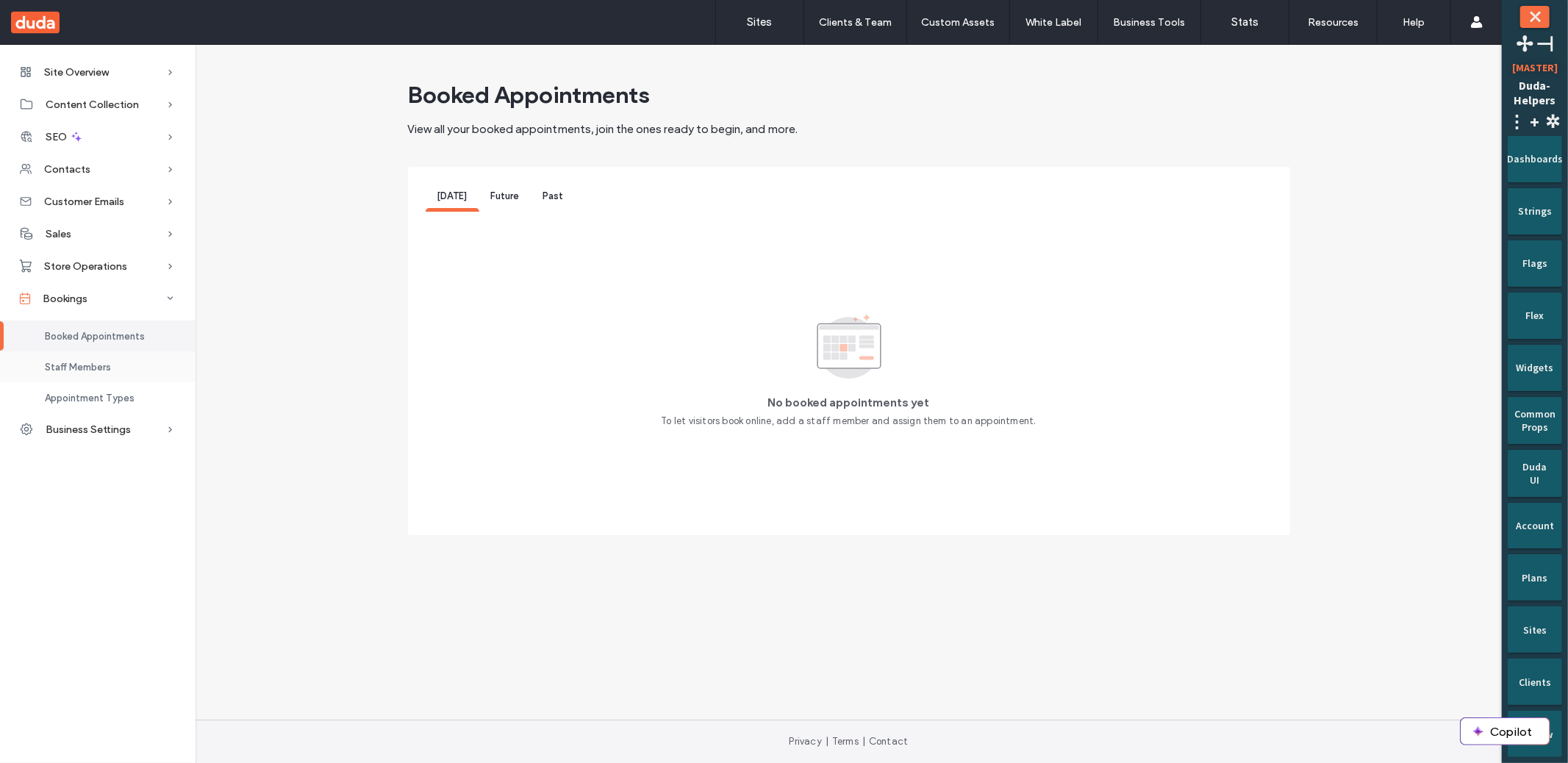
click at [128, 360] on div "Staff Members" at bounding box center [98, 366] width 196 height 31
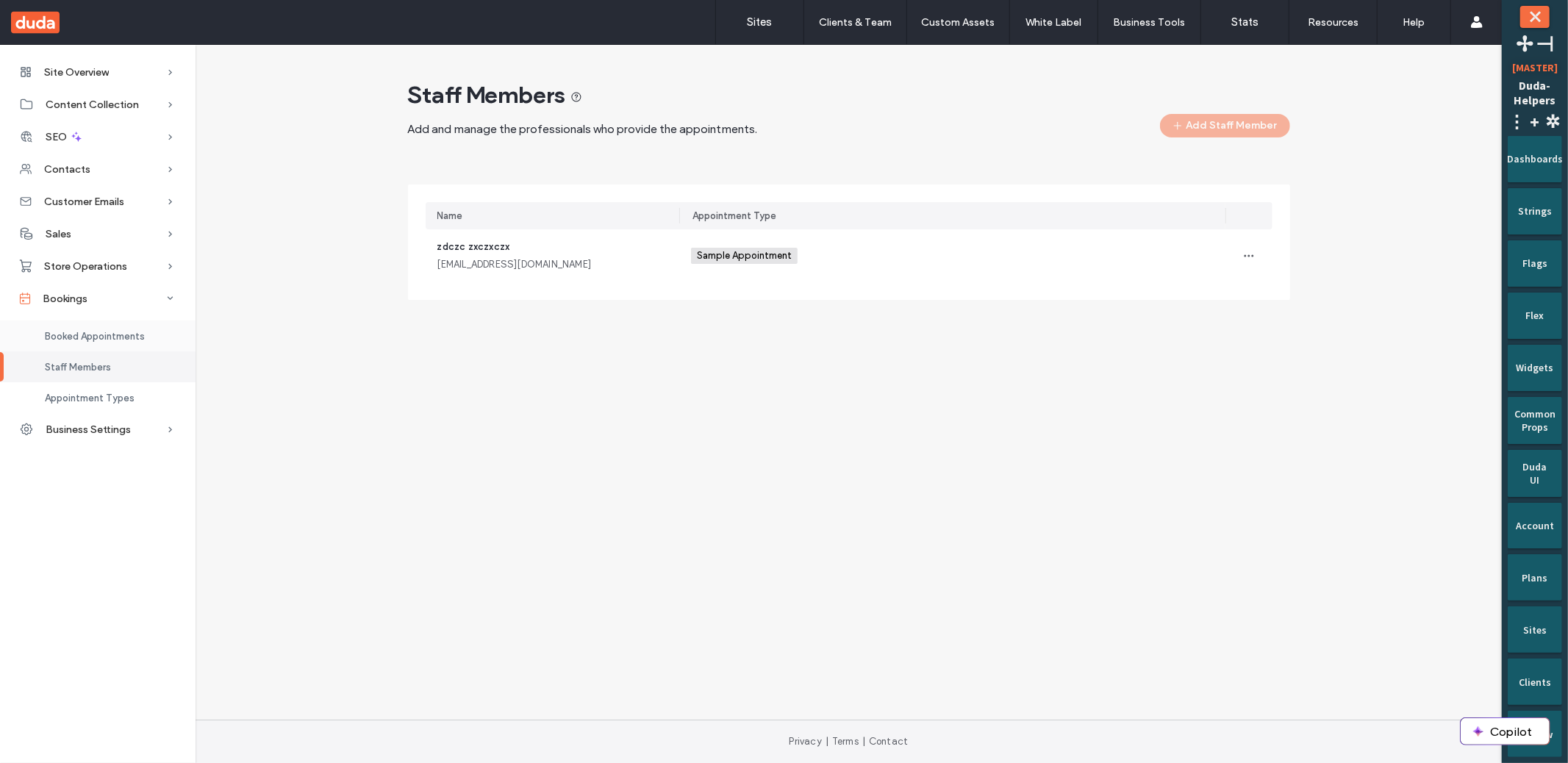
click at [145, 327] on div "Booked Appointments" at bounding box center [98, 335] width 196 height 31
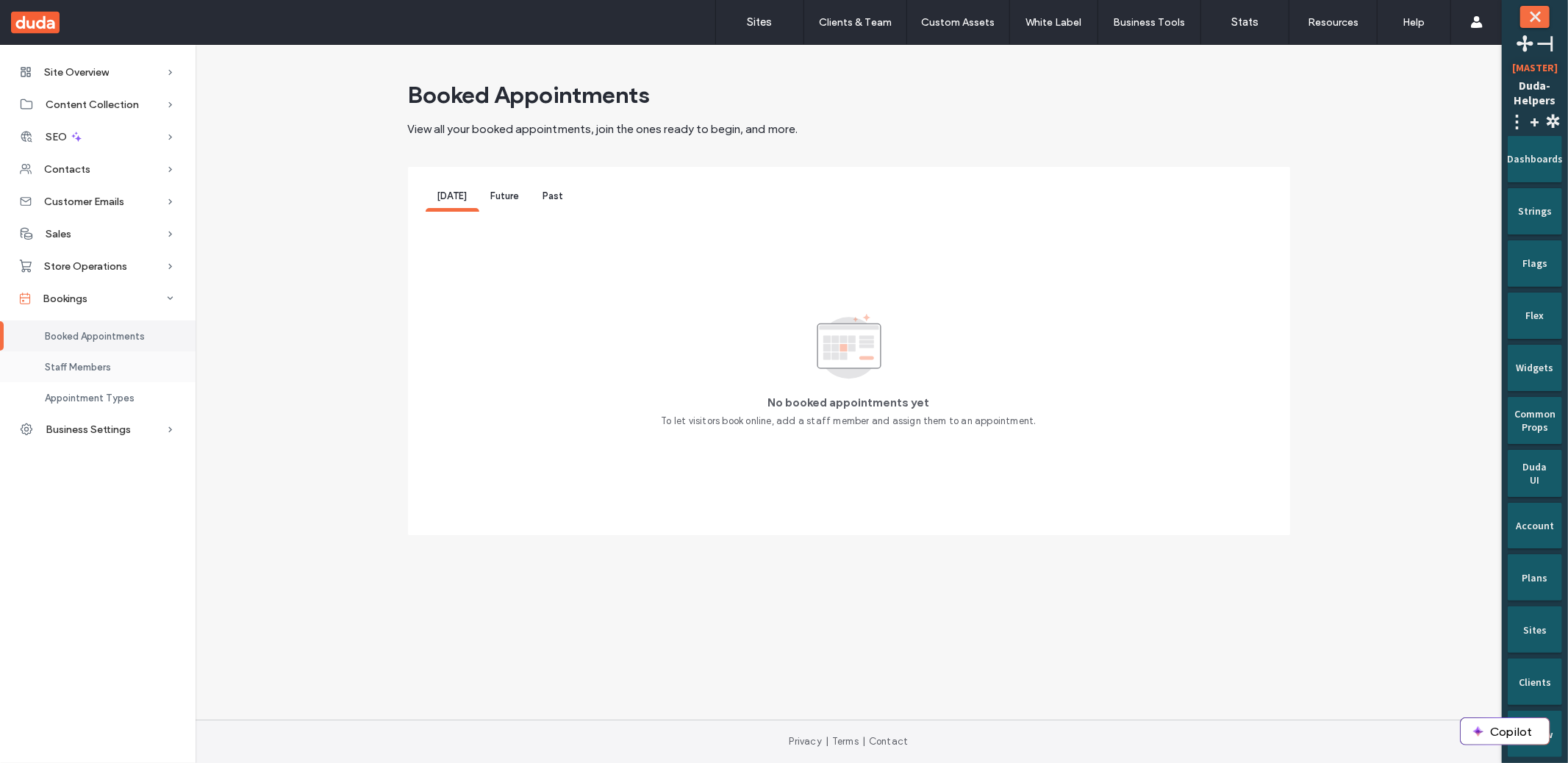
drag, startPoint x: 137, startPoint y: 364, endPoint x: 170, endPoint y: 361, distance: 33.1
click at [137, 364] on div "Staff Members" at bounding box center [98, 366] width 196 height 31
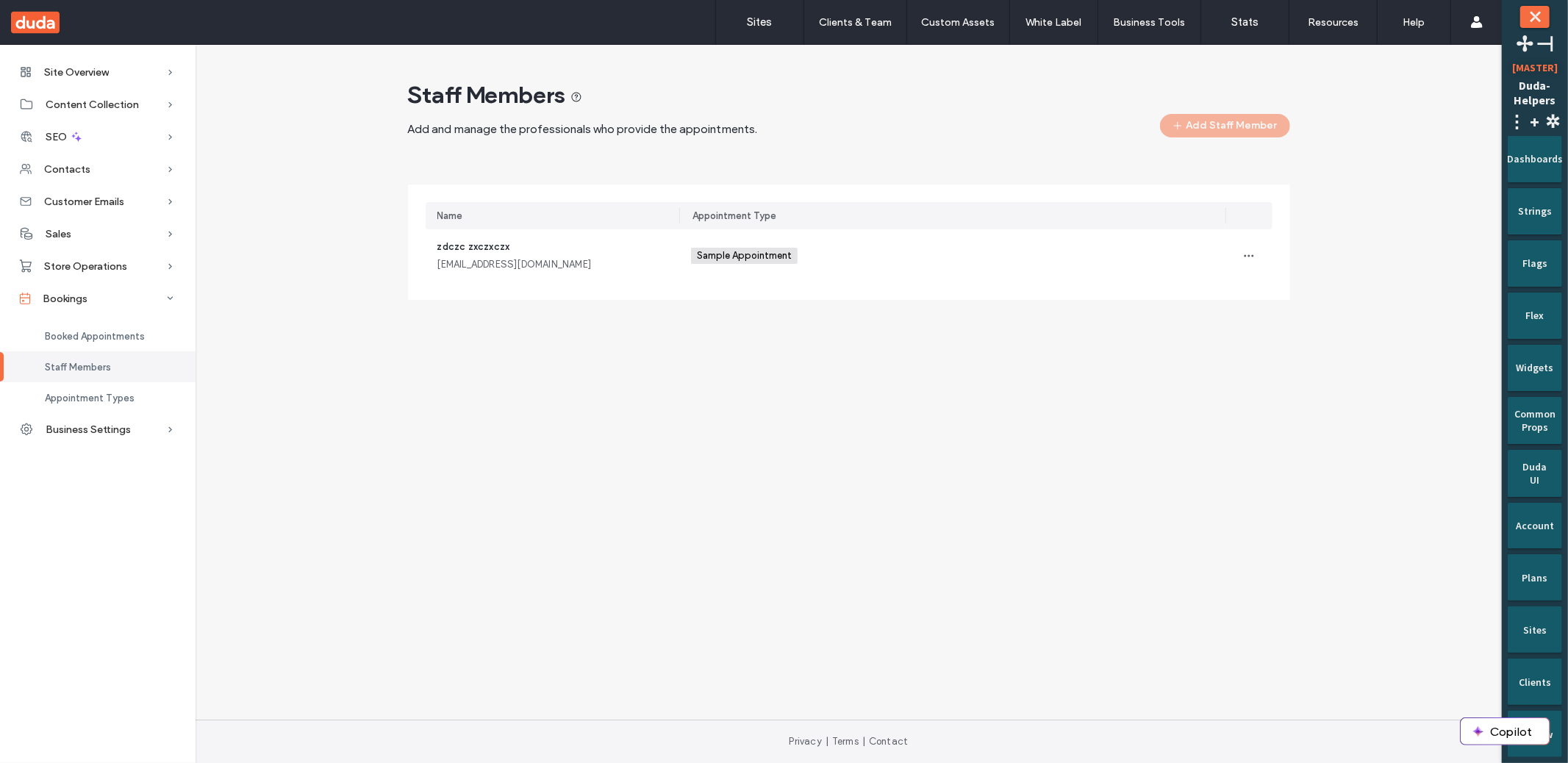
click at [677, 461] on div "Site Overview Overview Project Files Stats Form Responses Clients Client Billin…" at bounding box center [750, 382] width 1502 height 675
click at [599, 364] on div "Site Overview Overview Project Files Stats Form Responses Clients Client Billin…" at bounding box center [750, 382] width 1502 height 675
click at [56, 336] on span "Booked Appointments" at bounding box center [94, 336] width 100 height 11
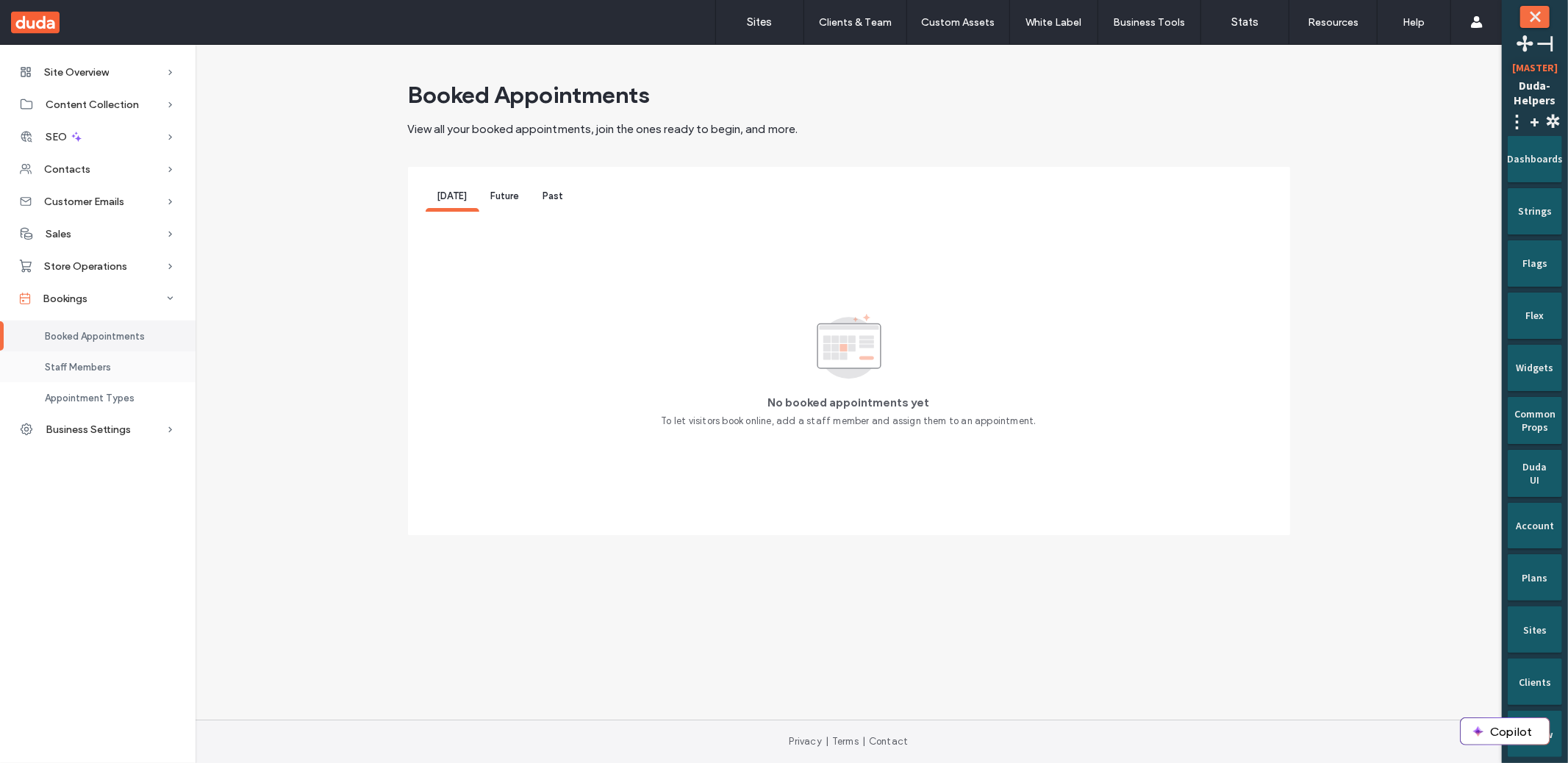
click at [79, 364] on span "Staff Members" at bounding box center [78, 367] width 66 height 11
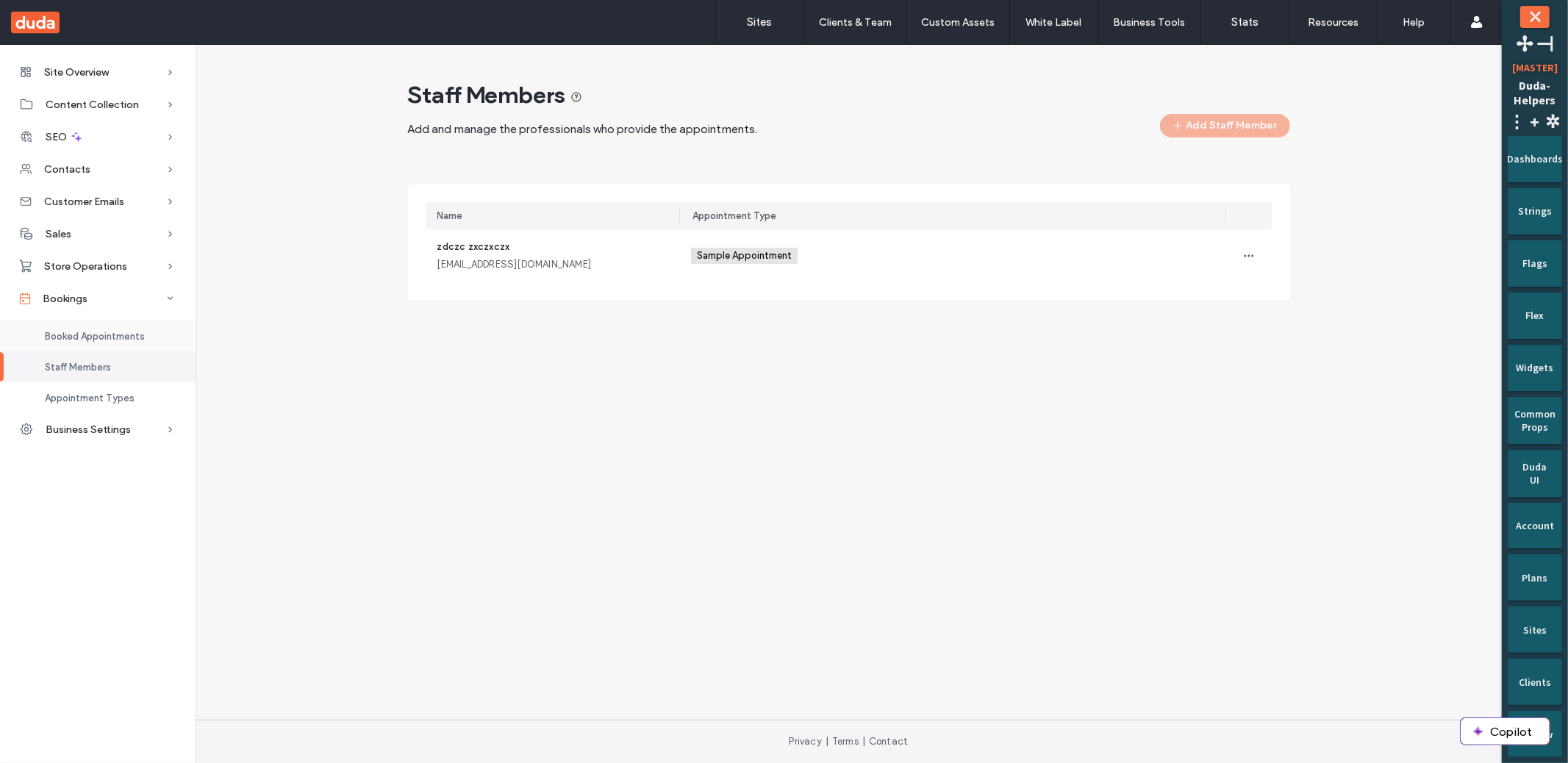
click at [86, 341] on div "Booked Appointments" at bounding box center [98, 335] width 196 height 31
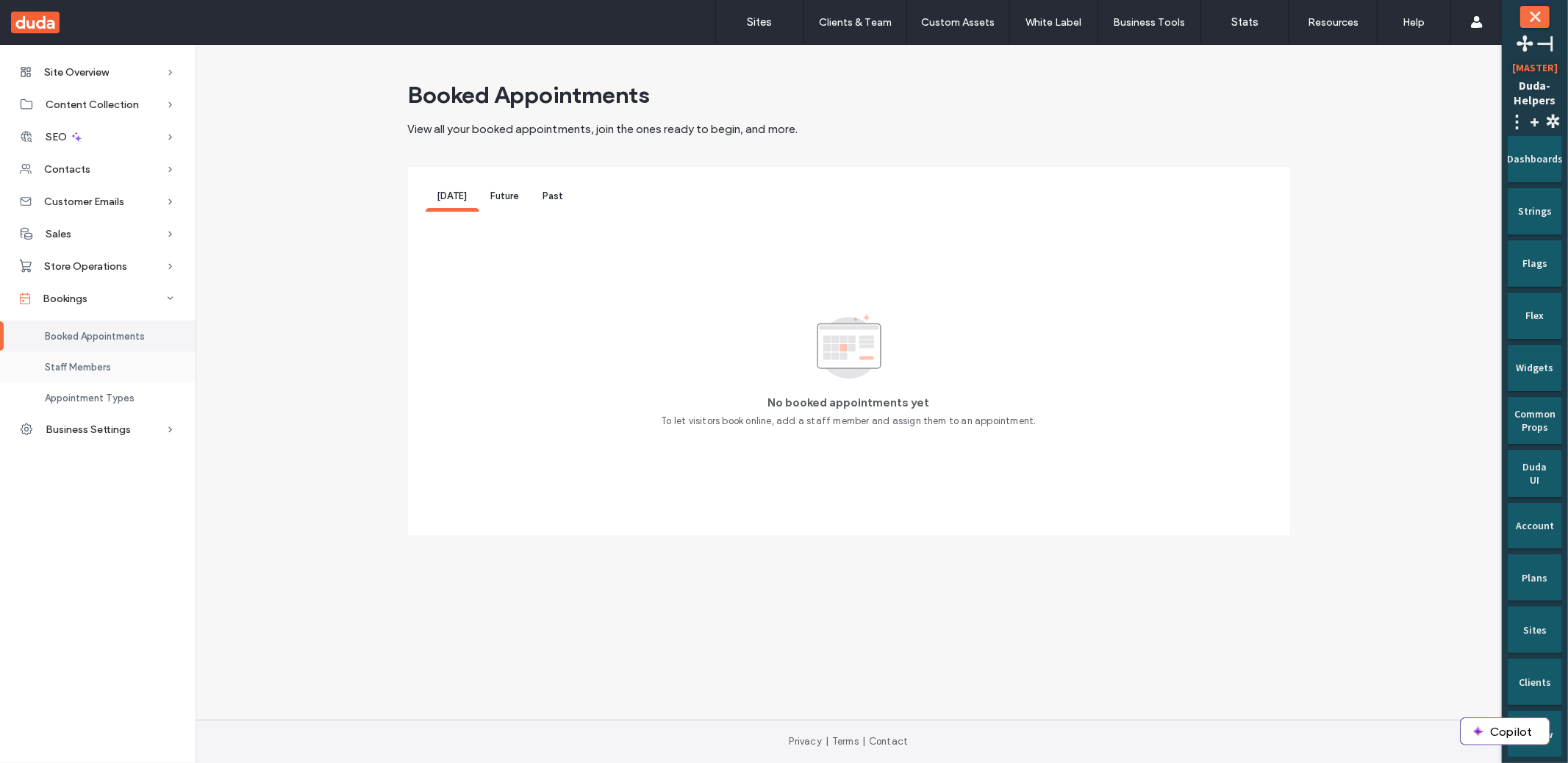
click at [125, 368] on div "Staff Members" at bounding box center [98, 366] width 196 height 31
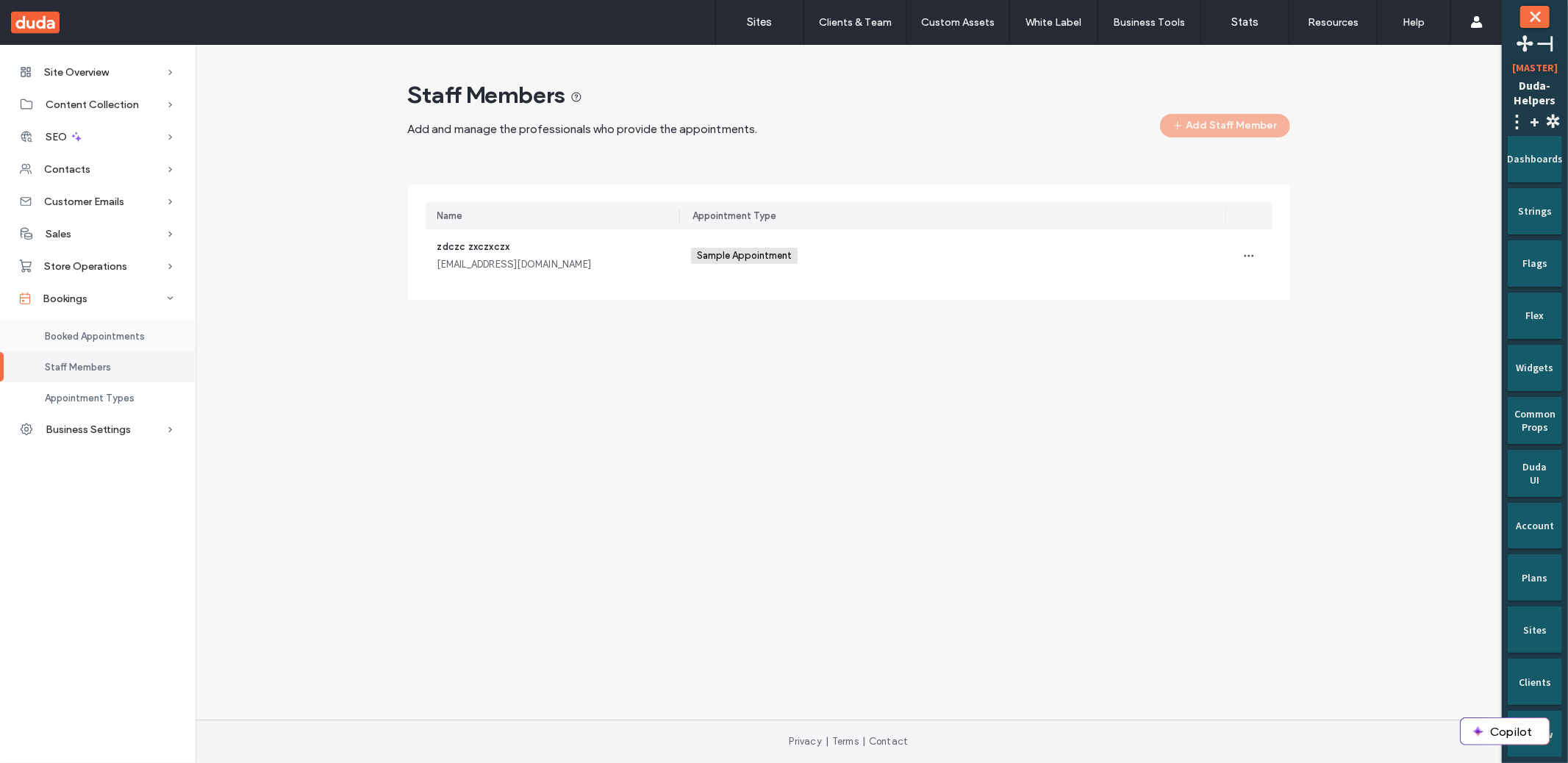
click at [130, 336] on span "Booked Appointments" at bounding box center [94, 336] width 100 height 11
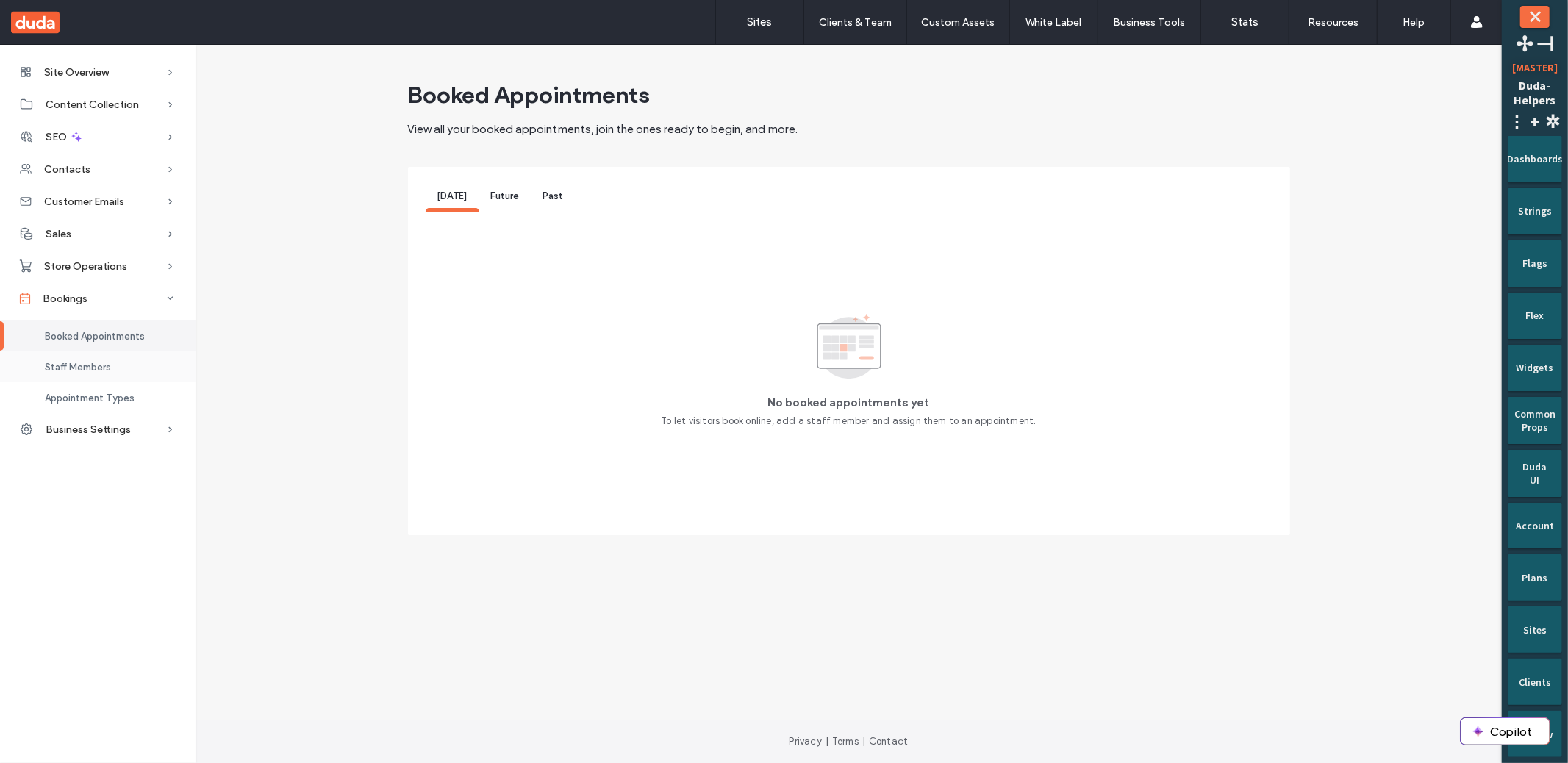
click at [97, 362] on span "Staff Members" at bounding box center [78, 367] width 66 height 11
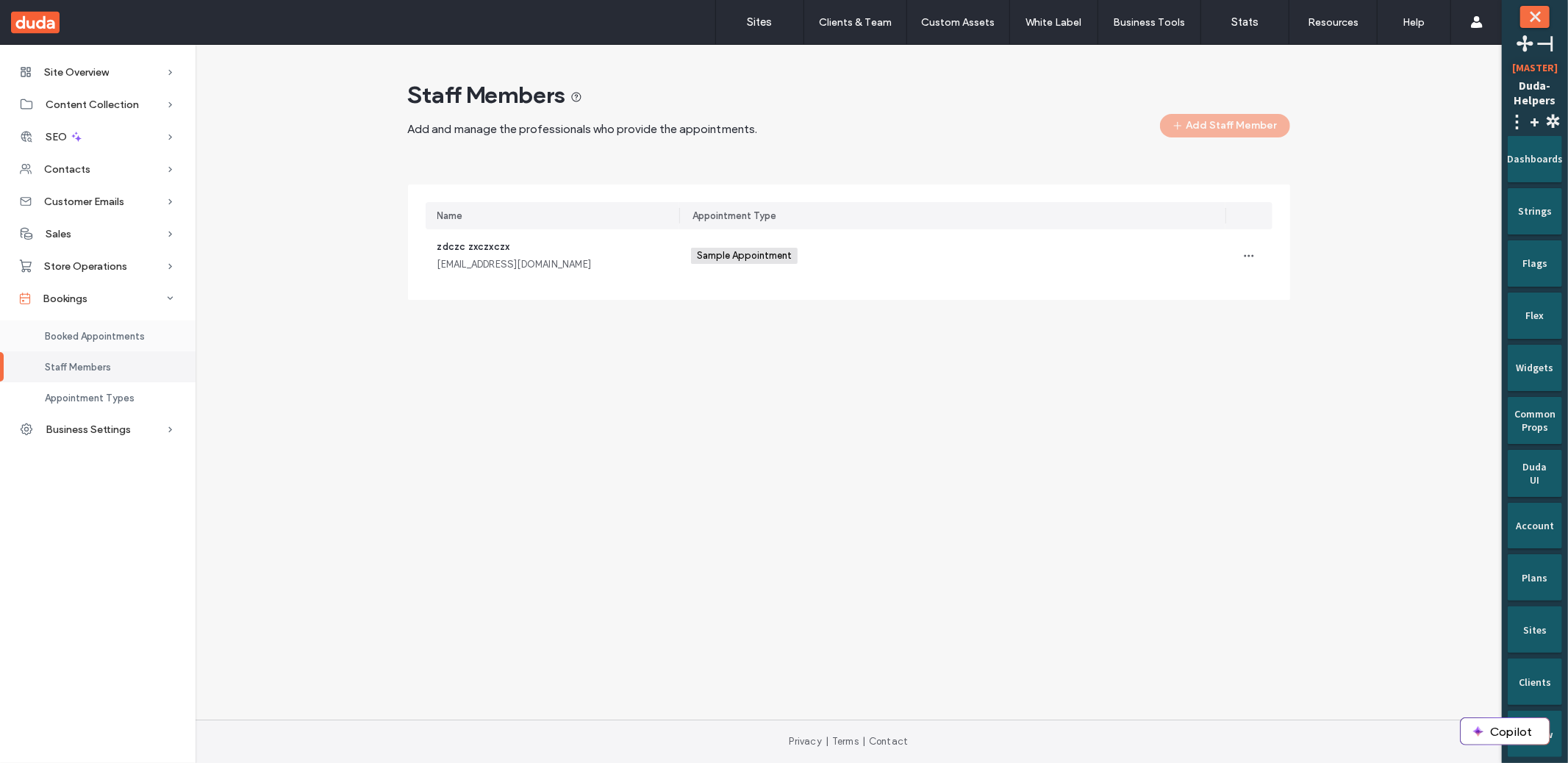
click at [100, 327] on div "Booked Appointments" at bounding box center [98, 335] width 196 height 31
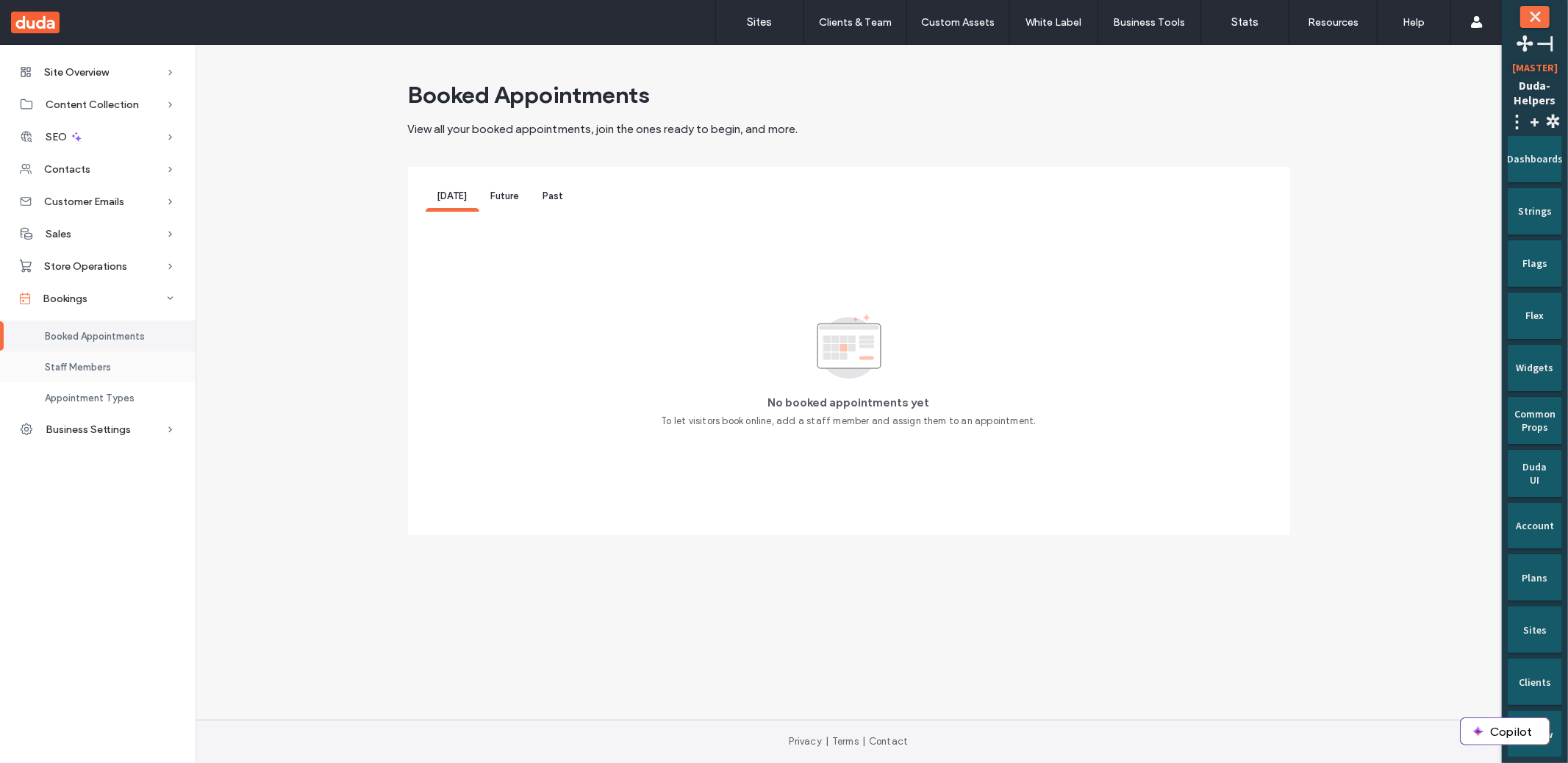
click at [100, 360] on div "Staff Members" at bounding box center [98, 366] width 196 height 31
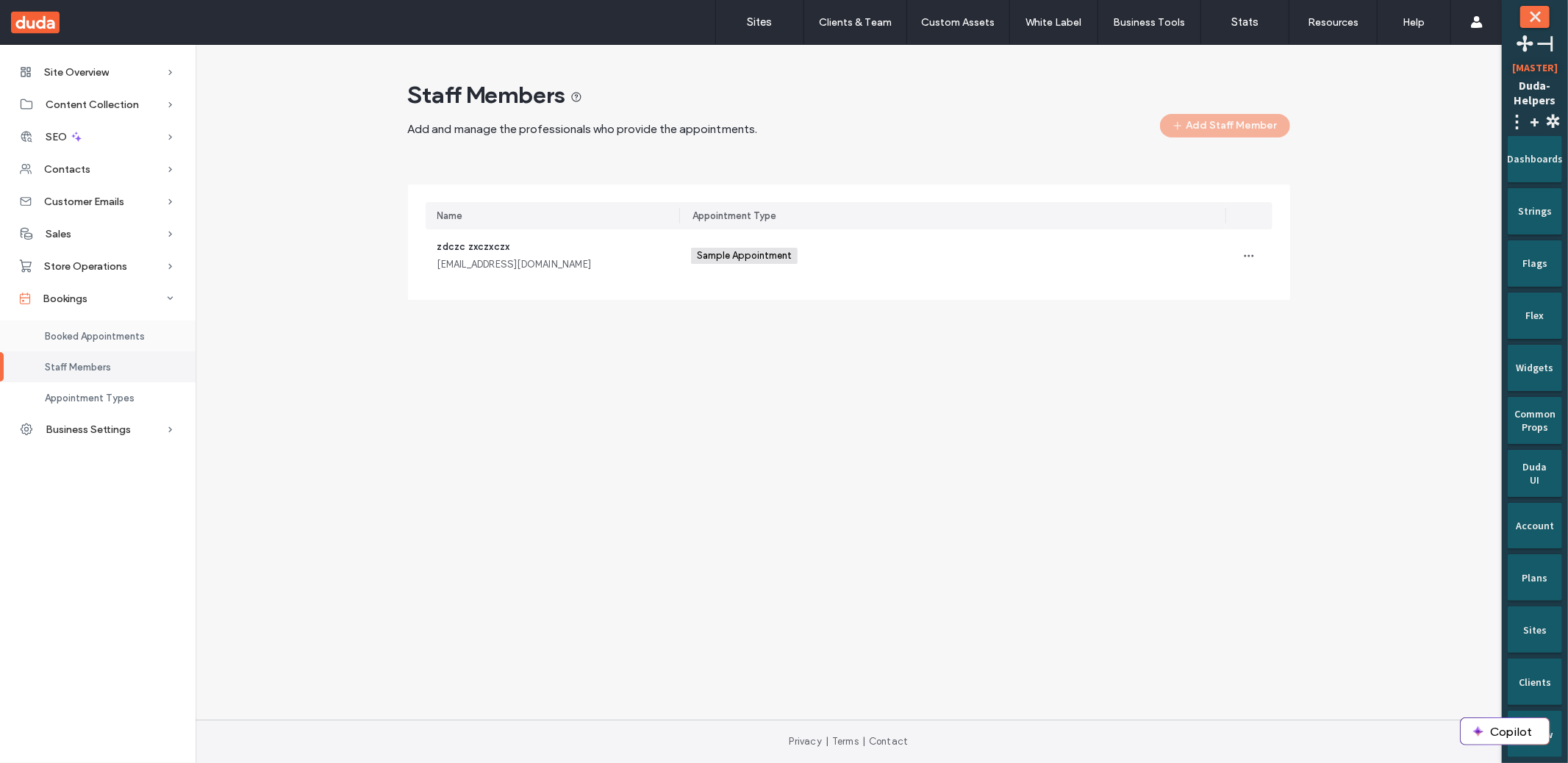
click at [137, 342] on div "Booked Appointments" at bounding box center [98, 335] width 196 height 31
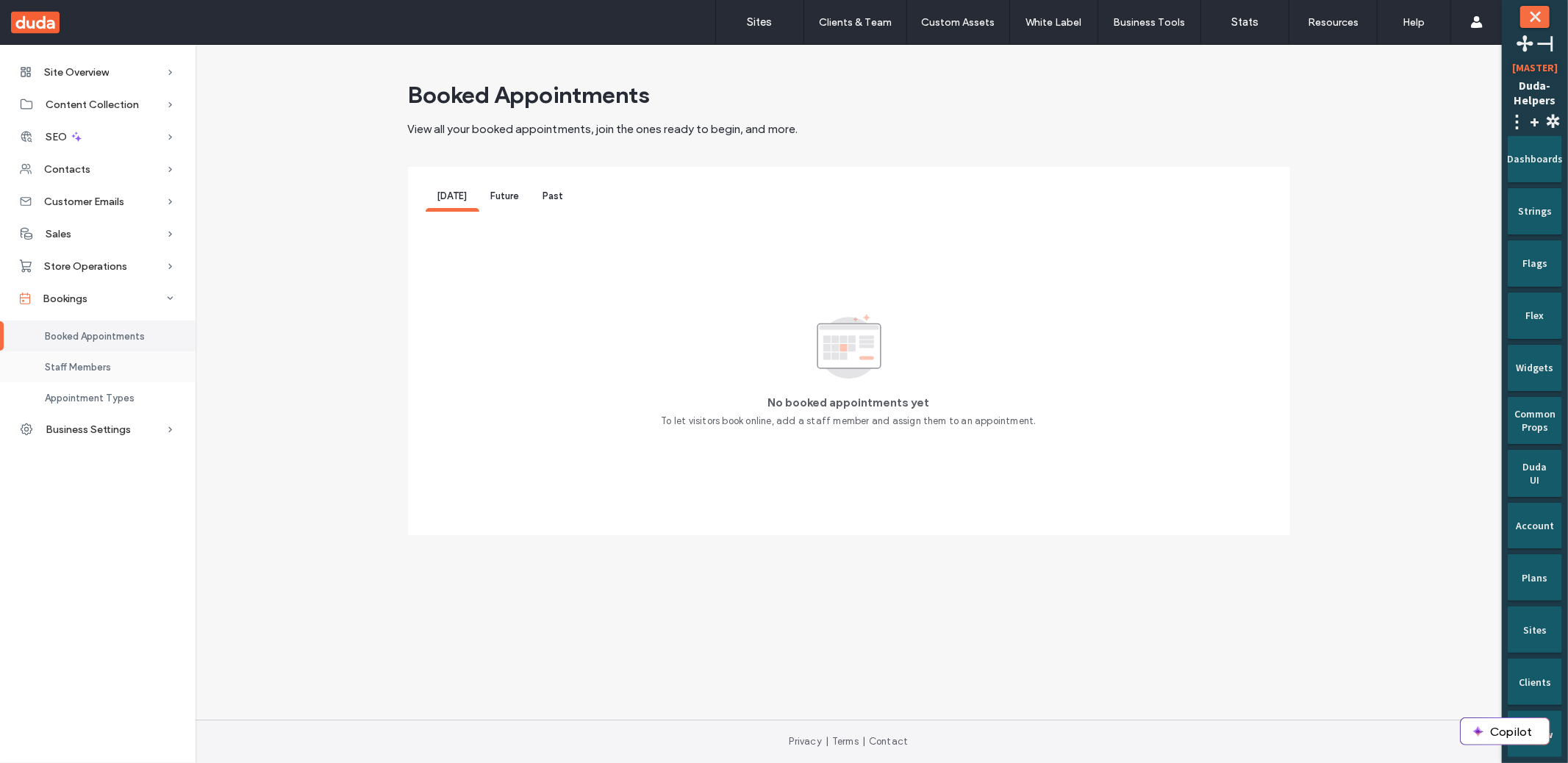
click at [121, 369] on div "Staff Members" at bounding box center [98, 366] width 196 height 31
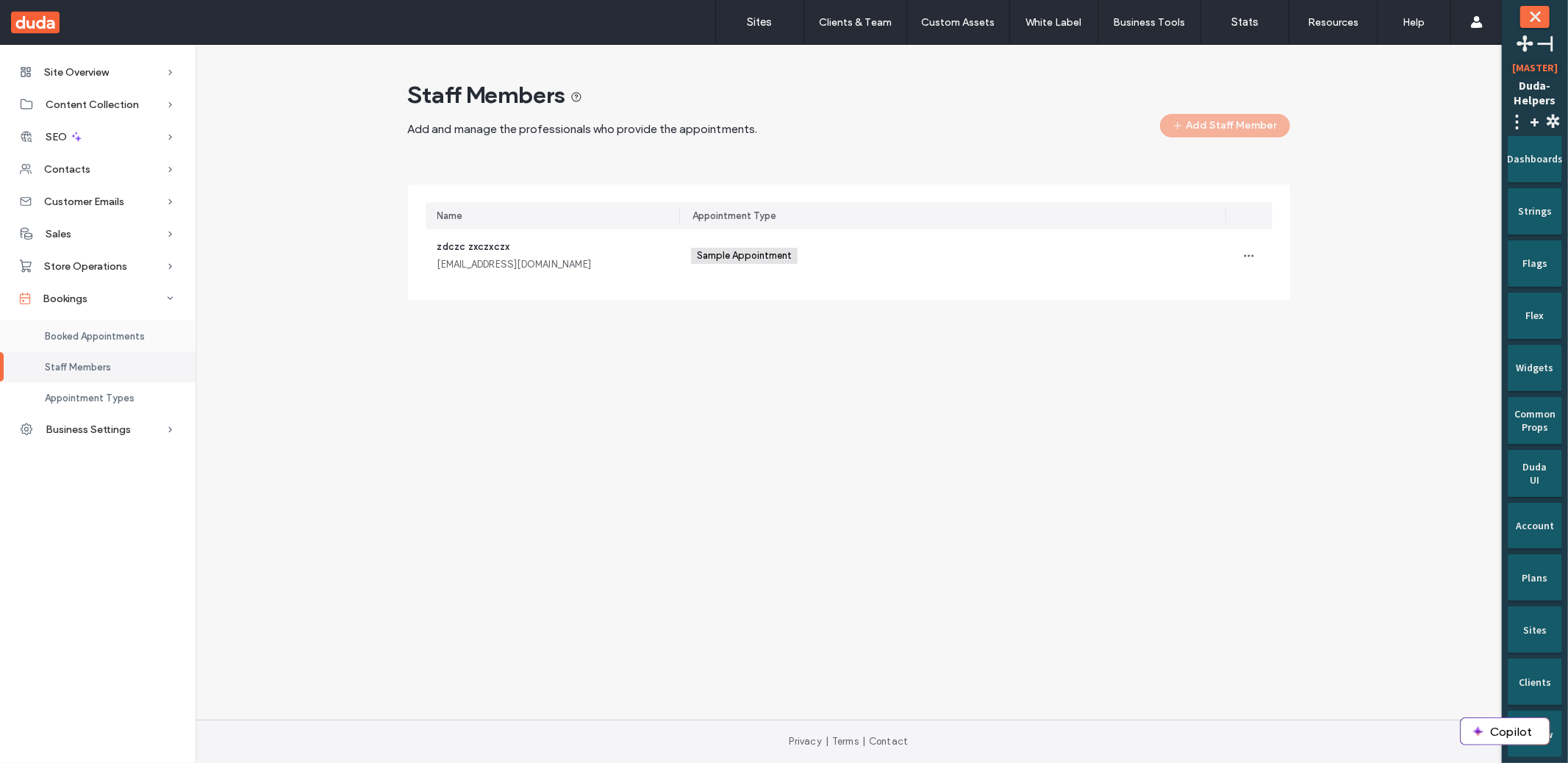
click at [123, 340] on span "Booked Appointments" at bounding box center [94, 336] width 100 height 11
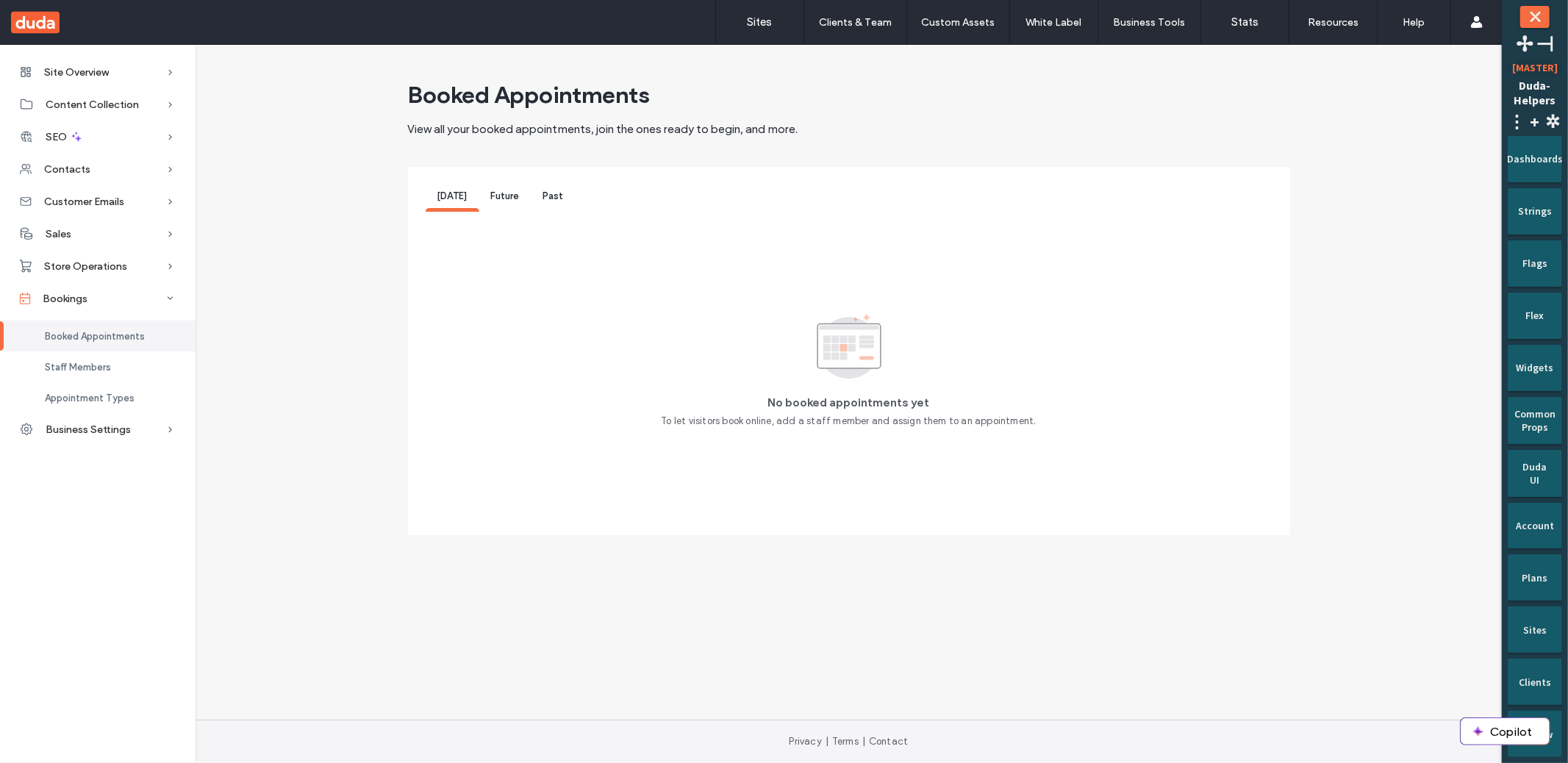
click at [366, 419] on div "Booked Appointments View all your booked appointments, join the ones ready to b…" at bounding box center [848, 337] width 1283 height 513
click at [128, 368] on div "Staff Members" at bounding box center [98, 366] width 196 height 31
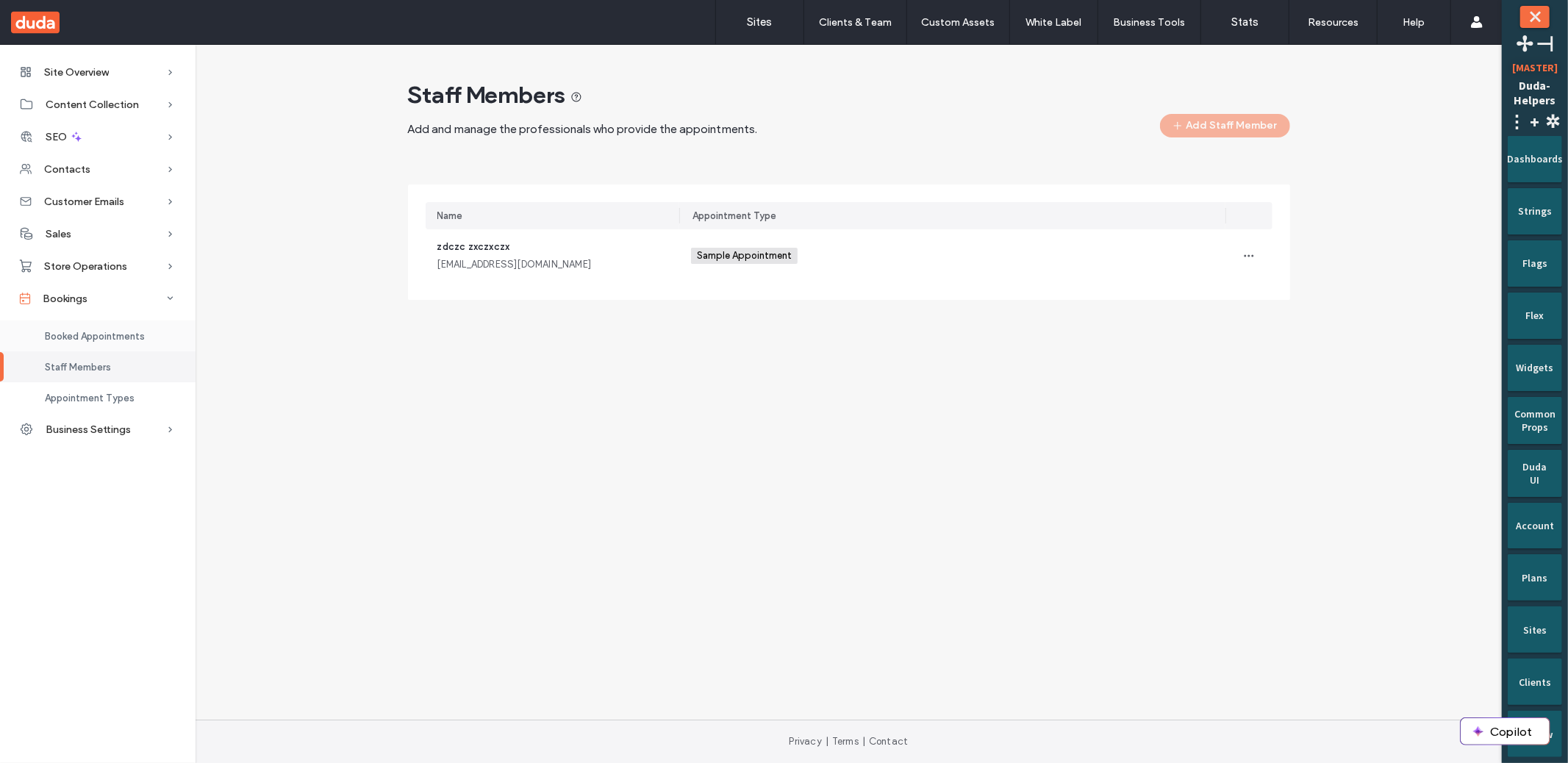
click at [119, 333] on span "Booked Appointments" at bounding box center [94, 336] width 100 height 11
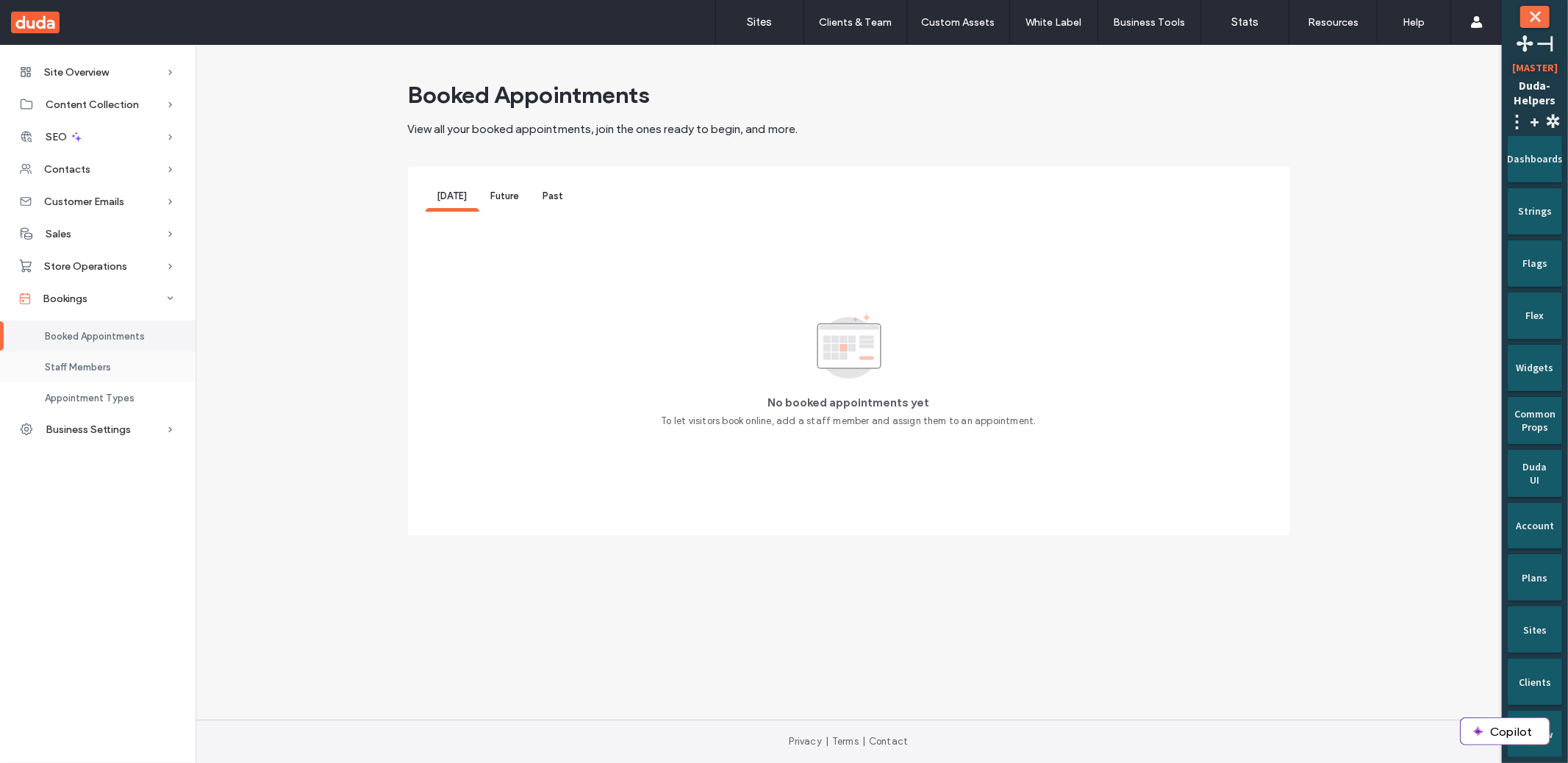
click at [143, 370] on div "Staff Members" at bounding box center [98, 366] width 196 height 31
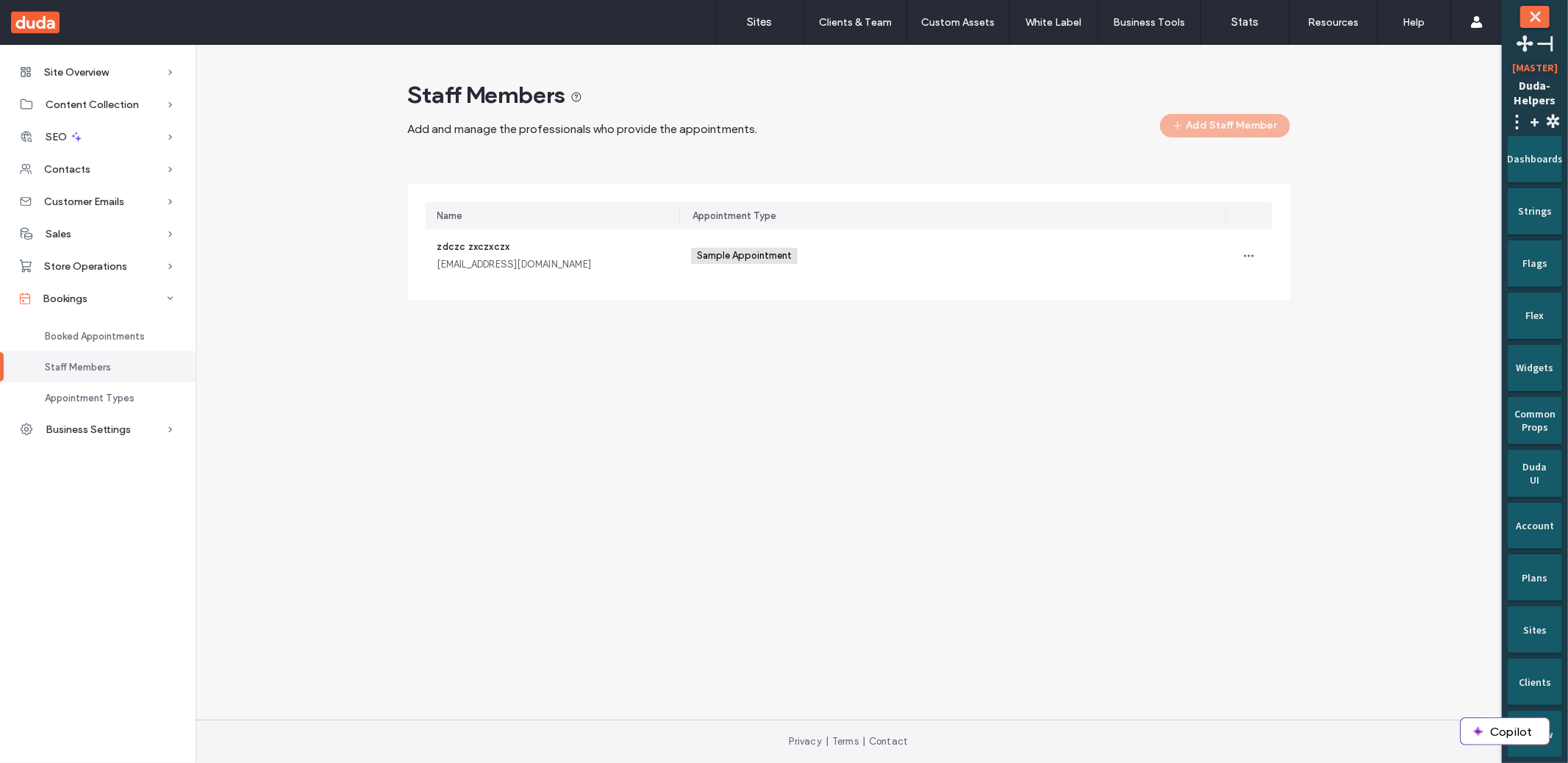
click at [605, 273] on div "zdczc zxczxczx aa@cc.ss" at bounding box center [552, 256] width 254 height 53
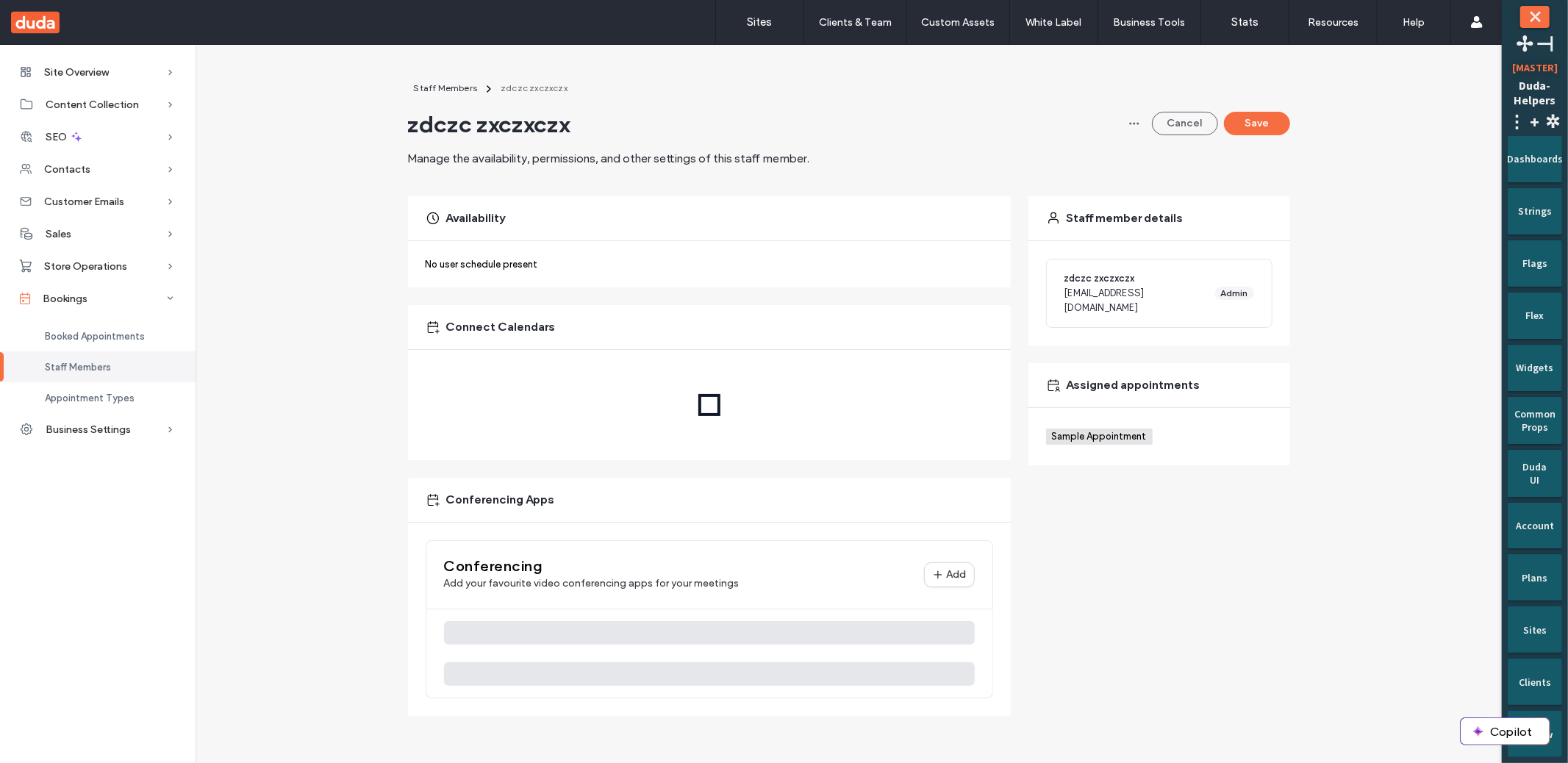
click at [83, 369] on span "Staff Members" at bounding box center [78, 367] width 66 height 11
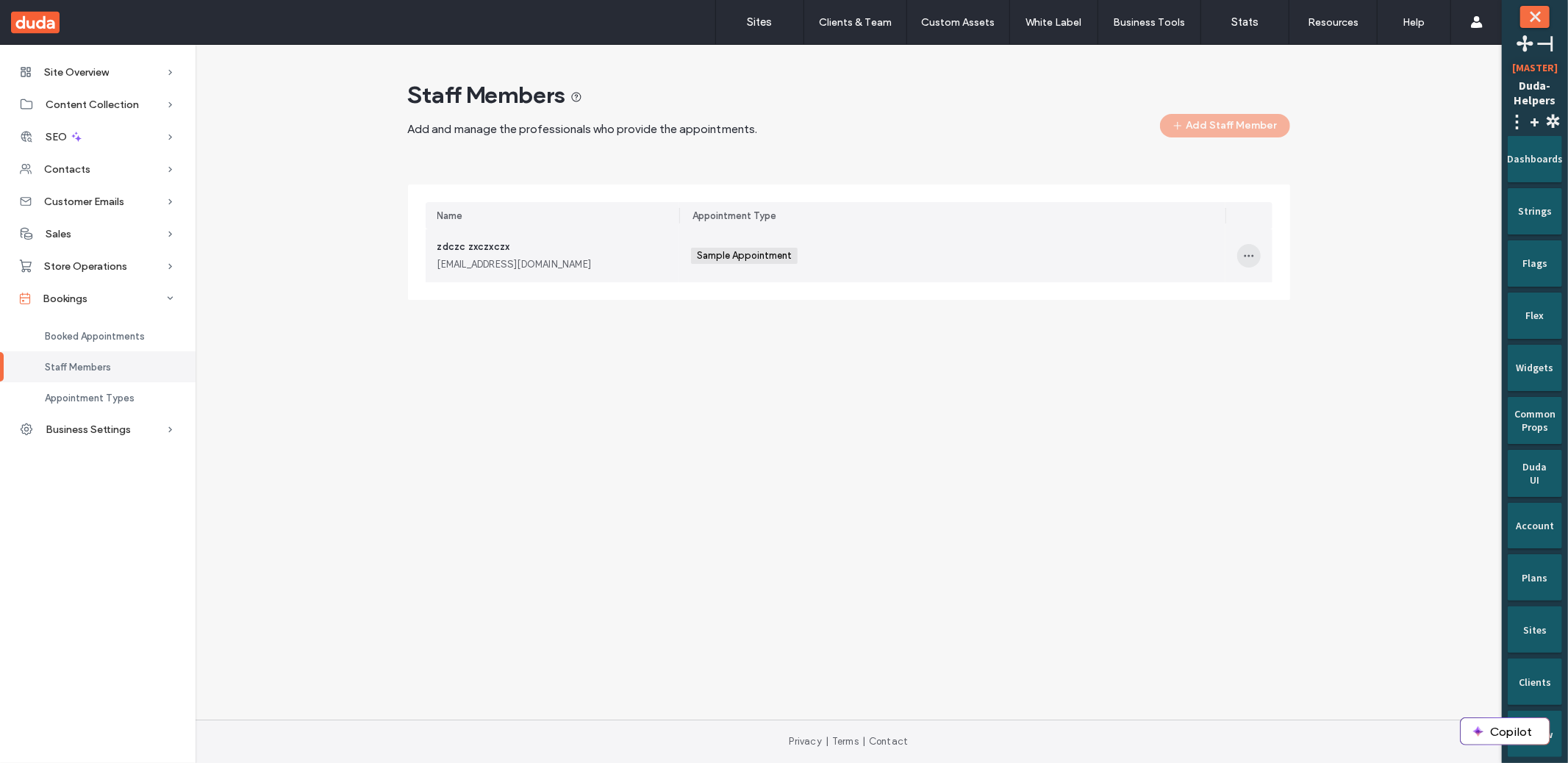
click at [1248, 253] on icon "button" at bounding box center [1248, 255] width 11 height 11
click at [1273, 329] on div "Delete" at bounding box center [1303, 322] width 131 height 28
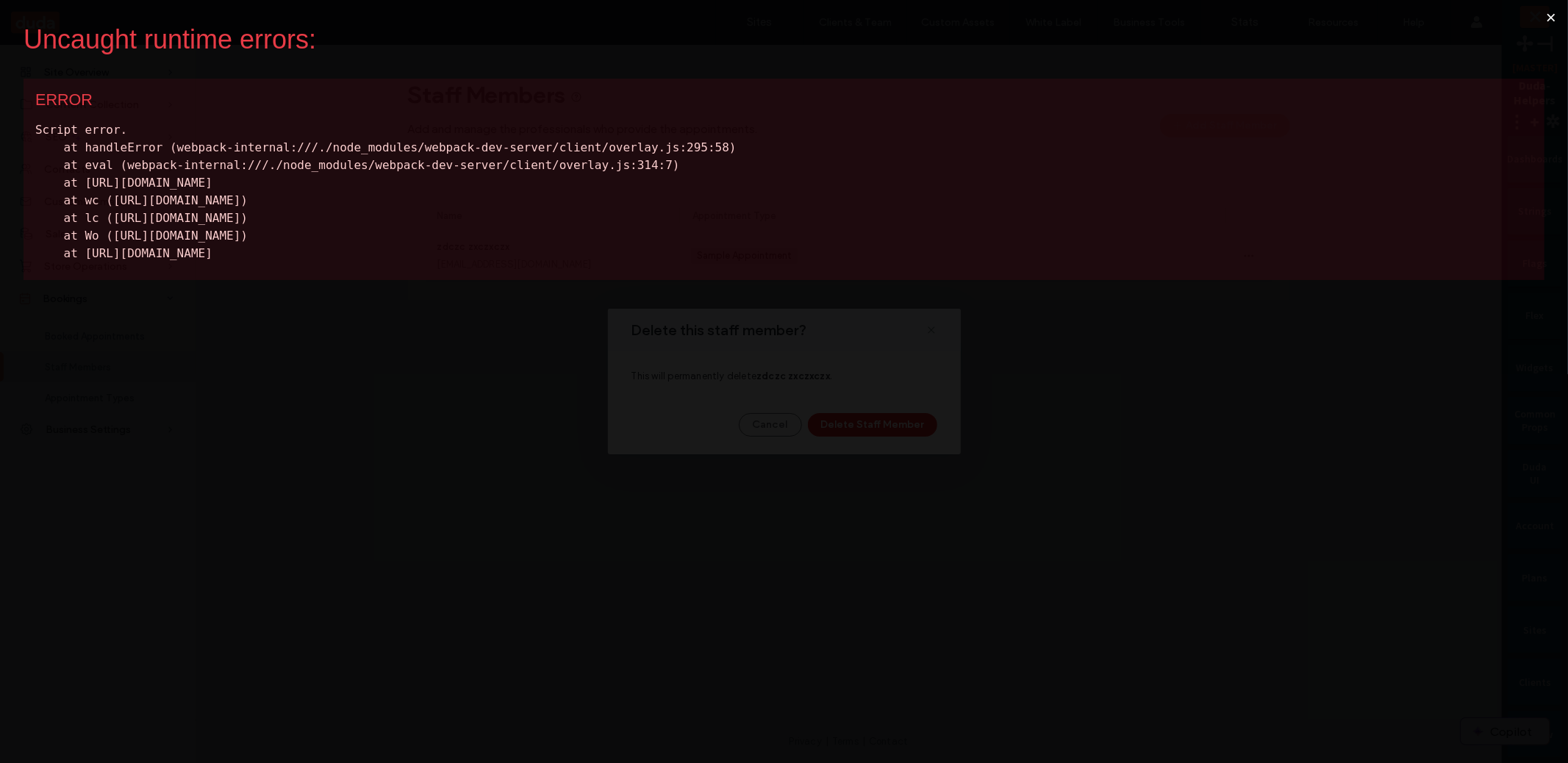
click at [1551, 23] on button "×" at bounding box center [1551, 17] width 34 height 35
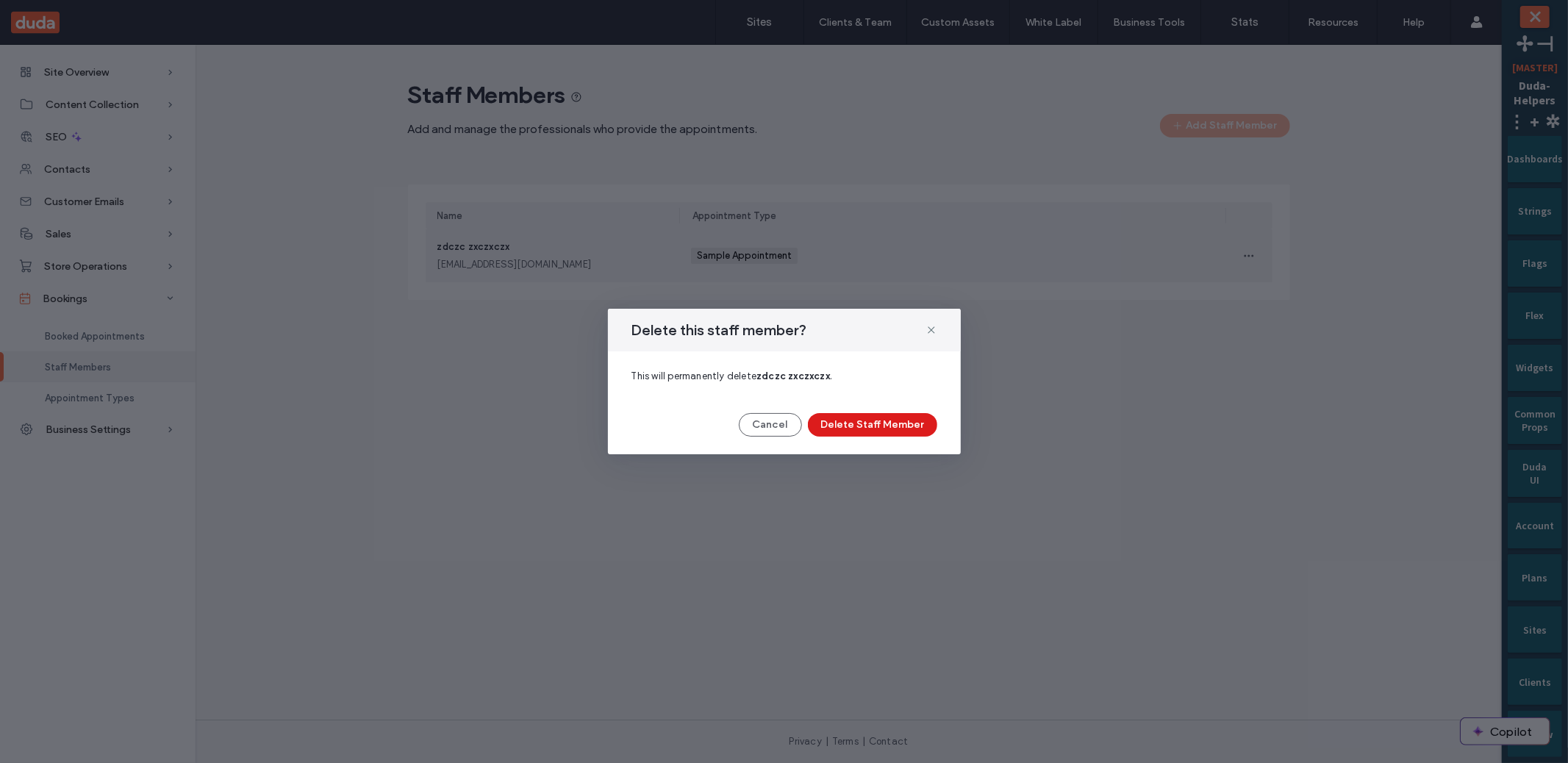
click at [1551, 21] on div "Delete this staff member? This will permanently delete zdczc zxczxczx . Cancel …" at bounding box center [784, 382] width 1568 height 763
click at [883, 429] on button "Delete Staff Member" at bounding box center [873, 424] width 129 height 24
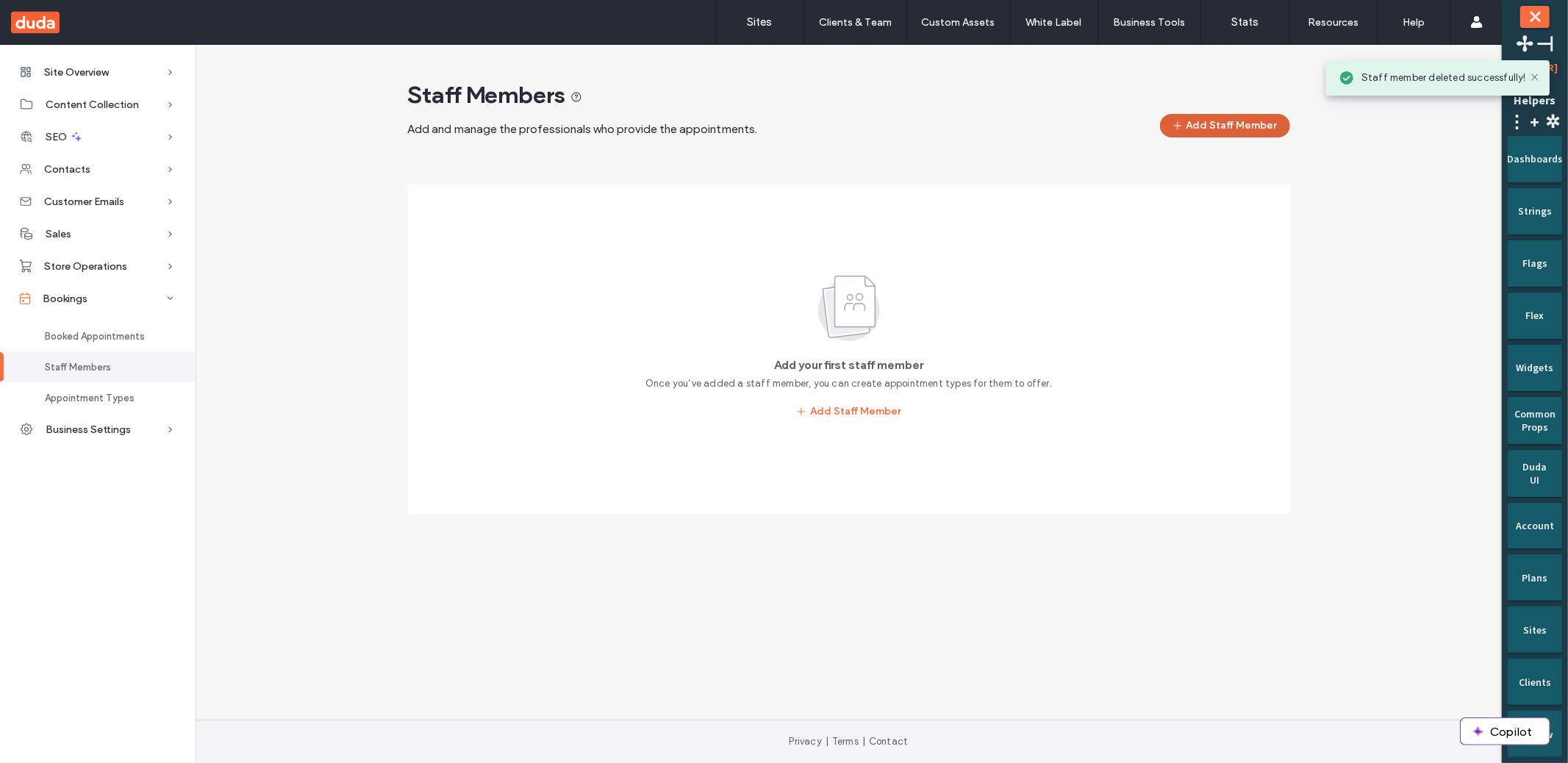
click at [1209, 124] on button "Add Staff Member" at bounding box center [1225, 125] width 130 height 24
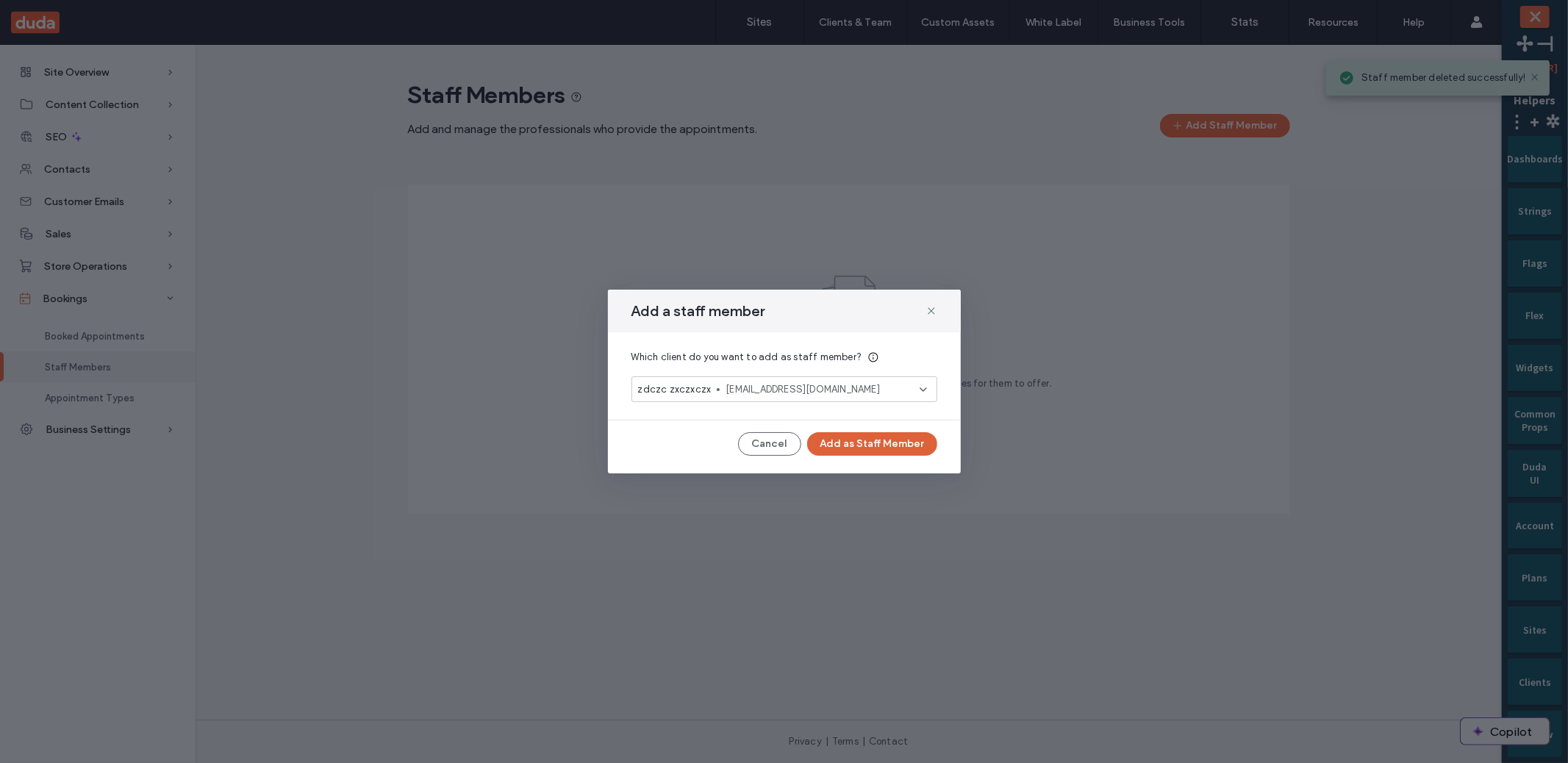
click at [838, 445] on button "Add as Staff Member" at bounding box center [872, 443] width 130 height 24
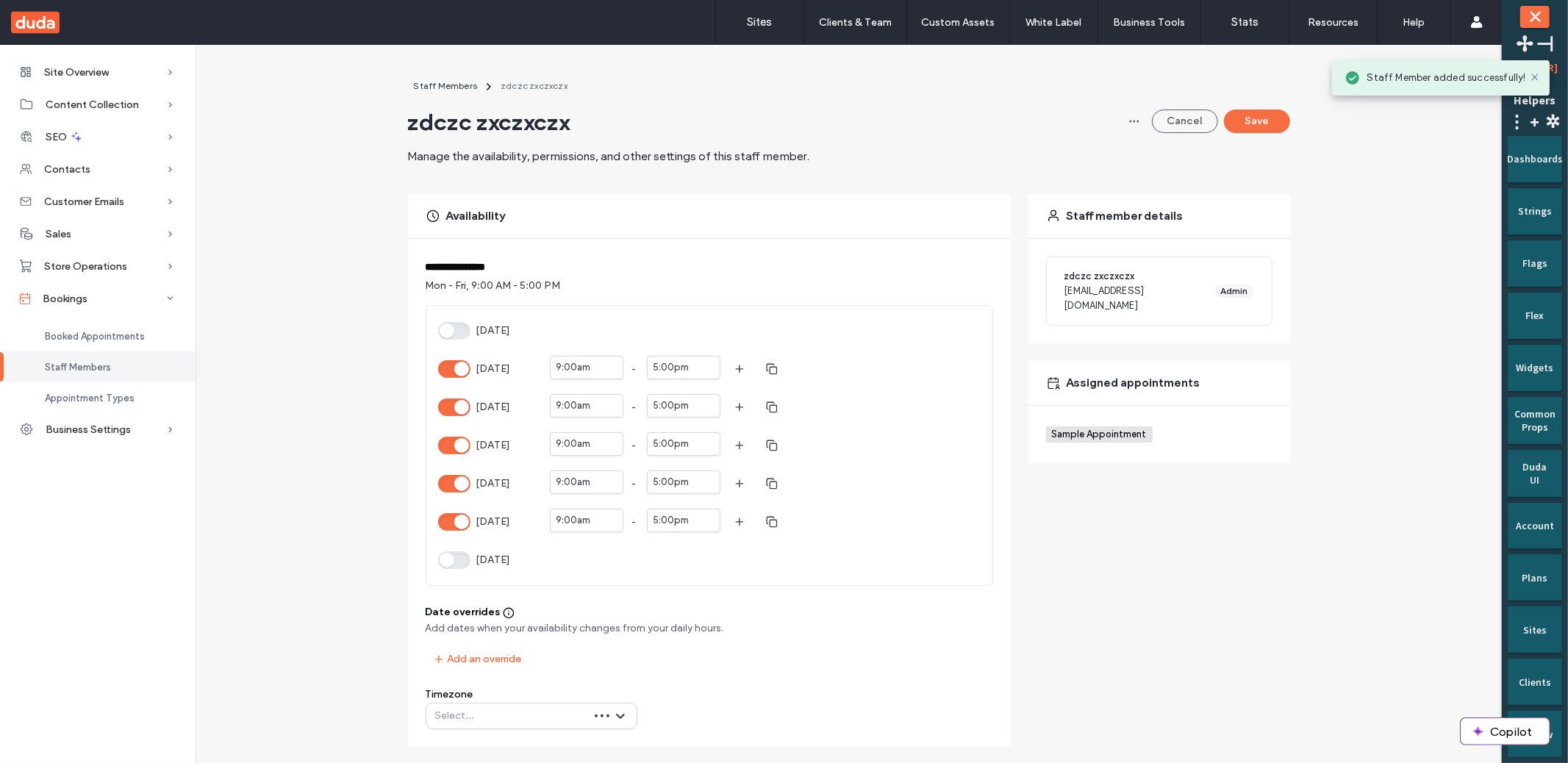
scroll to position [3, 0]
click at [432, 412] on div "Sunday Monday 9:00am - 5:00pm Tuesday 9:00am - 5:00pm Wednesday 9:00am - 5:00pm…" at bounding box center [709, 444] width 566 height 279
click at [458, 402] on button "Tuesday" at bounding box center [454, 406] width 32 height 17
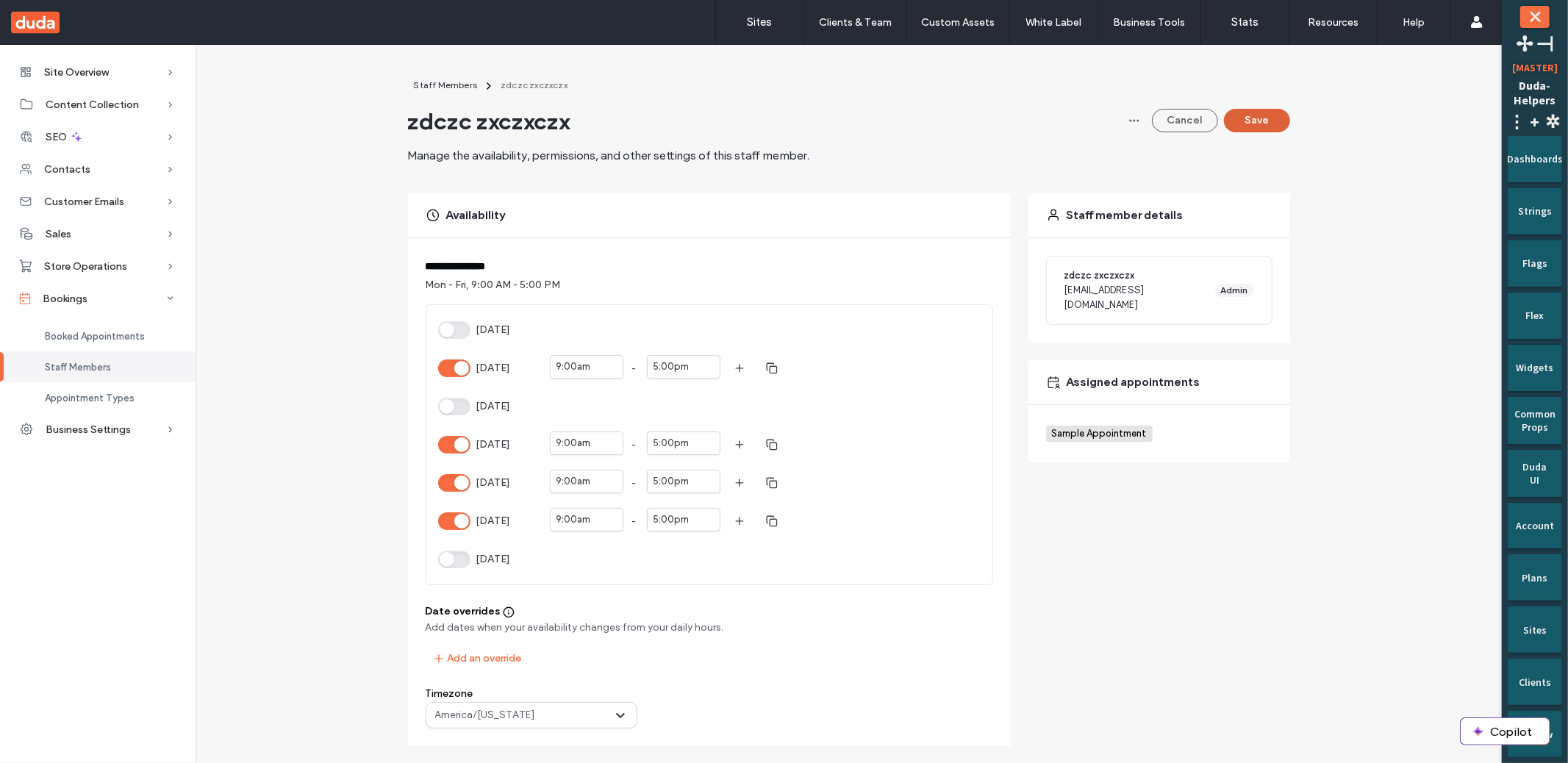
click at [1245, 119] on button "Save" at bounding box center [1257, 120] width 66 height 24
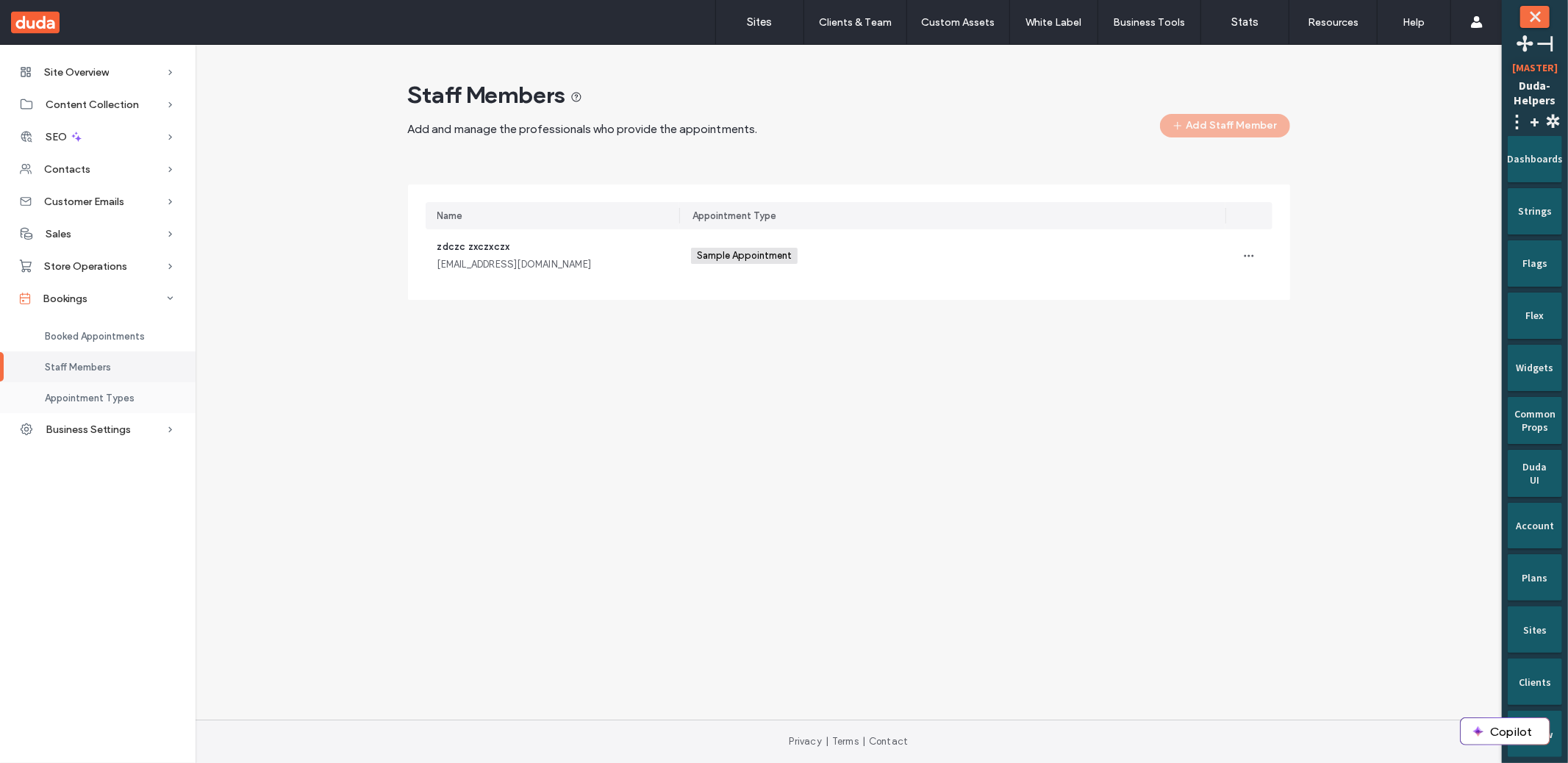
click at [135, 400] on div "Appointment Types" at bounding box center [98, 397] width 196 height 31
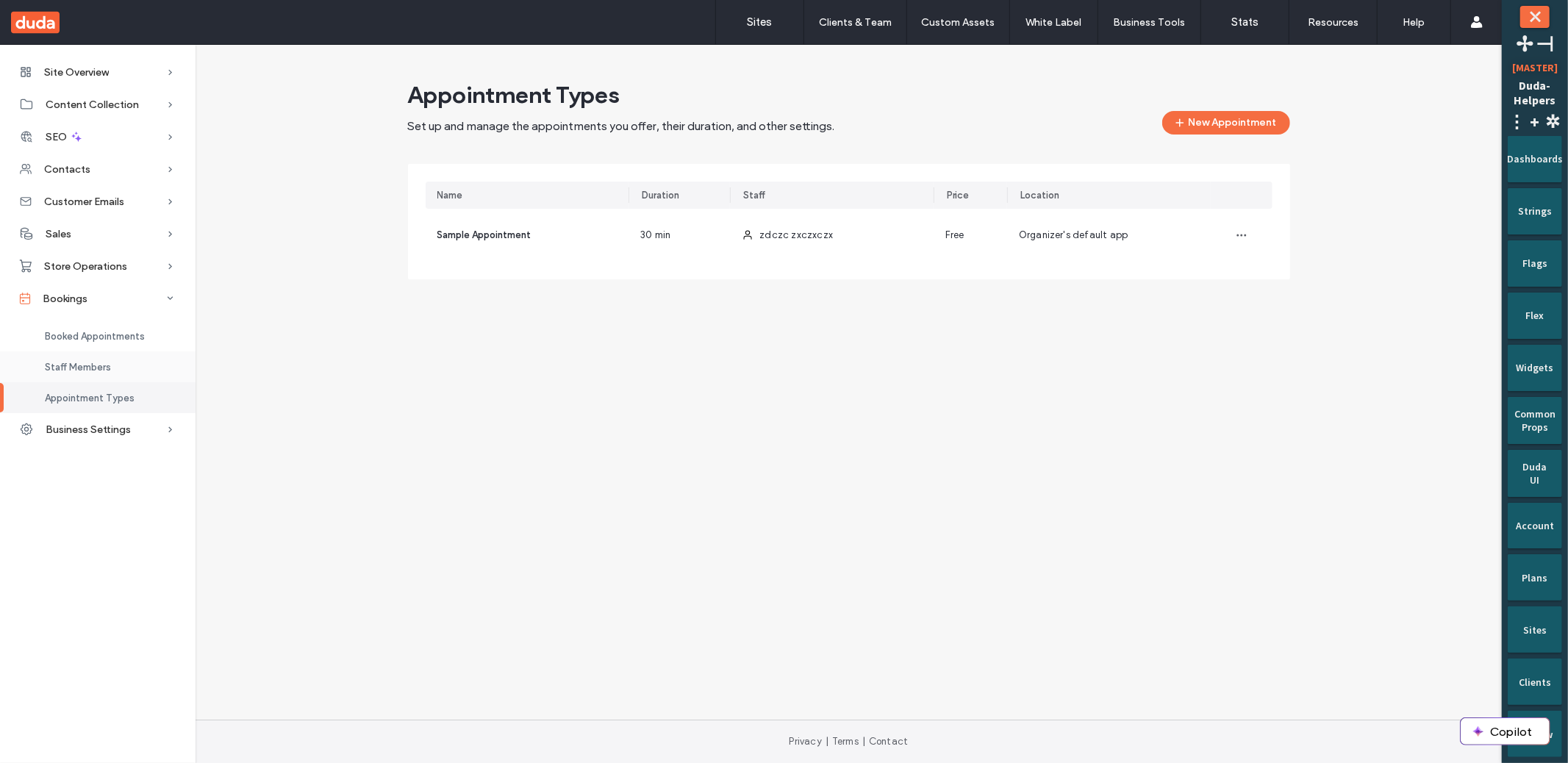
click at [116, 377] on div "Staff Members" at bounding box center [98, 366] width 196 height 31
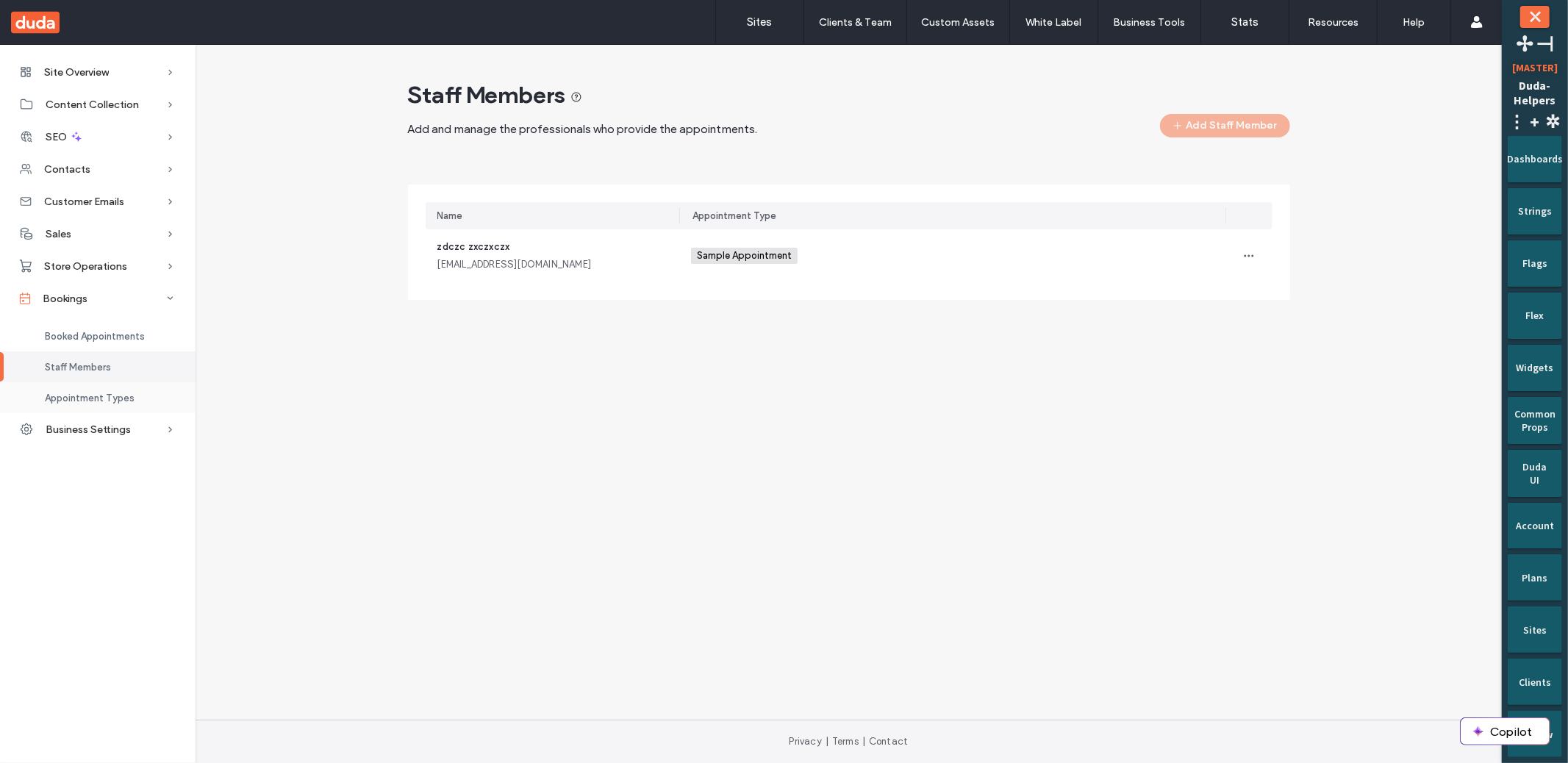
click at [114, 392] on span "Appointment Types" at bounding box center [89, 397] width 90 height 11
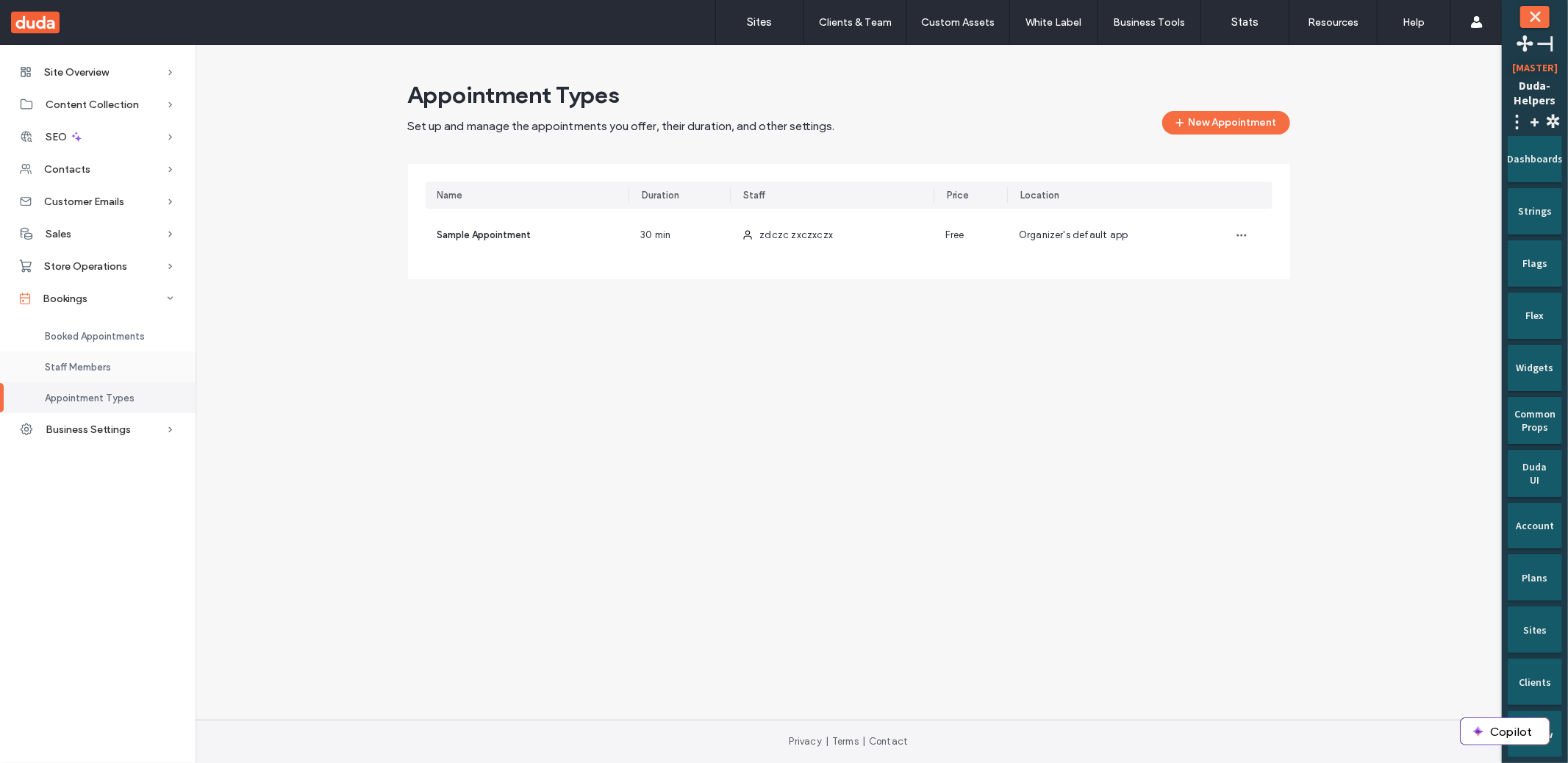
click at [128, 372] on div "Staff Members" at bounding box center [98, 366] width 196 height 31
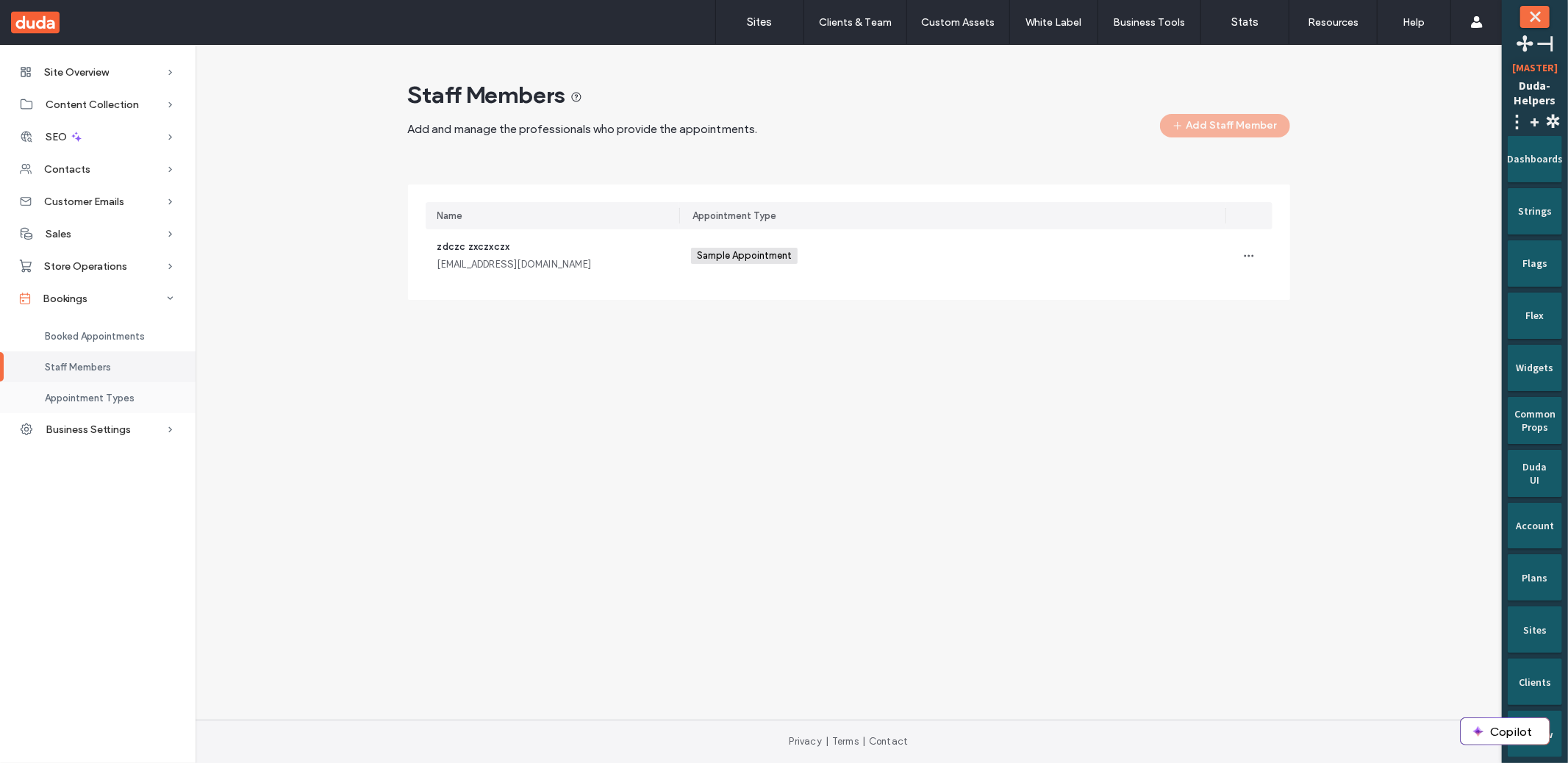
click at [121, 392] on span "Appointment Types" at bounding box center [89, 397] width 90 height 11
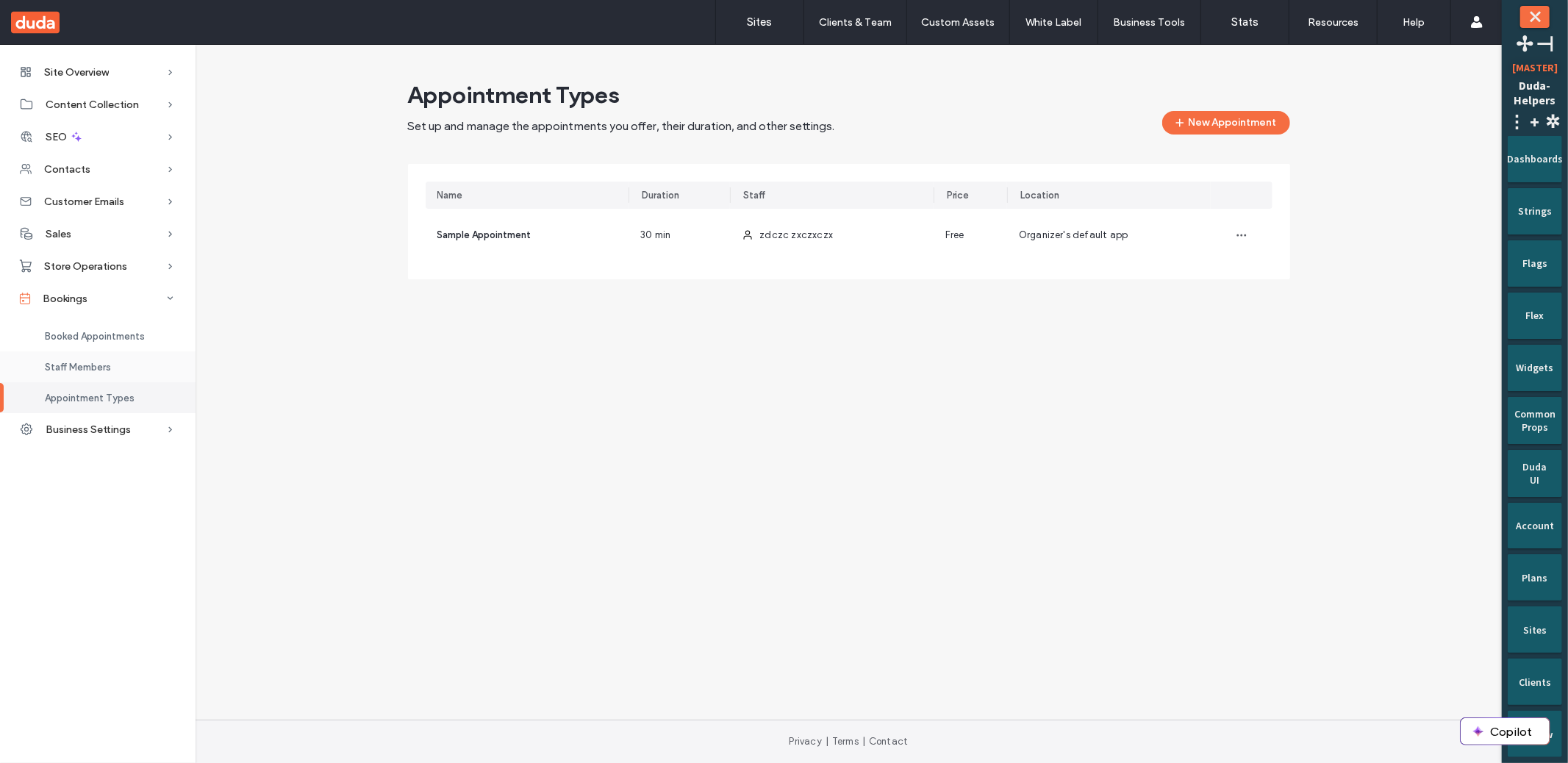
click at [107, 354] on div "Staff Members" at bounding box center [98, 366] width 196 height 31
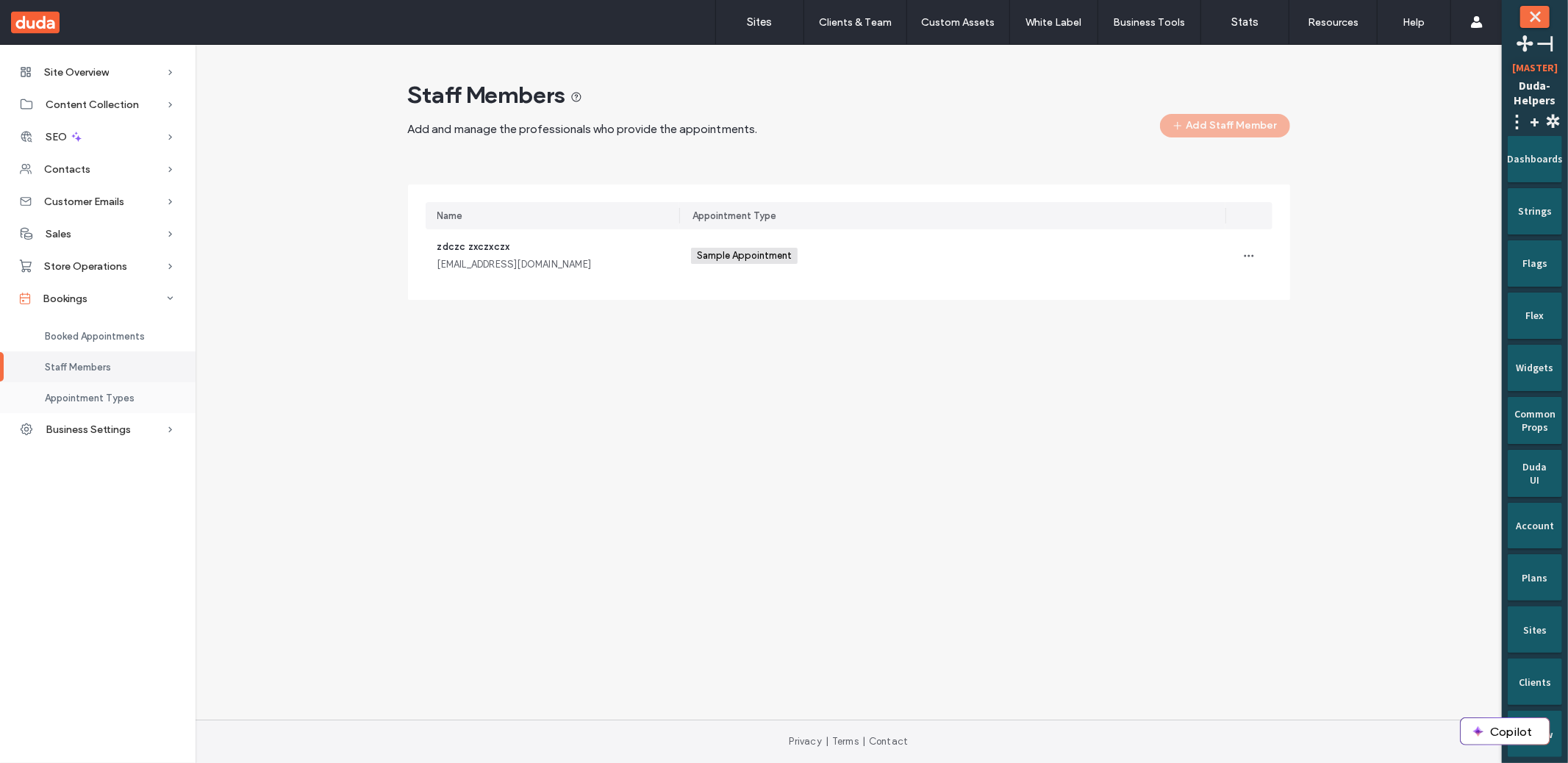
click at [100, 393] on span "Appointment Types" at bounding box center [89, 397] width 90 height 11
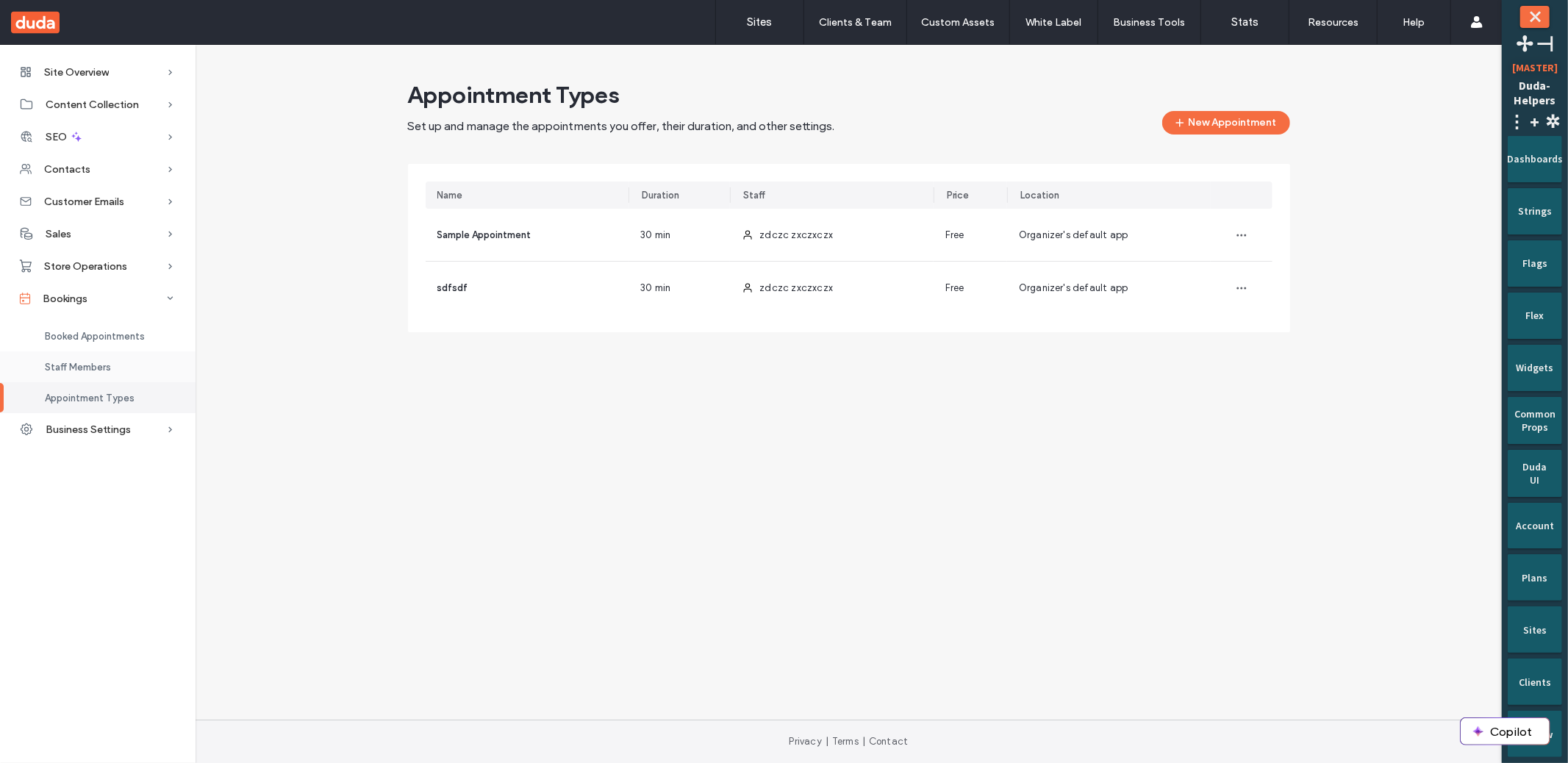
click at [106, 356] on div "Staff Members" at bounding box center [98, 366] width 196 height 31
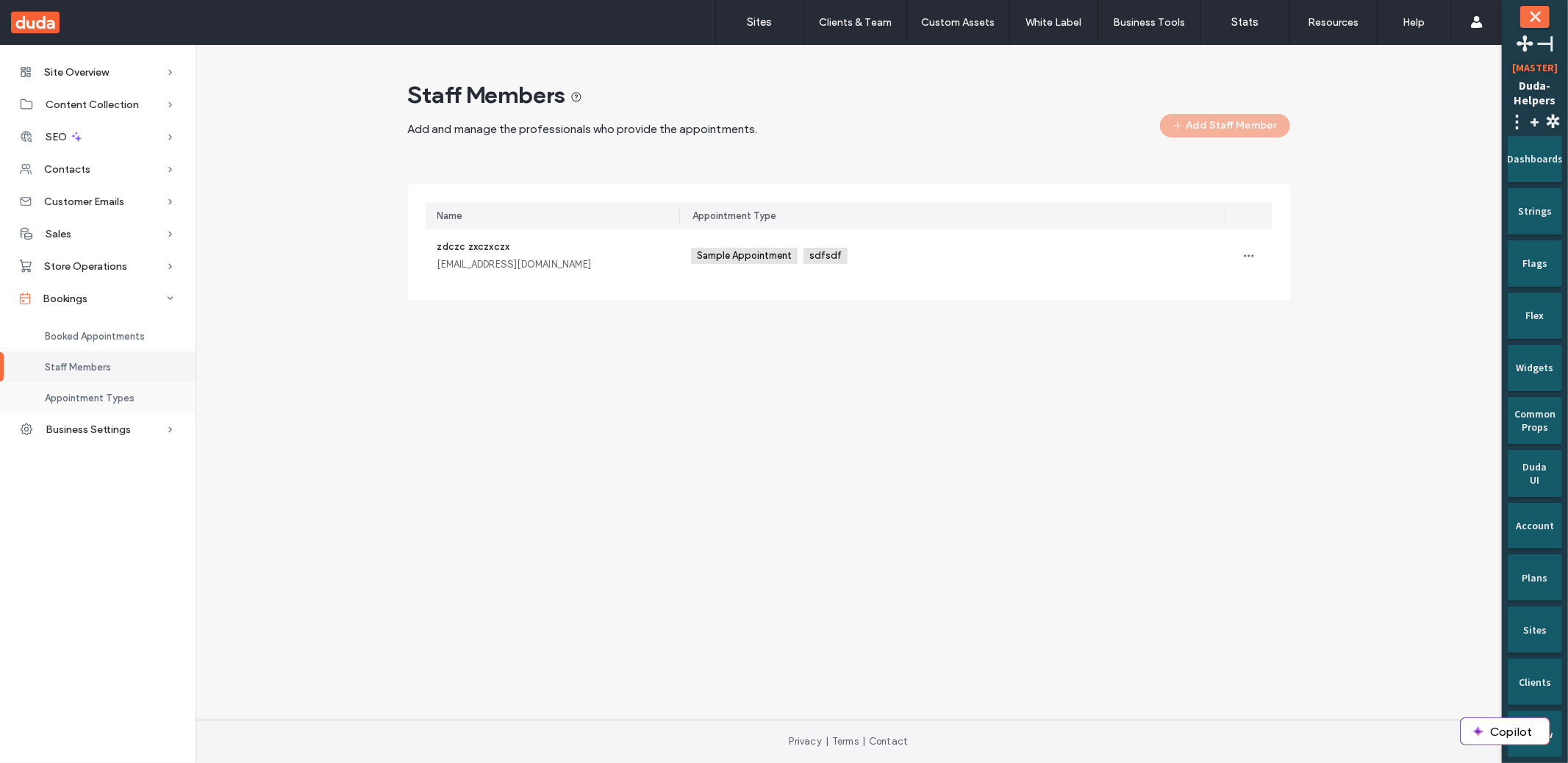
click at [101, 392] on span "Appointment Types" at bounding box center [89, 397] width 90 height 11
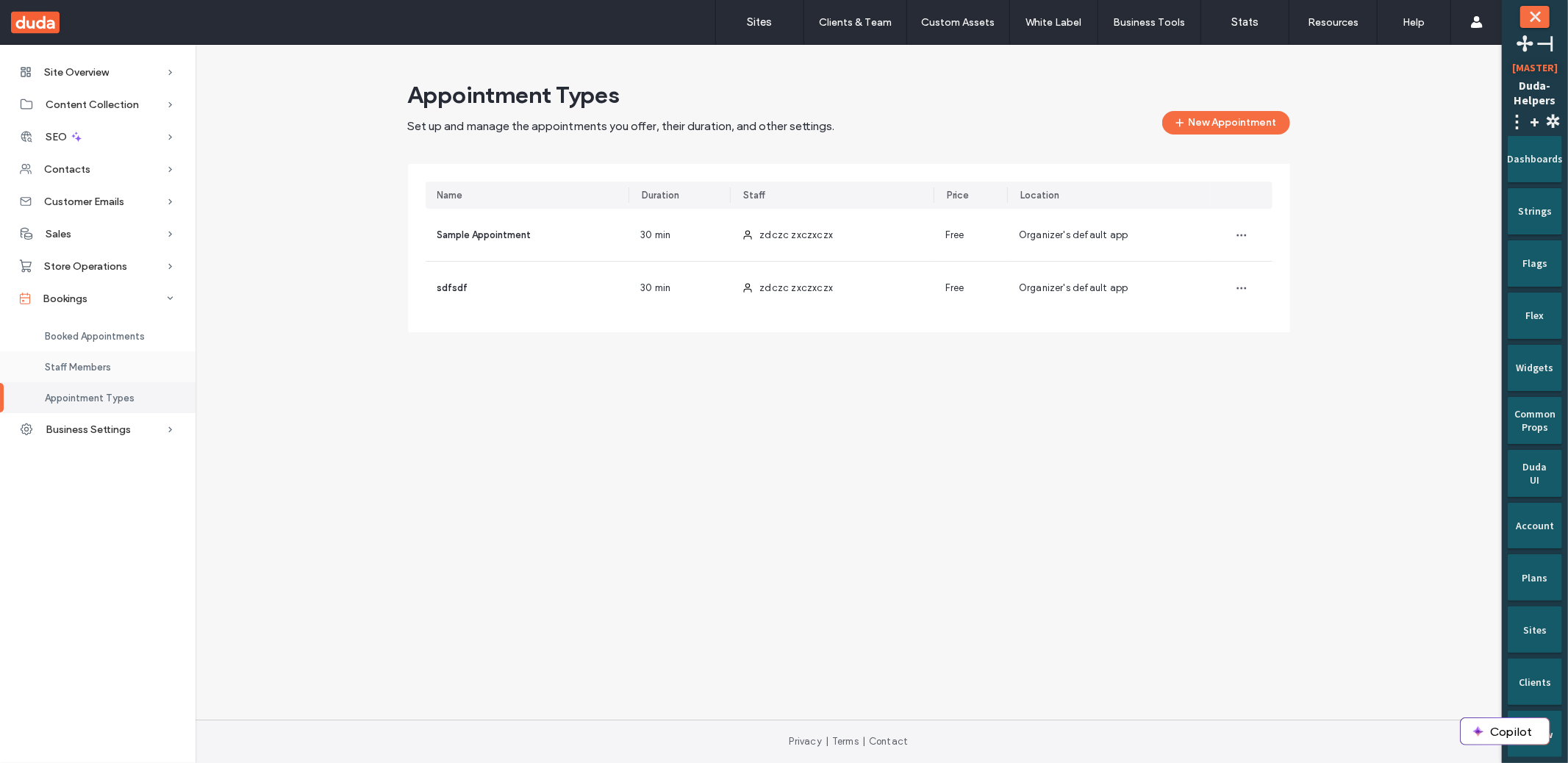
click at [142, 366] on div "Staff Members" at bounding box center [98, 366] width 196 height 31
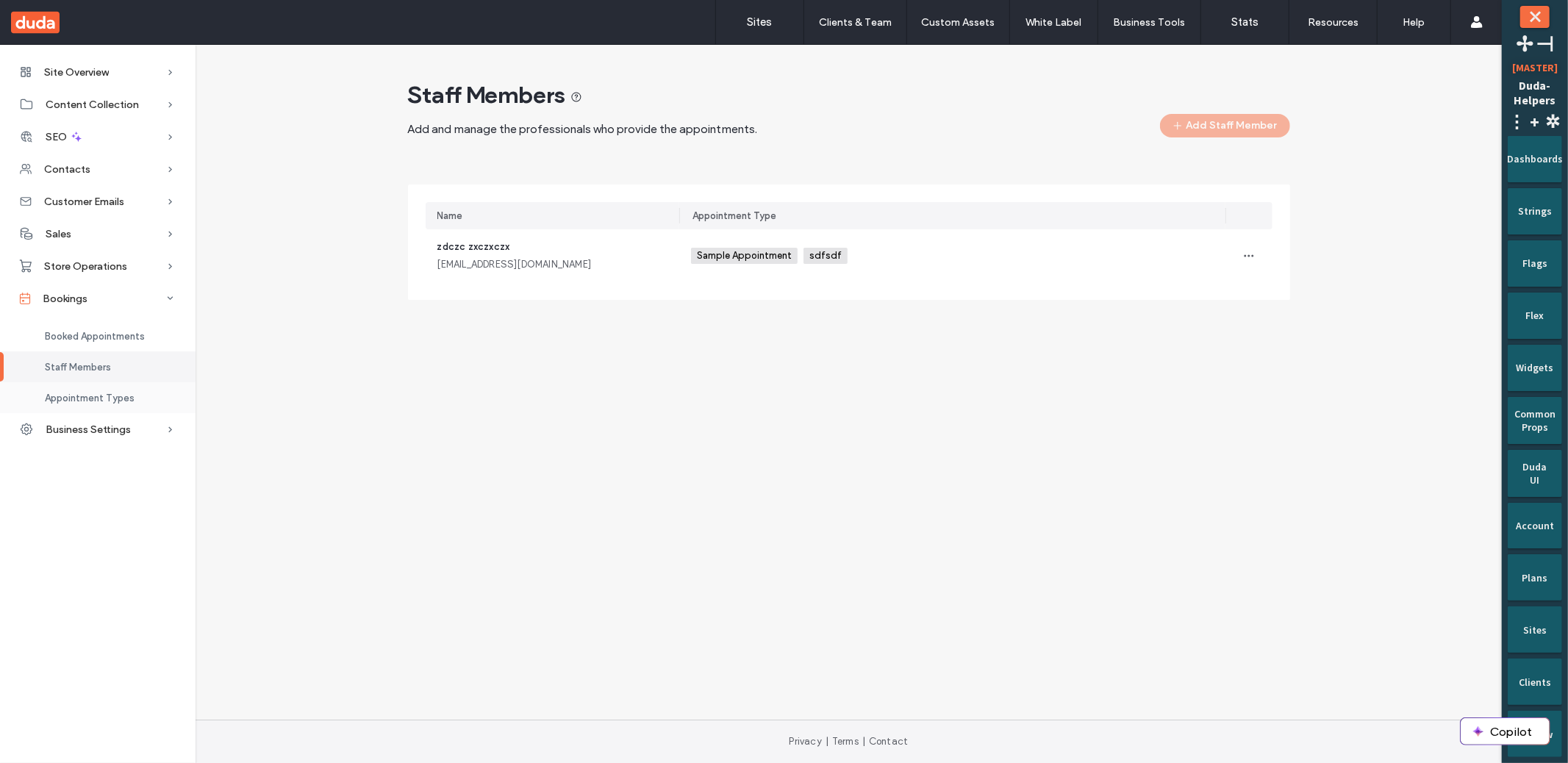
click at [114, 390] on div "Appointment Types" at bounding box center [98, 397] width 196 height 31
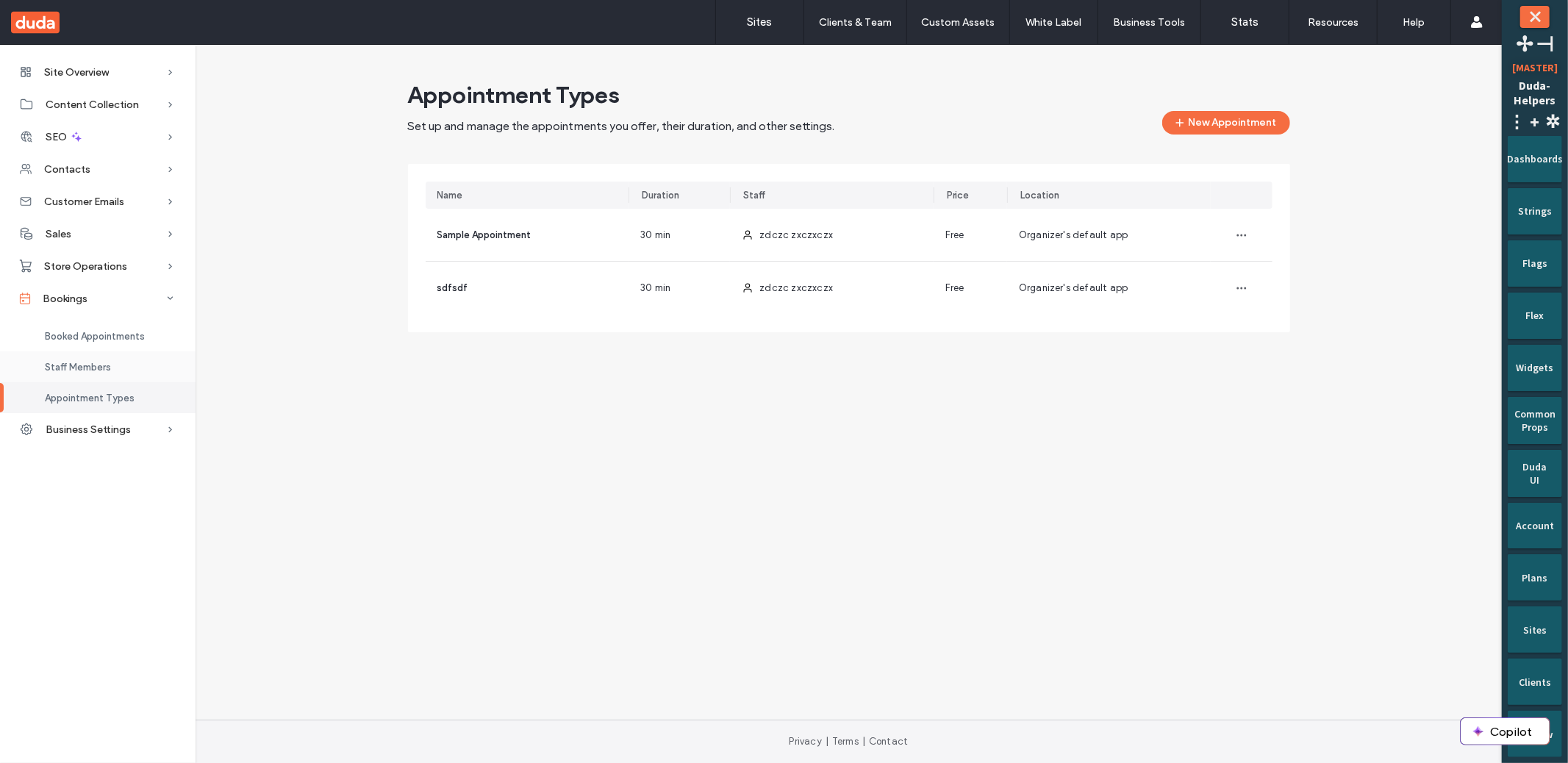
click at [93, 366] on span "Staff Members" at bounding box center [78, 367] width 66 height 11
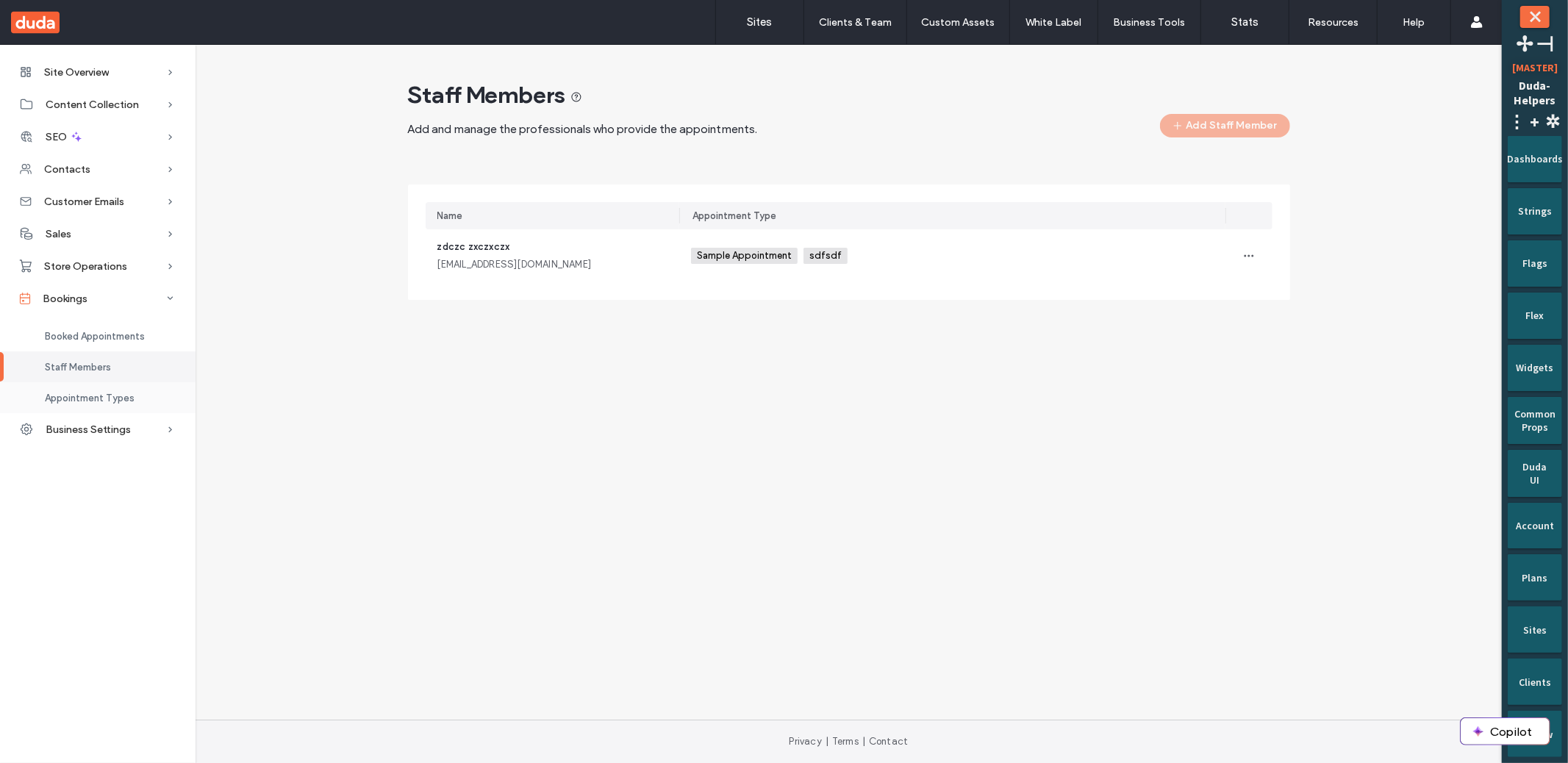
click at [89, 408] on div "Appointment Types" at bounding box center [98, 397] width 196 height 31
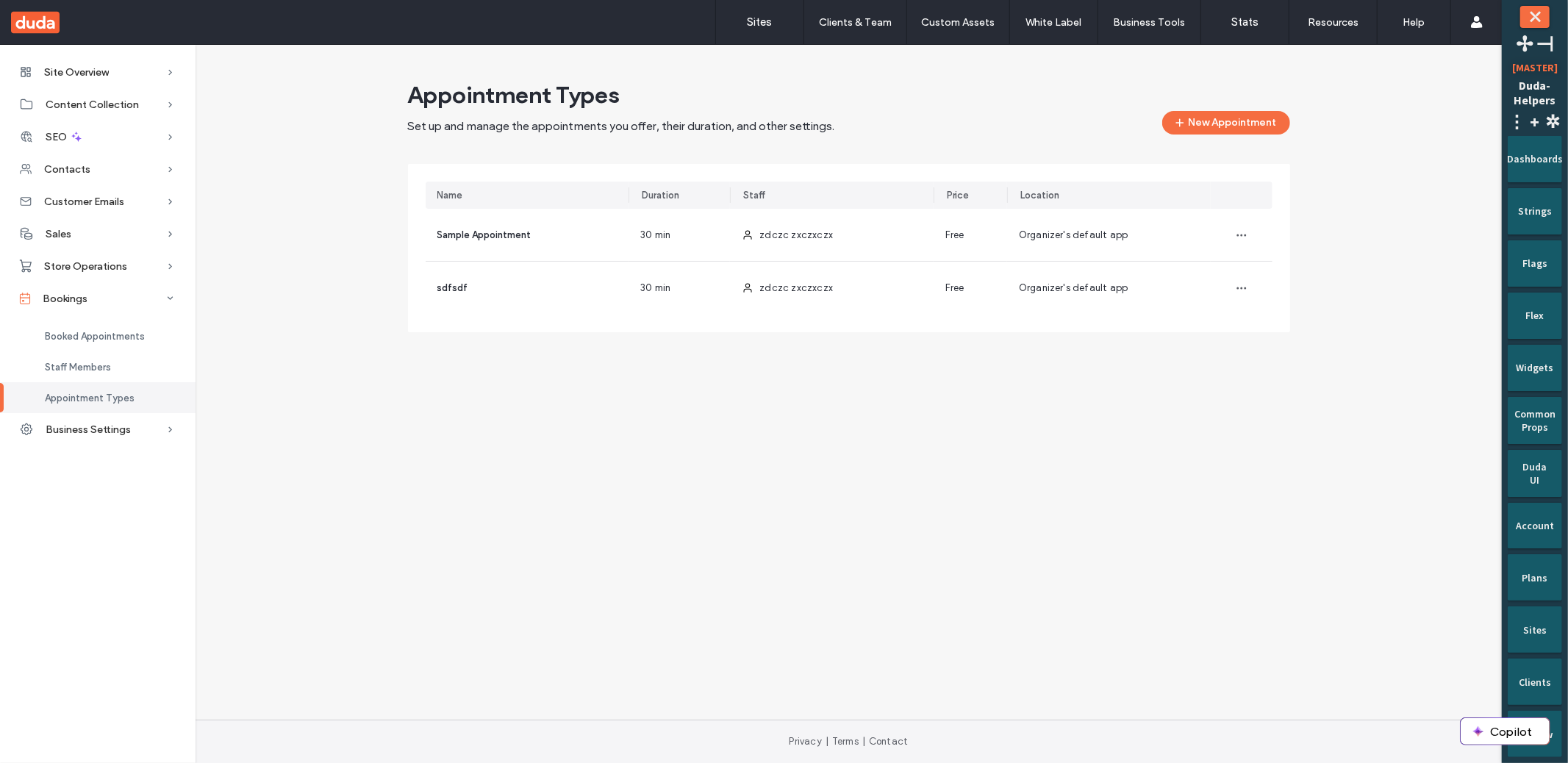
click at [79, 368] on span "Staff Members" at bounding box center [78, 367] width 66 height 11
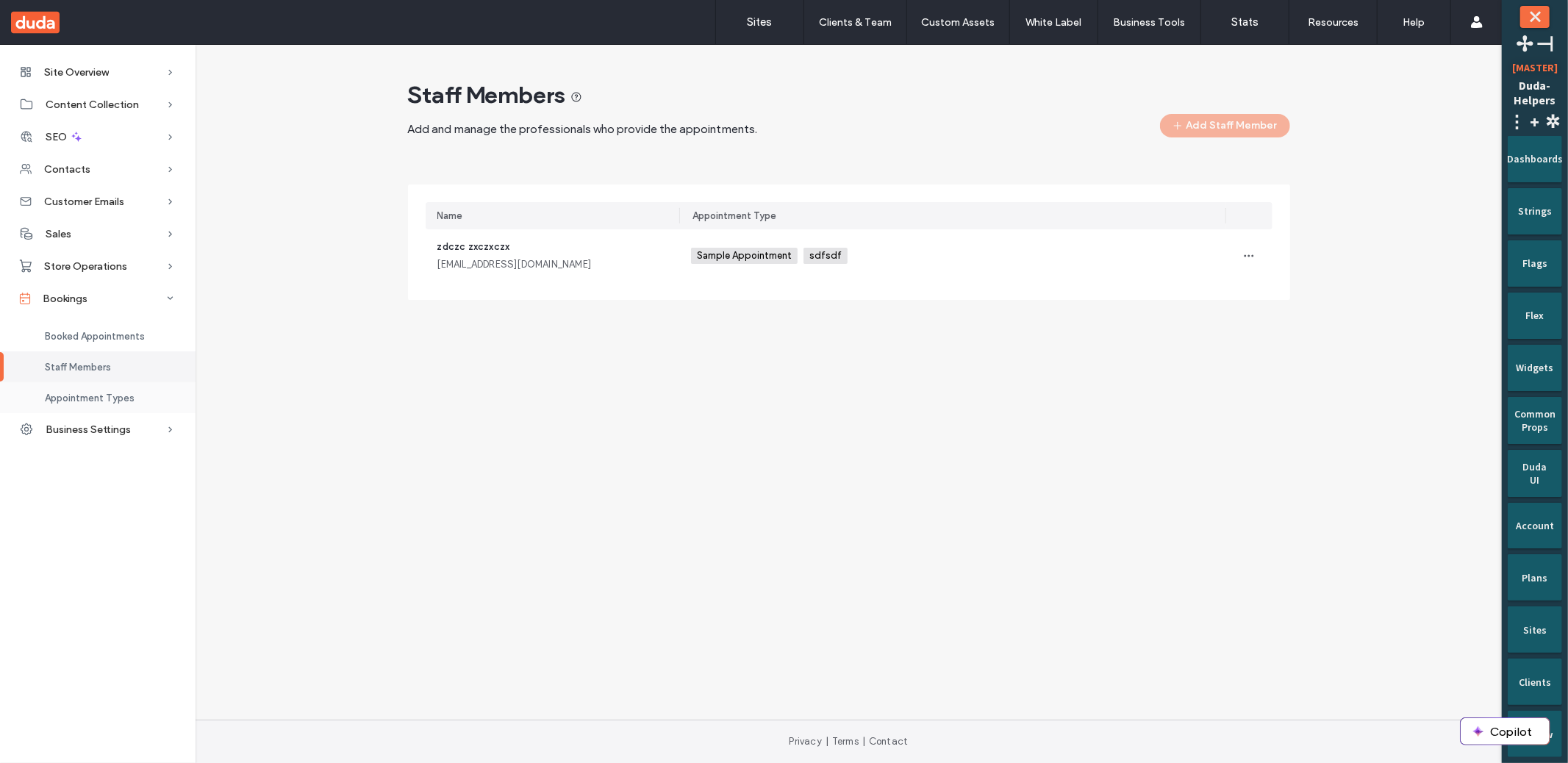
click at [81, 393] on span "Appointment Types" at bounding box center [89, 397] width 90 height 11
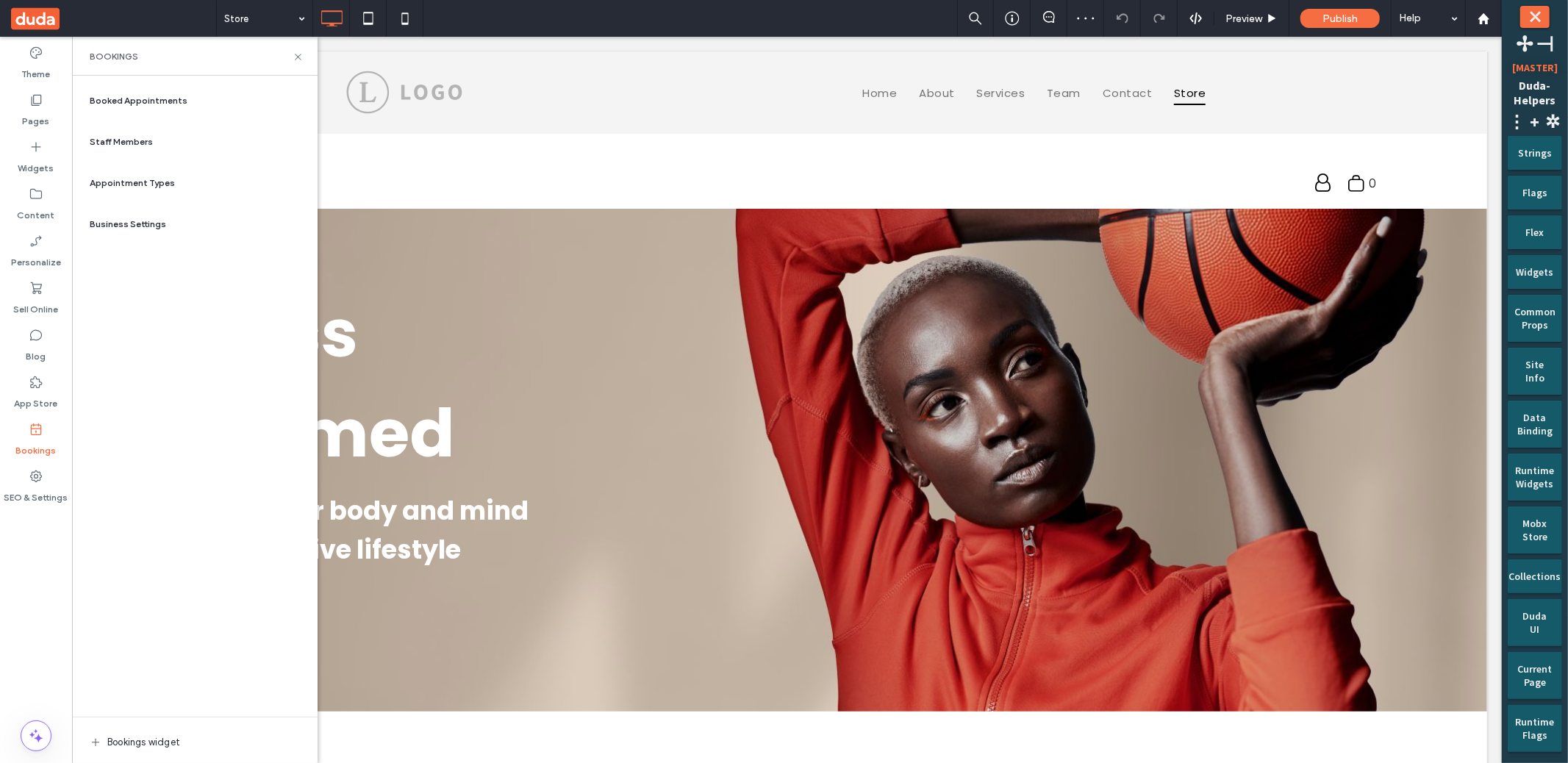
click at [169, 189] on div "Appointment Types" at bounding box center [195, 182] width 222 height 35
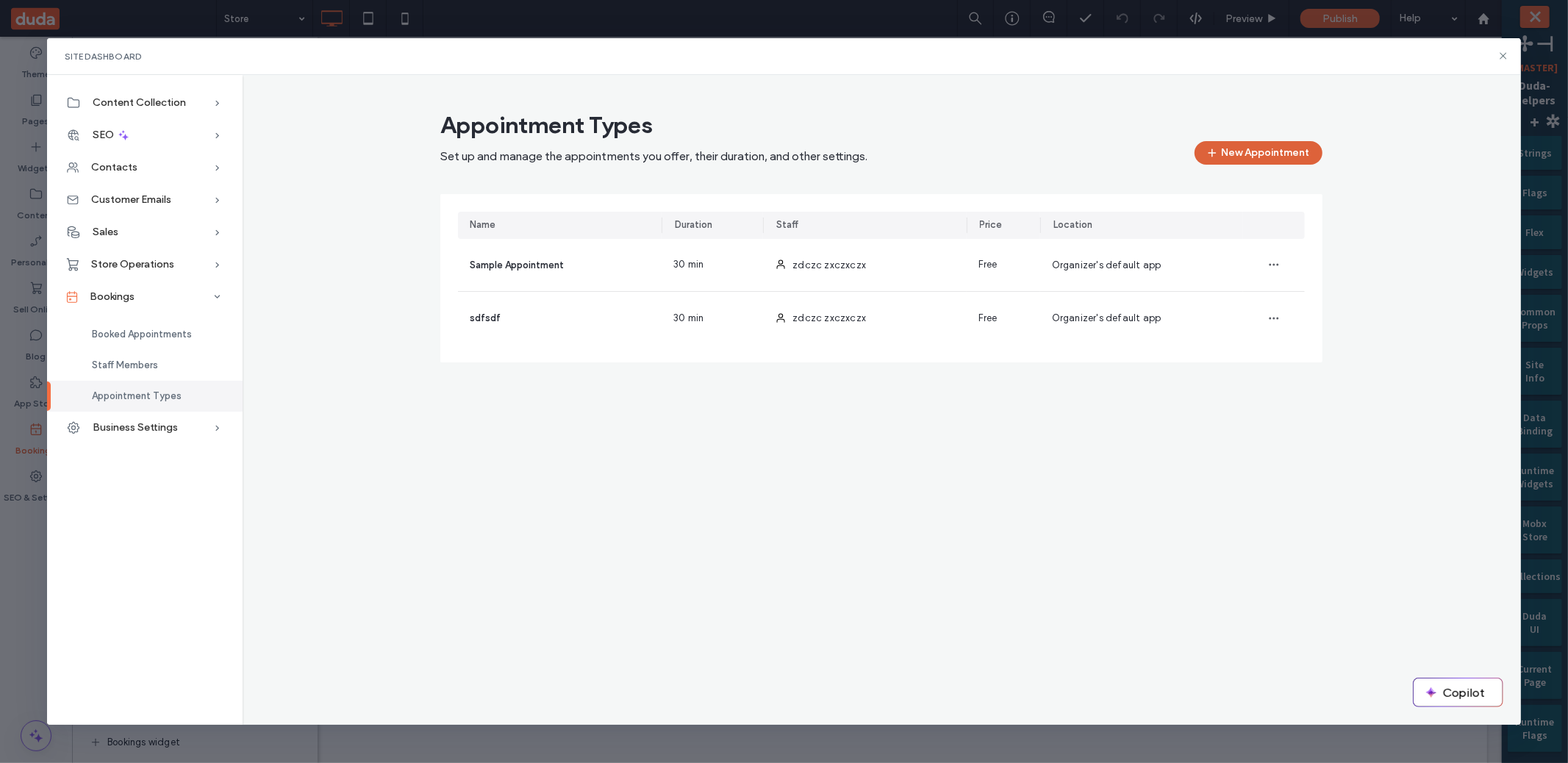
click at [1275, 156] on button "New Appointment" at bounding box center [1259, 153] width 128 height 24
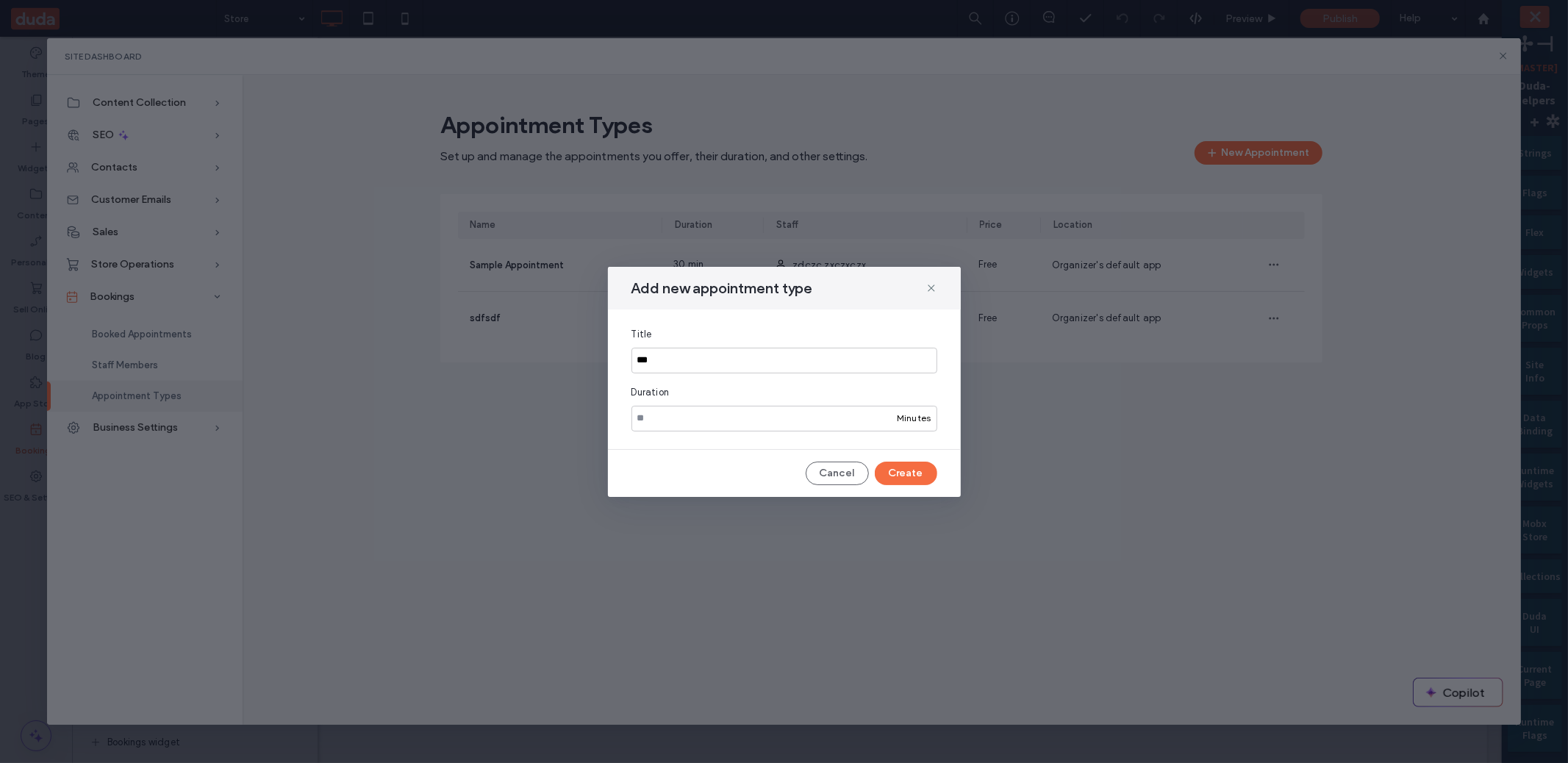
type input "***"
click at [886, 460] on div "Add new appointment type Title *** Duration ** Minutes Cancel Create" at bounding box center [784, 382] width 353 height 230
click at [893, 478] on button "Create" at bounding box center [907, 473] width 63 height 24
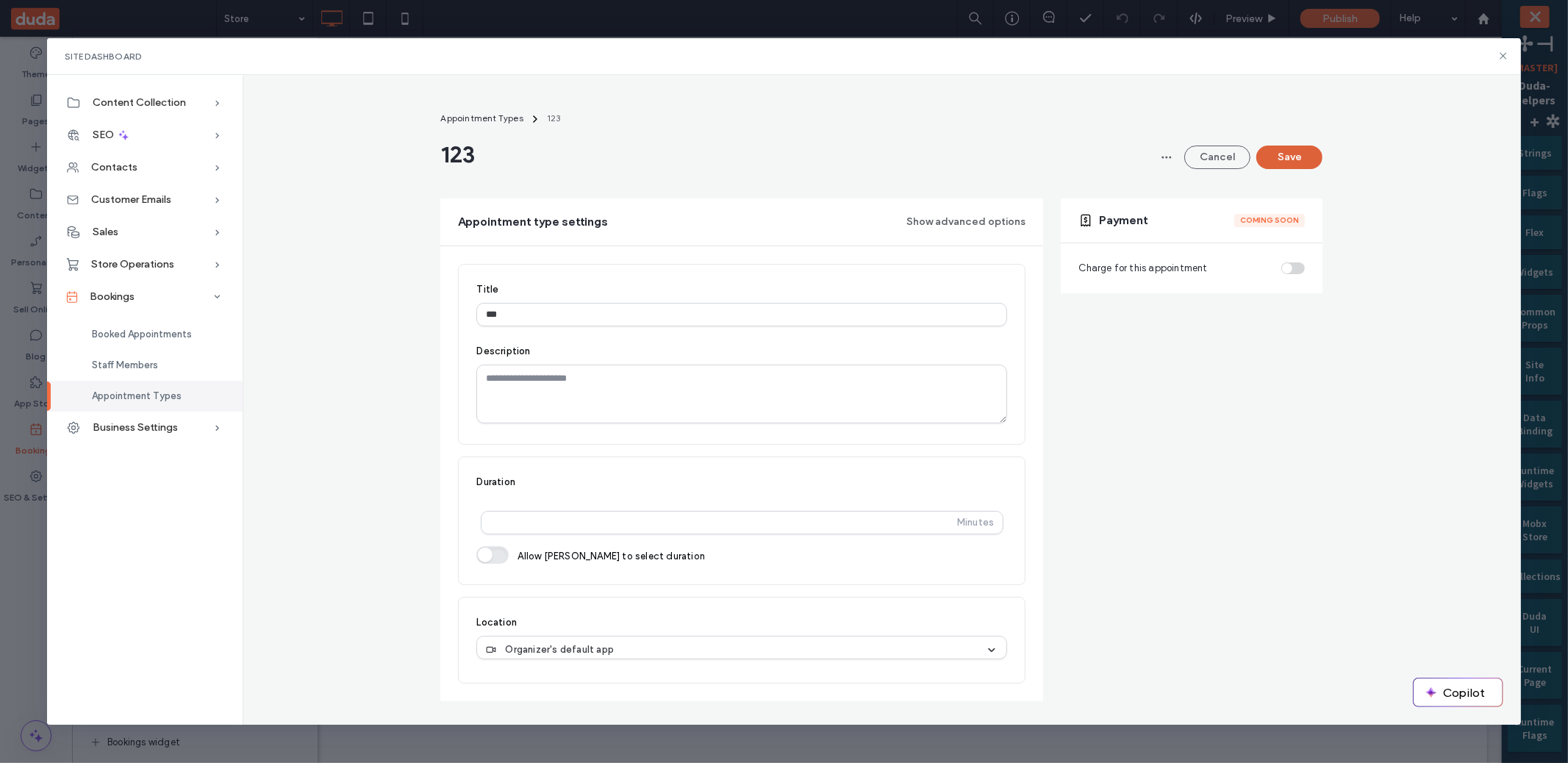
click at [1302, 159] on button "Save" at bounding box center [1289, 157] width 66 height 24
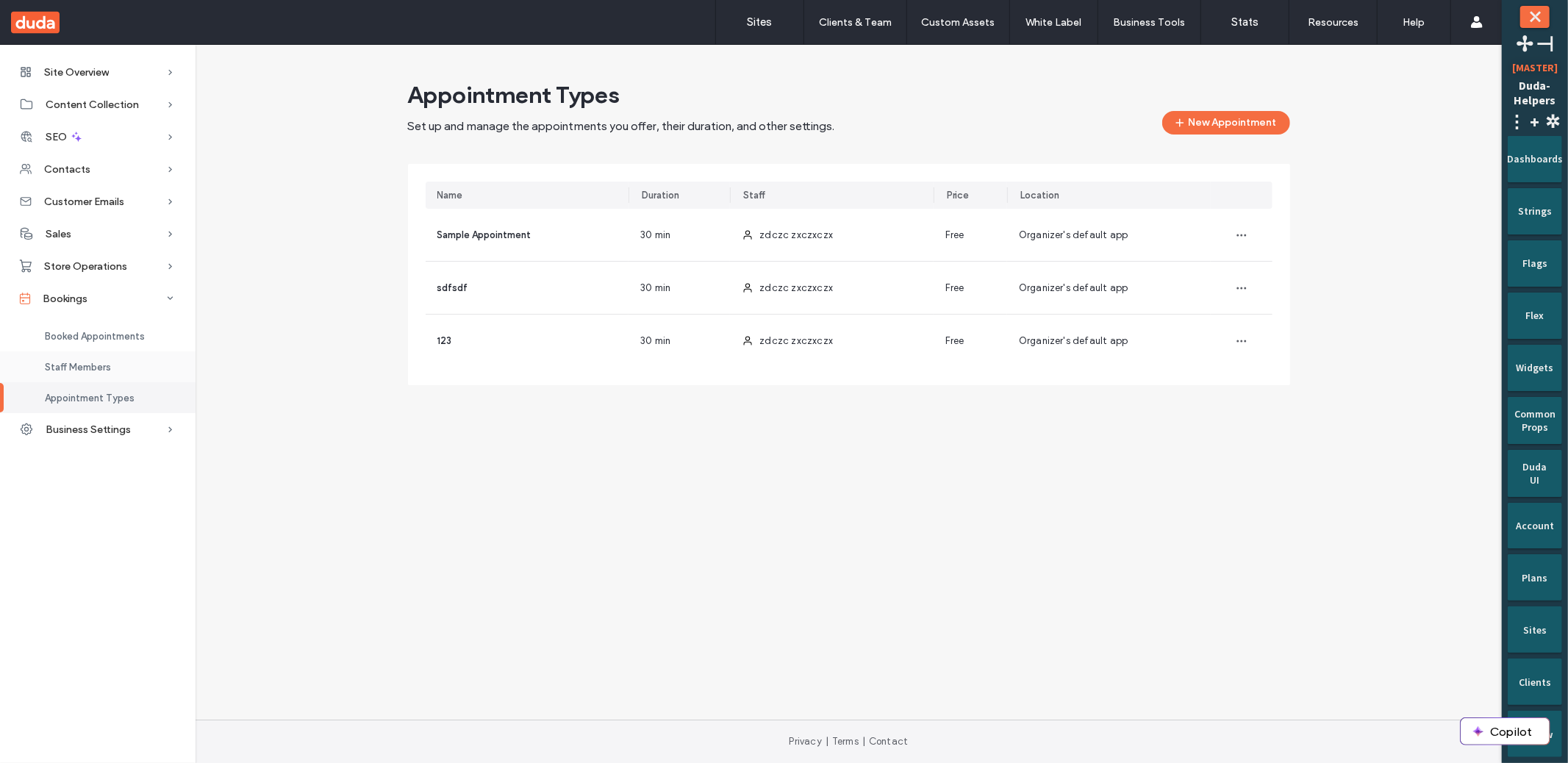
click at [86, 360] on div "Staff Members" at bounding box center [98, 366] width 196 height 31
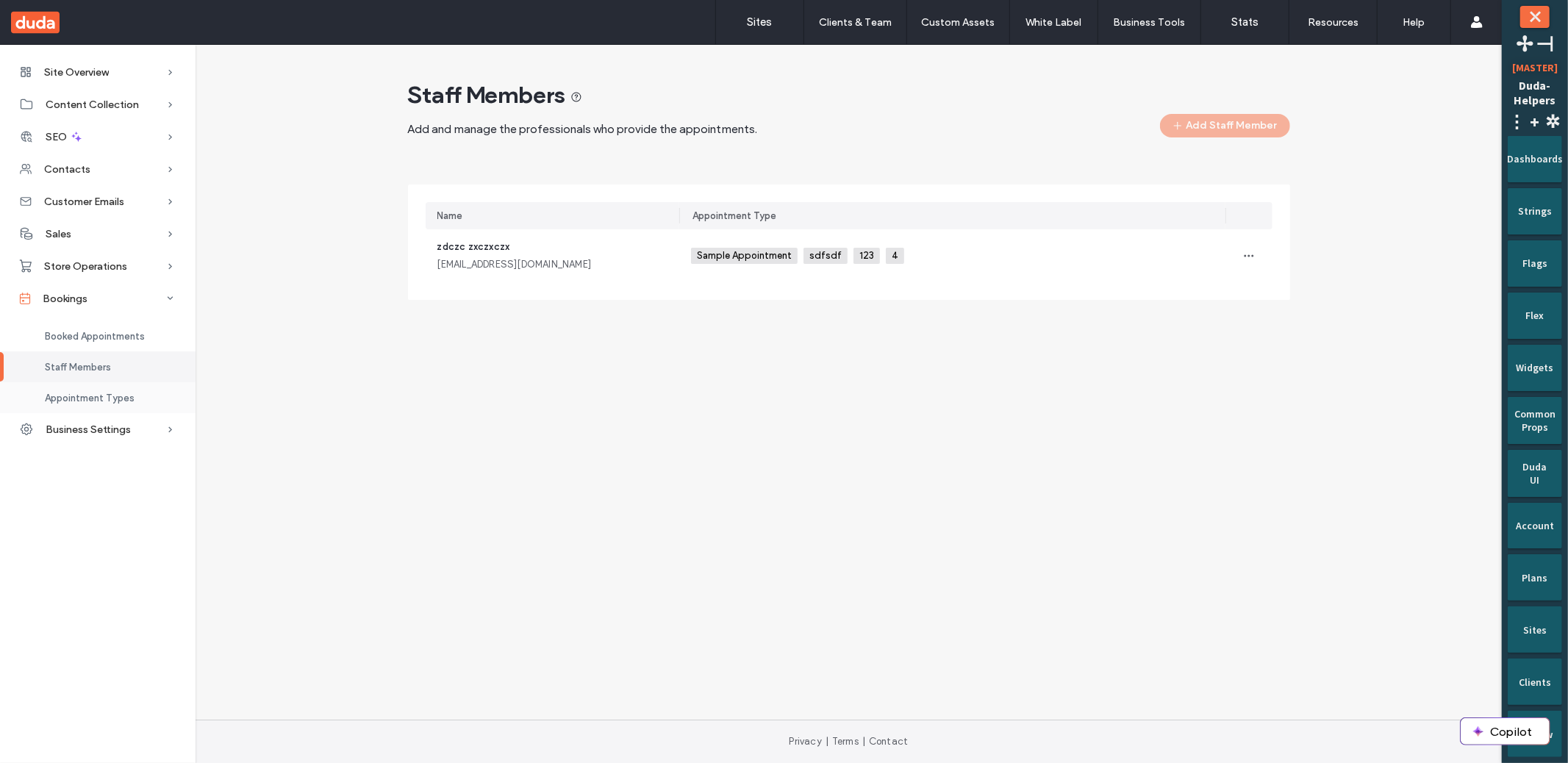
click at [89, 391] on div "Appointment Types" at bounding box center [98, 397] width 196 height 31
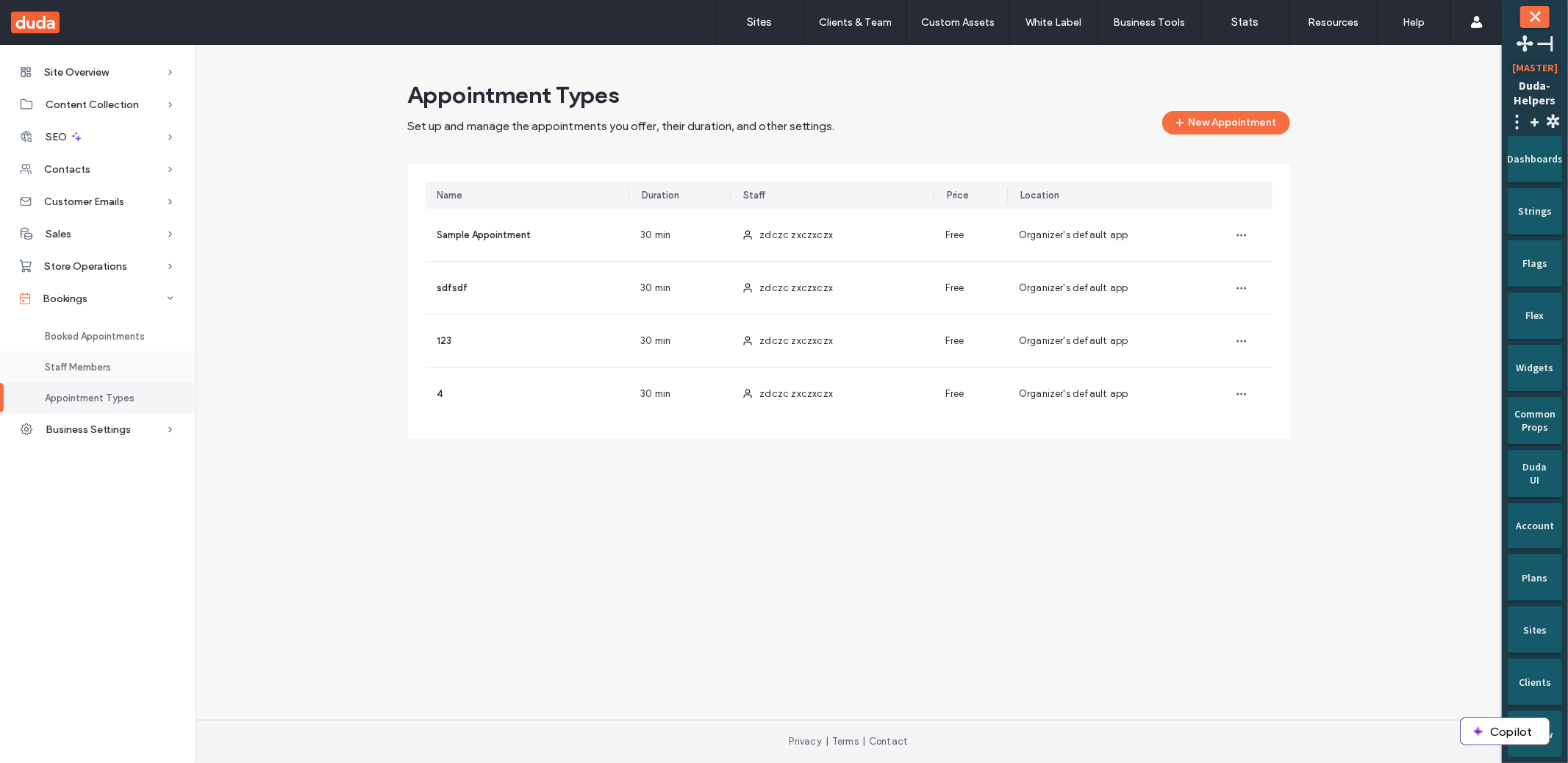
click at [139, 364] on div "Staff Members" at bounding box center [98, 366] width 196 height 31
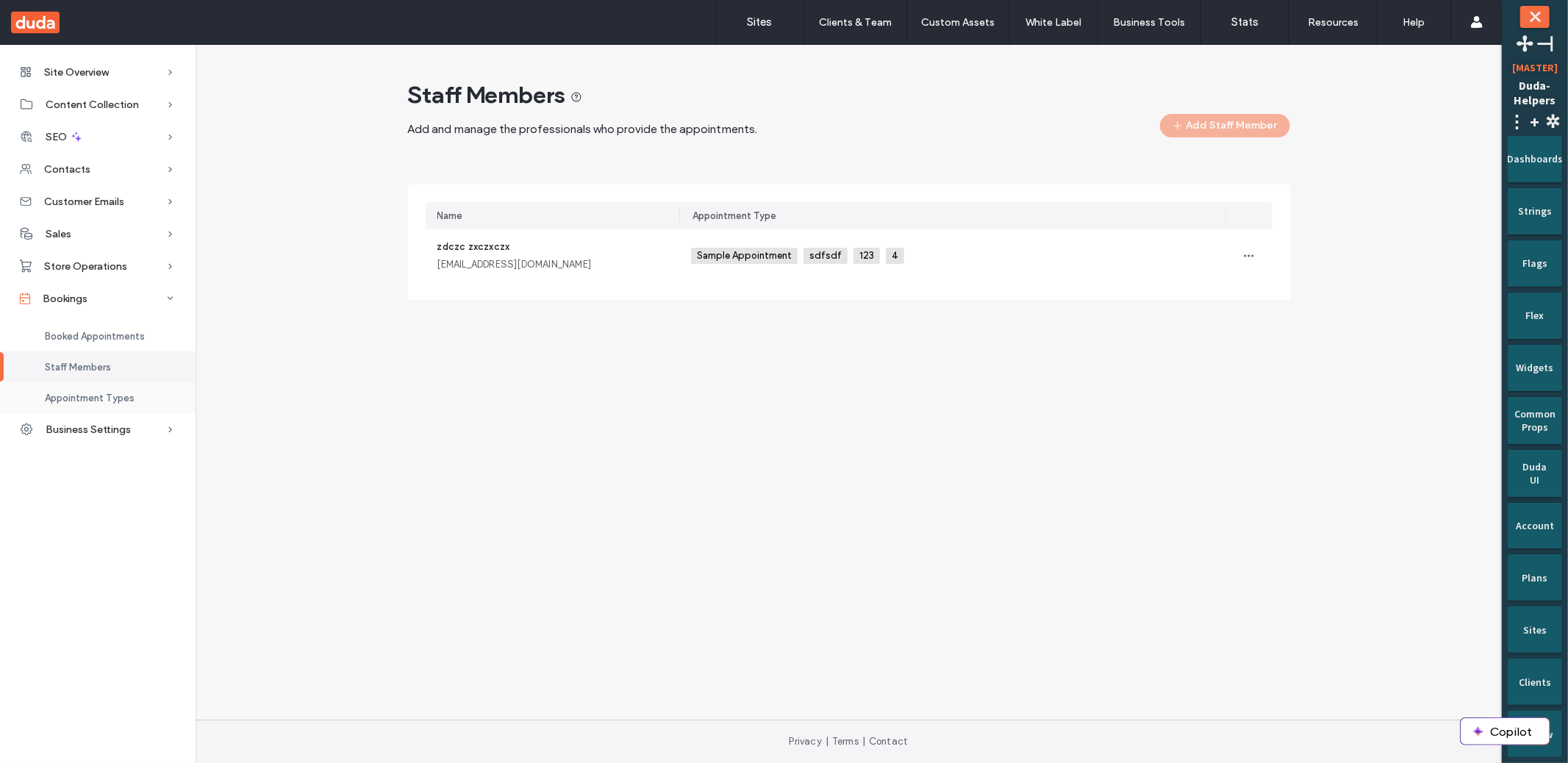
click at [114, 396] on span "Appointment Types" at bounding box center [89, 397] width 90 height 11
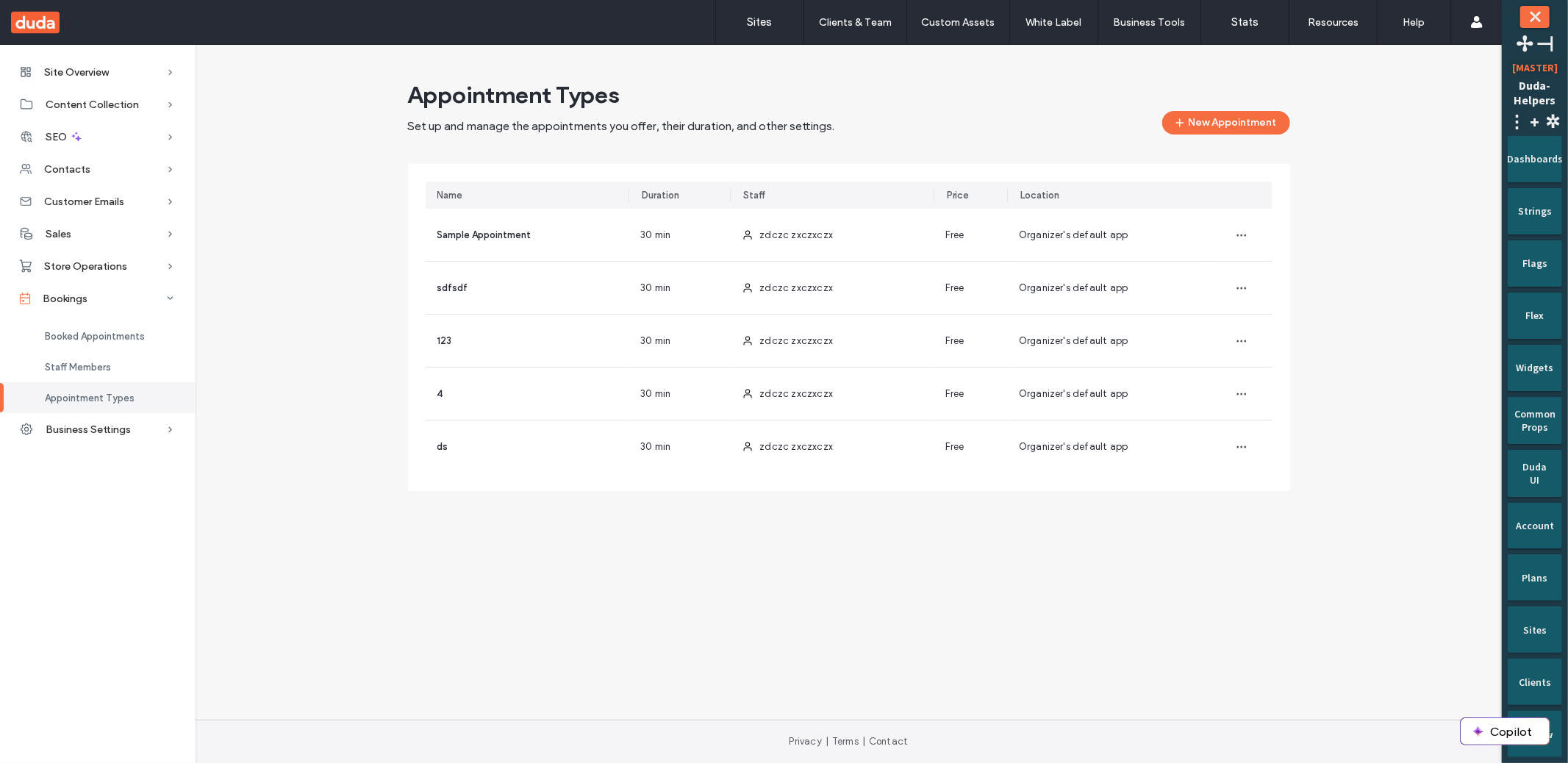
click at [113, 373] on div "Staff Members" at bounding box center [98, 366] width 196 height 31
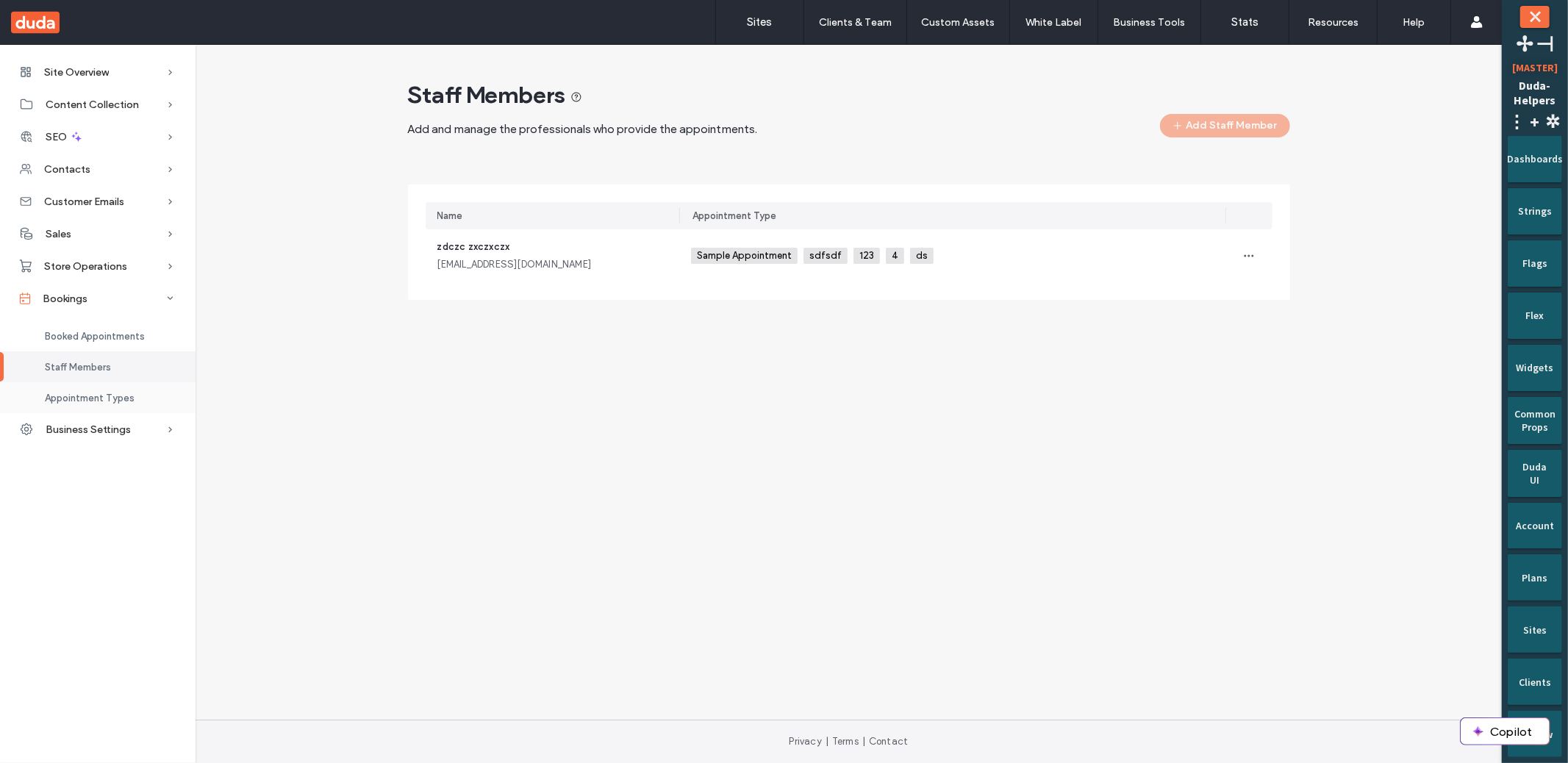
click at [103, 395] on span "Appointment Types" at bounding box center [89, 397] width 90 height 11
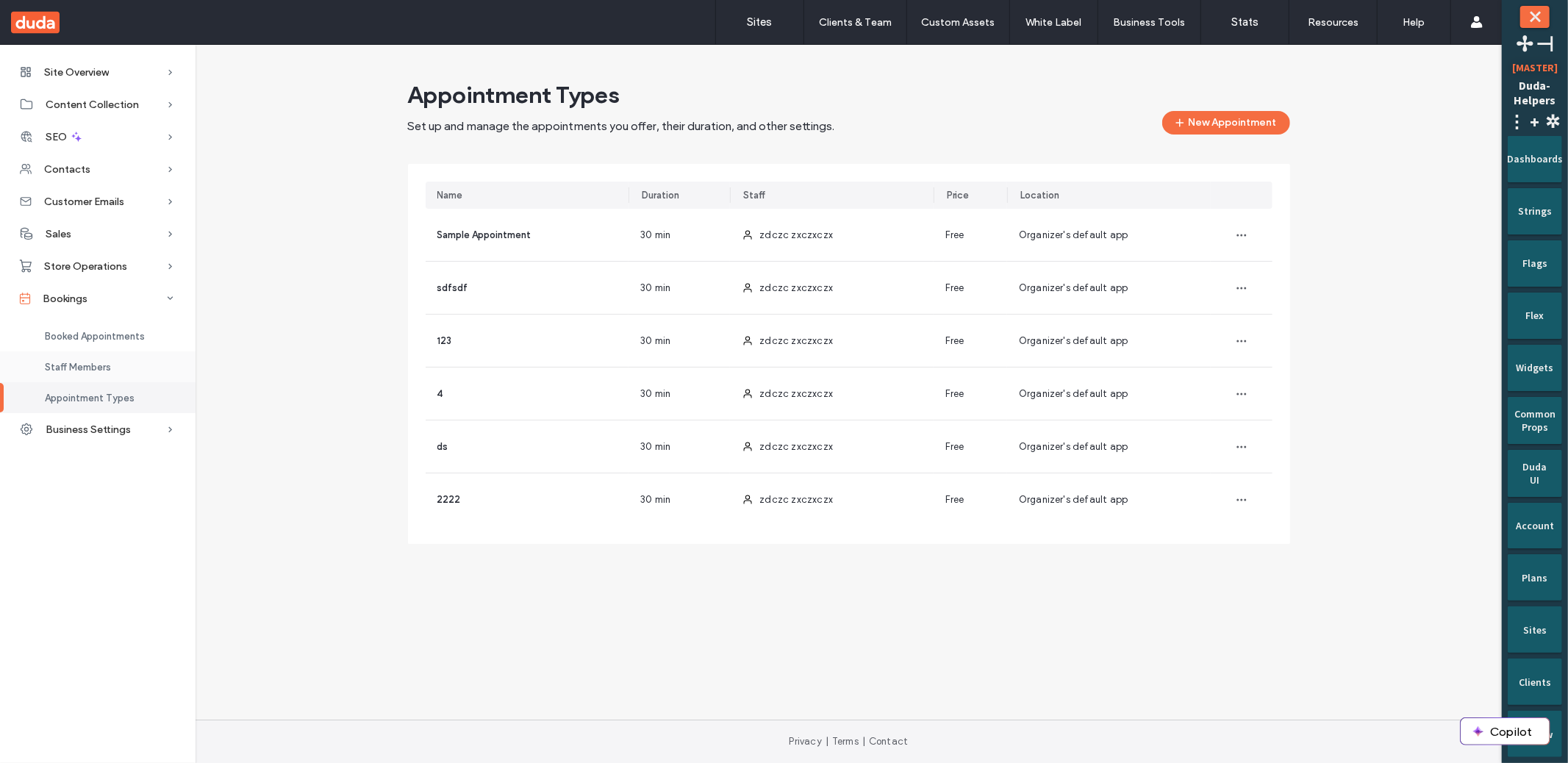
click at [84, 365] on span "Staff Members" at bounding box center [78, 367] width 66 height 11
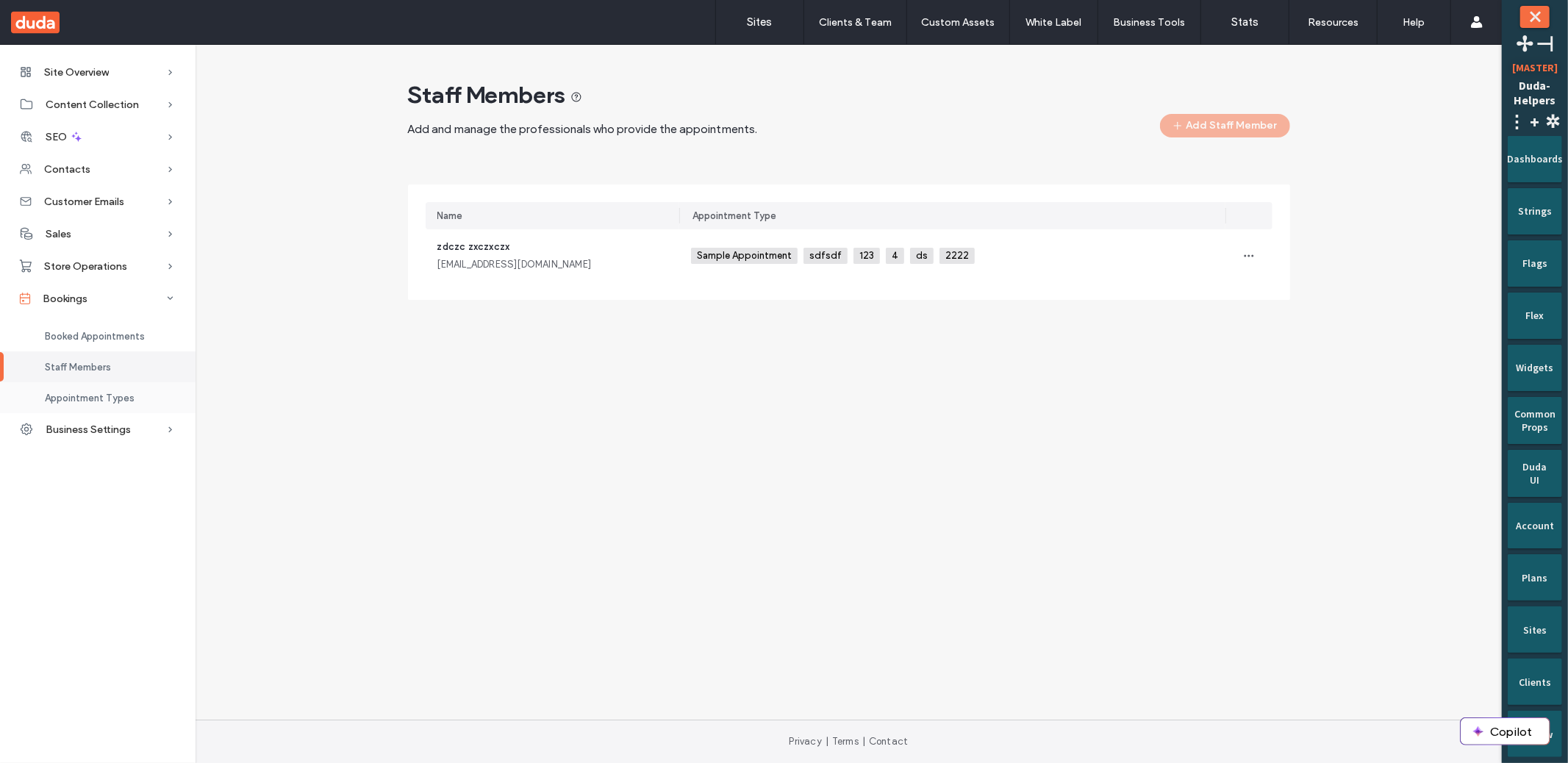
click at [82, 392] on span "Appointment Types" at bounding box center [89, 397] width 90 height 11
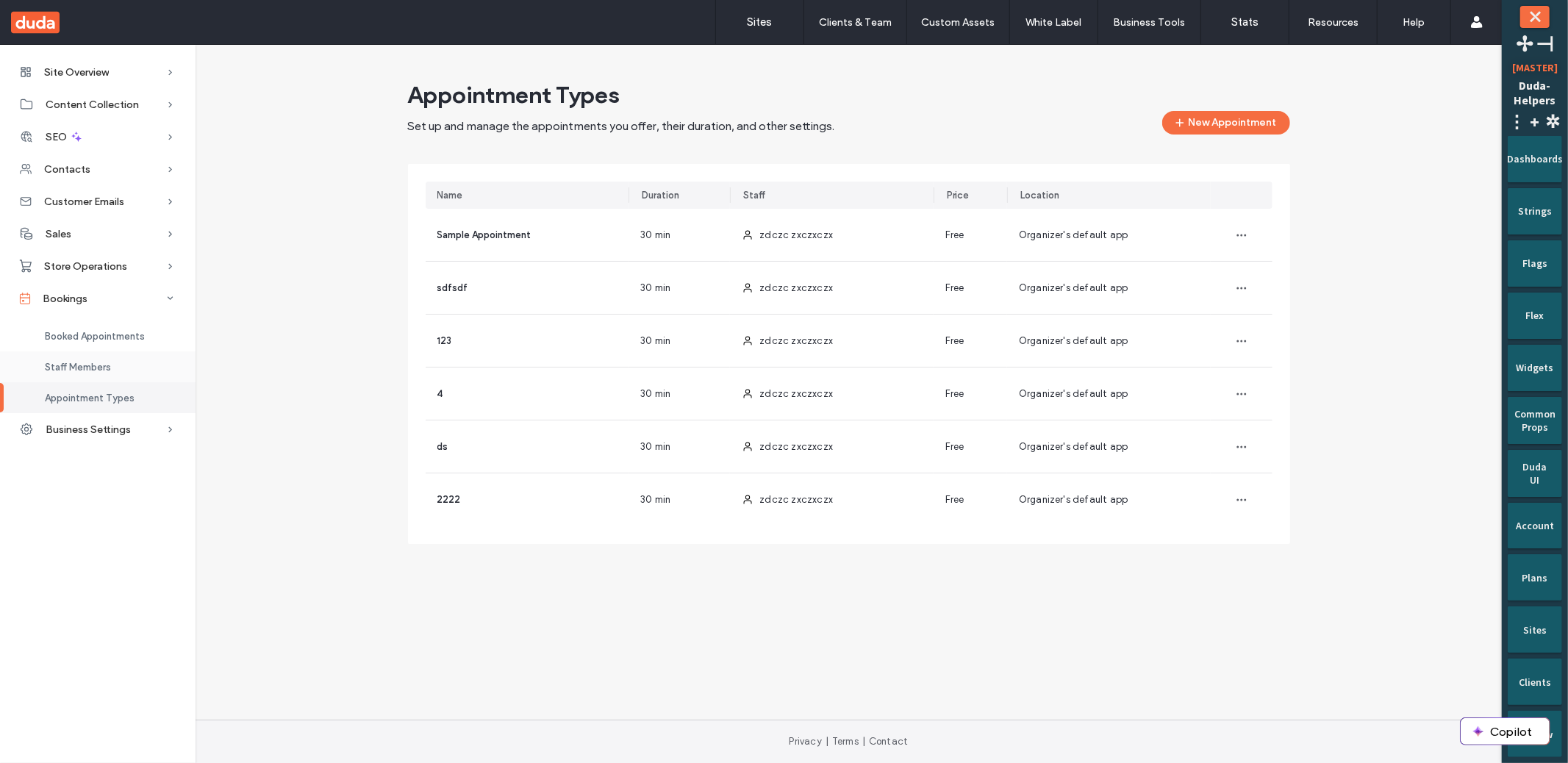
click at [91, 361] on span "Staff Members" at bounding box center [78, 367] width 66 height 11
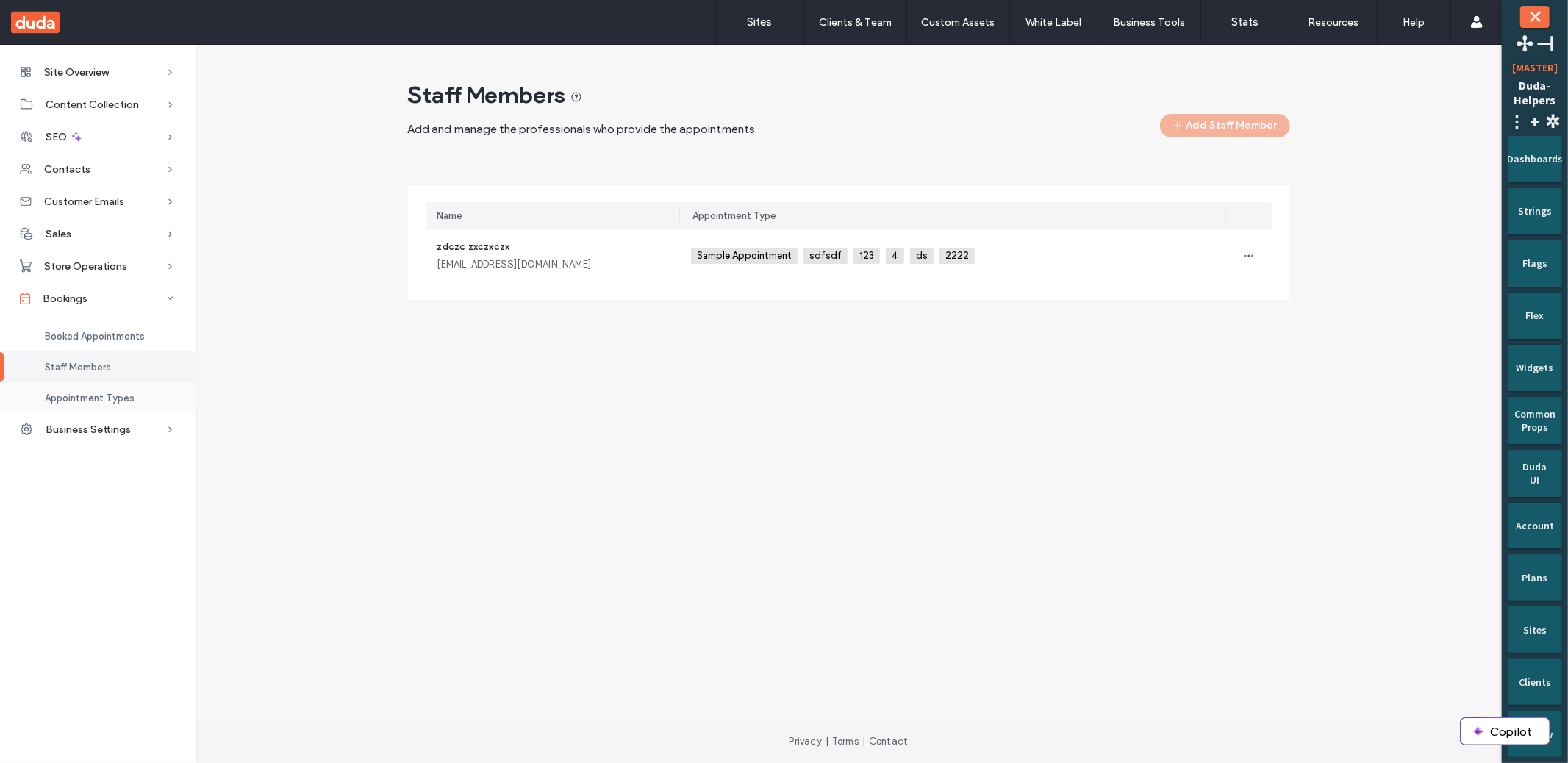
click at [89, 392] on span "Appointment Types" at bounding box center [89, 397] width 90 height 11
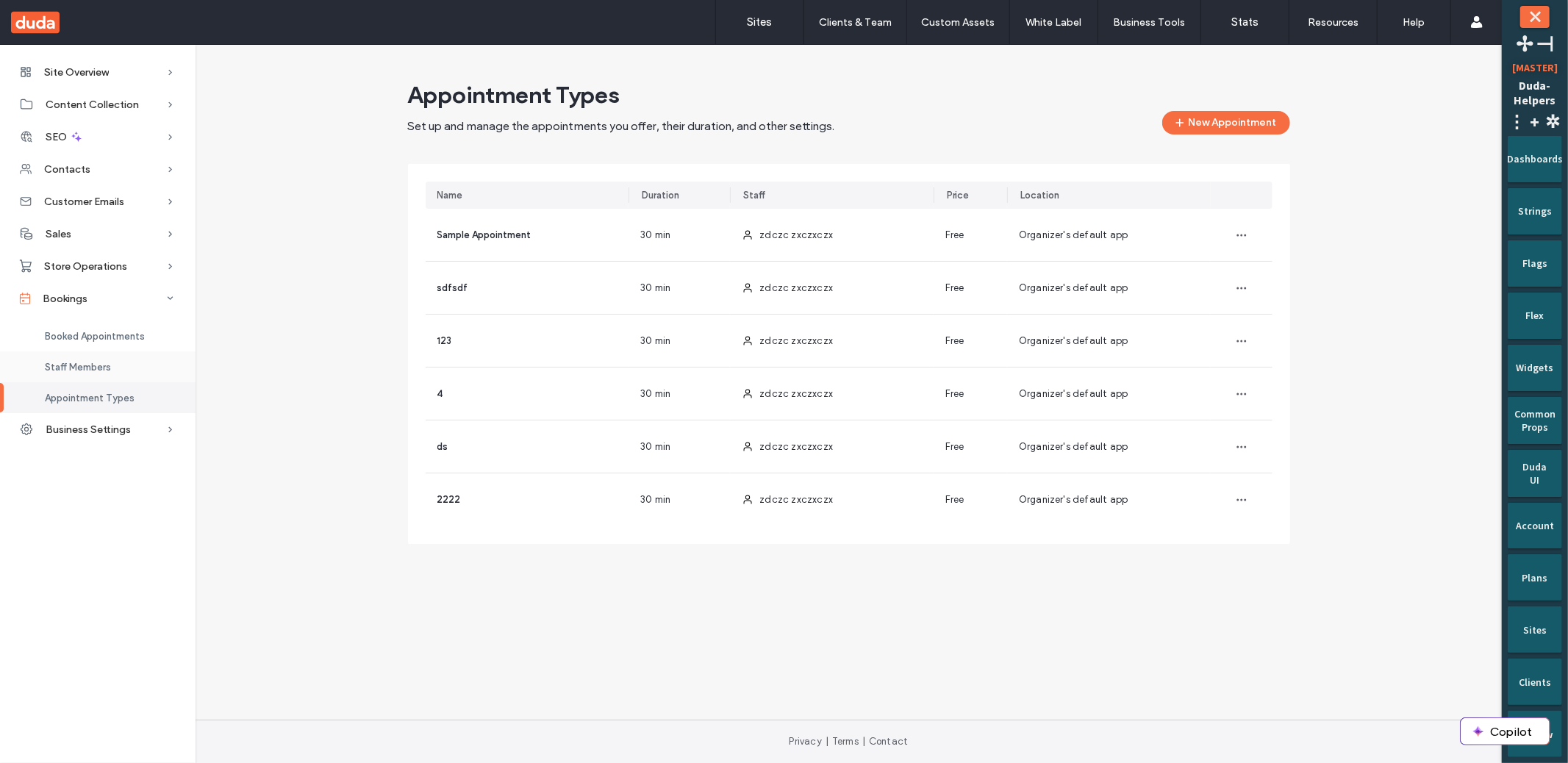
click at [146, 360] on div "Staff Members" at bounding box center [98, 366] width 196 height 31
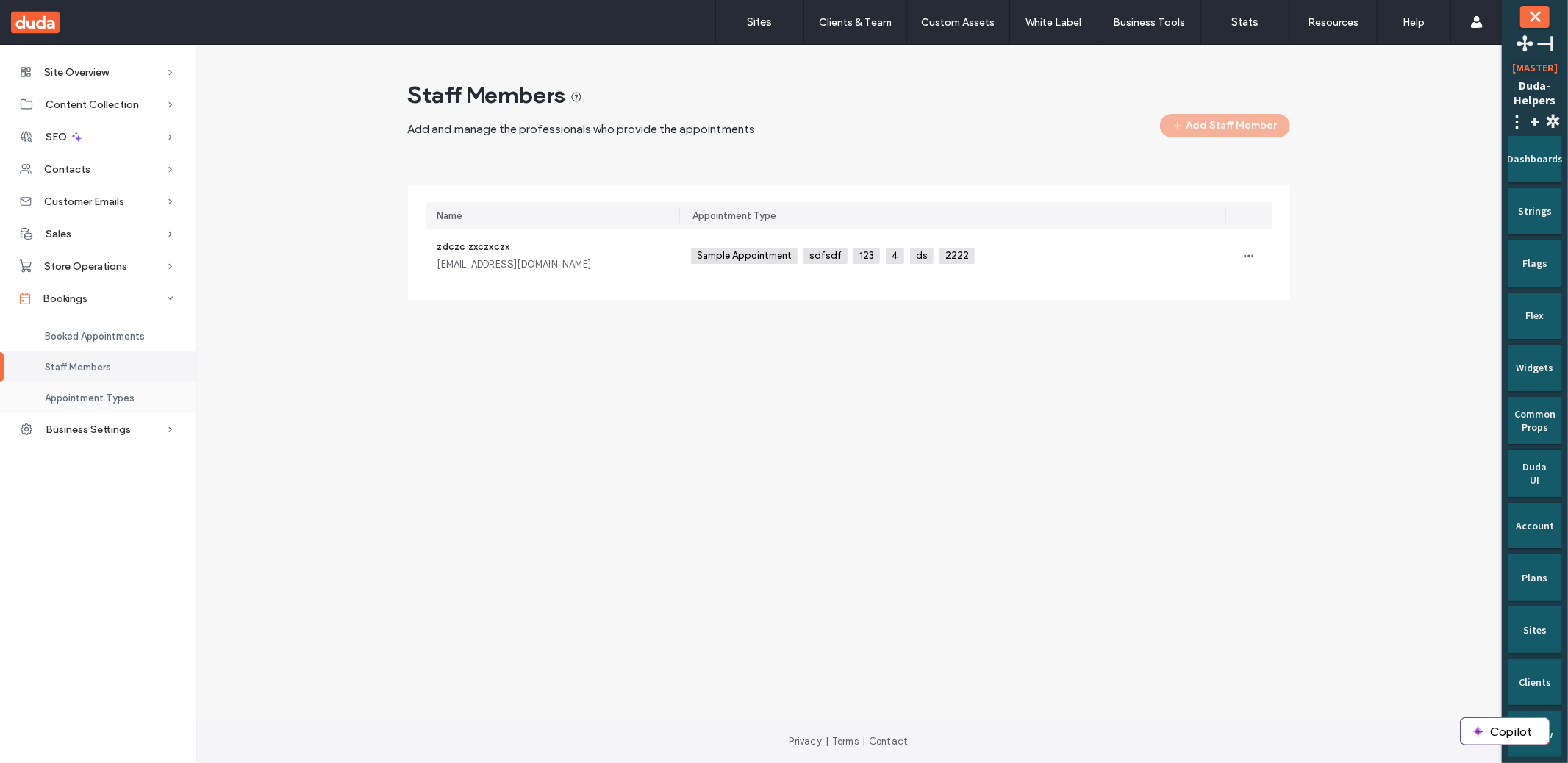
click at [117, 402] on span "Appointment Types" at bounding box center [89, 397] width 90 height 11
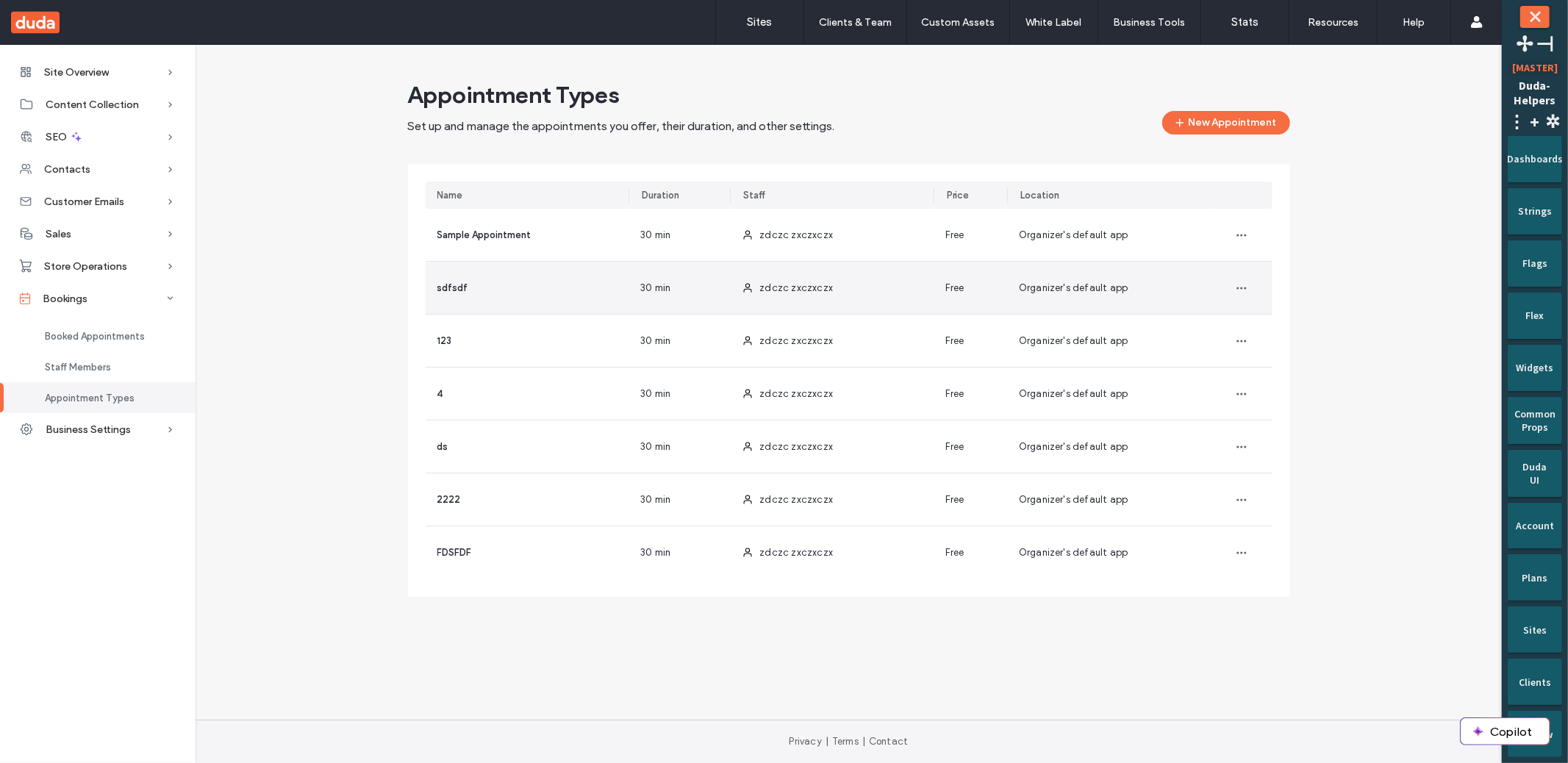
click at [480, 297] on div "sdfsdf" at bounding box center [527, 288] width 204 height 52
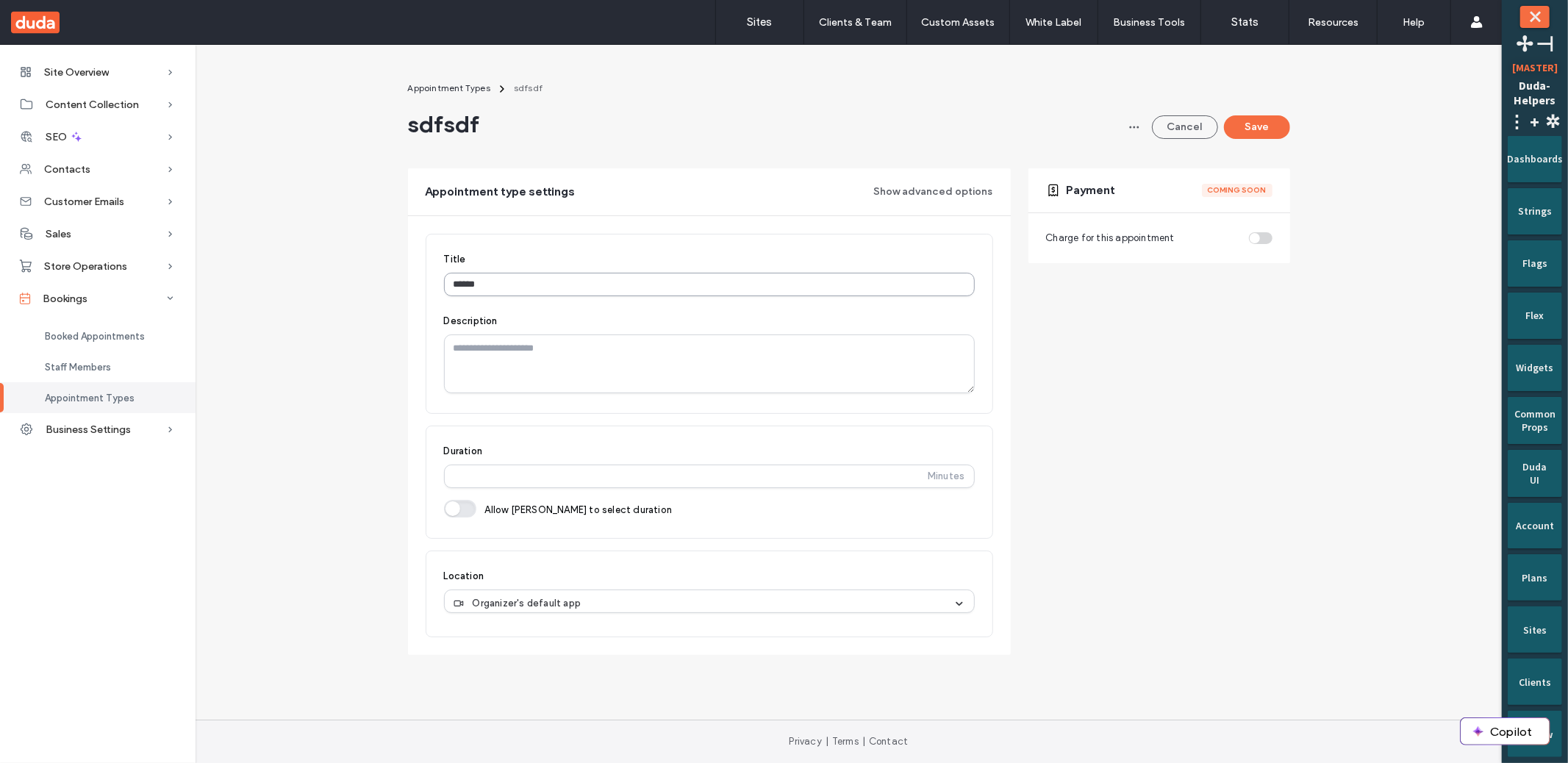
click at [587, 290] on input "******" at bounding box center [709, 284] width 531 height 24
type input "*******"
click at [1259, 120] on button "Save" at bounding box center [1257, 127] width 66 height 24
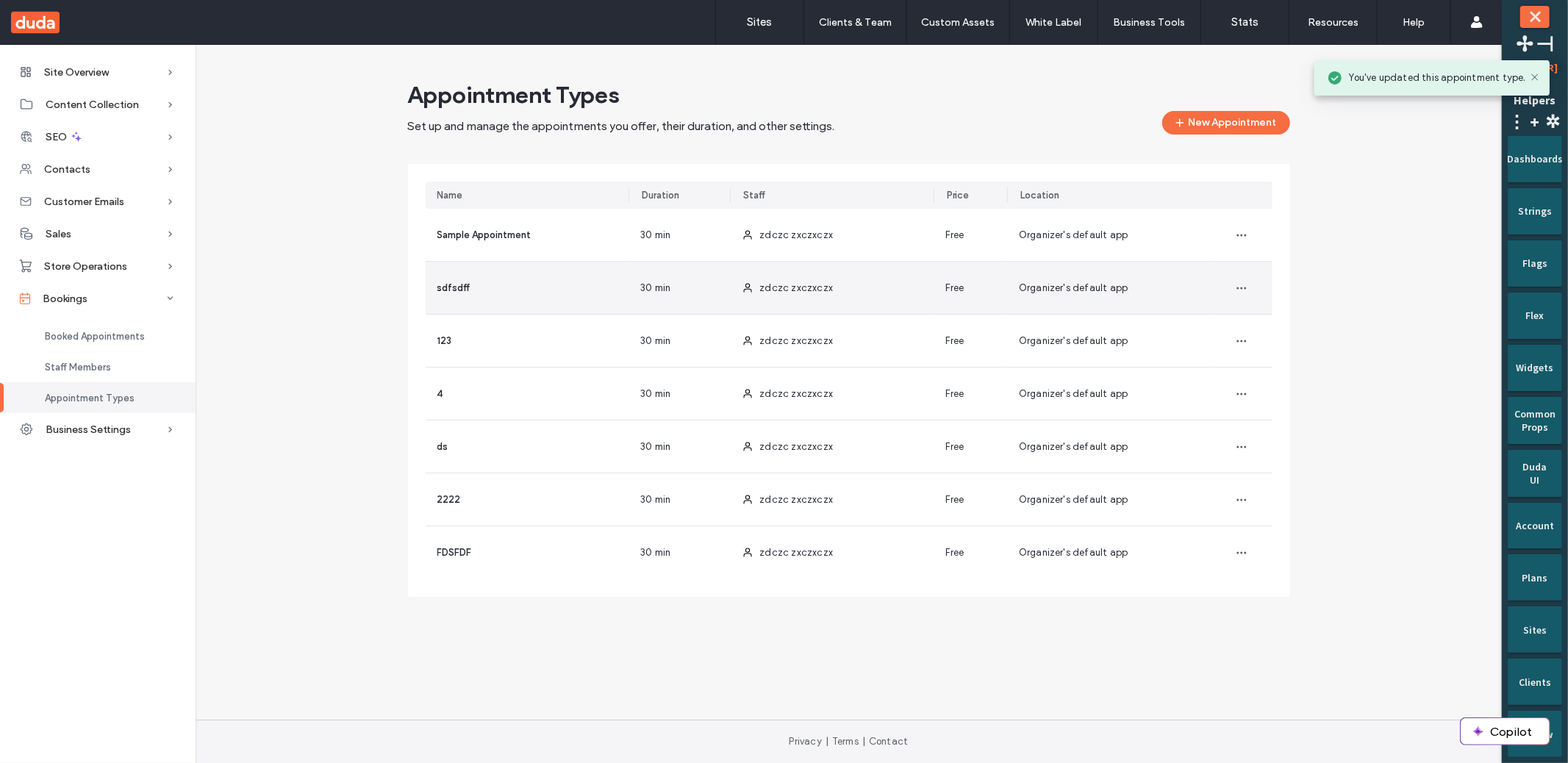
click at [564, 265] on div "sdfsdff" at bounding box center [527, 288] width 204 height 52
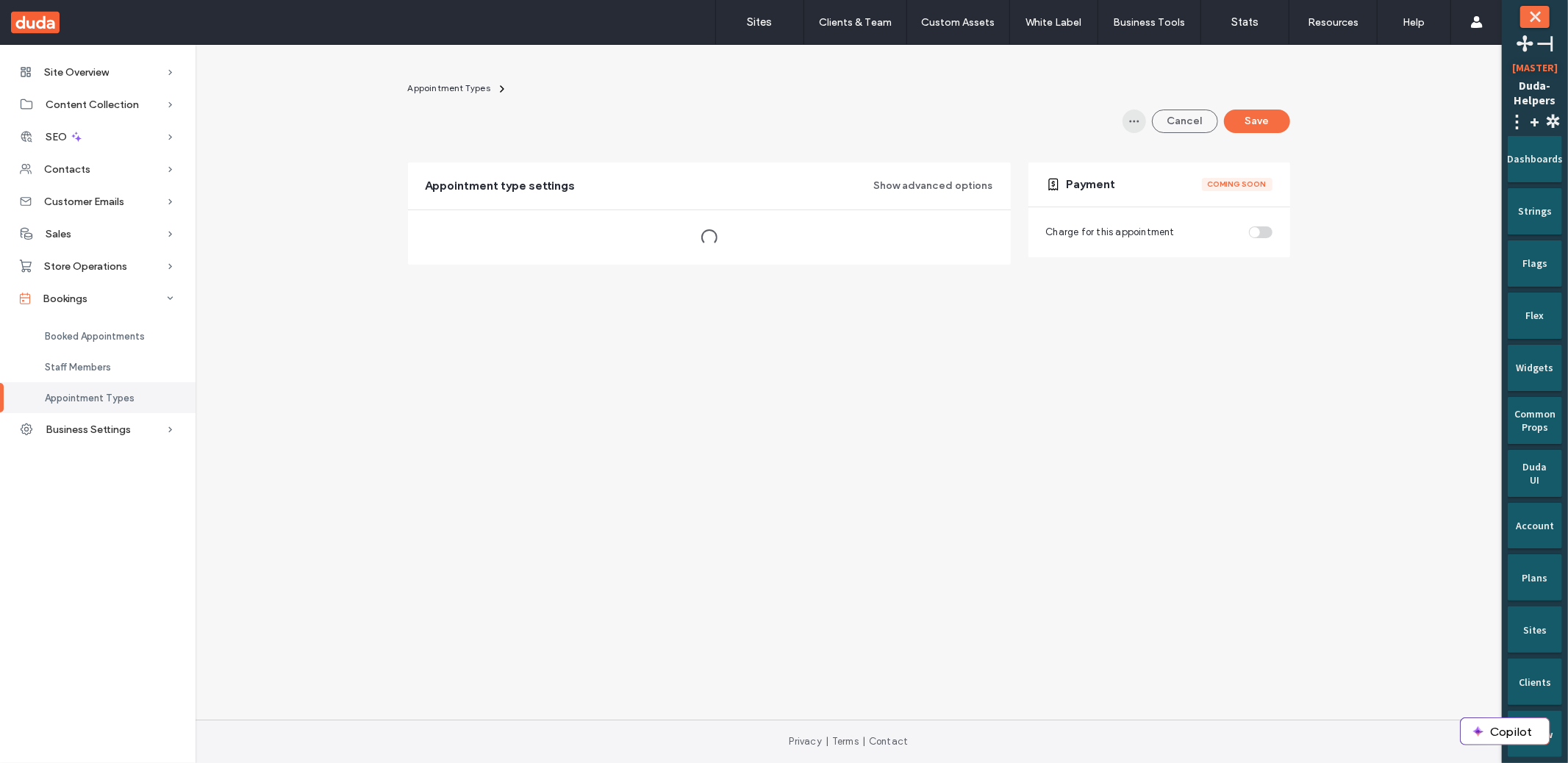
click at [1139, 118] on icon "button" at bounding box center [1134, 120] width 11 height 11
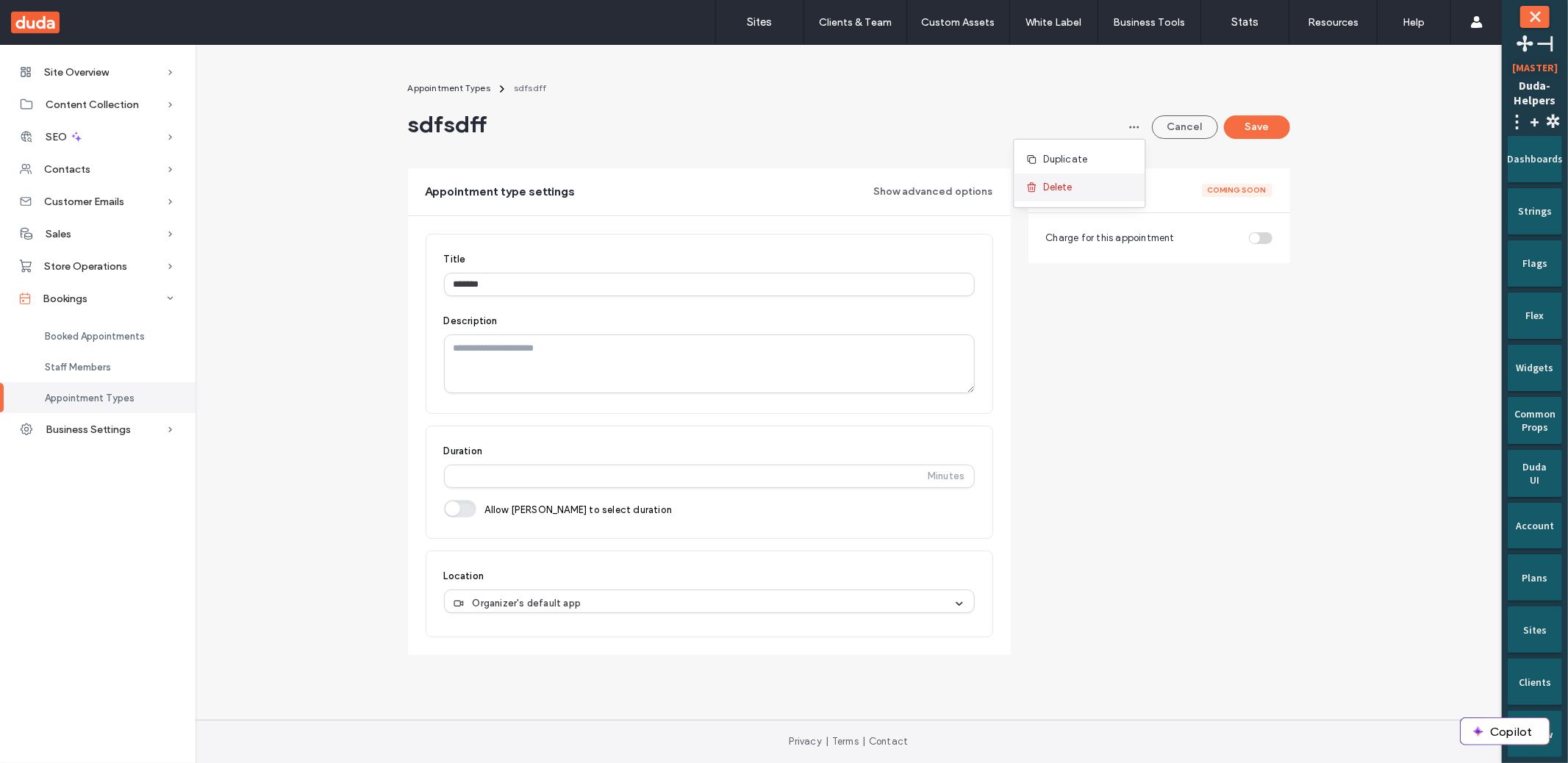
click at [1046, 184] on span "Delete" at bounding box center [1058, 187] width 29 height 15
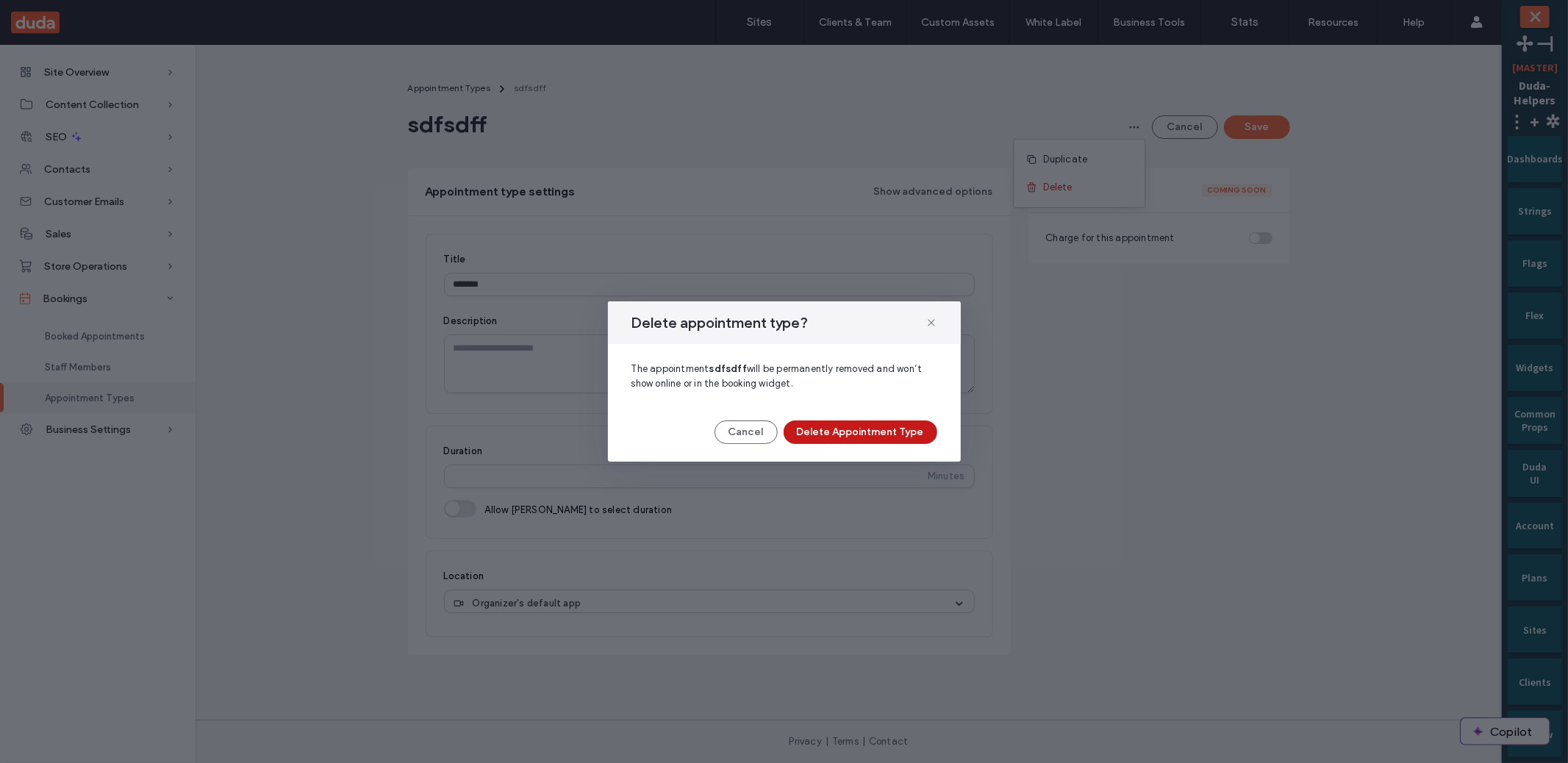
click at [875, 430] on button "Delete Appointment Type" at bounding box center [860, 431] width 154 height 24
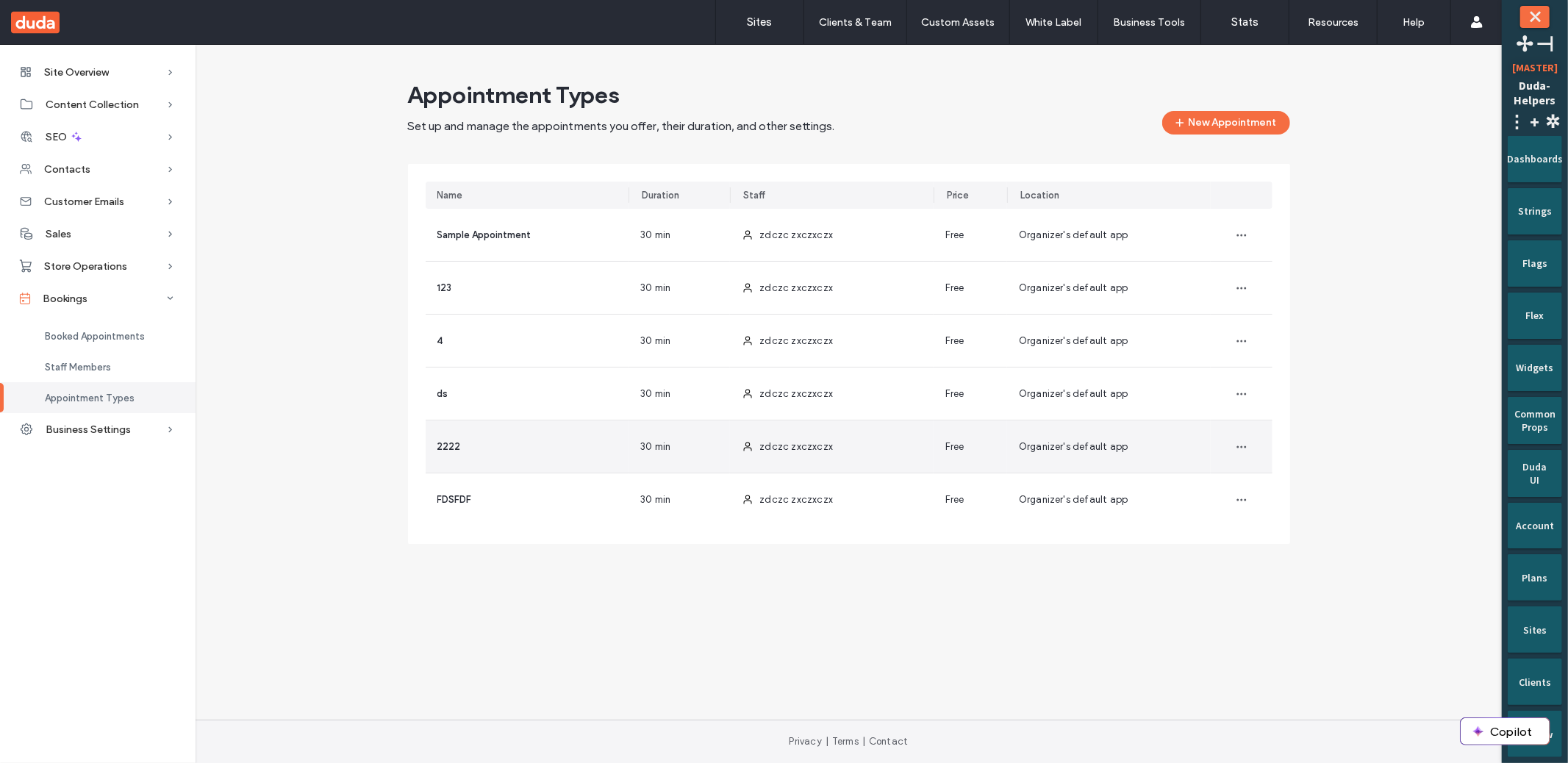
click at [490, 438] on div "2222" at bounding box center [527, 446] width 204 height 52
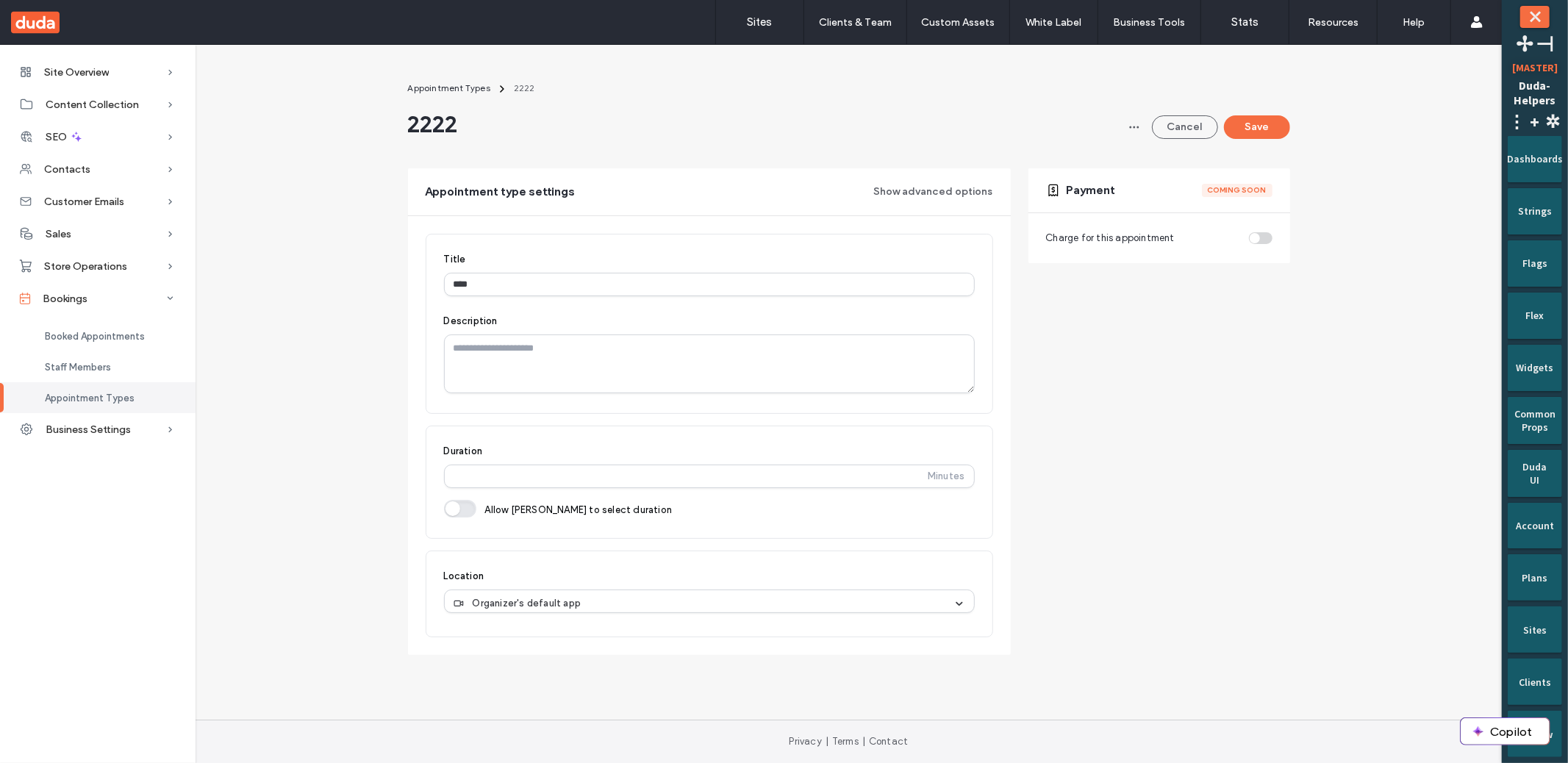
click at [719, 297] on div "Title **** Description Slug ****" at bounding box center [709, 324] width 568 height 180
click at [722, 293] on input "****" at bounding box center [709, 284] width 531 height 24
type input "*****"
click at [1240, 127] on button "Save" at bounding box center [1257, 127] width 66 height 24
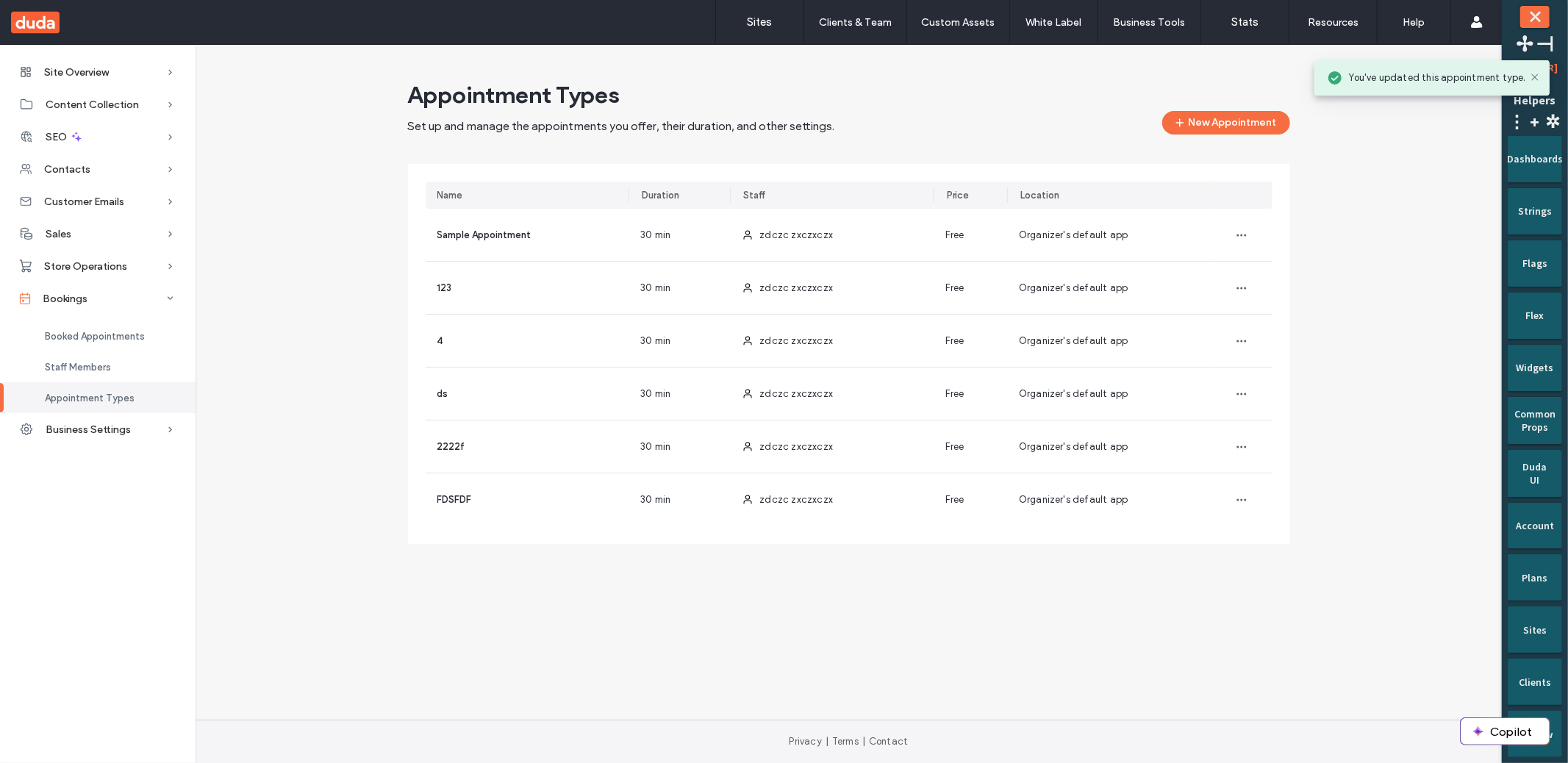
click at [318, 225] on div "Appointment Types Set up and manage the appointments you offer, their duration,…" at bounding box center [848, 318] width 1283 height 475
click at [114, 360] on div "Staff Members" at bounding box center [98, 366] width 196 height 31
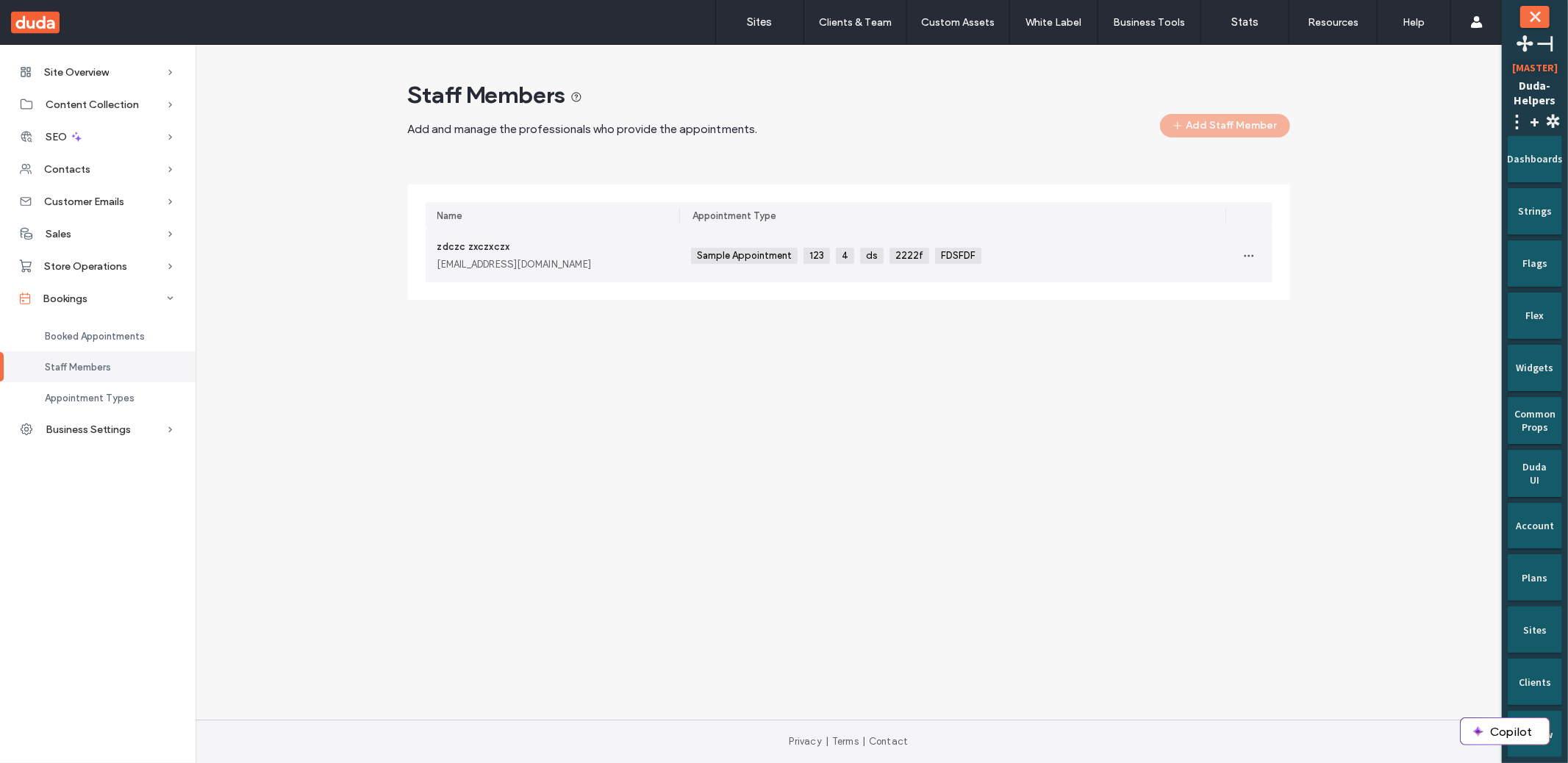
click at [542, 268] on div "[EMAIL_ADDRESS][DOMAIN_NAME]" at bounding box center [553, 265] width 231 height 15
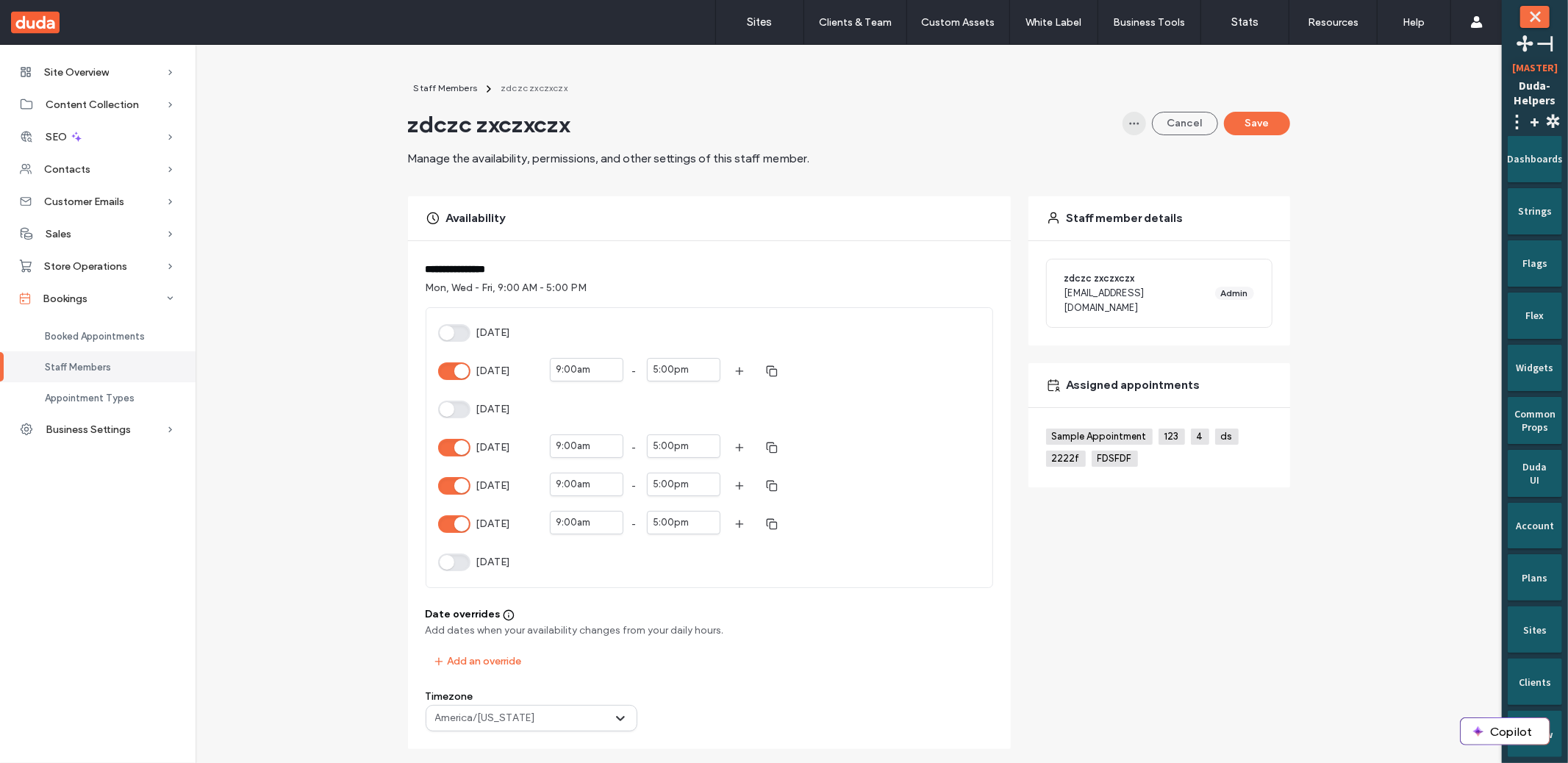
click at [1129, 125] on icon "button" at bounding box center [1134, 123] width 11 height 11
click at [1116, 162] on div "Delete" at bounding box center [1075, 162] width 131 height 28
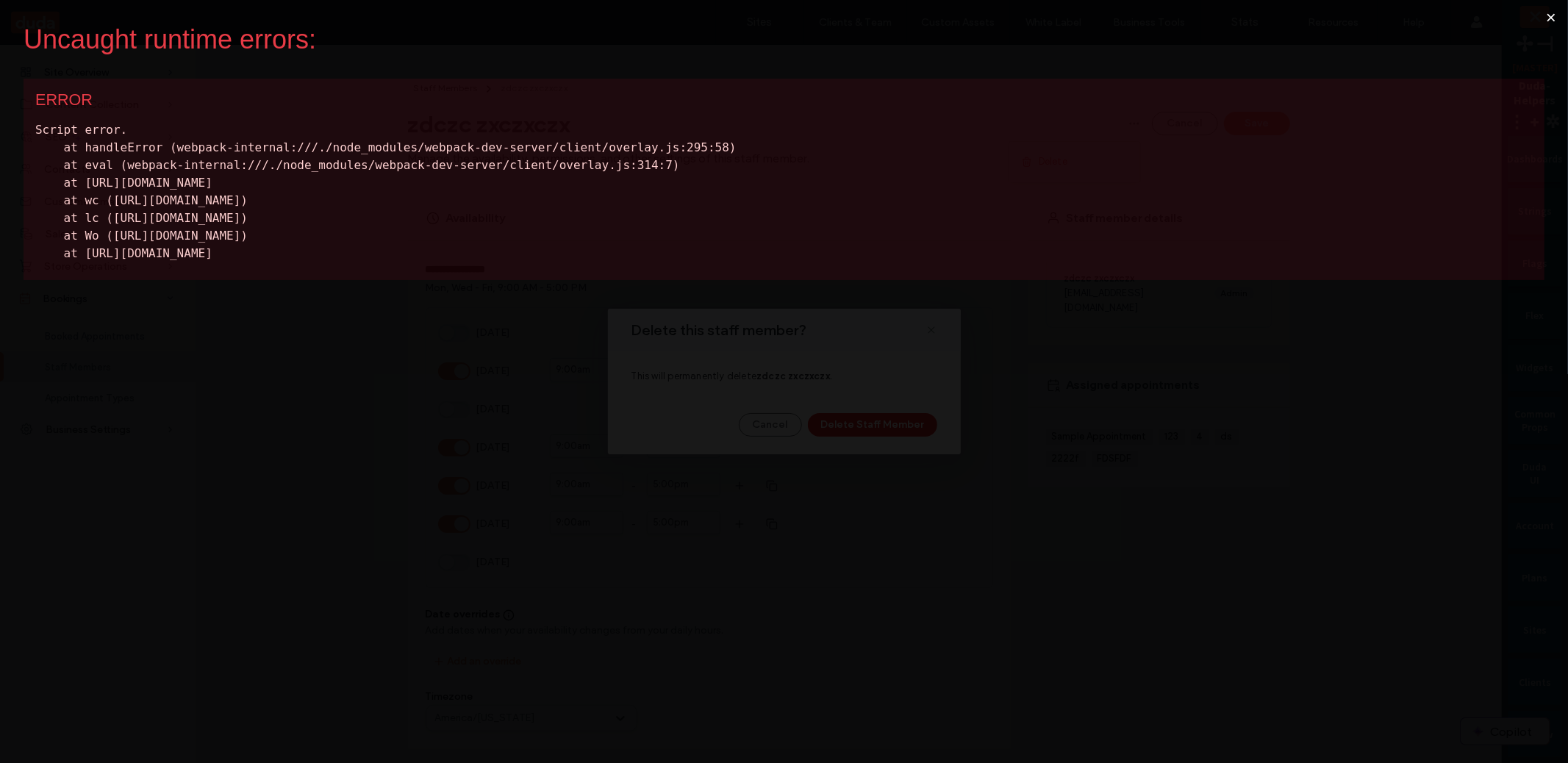
click at [1550, 17] on button "×" at bounding box center [1551, 17] width 34 height 35
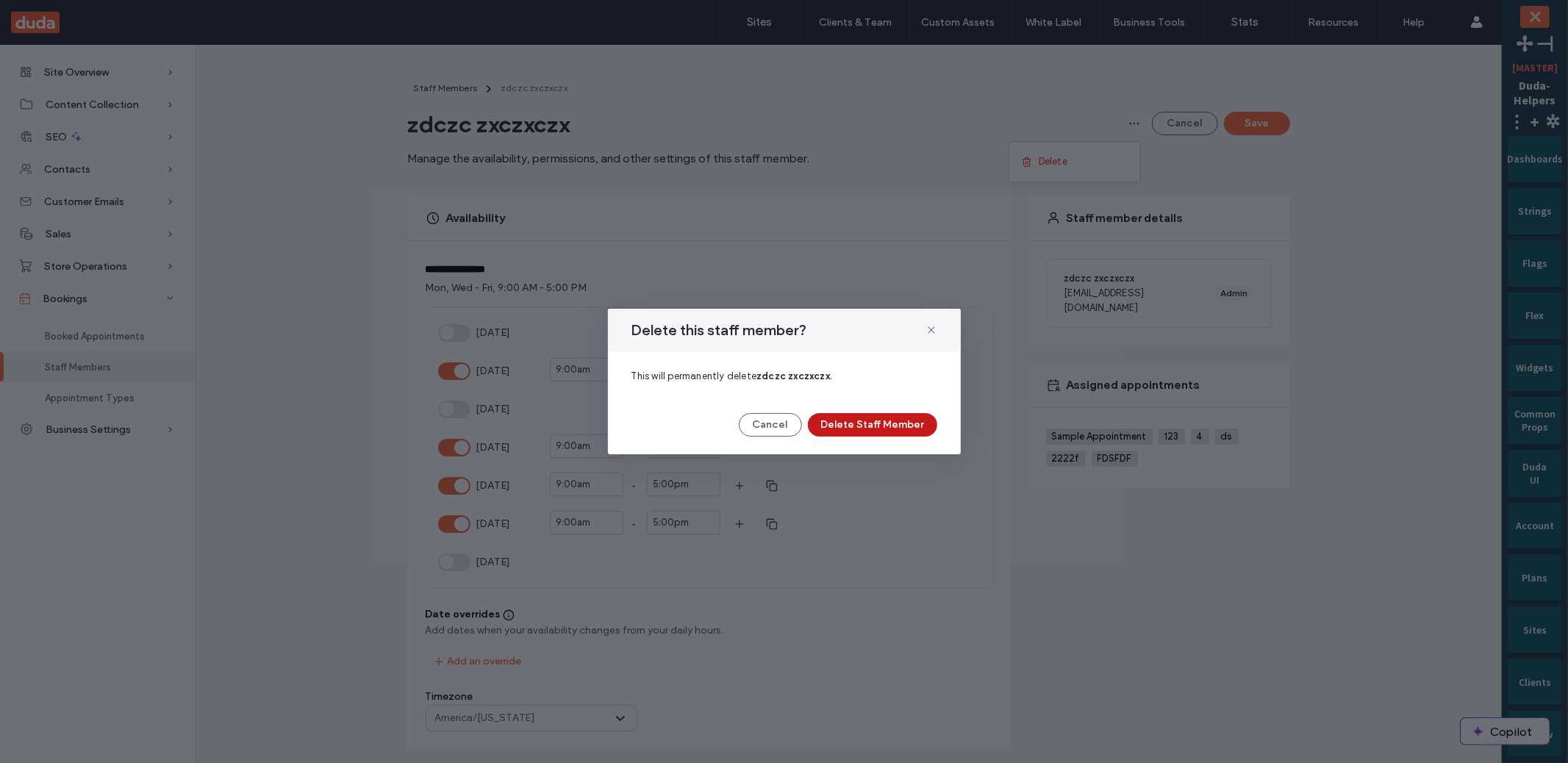
click at [882, 421] on button "Delete Staff Member" at bounding box center [873, 424] width 129 height 24
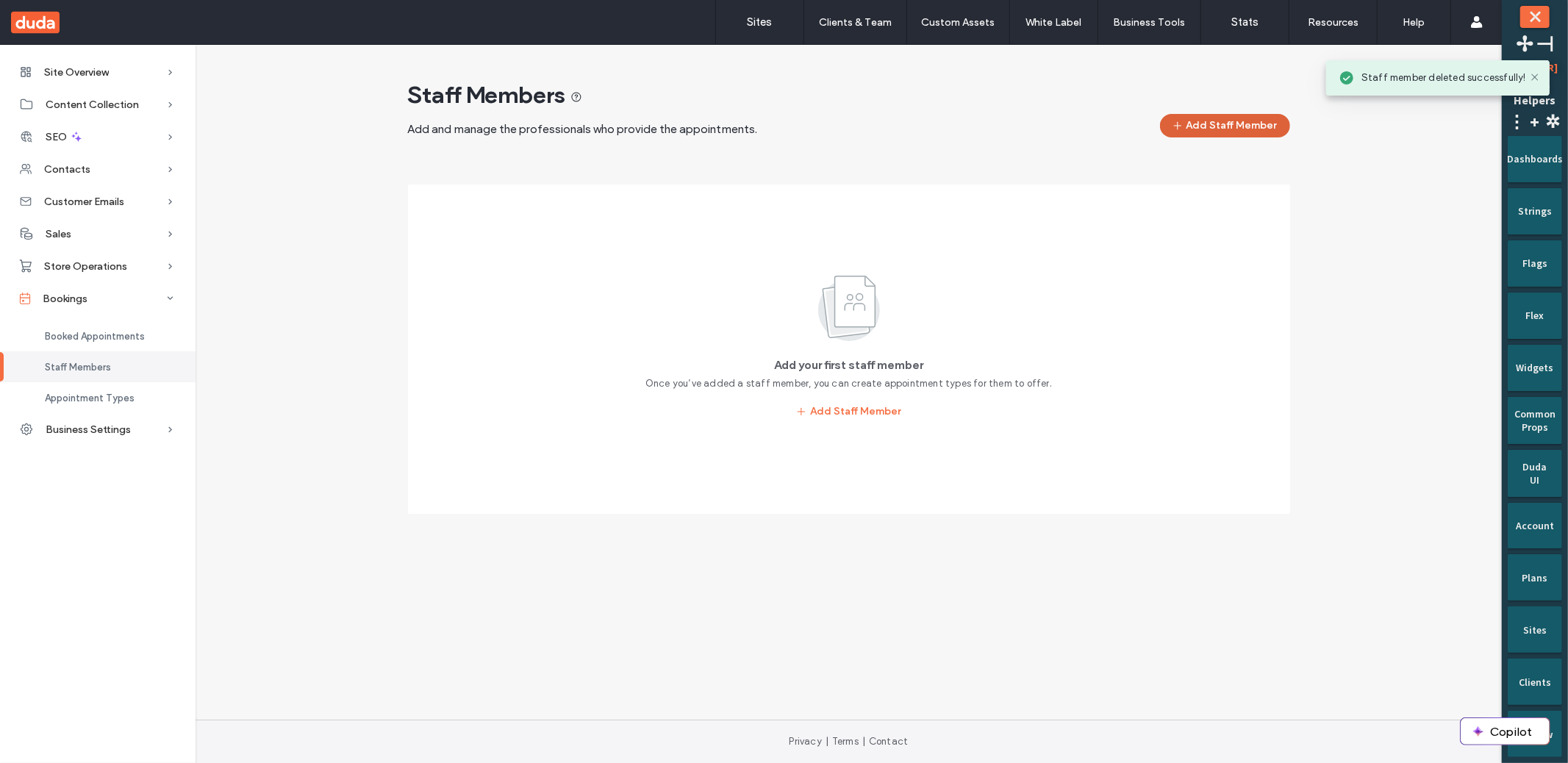
click at [1223, 116] on button "Add Staff Member" at bounding box center [1225, 125] width 130 height 24
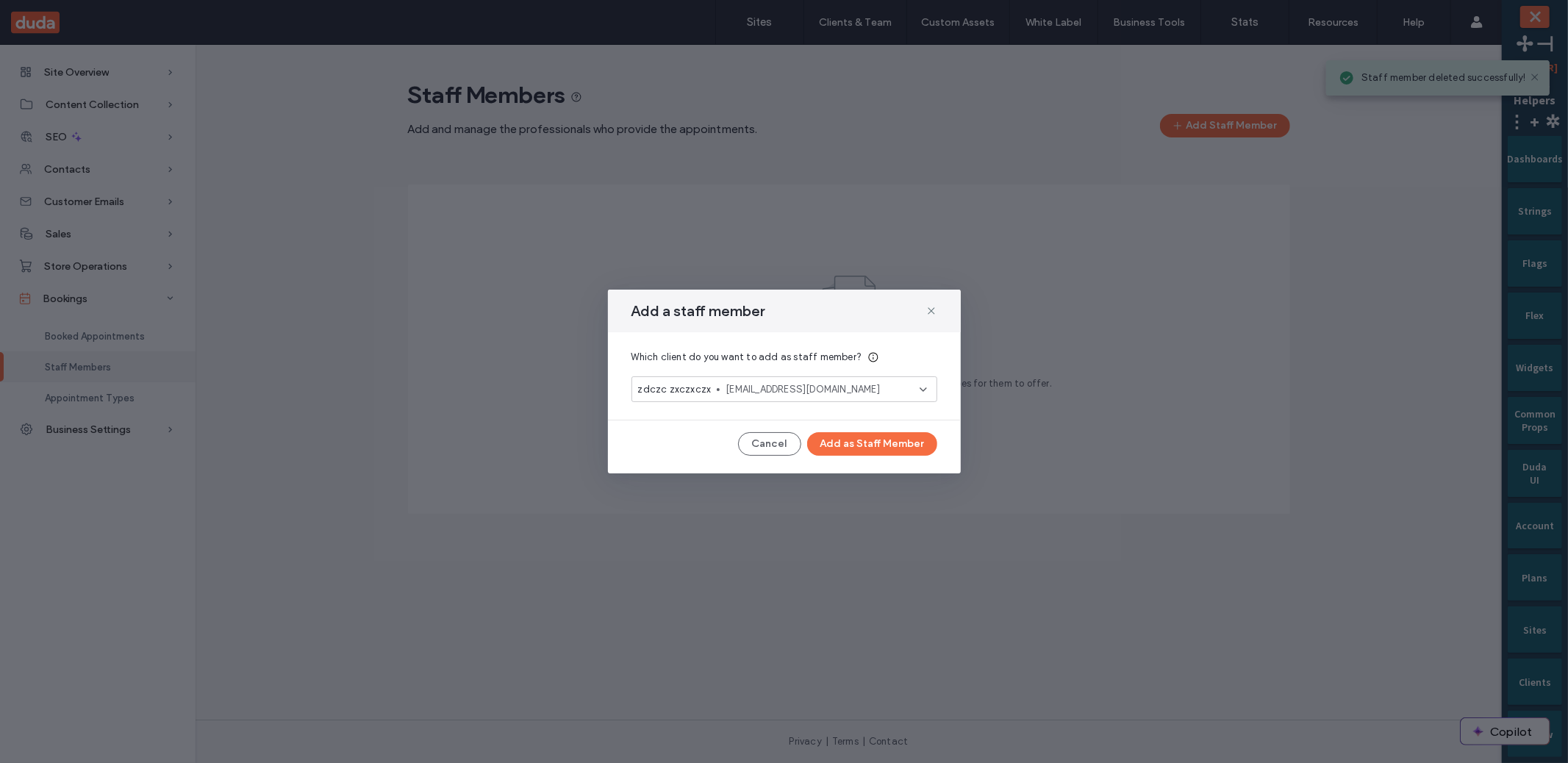
click at [715, 394] on div "zdczc zxczxczx [EMAIL_ADDRESS][DOMAIN_NAME]" at bounding box center [779, 389] width 281 height 15
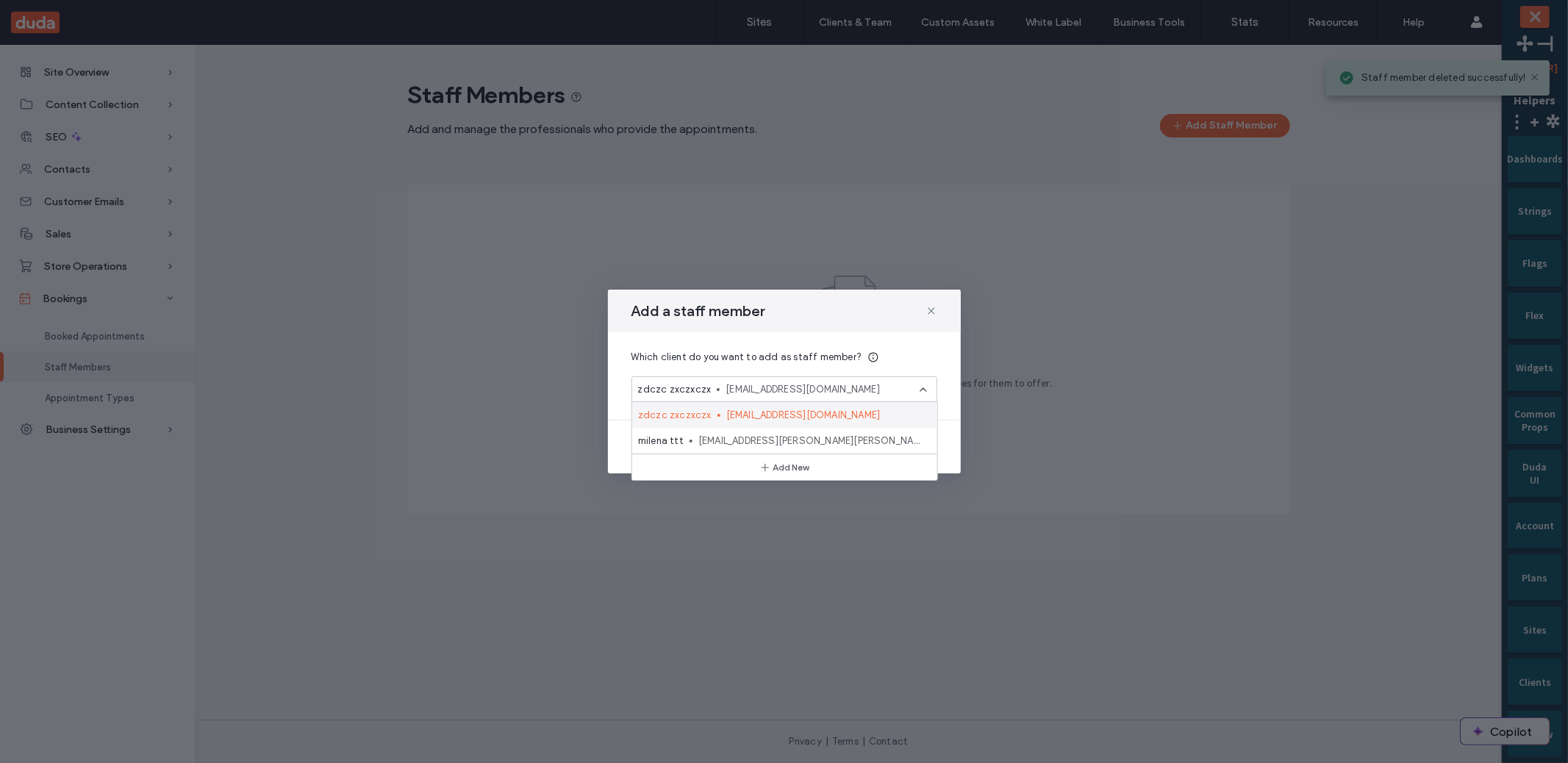
click at [828, 422] on div "zdczc zxczxczx [EMAIL_ADDRESS][DOMAIN_NAME]" at bounding box center [784, 414] width 305 height 25
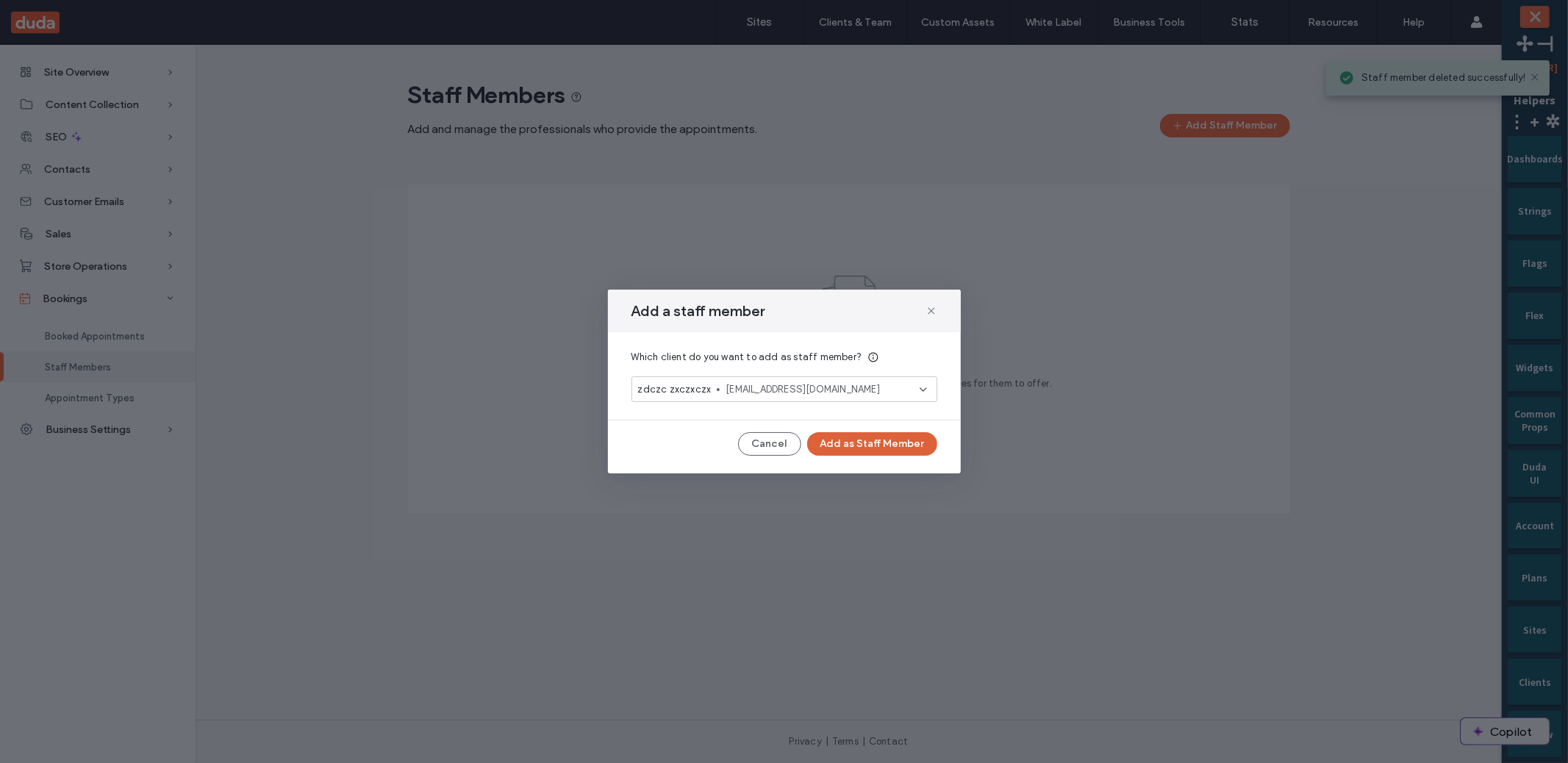
click at [880, 434] on button "Add as Staff Member" at bounding box center [872, 443] width 130 height 24
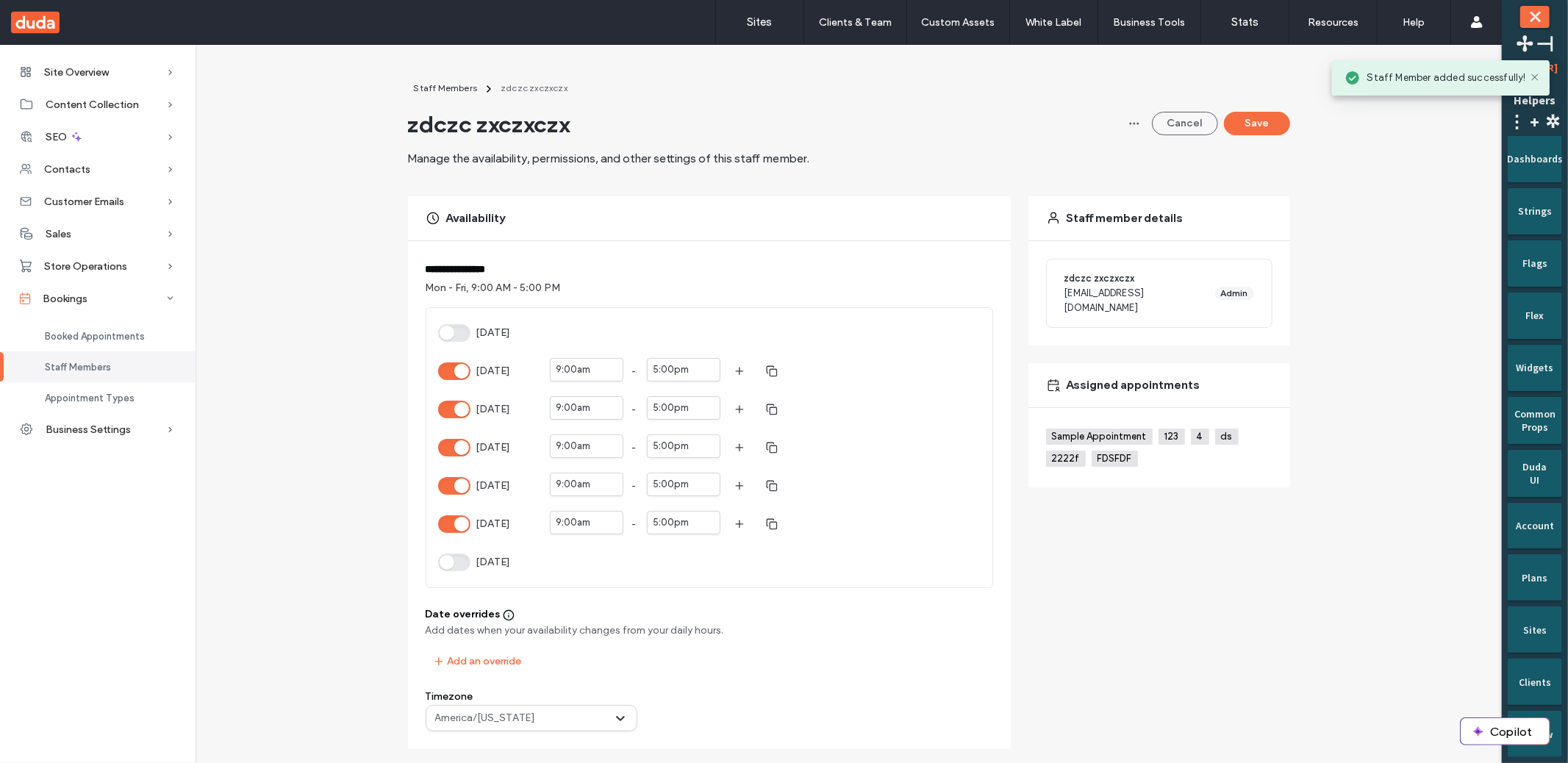
click at [452, 363] on button "Monday" at bounding box center [454, 371] width 32 height 17
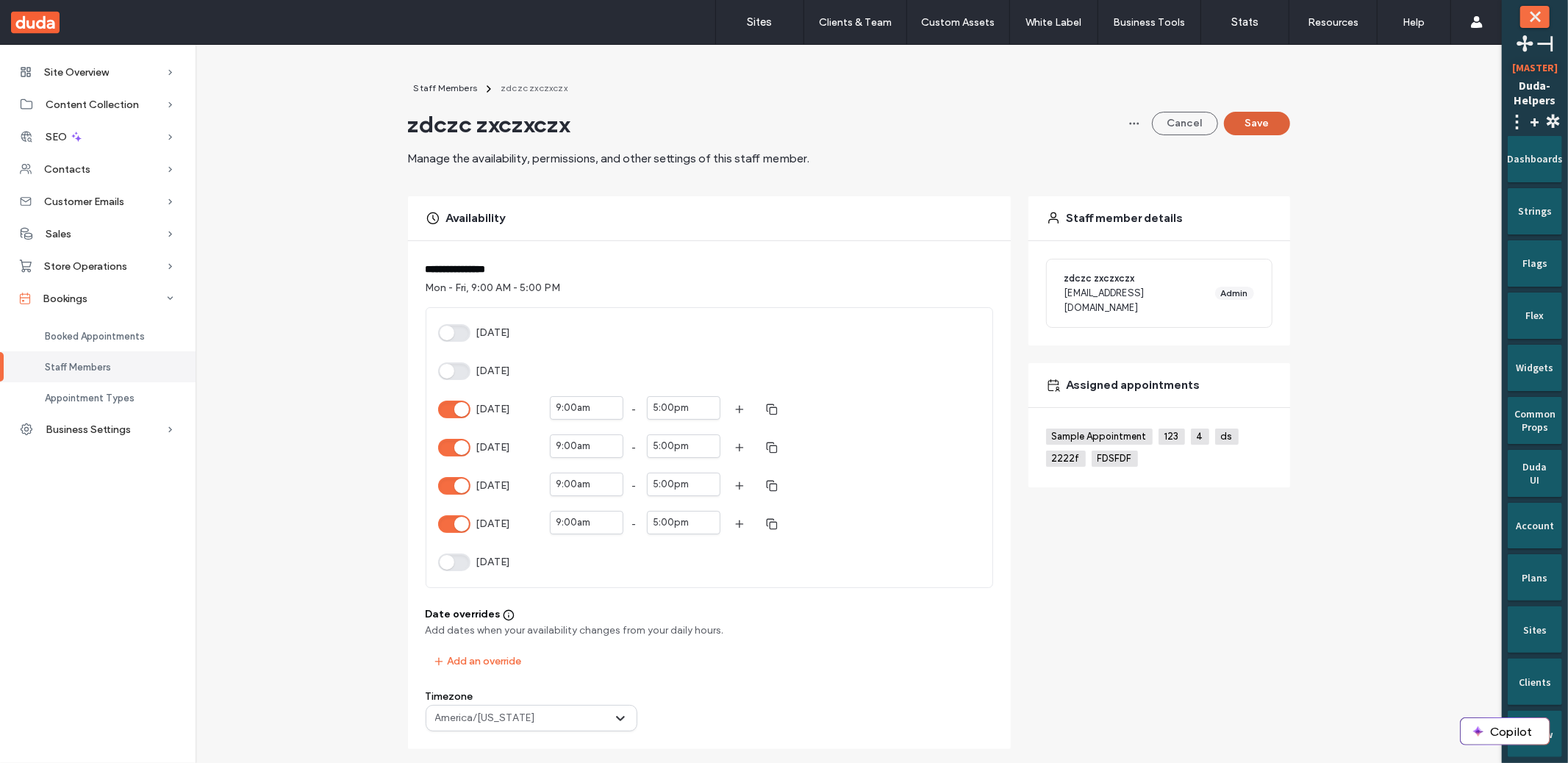
click at [1275, 119] on button "Save" at bounding box center [1257, 123] width 66 height 24
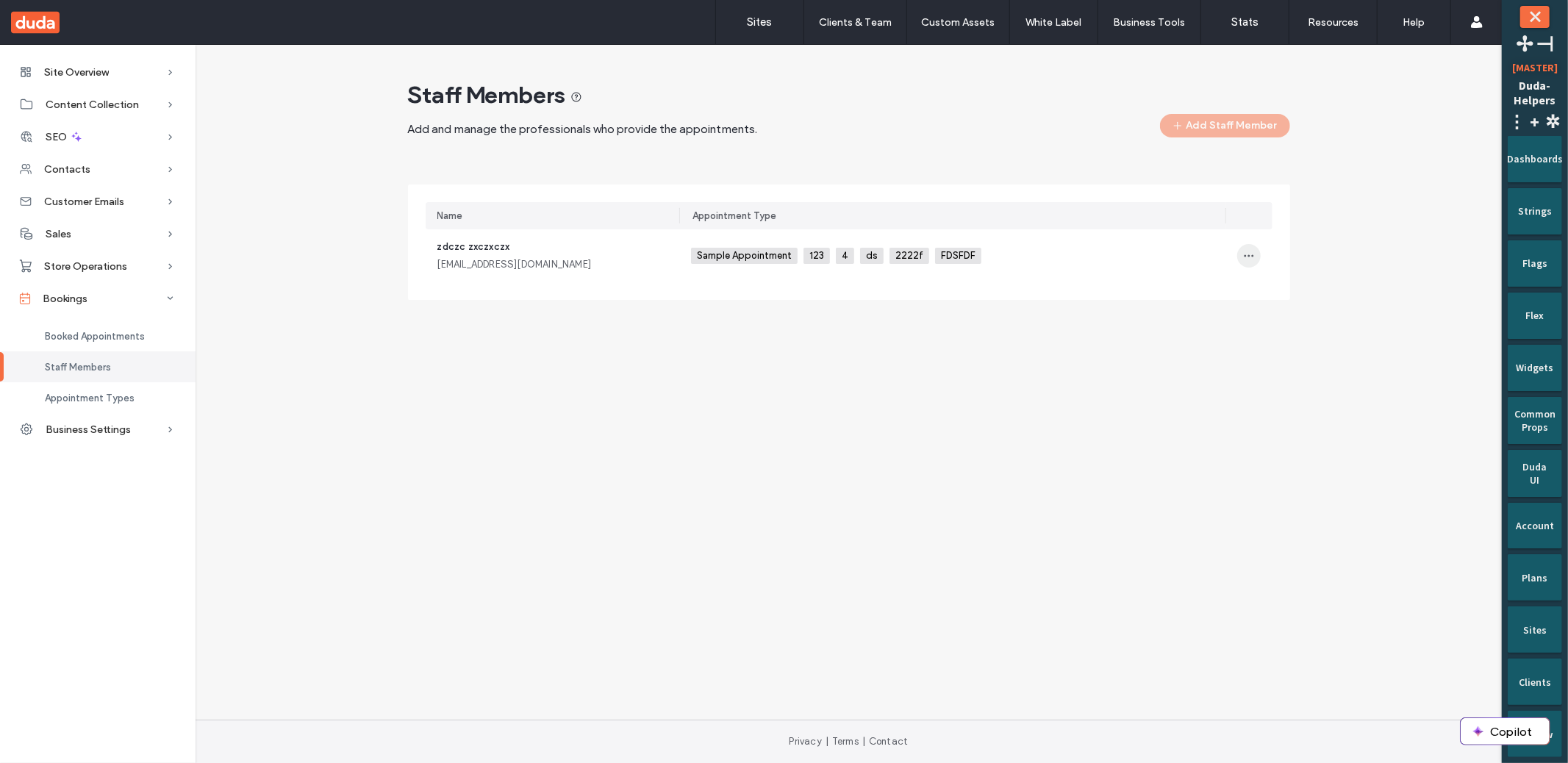
click at [1254, 252] on icon "button" at bounding box center [1248, 255] width 11 height 11
click at [604, 253] on div "zdczc zxczxczx aa@cc.ss" at bounding box center [553, 255] width 231 height 32
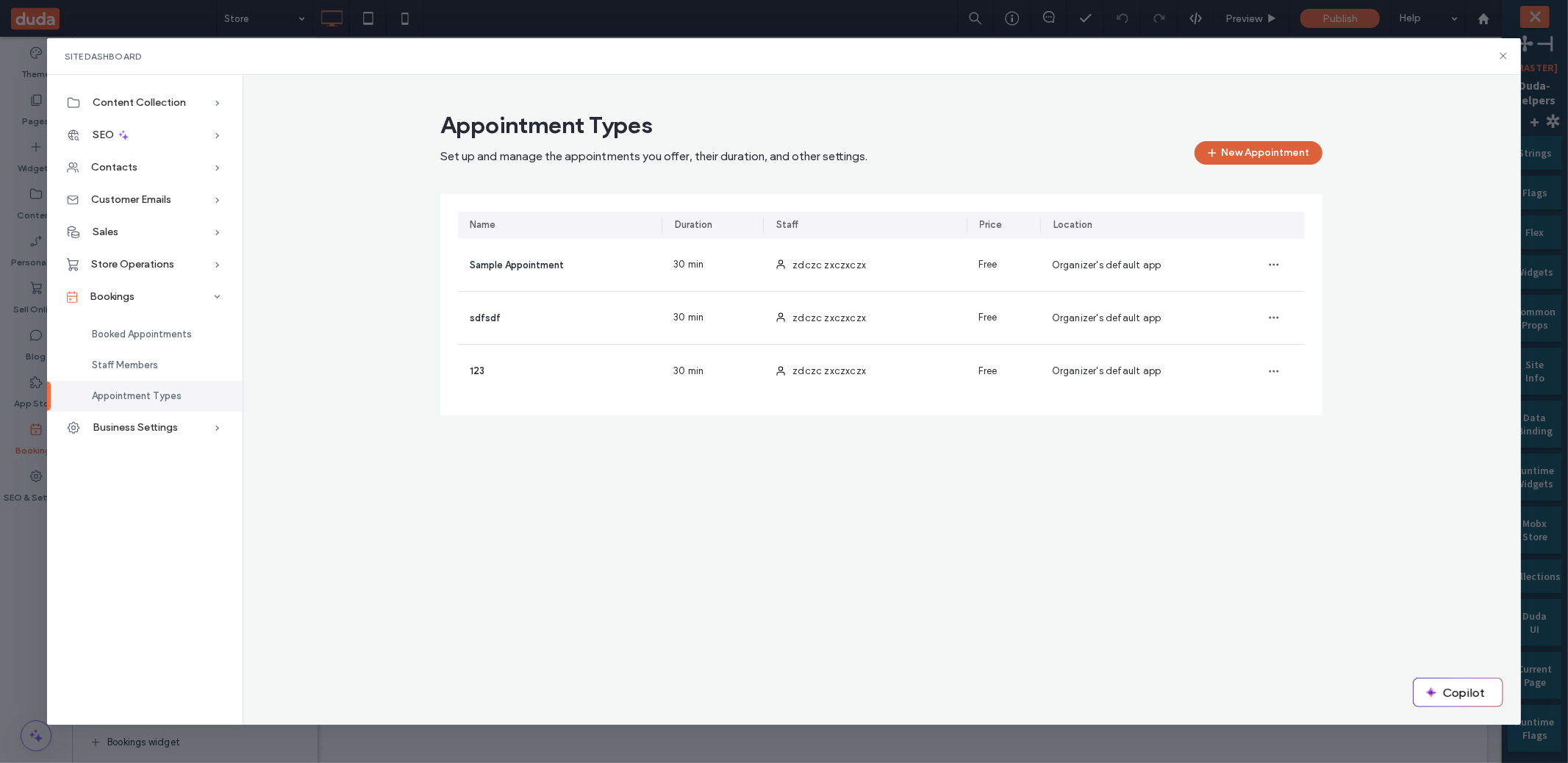
click at [1269, 155] on button "New Appointment" at bounding box center [1259, 153] width 128 height 24
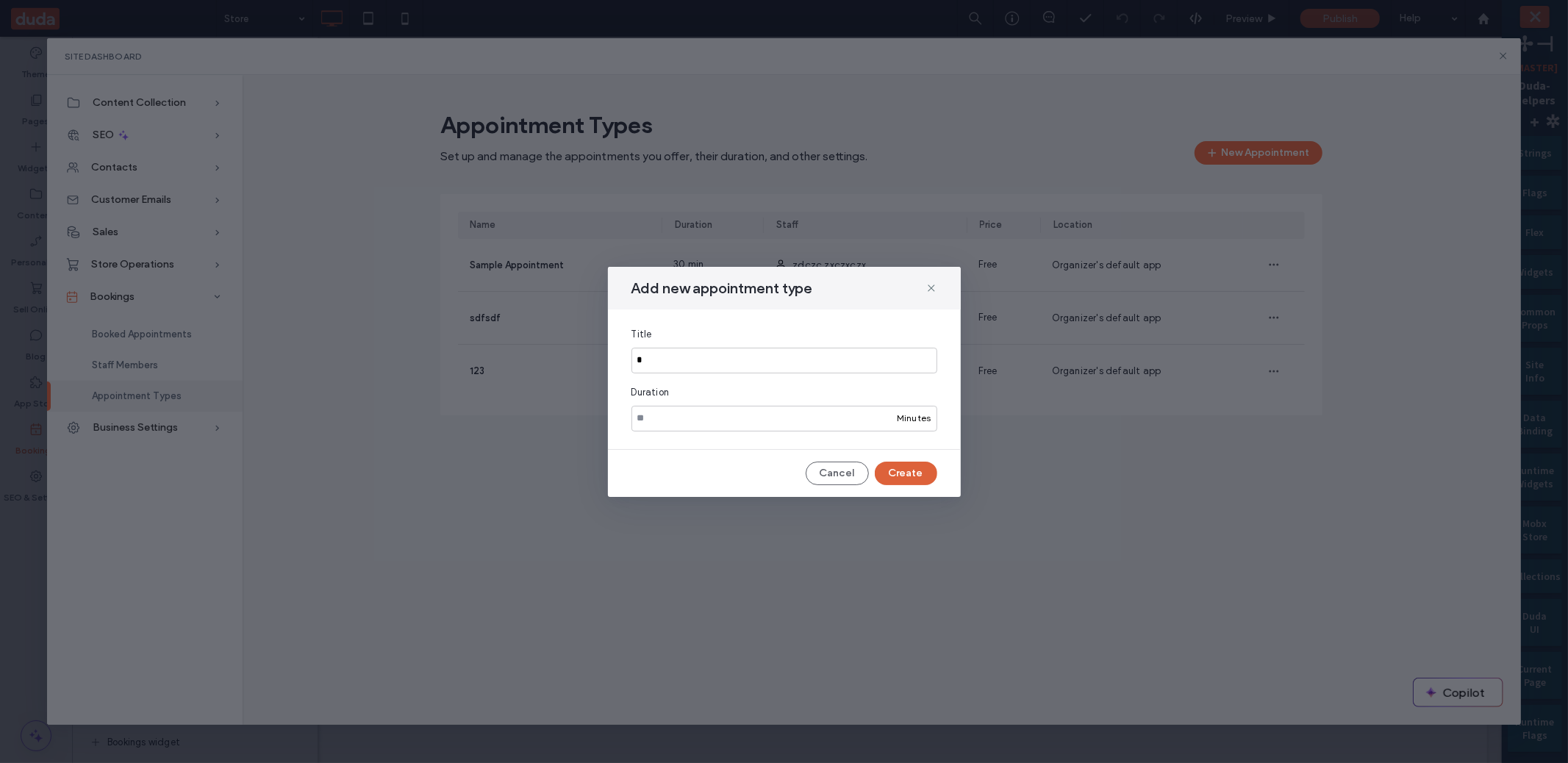
type input "*"
click at [922, 479] on button "Create" at bounding box center [907, 473] width 63 height 24
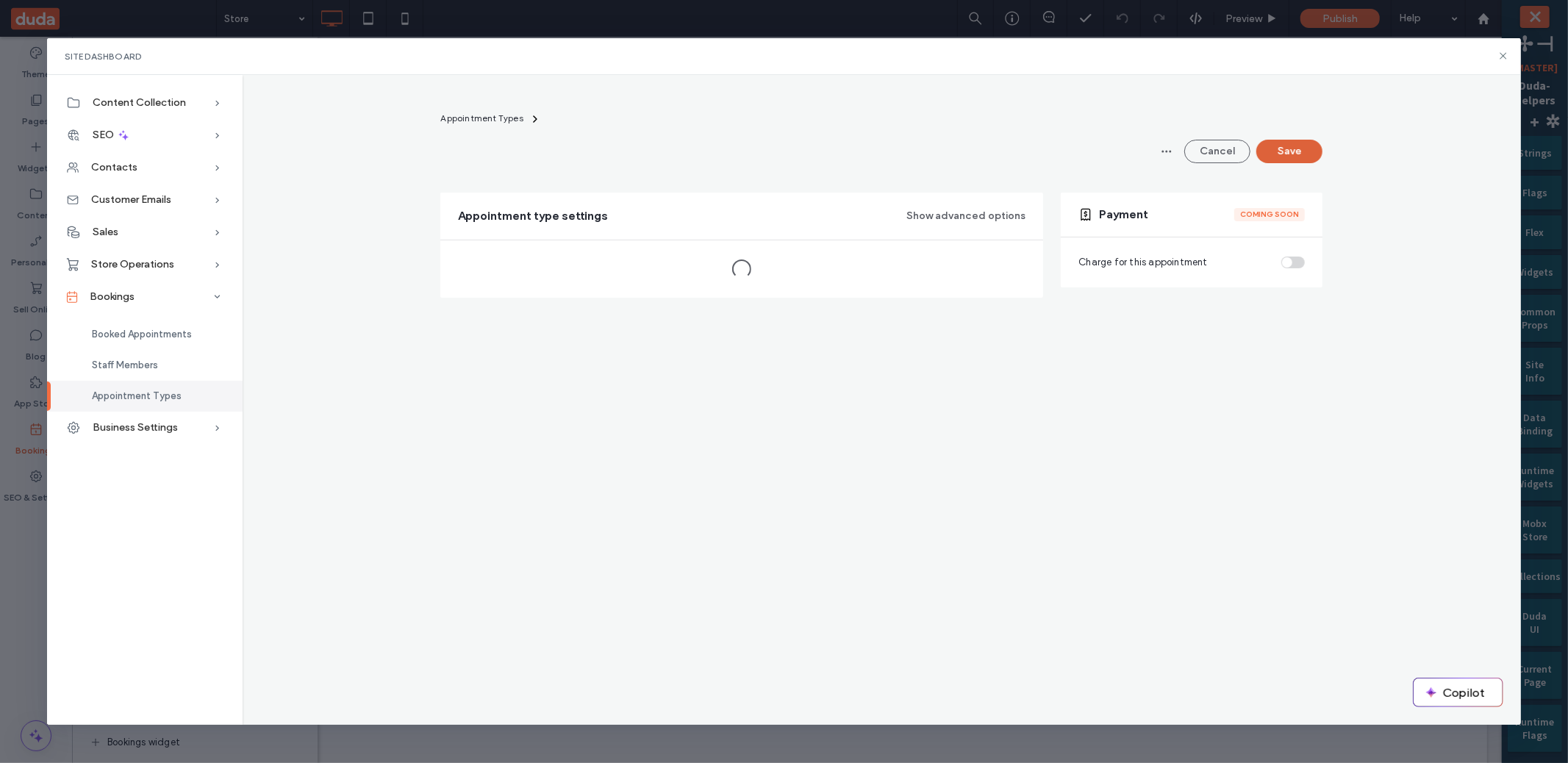
click at [1297, 144] on button "Save" at bounding box center [1289, 151] width 66 height 24
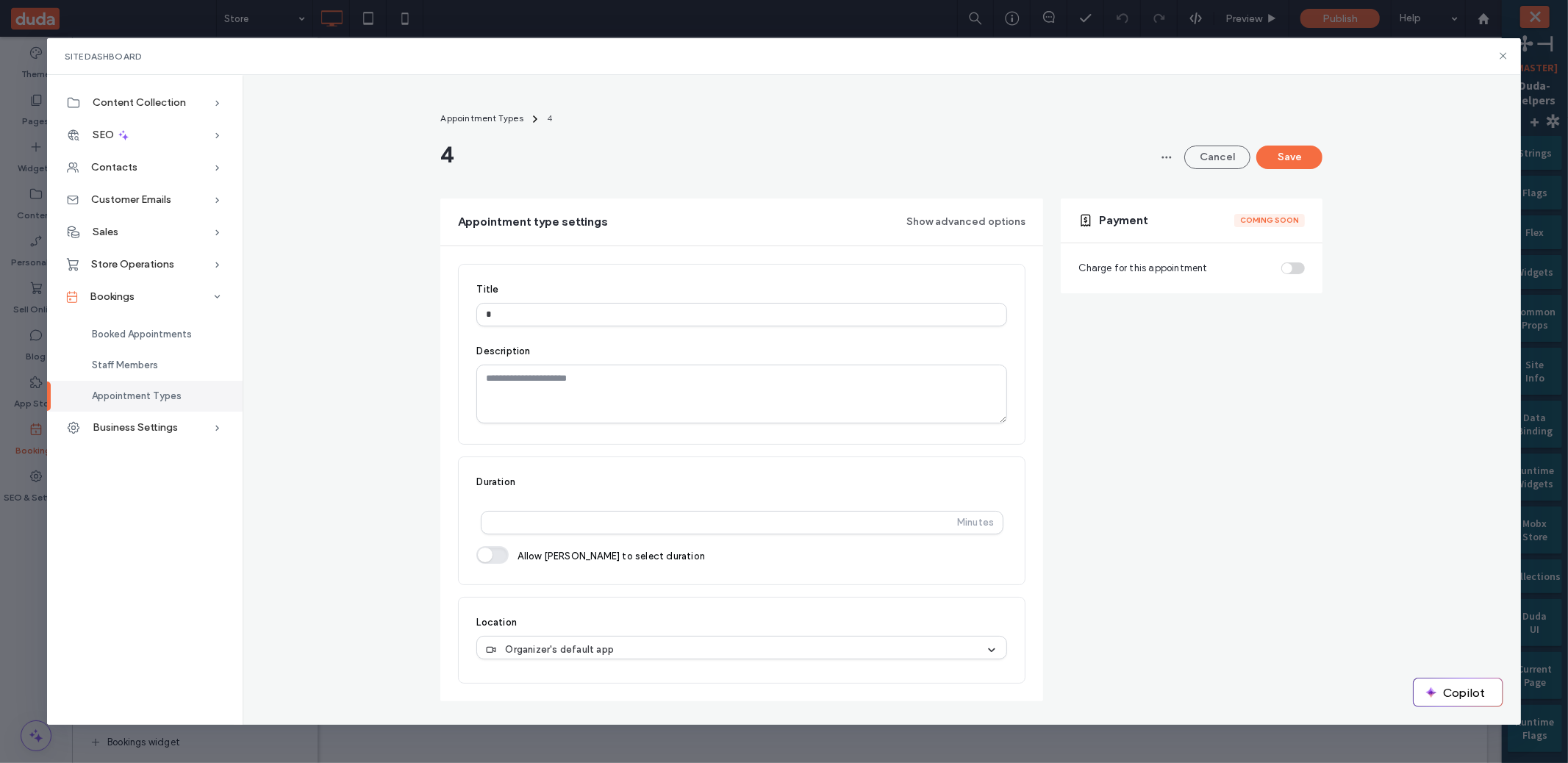
drag, startPoint x: 1287, startPoint y: 155, endPoint x: 1258, endPoint y: 163, distance: 30.1
click at [1287, 155] on button "Save" at bounding box center [1289, 157] width 66 height 24
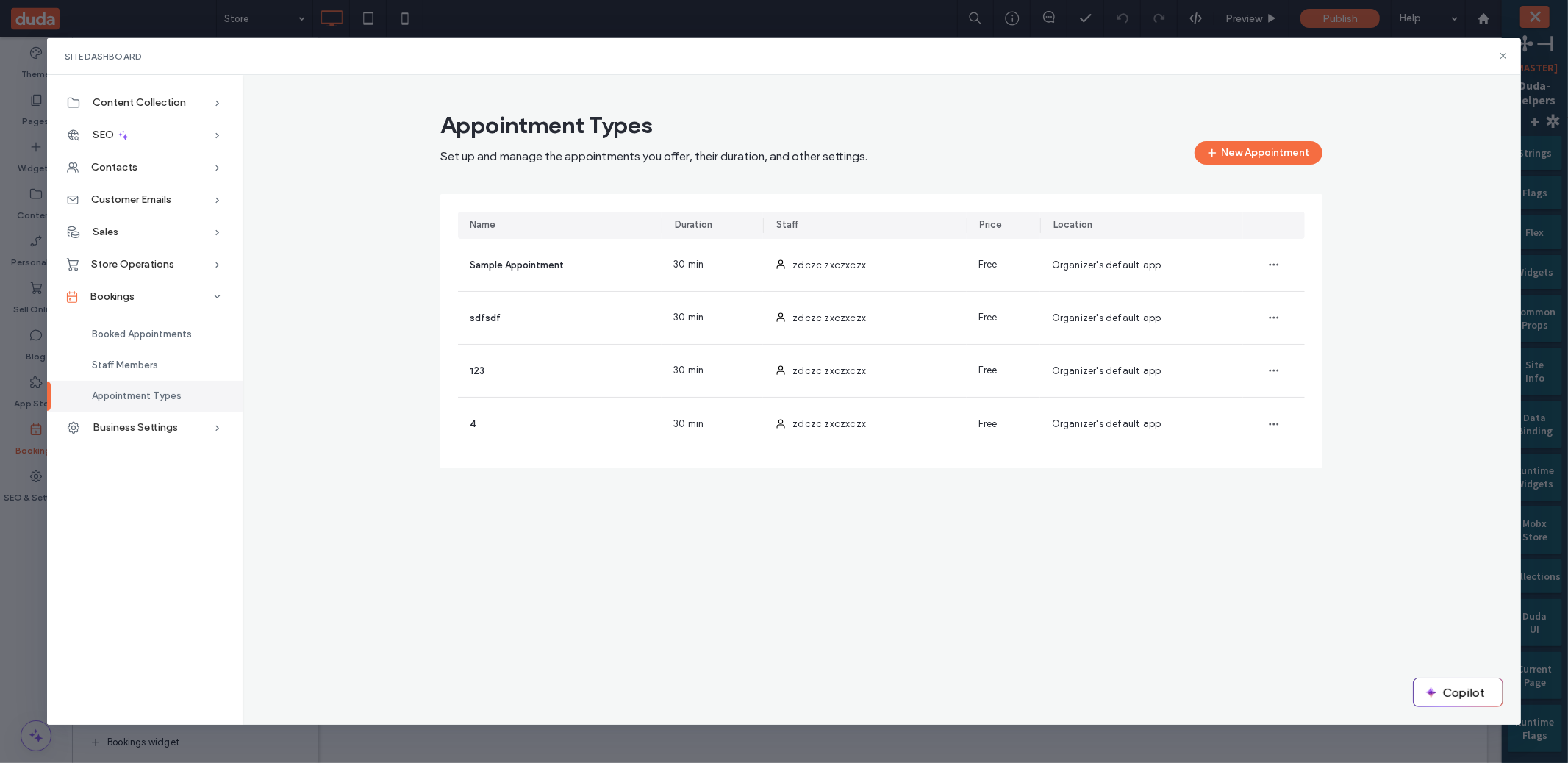
click at [1221, 165] on div "Appointment Types Set up and manage the appointments you offer, their duration,…" at bounding box center [881, 289] width 882 height 358
click at [1223, 163] on button "New Appointment" at bounding box center [1259, 153] width 128 height 24
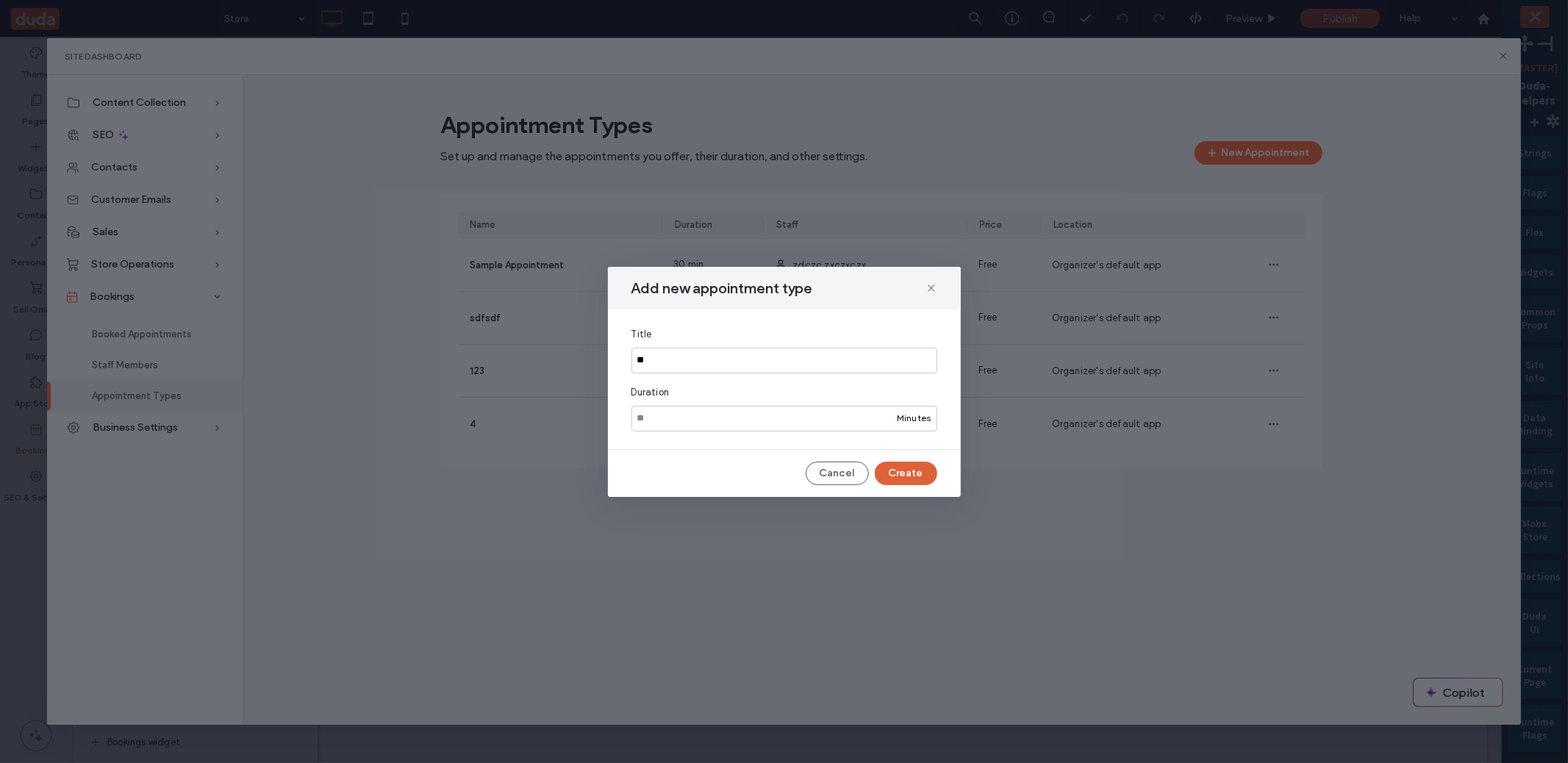
type input "**"
click at [930, 471] on button "Create" at bounding box center [907, 473] width 63 height 24
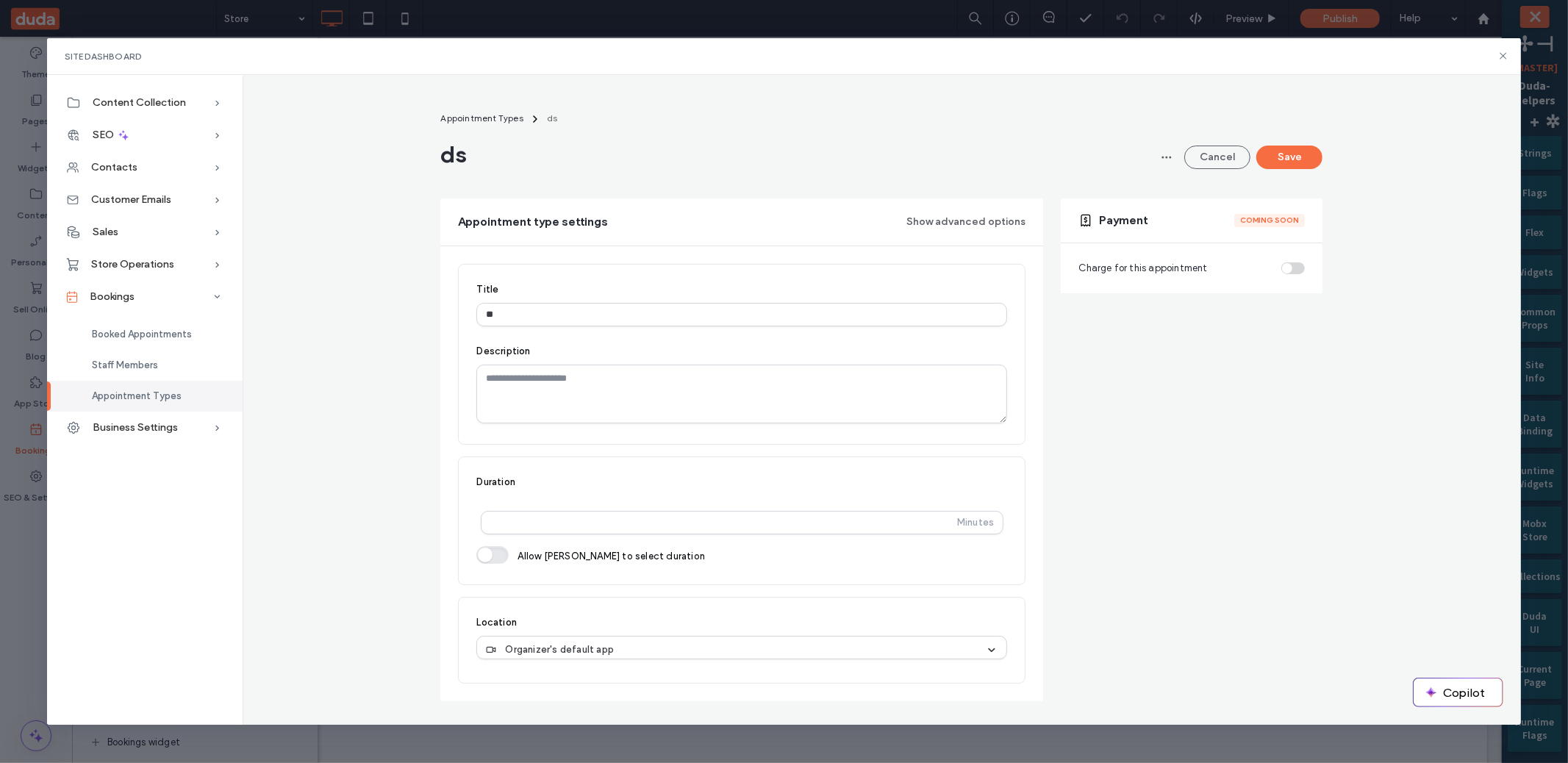
click at [493, 132] on header "Appointment Types ds ds Cancel Save" at bounding box center [881, 139] width 882 height 58
click at [492, 120] on span "Appointment Types" at bounding box center [481, 118] width 82 height 11
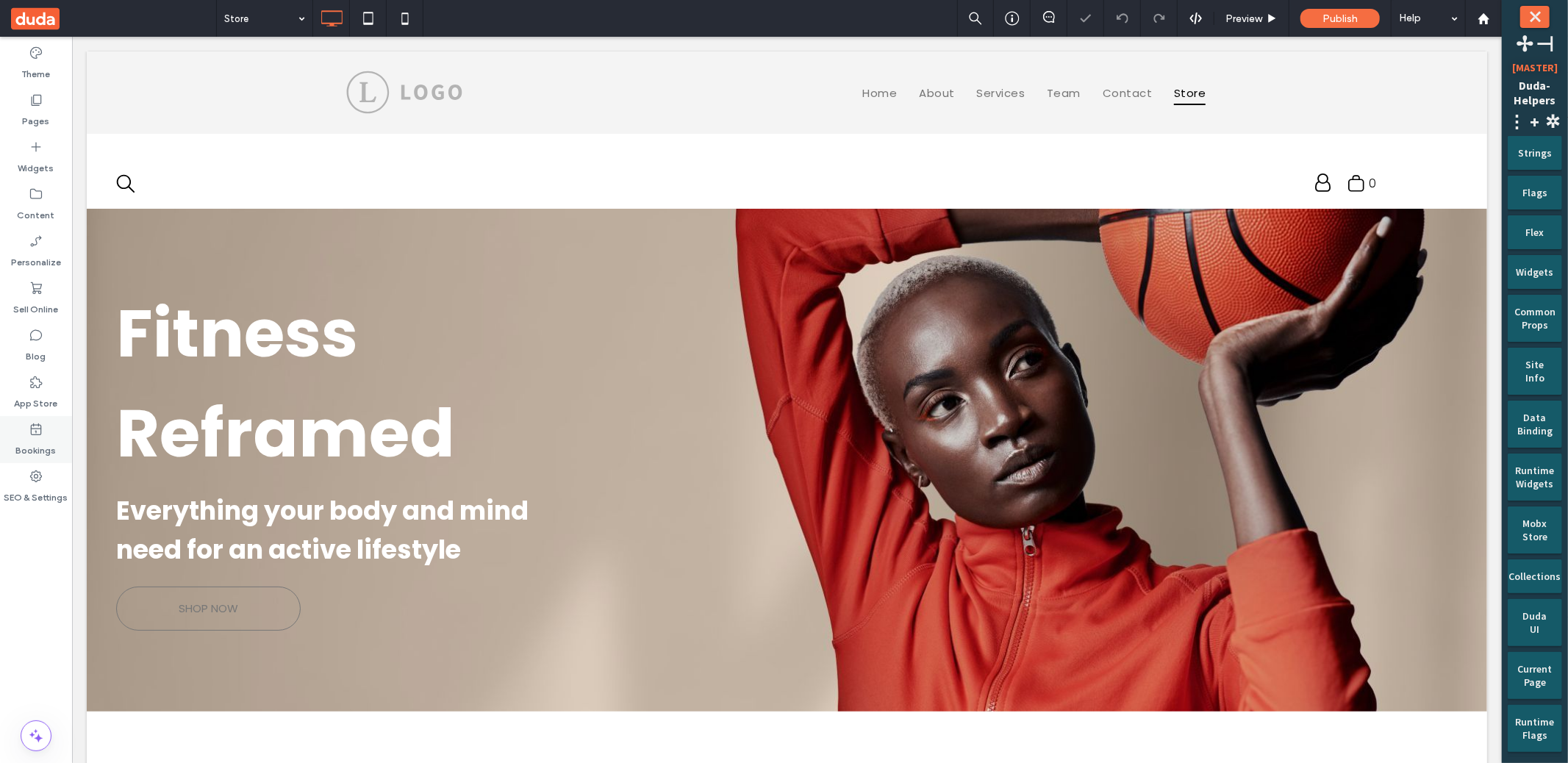
click at [41, 428] on icon at bounding box center [36, 429] width 15 height 15
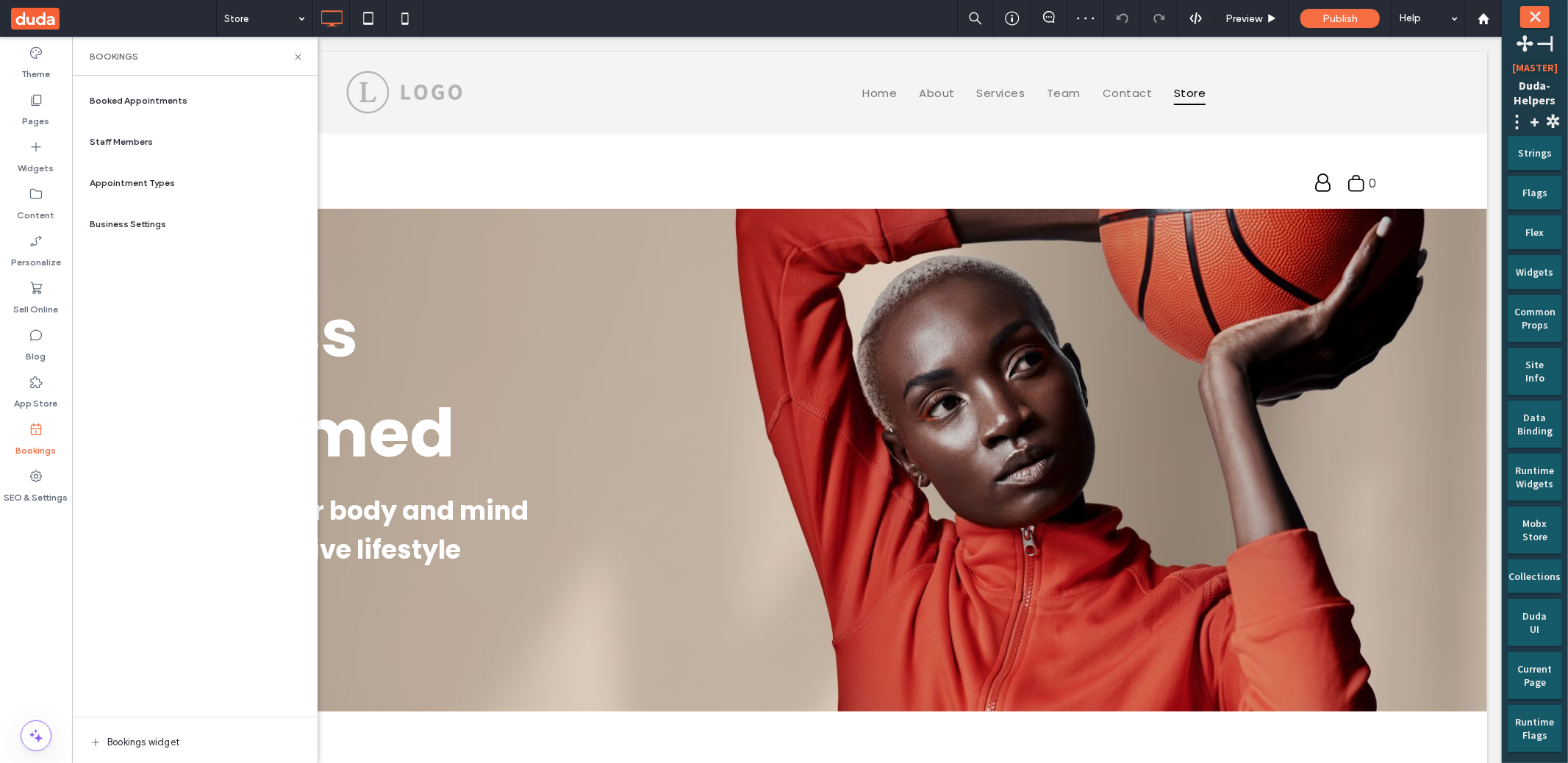
click at [177, 183] on div "Appointment Types" at bounding box center [195, 182] width 222 height 35
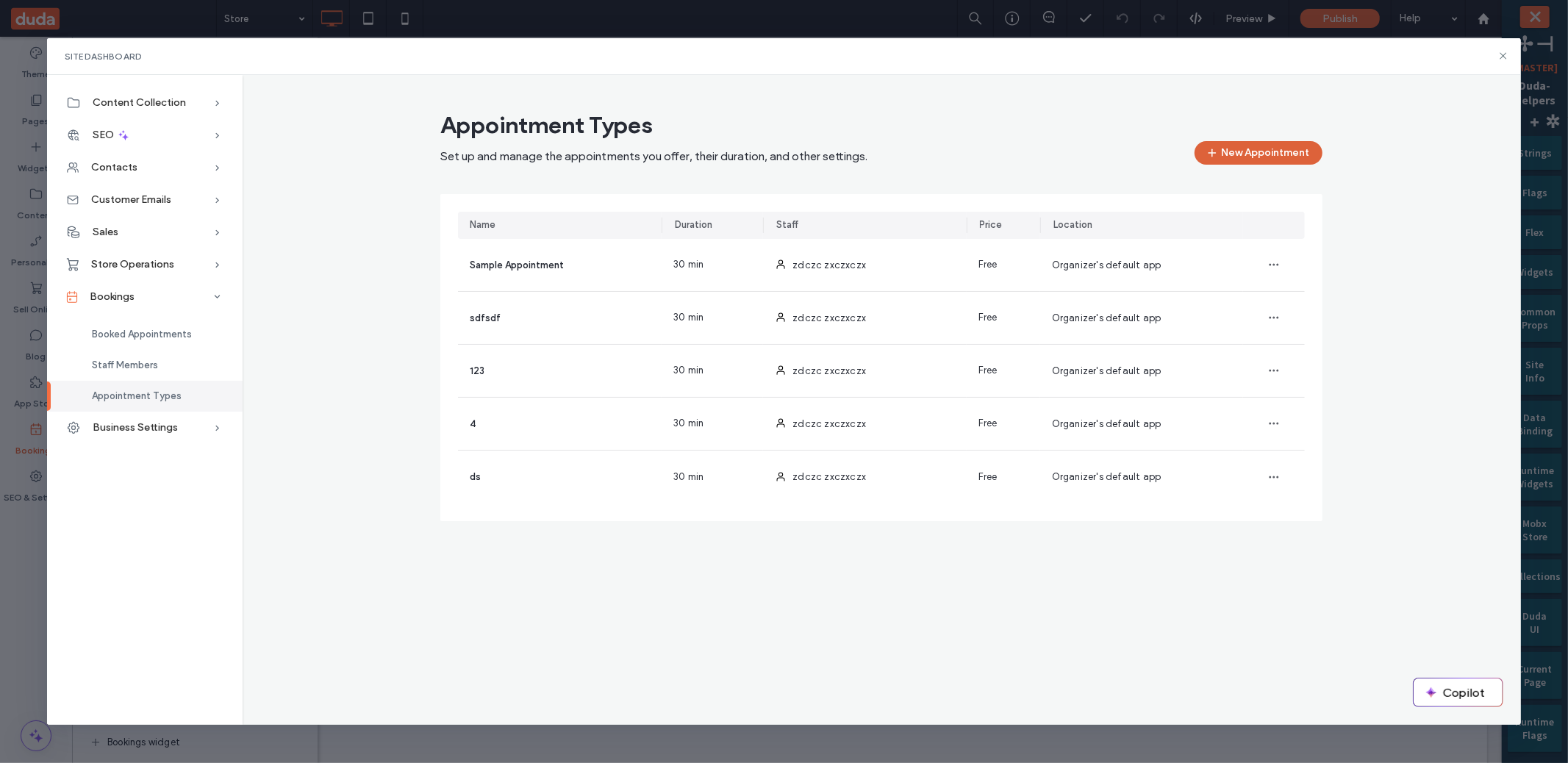
click at [1280, 146] on button "New Appointment" at bounding box center [1259, 153] width 128 height 24
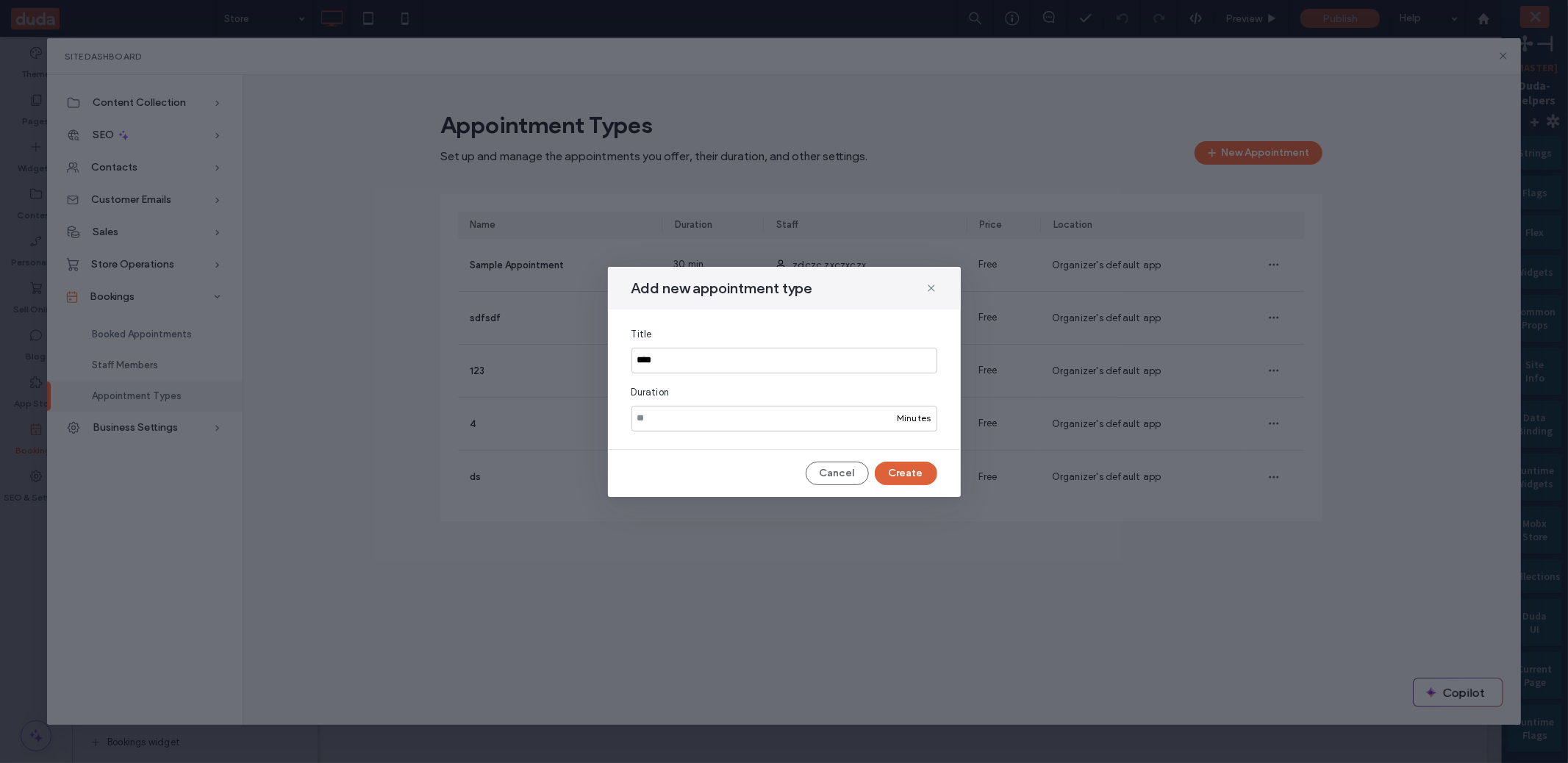
type input "****"
click at [907, 471] on button "Create" at bounding box center [907, 473] width 63 height 24
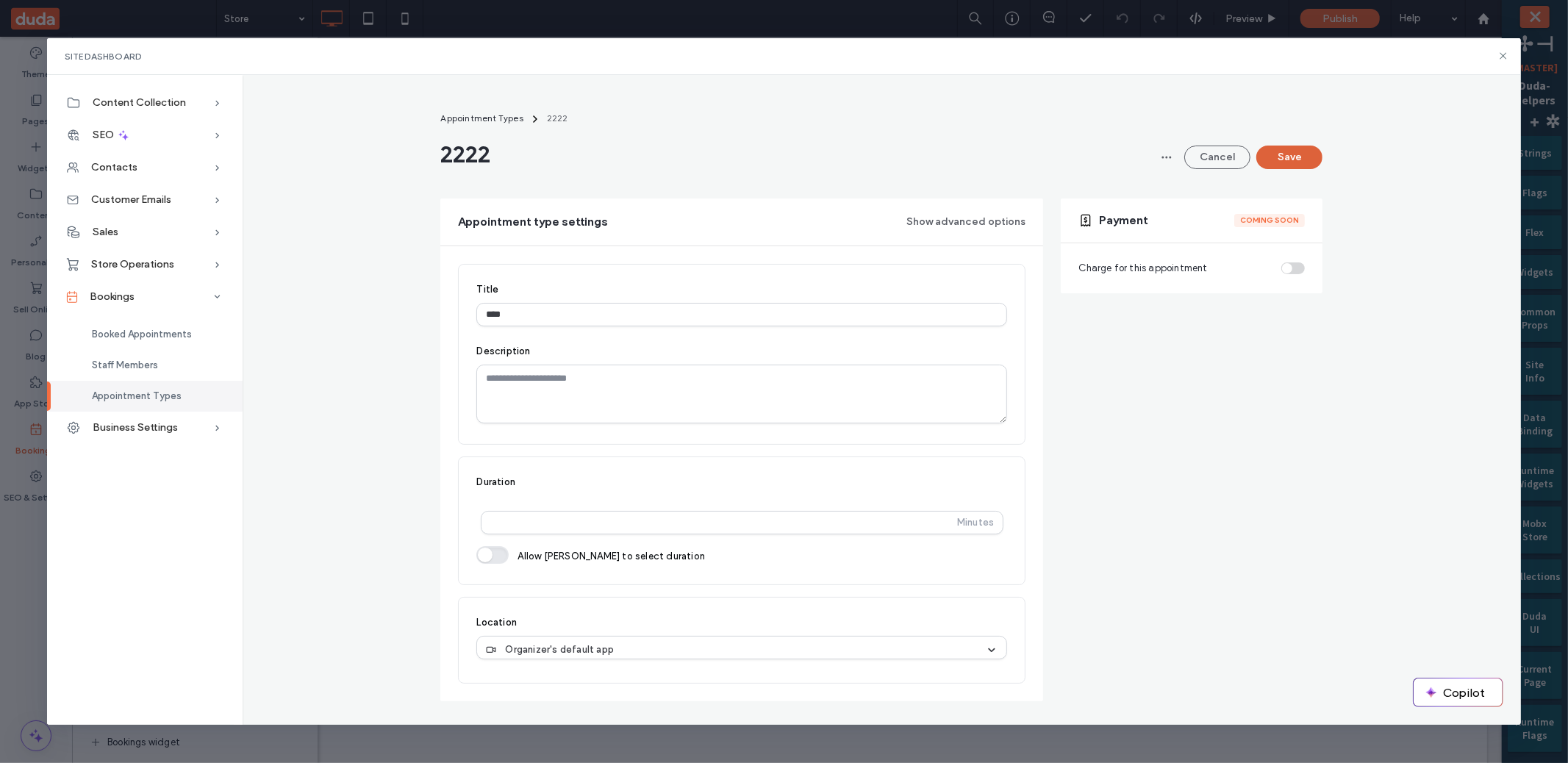
click at [1284, 155] on button "Save" at bounding box center [1289, 157] width 66 height 24
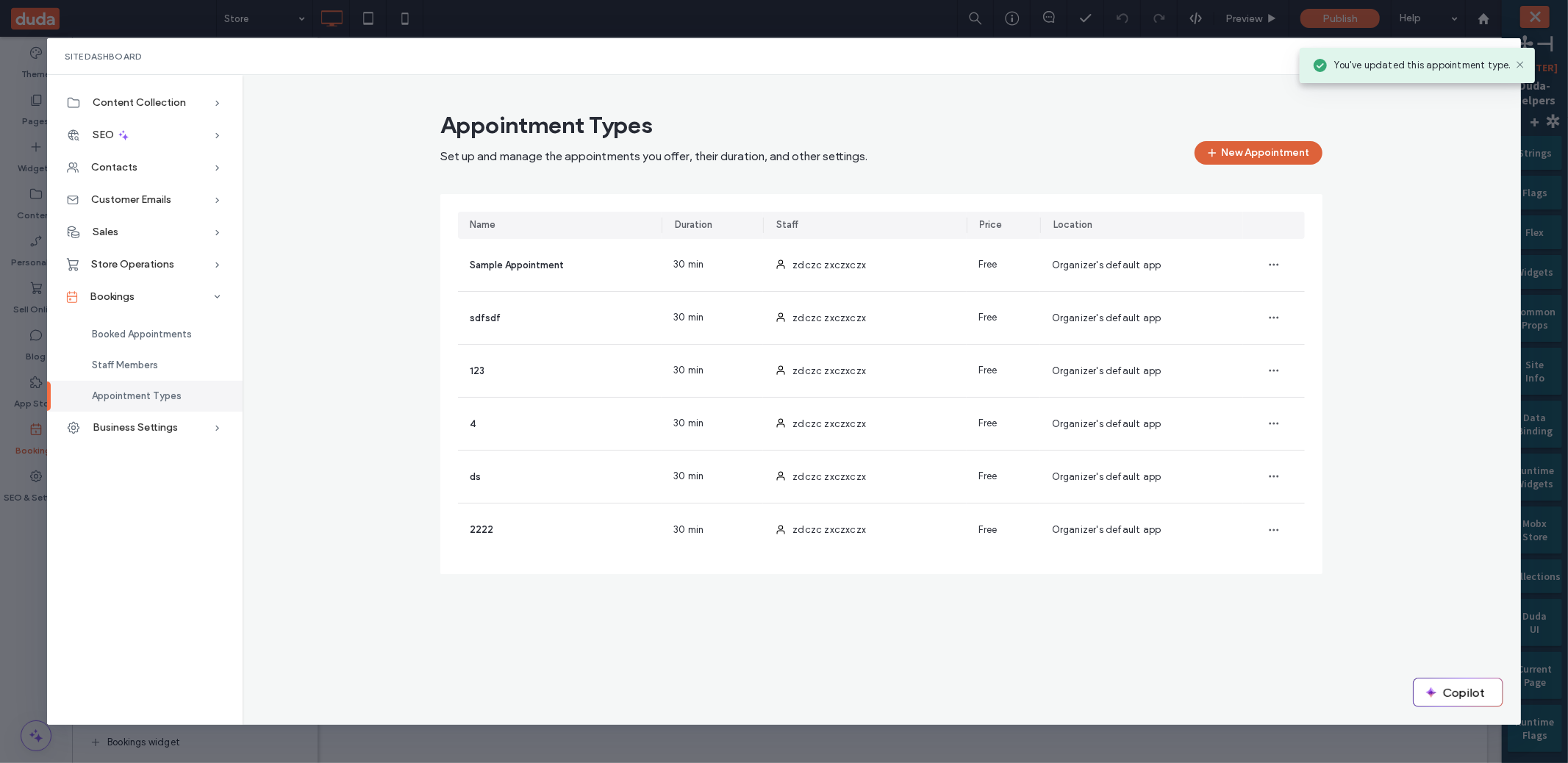
click at [1292, 155] on button "New Appointment" at bounding box center [1259, 153] width 128 height 24
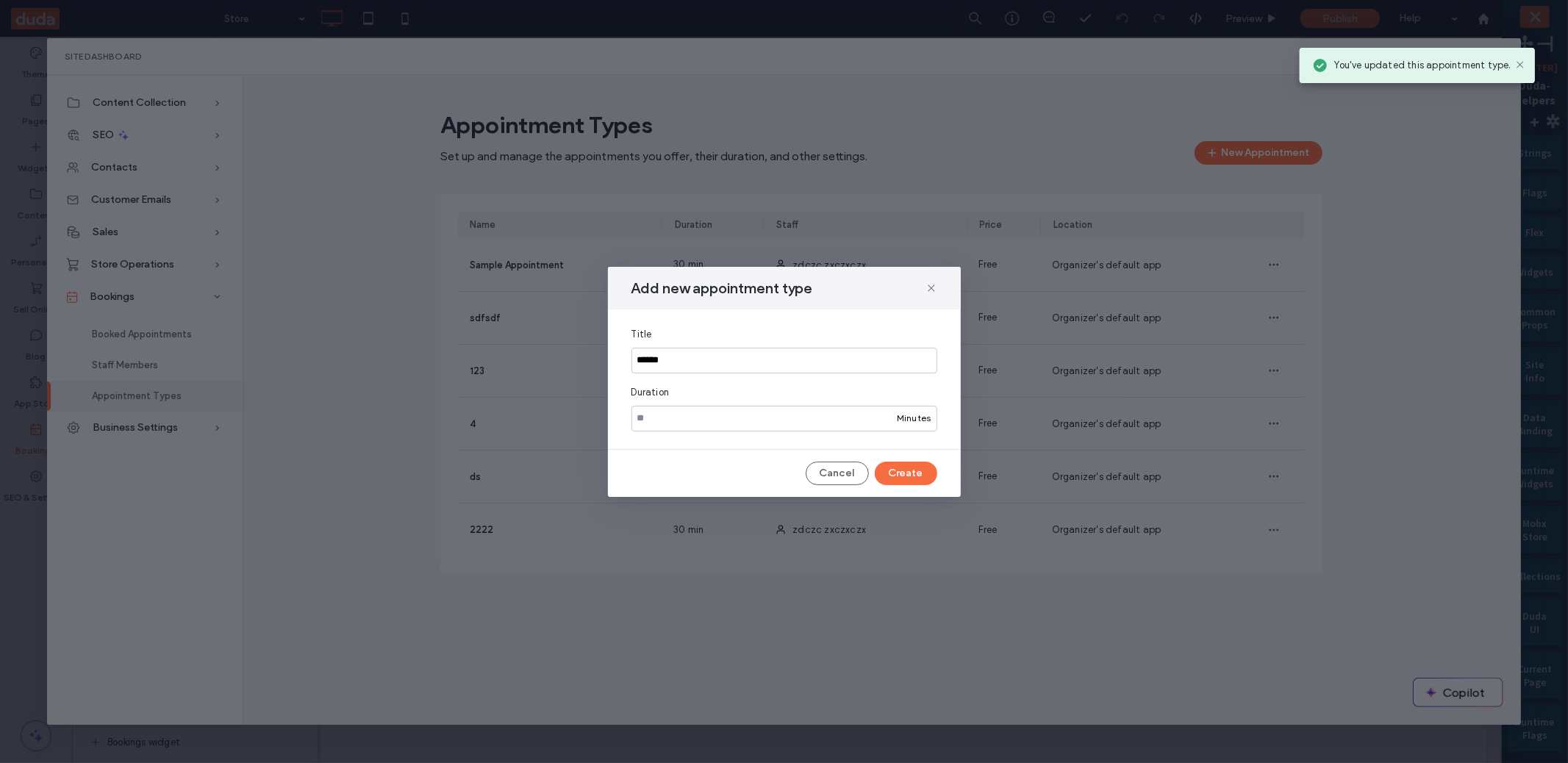
type input "******"
drag, startPoint x: 936, startPoint y: 481, endPoint x: 926, endPoint y: 474, distance: 12.2
click at [932, 479] on div "Cancel Create" at bounding box center [784, 473] width 306 height 24
click at [912, 470] on button "Create" at bounding box center [907, 473] width 63 height 24
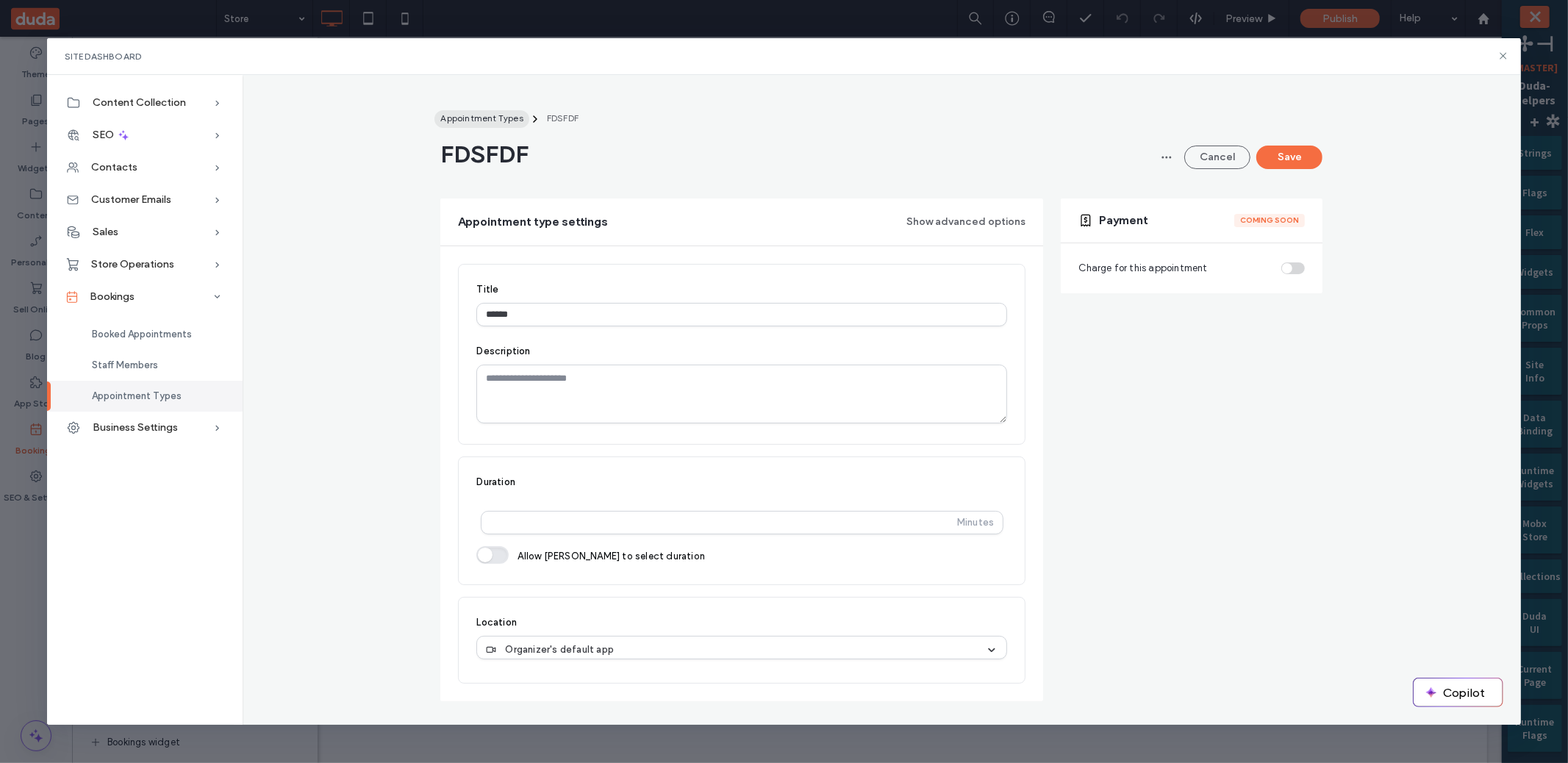
click at [469, 118] on span "Appointment Types" at bounding box center [481, 118] width 82 height 11
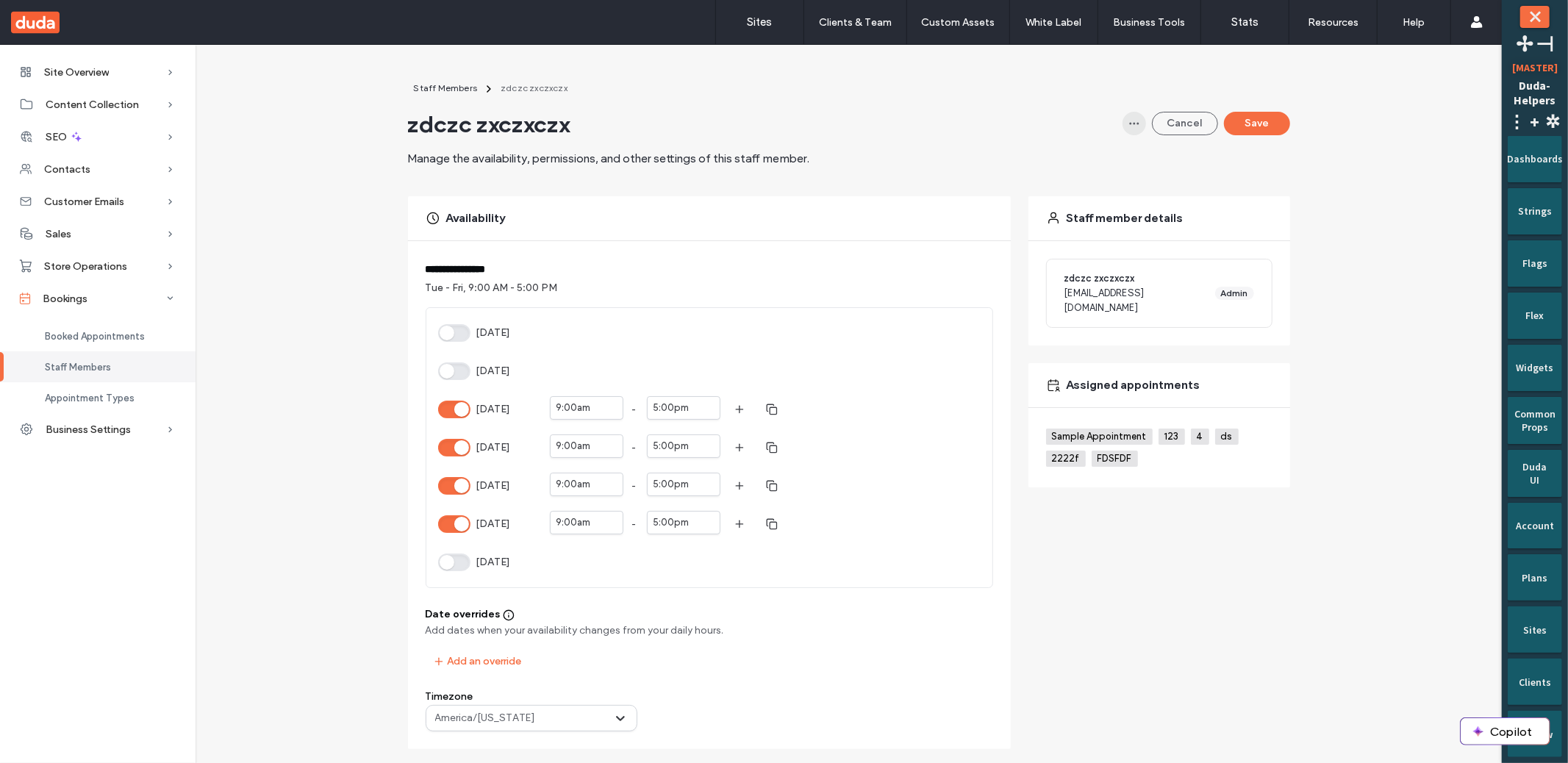
click at [1130, 126] on icon "button" at bounding box center [1134, 123] width 11 height 11
click at [1068, 168] on div "Delete" at bounding box center [1075, 162] width 131 height 28
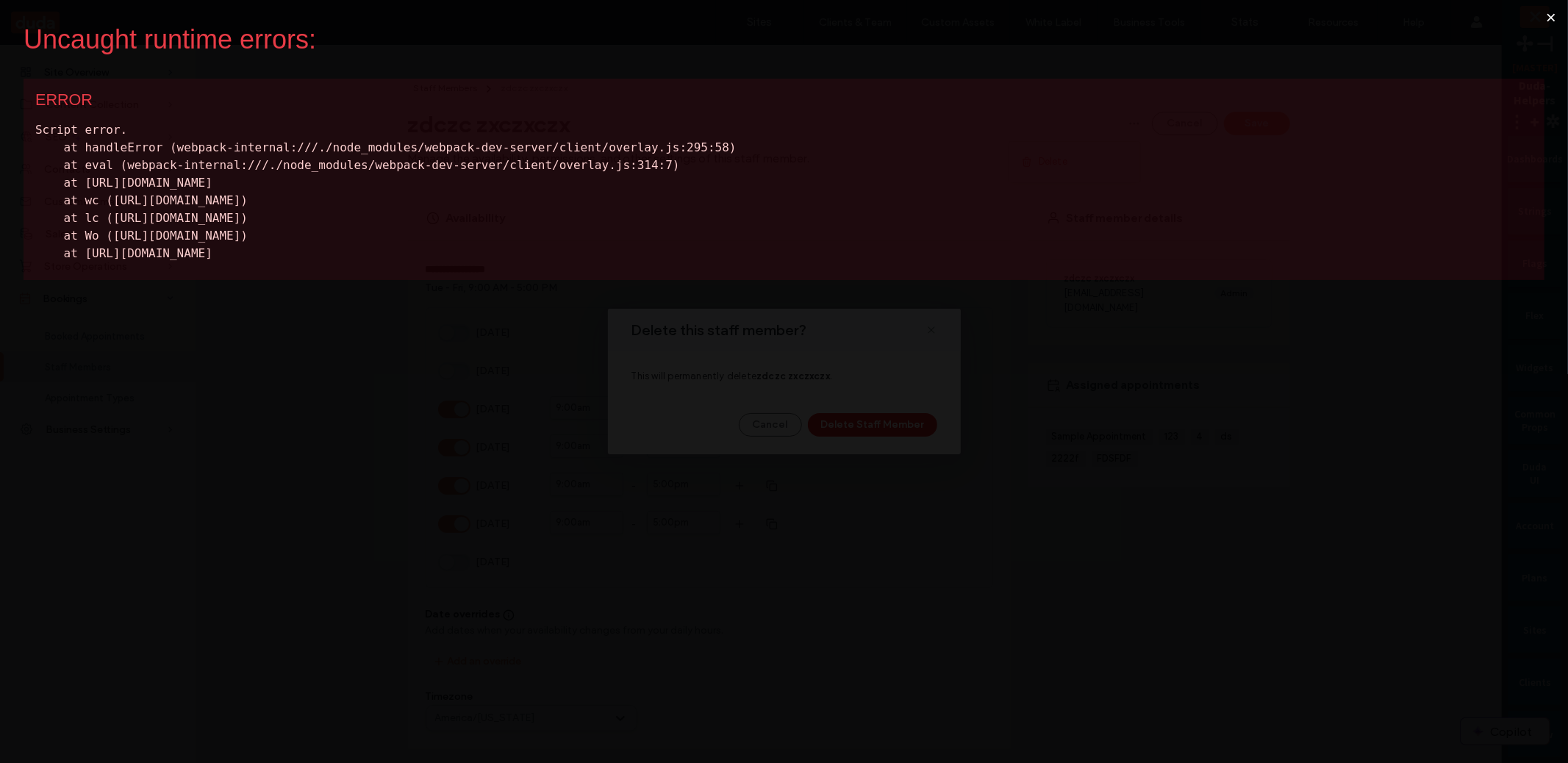
click at [1551, 17] on button "×" at bounding box center [1551, 17] width 34 height 35
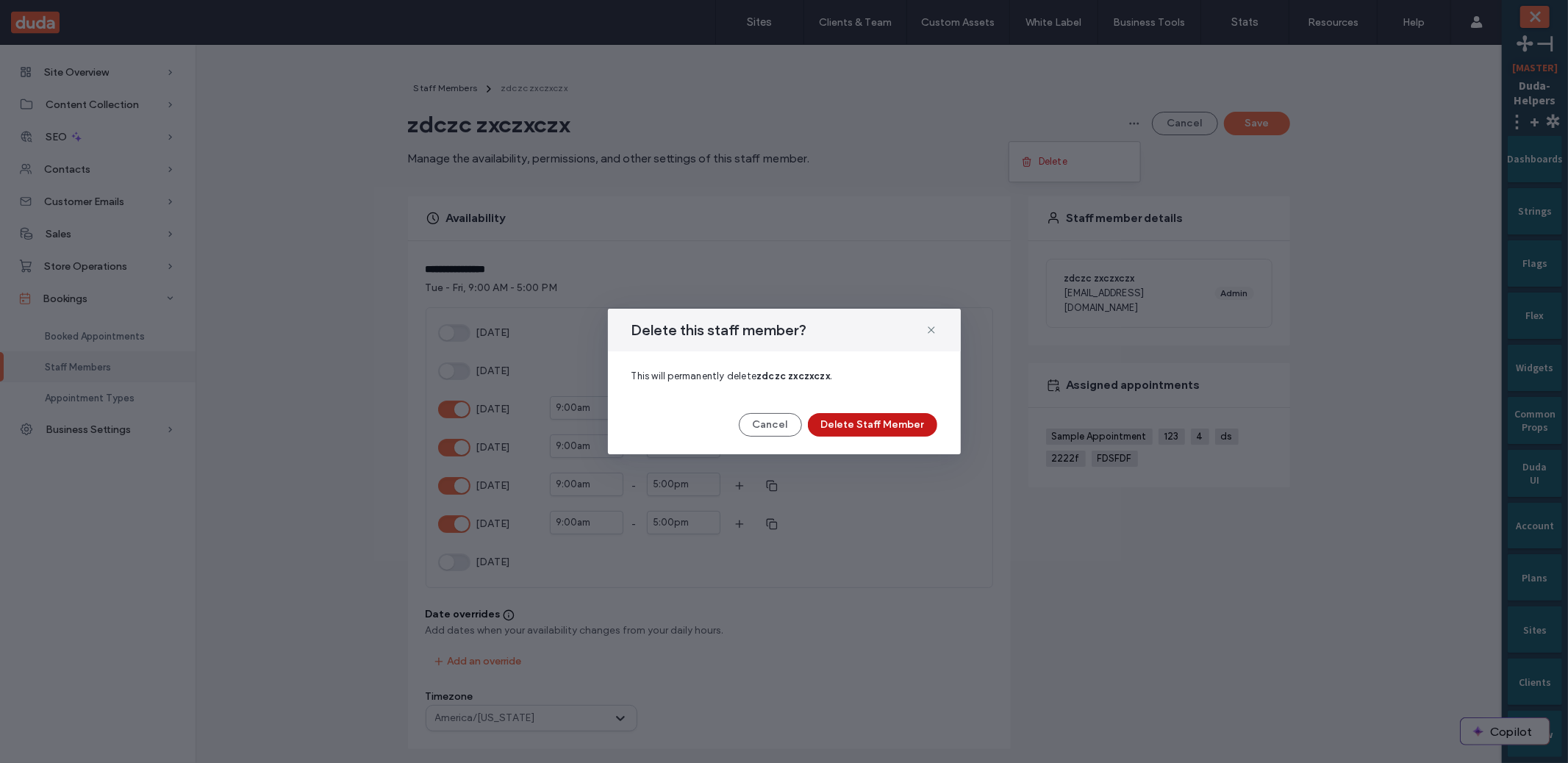
click at [828, 419] on button "Delete Staff Member" at bounding box center [873, 424] width 129 height 24
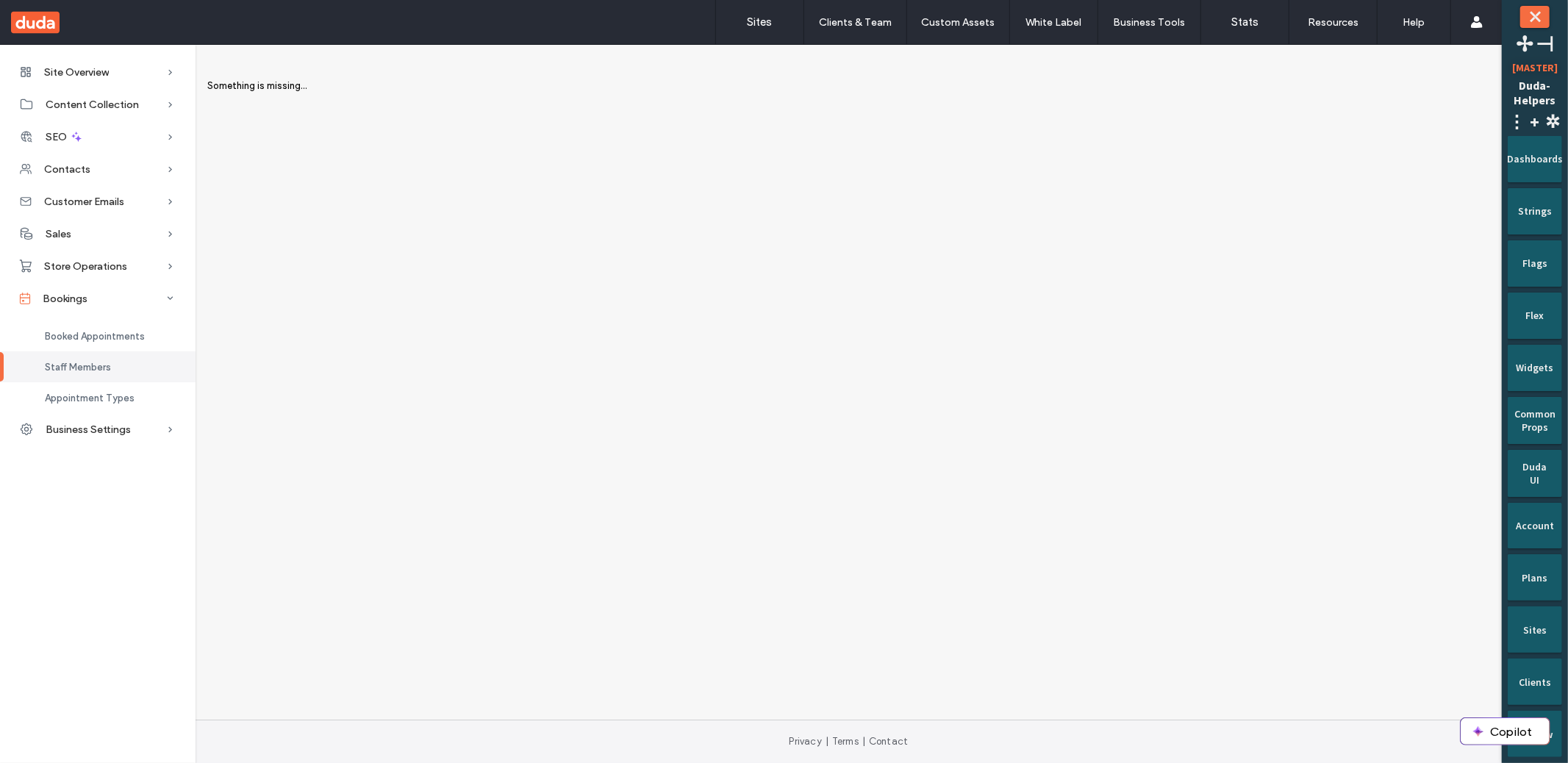
click at [717, 199] on div "Site Overview Overview Project Files Stats Form Responses Clients Client Billin…" at bounding box center [750, 382] width 1502 height 675
click at [82, 365] on span "Staff Members" at bounding box center [78, 367] width 66 height 11
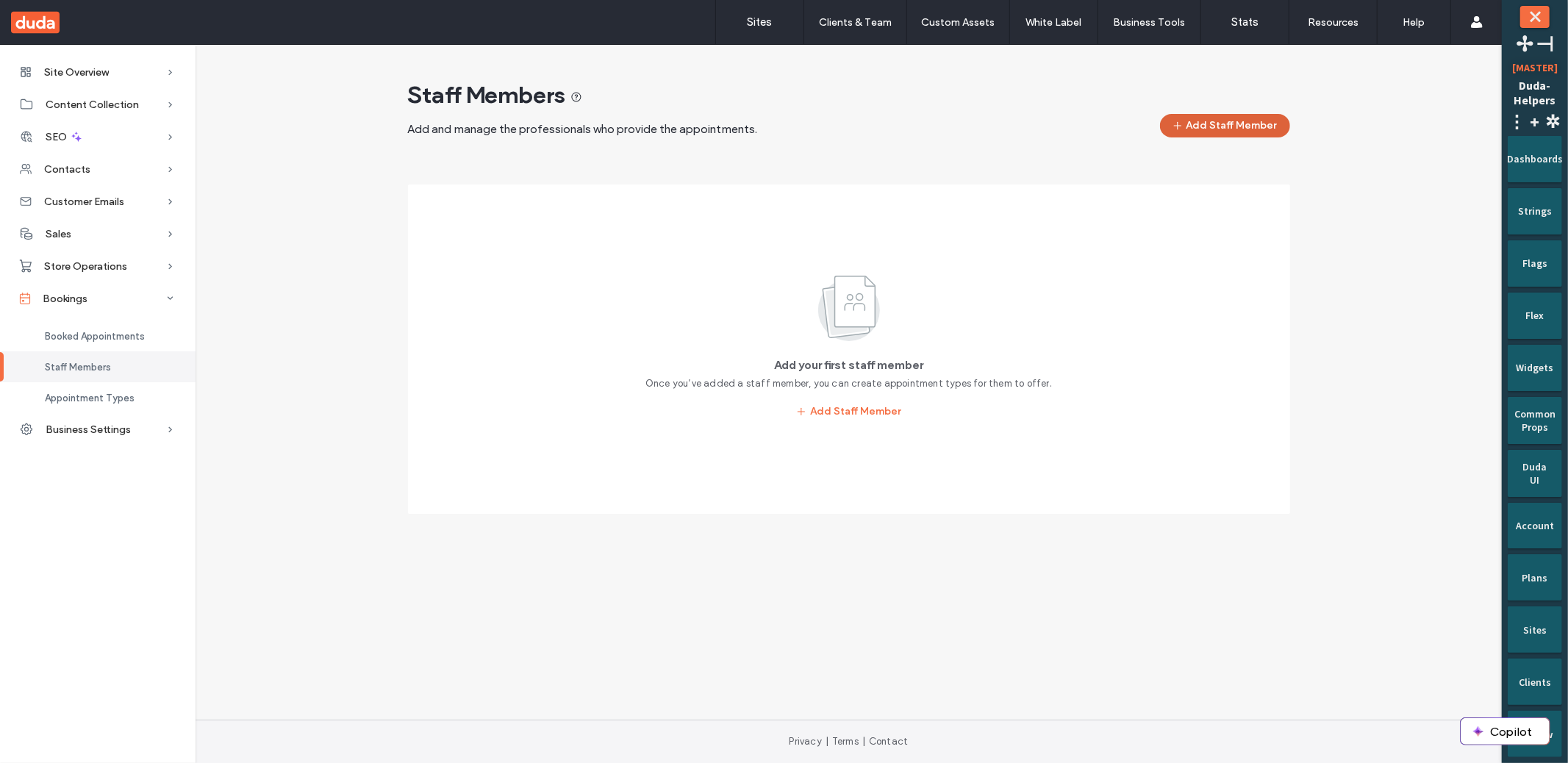
click at [1174, 133] on span "button" at bounding box center [1179, 125] width 15 height 22
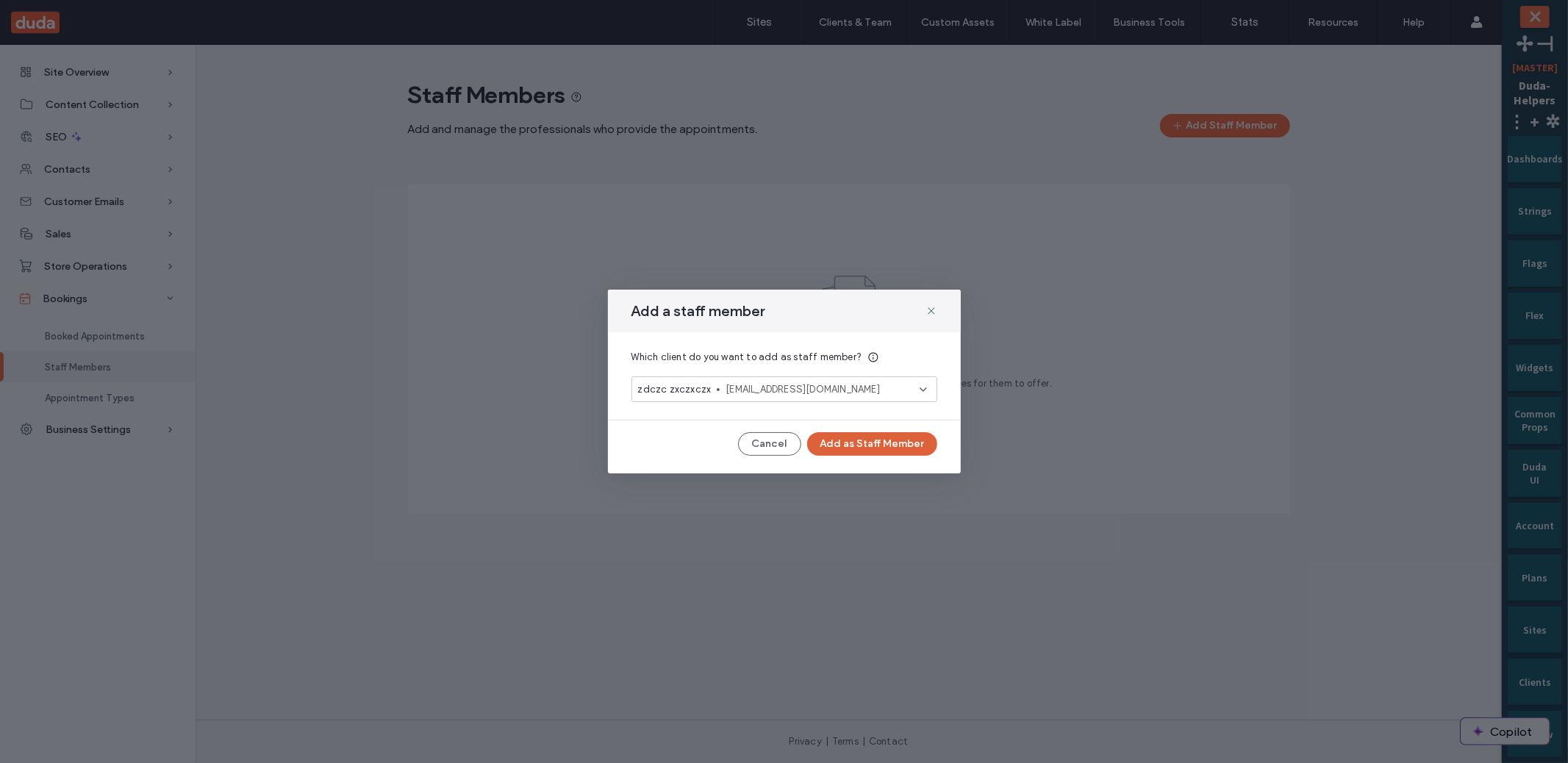
click at [847, 443] on button "Add as Staff Member" at bounding box center [872, 443] width 130 height 24
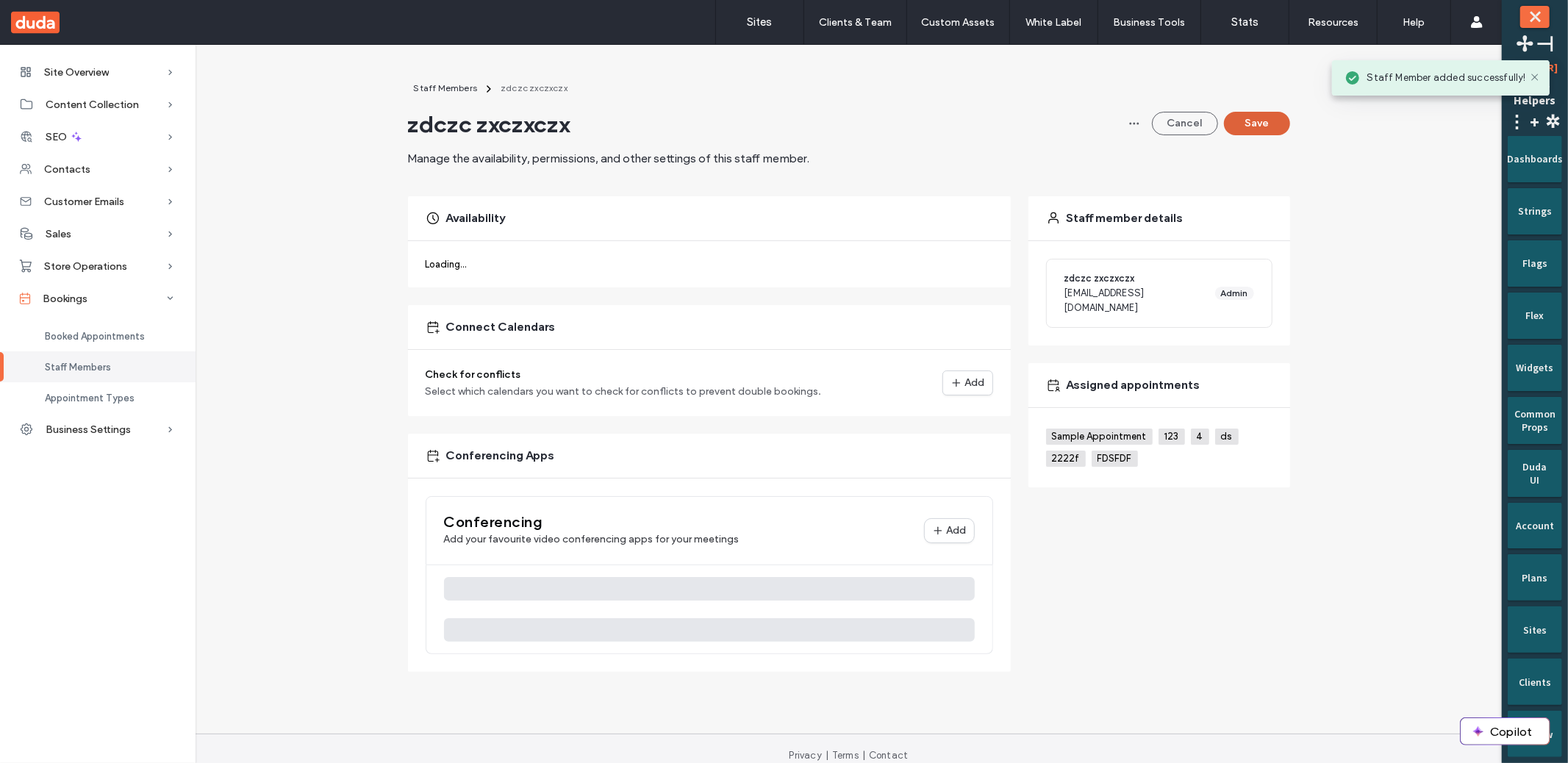
click at [1246, 127] on button "Save" at bounding box center [1257, 123] width 66 height 24
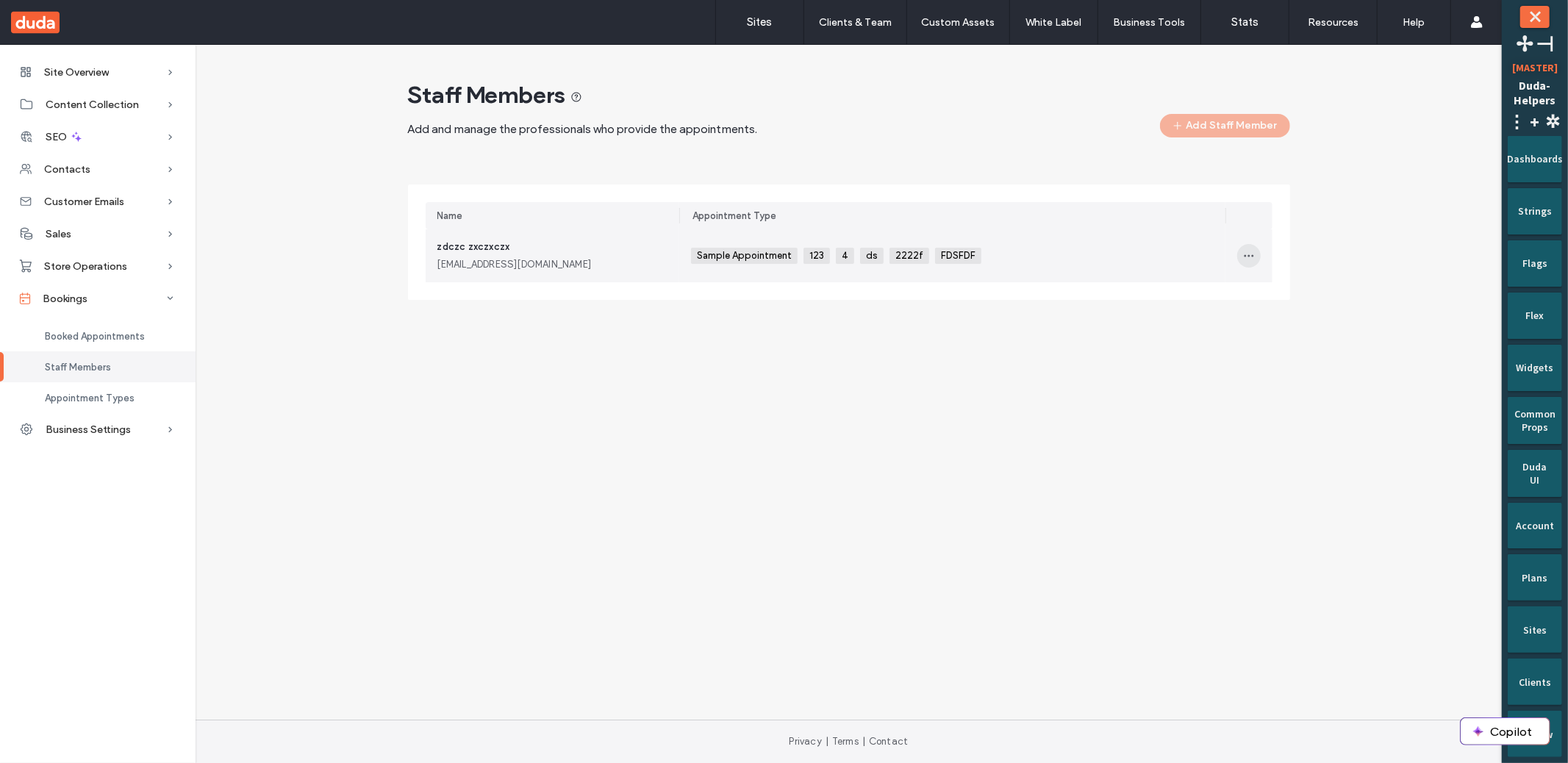
click at [1252, 261] on span "button" at bounding box center [1248, 255] width 24 height 24
click at [1253, 313] on span at bounding box center [1259, 321] width 17 height 17
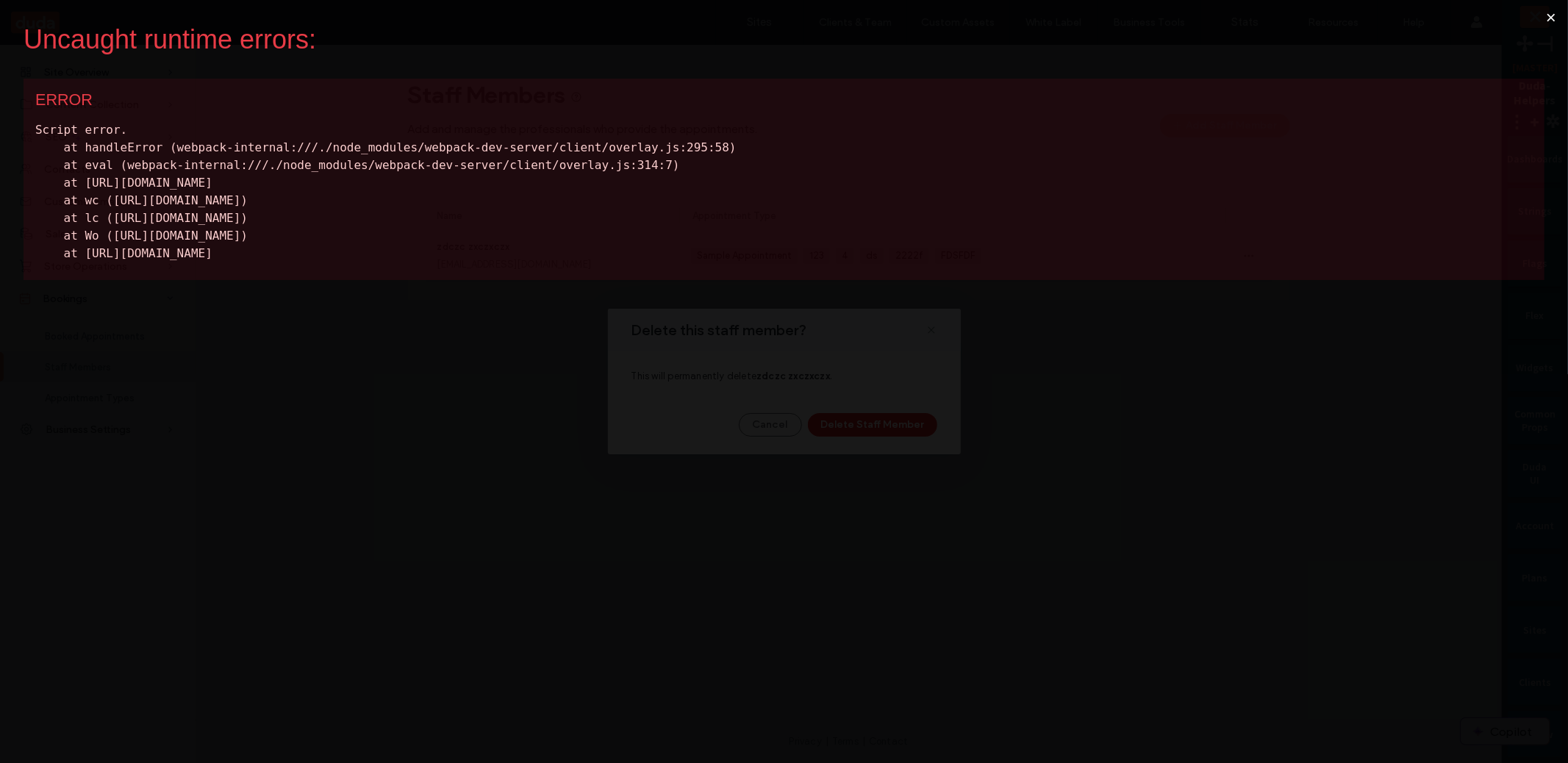
click at [1554, 17] on button "×" at bounding box center [1551, 17] width 34 height 35
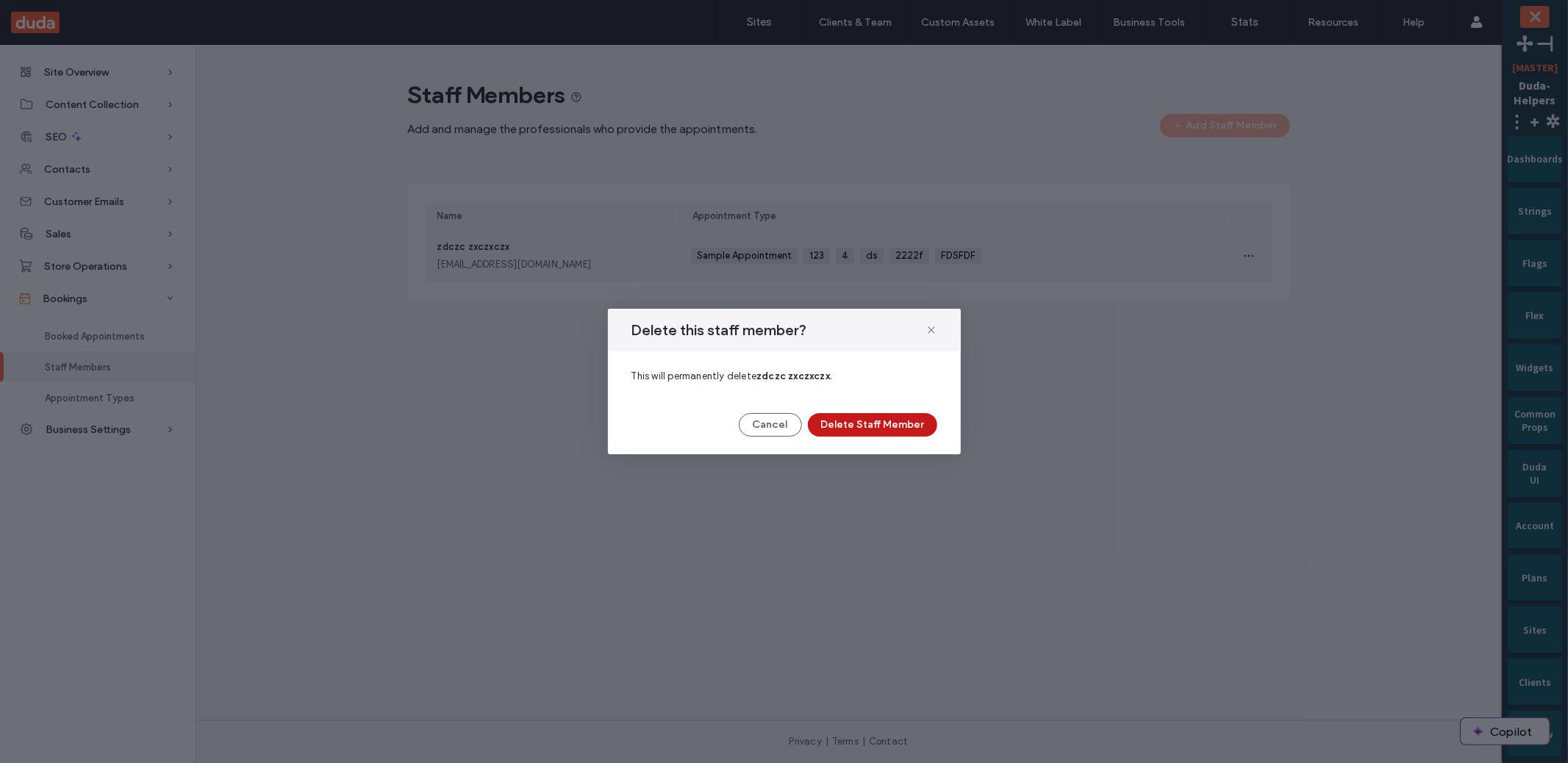
drag, startPoint x: 867, startPoint y: 432, endPoint x: 840, endPoint y: 431, distance: 27.0
click at [867, 431] on button "Delete Staff Member" at bounding box center [873, 424] width 129 height 24
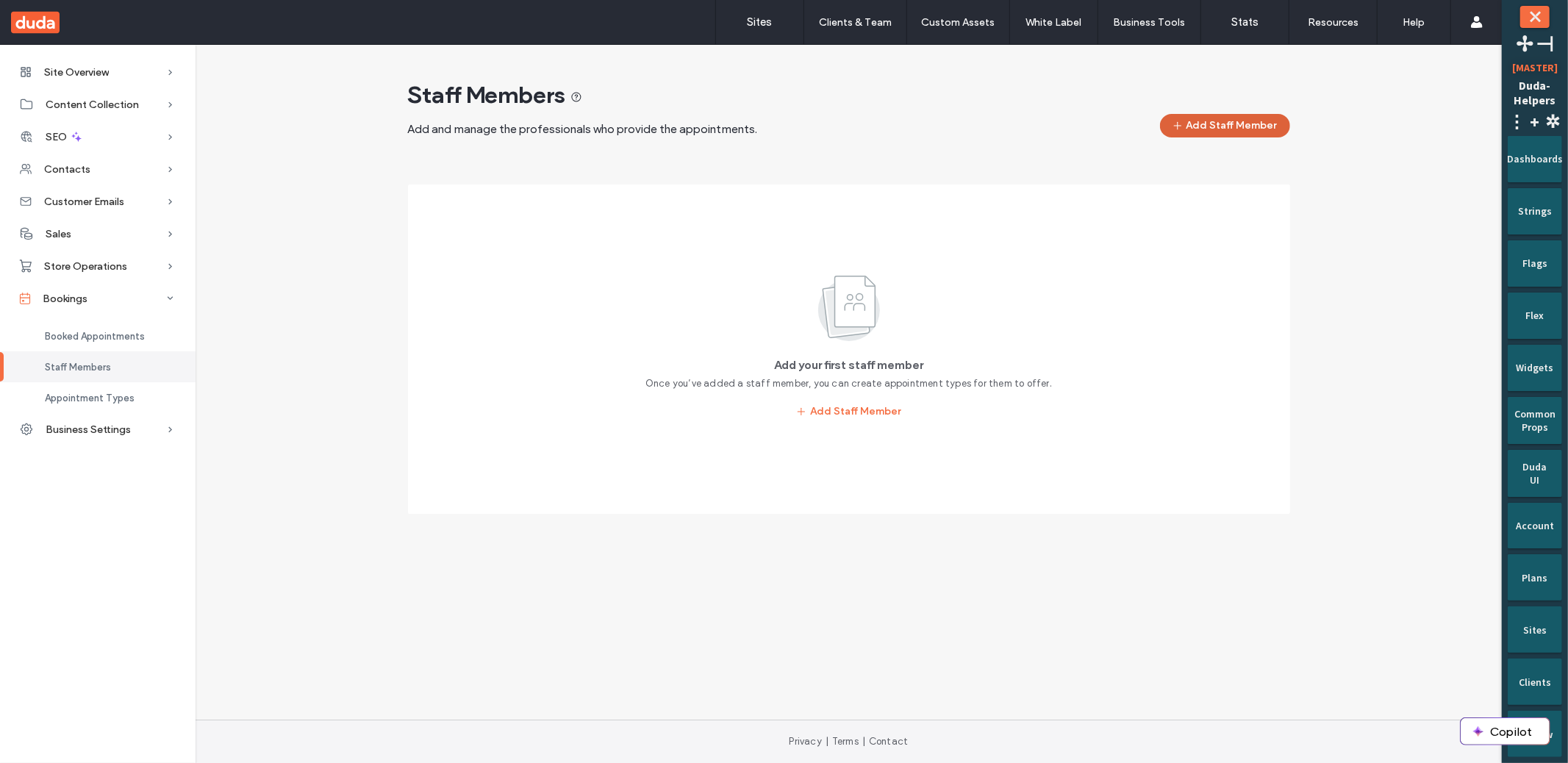
click at [1261, 123] on button "Add Staff Member" at bounding box center [1225, 125] width 130 height 24
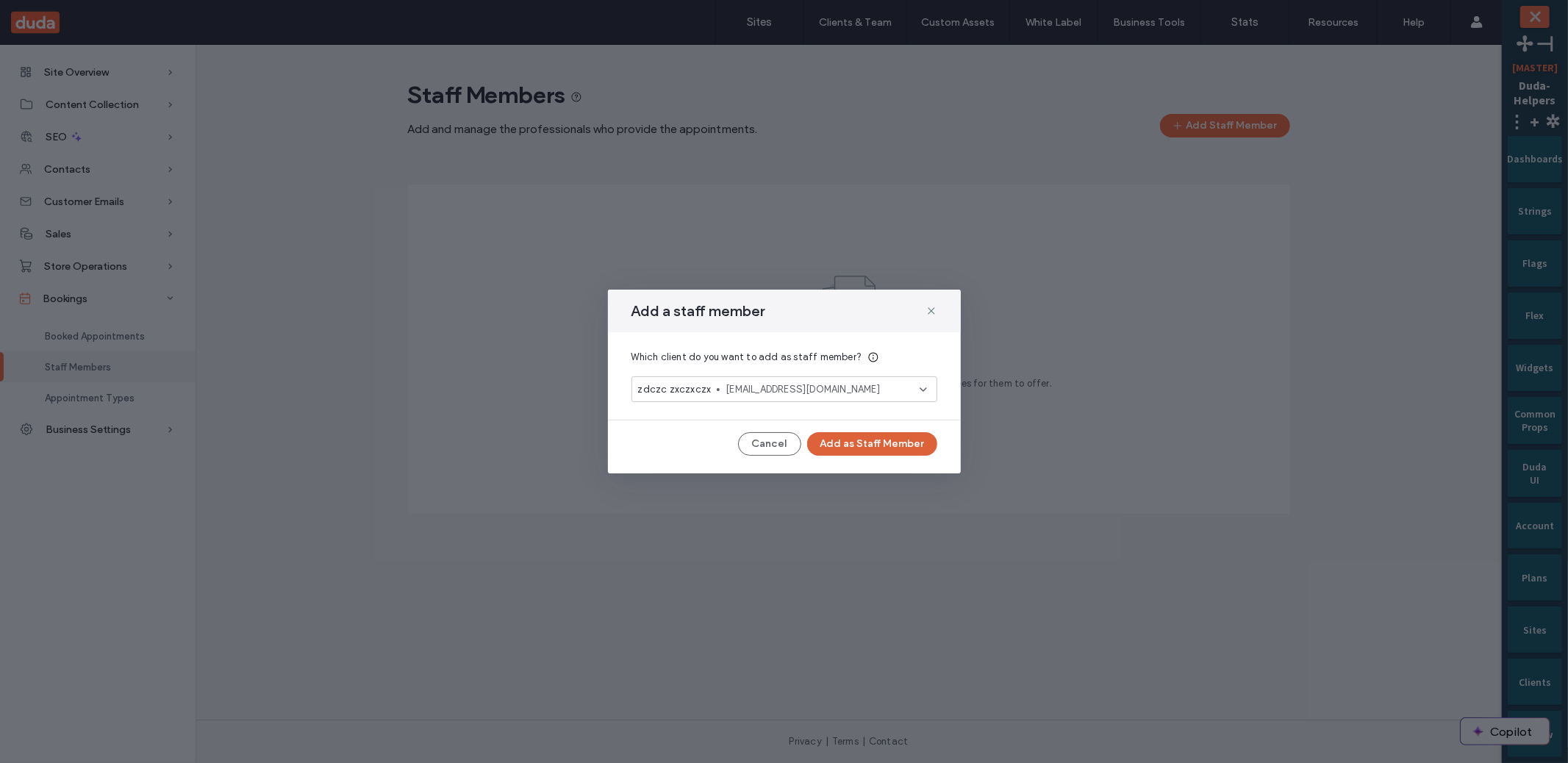
drag, startPoint x: 912, startPoint y: 463, endPoint x: 913, endPoint y: 453, distance: 10.0
click at [912, 463] on div "Add a staff member Which client do you want to add as staff member? zdczc zxczx…" at bounding box center [784, 382] width 353 height 183
click at [913, 450] on button "Add as Staff Member" at bounding box center [872, 443] width 130 height 24
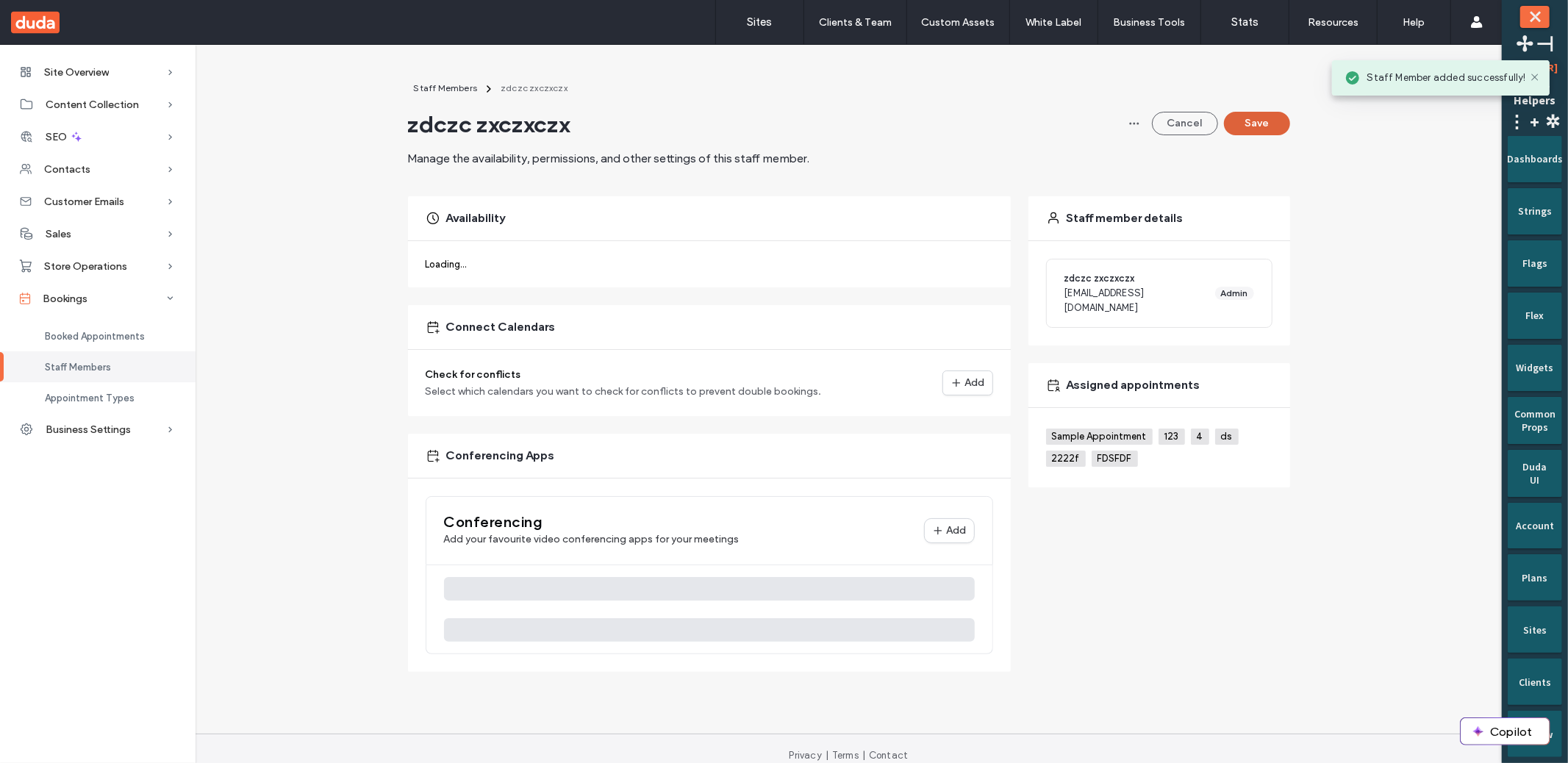
click at [1247, 120] on button "Save" at bounding box center [1257, 123] width 66 height 24
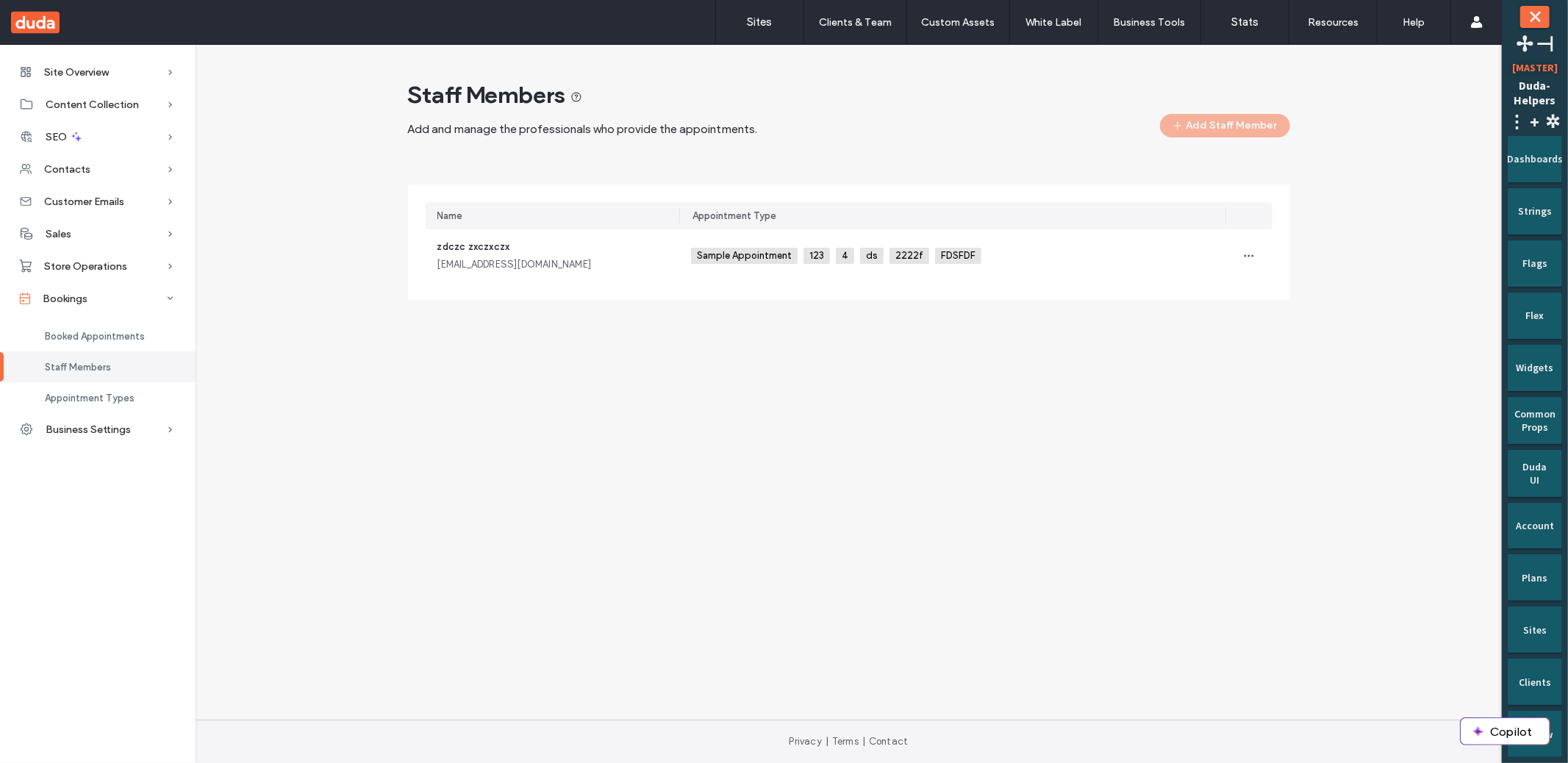
click at [1093, 350] on div "Site Overview Overview Project Files Stats Form Responses Clients Client Billin…" at bounding box center [750, 203] width 1502 height 317
click at [1251, 251] on icon "button" at bounding box center [1248, 255] width 11 height 11
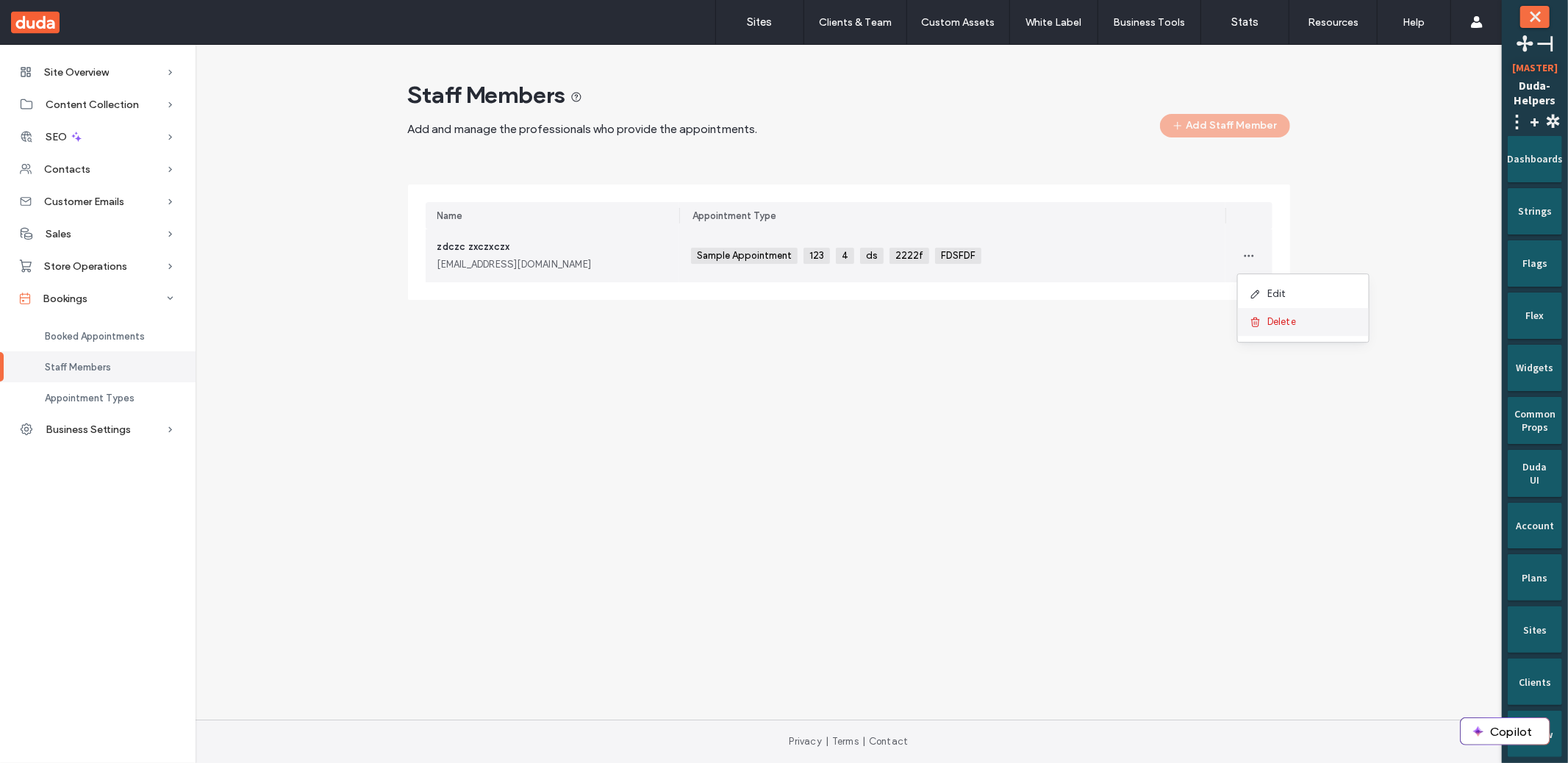
click at [1257, 325] on icon at bounding box center [1255, 321] width 11 height 11
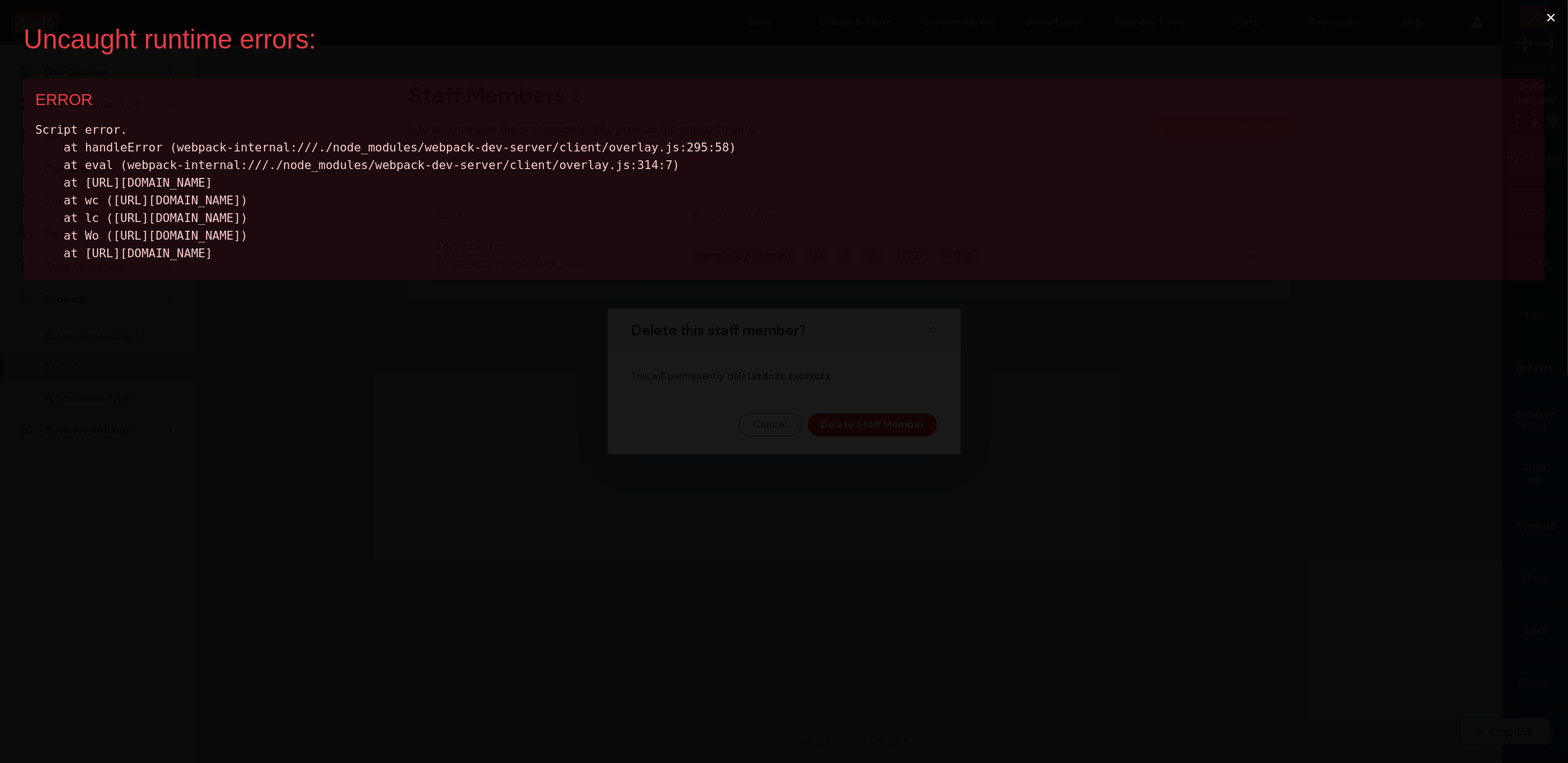
click at [1550, 20] on button "×" at bounding box center [1551, 17] width 34 height 35
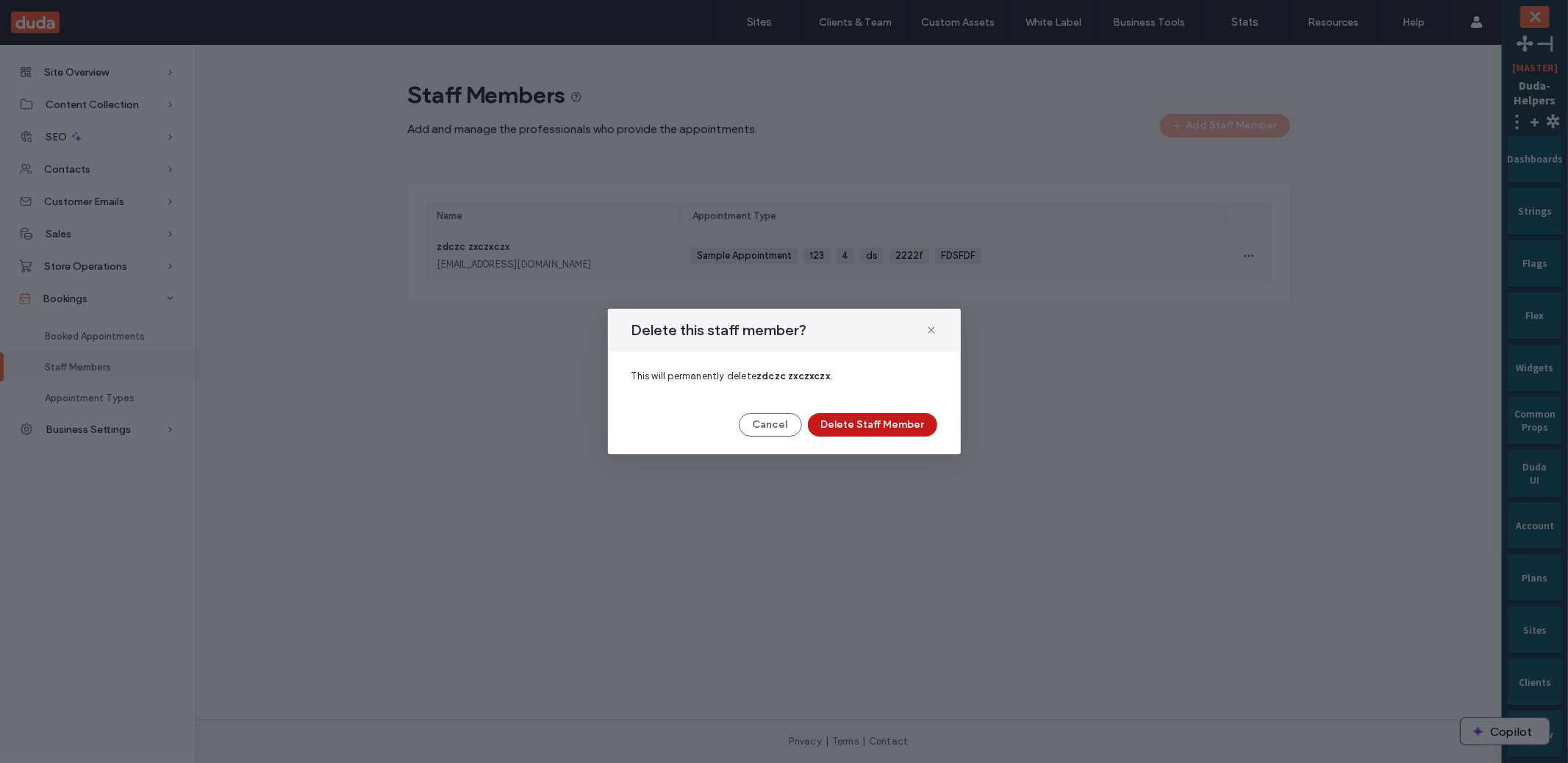
click at [888, 434] on button "Delete Staff Member" at bounding box center [873, 424] width 129 height 24
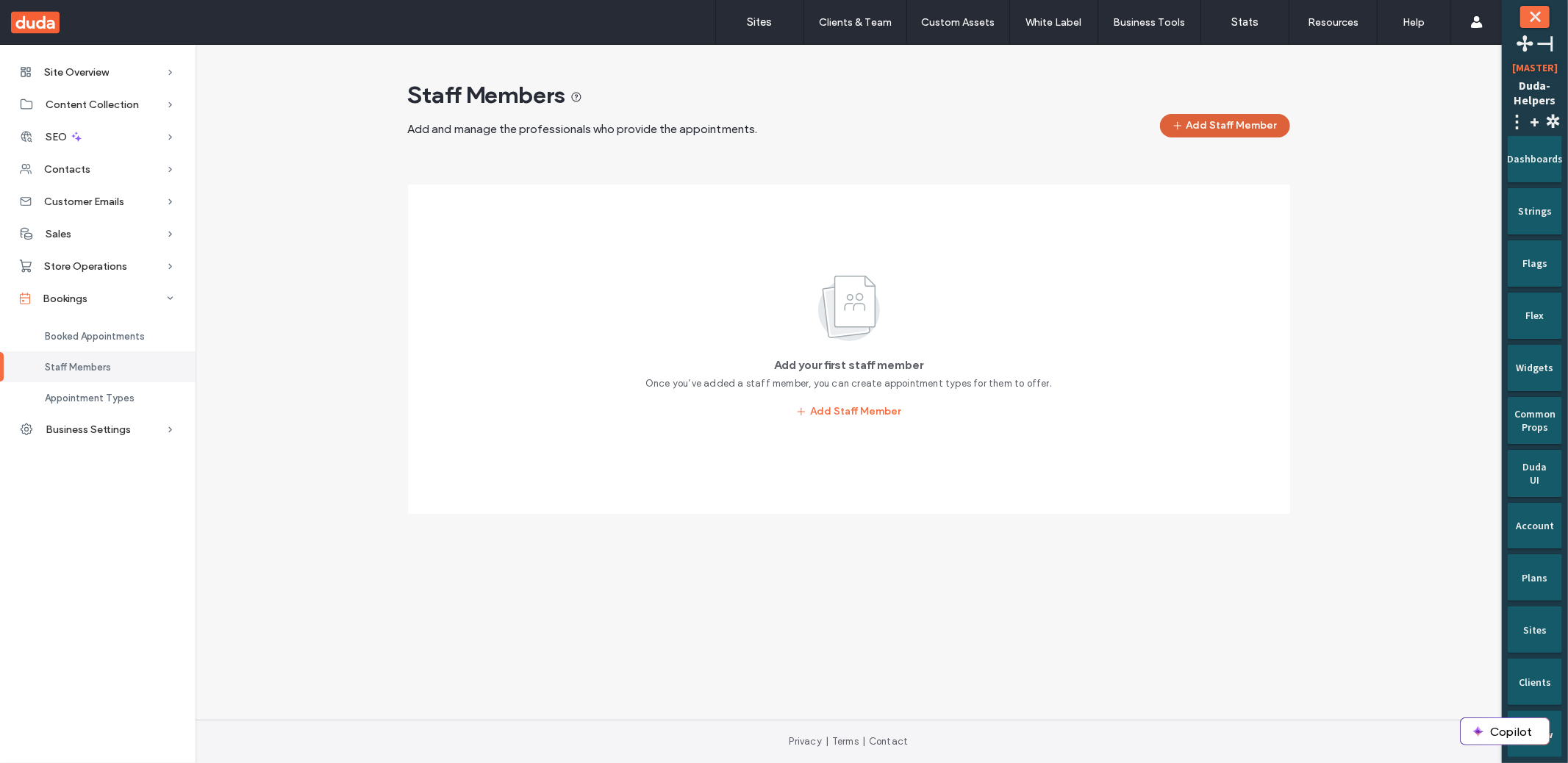
click at [1233, 123] on button "Add Staff Member" at bounding box center [1225, 125] width 130 height 24
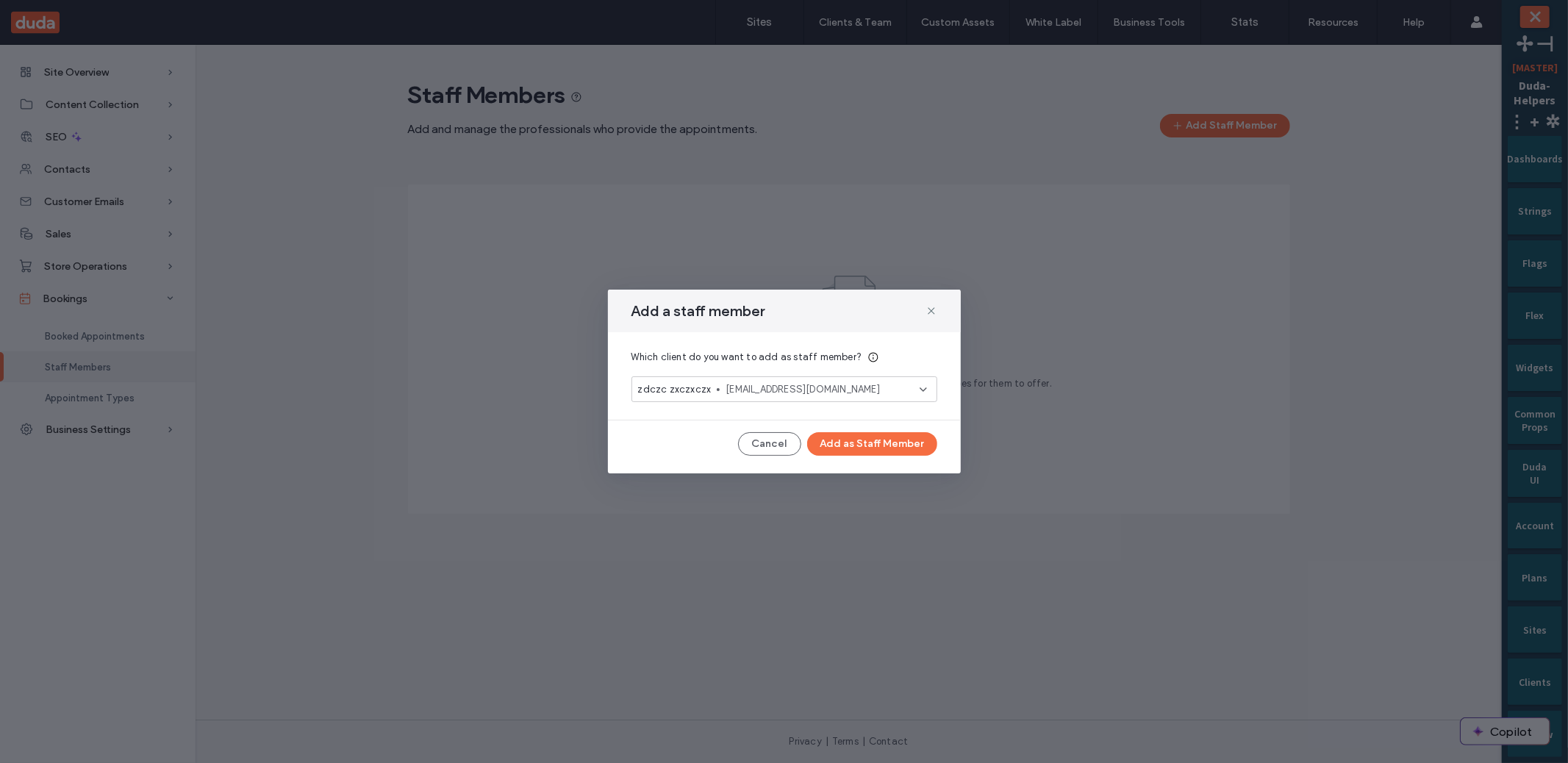
click at [718, 393] on div "zdczc zxczxczx [EMAIL_ADDRESS][DOMAIN_NAME]" at bounding box center [779, 389] width 281 height 15
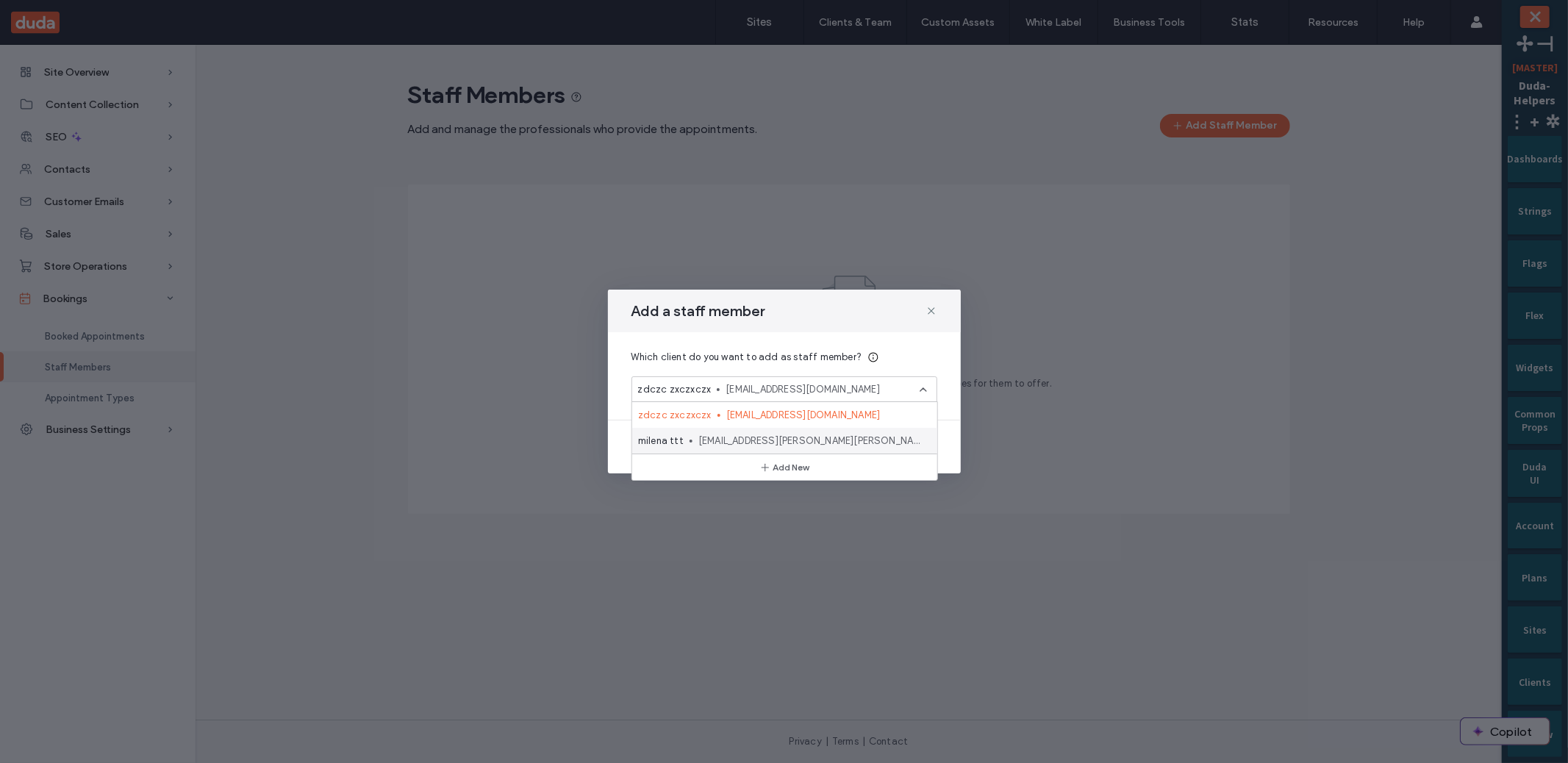
click at [825, 434] on span "milena.matatov@duda.co" at bounding box center [812, 441] width 227 height 15
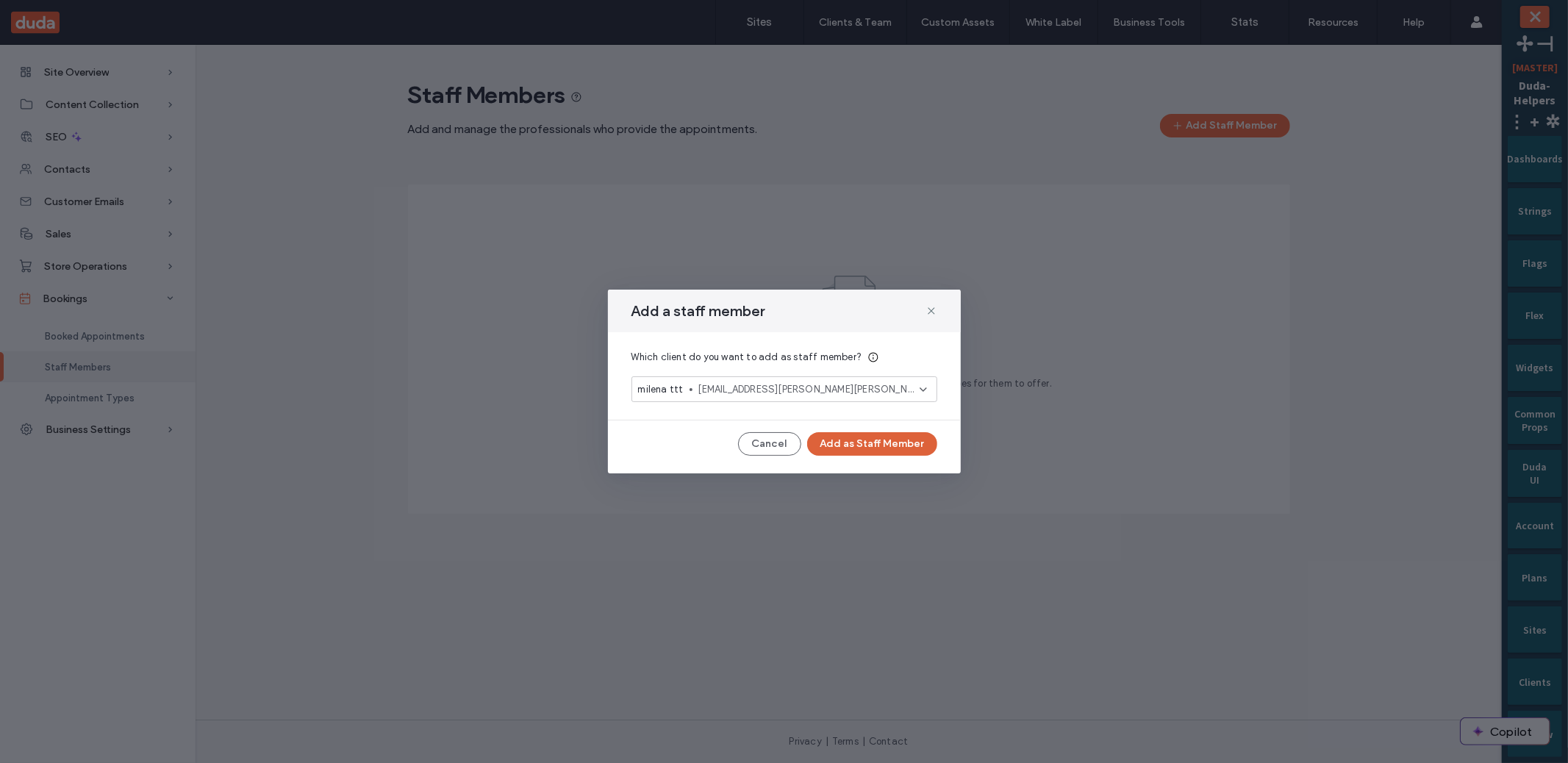
click at [895, 443] on button "Add as Staff Member" at bounding box center [872, 443] width 130 height 24
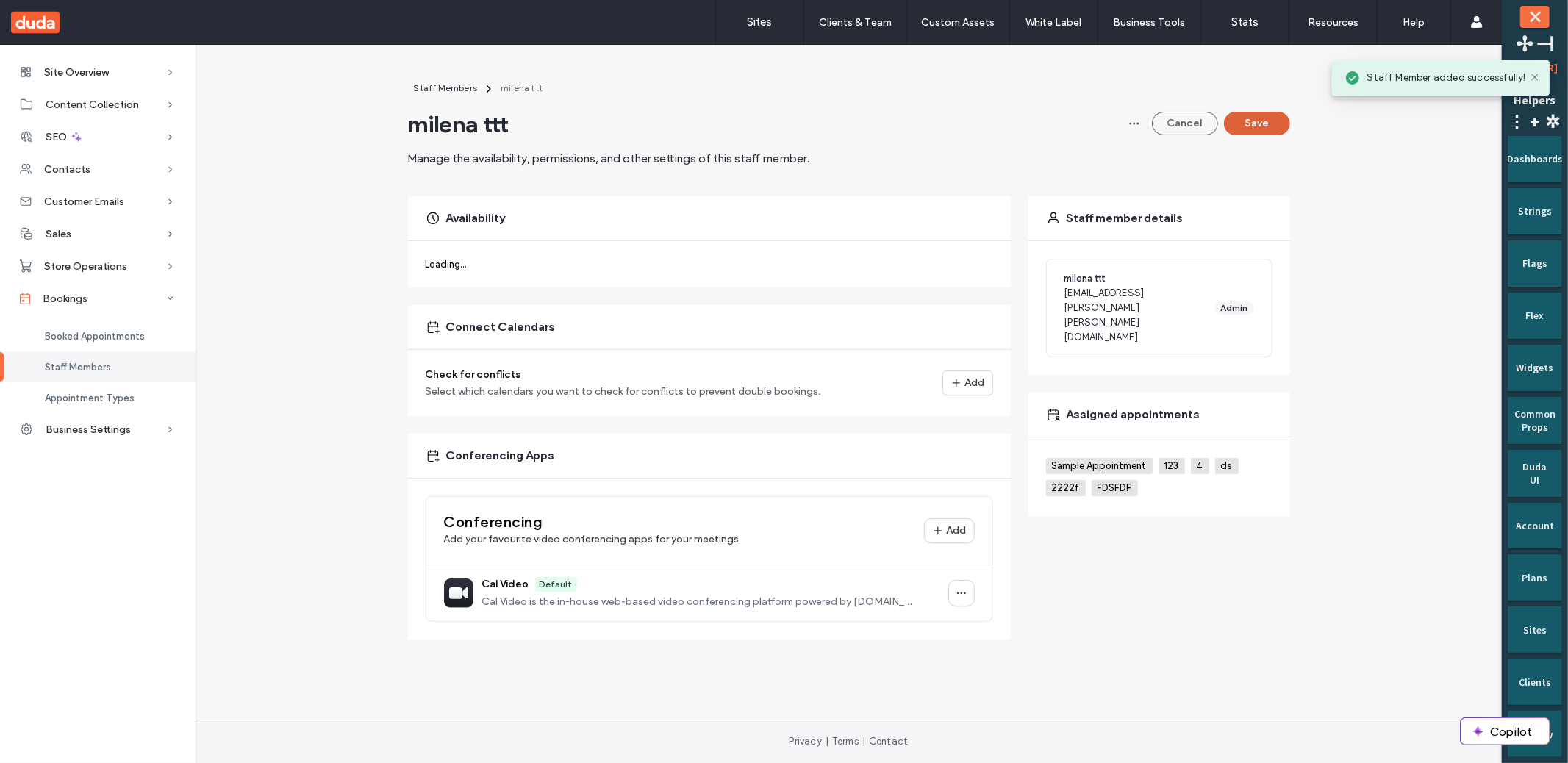
click at [1247, 130] on button "Save" at bounding box center [1257, 123] width 66 height 24
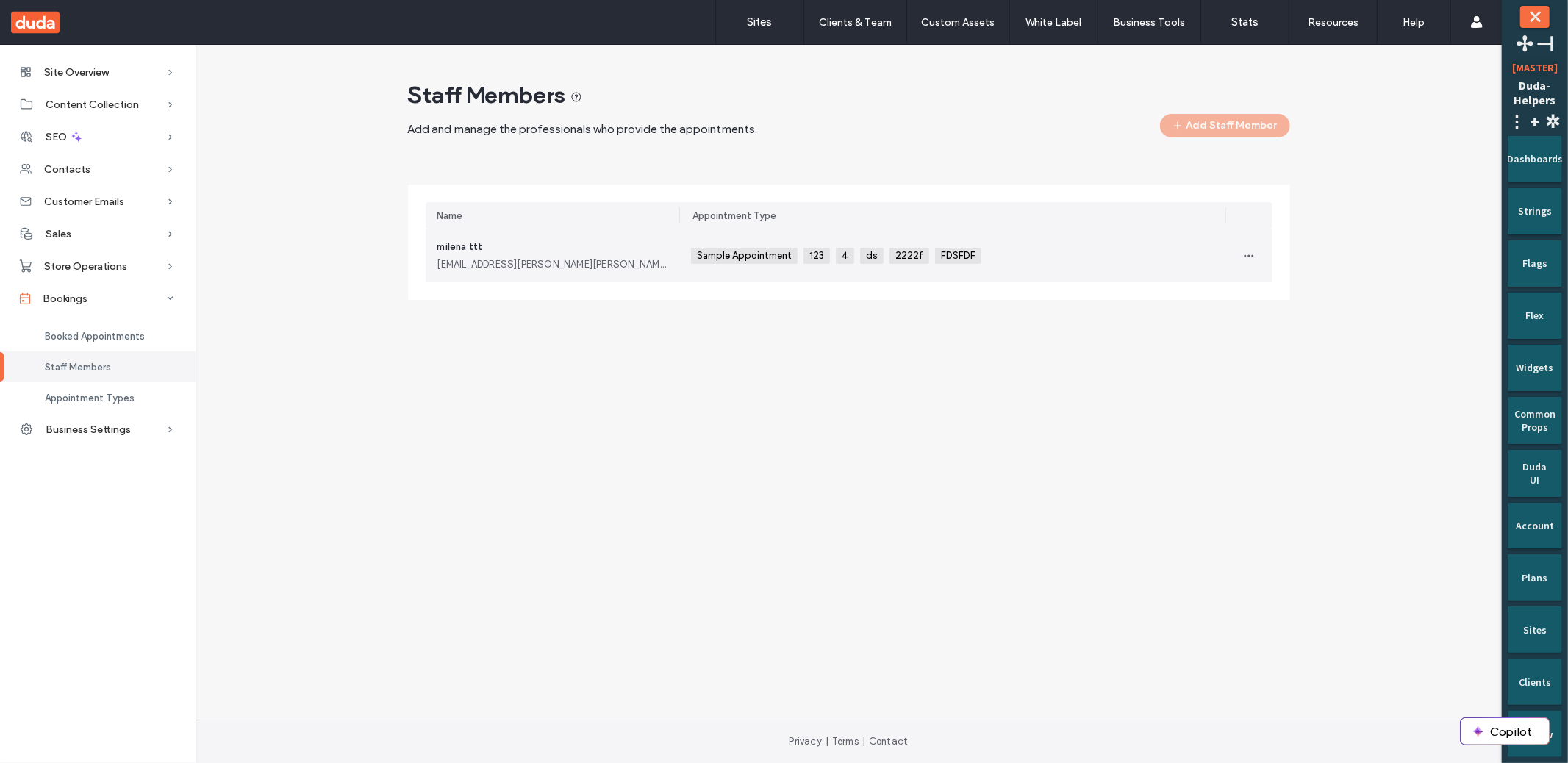
click at [1248, 258] on icon "button" at bounding box center [1248, 255] width 11 height 11
click at [1263, 317] on span at bounding box center [1259, 321] width 17 height 17
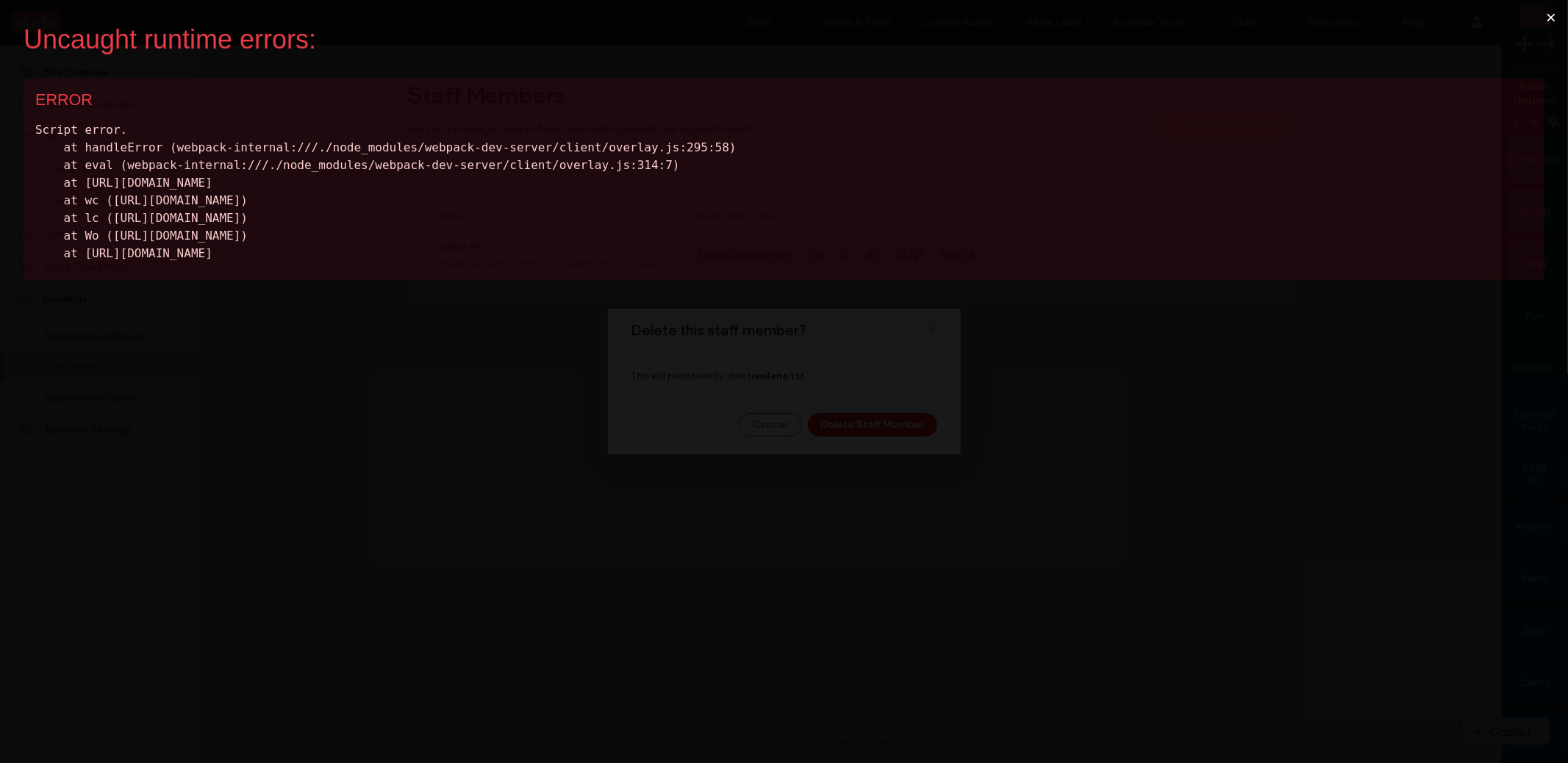
click at [1554, 19] on button "×" at bounding box center [1551, 17] width 34 height 35
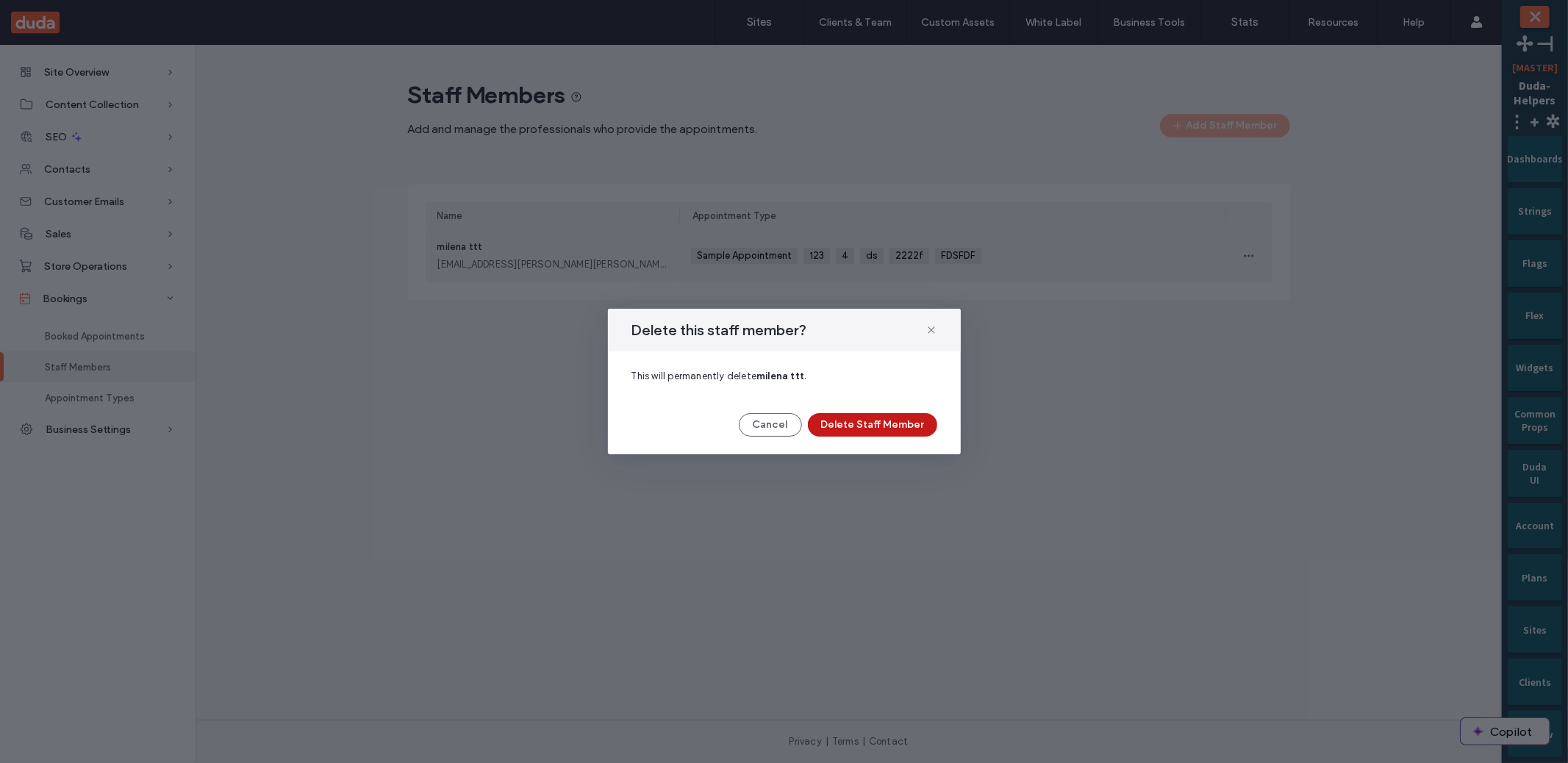
click at [900, 433] on button "Delete Staff Member" at bounding box center [873, 424] width 129 height 24
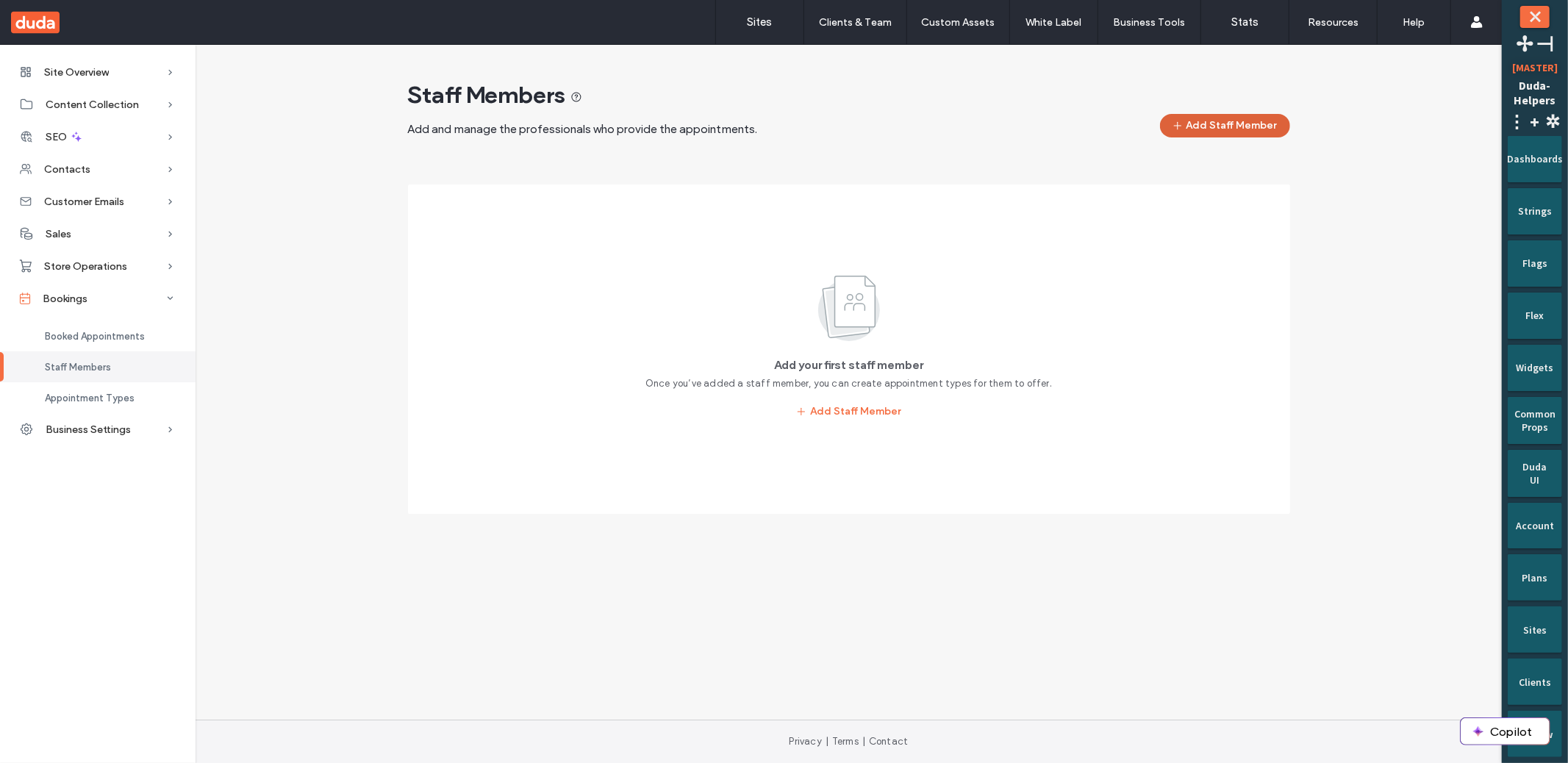
click at [1219, 124] on button "Add Staff Member" at bounding box center [1225, 125] width 130 height 24
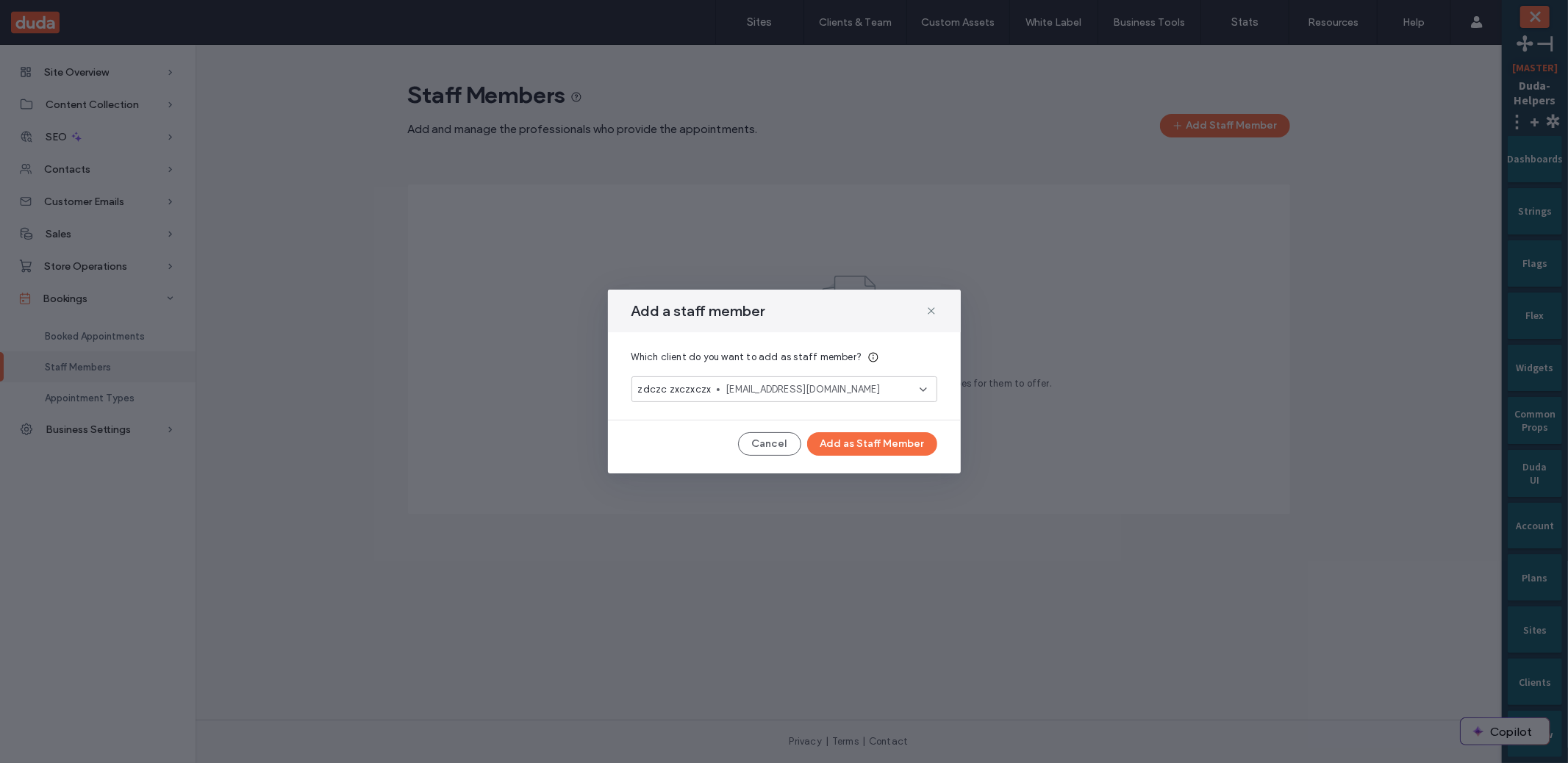
click at [812, 389] on span "aa@cc.ss" at bounding box center [822, 389] width 193 height 15
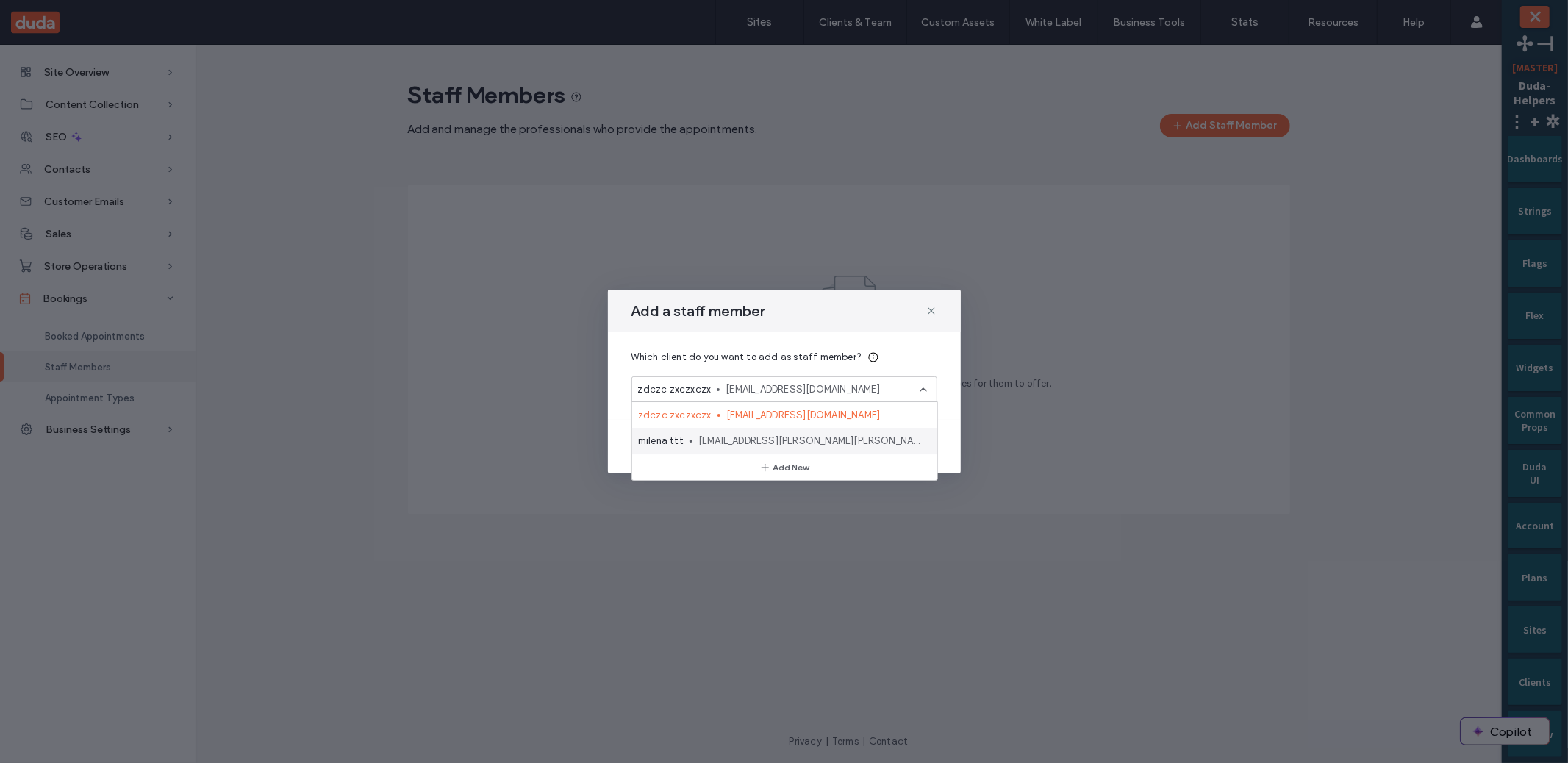
click at [784, 437] on span "milena.matatov@duda.co" at bounding box center [812, 441] width 227 height 15
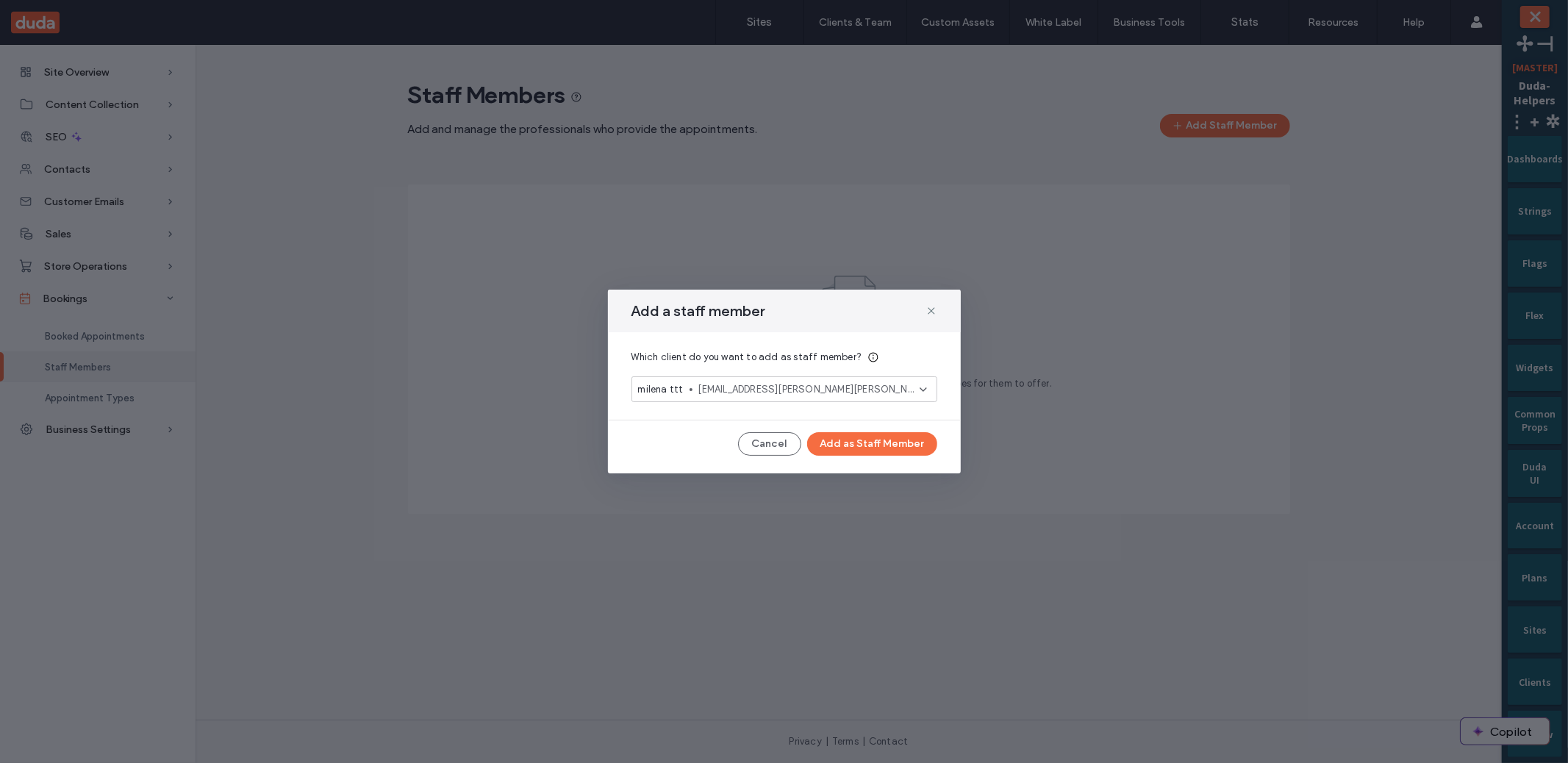
click at [805, 398] on div "milena ttt milena.matatov@duda.co" at bounding box center [784, 388] width 306 height 25
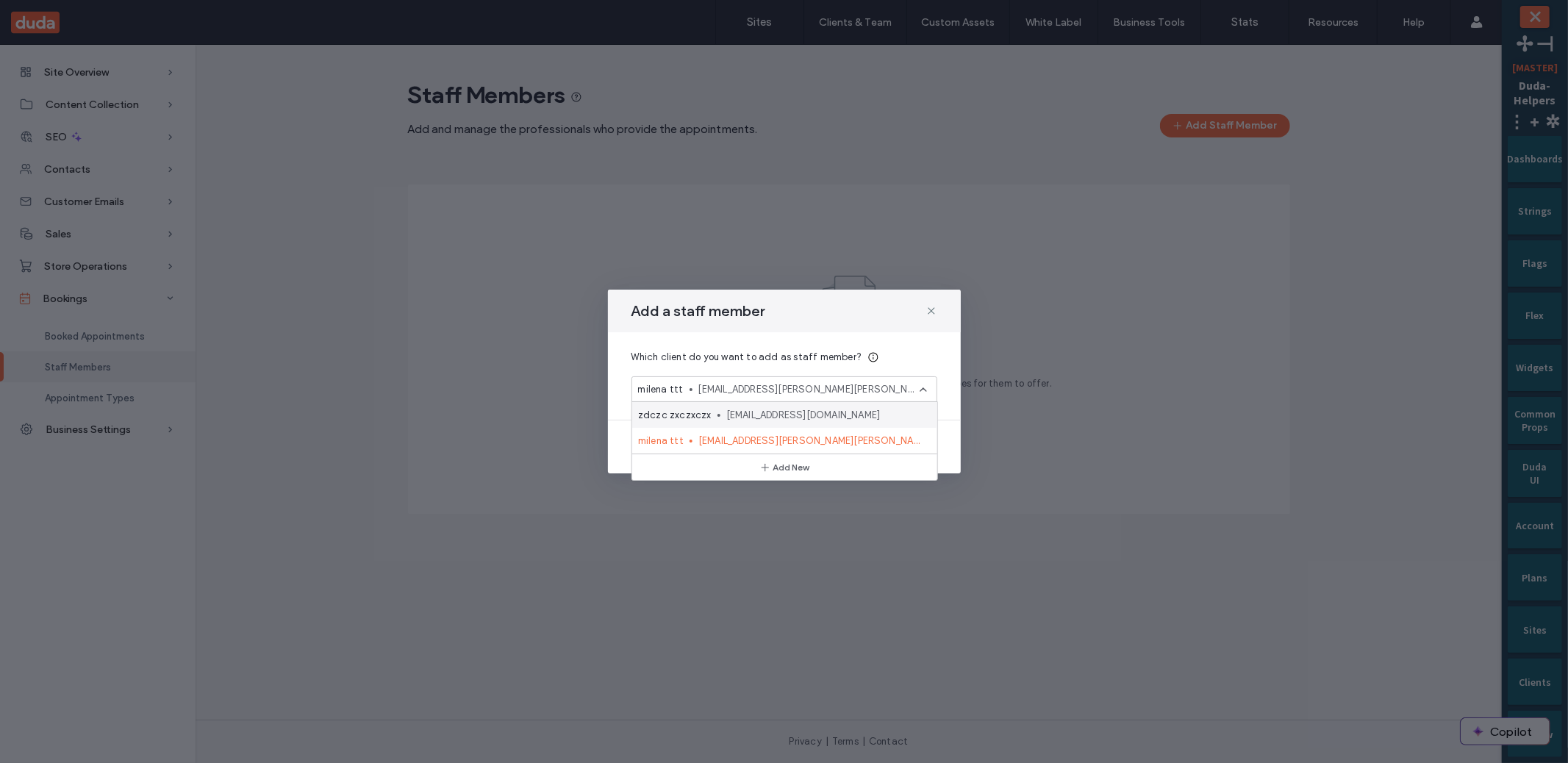
click at [787, 414] on span "aa@cc.ss" at bounding box center [826, 415] width 199 height 15
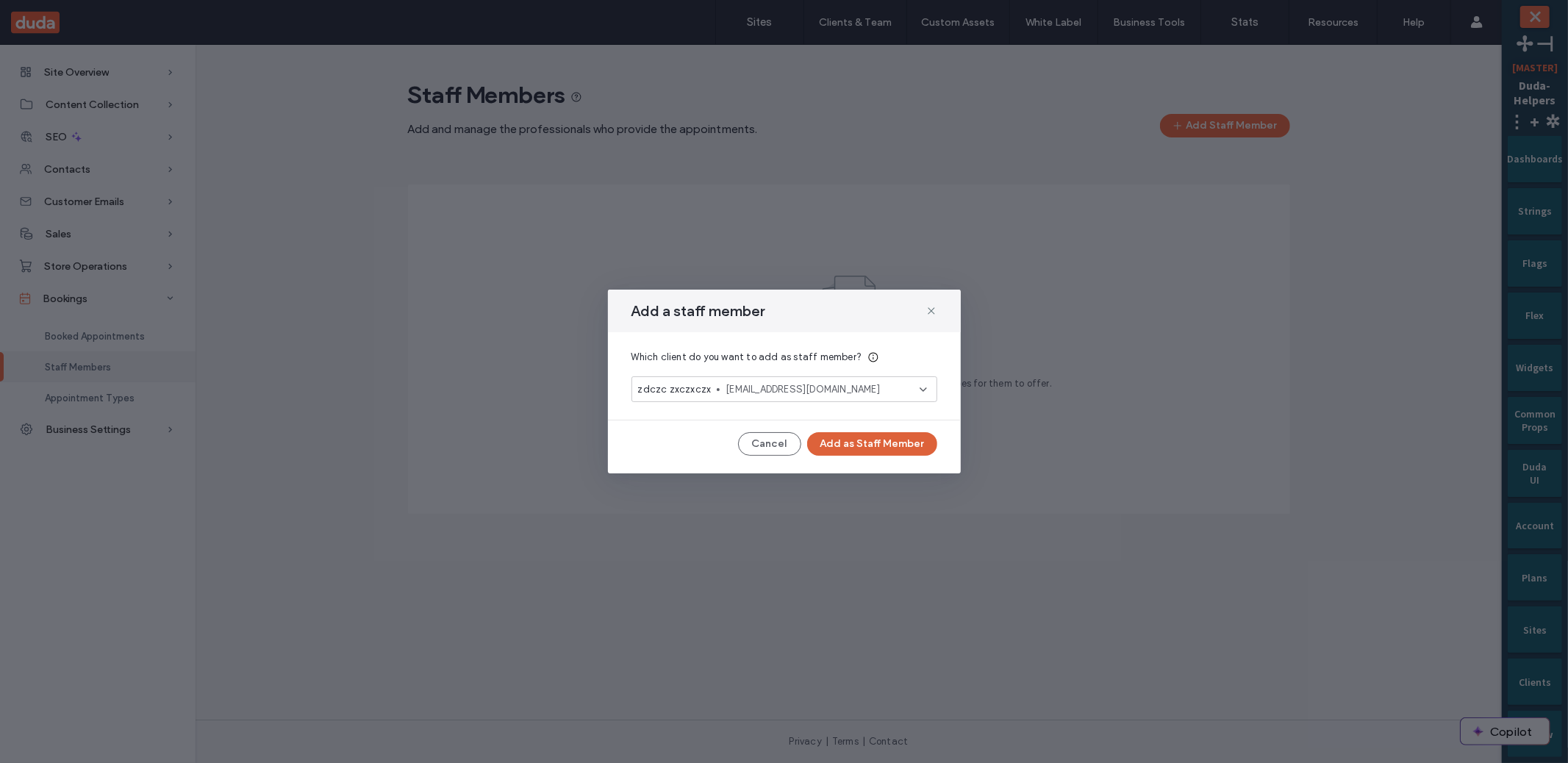
click at [838, 445] on button "Add as Staff Member" at bounding box center [872, 443] width 130 height 24
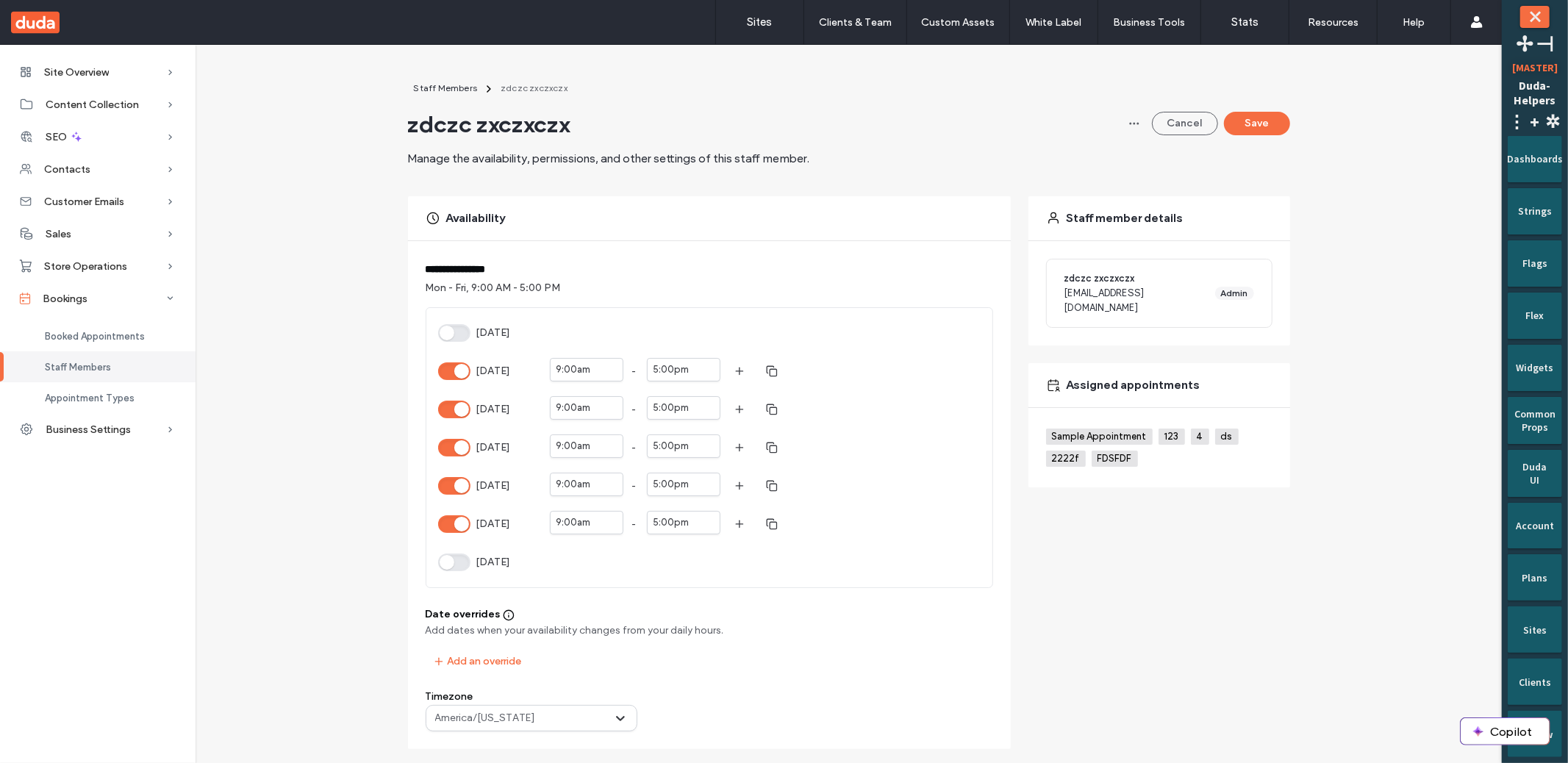
click at [462, 367] on label "Monday" at bounding box center [490, 371] width 103 height 17
click at [462, 367] on button "Monday" at bounding box center [454, 371] width 32 height 17
click at [452, 364] on button "Monday" at bounding box center [454, 371] width 32 height 17
click at [446, 369] on button "Monday" at bounding box center [454, 371] width 32 height 17
click at [1224, 120] on button "Save" at bounding box center [1257, 123] width 66 height 24
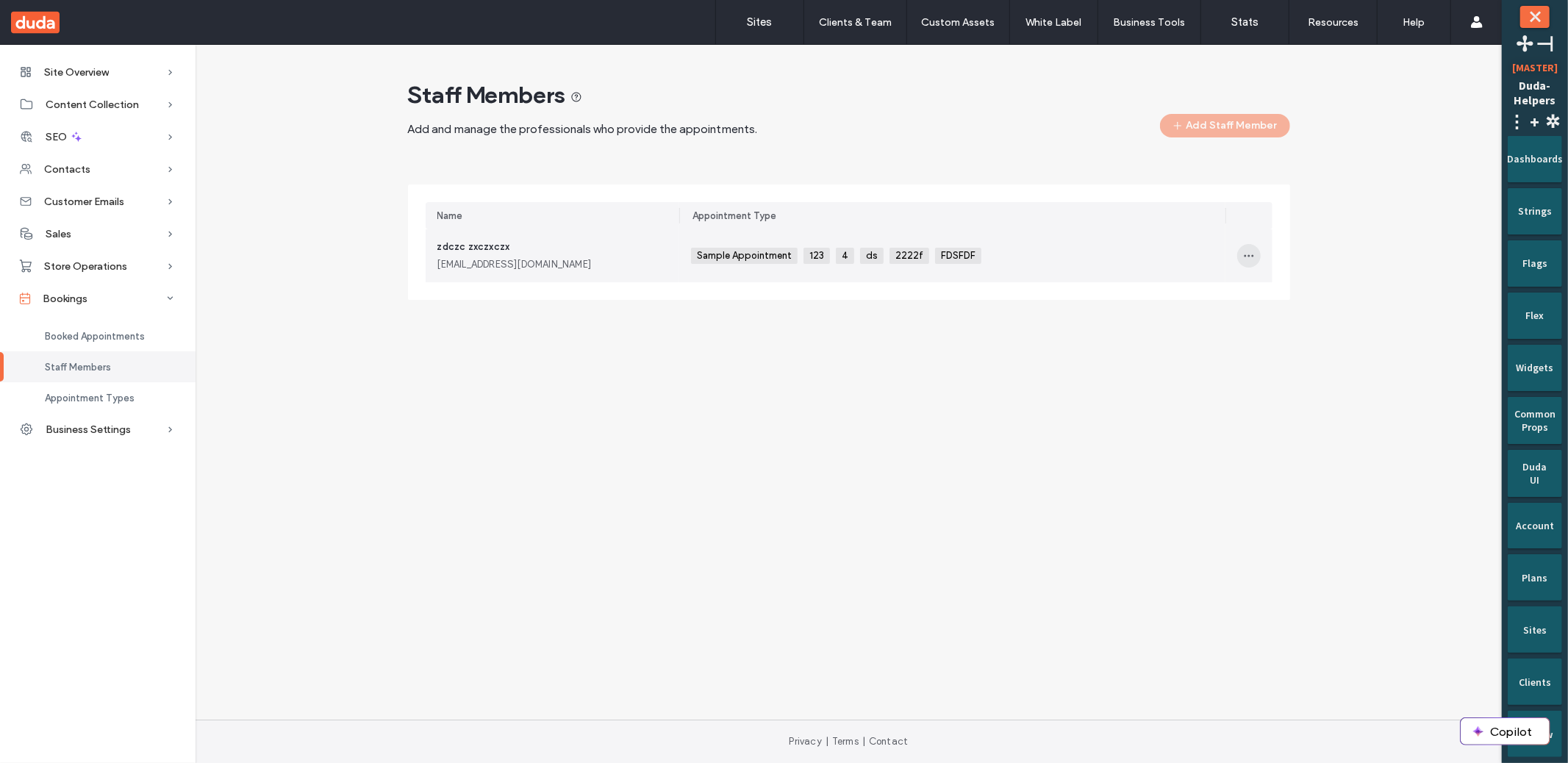
click at [1250, 261] on icon "button" at bounding box center [1248, 255] width 11 height 11
click at [1269, 316] on span "Delete" at bounding box center [1281, 321] width 29 height 15
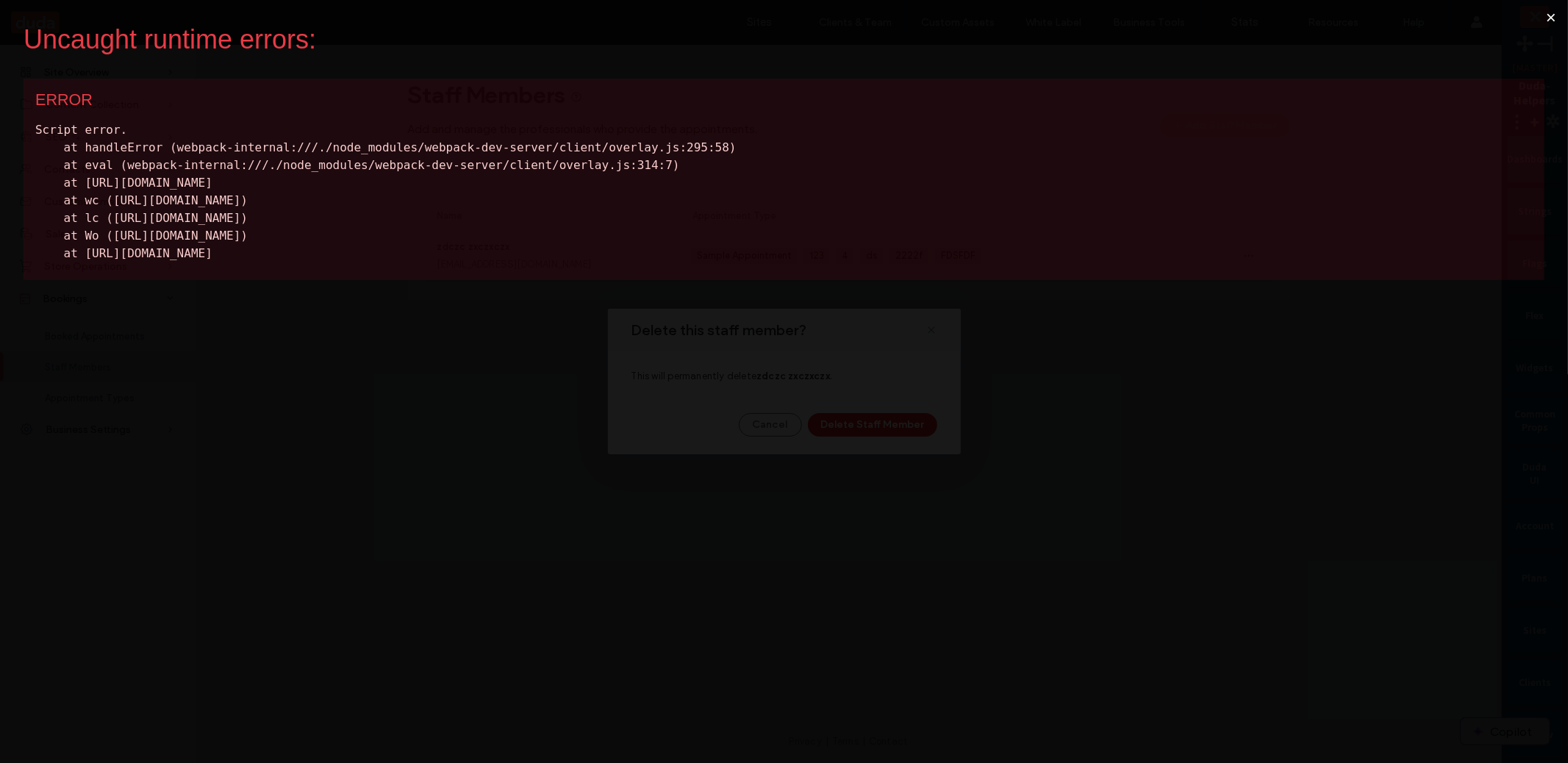
click at [1550, 14] on button "×" at bounding box center [1551, 17] width 34 height 35
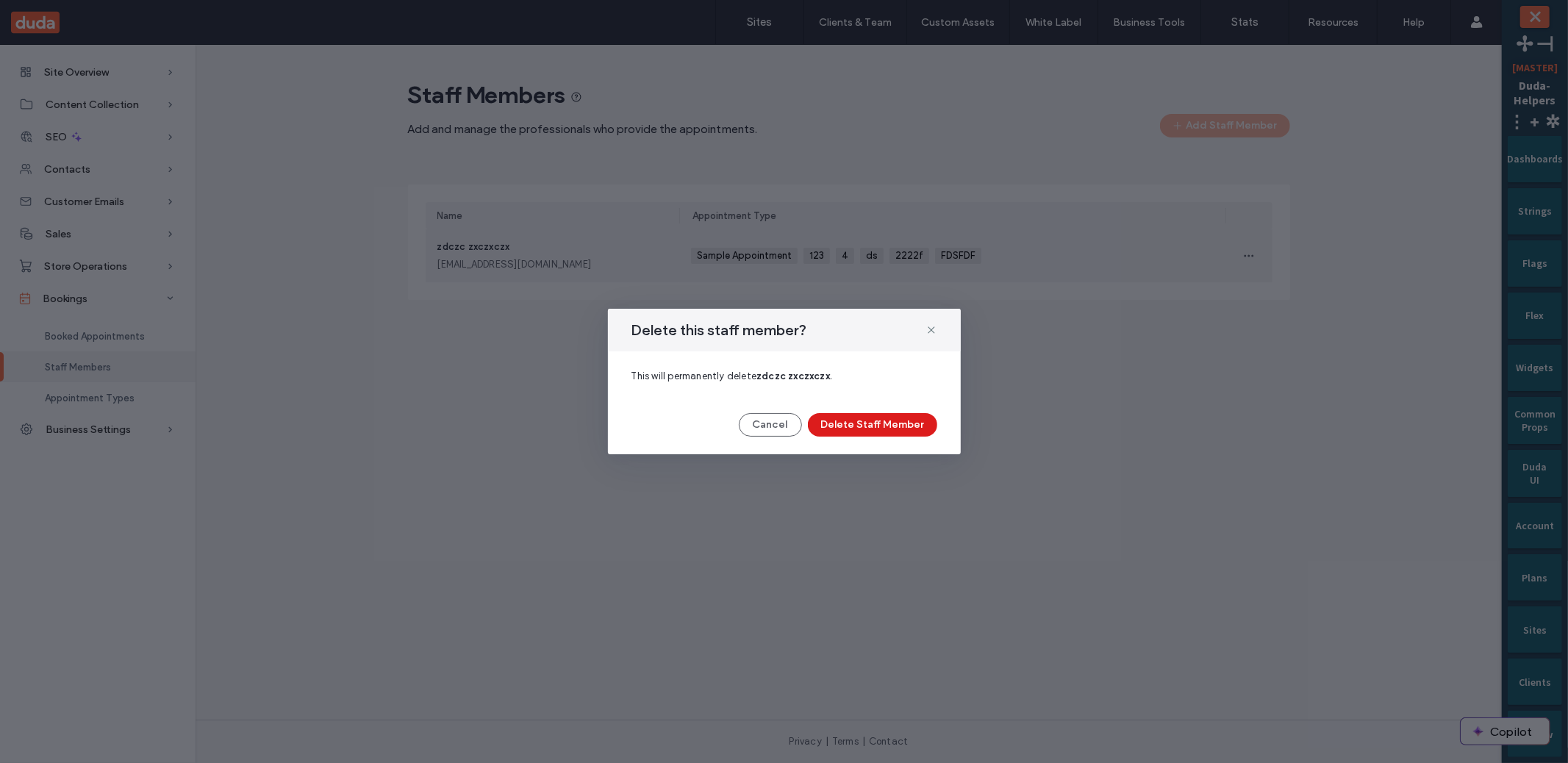
click at [937, 325] on div "Delete this staff member?" at bounding box center [784, 329] width 353 height 43
click at [932, 333] on icon at bounding box center [931, 329] width 11 height 11
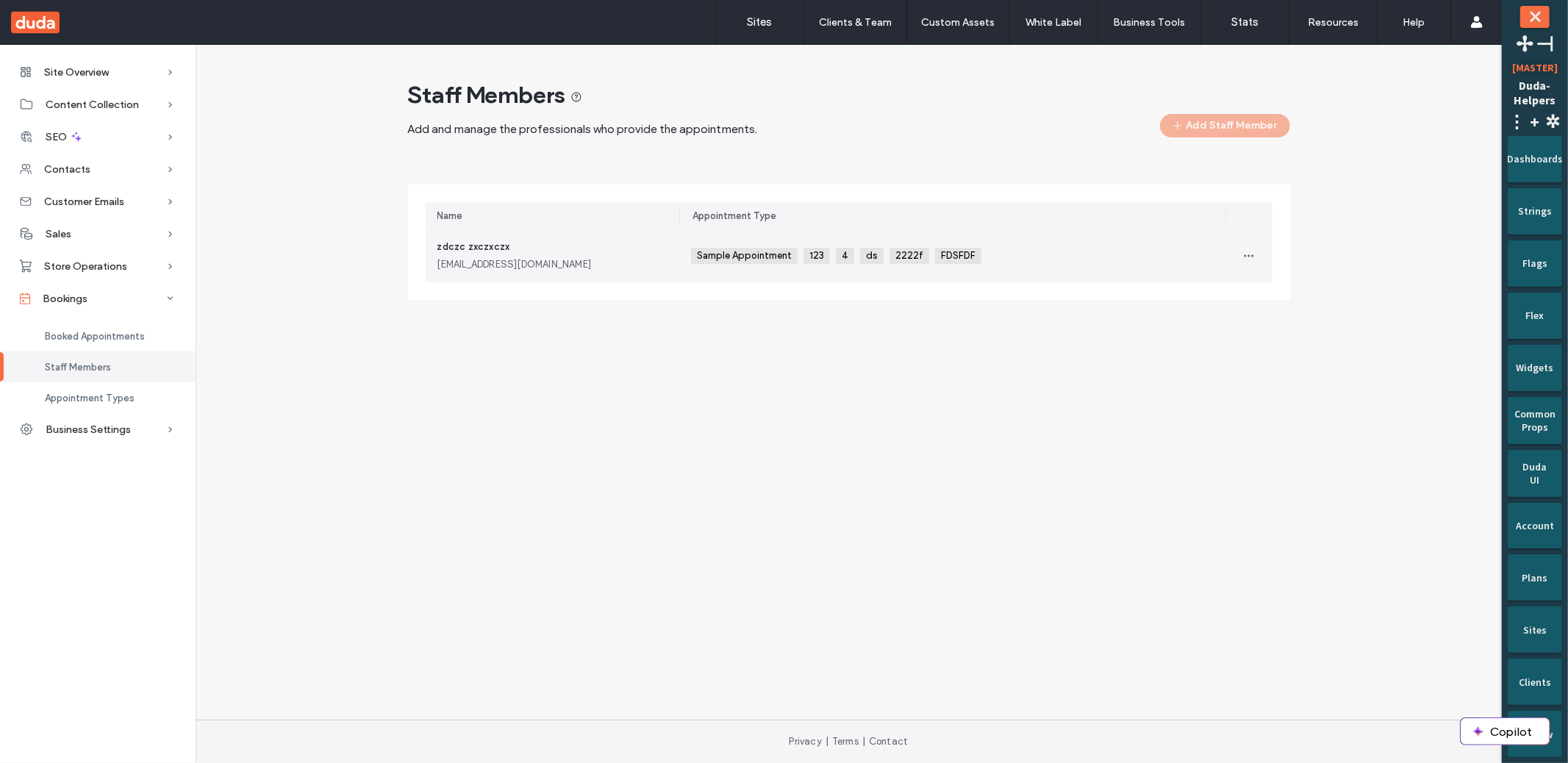
click at [559, 285] on div "Name Appointment Type zdczc zxczxczx aa@cc.ss Sample Appointment 123 4 ds 2222f…" at bounding box center [849, 242] width 882 height 115
click at [563, 272] on div "zdczc zxczxczx aa@cc.ss" at bounding box center [552, 256] width 254 height 53
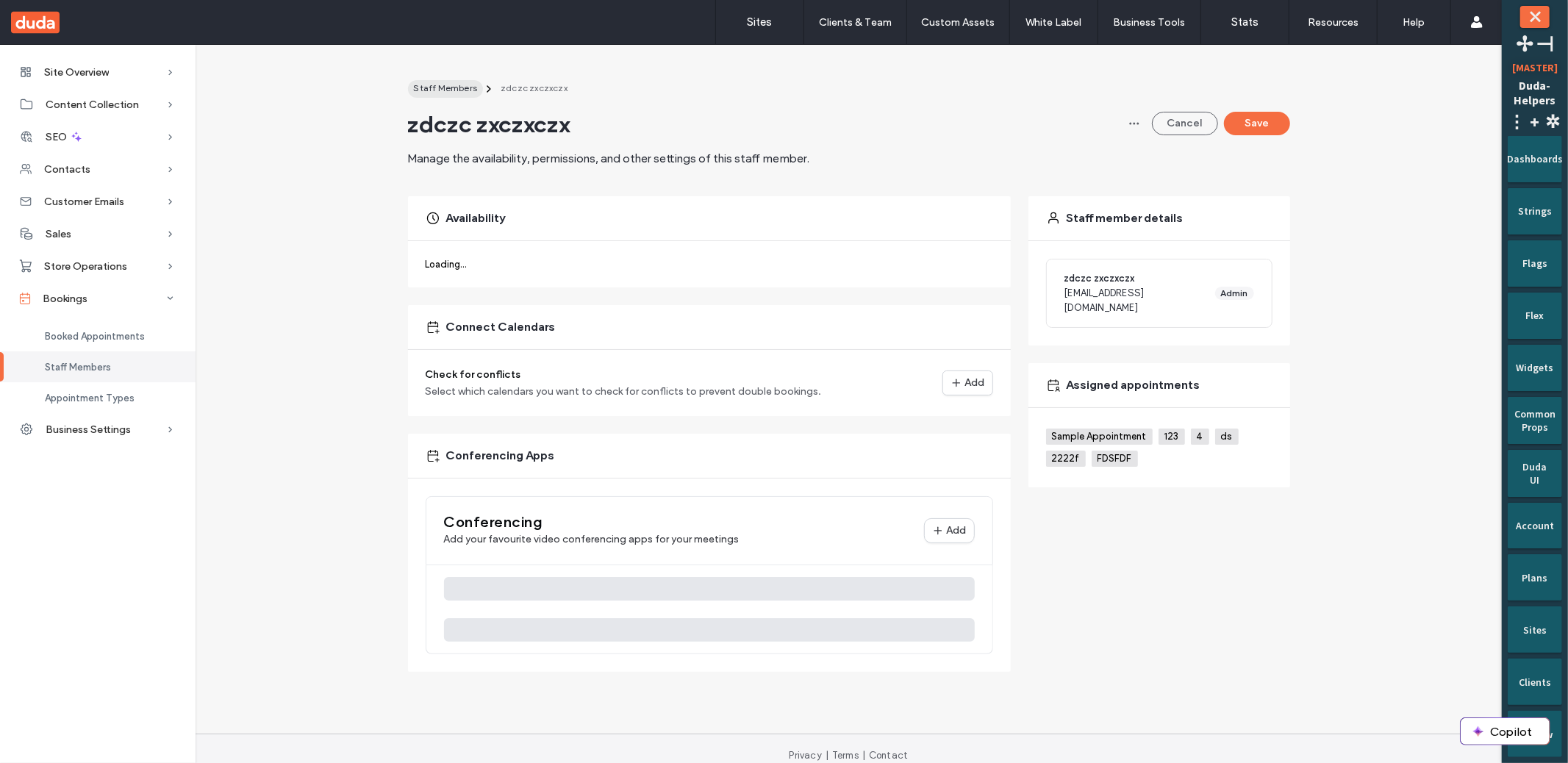
click at [446, 88] on span "Staff Members" at bounding box center [446, 87] width 64 height 11
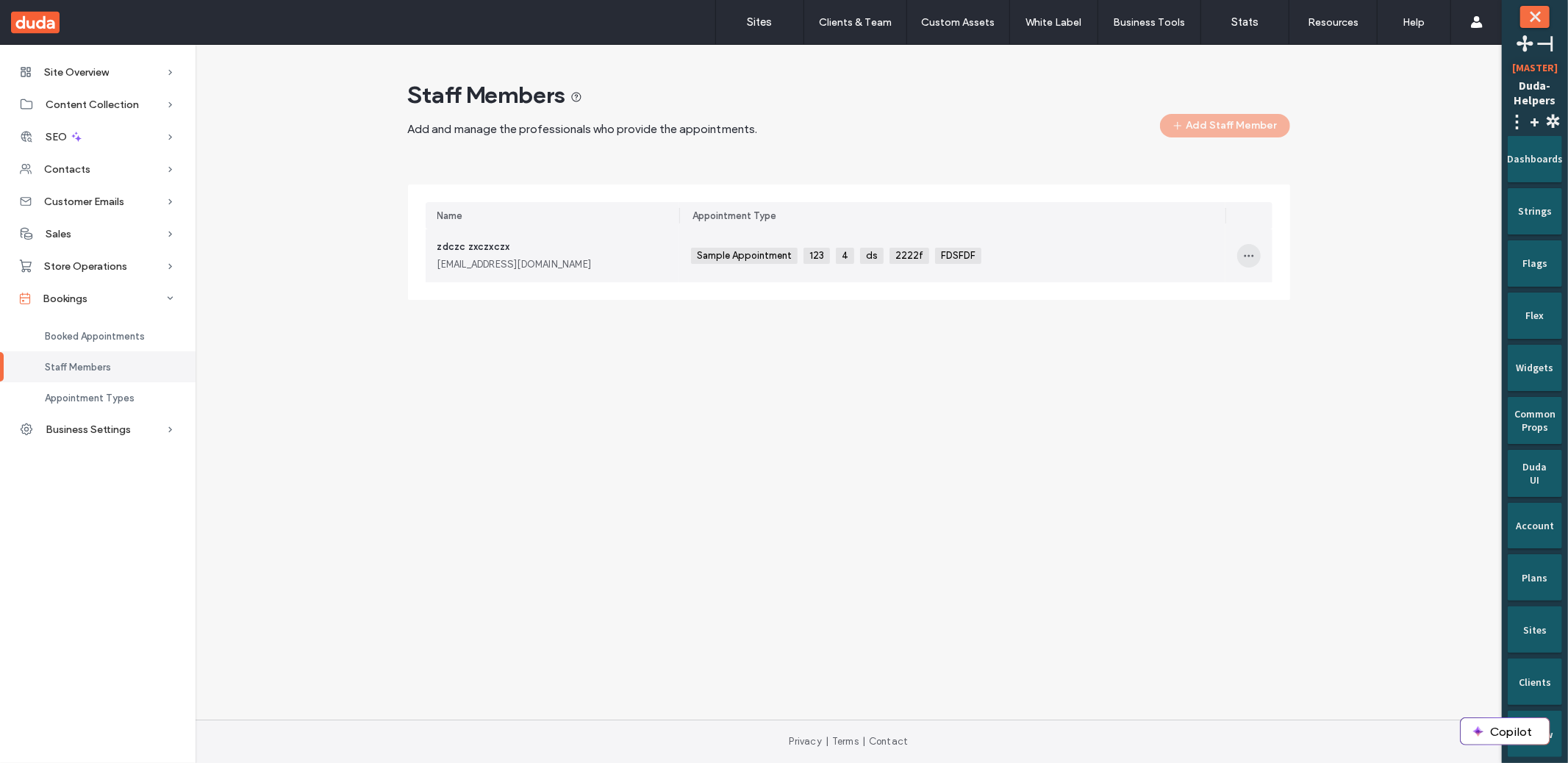
click at [1258, 253] on span "button" at bounding box center [1248, 255] width 24 height 24
click at [1261, 317] on span at bounding box center [1259, 321] width 17 height 17
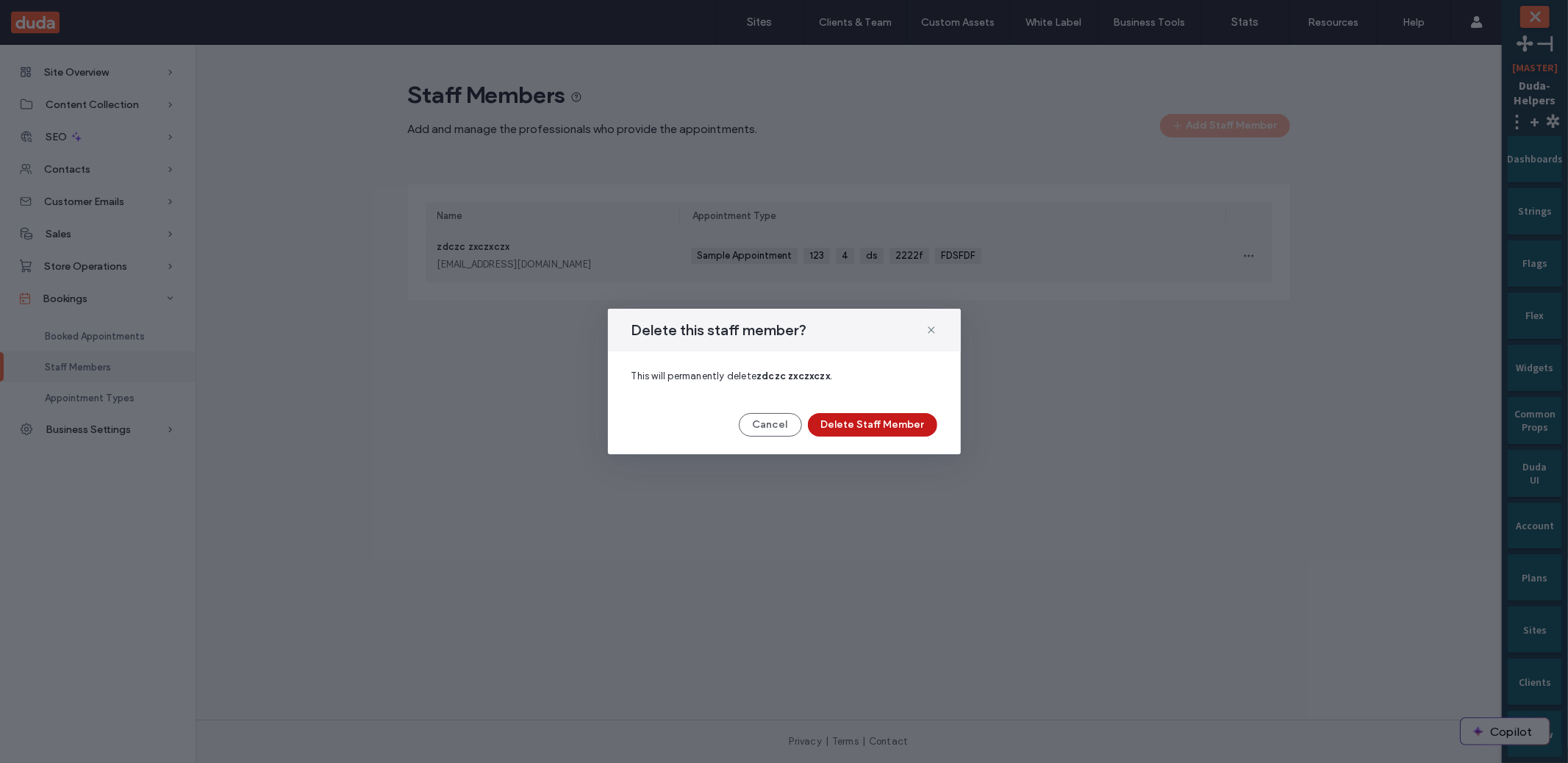
click at [875, 416] on button "Delete Staff Member" at bounding box center [873, 424] width 129 height 24
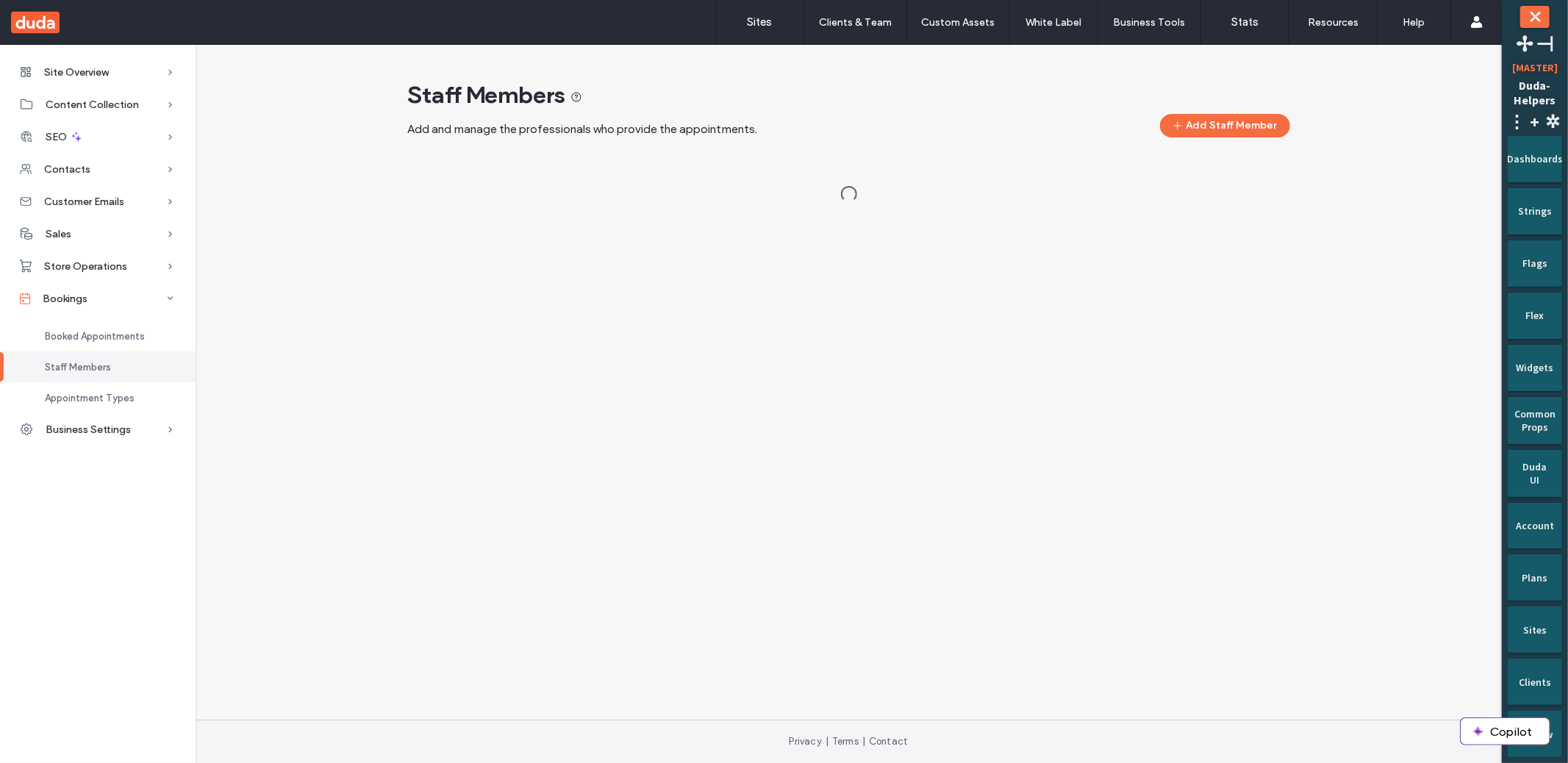
click at [358, 215] on div "Staff Members Add and manage the professionals who provide the appointments. Ad…" at bounding box center [848, 148] width 1283 height 134
click at [1240, 114] on button "Add Staff Member" at bounding box center [1225, 125] width 130 height 24
click at [982, 376] on div "Site Overview Overview Project Files Stats Form Responses Clients Client Billin…" at bounding box center [750, 382] width 1502 height 675
click at [601, 259] on div "aa@cc.ss" at bounding box center [553, 265] width 231 height 15
click at [322, 211] on div "Staff Members Add and manage the professionals who provide the appointments. Ad…" at bounding box center [848, 148] width 1283 height 134
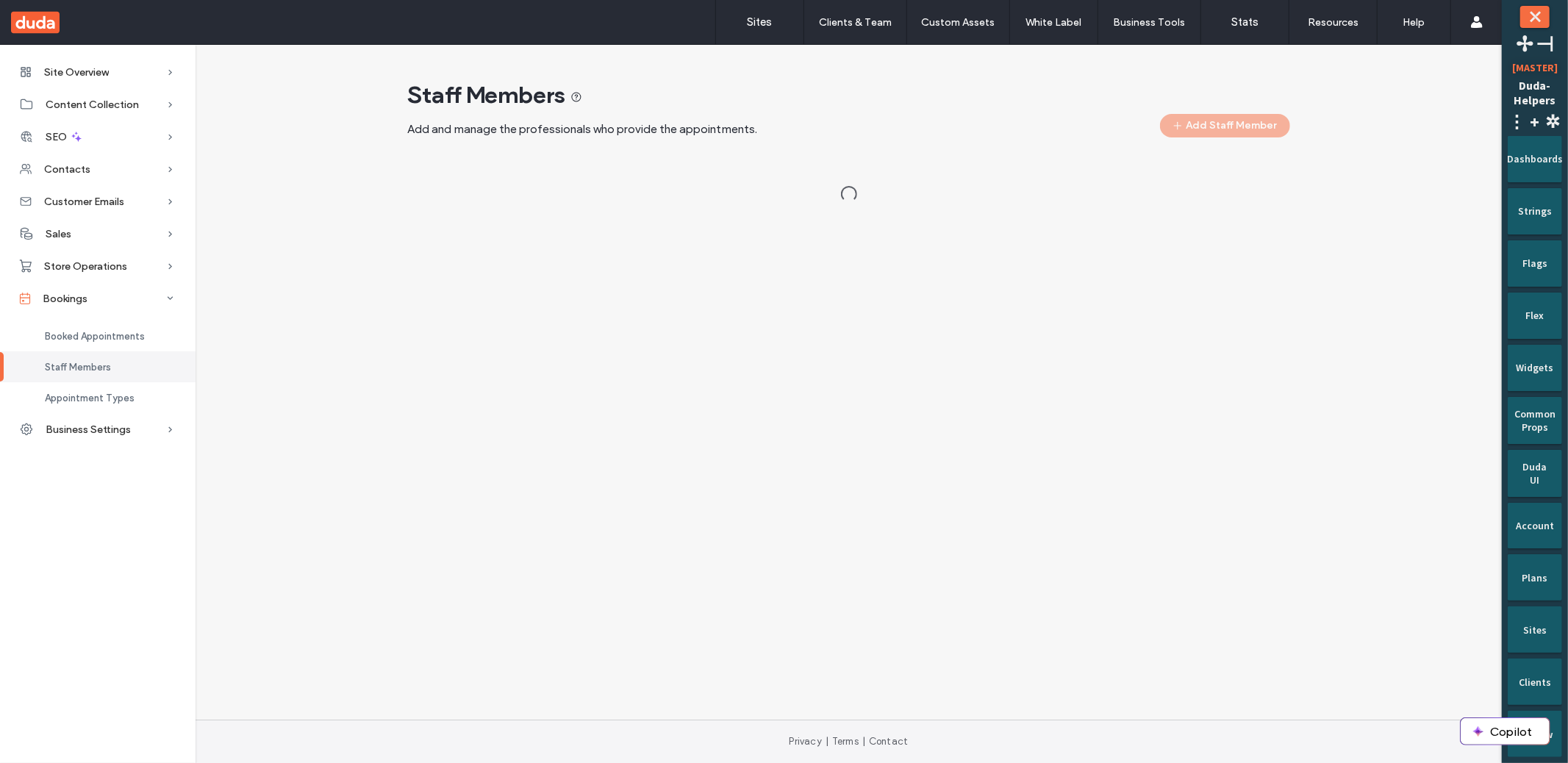
click at [954, 374] on div "Site Overview Overview Project Files Stats Form Responses Clients Client Billin…" at bounding box center [750, 382] width 1502 height 675
click at [304, 216] on div "Staff Members Add and manage the professionals who provide the appointments." at bounding box center [849, 141] width 1307 height 147
click at [267, 486] on div "Site Overview Overview Project Files Stats Form Responses Clients Client Billin…" at bounding box center [750, 382] width 1502 height 675
click at [1152, 416] on div "Site Overview Overview Project Files Stats Form Responses Clients Client Billin…" at bounding box center [750, 382] width 1502 height 675
click at [1250, 127] on button "Add Staff Member" at bounding box center [1225, 125] width 130 height 24
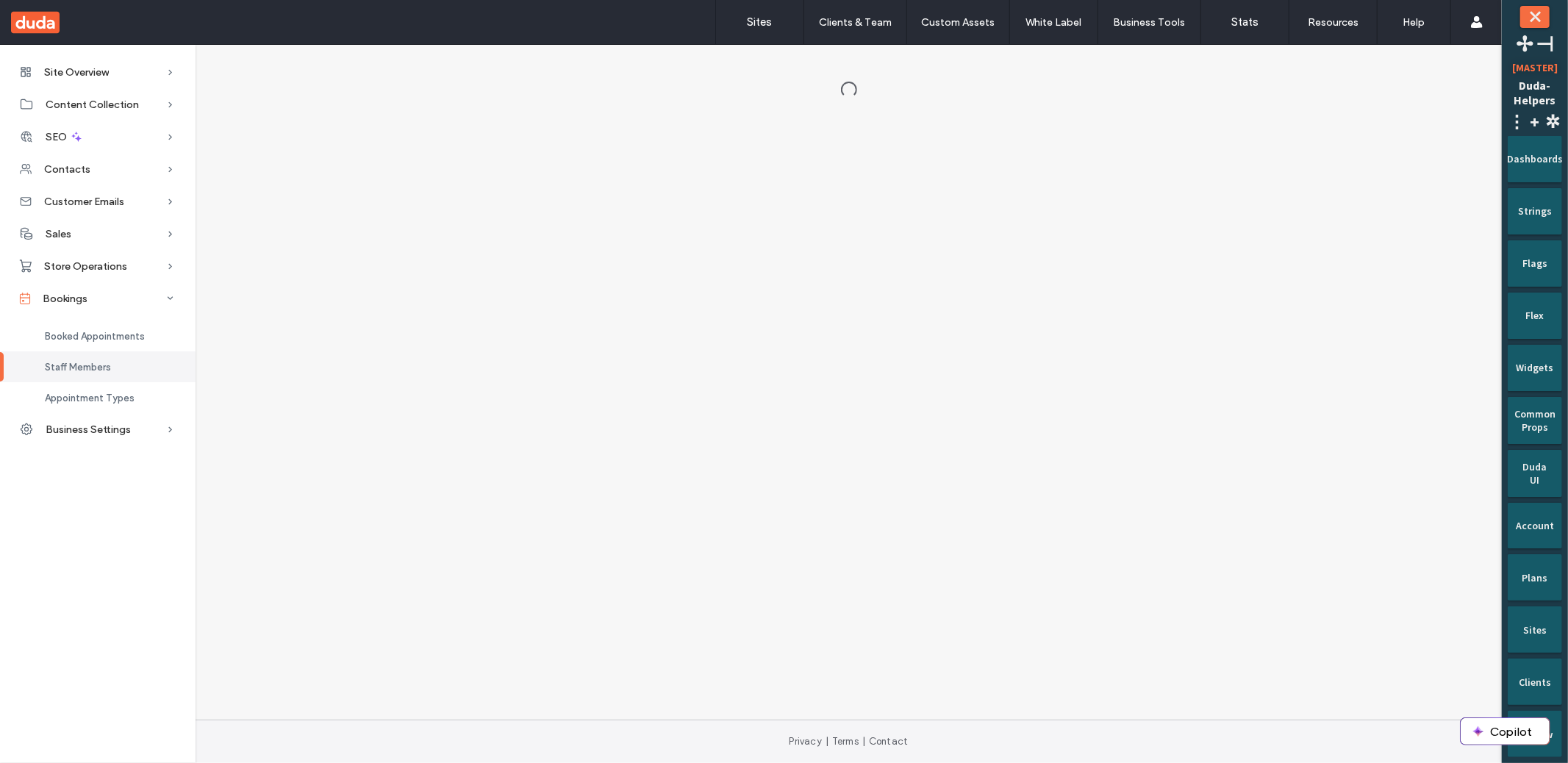
click at [682, 430] on div "Site Overview Overview Project Files Stats Form Responses Clients Client Billin…" at bounding box center [750, 382] width 1502 height 675
click at [121, 365] on div "Staff Members" at bounding box center [98, 366] width 196 height 31
click at [342, 100] on div at bounding box center [848, 90] width 1283 height 19
click at [328, 100] on div at bounding box center [848, 90] width 1283 height 19
click at [283, 595] on div "Site Overview Overview Project Files Stats Form Responses Clients Client Billin…" at bounding box center [750, 382] width 1502 height 675
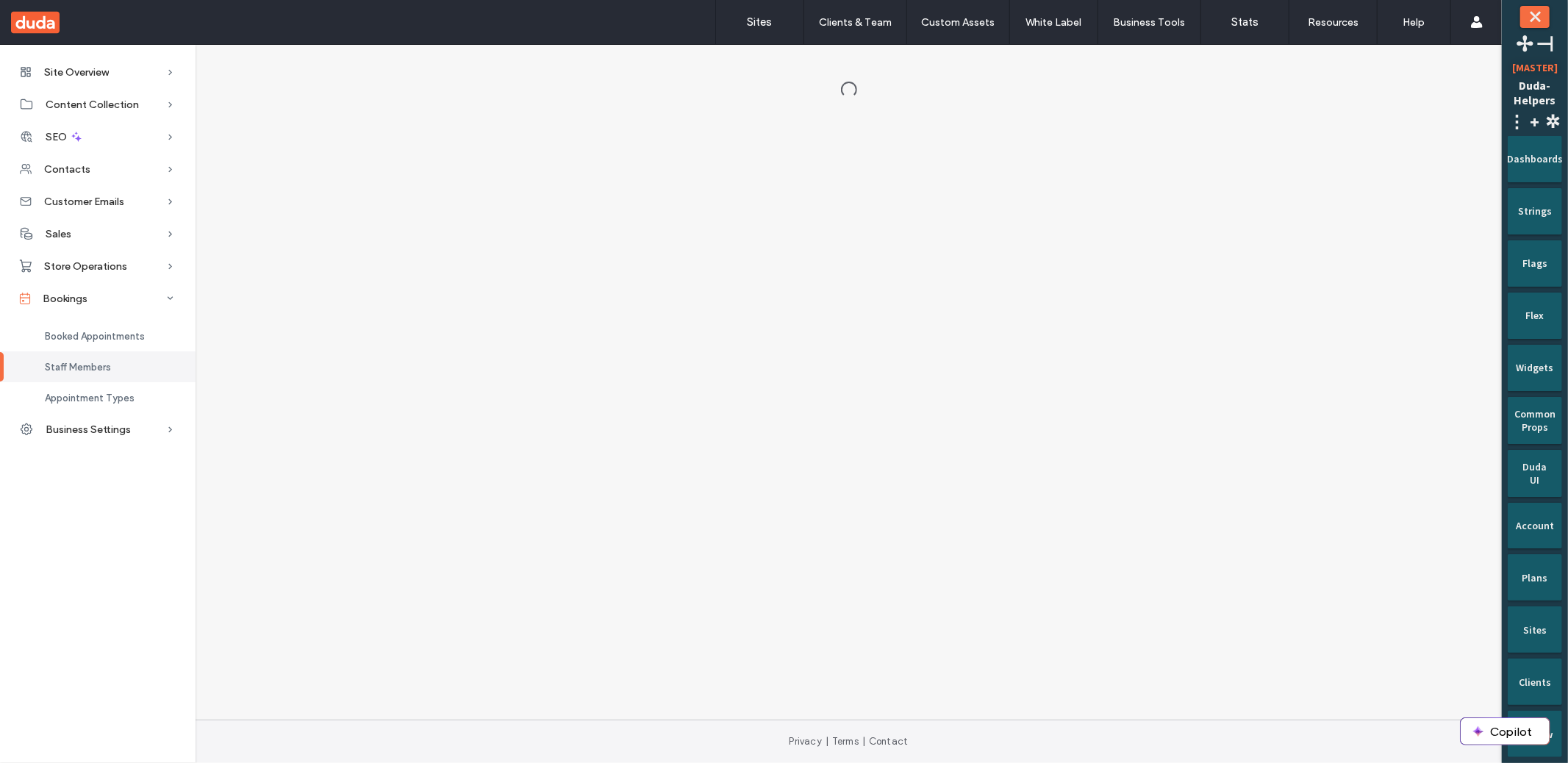
click at [645, 436] on div "Site Overview Overview Project Files Stats Form Responses Clients Client Billin…" at bounding box center [750, 382] width 1502 height 675
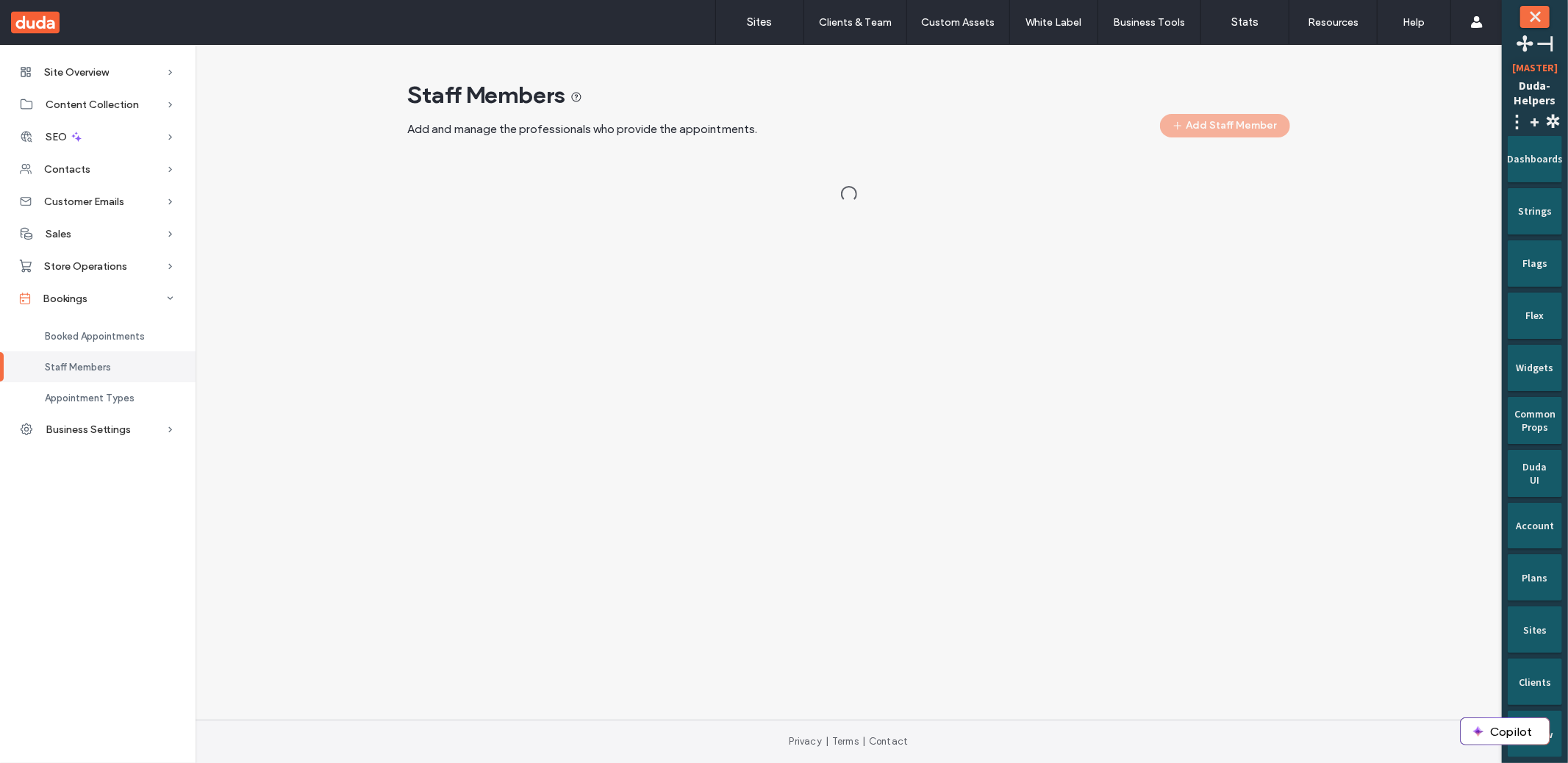
click at [841, 478] on div "Site Overview Overview Project Files Stats Form Responses Clients Client Billin…" at bounding box center [750, 382] width 1502 height 675
click at [786, 439] on div "Site Overview Overview Project Files Stats Form Responses Clients Client Billin…" at bounding box center [750, 382] width 1502 height 675
click at [1171, 499] on div "Site Overview Overview Project Files Stats Form Responses Clients Client Billin…" at bounding box center [750, 382] width 1502 height 675
click at [864, 428] on div "Site Overview Overview Project Files Stats Form Responses Clients Client Billin…" at bounding box center [750, 382] width 1502 height 675
click at [1236, 134] on button "Add Staff Member" at bounding box center [1225, 125] width 130 height 24
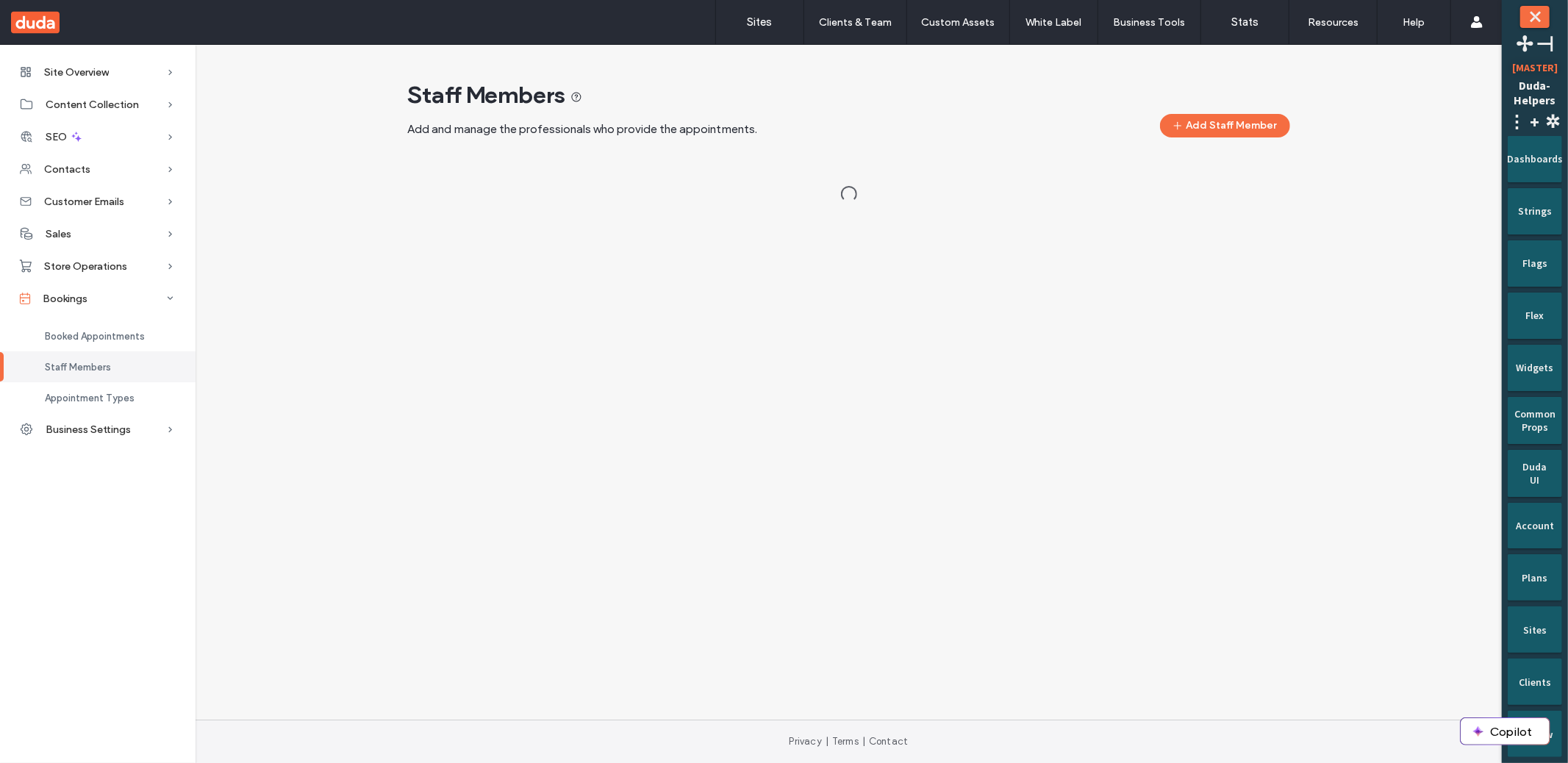
click at [1286, 150] on div "Staff Members Add and manage the professionals who provide the appointments. Ad…" at bounding box center [848, 148] width 1283 height 134
click at [685, 442] on div "Site Overview Overview Project Files Stats Form Responses Clients Client Billin…" at bounding box center [750, 382] width 1502 height 675
click at [907, 487] on div "Site Overview Overview Project Files Stats Form Responses Clients Client Billin…" at bounding box center [750, 382] width 1502 height 675
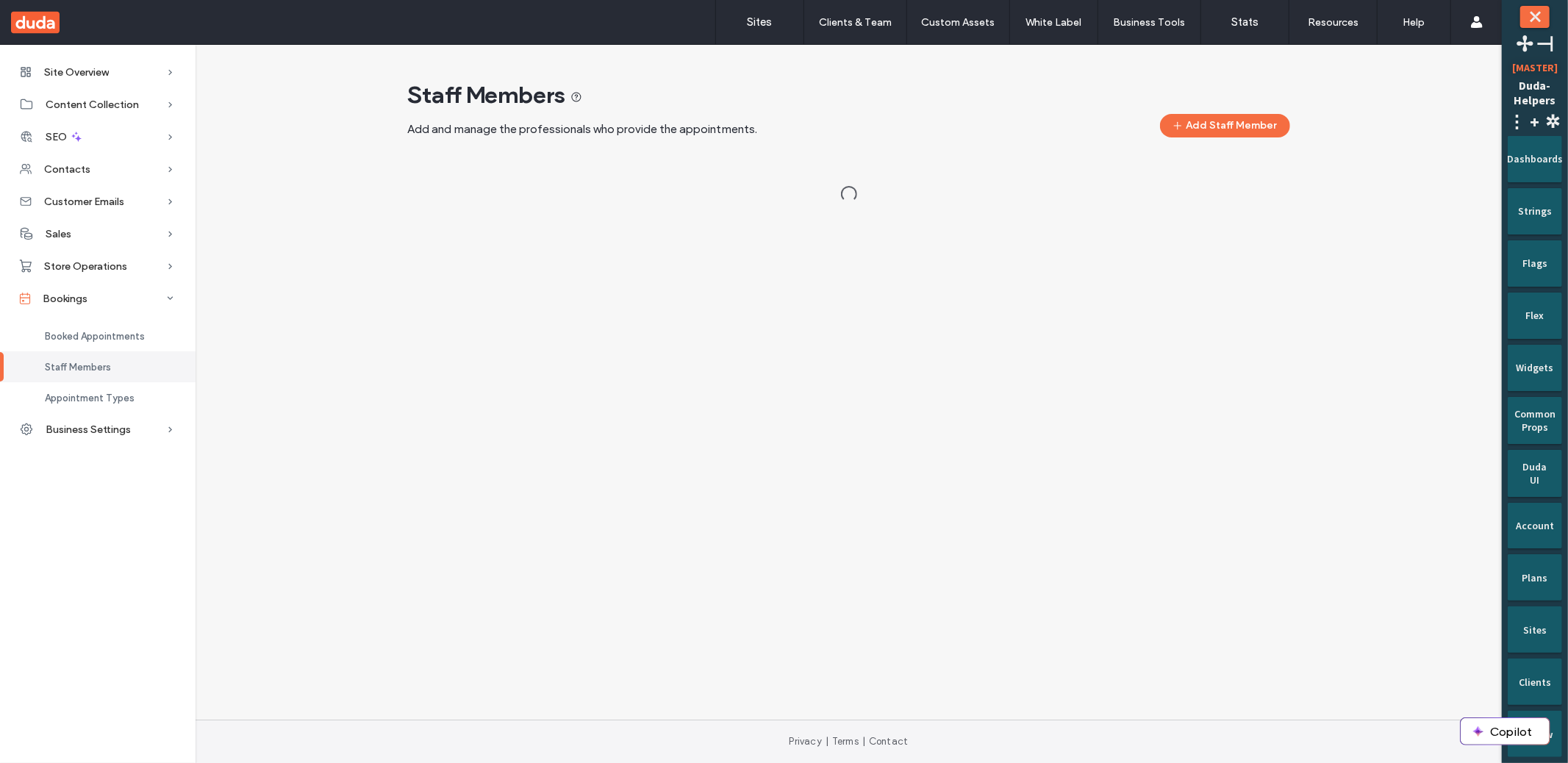
click at [890, 409] on div "Site Overview Overview Project Files Stats Form Responses Clients Client Billin…" at bounding box center [750, 382] width 1502 height 675
click at [1285, 146] on div "Staff Members Add and manage the professionals who provide the appointments. Ad…" at bounding box center [848, 141] width 1283 height 123
click at [918, 448] on div "Site Overview Overview Project Files Stats Form Responses Clients Client Billin…" at bounding box center [750, 382] width 1502 height 675
click at [600, 267] on div "[EMAIL_ADDRESS][DOMAIN_NAME]" at bounding box center [553, 265] width 231 height 15
click at [600, 267] on div "Site Overview Overview Project Files Stats Form Responses Clients Client Billin…" at bounding box center [750, 382] width 1502 height 675
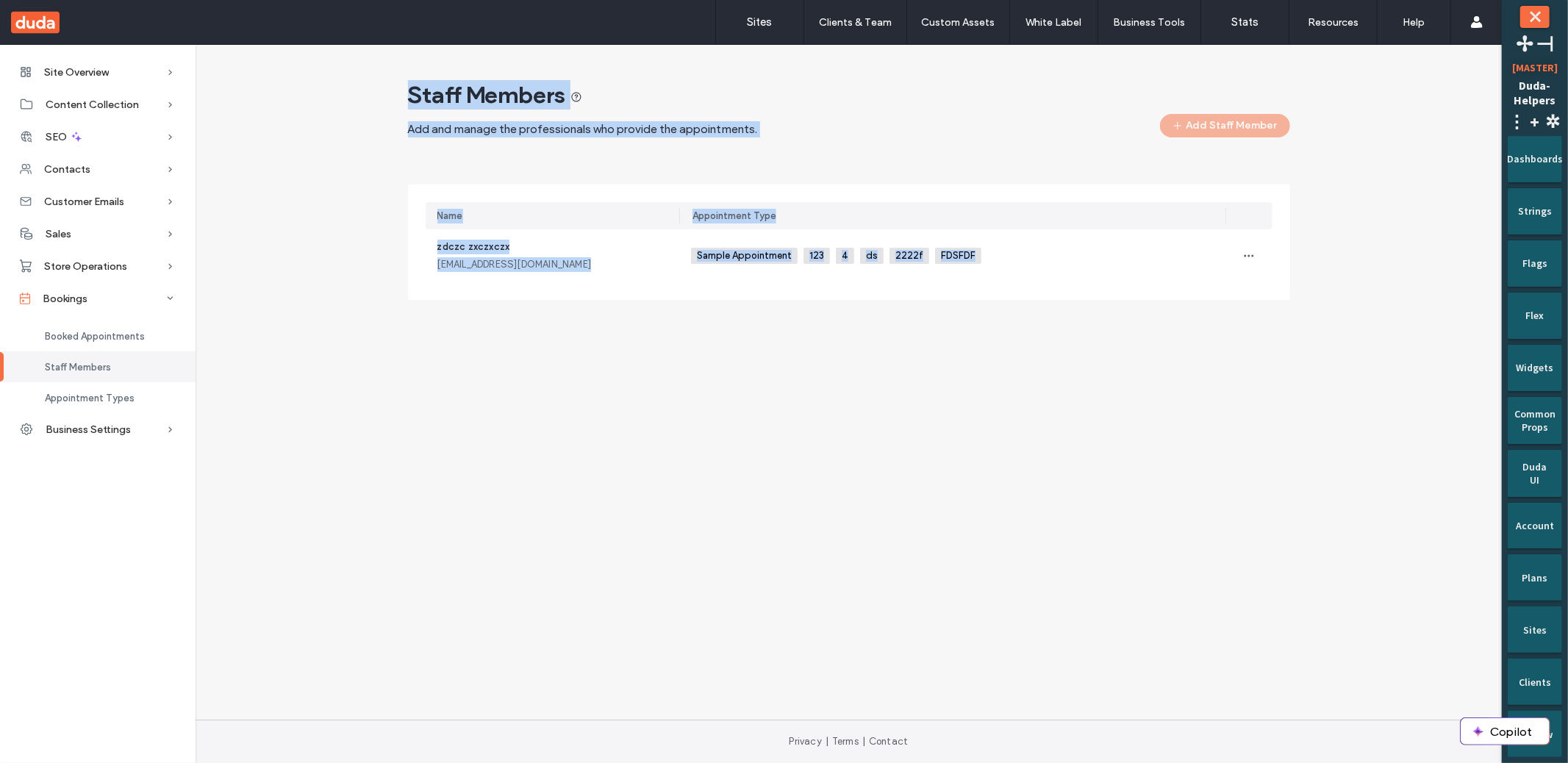
click at [1326, 179] on div "Staff Members Add and manage the professionals who provide the appointments. Ad…" at bounding box center [848, 196] width 1283 height 230
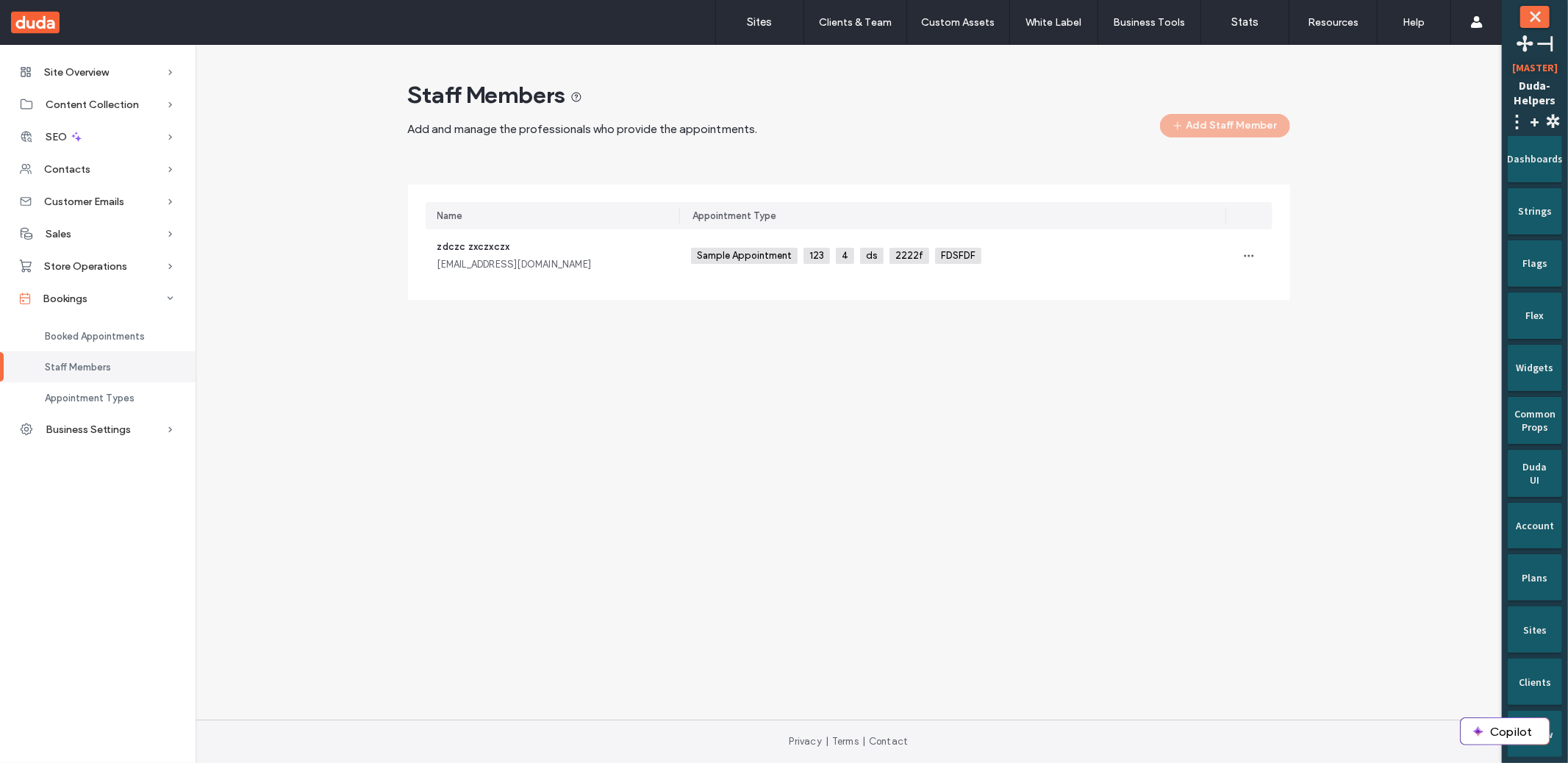
click at [392, 185] on div "Staff Members Add and manage the professionals who provide the appointments. Ad…" at bounding box center [848, 196] width 1283 height 230
